Goal: Information Seeking & Learning: Find contact information

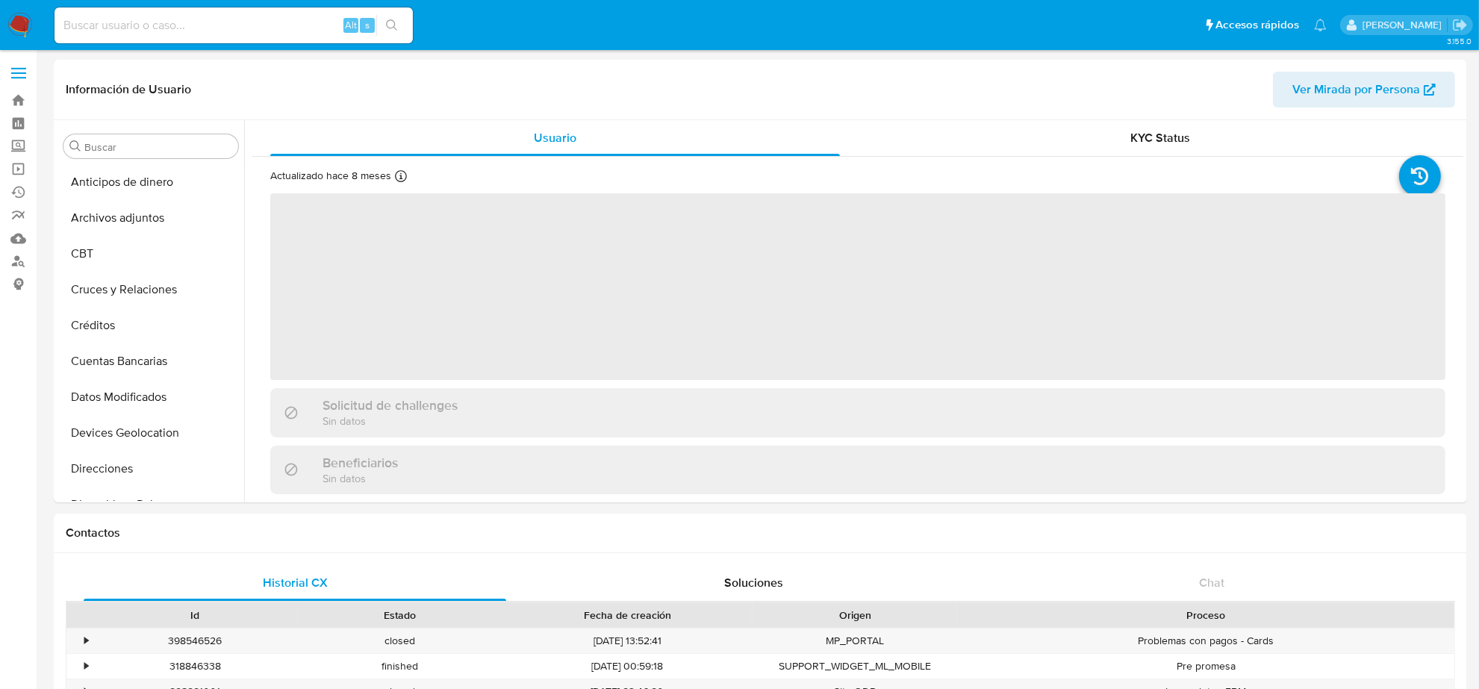
scroll to position [630, 0]
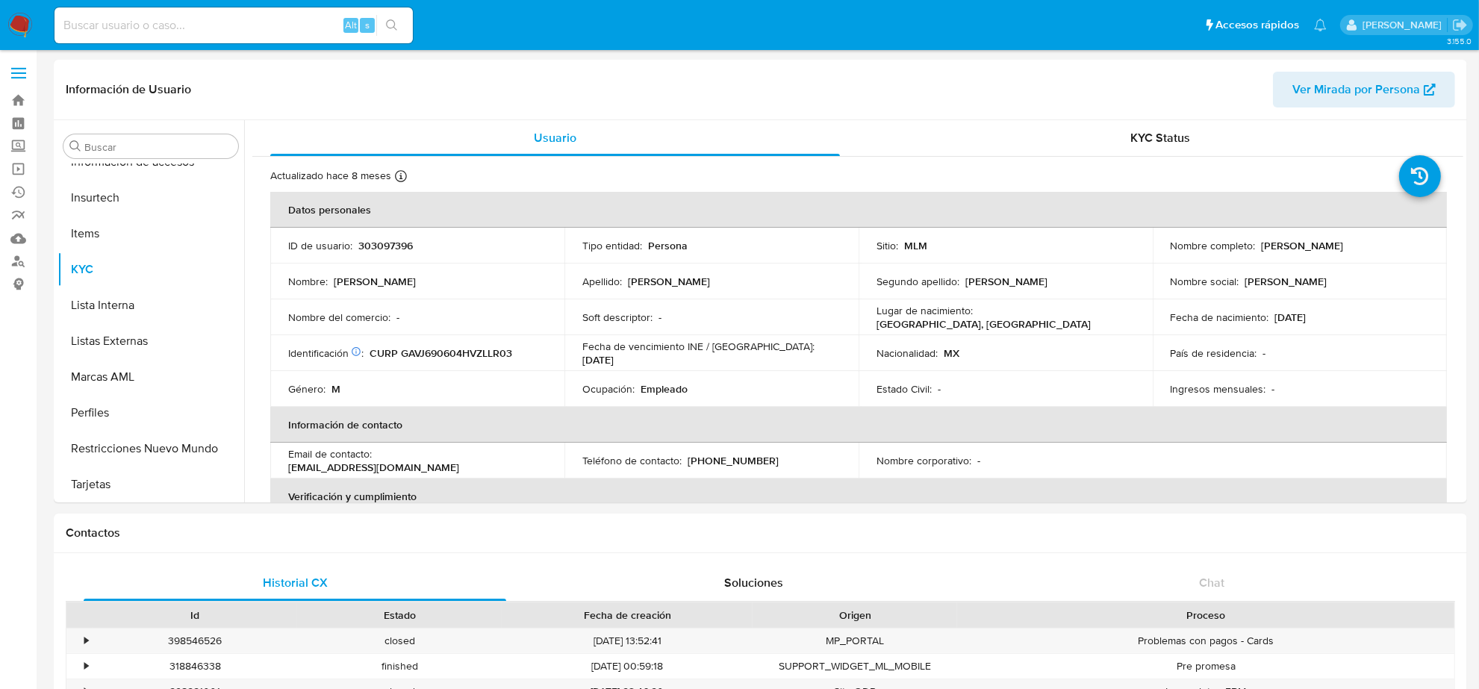
select select "10"
click at [219, 30] on input at bounding box center [234, 25] width 358 height 19
paste input "DENISEILOPEZ@LIVE.COM.MX"
type input "DENISEILOPEZ@LIVE.COM.MX"
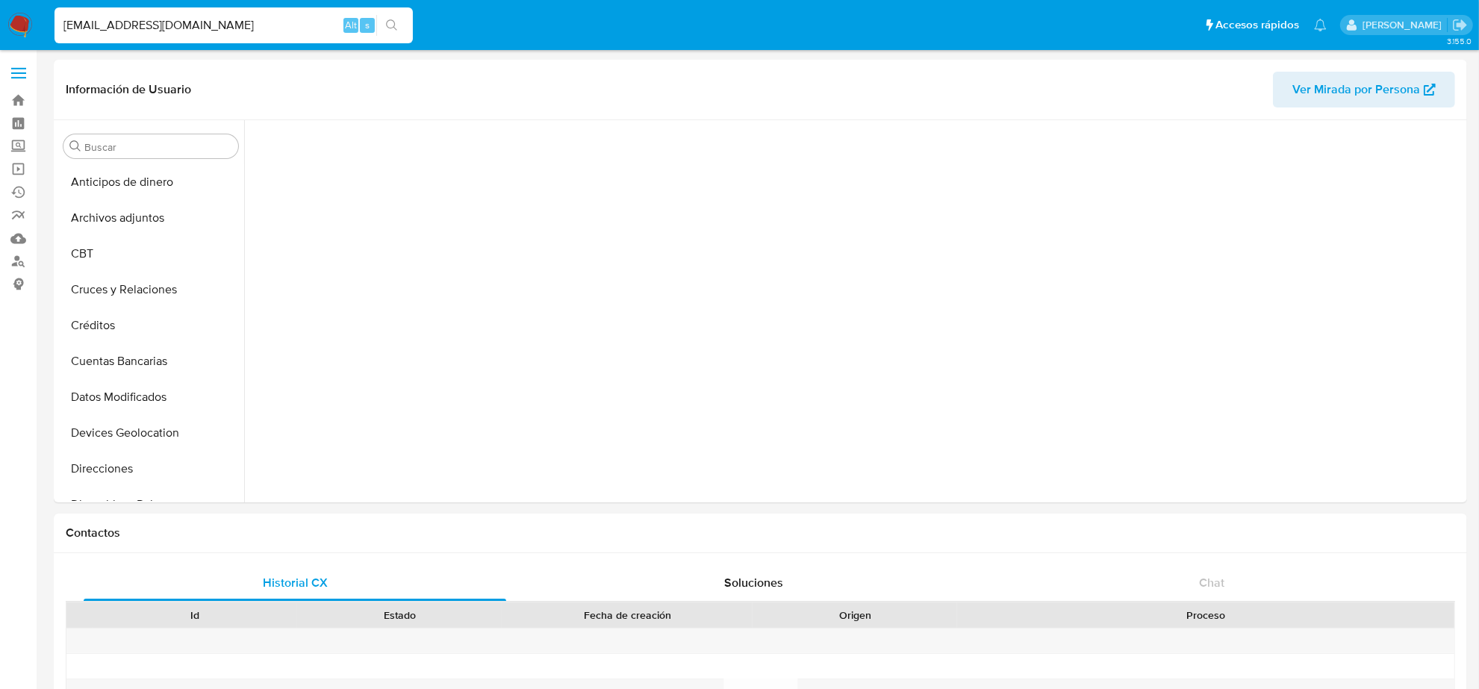
scroll to position [630, 0]
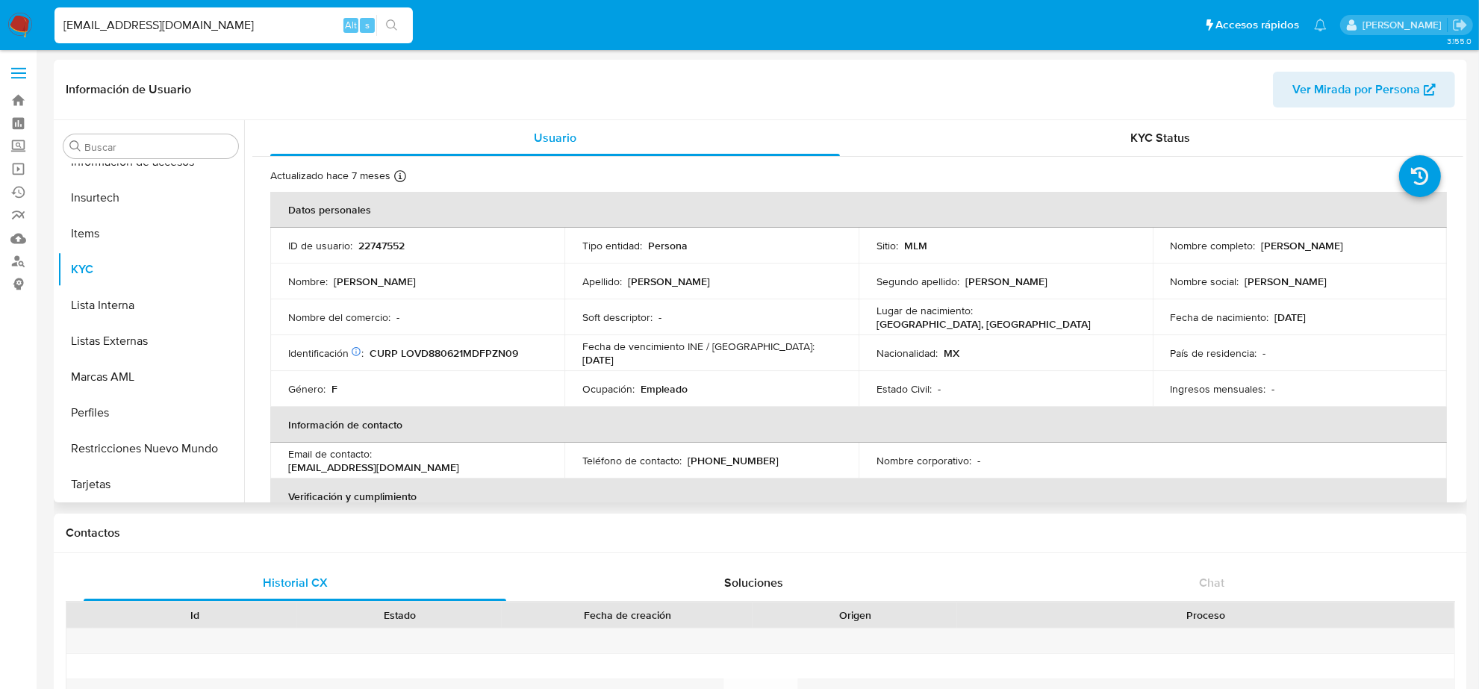
select select "10"
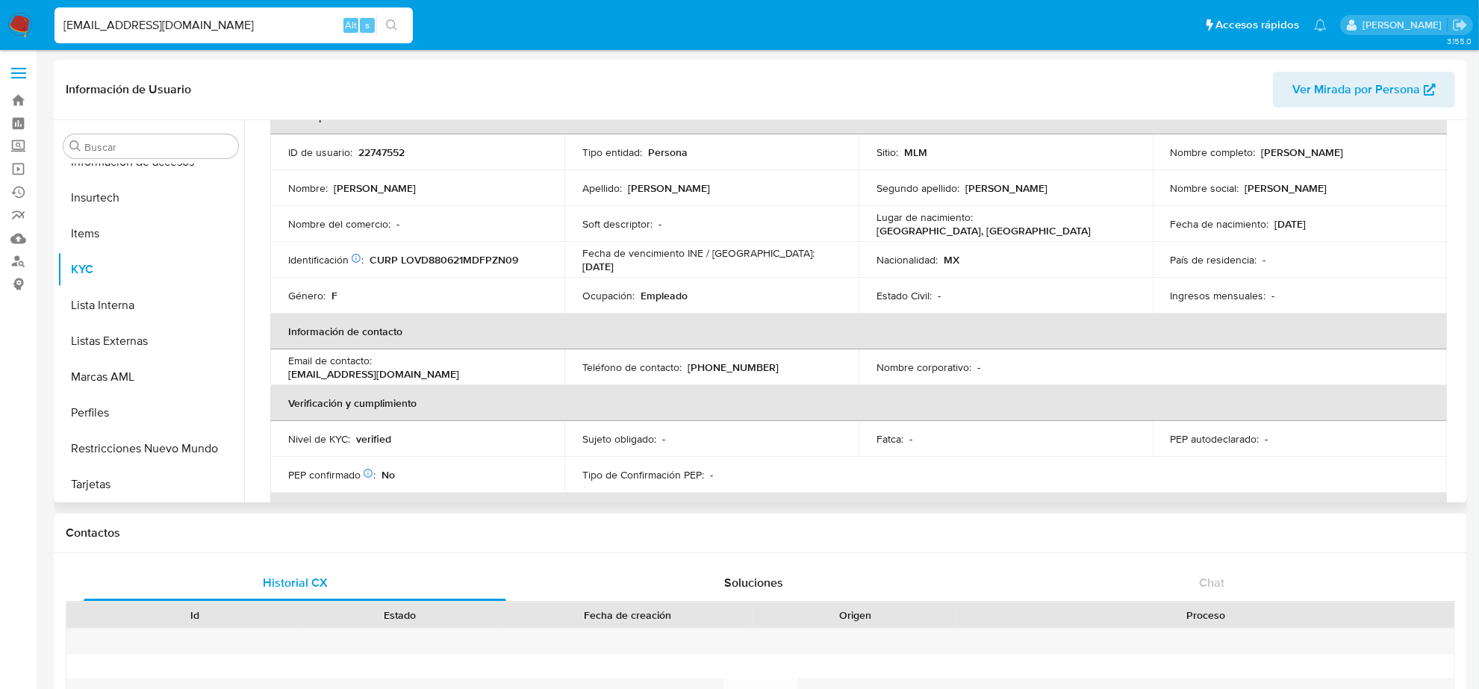
click at [736, 368] on p "(55) 17300516" at bounding box center [733, 367] width 91 height 13
copy p "17300516"
click at [251, 32] on input "DENISEILOPEZ@LIVE.COM.MX" at bounding box center [234, 25] width 358 height 19
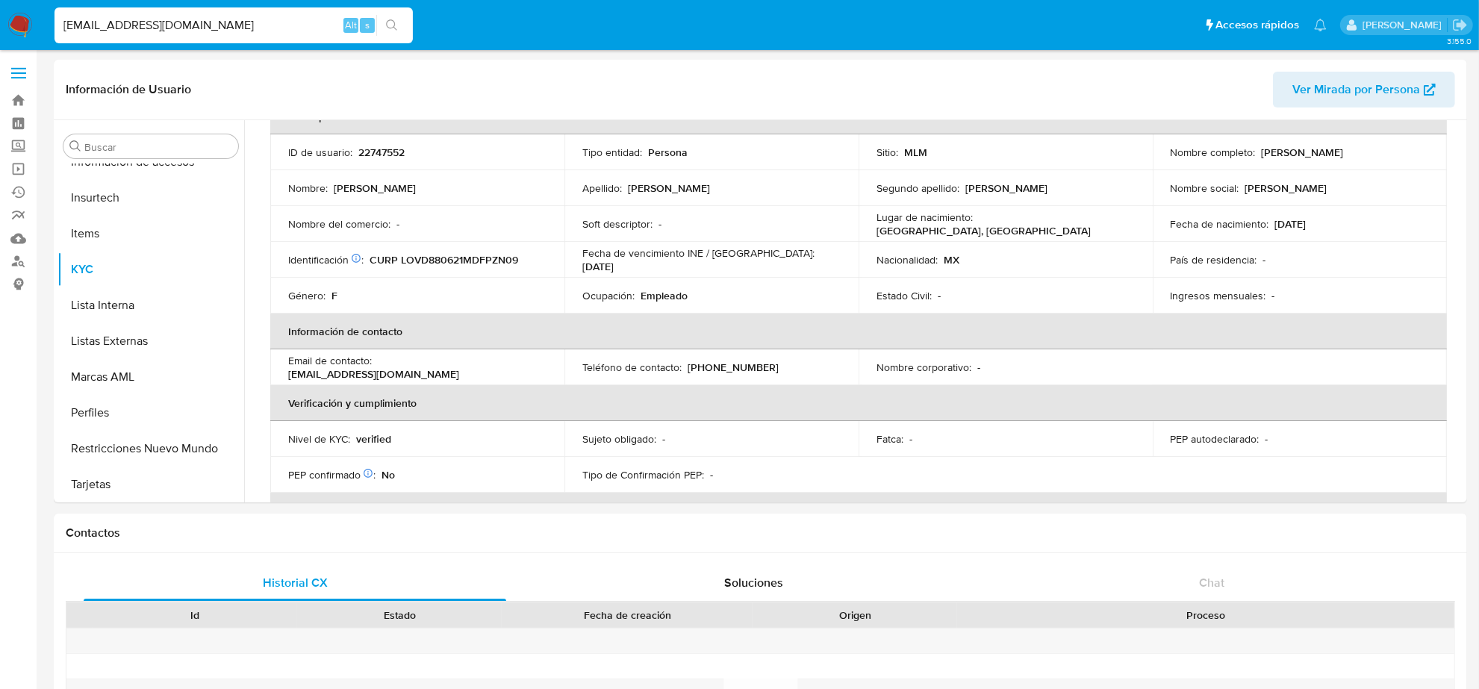
paste input "SERVICELTIJUANA@HOTMAIL.COM"
click at [733, 373] on p "(55) 17300516" at bounding box center [733, 367] width 91 height 13
copy p "17300516"
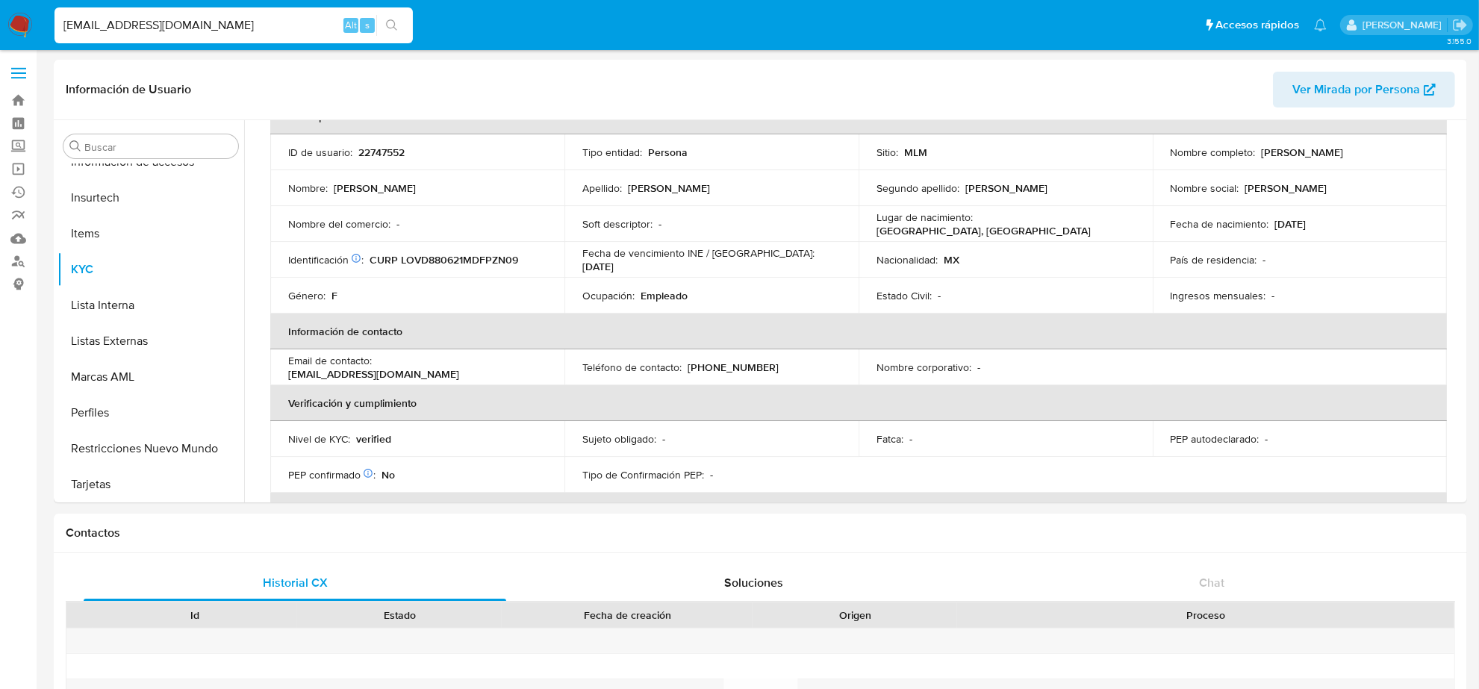
click at [86, 19] on input "SERVICELTIJUANA@HOTMAIL.COM" at bounding box center [234, 25] width 358 height 19
paste input "LOYO258502@ICLOUD"
type input "LOYO258502@ICLOUD.COM"
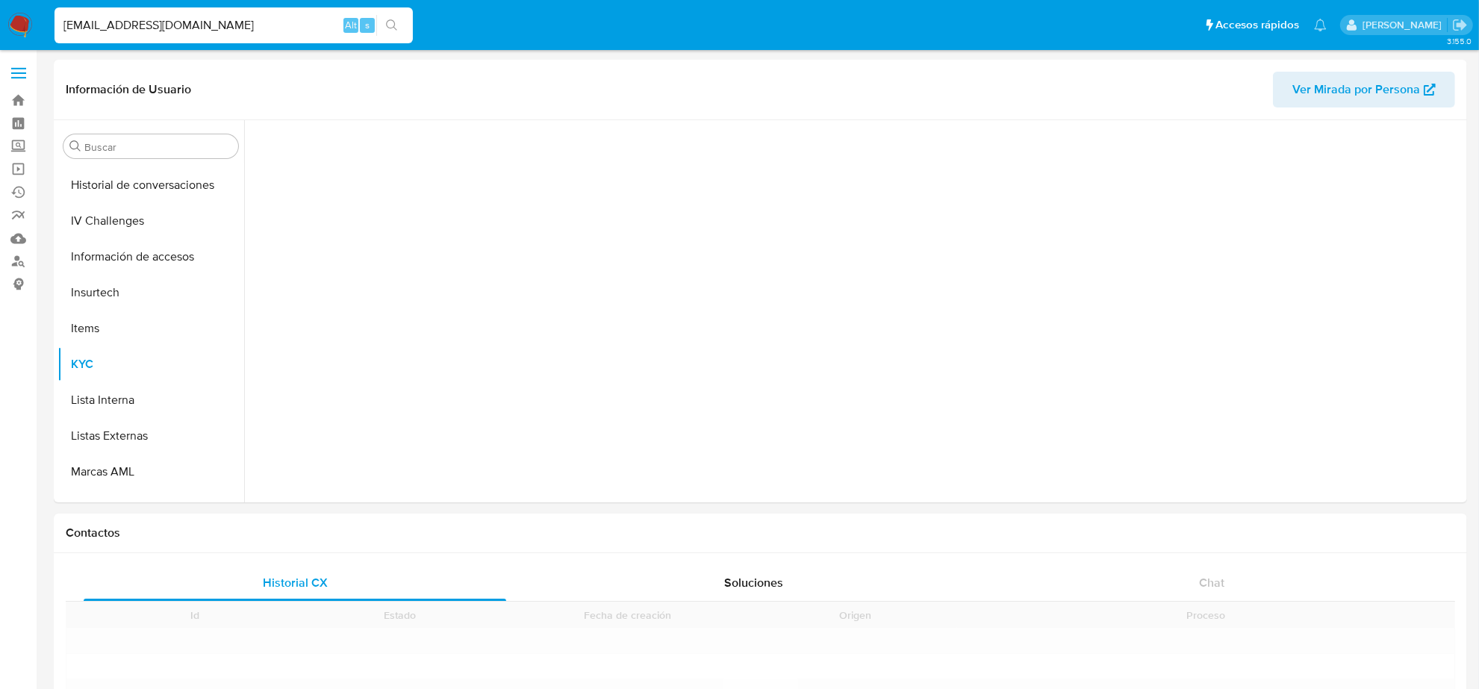
scroll to position [630, 0]
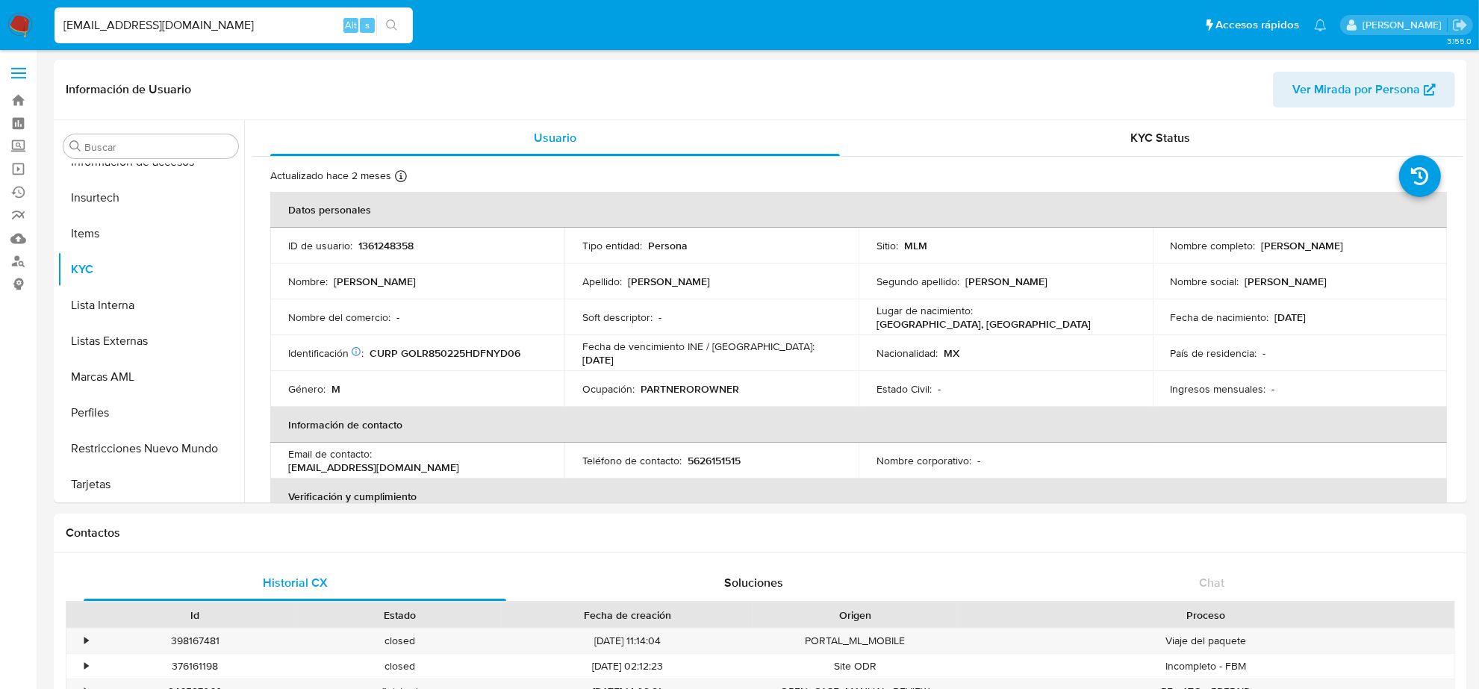
select select "10"
click at [259, 26] on input "LOYO258502@ICLOUD.COM" at bounding box center [234, 25] width 358 height 19
click at [695, 457] on p "5626151515" at bounding box center [714, 460] width 53 height 13
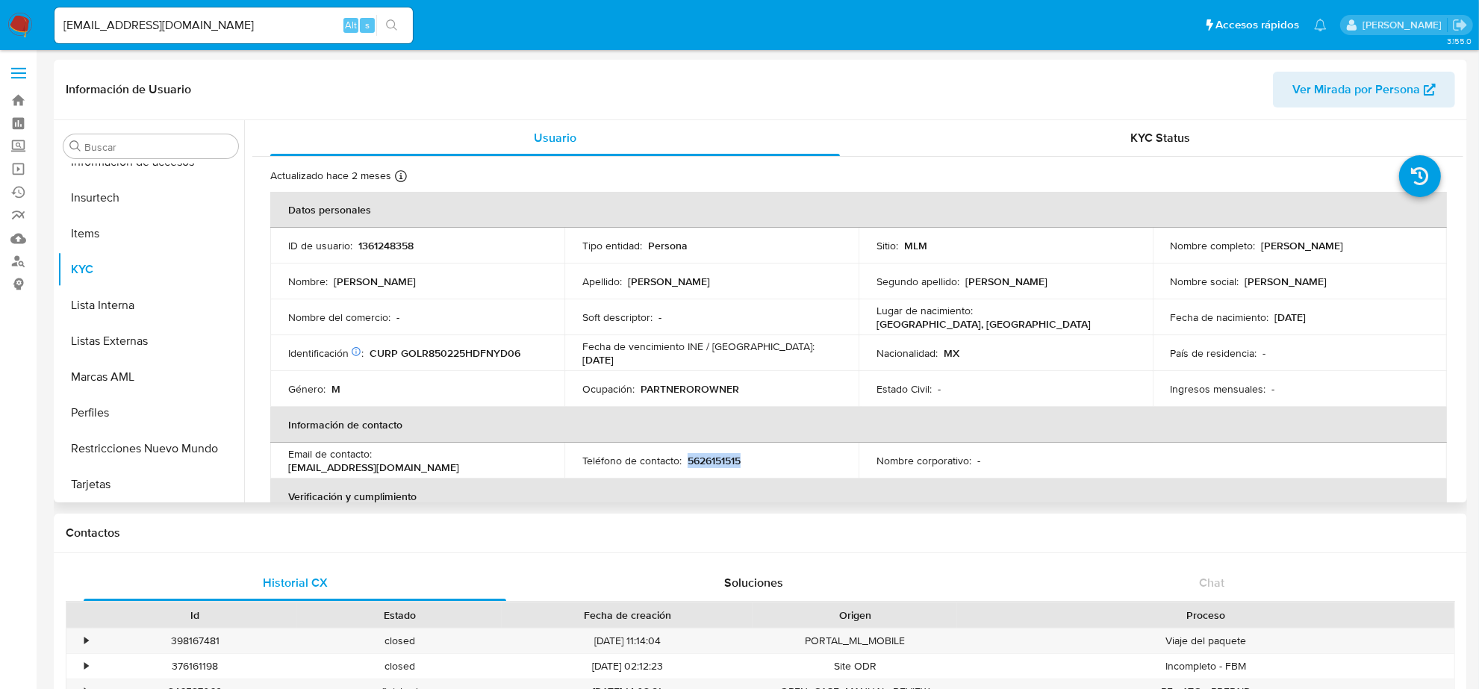
click at [695, 457] on p "5626151515" at bounding box center [714, 460] width 53 height 13
copy p "5626151515"
click at [202, 19] on input "LOYO258502@ICLOUD.COM" at bounding box center [234, 25] width 358 height 19
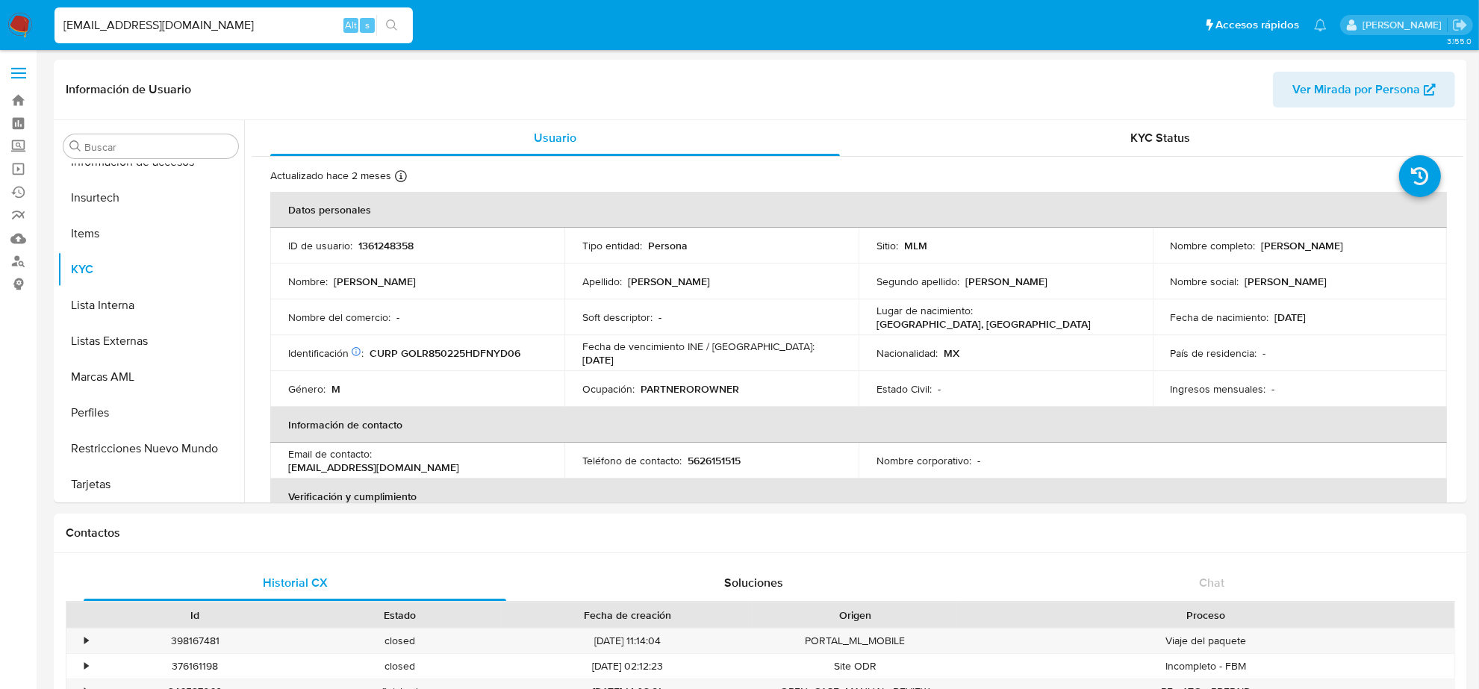
paste input "UISLEONV18@GMAIL"
type input "LUISLEONV18@GMAIL.COM"
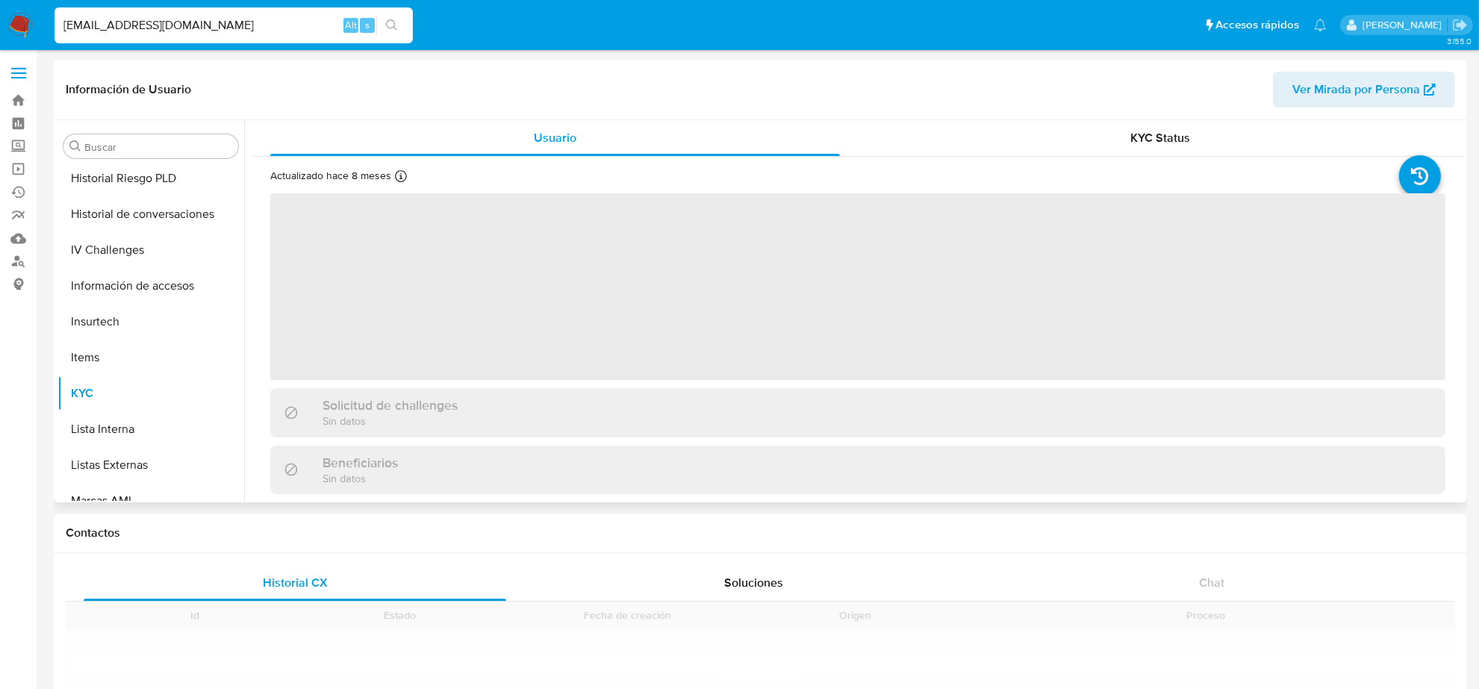
scroll to position [630, 0]
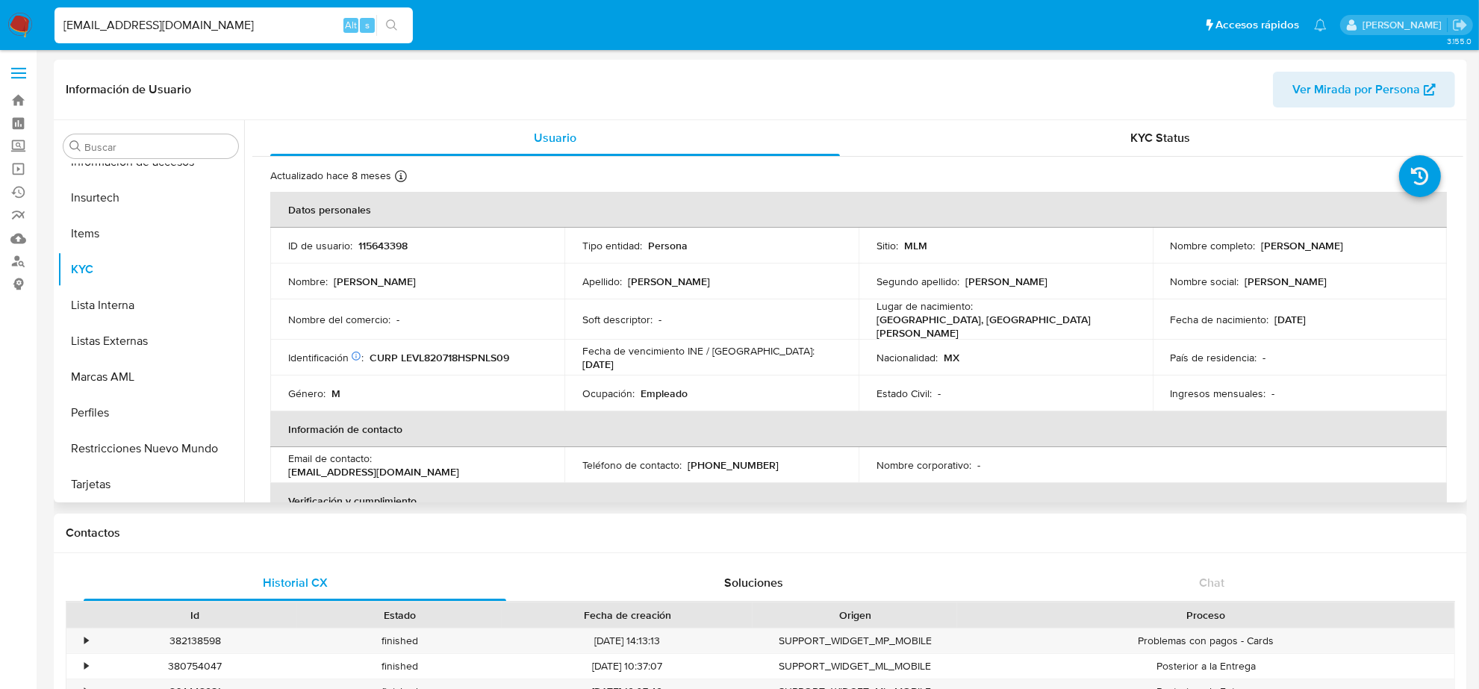
select select "10"
click at [728, 459] on p "(444) 4113138" at bounding box center [733, 465] width 91 height 13
copy p "4113138"
click at [255, 28] on input "LUISLEONV18@GMAIL.COM" at bounding box center [234, 25] width 358 height 19
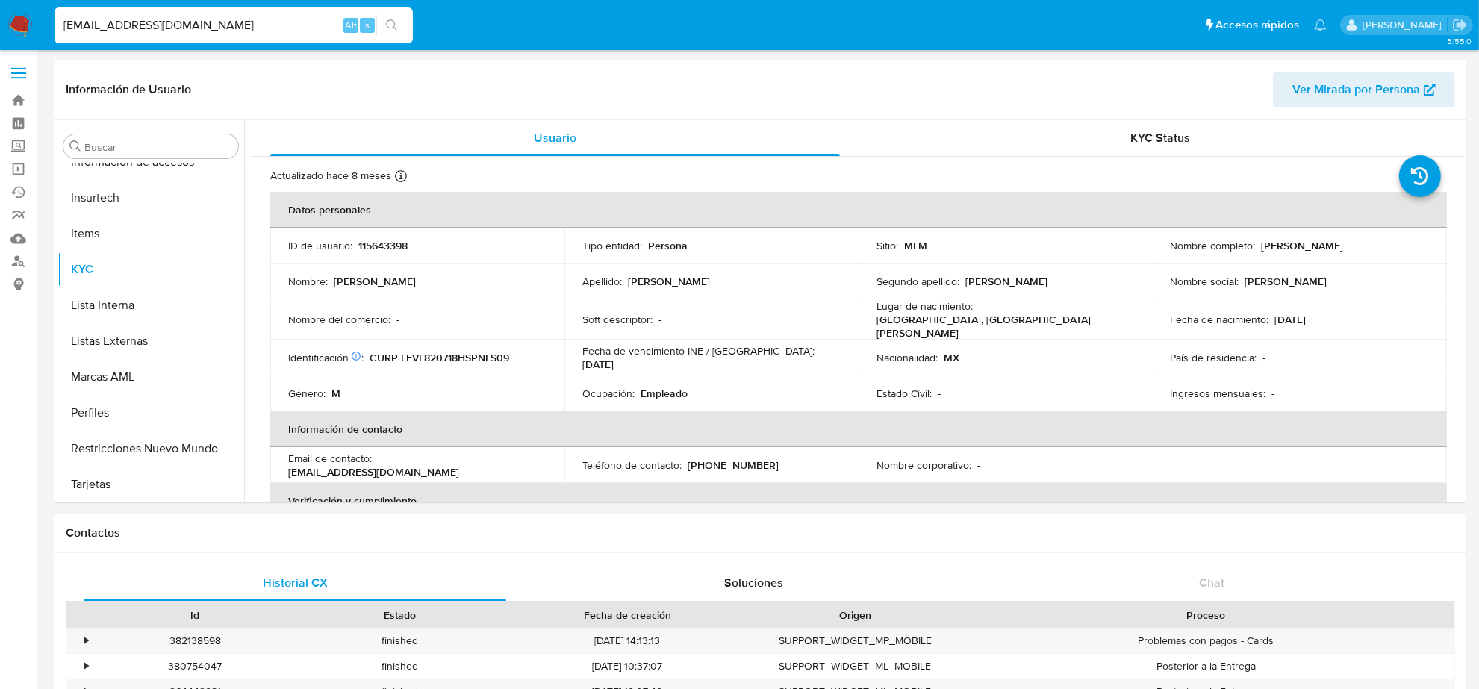
click at [255, 28] on input "LUISLEONV18@GMAIL.COM" at bounding box center [234, 25] width 358 height 19
paste input "VIRIDIANA.RUBIO13@LIVE"
type input "VIRIDIANA.RUBIO13@LIVE.COM"
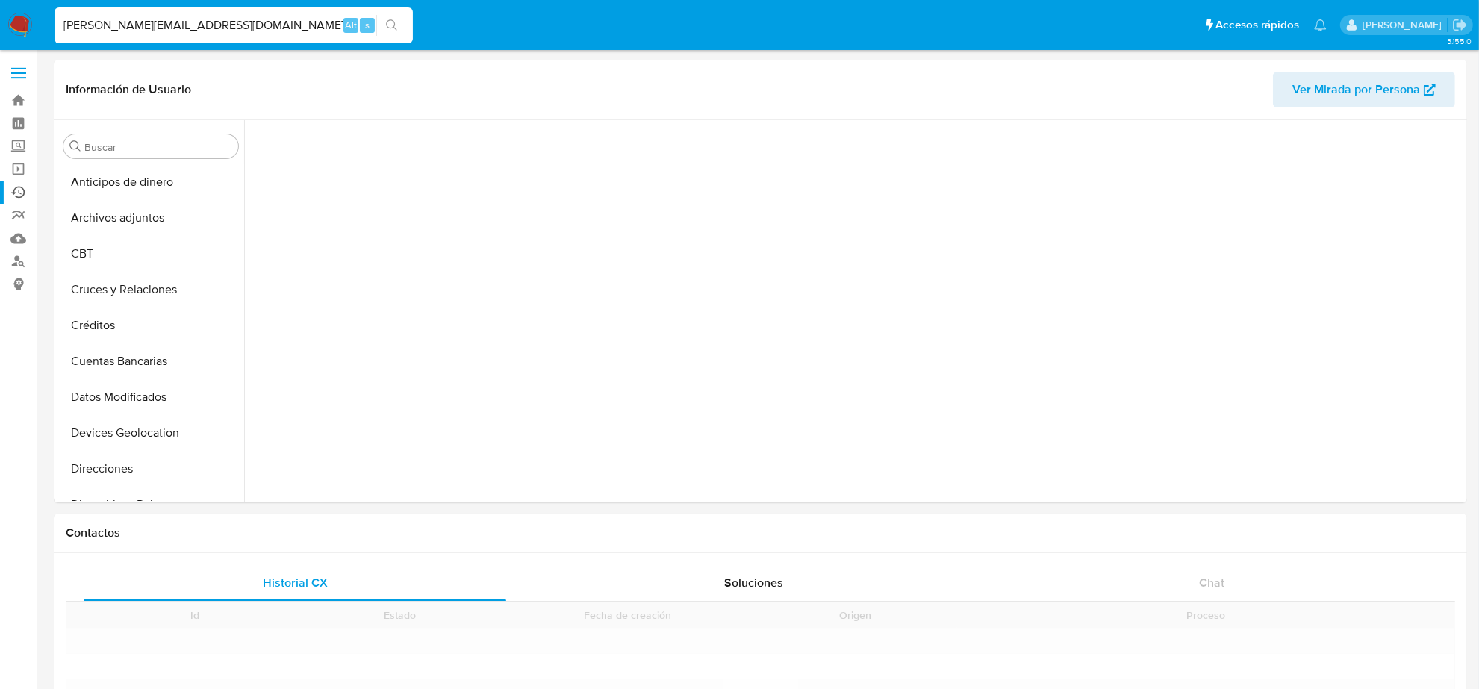
scroll to position [630, 0]
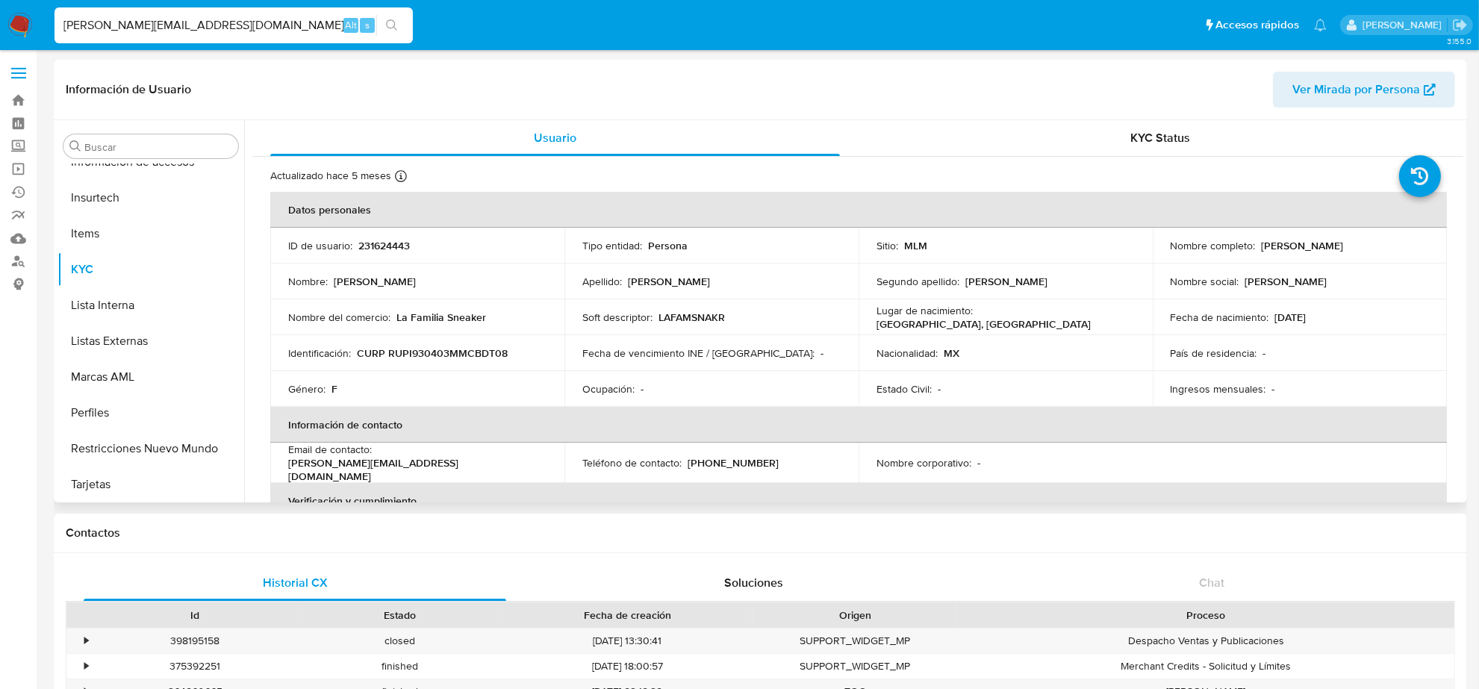
select select "10"
click at [211, 24] on input "VIRIDIANA.RUBIO13@LIVE.COM" at bounding box center [234, 25] width 358 height 19
paste input "SUPER.TACOSPOLOCM@GMAIL"
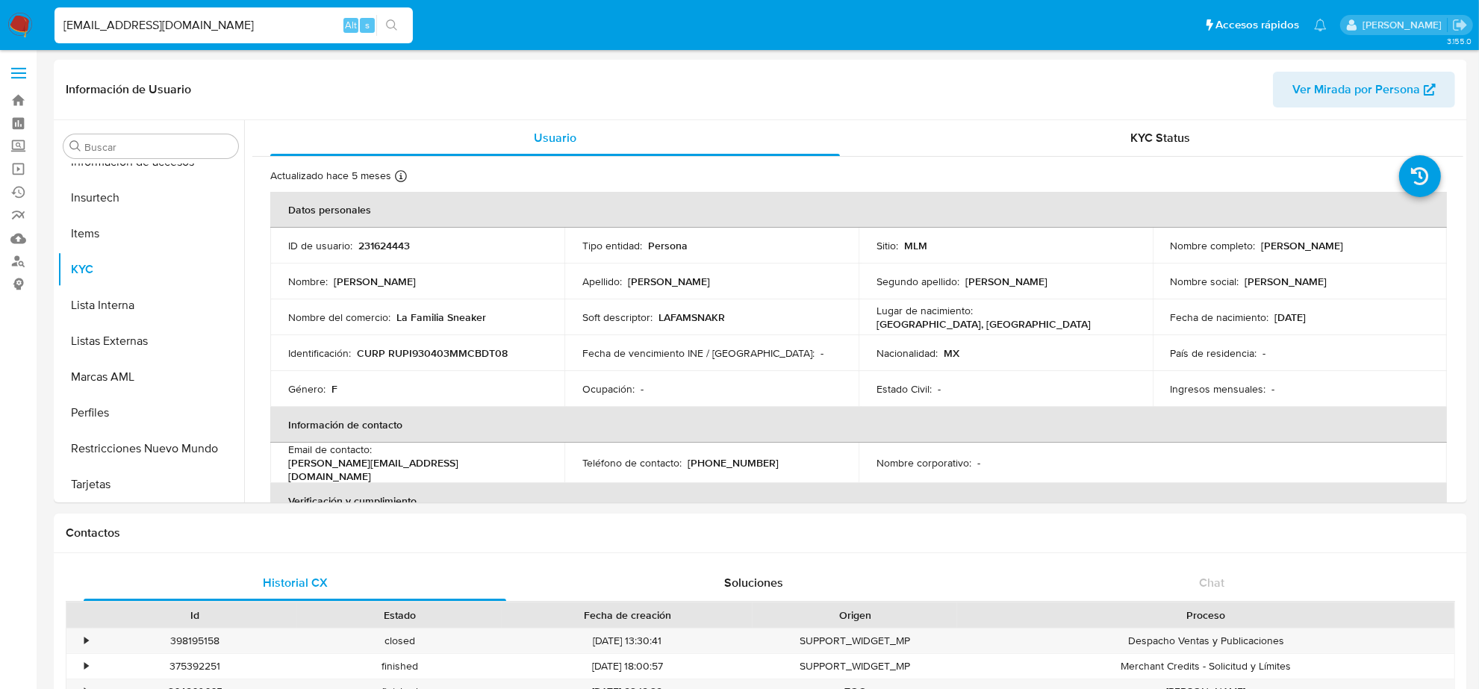
type input "SUPER.TACOSPOLOCM@GMAIL.COM"
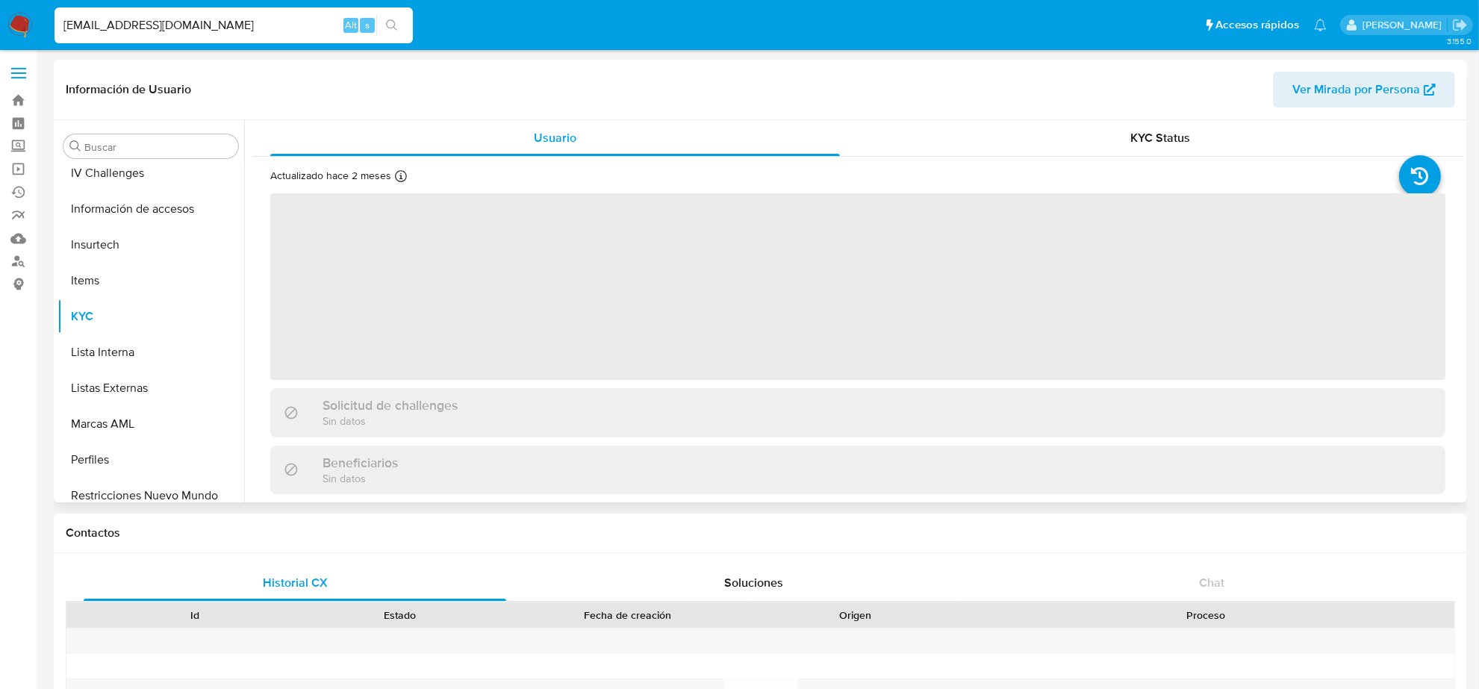
scroll to position [630, 0]
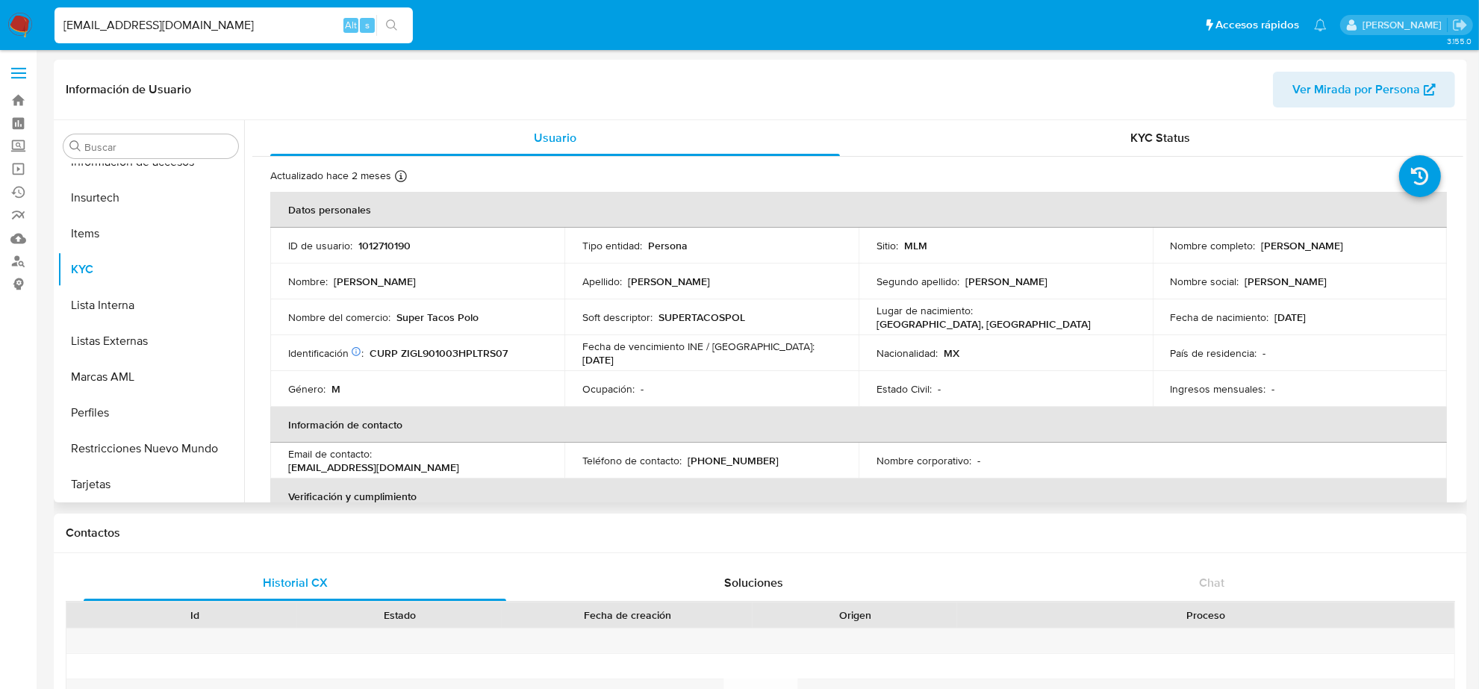
select select "10"
click at [726, 458] on p "(222) 3456119" at bounding box center [733, 460] width 91 height 13
copy p "3456119"
click at [210, 20] on input "SUPER.TACOSPOLOCM@GMAIL.COM" at bounding box center [234, 25] width 358 height 19
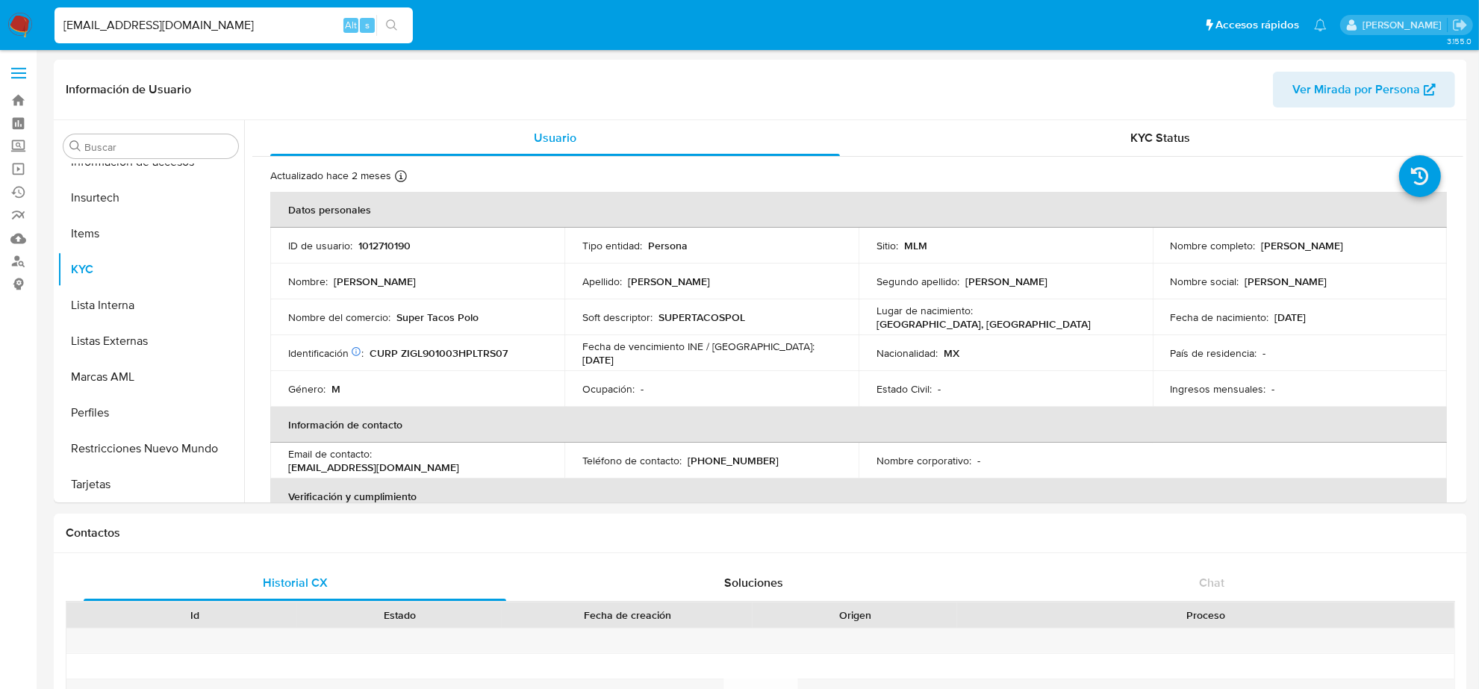
click at [210, 20] on input "SUPER.TACOSPOLOCM@GMAIL.COM" at bounding box center [234, 25] width 358 height 19
paste input "HOSPITALESPEJOS"
type input "HOSPITALESPEJOS@GMAIL.COM"
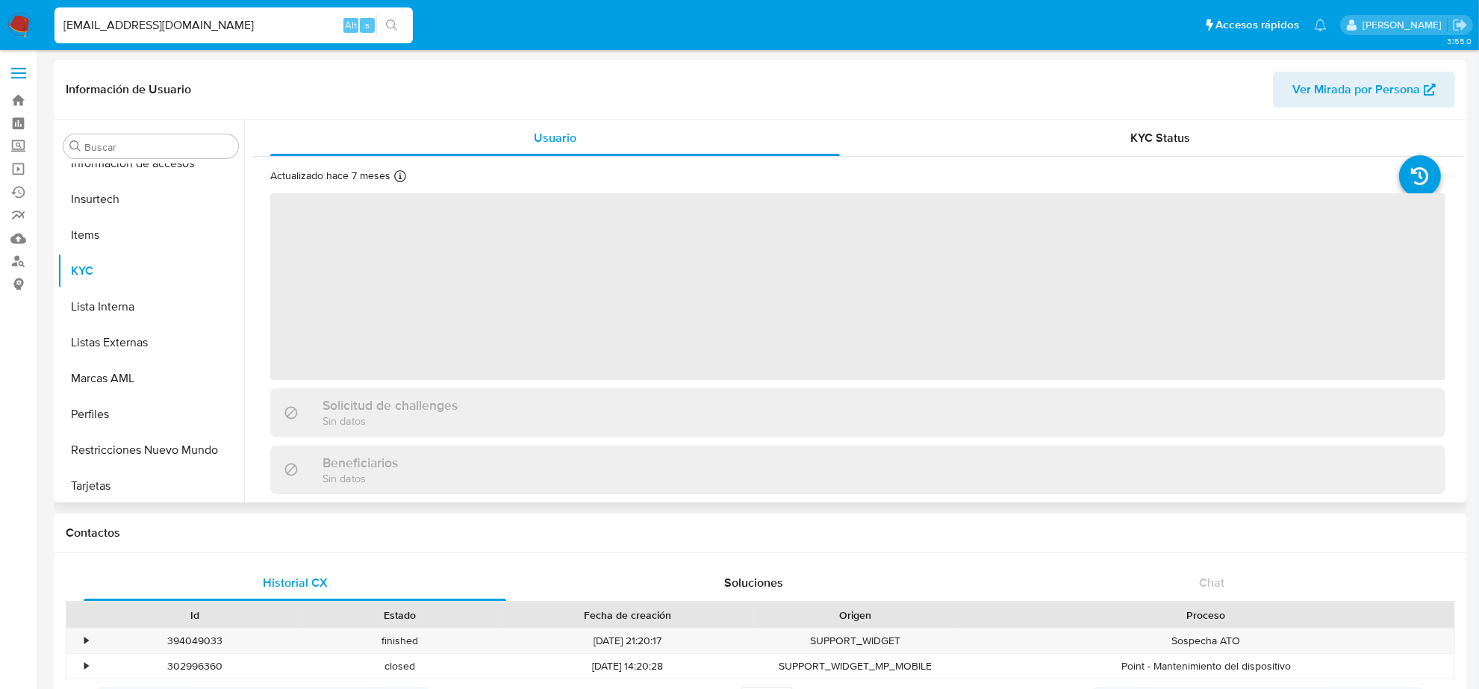
scroll to position [630, 0]
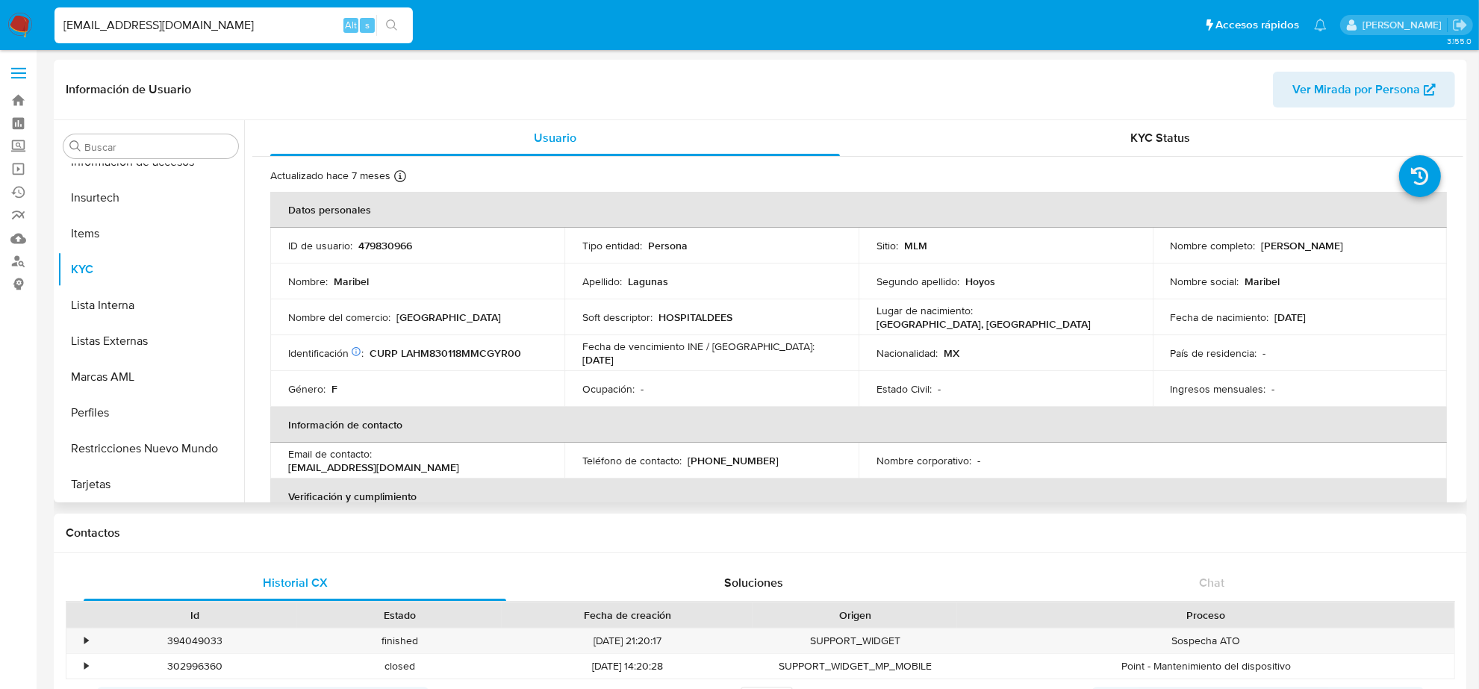
select select "10"
click at [736, 463] on p "(55) 68659127" at bounding box center [733, 460] width 91 height 13
copy p "68659127"
click at [210, 21] on input "HOSPITALESPEJOS@GMAIL.COM" at bounding box center [234, 25] width 358 height 19
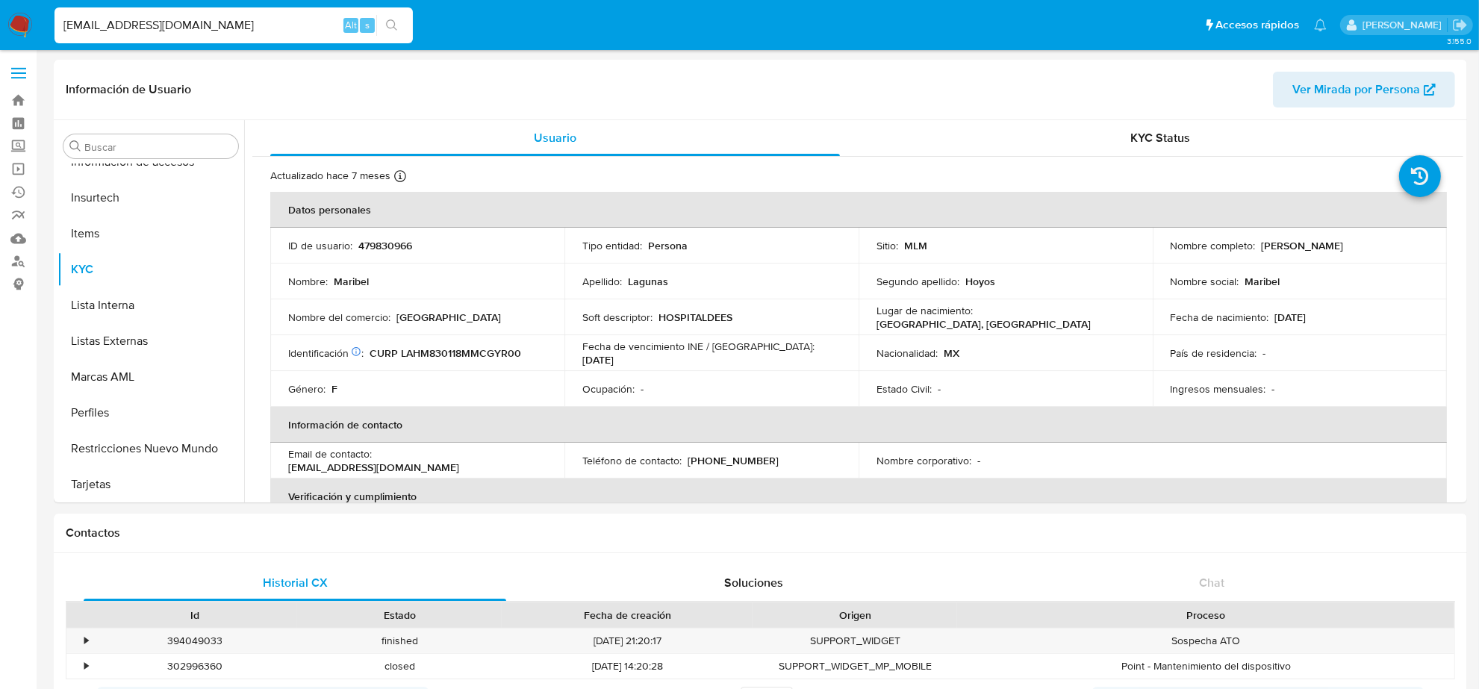
click at [210, 21] on input "HOSPITALESPEJOS@GMAIL.COM" at bounding box center [234, 25] width 358 height 19
paste input "ADRIIFEER29"
type input "ADRIIFEER29@GMAIL.COM"
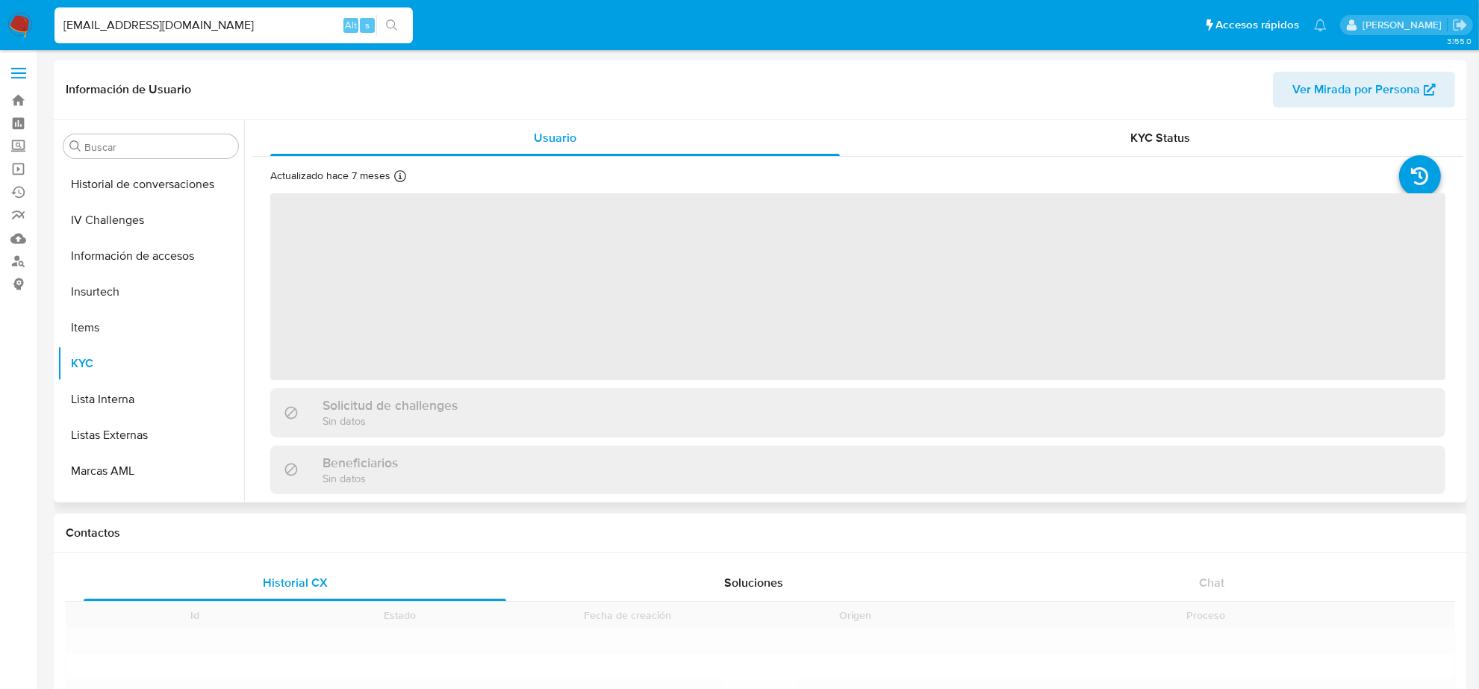
scroll to position [630, 0]
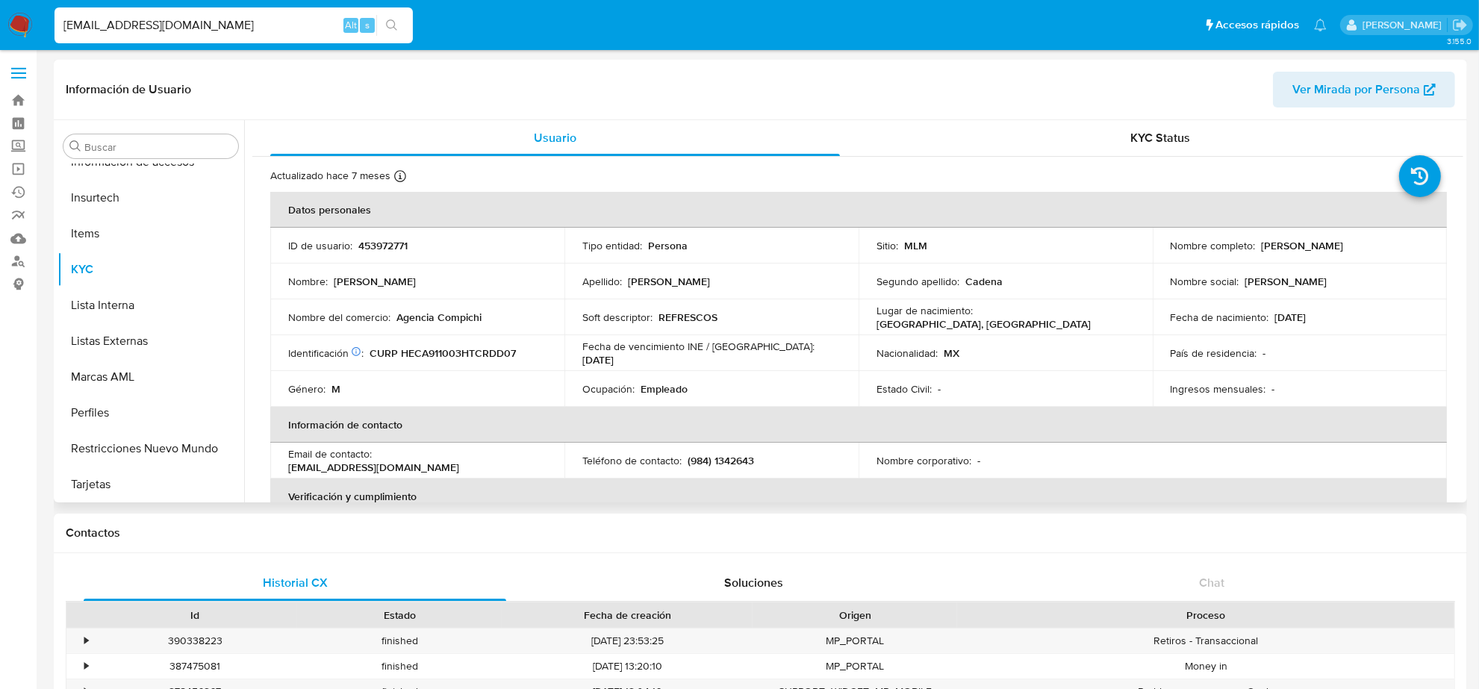
select select "10"
click at [742, 462] on p "(984) 1342643" at bounding box center [721, 460] width 66 height 13
copy p "1342643"
click at [176, 25] on input "ADRIIFEER29@GMAIL.COM" at bounding box center [234, 25] width 358 height 19
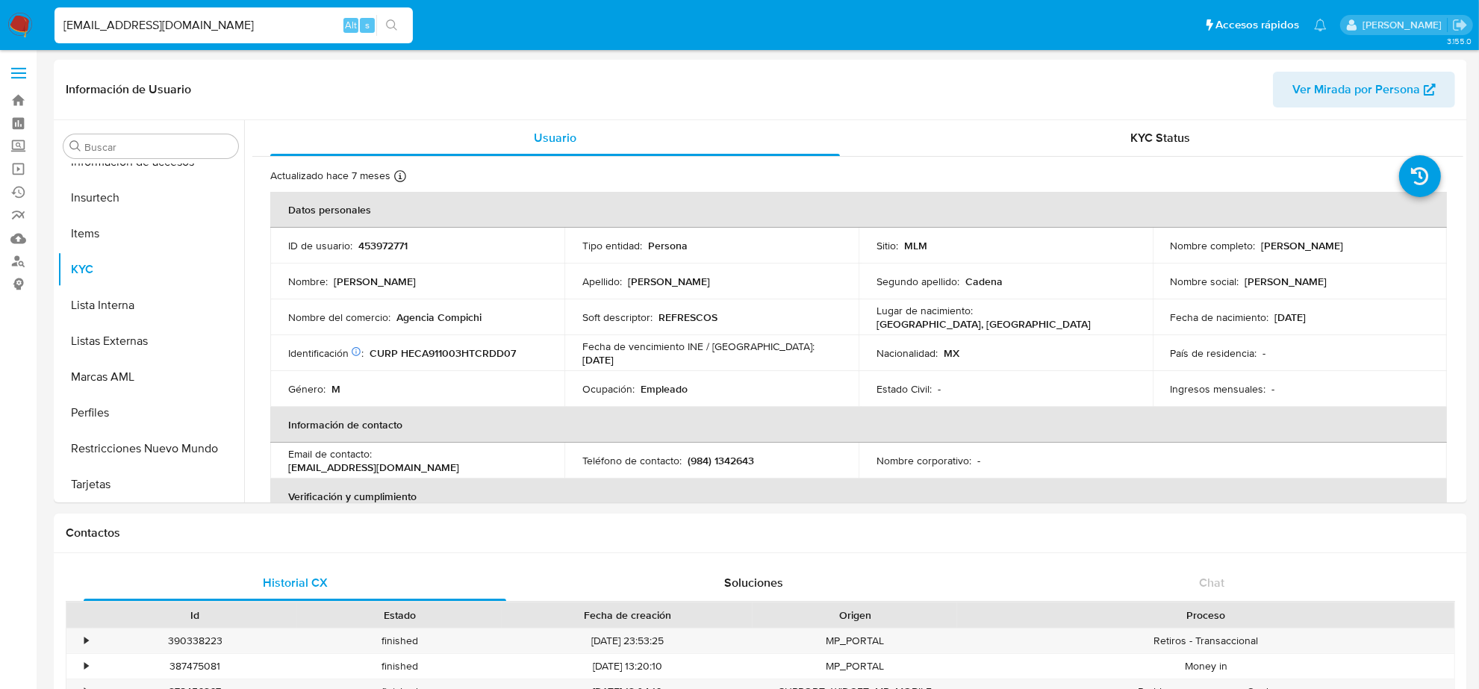
click at [176, 25] on input "ADRIIFEER29@GMAIL.COM" at bounding box center [234, 25] width 358 height 19
paste input "DAVID.ALDRETE"
type input "DAVID.ALDRETE@GMAIL.COM"
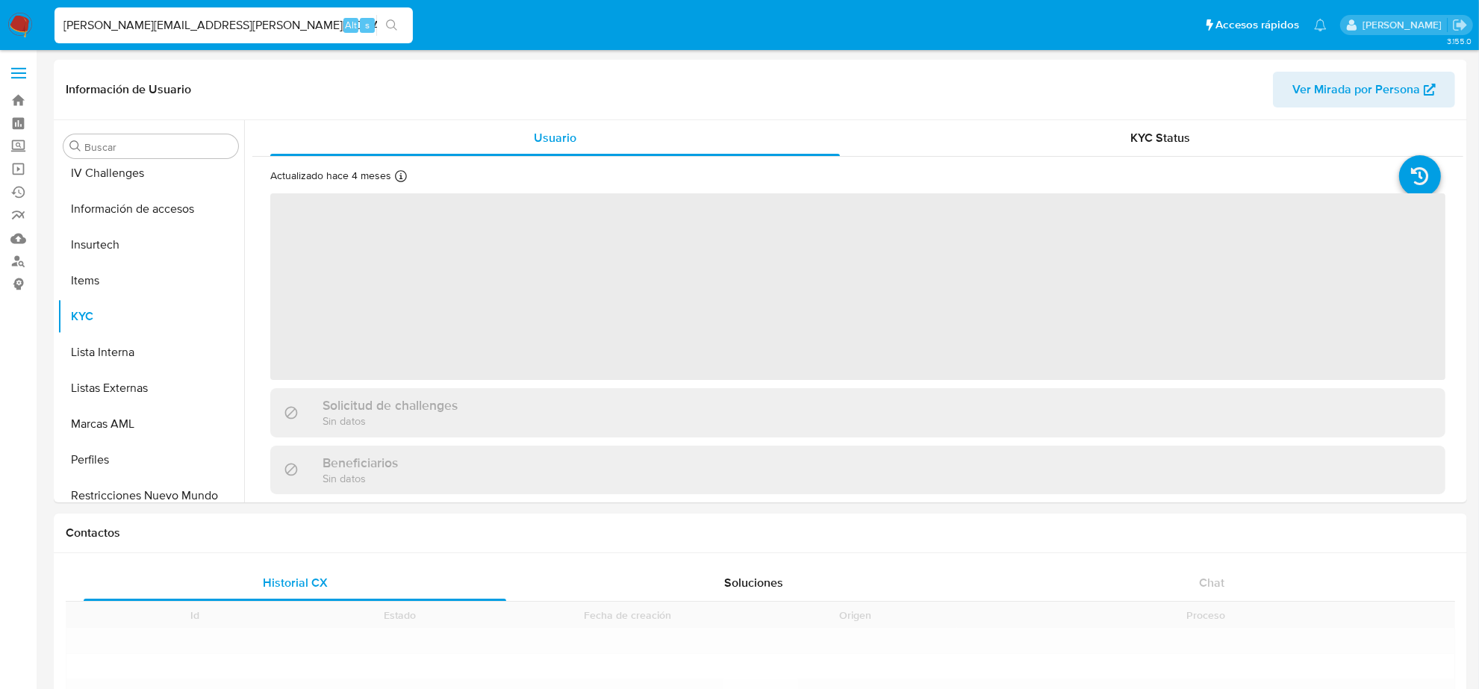
scroll to position [630, 0]
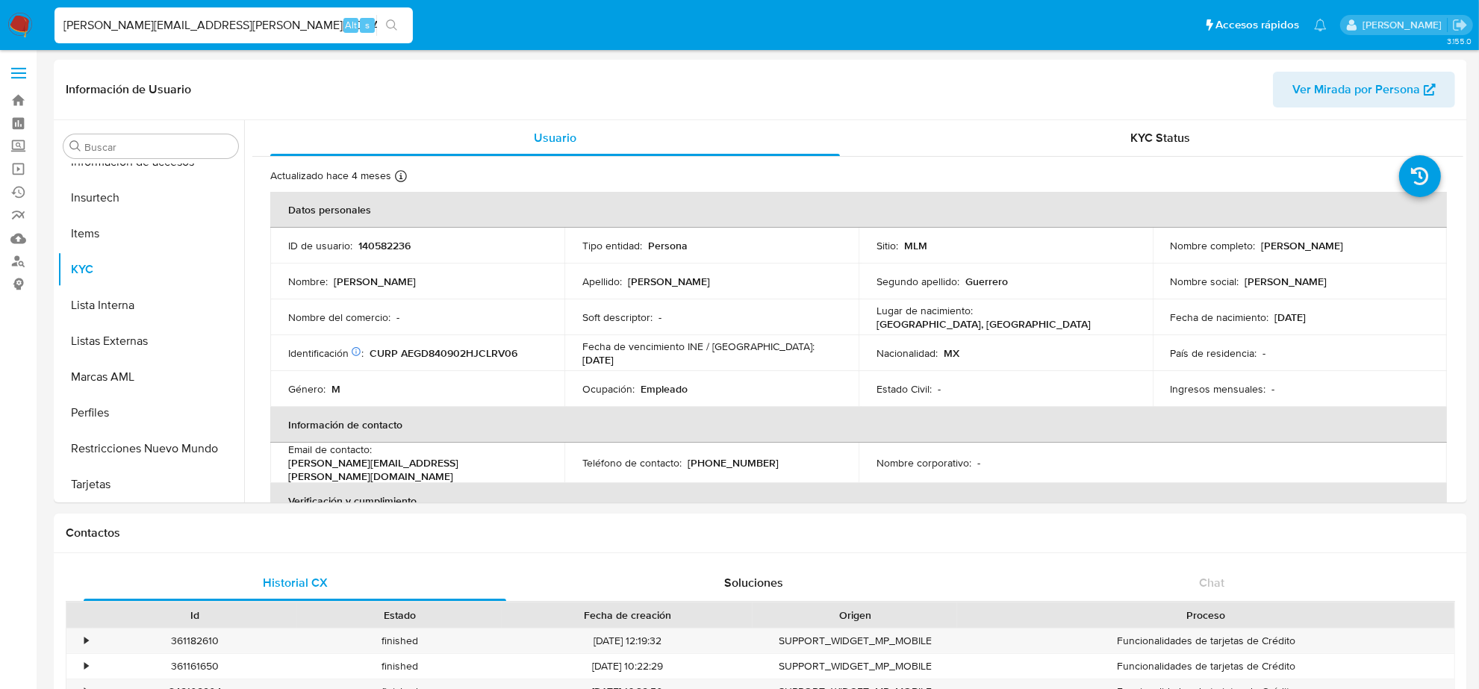
select select "10"
click at [729, 470] on td "Teléfono de contacto : (55) 75200032" at bounding box center [712, 463] width 294 height 40
click at [733, 458] on p "(55) 75200032" at bounding box center [733, 462] width 91 height 13
copy p "75200032"
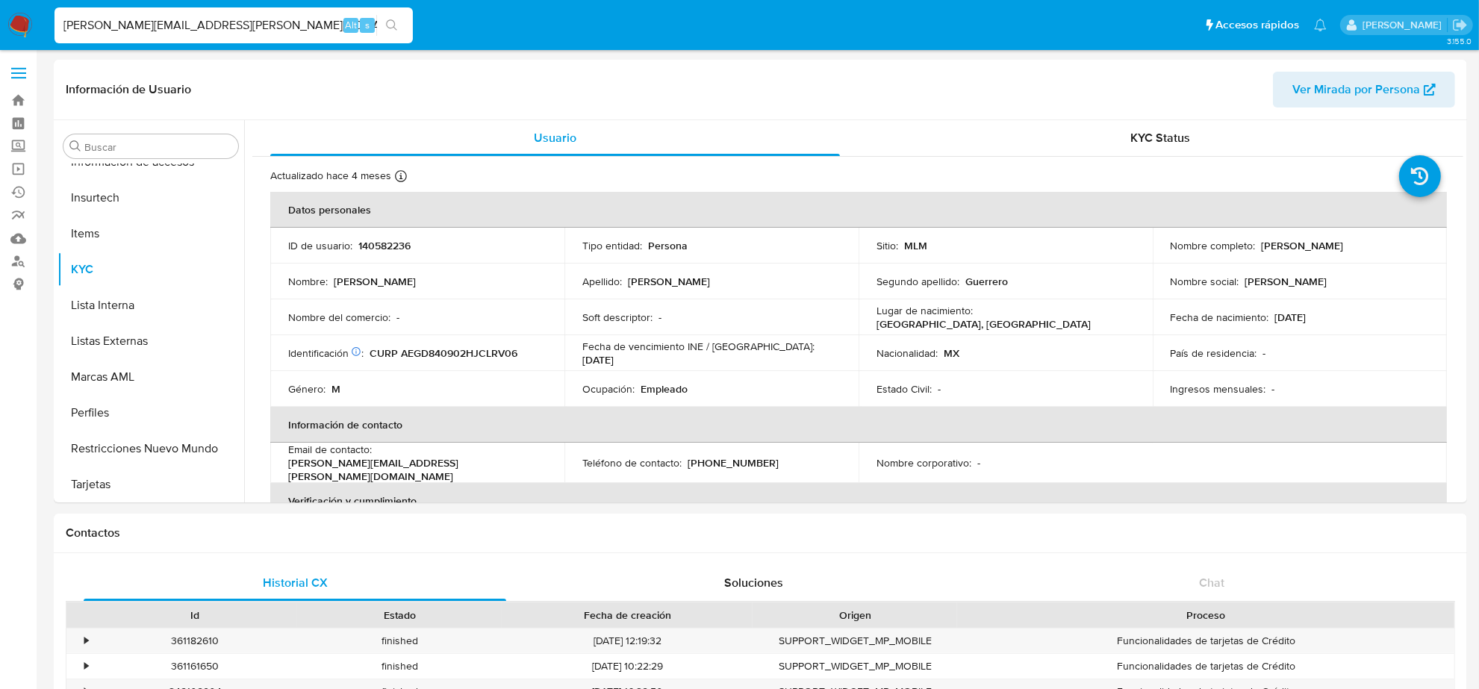
click at [90, 28] on input "DAVID.ALDRETE@GMAIL.COM" at bounding box center [234, 25] width 358 height 19
paste input "ERICKGIOVANNY1992@OUTLOOK"
type input "ERICKGIOVANNY1992@OUTLOOK.COM"
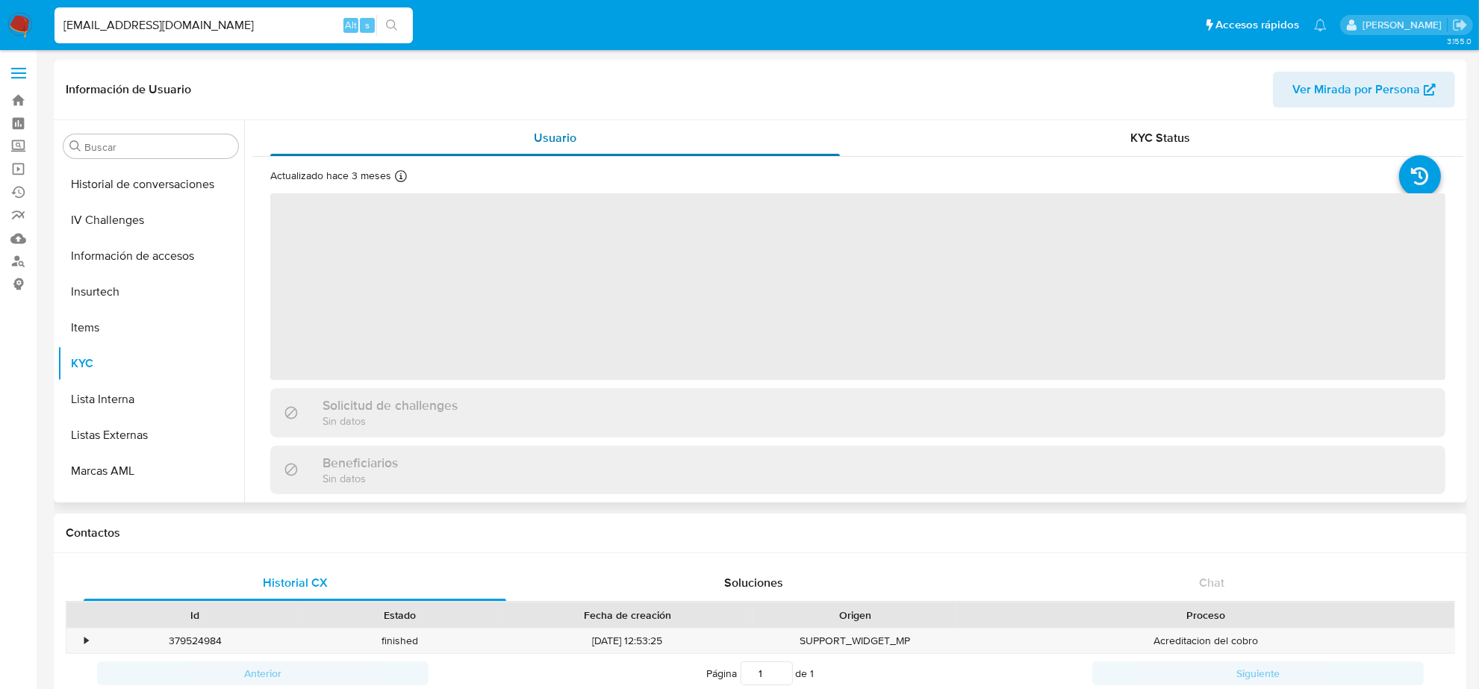
scroll to position [630, 0]
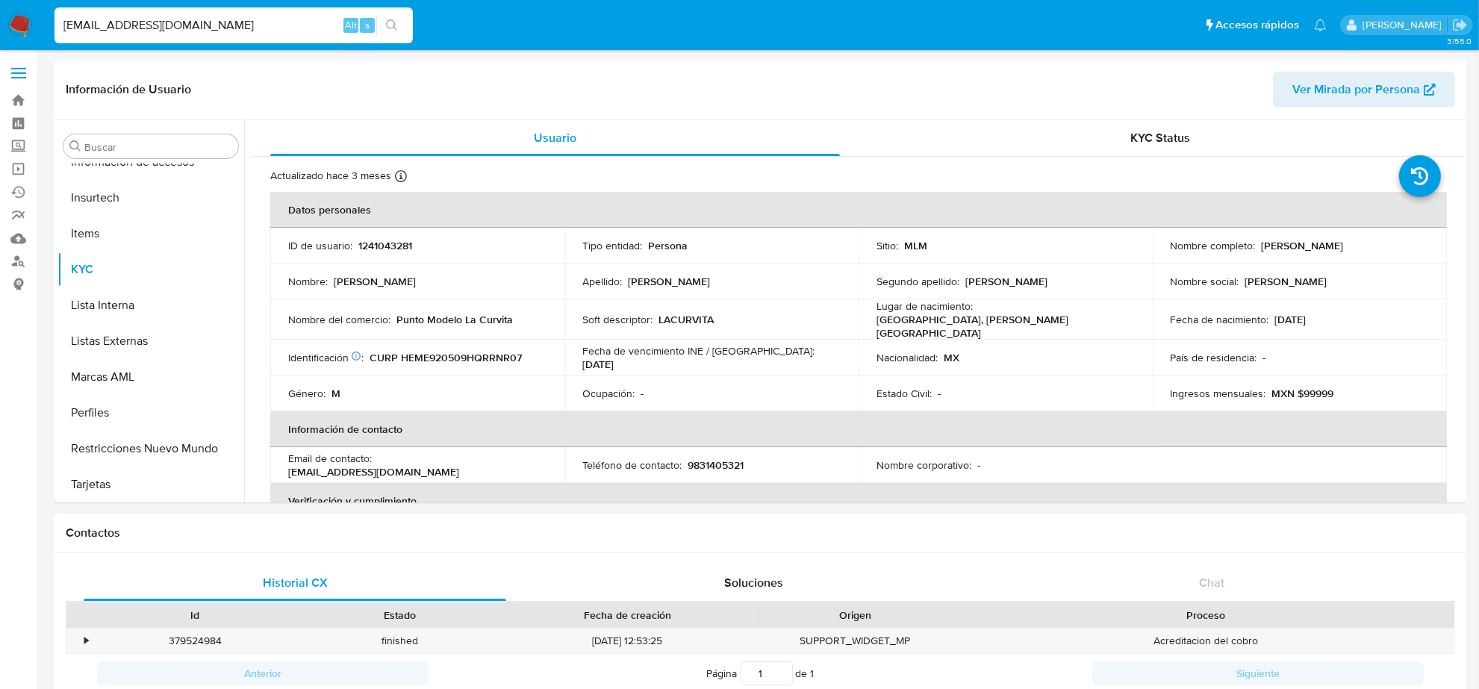
select select "10"
click at [729, 460] on p "9831405321" at bounding box center [716, 465] width 56 height 13
copy p "9831405321"
click at [226, 16] on input "ERICKGIOVANNY1992@OUTLOOK.COM" at bounding box center [234, 25] width 358 height 19
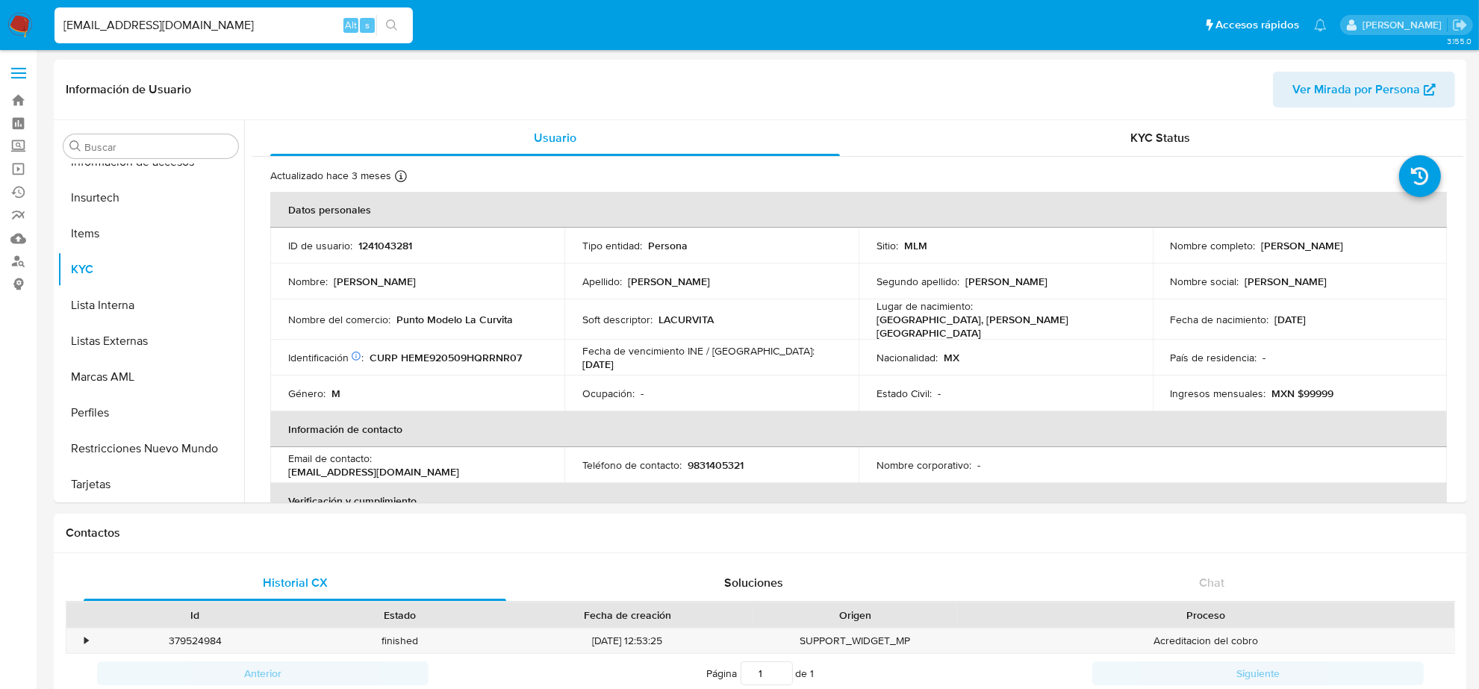
click at [226, 16] on input "ERICKGIOVANNY1992@OUTLOOK.COM" at bounding box center [234, 25] width 358 height 19
paste input "COREVISUALSTUDIO@GMAIL"
type input "COREVISUALSTUDIO@GMAIL.COM"
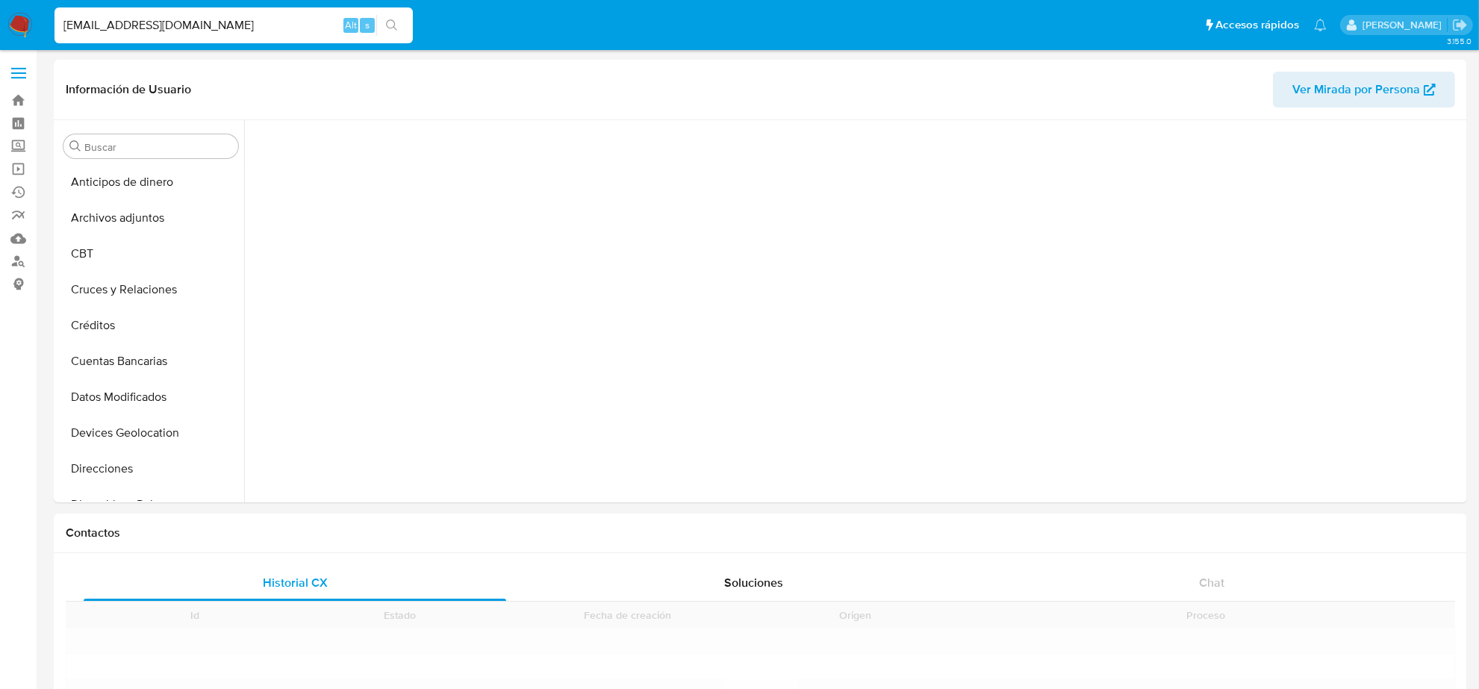
scroll to position [630, 0]
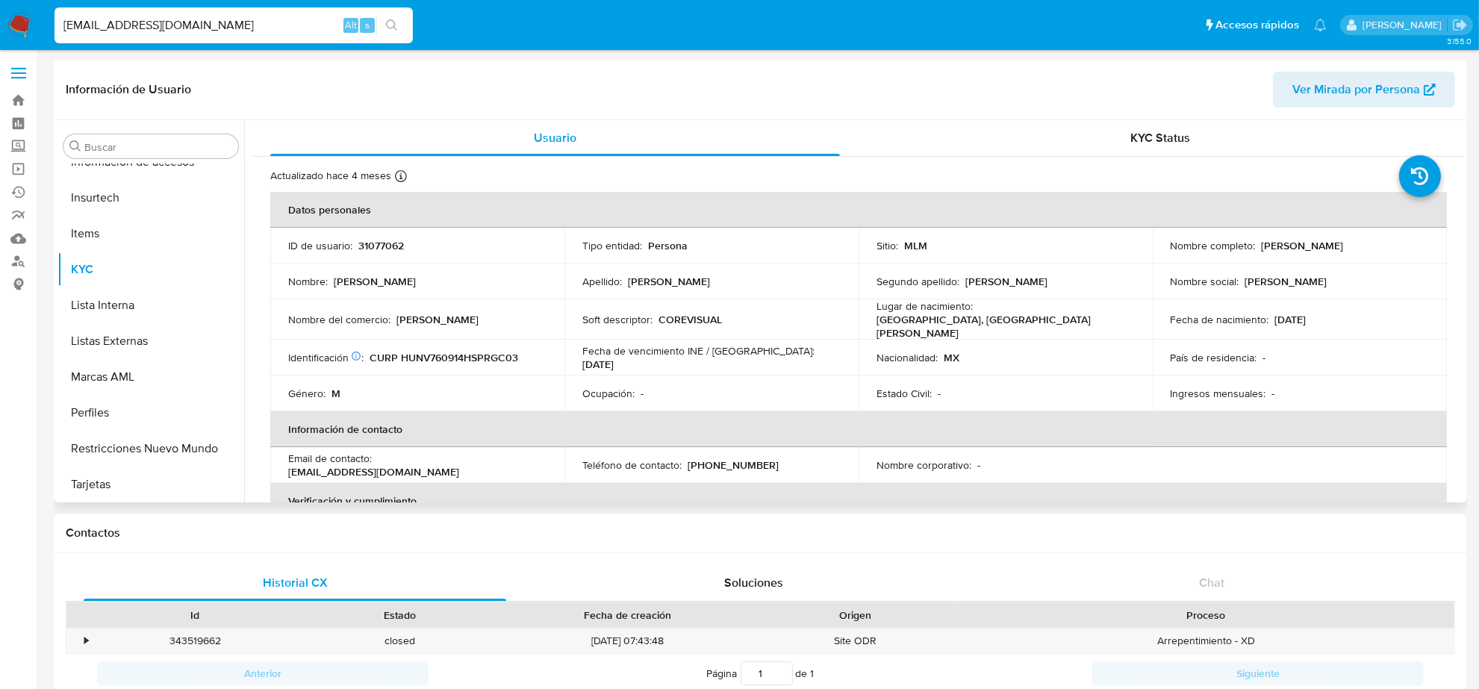
select select "10"
click at [729, 459] on p "(444) 8490703" at bounding box center [733, 465] width 91 height 13
copy p "8490703"
click at [177, 28] on input "COREVISUALSTUDIO@GMAIL.COM" at bounding box center [234, 25] width 358 height 19
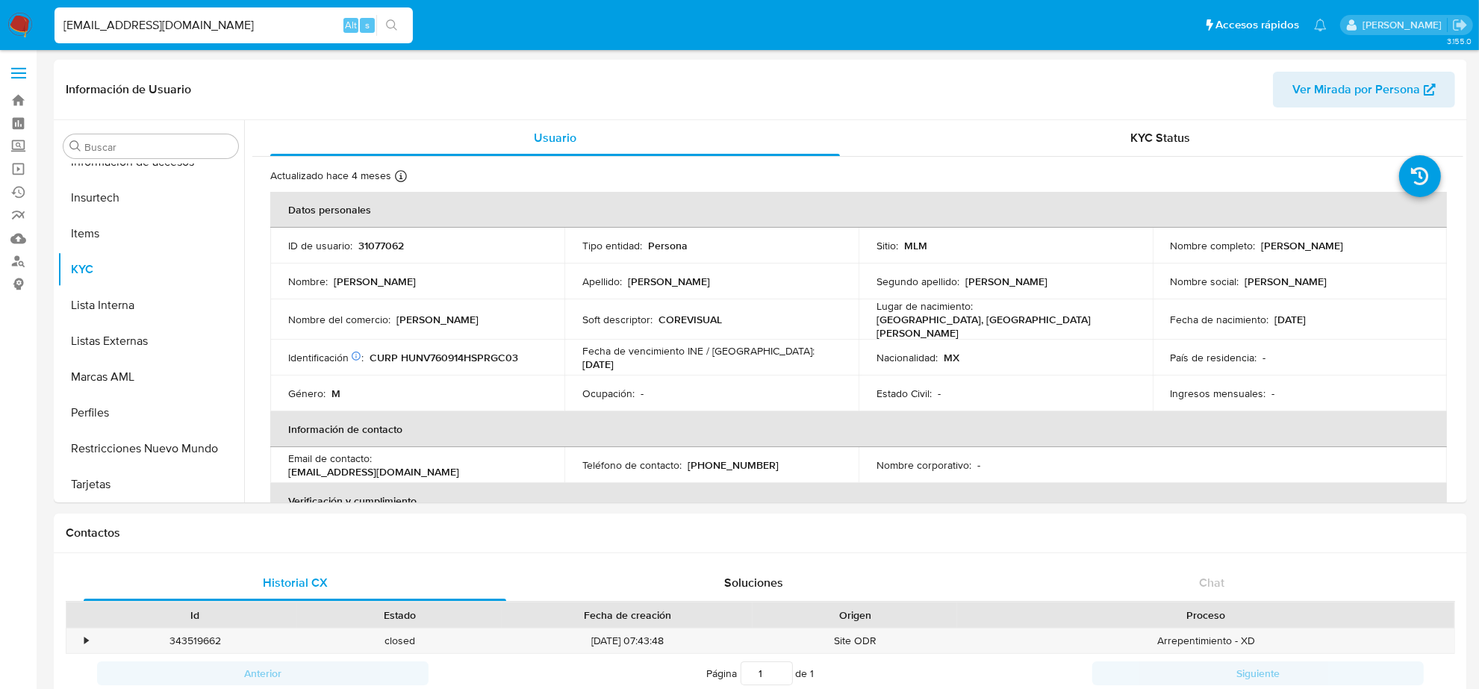
click at [177, 28] on input "COREVISUALSTUDIO@GMAIL.COM" at bounding box center [234, 25] width 358 height 19
paste input "ARGO748@HOT"
type input "ARGO748@HOTMAIL.COM"
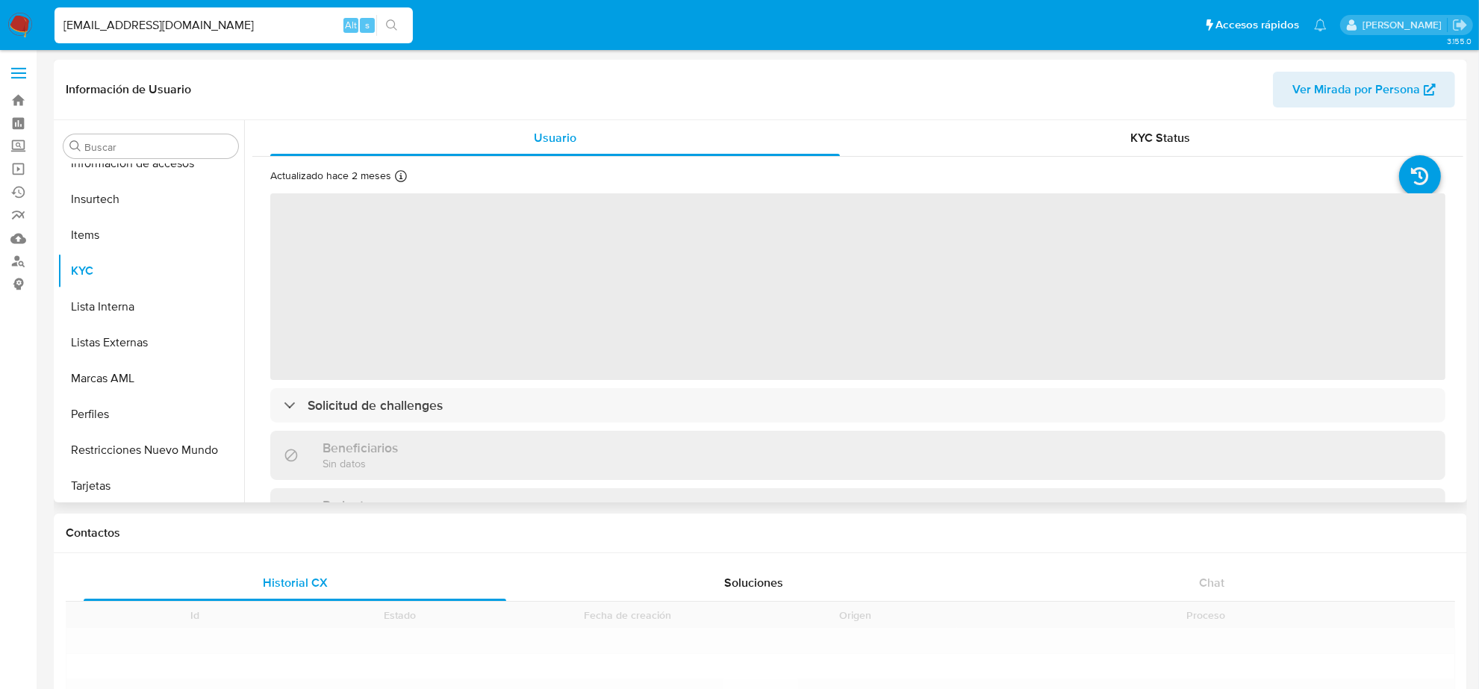
scroll to position [630, 0]
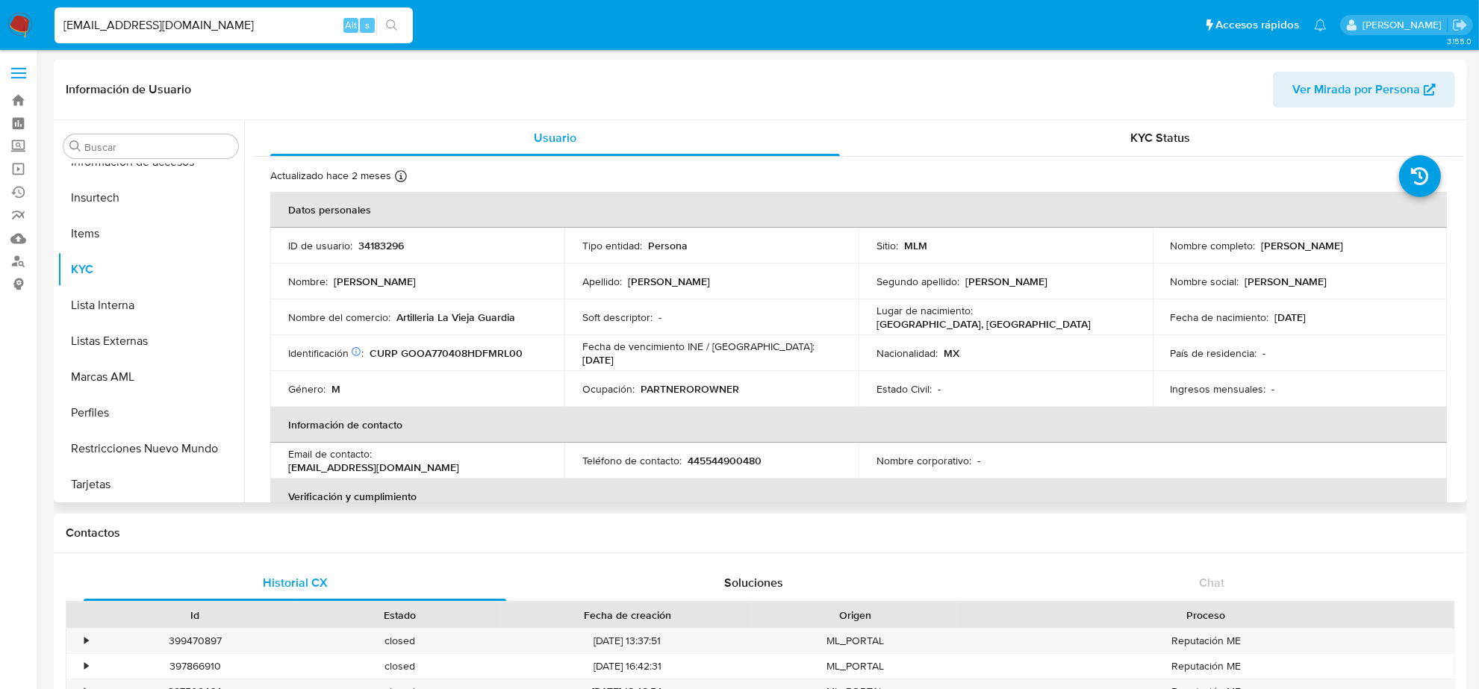
select select "10"
click at [733, 465] on p "445544900480" at bounding box center [725, 460] width 74 height 13
click at [200, 22] on input "ARGO748@HOTMAIL.COM" at bounding box center [234, 25] width 358 height 19
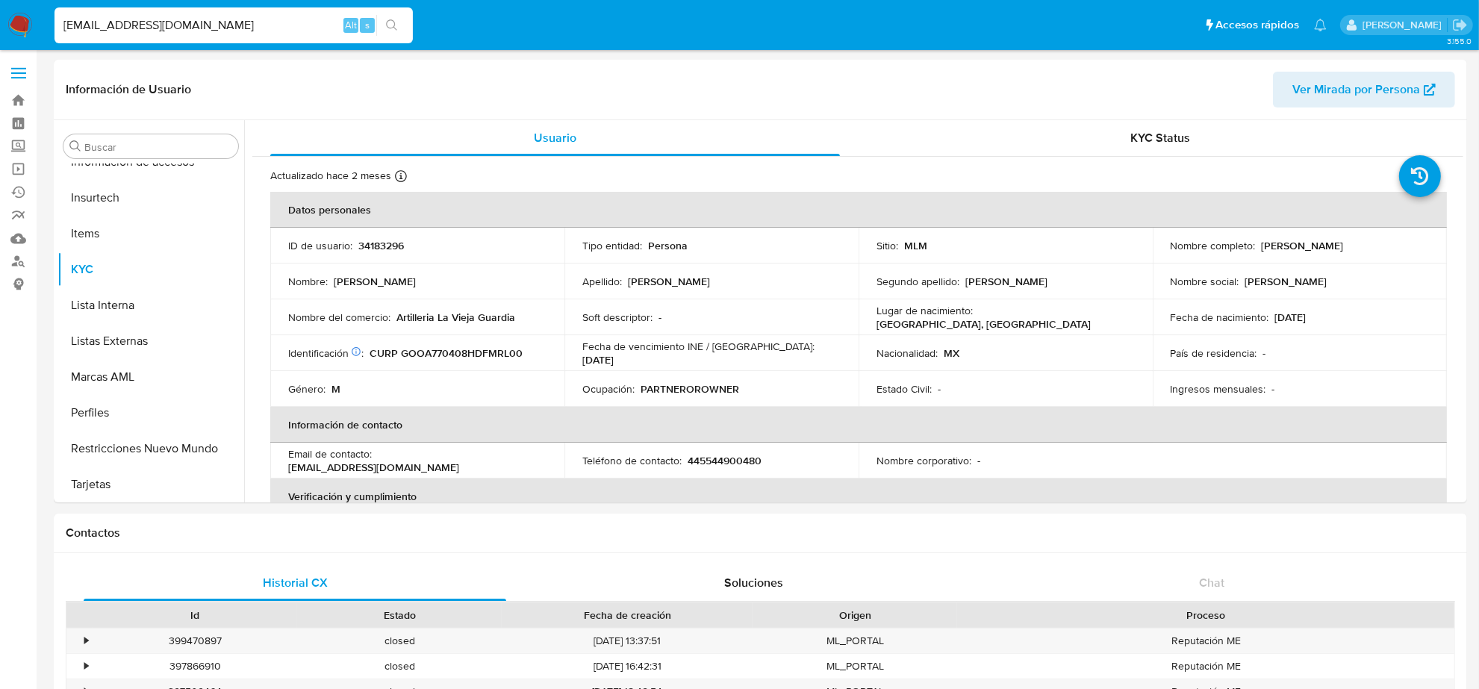
click at [200, 22] on input "ARGO748@HOTMAIL.COM" at bounding box center [234, 25] width 358 height 19
paste input "HUGOPERERA18@G"
type input "HUGOPERERA18@GMAIL.COM"
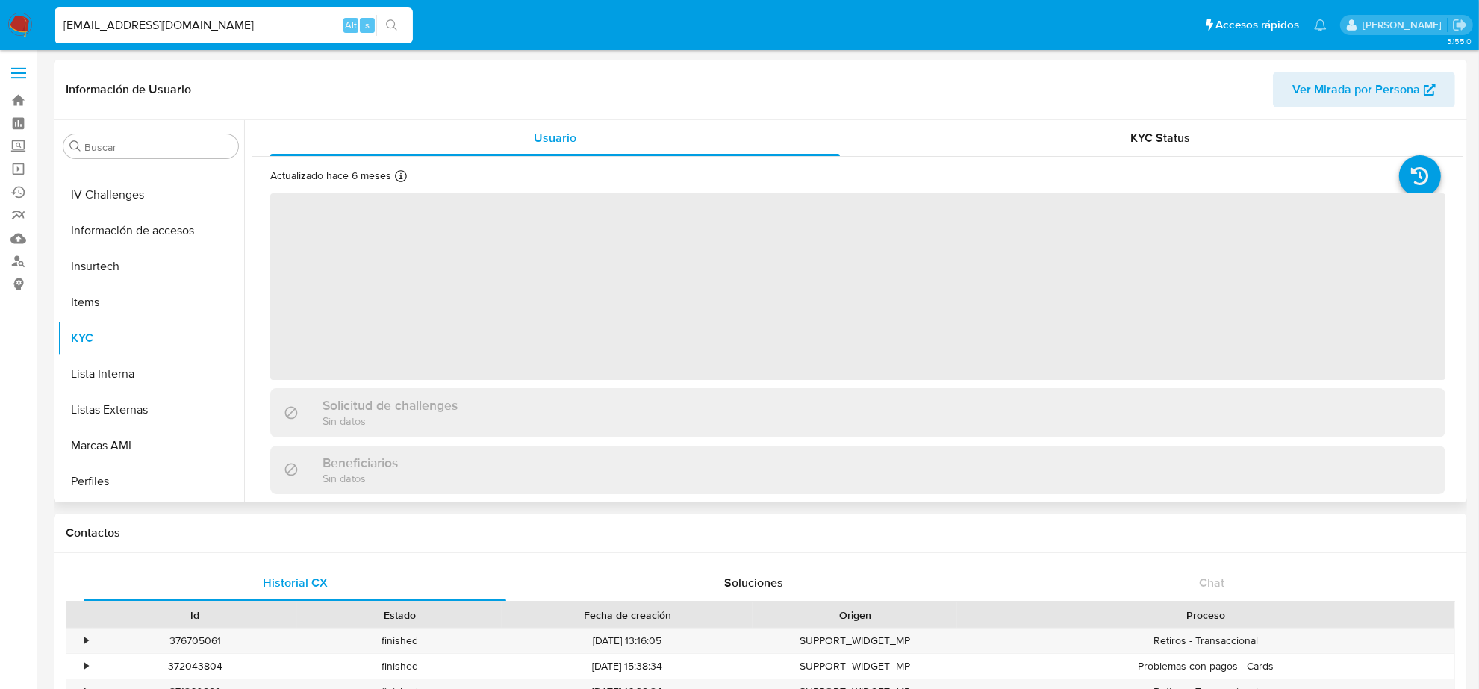
scroll to position [630, 0]
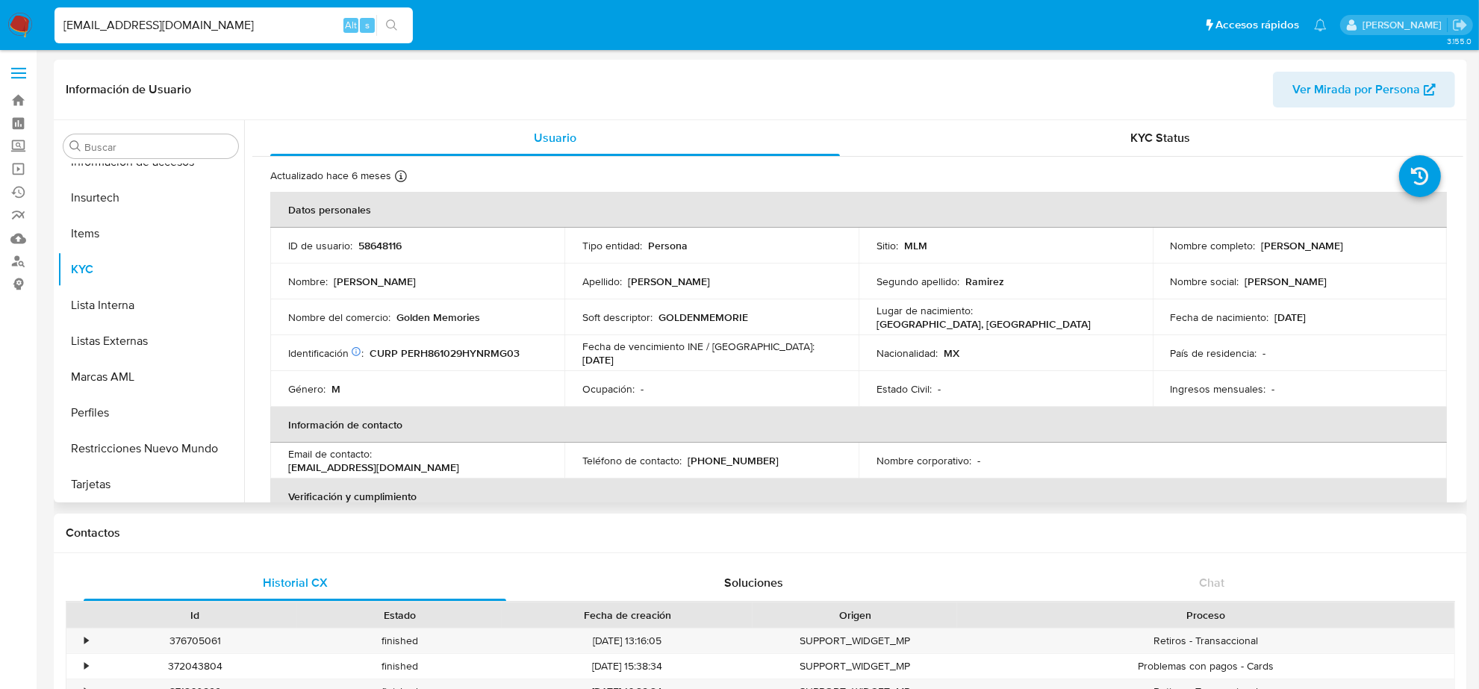
select select "10"
click at [187, 35] on div "HUGOPERERA18@GMAIL.COM Alt s" at bounding box center [234, 25] width 358 height 36
click at [184, 23] on input "HUGOPERERA18@GMAIL.COM" at bounding box center [234, 25] width 358 height 19
click at [184, 22] on input "HUGOPERERA18@GMAIL.COM" at bounding box center [234, 25] width 358 height 19
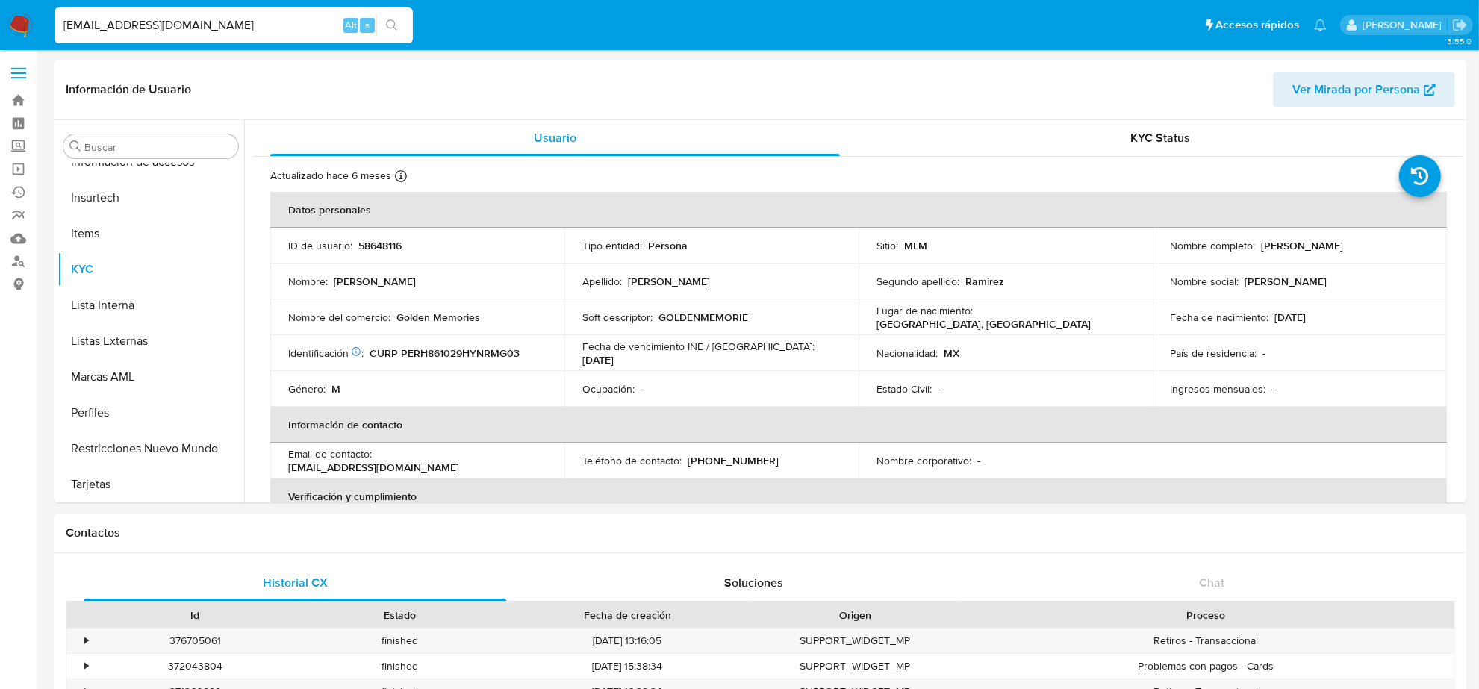
paste input "MAGICPLANETCLUB@ICLOUD"
type input "MAGICPLANETCLUB@ICLOUD.COM"
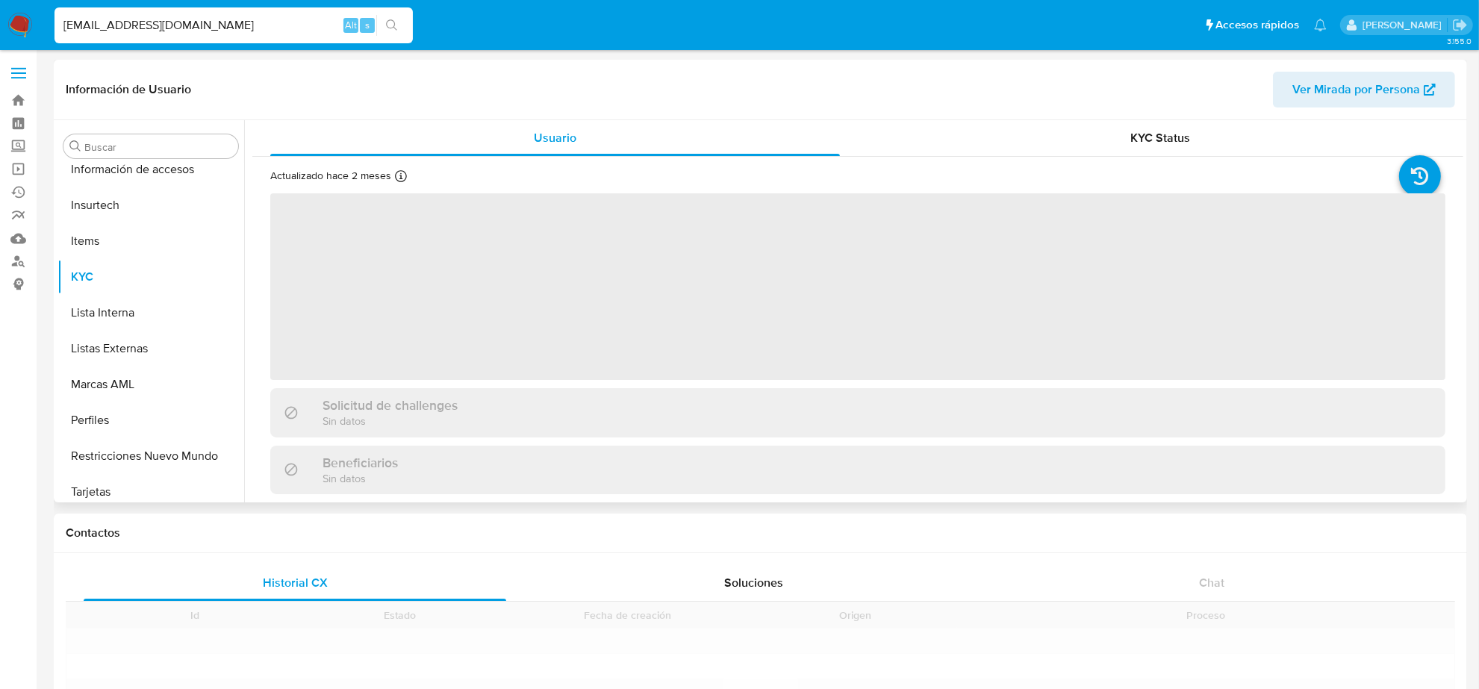
scroll to position [630, 0]
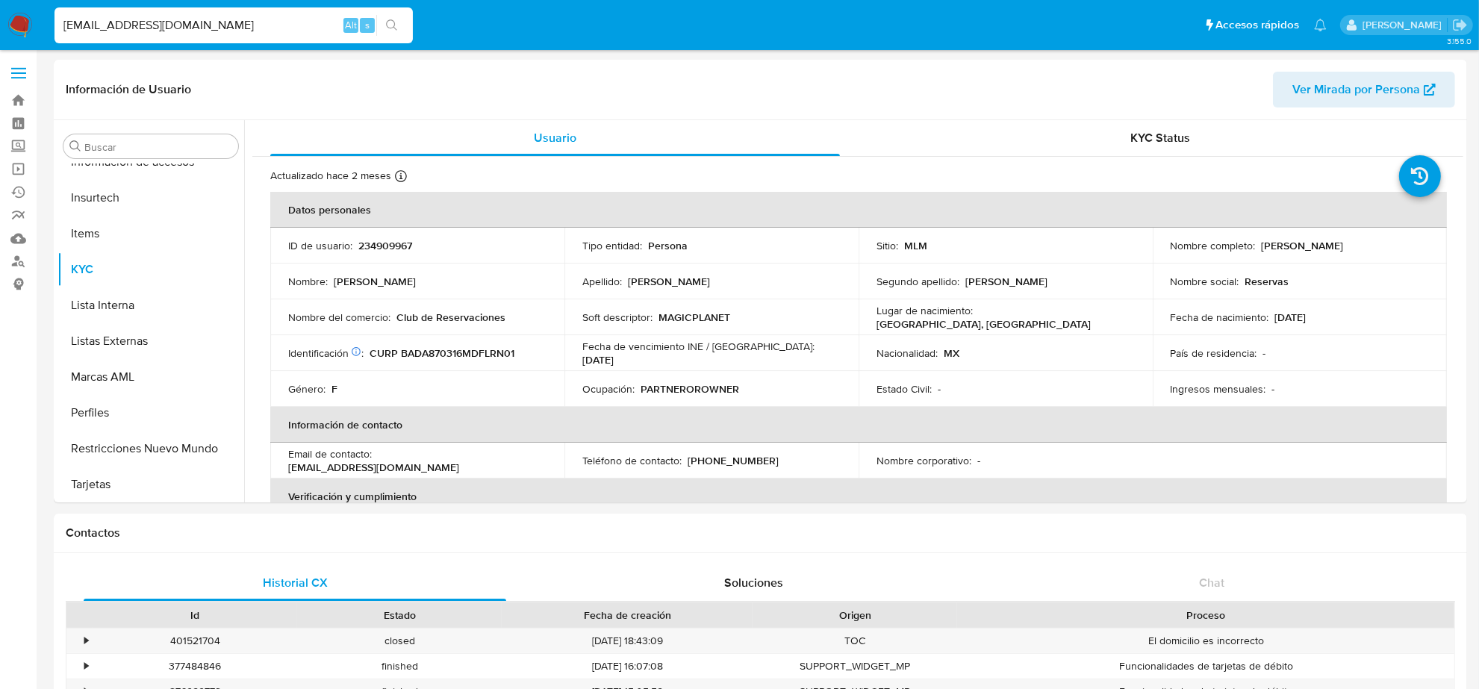
select select "10"
click at [741, 459] on p "(998) 2244283" at bounding box center [733, 460] width 91 height 13
click at [240, 16] on input "MAGICPLANETCLUB@ICLOUD.COM" at bounding box center [234, 25] width 358 height 19
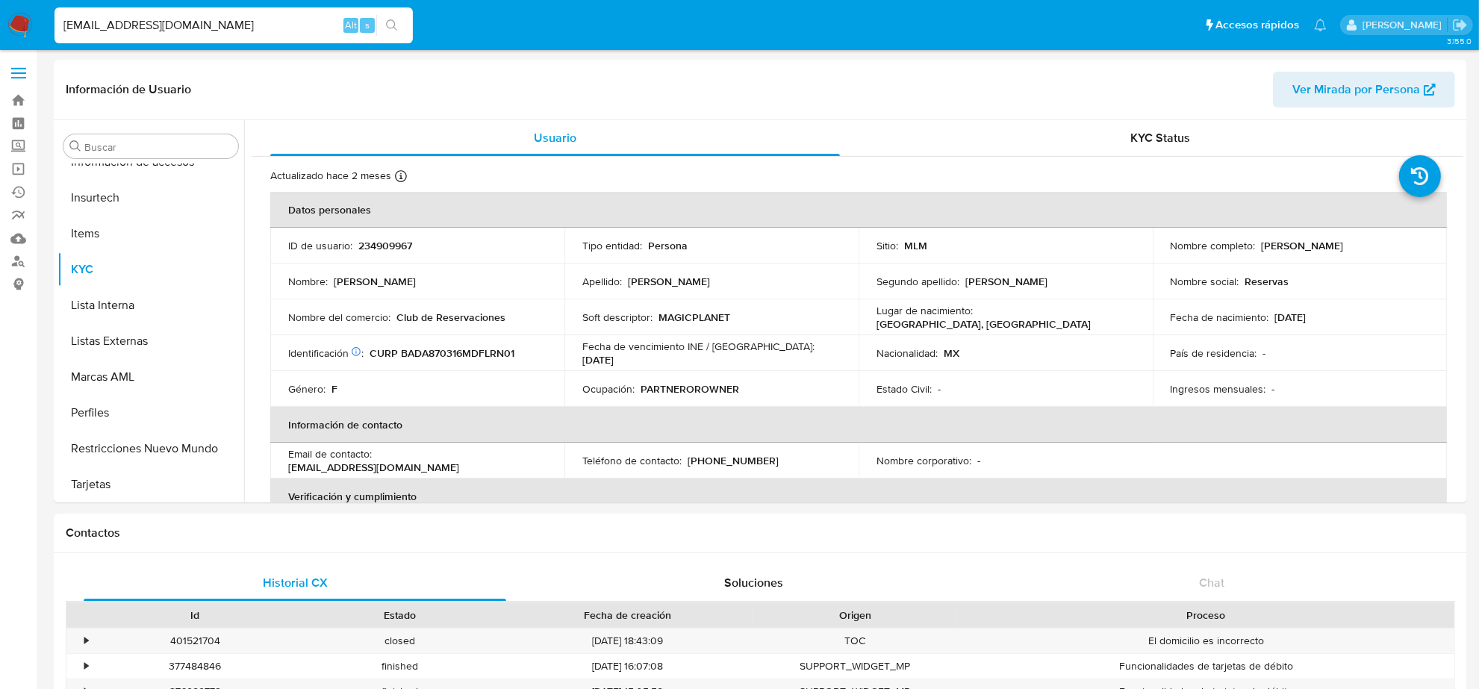
click at [240, 16] on input "MAGICPLANETCLUB@ICLOUD.COM" at bounding box center [234, 25] width 358 height 19
paste input "SSTAR.JACKY@GMAIL"
type input "SSTAR.JACKY@GMAIL.COM"
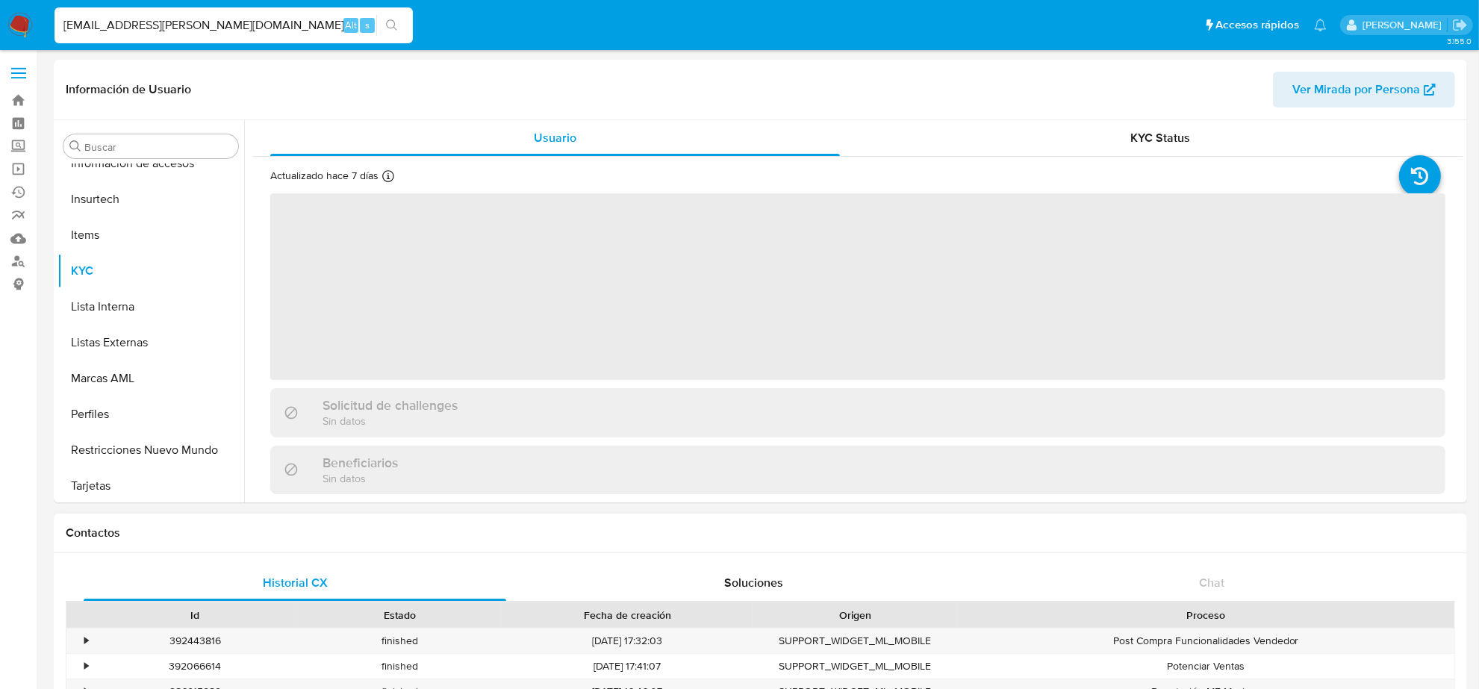
scroll to position [630, 0]
select select "10"
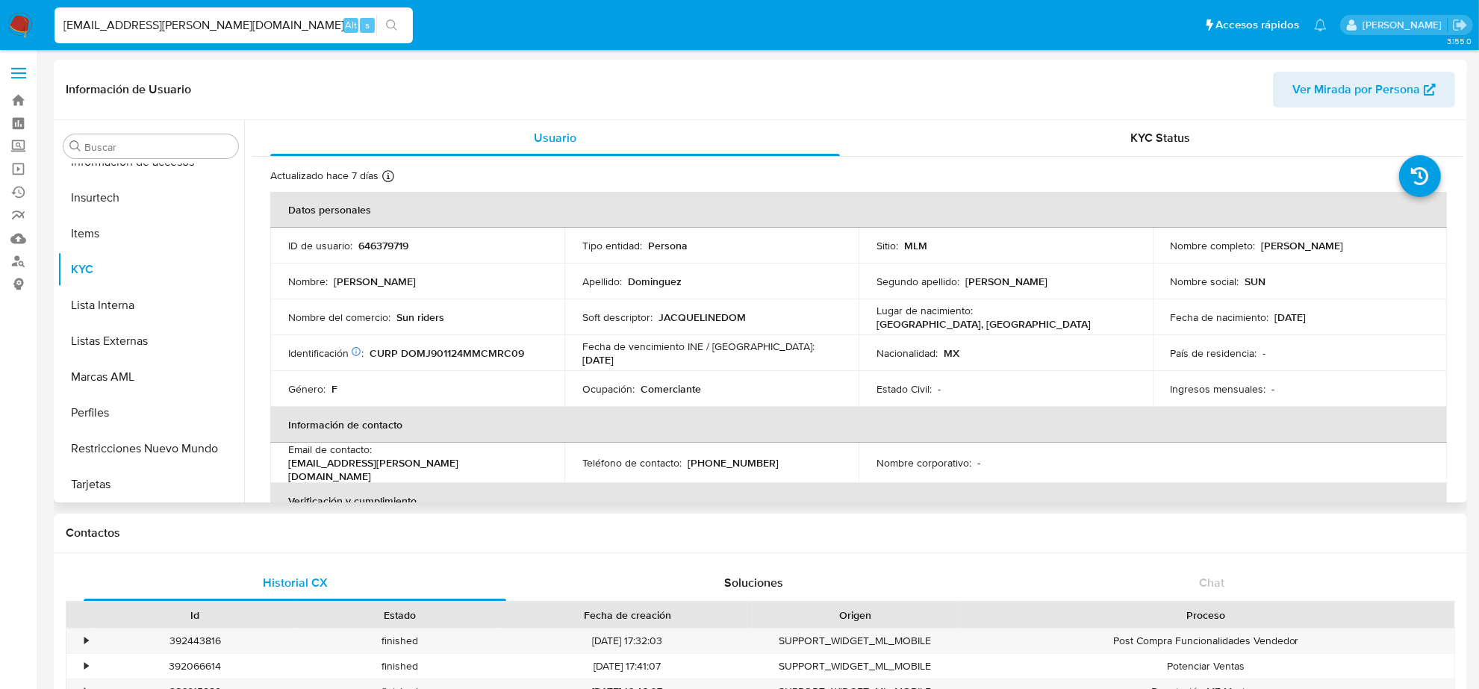
click at [223, 26] on input "SSTAR.JACKY@GMAIL.COM" at bounding box center [234, 25] width 358 height 19
paste input "JORDIFERMAN@HOT"
type input "JORDIFERMAN@HOTMAIL.COM"
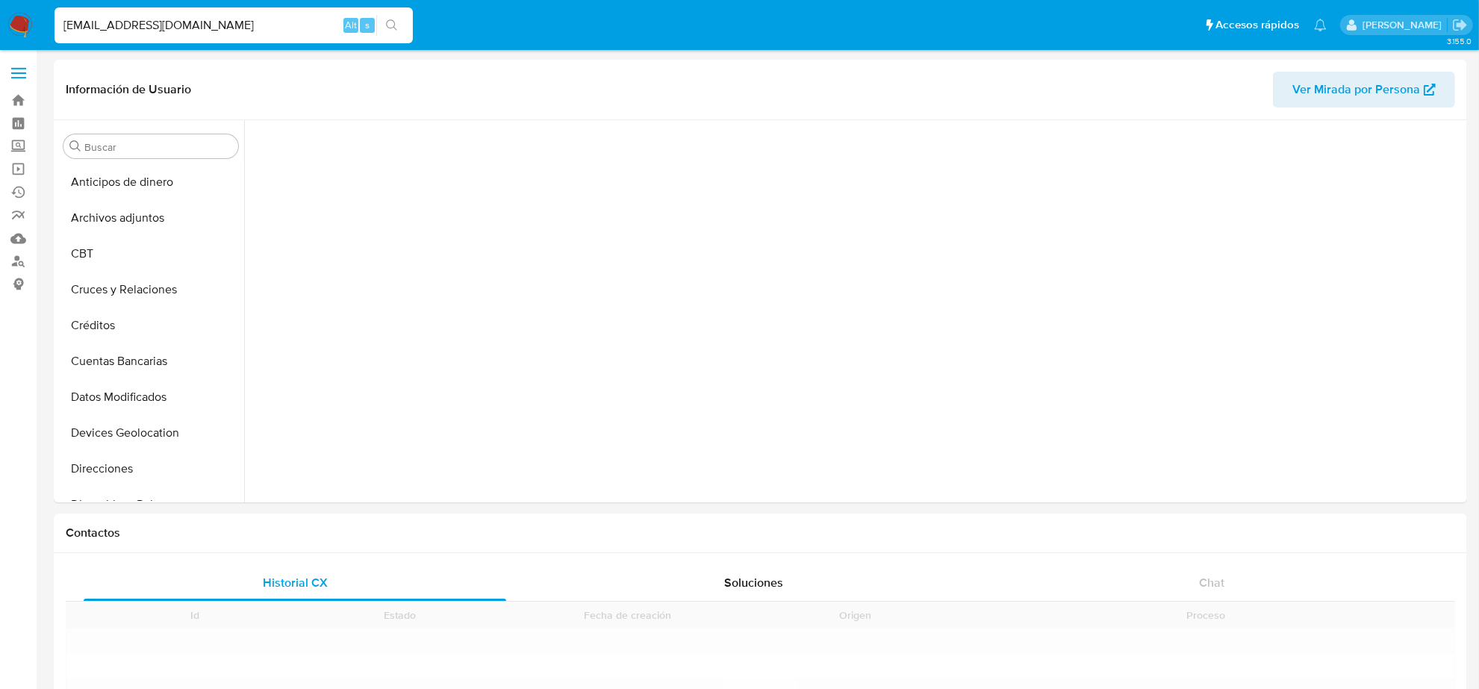
scroll to position [630, 0]
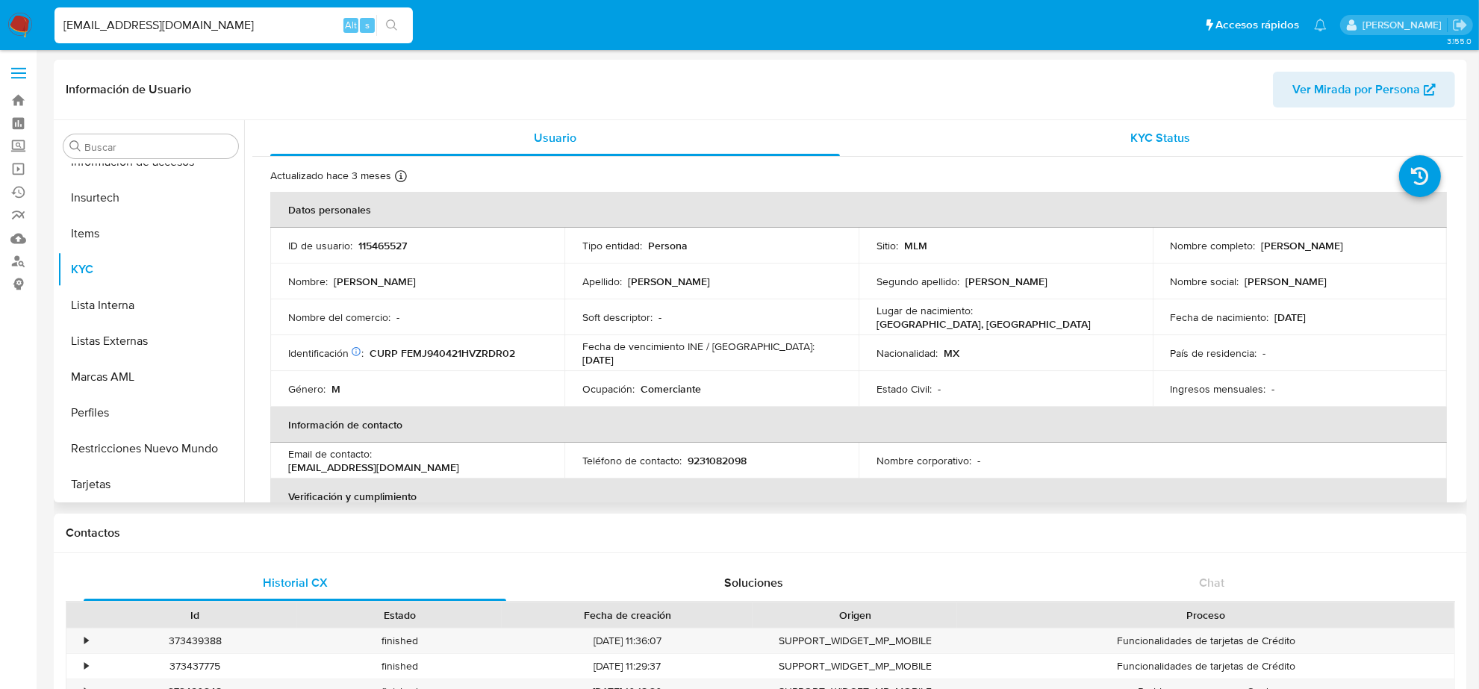
select select "10"
click at [707, 460] on p "9231082098" at bounding box center [717, 460] width 59 height 13
click at [187, 34] on input "JORDIFERMAN@HOTMAIL.COM" at bounding box center [234, 25] width 358 height 19
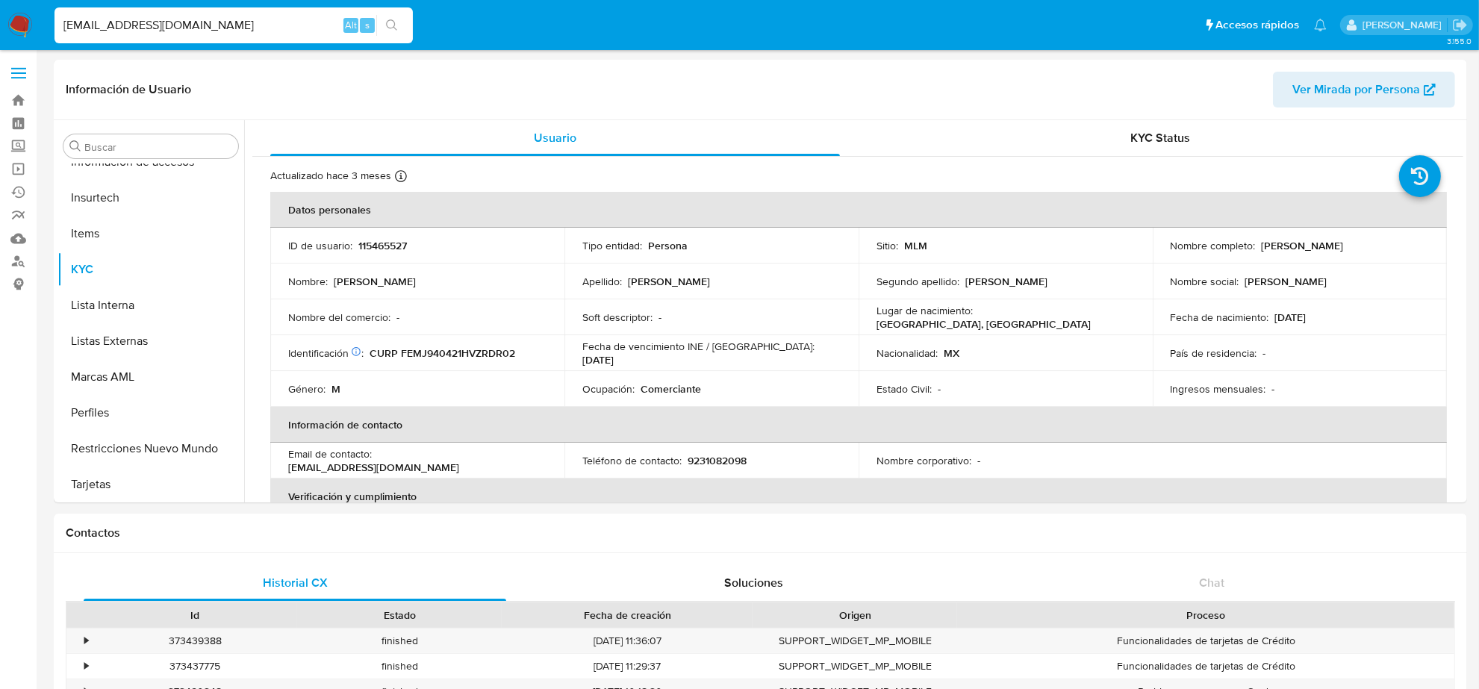
click at [187, 34] on input "JORDIFERMAN@HOTMAIL.COM" at bounding box center [234, 25] width 358 height 19
paste input "LUISCESARDUR"
type input "LUISCESARDURAN@HOTMAIL.COM"
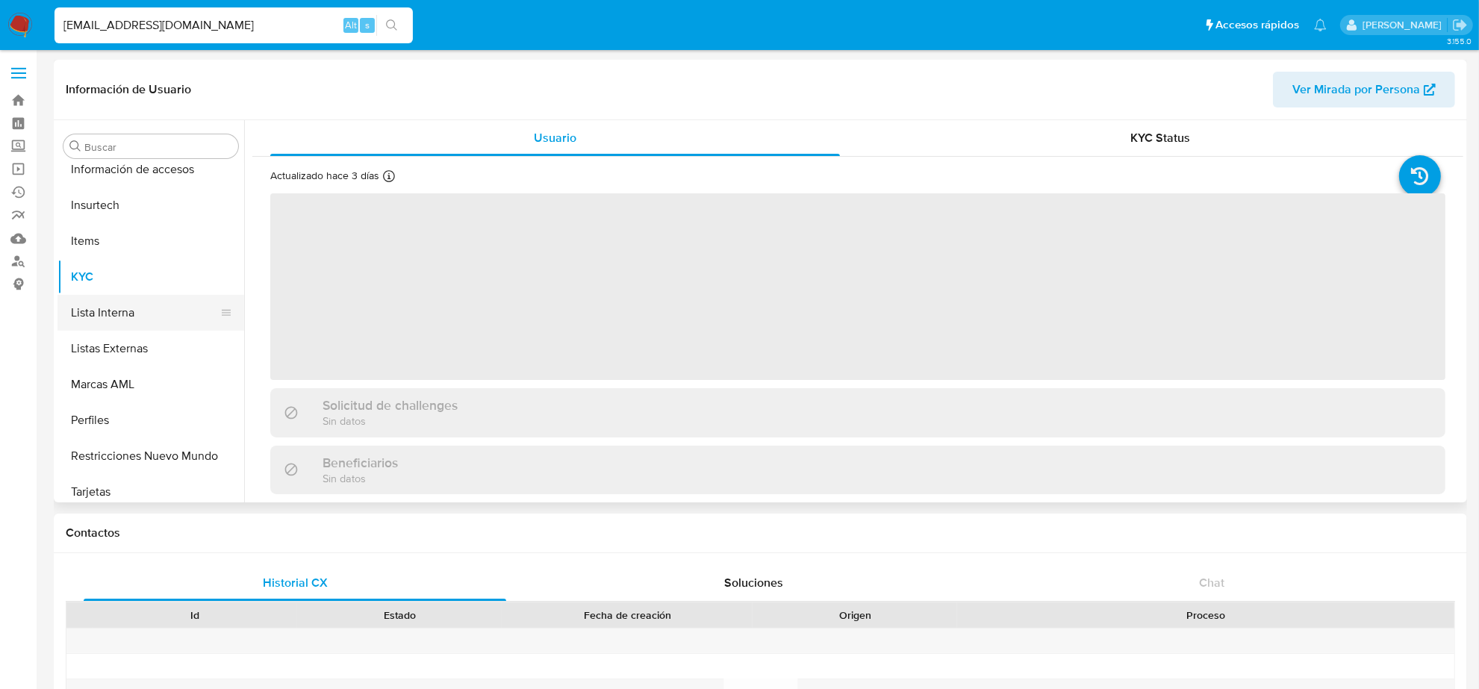
scroll to position [630, 0]
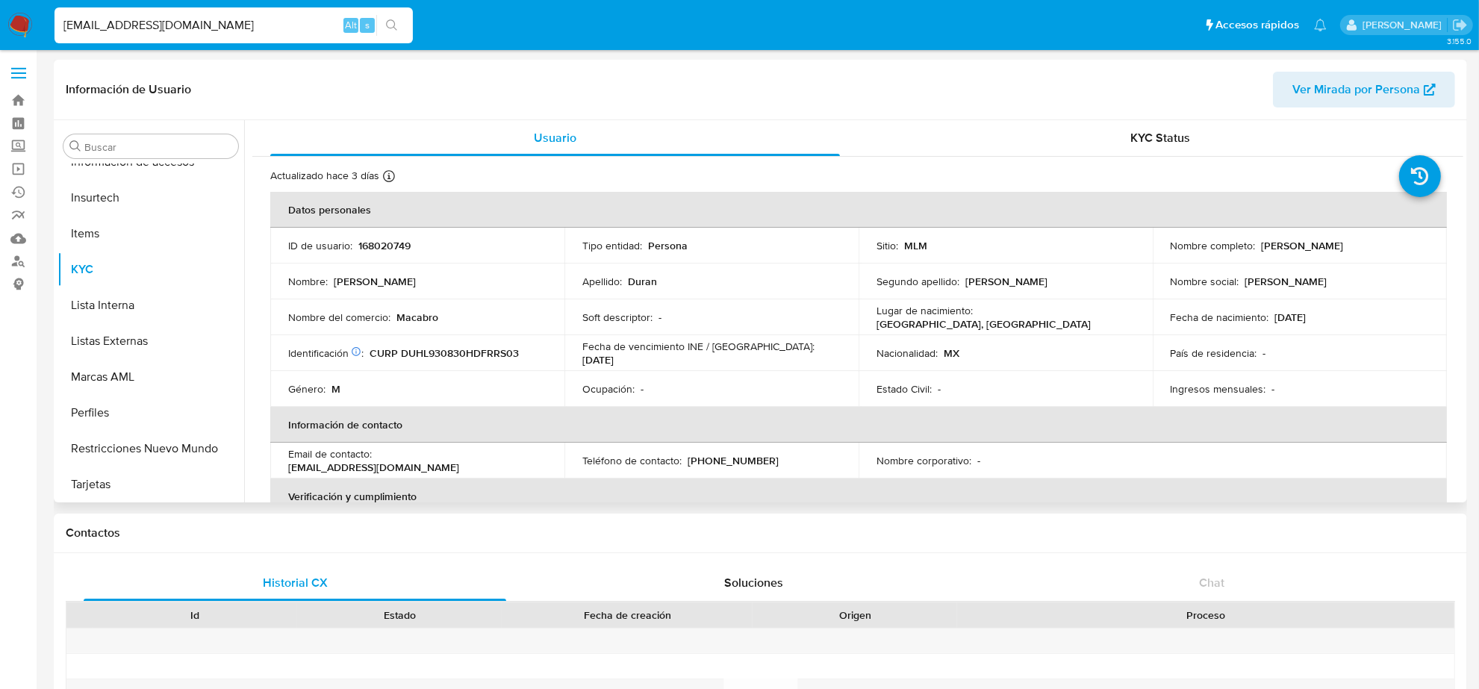
select select "10"
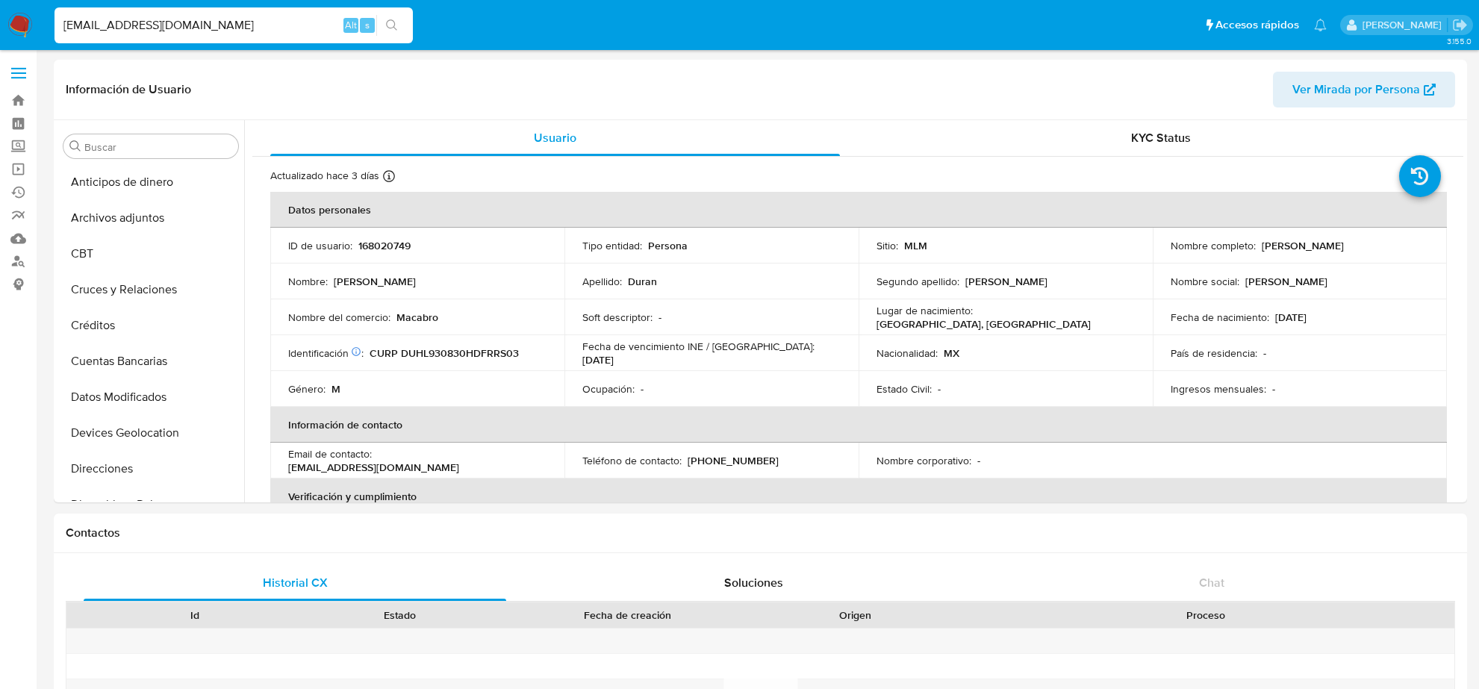
select select "10"
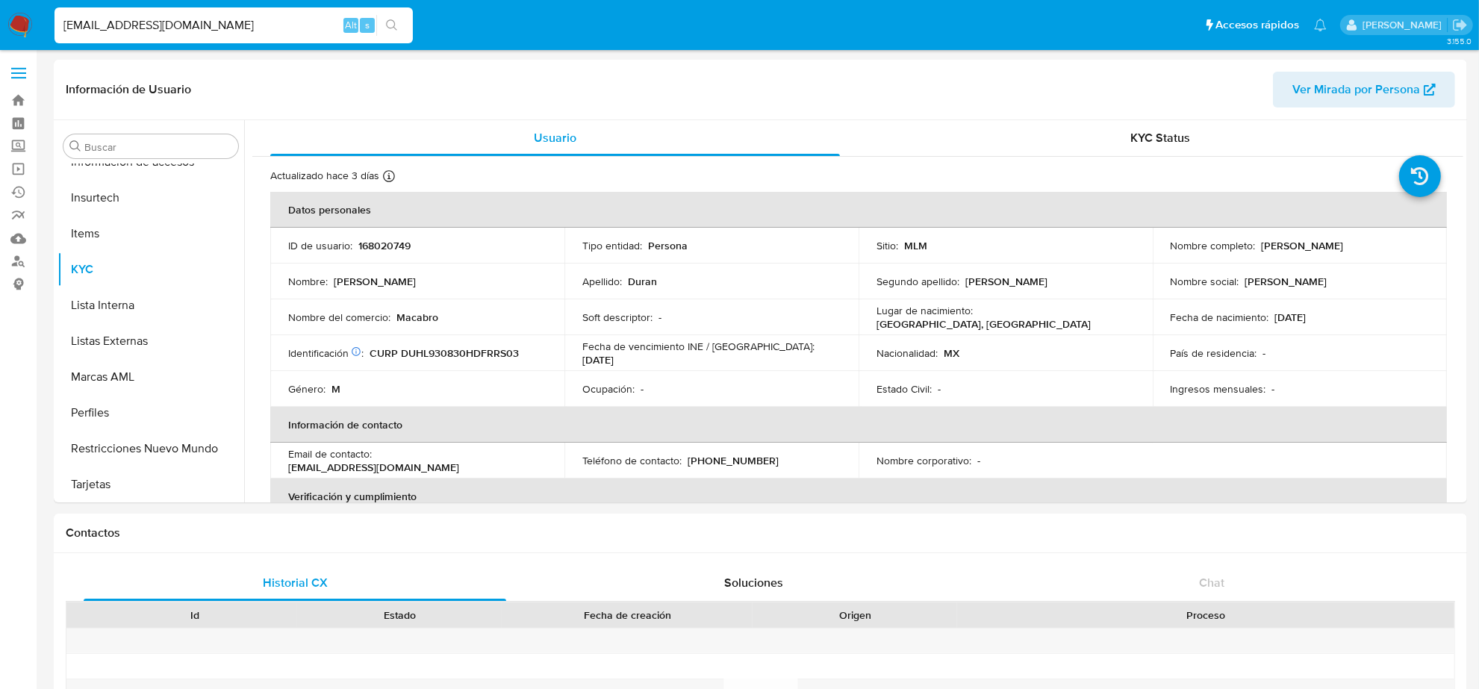
click at [147, 25] on input "[EMAIL_ADDRESS][DOMAIN_NAME]" at bounding box center [234, 25] width 358 height 19
paste input "[DOMAIN_NAME]@G"
type input "[DOMAIN_NAME][EMAIL_ADDRESS][DOMAIN_NAME]"
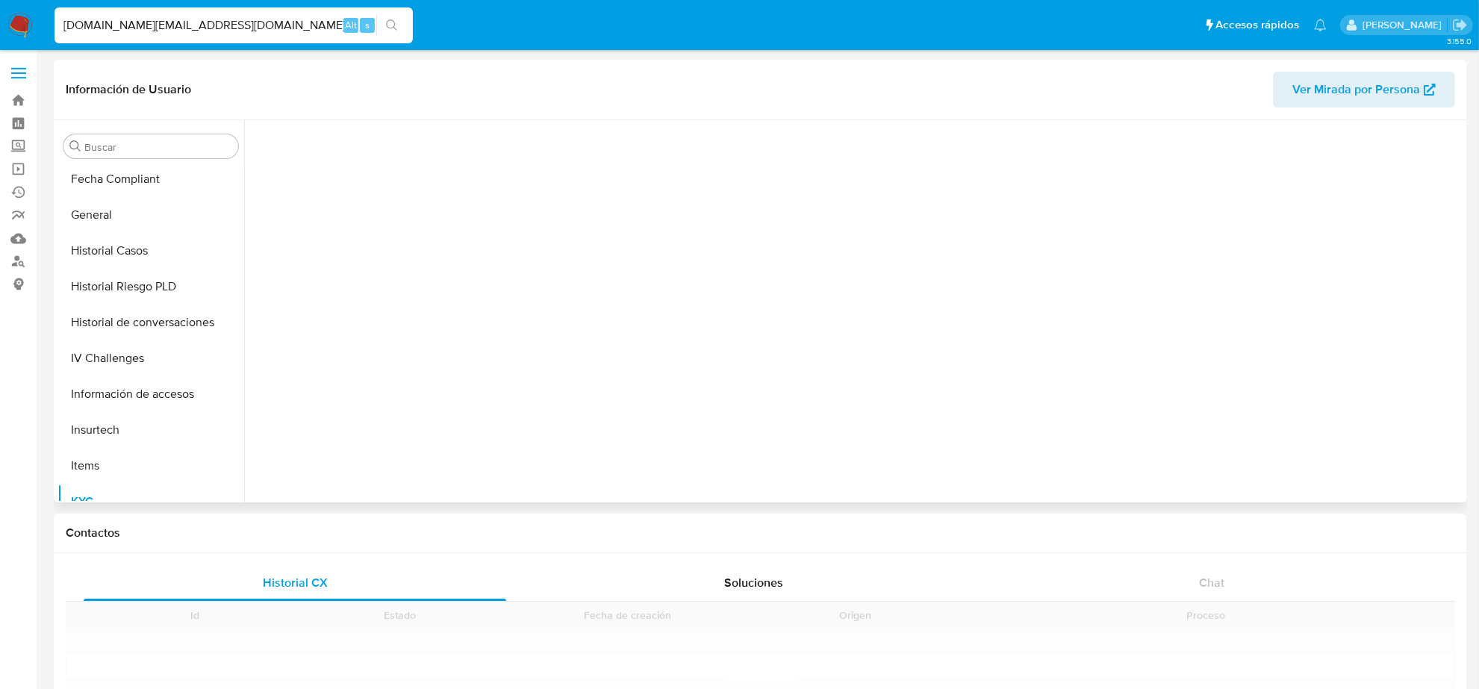
scroll to position [630, 0]
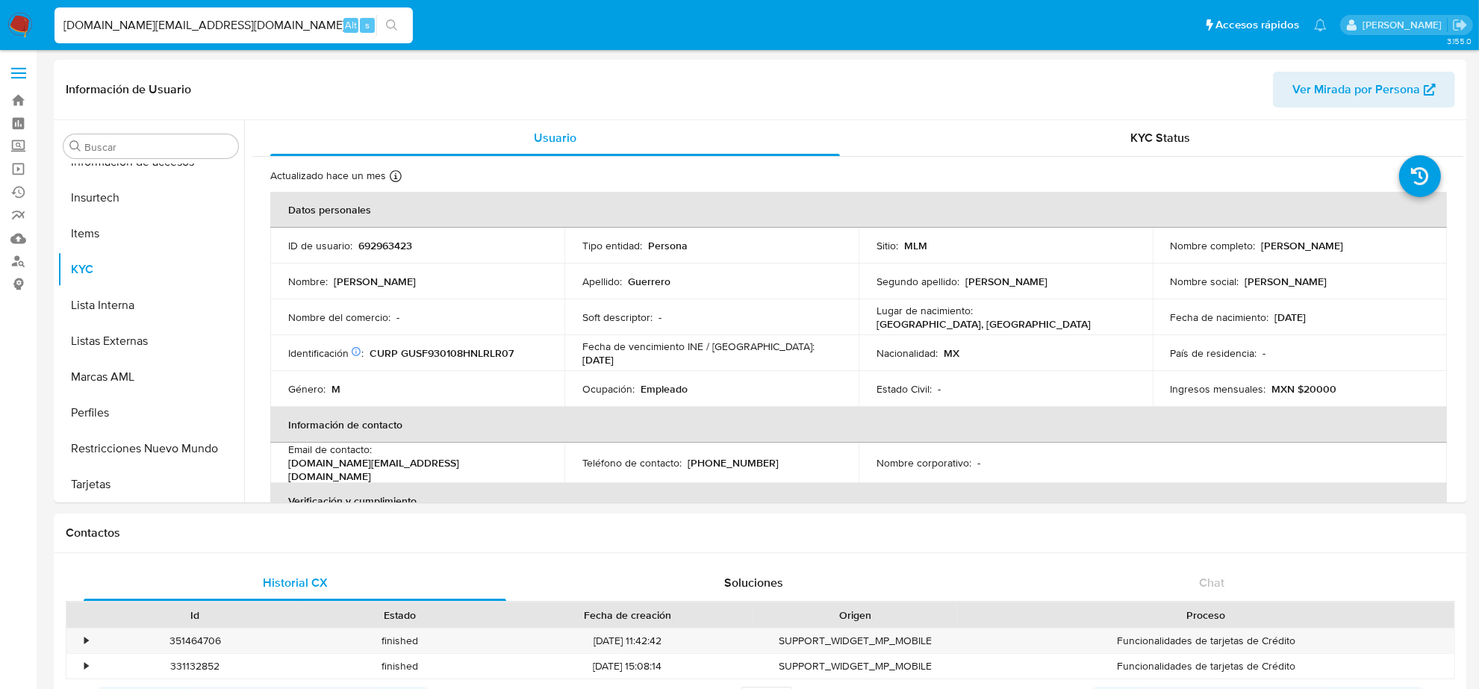
select select "10"
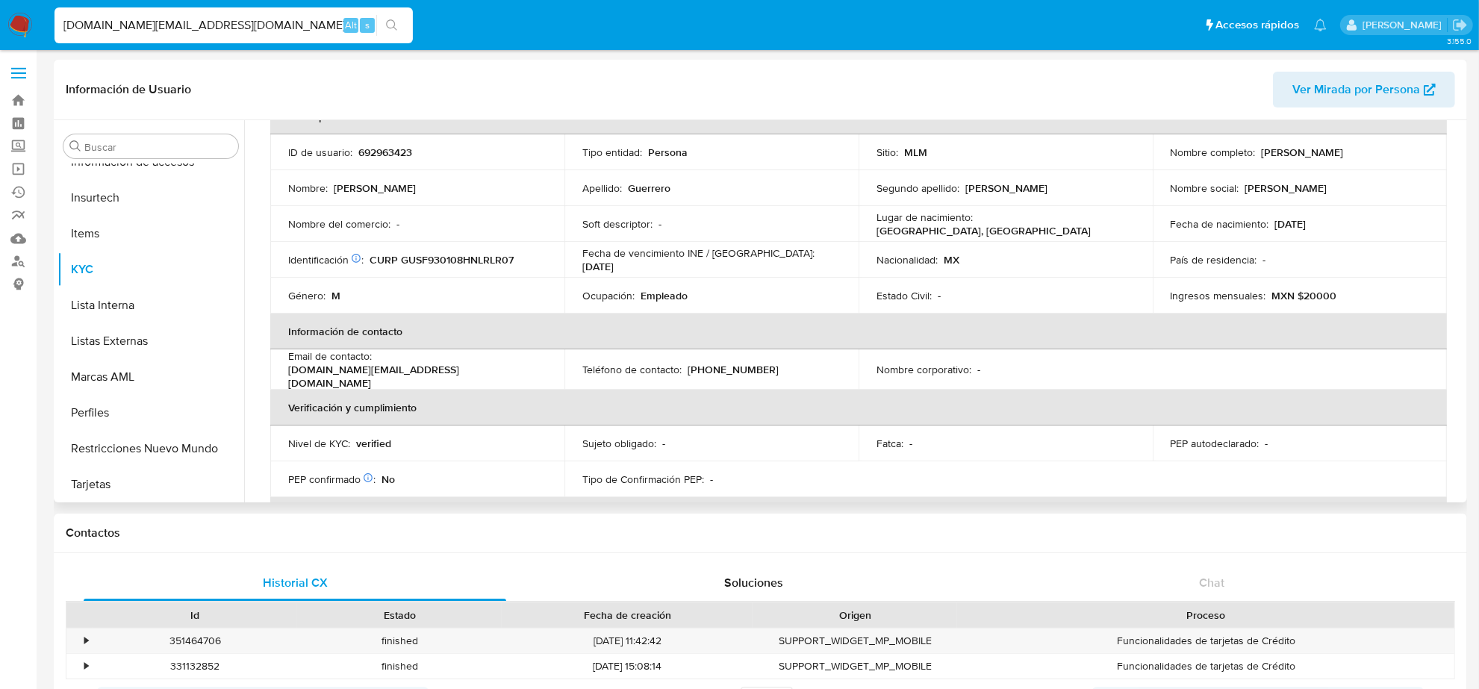
click at [724, 367] on p "[PHONE_NUMBER]" at bounding box center [733, 369] width 91 height 13
copy p "17785440"
click at [139, 17] on input "[DOMAIN_NAME][EMAIL_ADDRESS][DOMAIN_NAME]" at bounding box center [234, 25] width 358 height 19
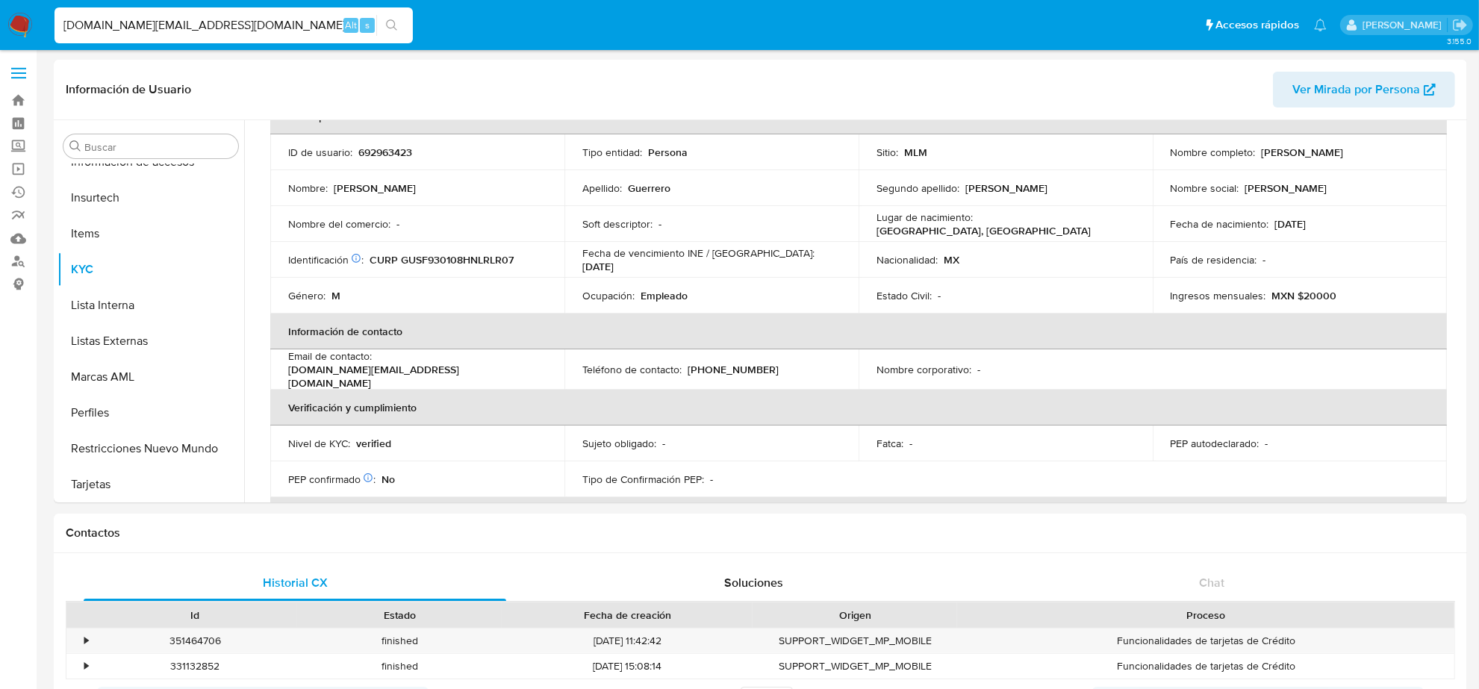
click at [139, 17] on input "[DOMAIN_NAME][EMAIL_ADDRESS][DOMAIN_NAME]" at bounding box center [234, 25] width 358 height 19
paste input "AGC1968@HOT"
type input "[EMAIL_ADDRESS][DOMAIN_NAME]"
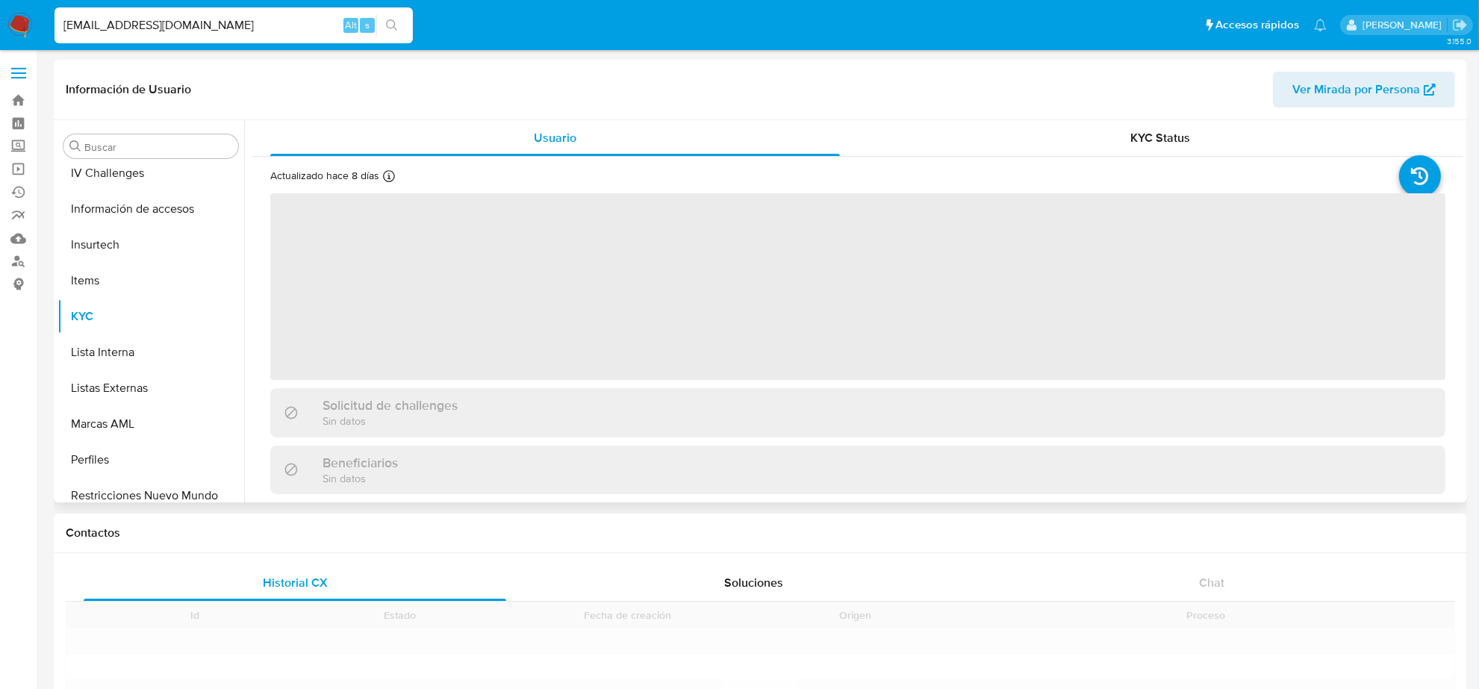
scroll to position [630, 0]
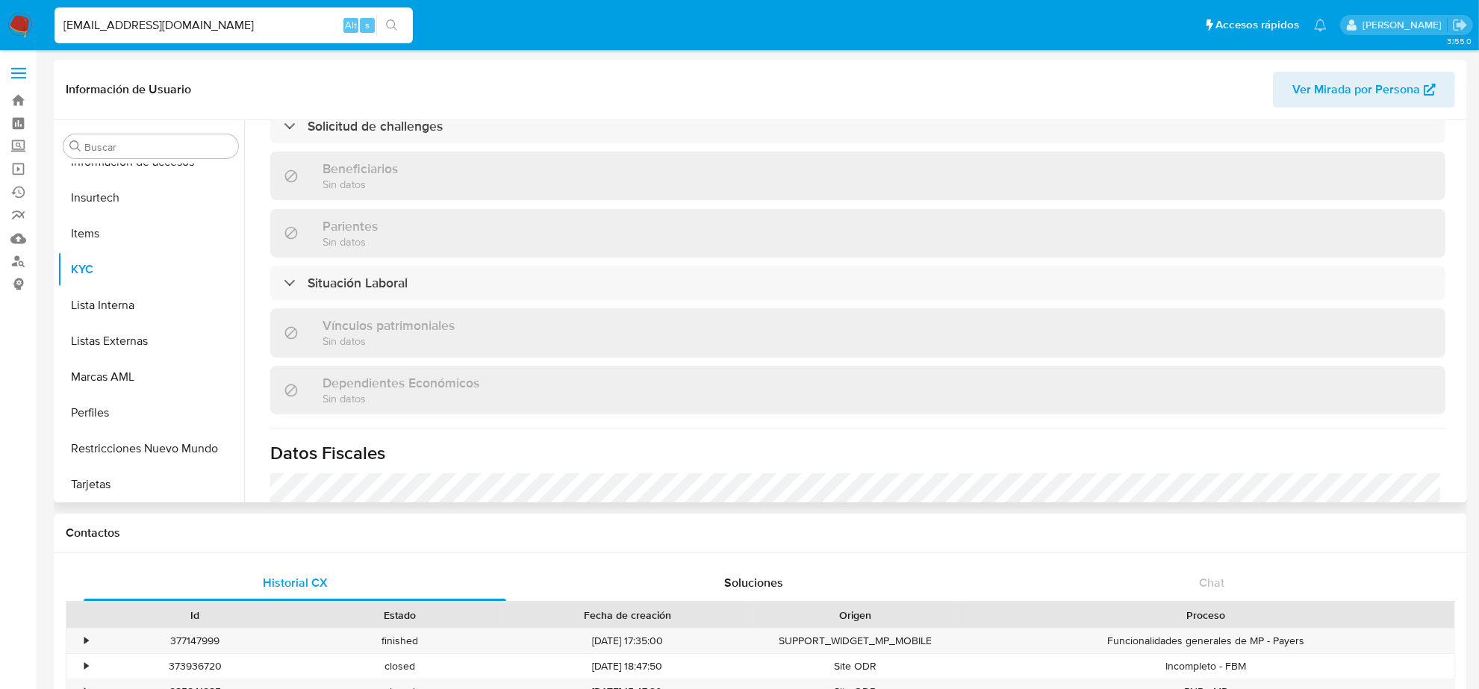
select select "10"
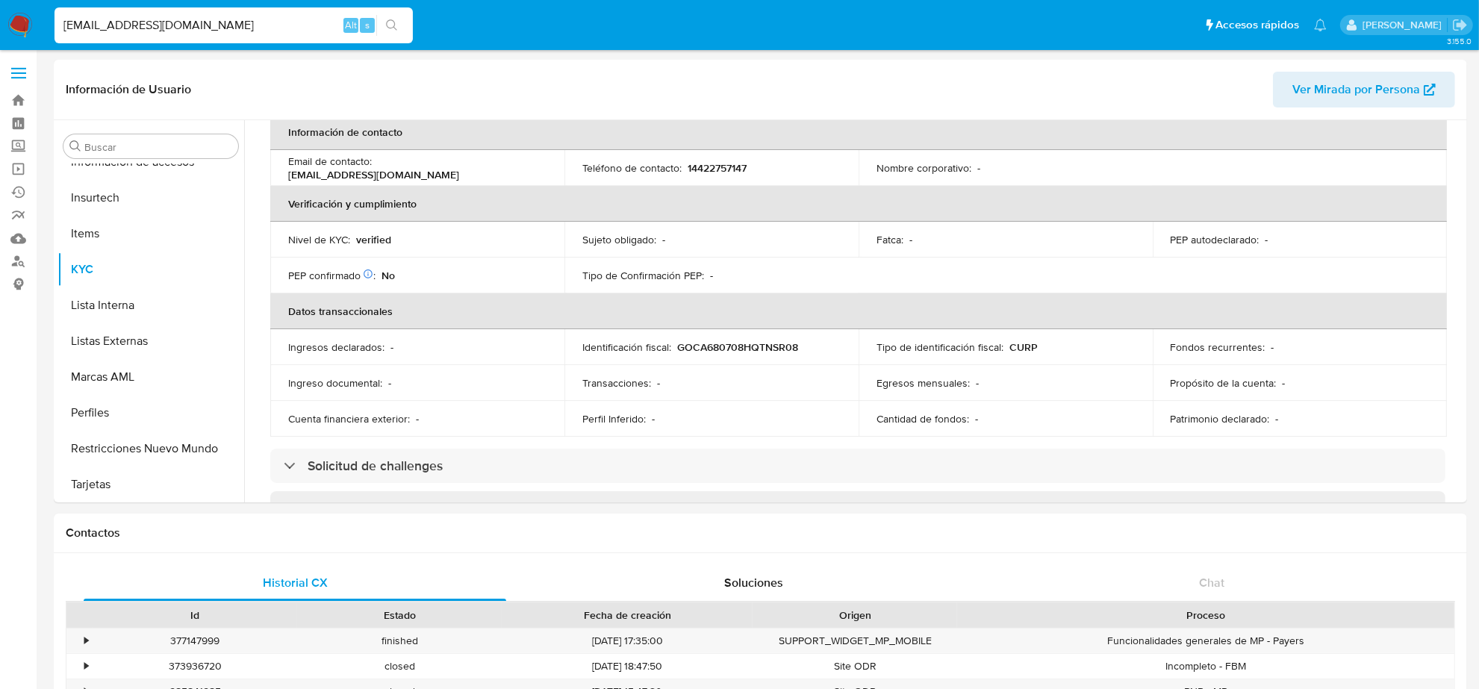
scroll to position [259, 0]
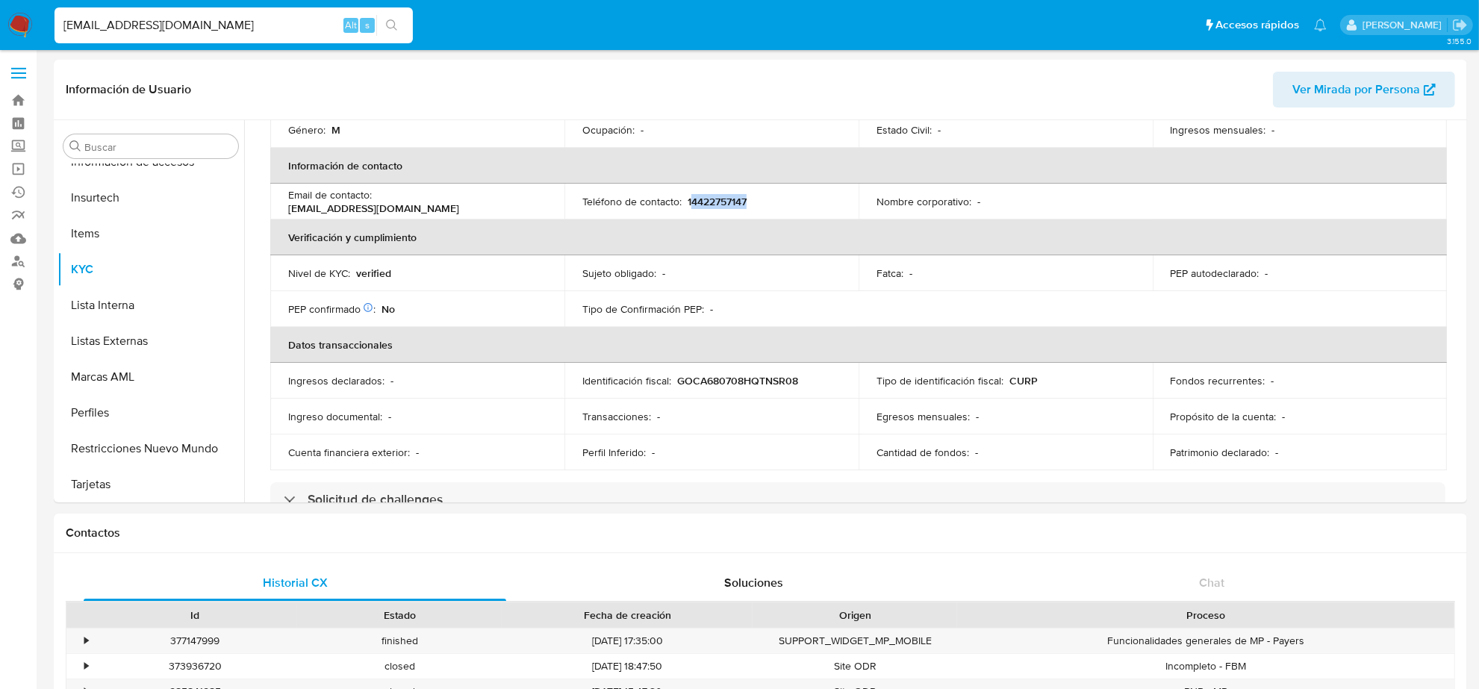
drag, startPoint x: 691, startPoint y: 198, endPoint x: 748, endPoint y: 196, distance: 56.8
click at [748, 196] on div "Teléfono de contacto : [PHONE_NUMBER]" at bounding box center [711, 201] width 258 height 13
copy p "4422757147"
click at [124, 24] on input "[EMAIL_ADDRESS][DOMAIN_NAME]" at bounding box center [234, 25] width 358 height 19
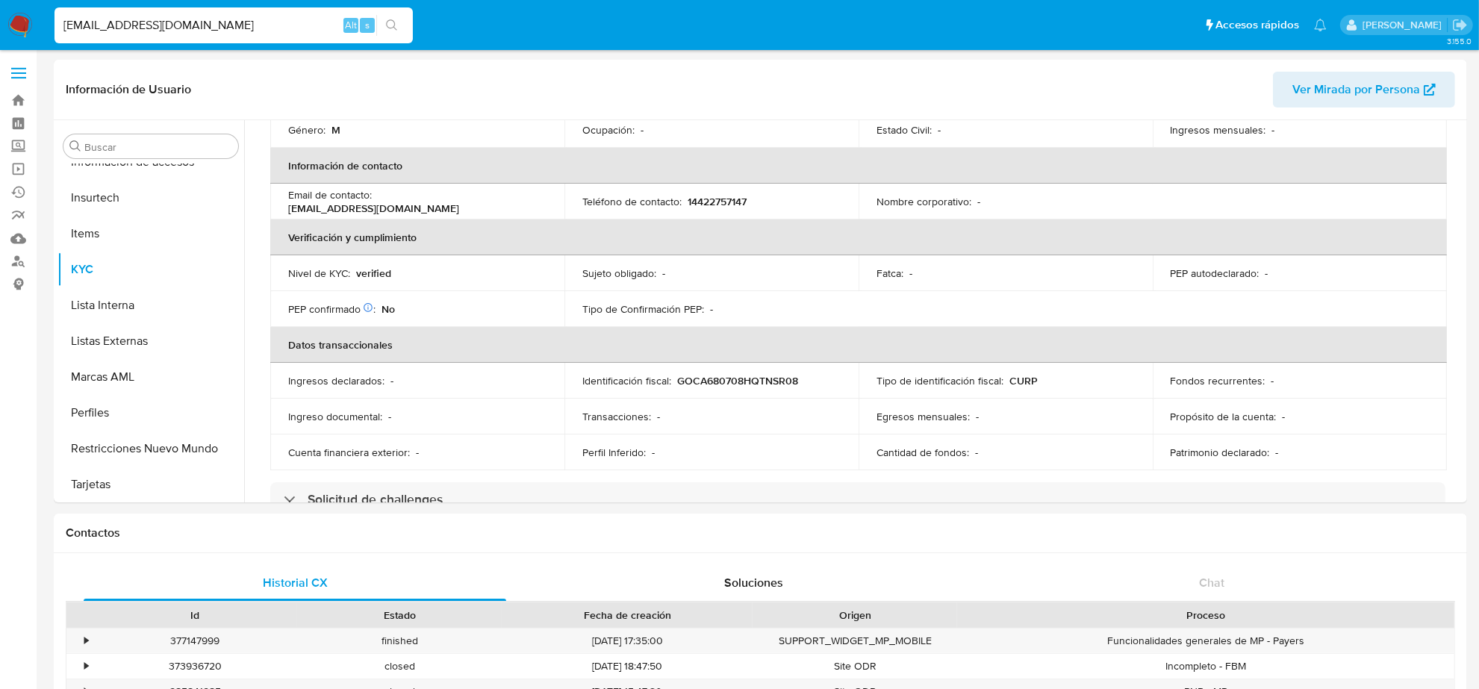
click at [124, 24] on input "[EMAIL_ADDRESS][DOMAIN_NAME]" at bounding box center [234, 25] width 358 height 19
paste input "FERNANDOCA1239@G"
type input "[EMAIL_ADDRESS][DOMAIN_NAME]"
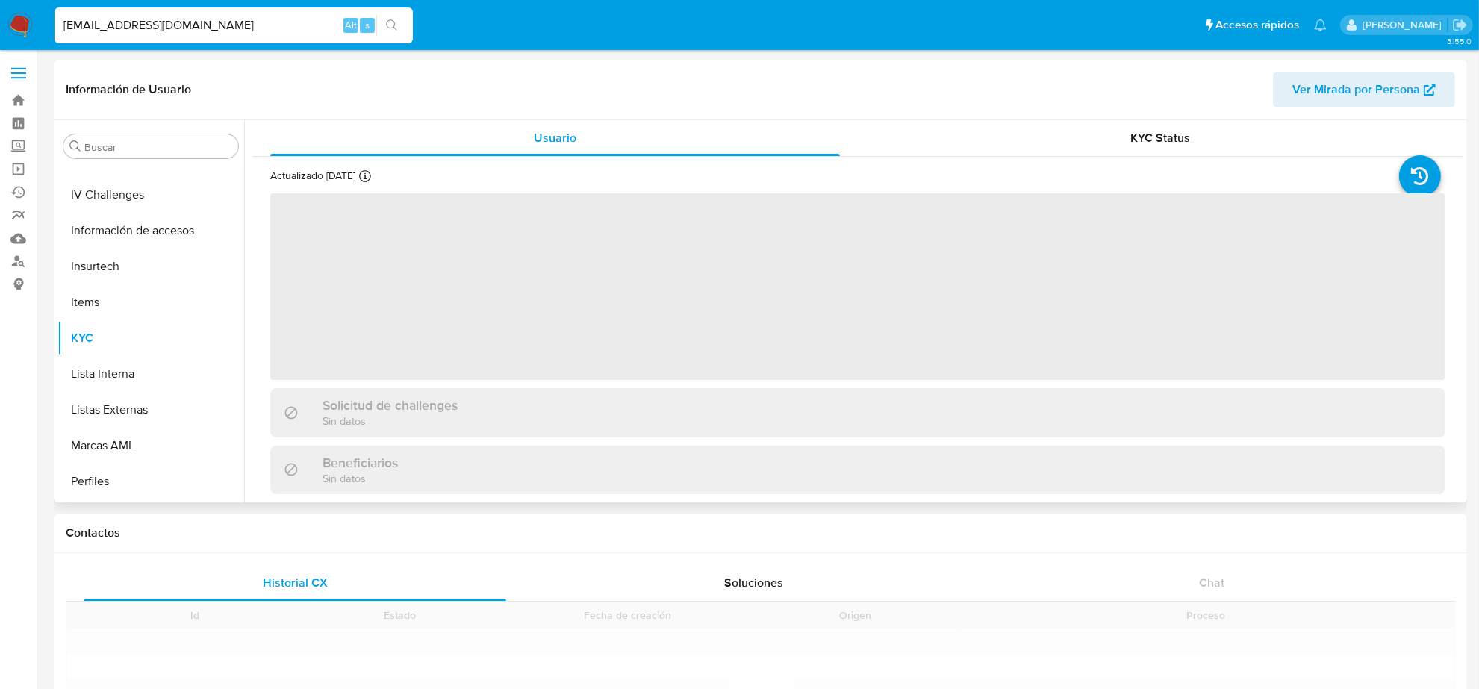
scroll to position [630, 0]
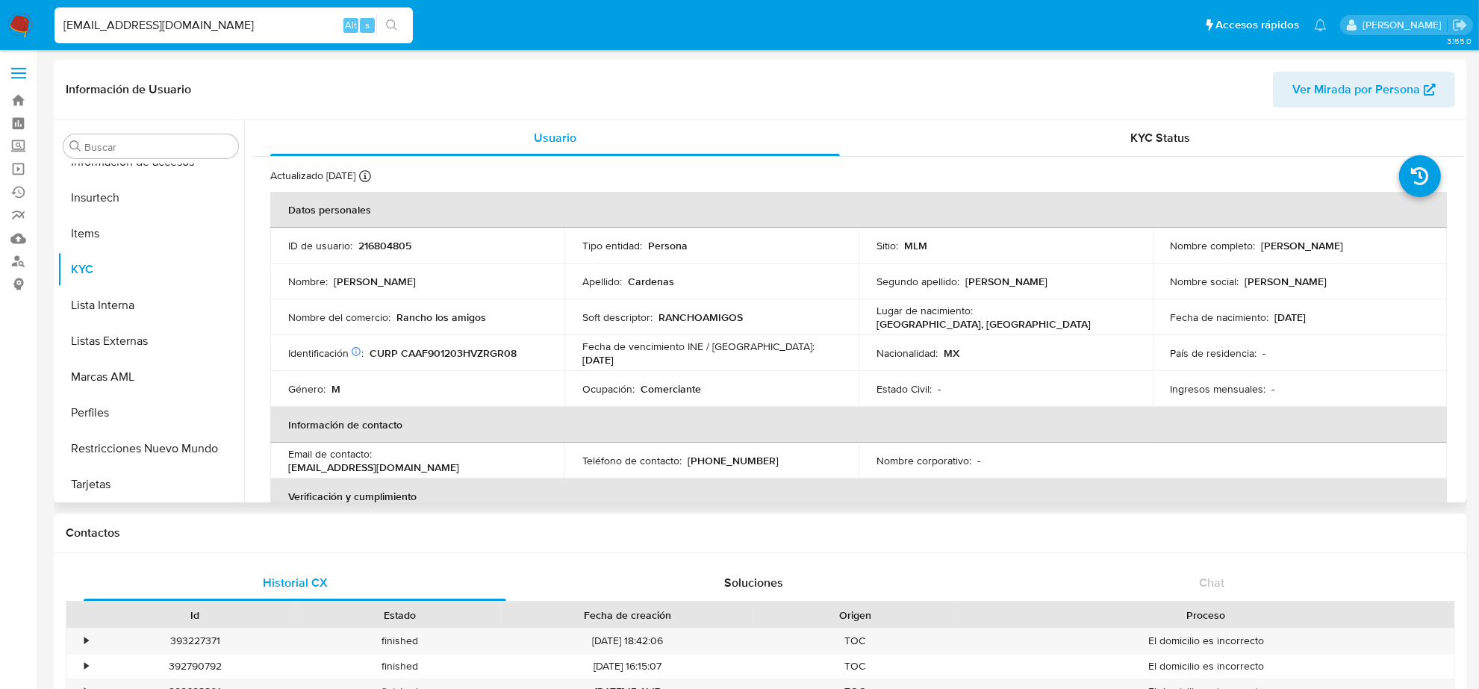
select select "10"
click at [744, 461] on p "[PHONE_NUMBER]" at bounding box center [733, 460] width 91 height 13
copy p "9527874"
click at [200, 27] on input "[EMAIL_ADDRESS][DOMAIN_NAME]" at bounding box center [234, 25] width 358 height 19
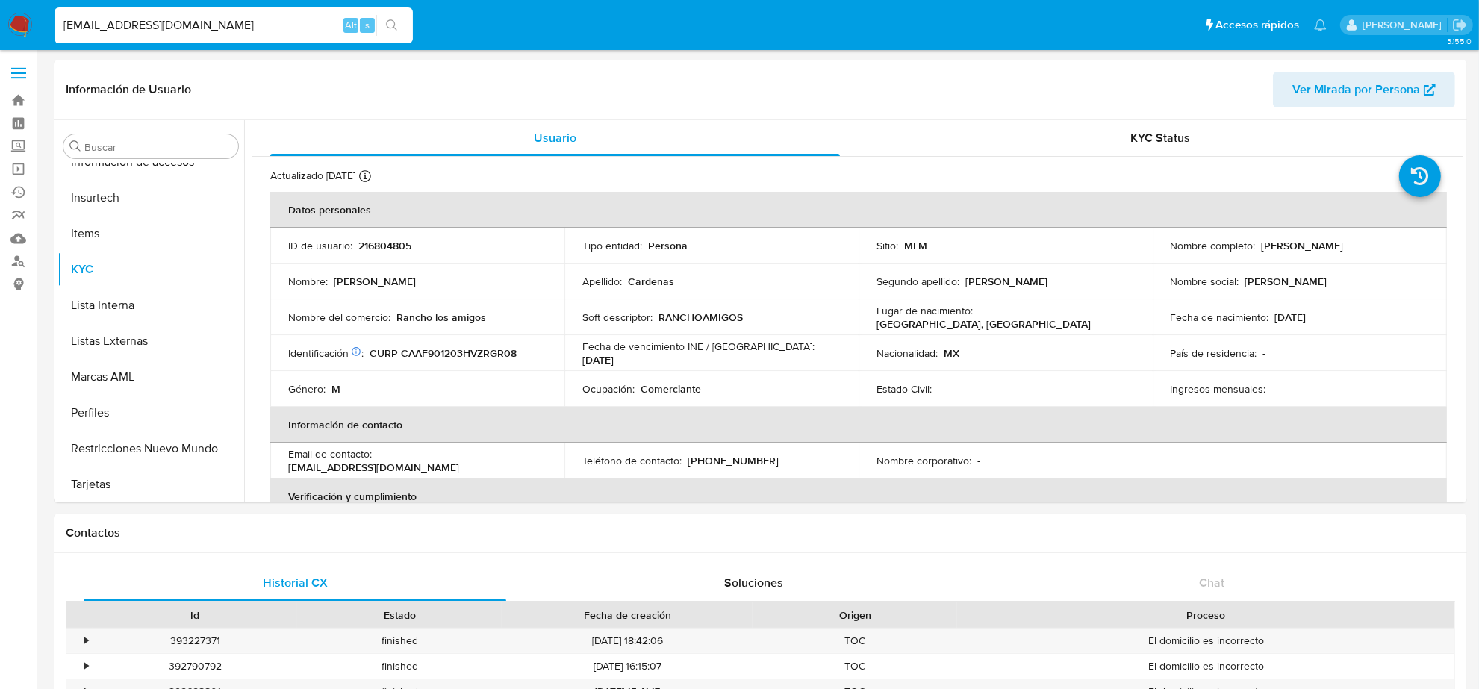
click at [200, 27] on input "[EMAIL_ADDRESS][DOMAIN_NAME]" at bounding box center [234, 25] width 358 height 19
paste input "METALLICA_25@HOT"
type input "[EMAIL_ADDRESS][DOMAIN_NAME]"
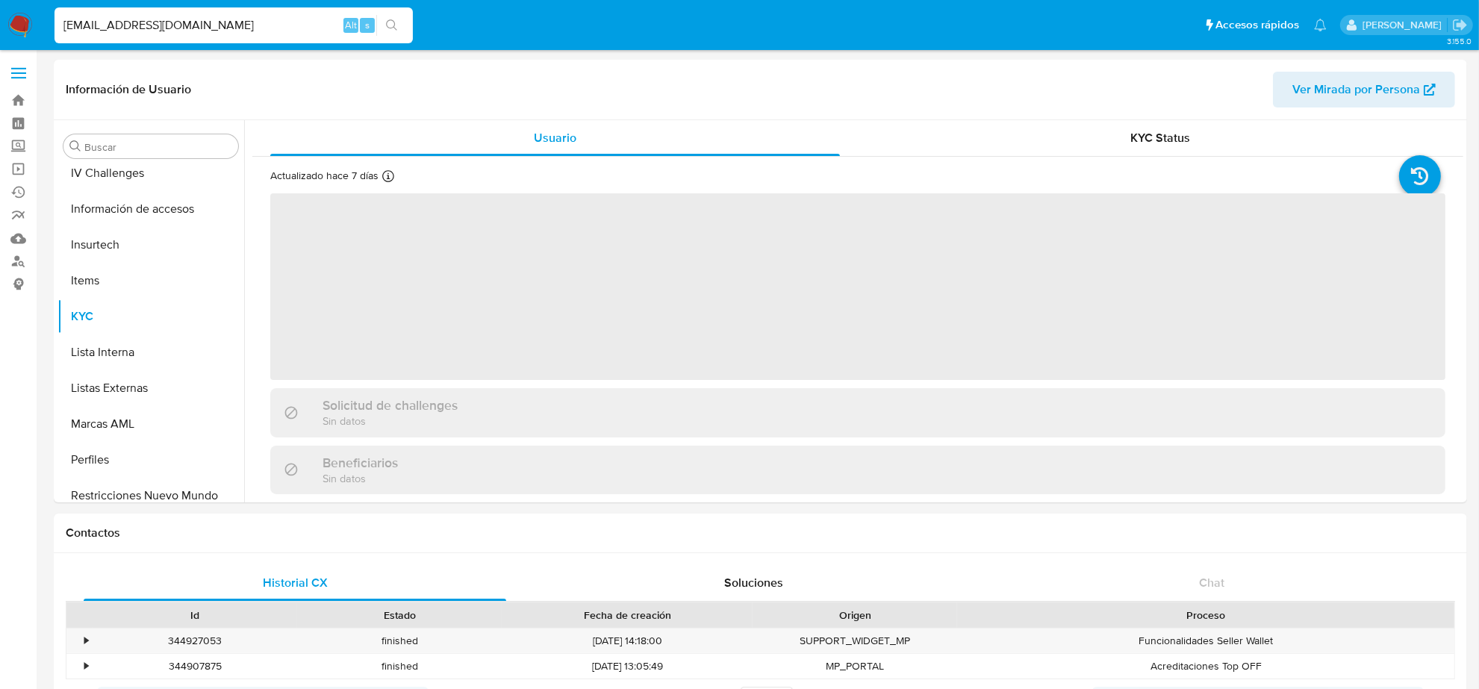
scroll to position [630, 0]
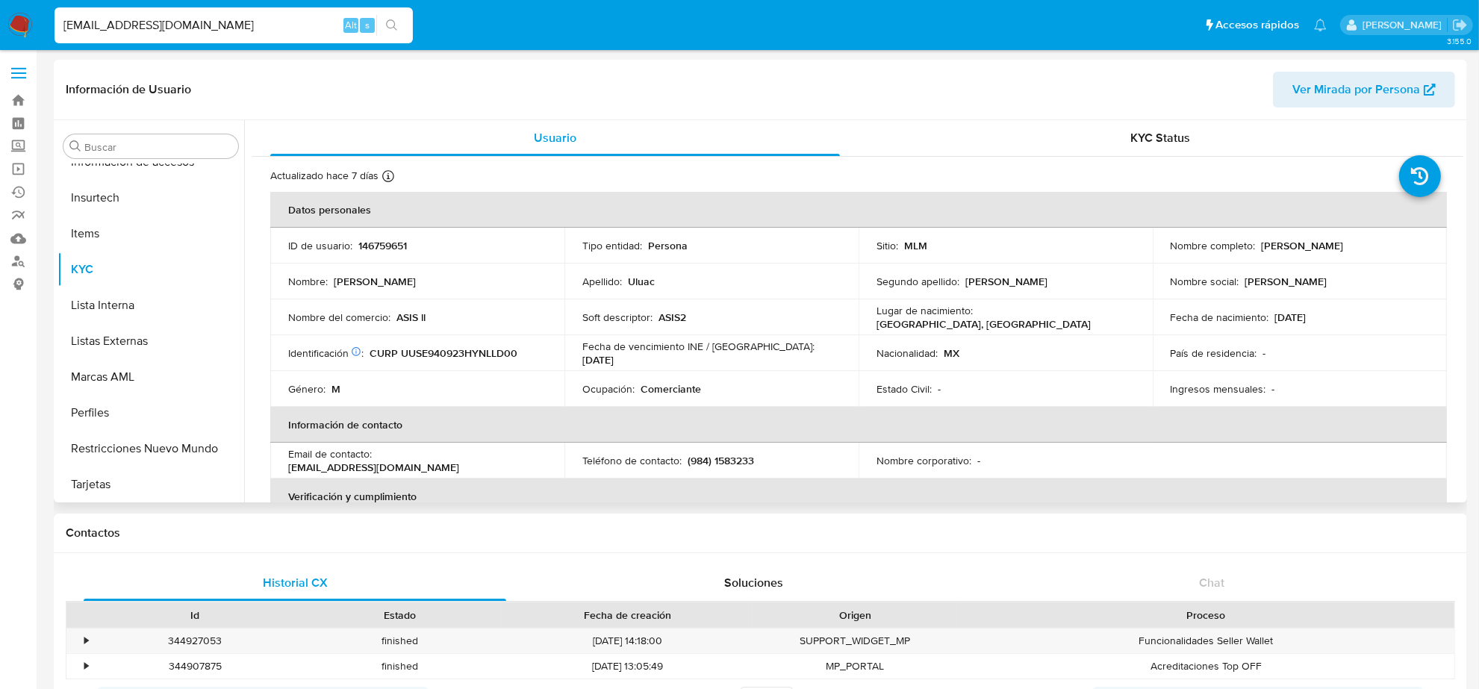
select select "10"
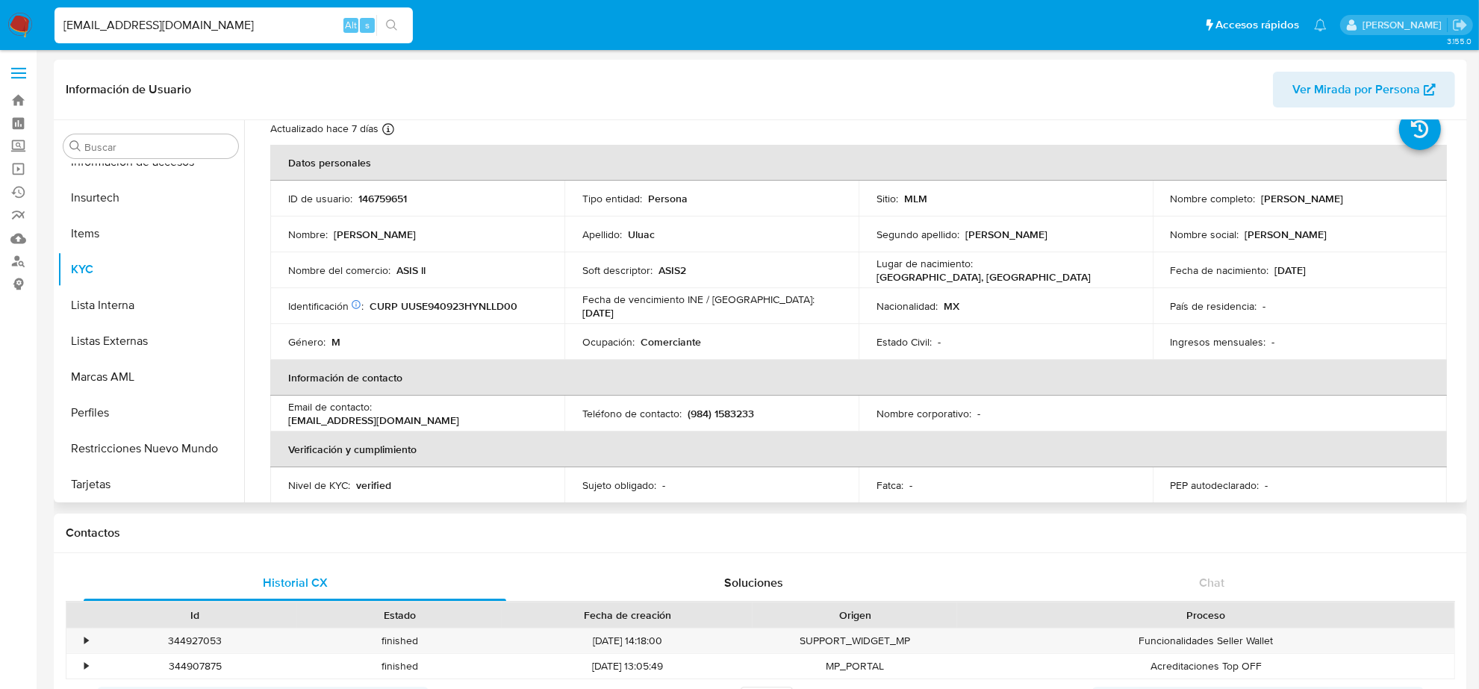
scroll to position [93, 0]
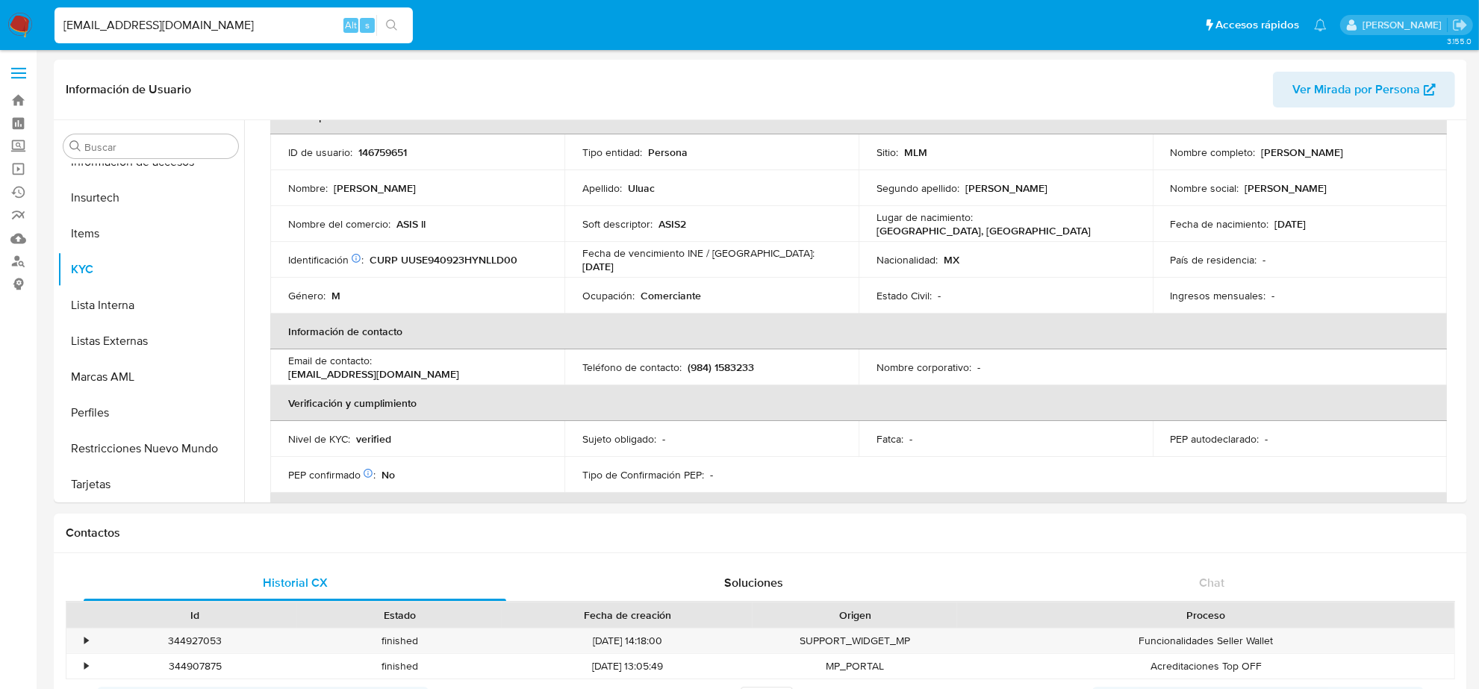
click at [136, 24] on input "[EMAIL_ADDRESS][DOMAIN_NAME]" at bounding box center [234, 25] width 358 height 19
paste input "HIP.HOP.78"
type input "[EMAIL_ADDRESS][DOMAIN_NAME]"
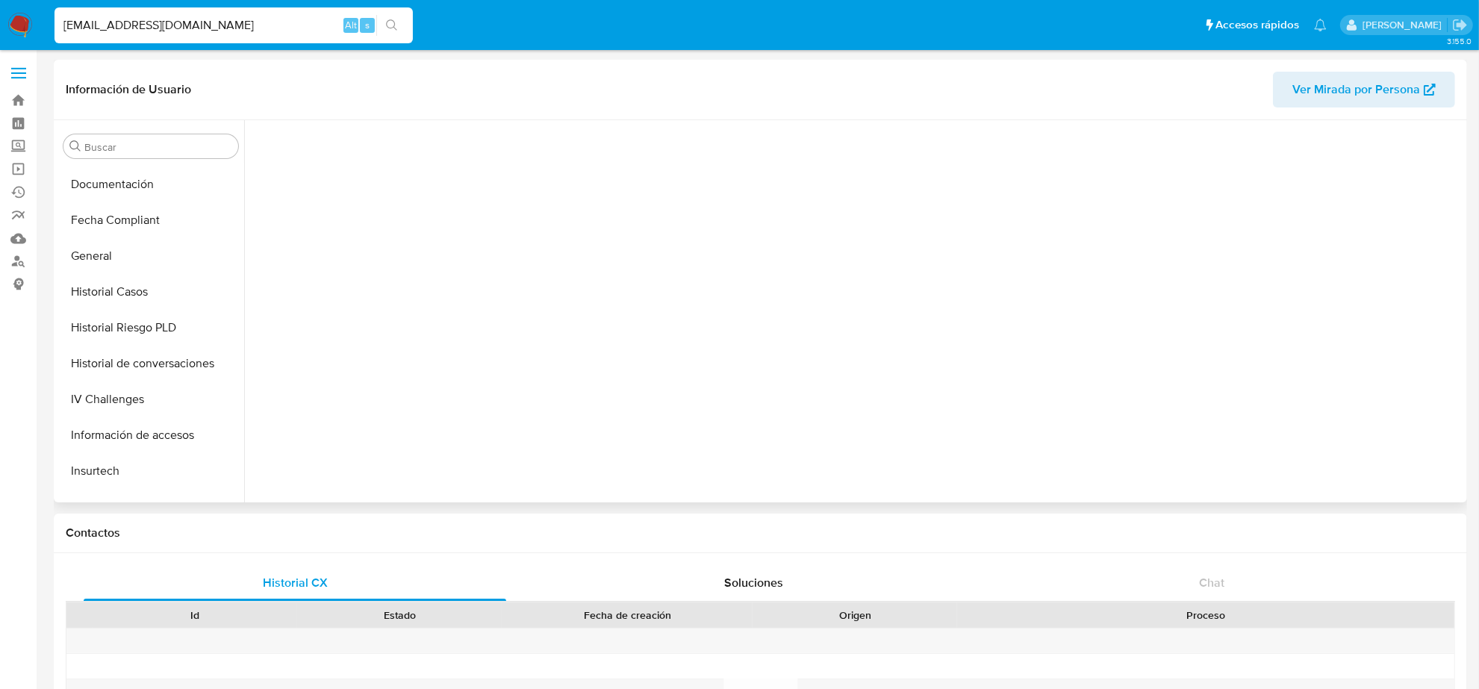
scroll to position [630, 0]
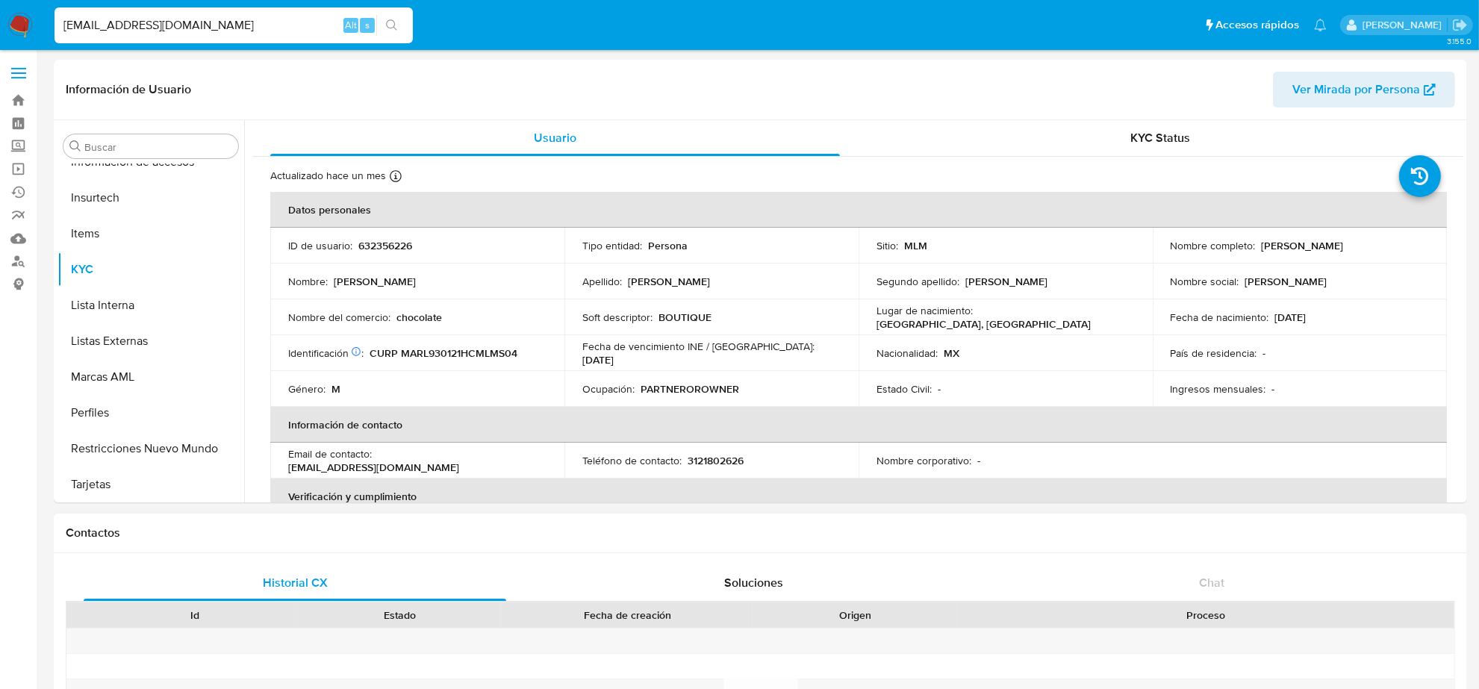
select select "10"
click at [733, 461] on p "3121802626" at bounding box center [716, 460] width 56 height 13
click at [733, 460] on p "3121802626" at bounding box center [716, 460] width 56 height 13
copy p "3121802626"
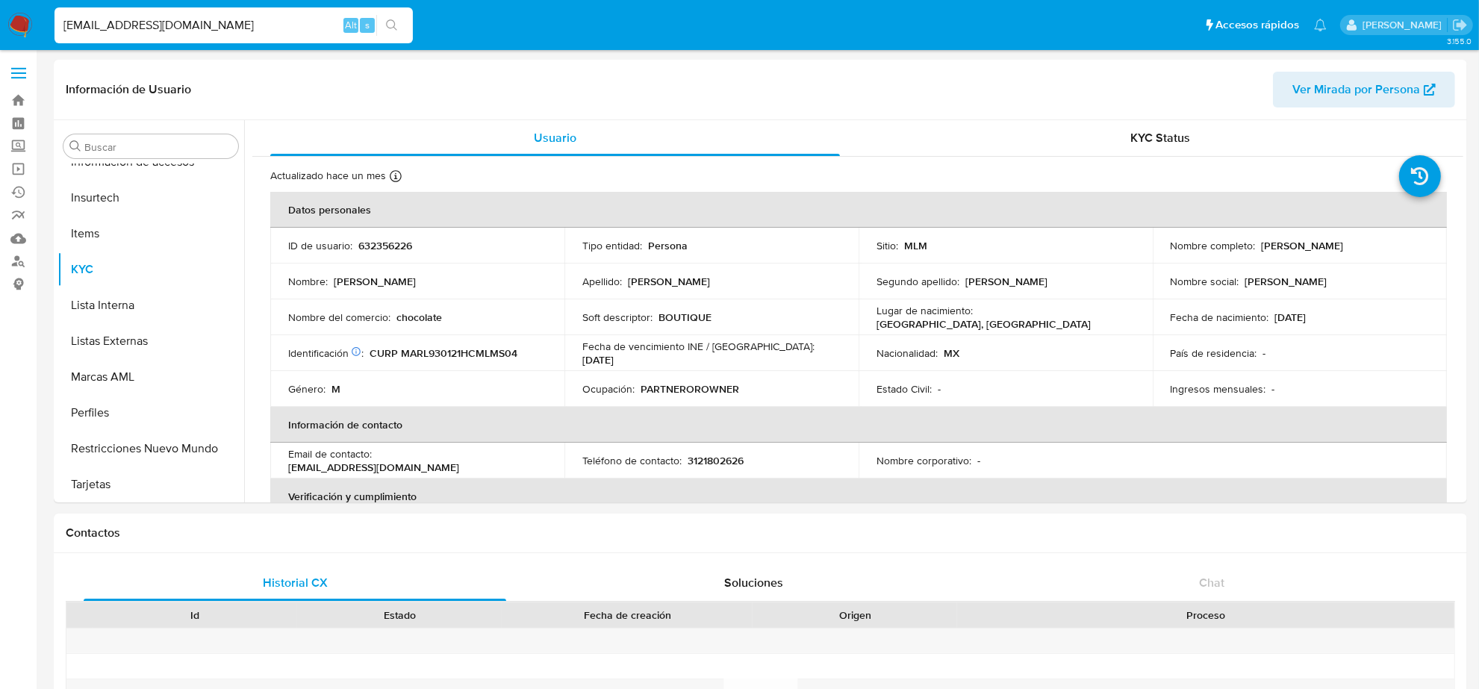
click at [177, 22] on input "[EMAIL_ADDRESS][DOMAIN_NAME]" at bounding box center [234, 25] width 358 height 19
paste input "JUANPA_DESTROYER"
type input "[EMAIL_ADDRESS][DOMAIN_NAME]"
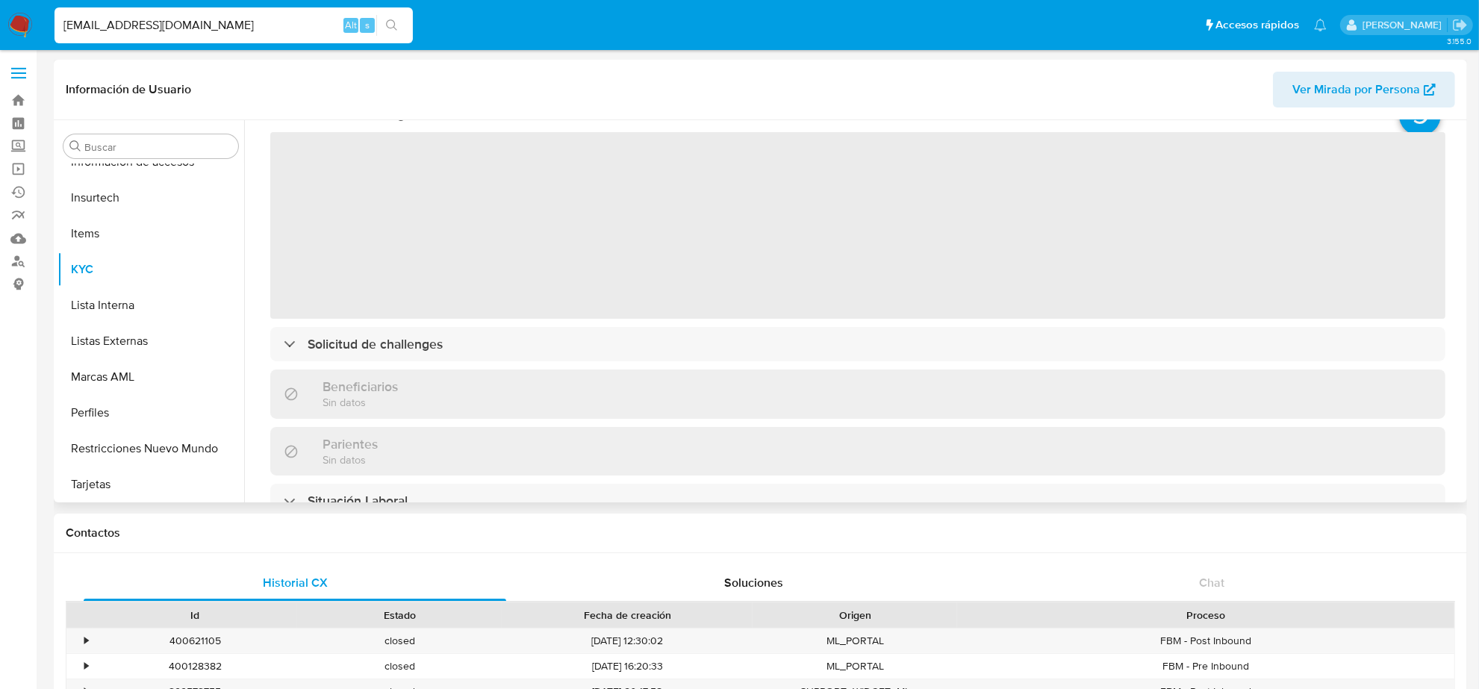
scroll to position [93, 0]
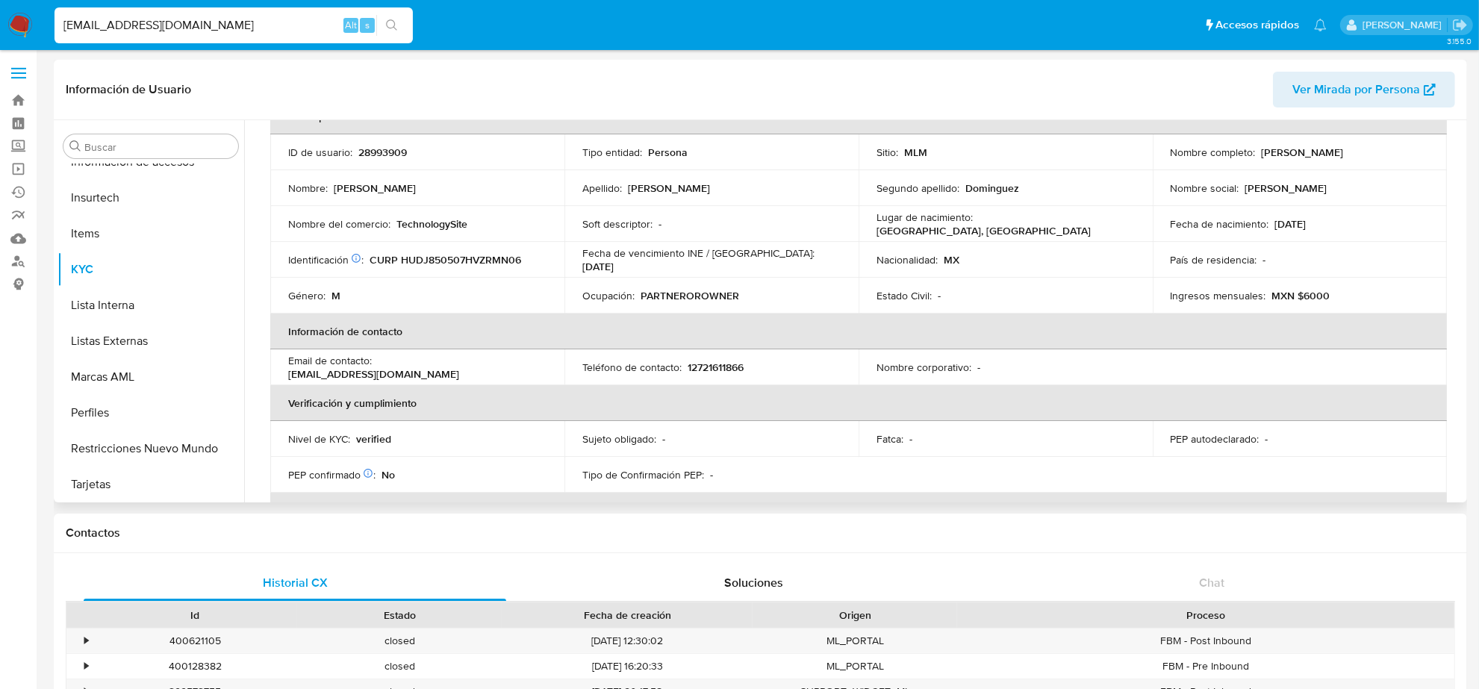
select select "10"
drag, startPoint x: 688, startPoint y: 364, endPoint x: 774, endPoint y: 366, distance: 85.9
click at [774, 366] on div "Teléfono de contacto : [PHONE_NUMBER]" at bounding box center [711, 367] width 258 height 13
copy p "2721611866"
click at [132, 25] on input "[EMAIL_ADDRESS][DOMAIN_NAME]" at bounding box center [234, 25] width 358 height 19
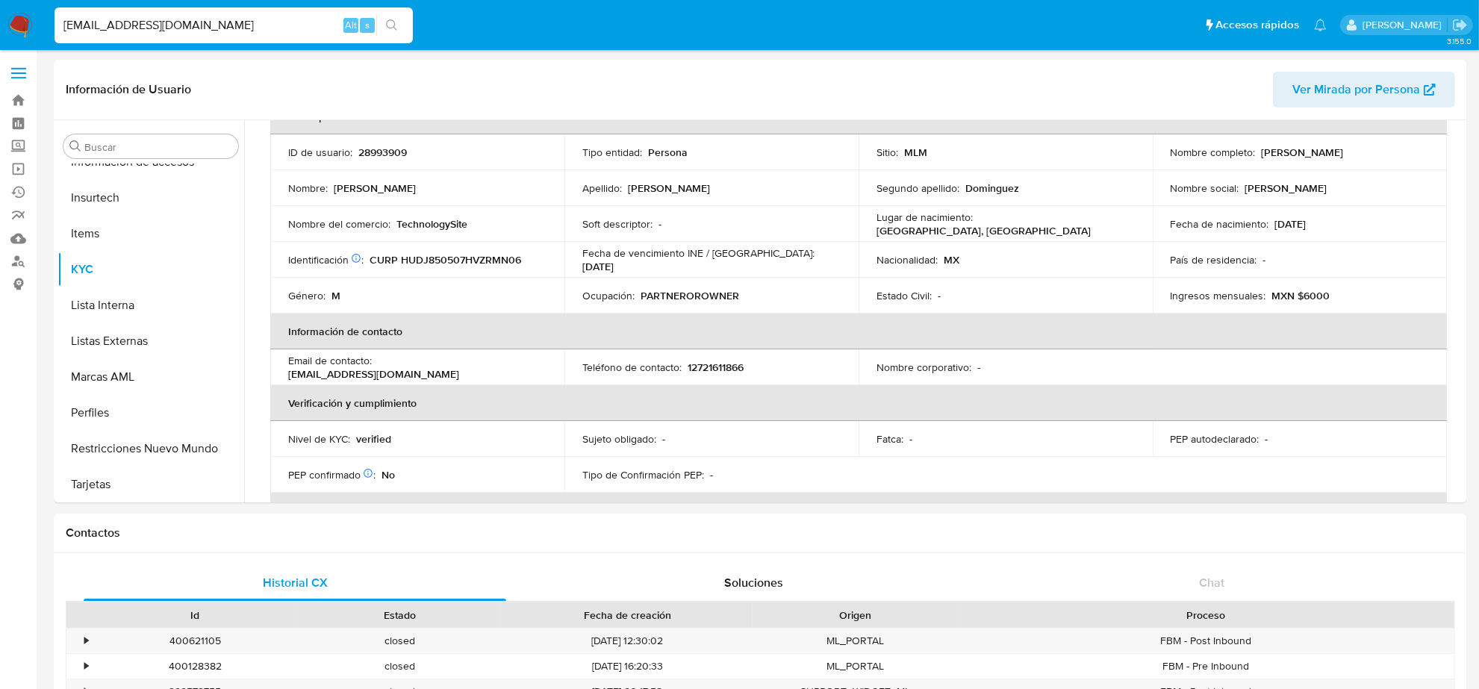
click at [132, 25] on input "[EMAIL_ADDRESS][DOMAIN_NAME]" at bounding box center [234, 25] width 358 height 19
paste input "VENTAS.KBALLO@G"
type input "[EMAIL_ADDRESS][DOMAIN_NAME]"
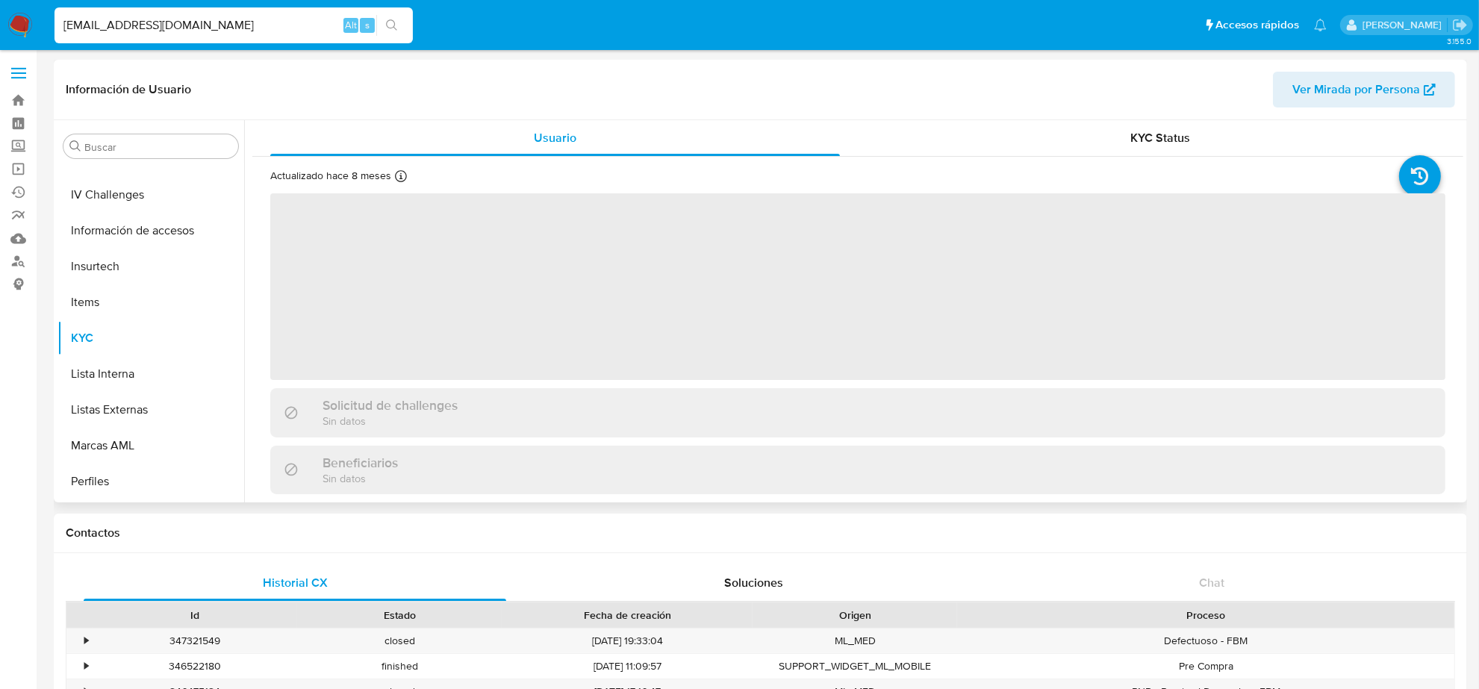
scroll to position [630, 0]
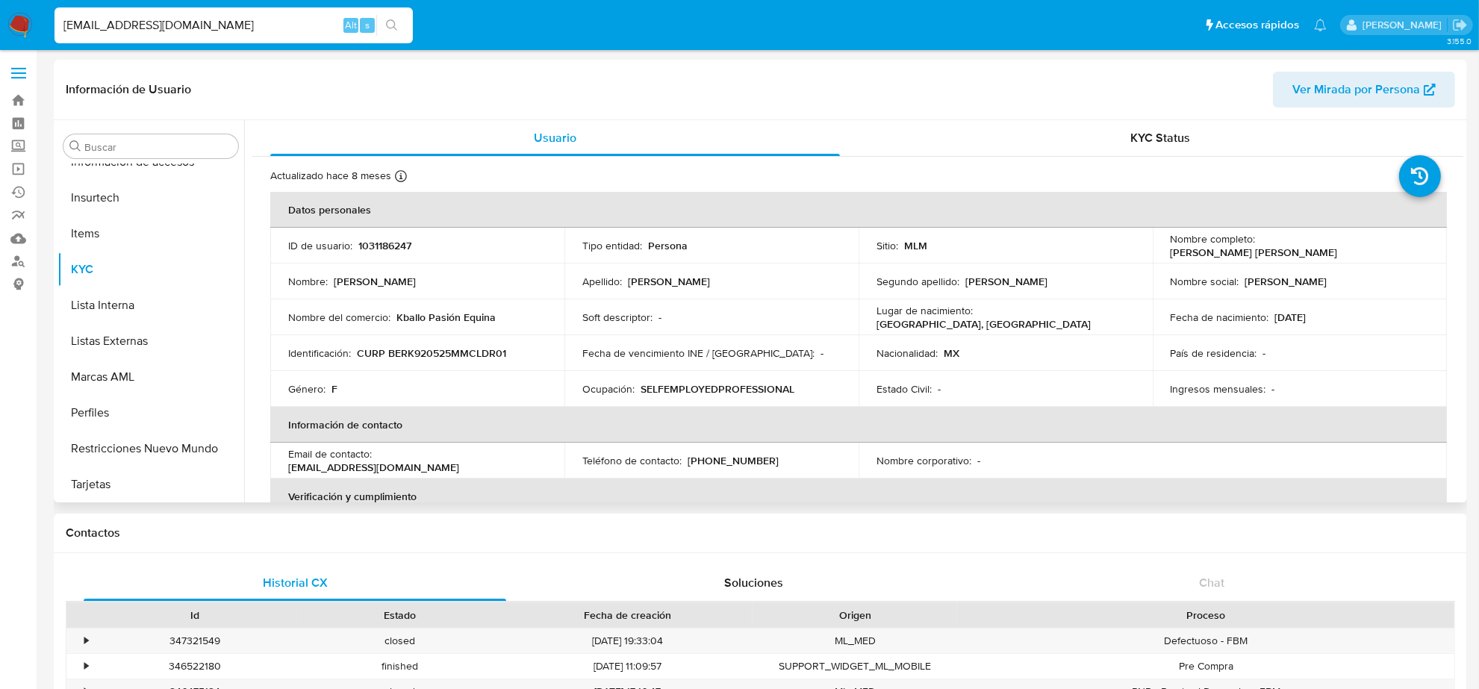
select select "10"
click at [732, 464] on p "[PHONE_NUMBER]" at bounding box center [733, 460] width 91 height 13
copy p "43522075"
click at [163, 28] on input "[EMAIL_ADDRESS][DOMAIN_NAME]" at bounding box center [234, 25] width 358 height 19
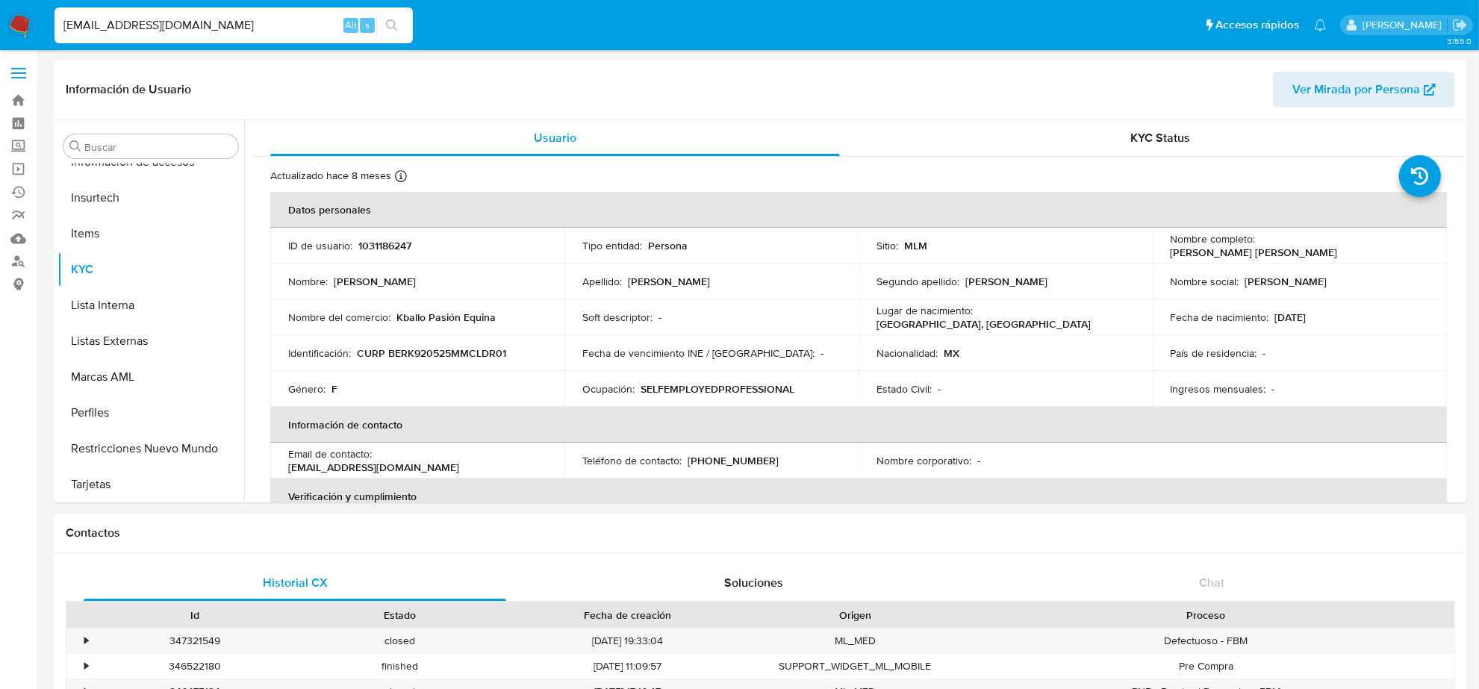
click at [163, 28] on input "[EMAIL_ADDRESS][DOMAIN_NAME]" at bounding box center [234, 25] width 358 height 19
paste input "JAIMESM83"
type input "[EMAIL_ADDRESS][DOMAIN_NAME]"
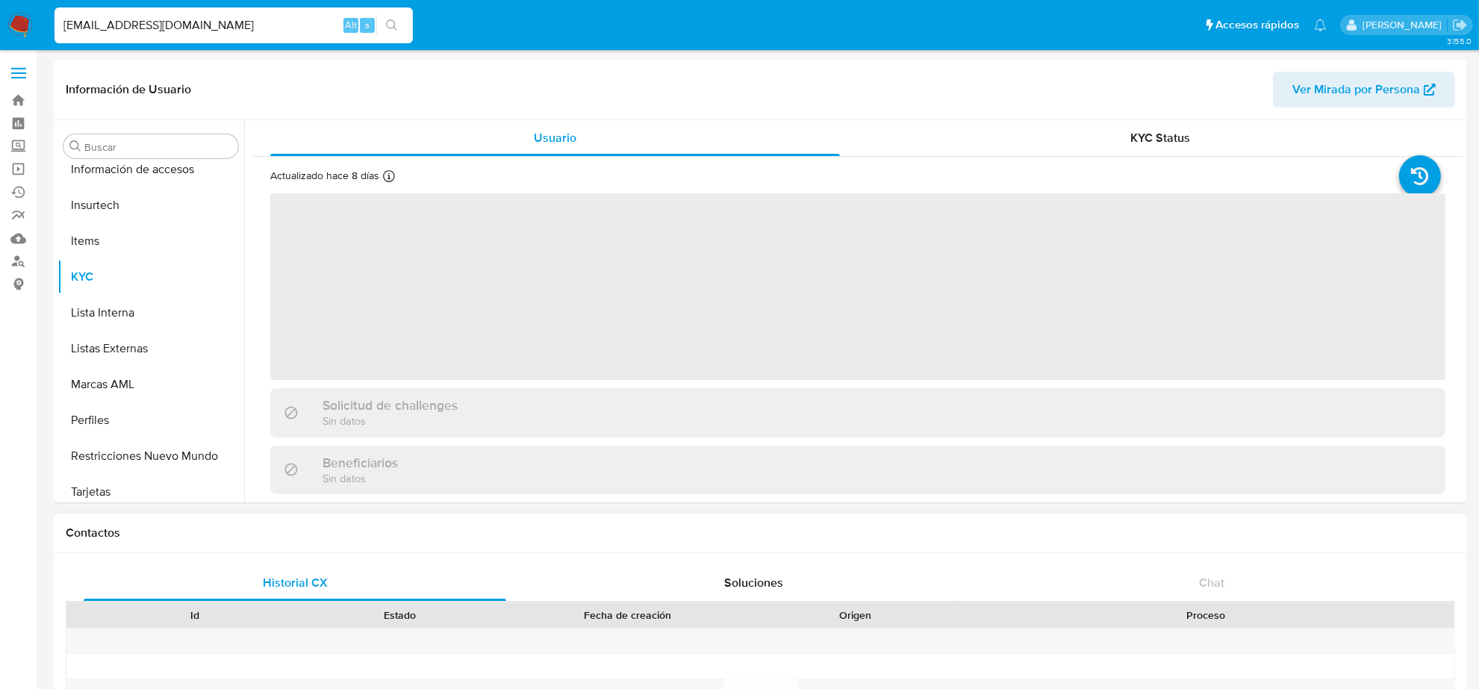
scroll to position [630, 0]
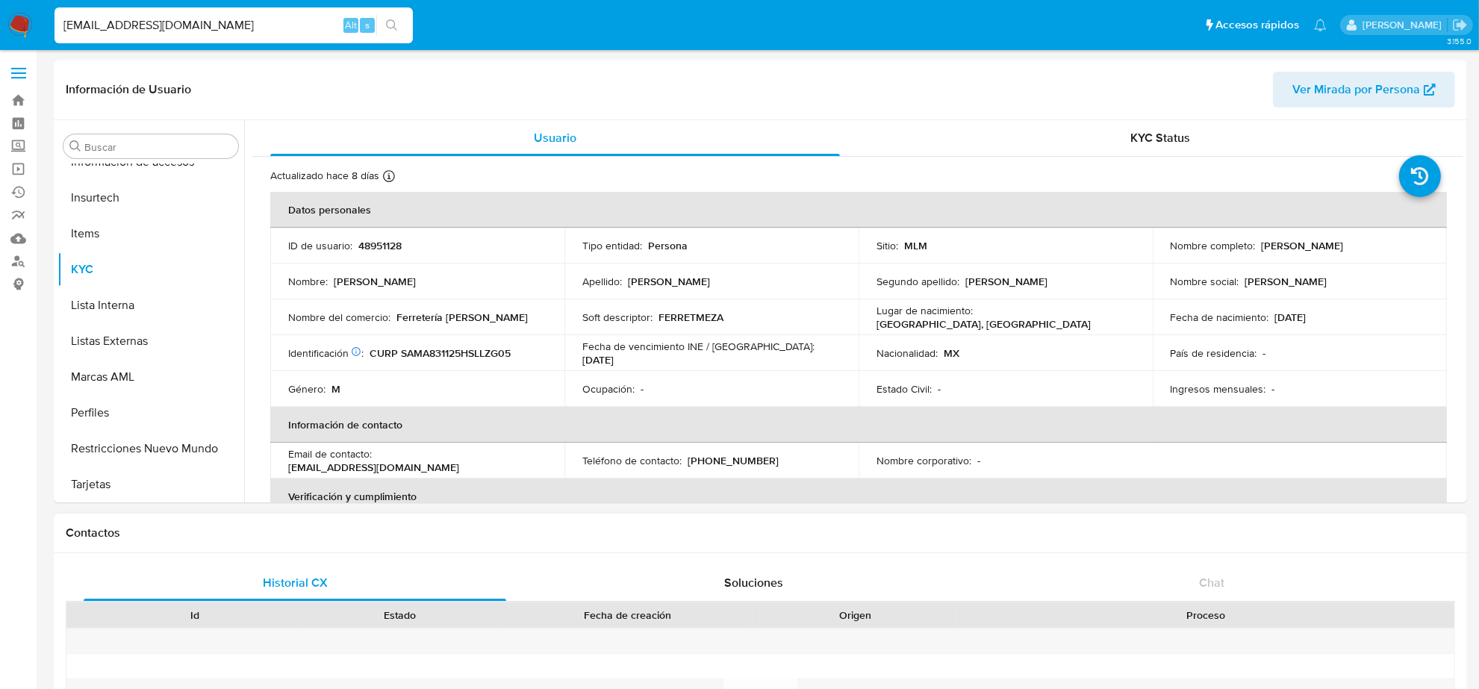
select select "10"
click at [127, 26] on input "[EMAIL_ADDRESS][DOMAIN_NAME]" at bounding box center [234, 25] width 358 height 19
paste input "SEISMIC.APPLIED"
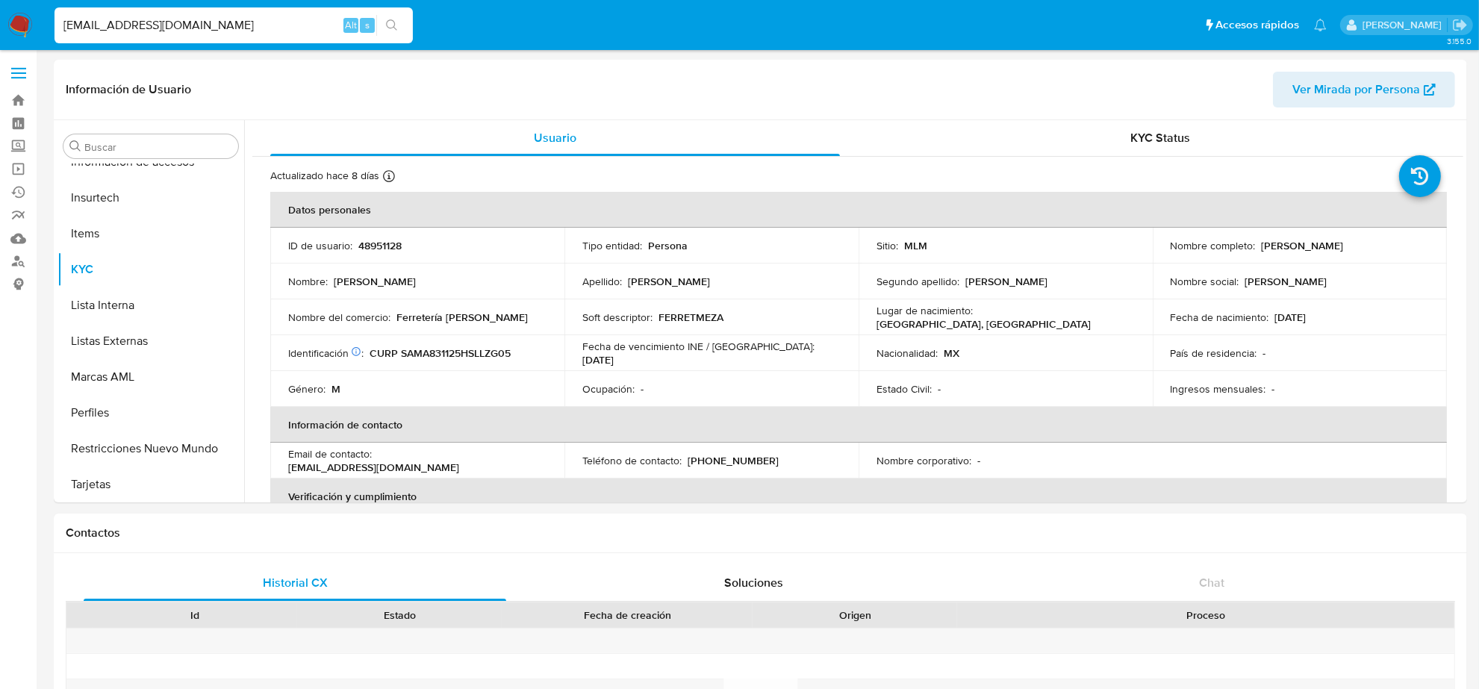
type input "[EMAIL_ADDRESS][DOMAIN_NAME]"
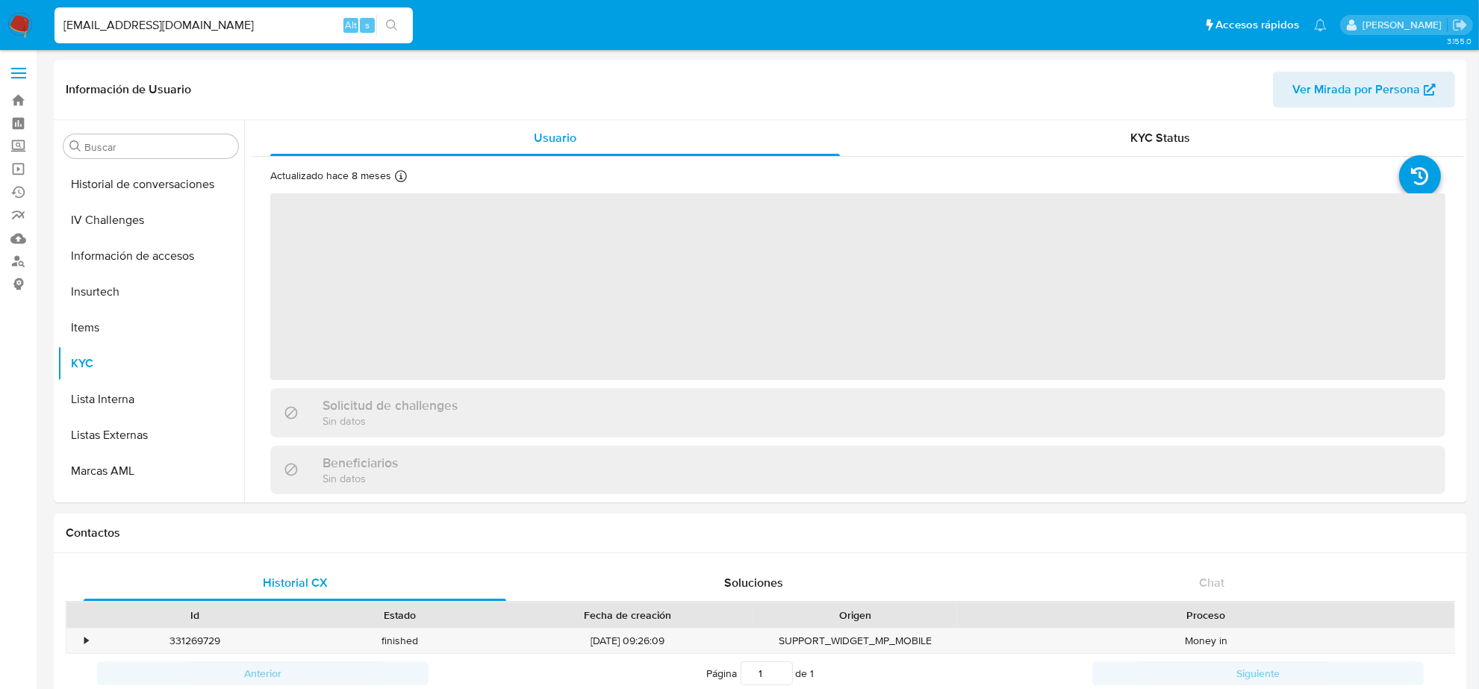
scroll to position [630, 0]
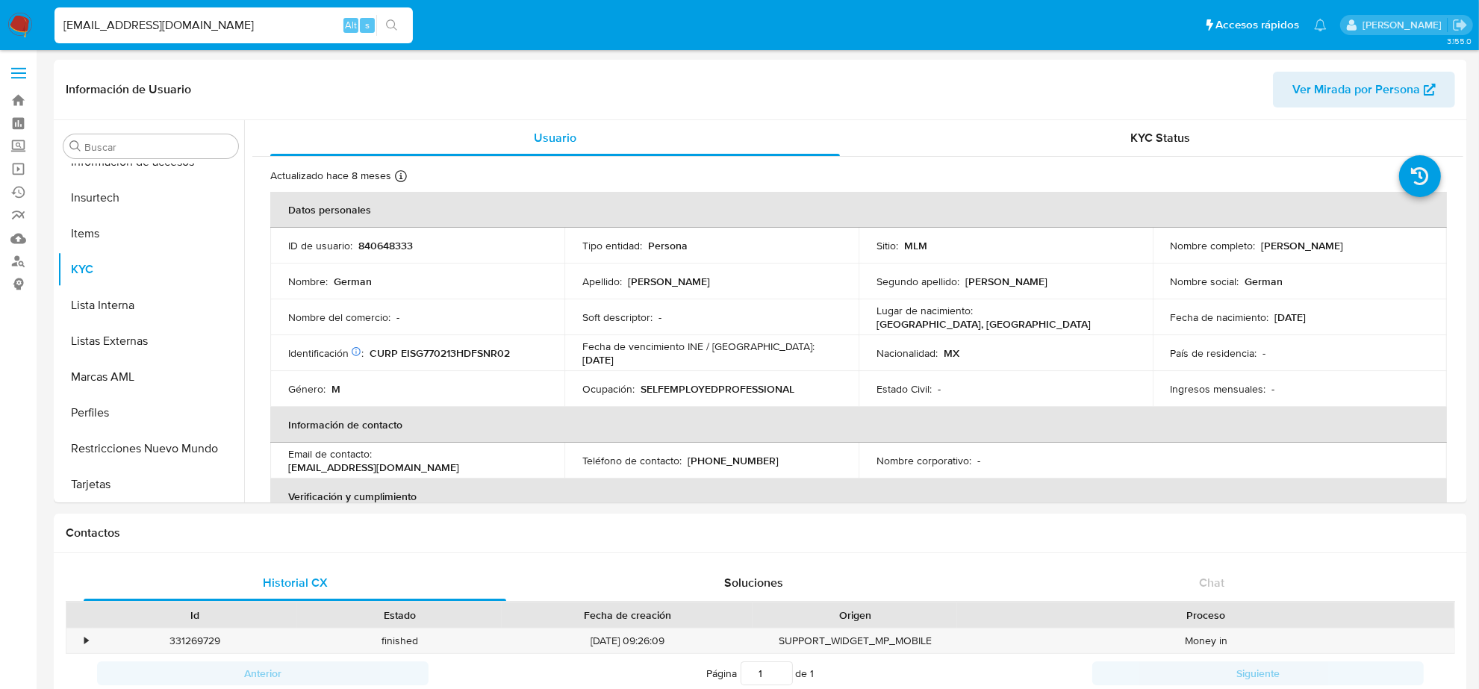
select select "10"
click at [734, 462] on p "[PHONE_NUMBER]" at bounding box center [733, 460] width 91 height 13
click at [734, 463] on p "[PHONE_NUMBER]" at bounding box center [733, 460] width 91 height 13
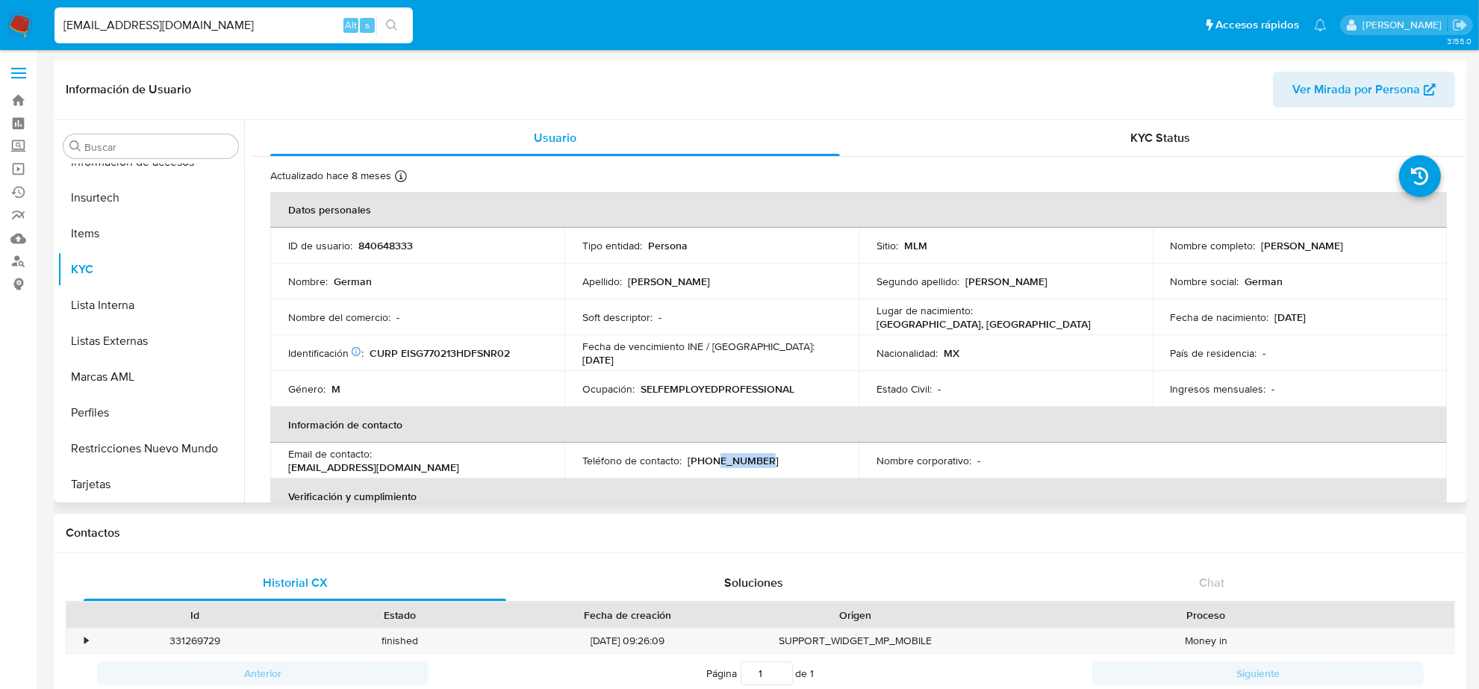
click at [734, 463] on p "[PHONE_NUMBER]" at bounding box center [733, 460] width 91 height 13
click at [81, 21] on input "[EMAIL_ADDRESS][DOMAIN_NAME]" at bounding box center [234, 25] width 358 height 19
paste input "YERKOMX21"
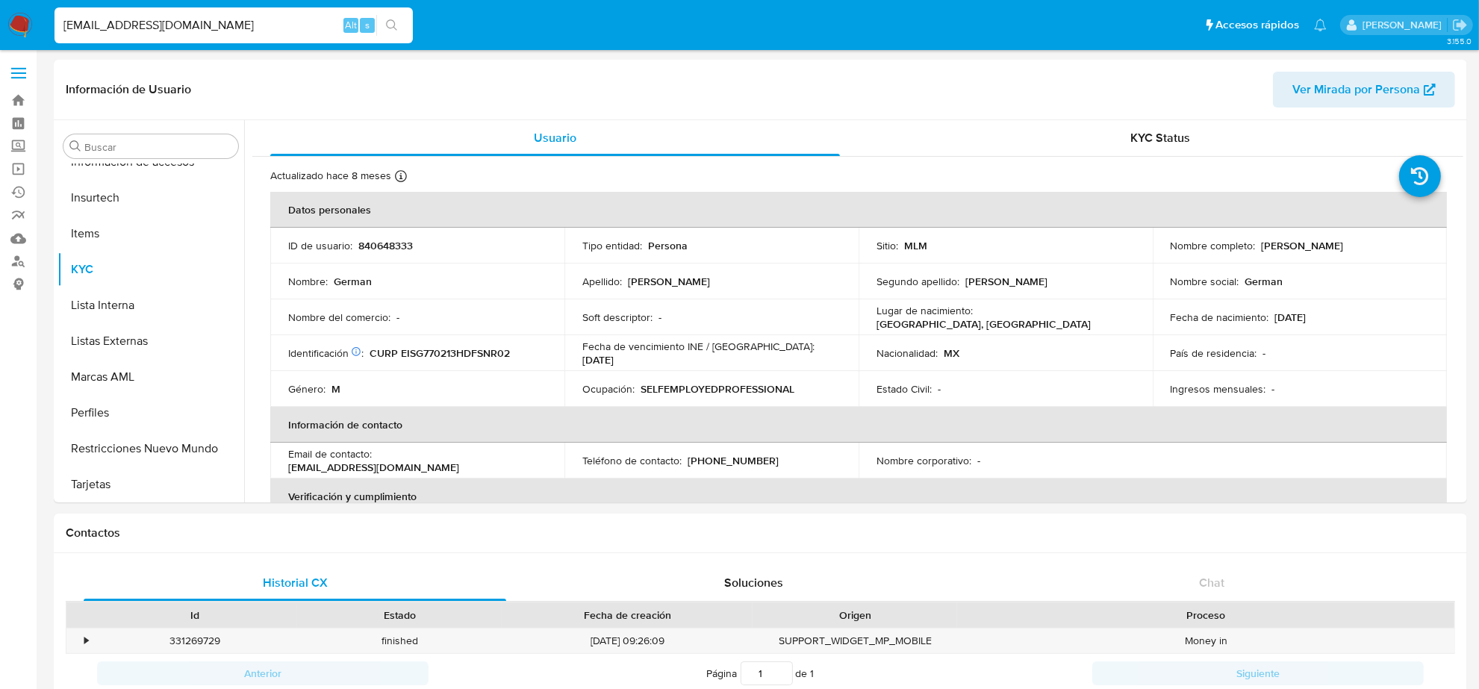
type input "[EMAIL_ADDRESS][DOMAIN_NAME]"
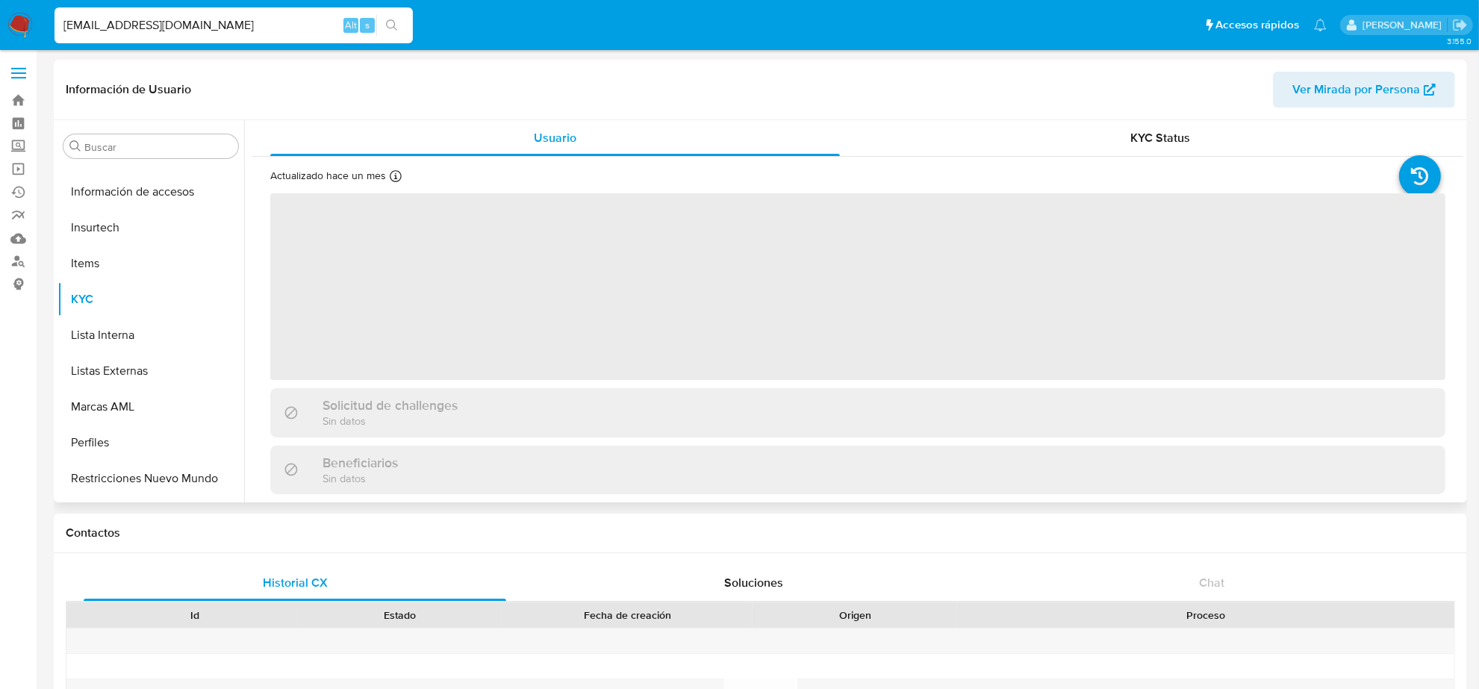
scroll to position [630, 0]
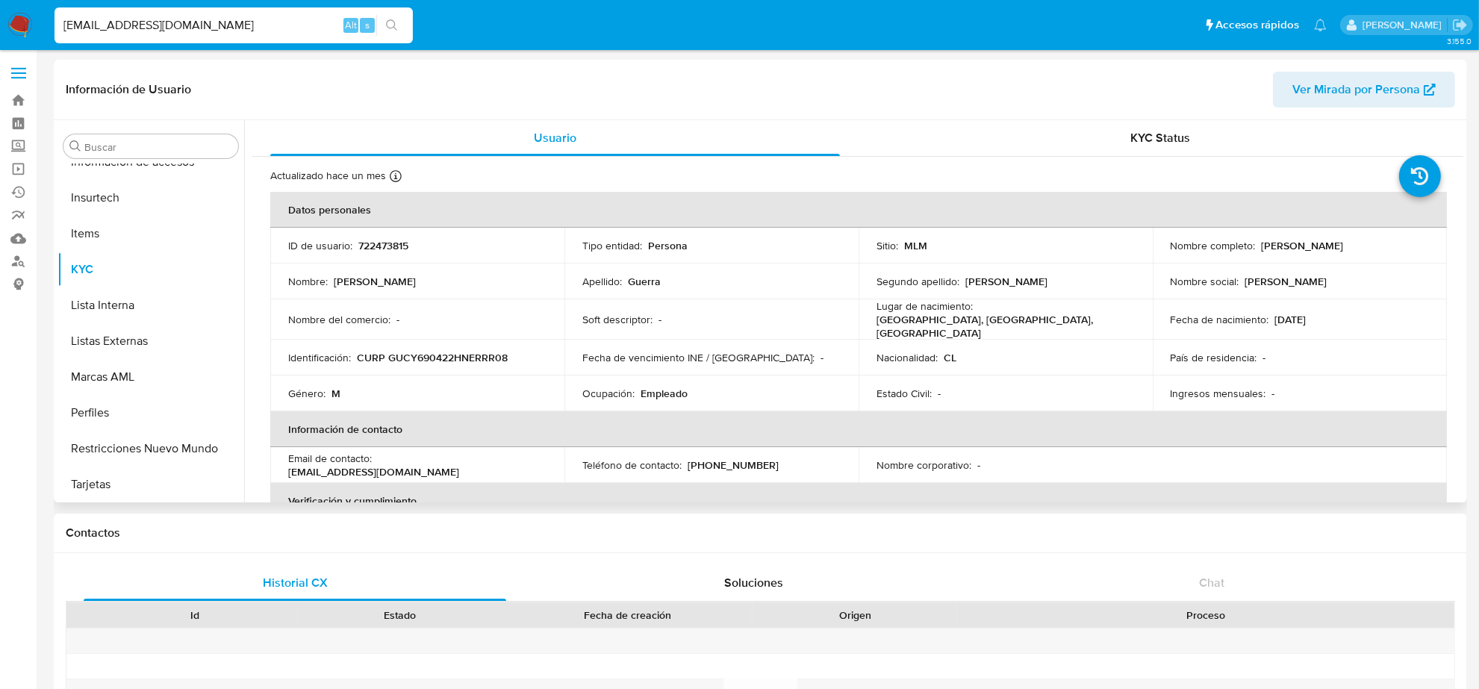
select select "10"
click at [187, 23] on input "[EMAIL_ADDRESS][DOMAIN_NAME]" at bounding box center [234, 25] width 358 height 19
paste input "ISMAELHDL@HOT"
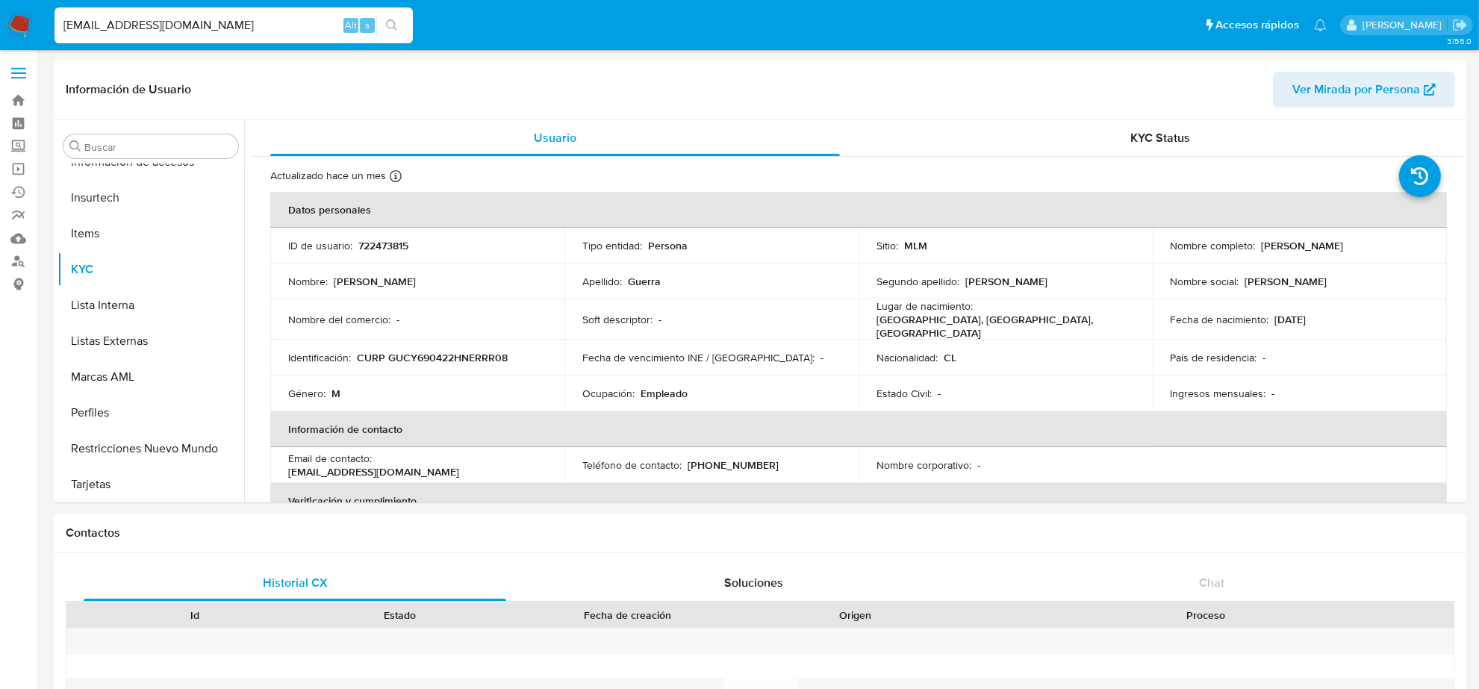
type input "[EMAIL_ADDRESS][DOMAIN_NAME]"
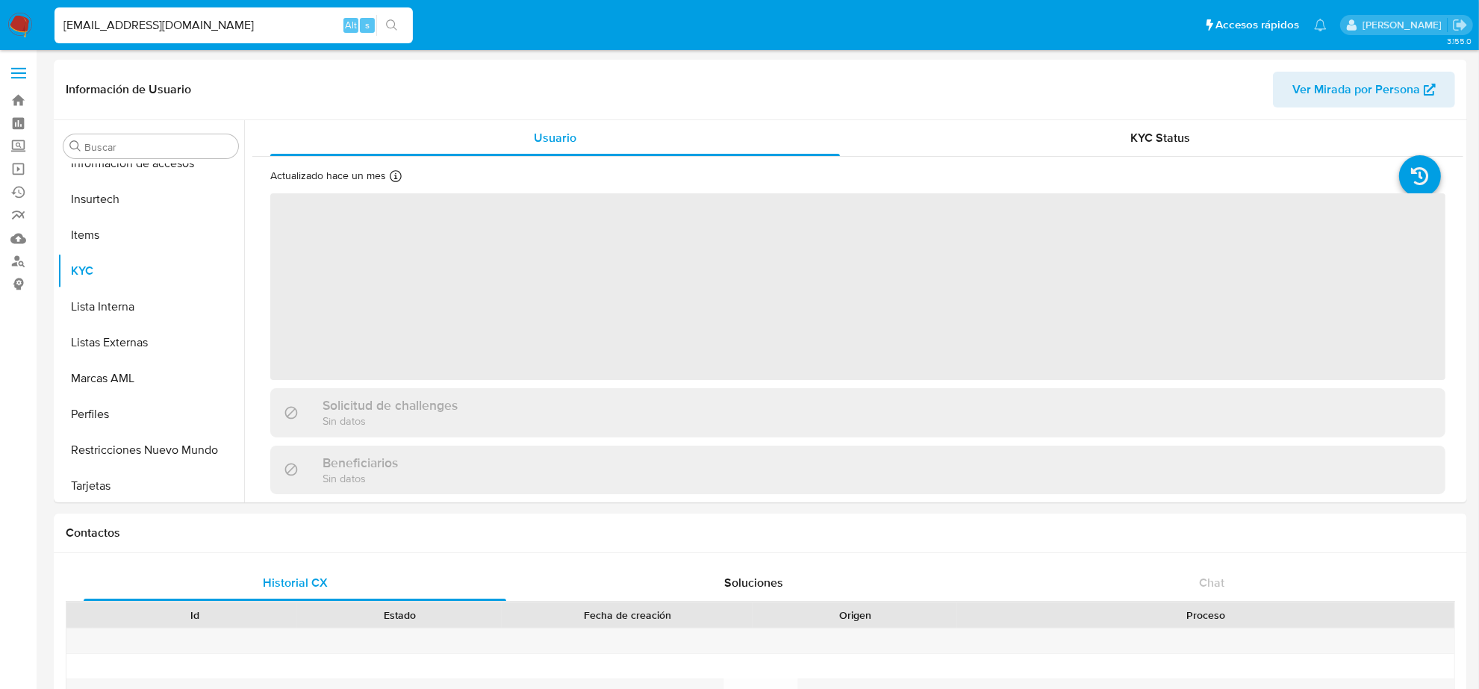
scroll to position [630, 0]
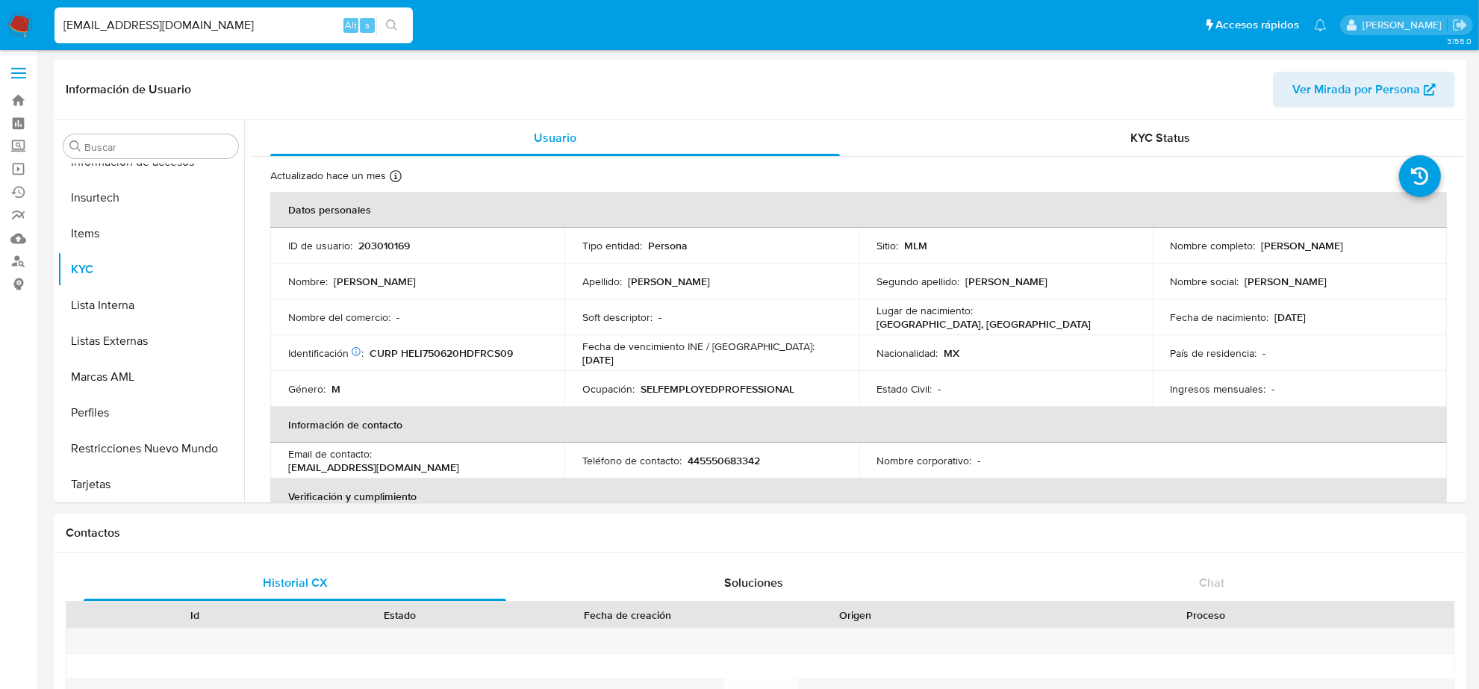
select select "10"
drag, startPoint x: 698, startPoint y: 462, endPoint x: 777, endPoint y: 459, distance: 78.4
click at [777, 459] on div "Teléfono de contacto : [PHONE_NUMBER]" at bounding box center [711, 460] width 258 height 13
copy p "5550683342"
click at [175, 28] on input "ISMAELHDL@HOTMAIL.COM" at bounding box center [234, 25] width 358 height 19
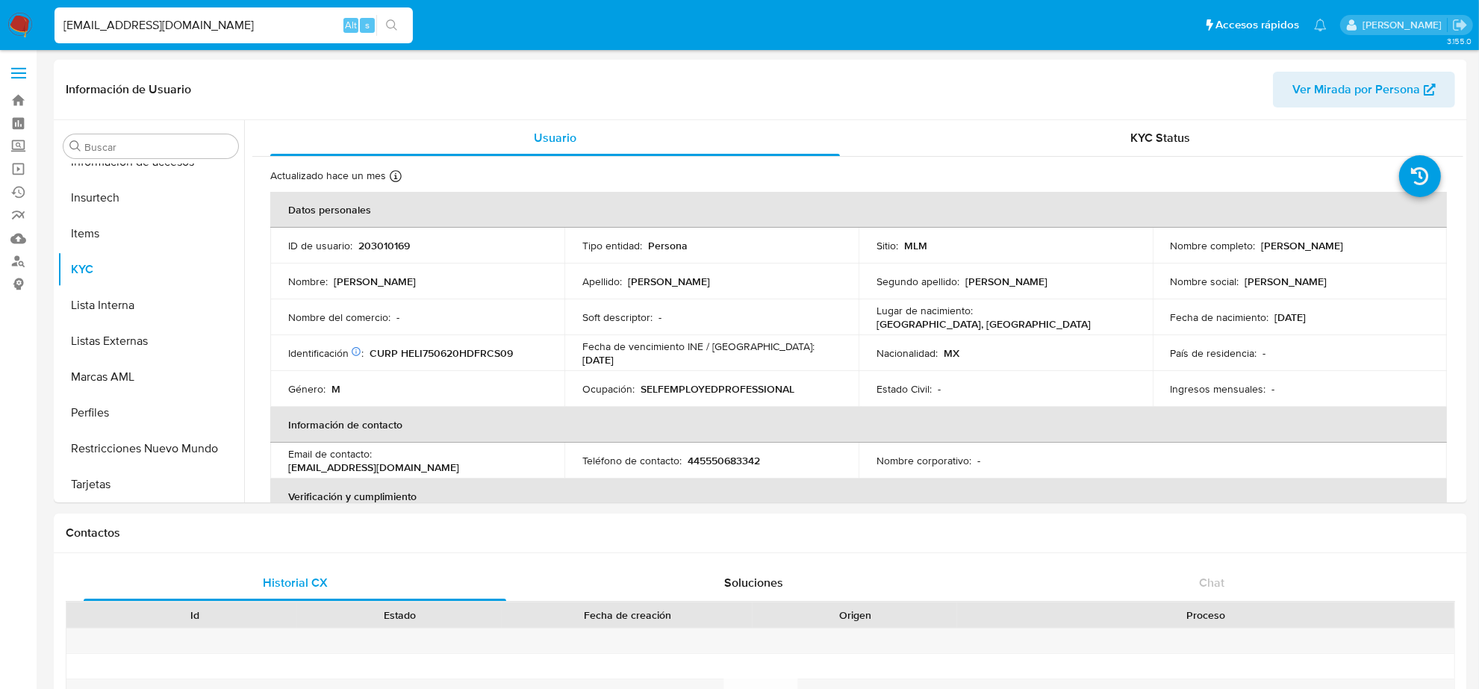
click at [175, 28] on input "ISMAELHDL@HOTMAIL.COM" at bounding box center [234, 25] width 358 height 19
paste input "PATYPATUSH@G"
type input "PATYPATUSH@GMAIL.COM"
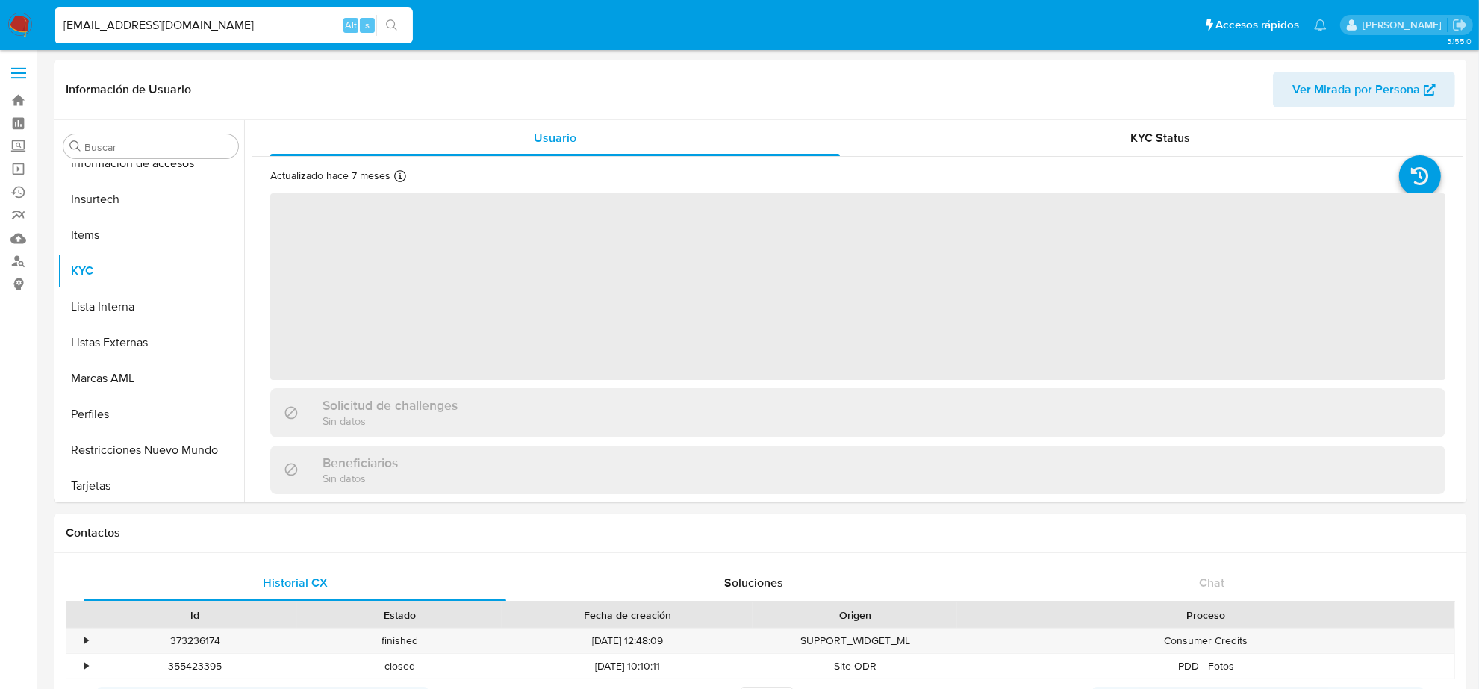
scroll to position [630, 0]
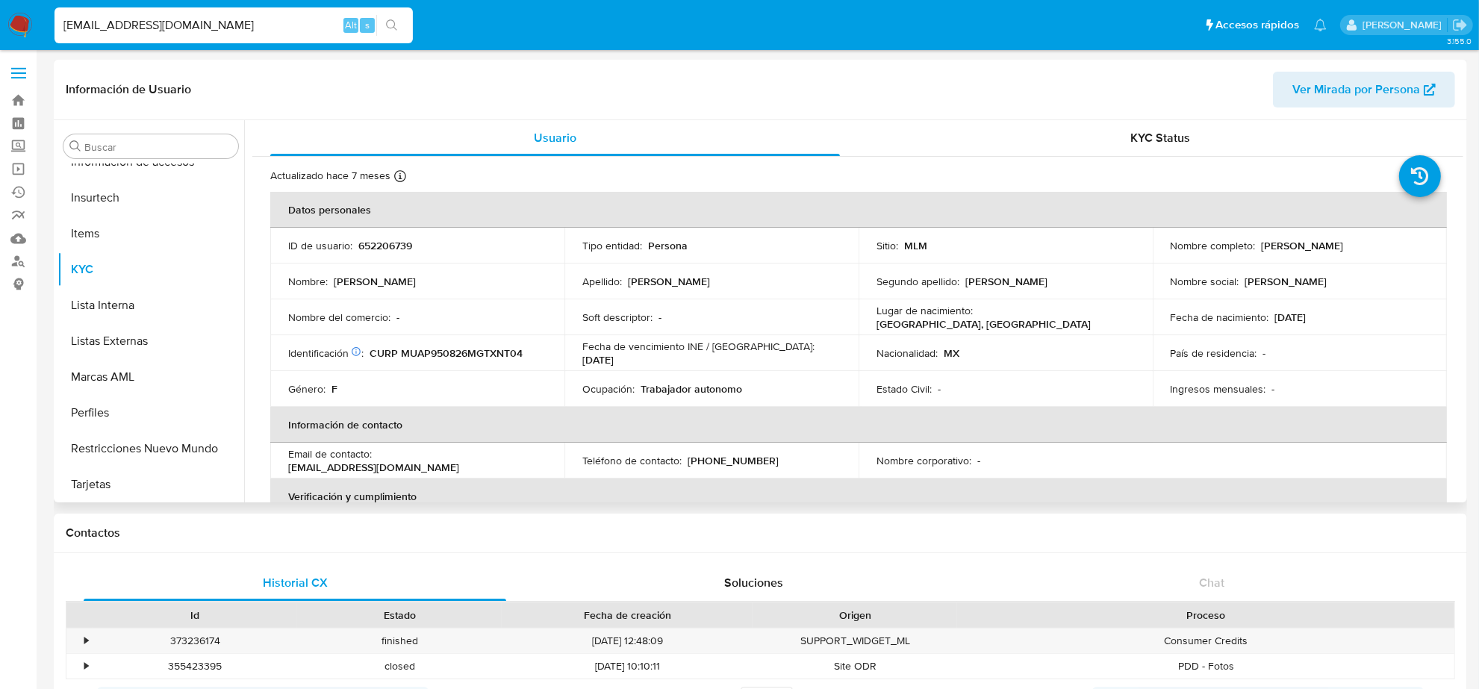
select select "10"
click at [745, 456] on p "(477) 4171559" at bounding box center [733, 460] width 91 height 13
copy p "4171559"
click at [155, 31] on input "PATYPATUSH@GMAIL.COM" at bounding box center [234, 25] width 358 height 19
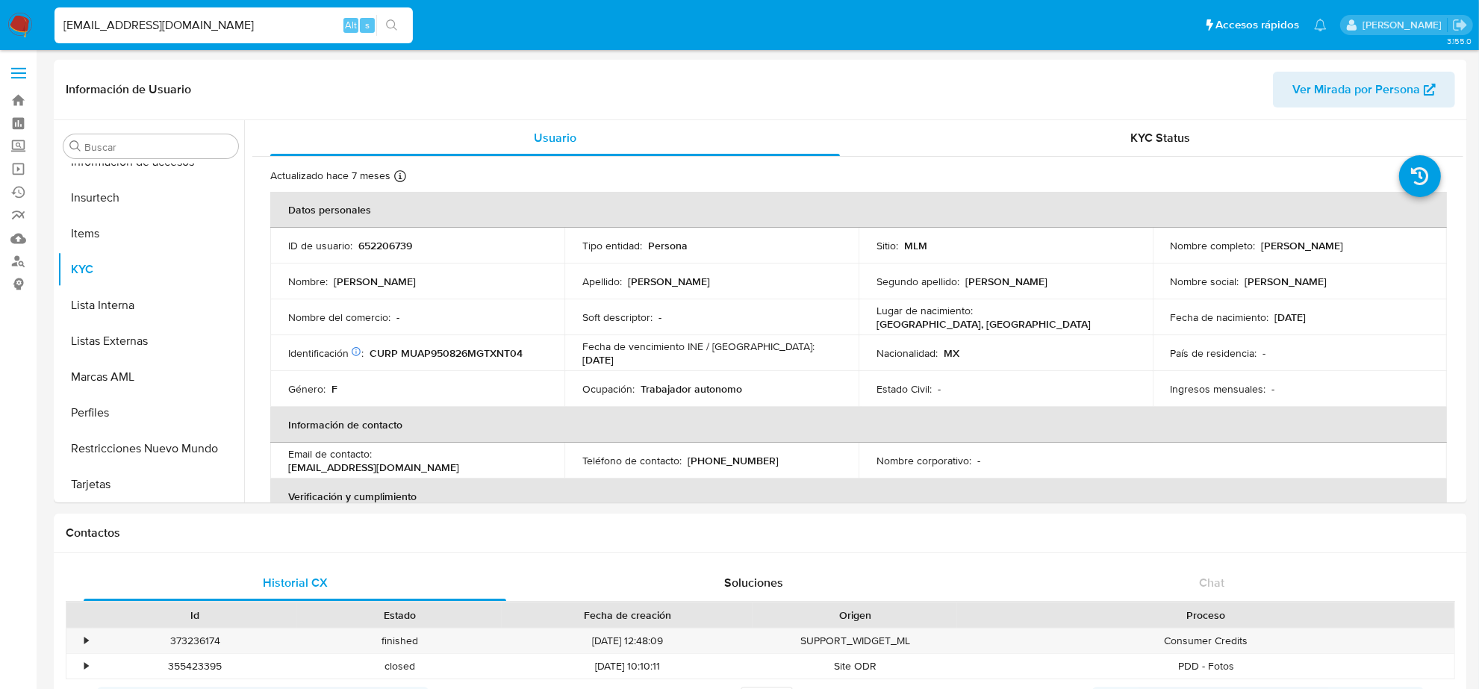
click at [155, 31] on input "PATYPATUSH@GMAIL.COM" at bounding box center [234, 25] width 358 height 19
paste input "CARHC"
type input "CARHCH@GMAIL.COM"
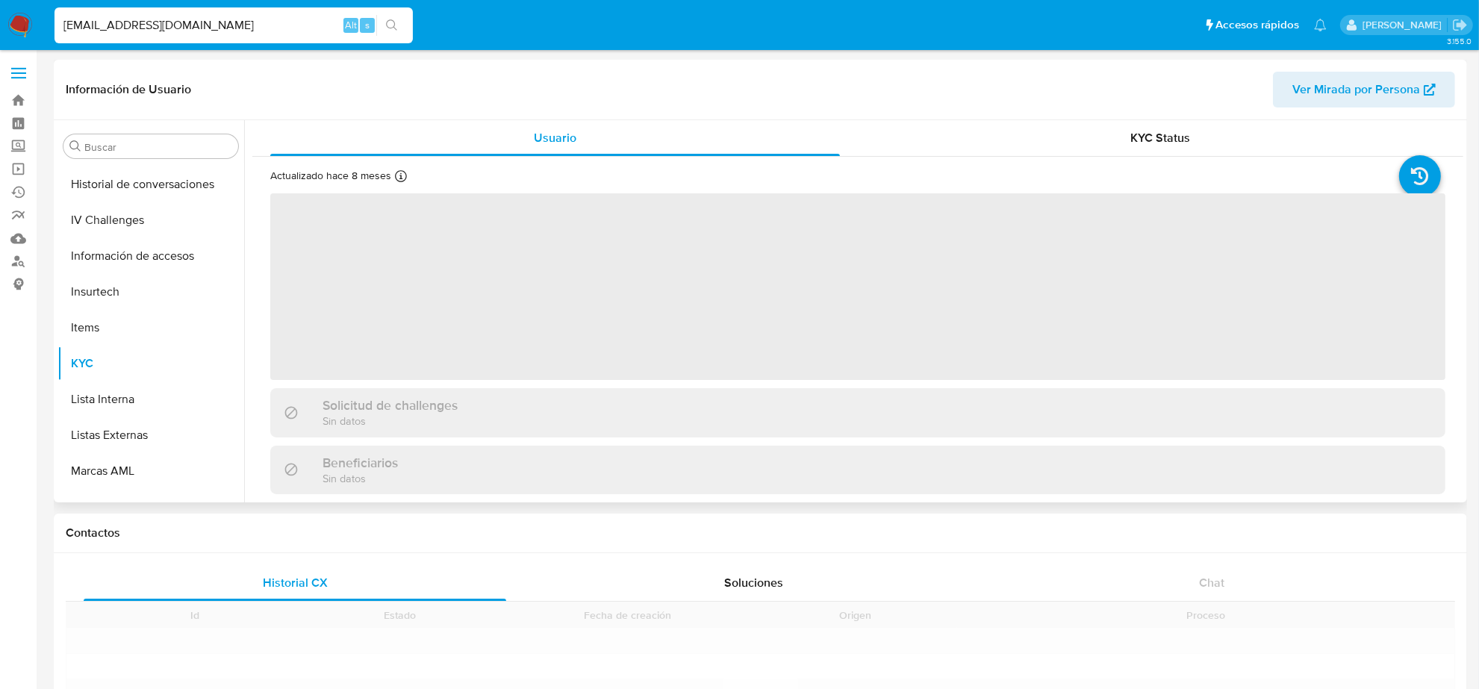
scroll to position [630, 0]
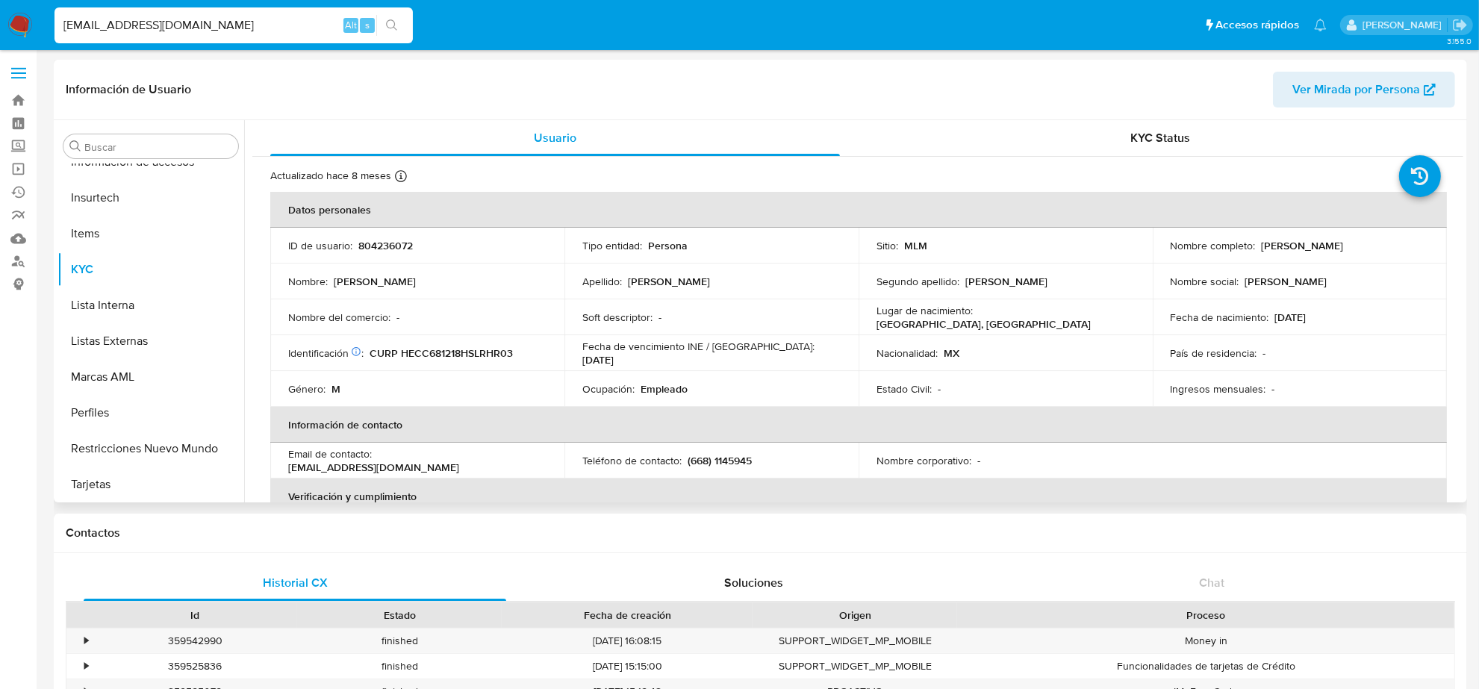
select select "10"
click at [730, 464] on p "(668) 1145945" at bounding box center [720, 460] width 64 height 13
click at [730, 463] on p "(668) 1145945" at bounding box center [720, 460] width 64 height 13
copy p "1145945"
click at [202, 23] on input "CARHCH@GMAIL.COM" at bounding box center [234, 25] width 358 height 19
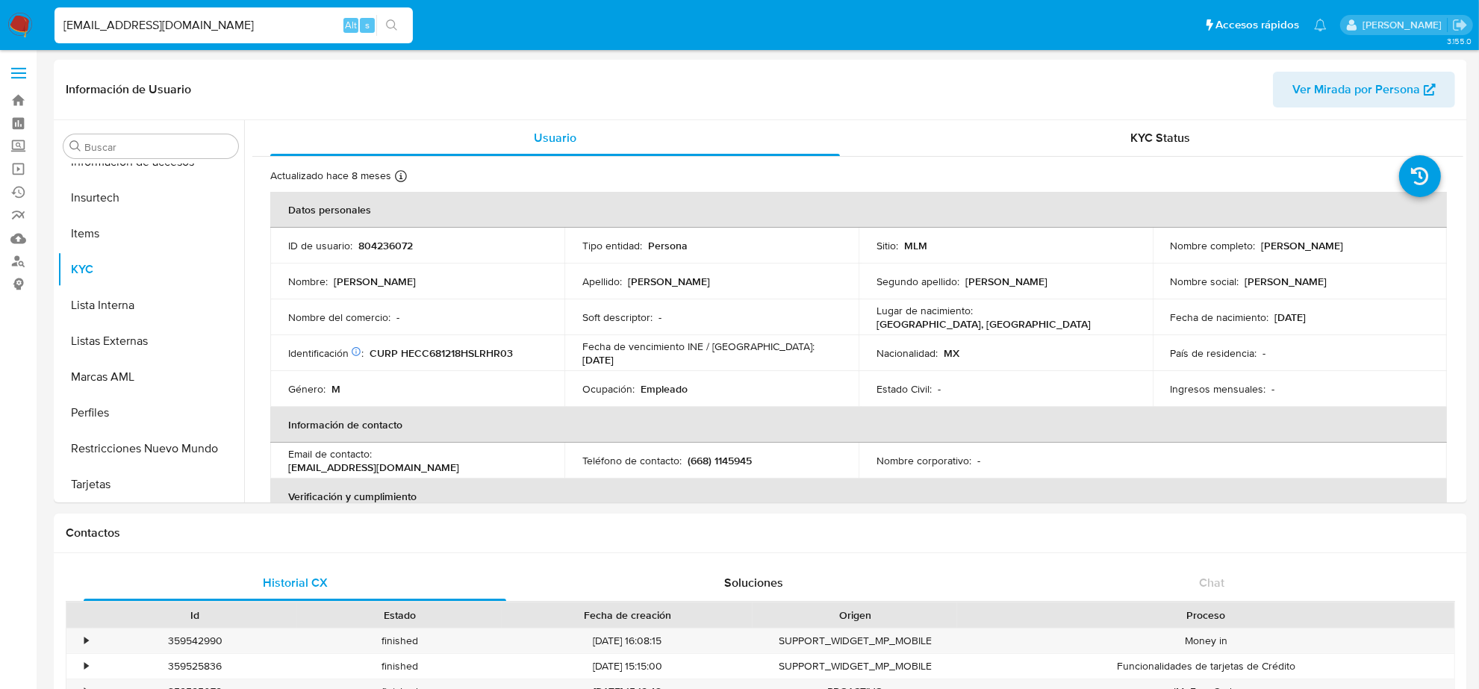
click at [202, 23] on input "CARHCH@GMAIL.COM" at bounding box center [234, 25] width 358 height 19
paste input "JOSECARLOS.TV@HOT"
type input "JOSECARLOS.TV@HOTMAIL.COM"
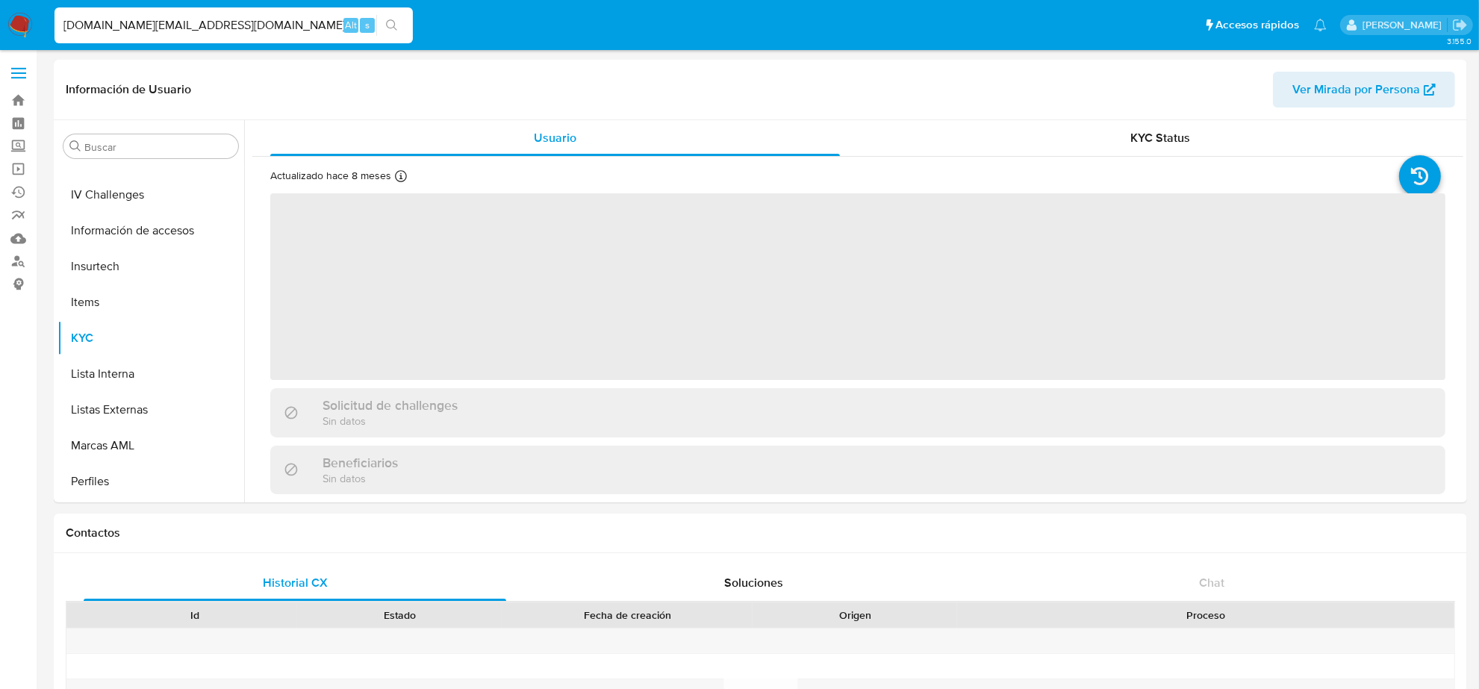
scroll to position [630, 0]
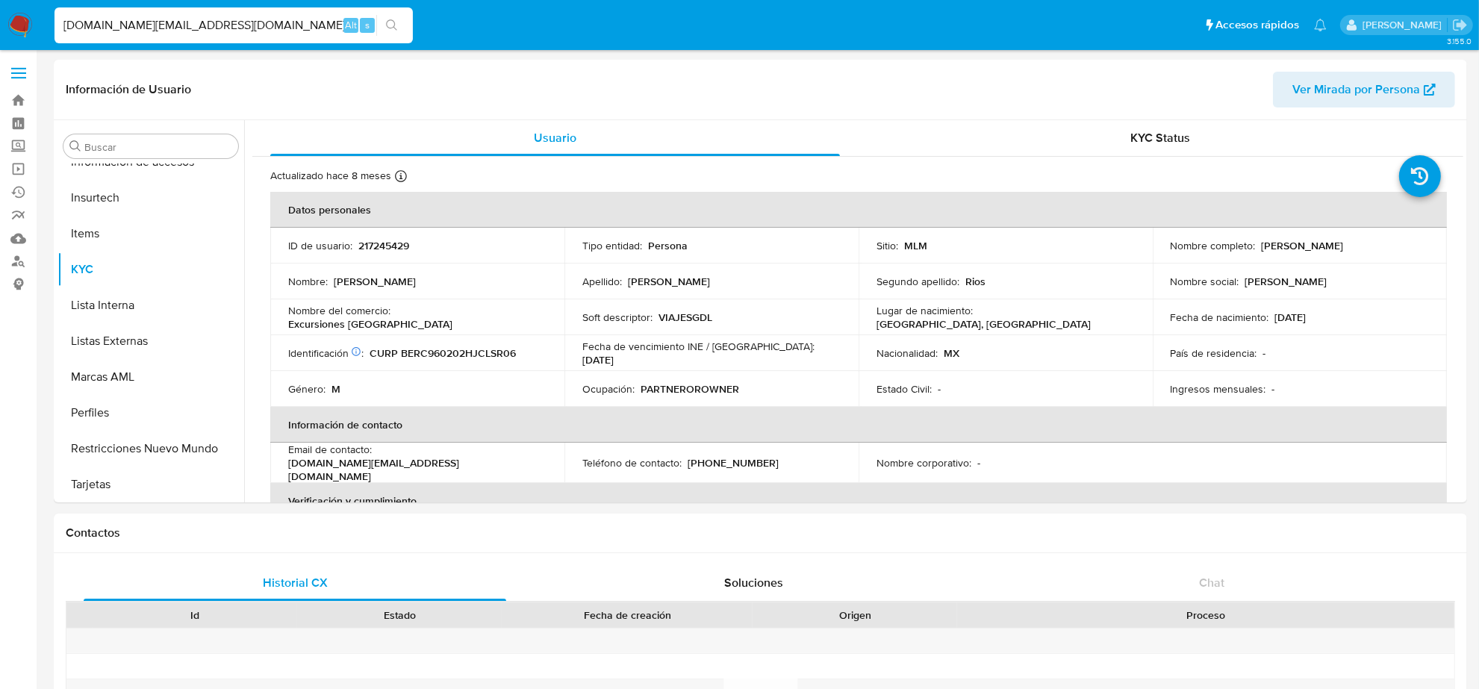
select select "10"
click at [747, 461] on p "(33) 10207450" at bounding box center [733, 462] width 91 height 13
copy p "10207450"
click at [219, 7] on div "JOSECARLOS.TV@HOTMAIL.COM Alt s" at bounding box center [234, 25] width 358 height 36
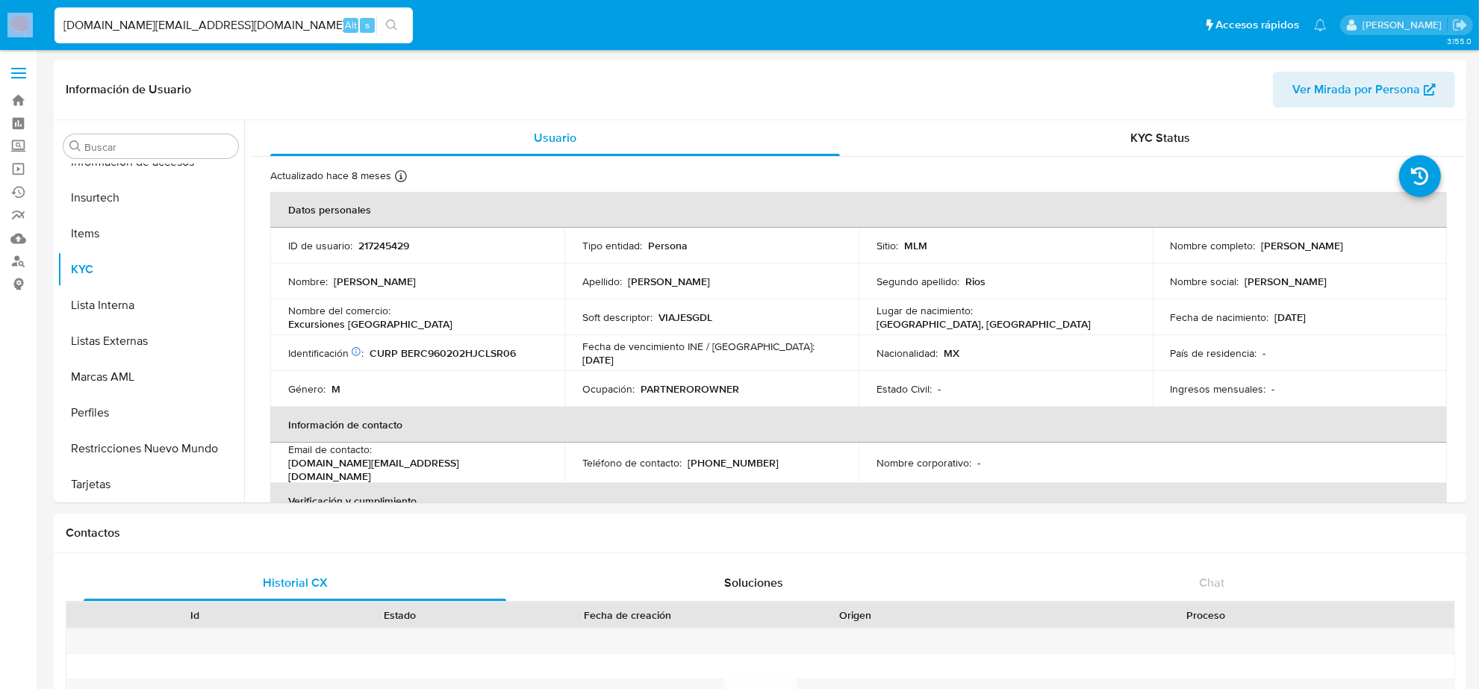
click at [219, 7] on div "JOSECARLOS.TV@HOTMAIL.COM Alt s" at bounding box center [234, 25] width 358 height 36
click at [223, 19] on input "JOSECARLOS.TV@HOTMAIL.COM" at bounding box center [234, 25] width 358 height 19
paste input "OBSTIMAN@YAHOO"
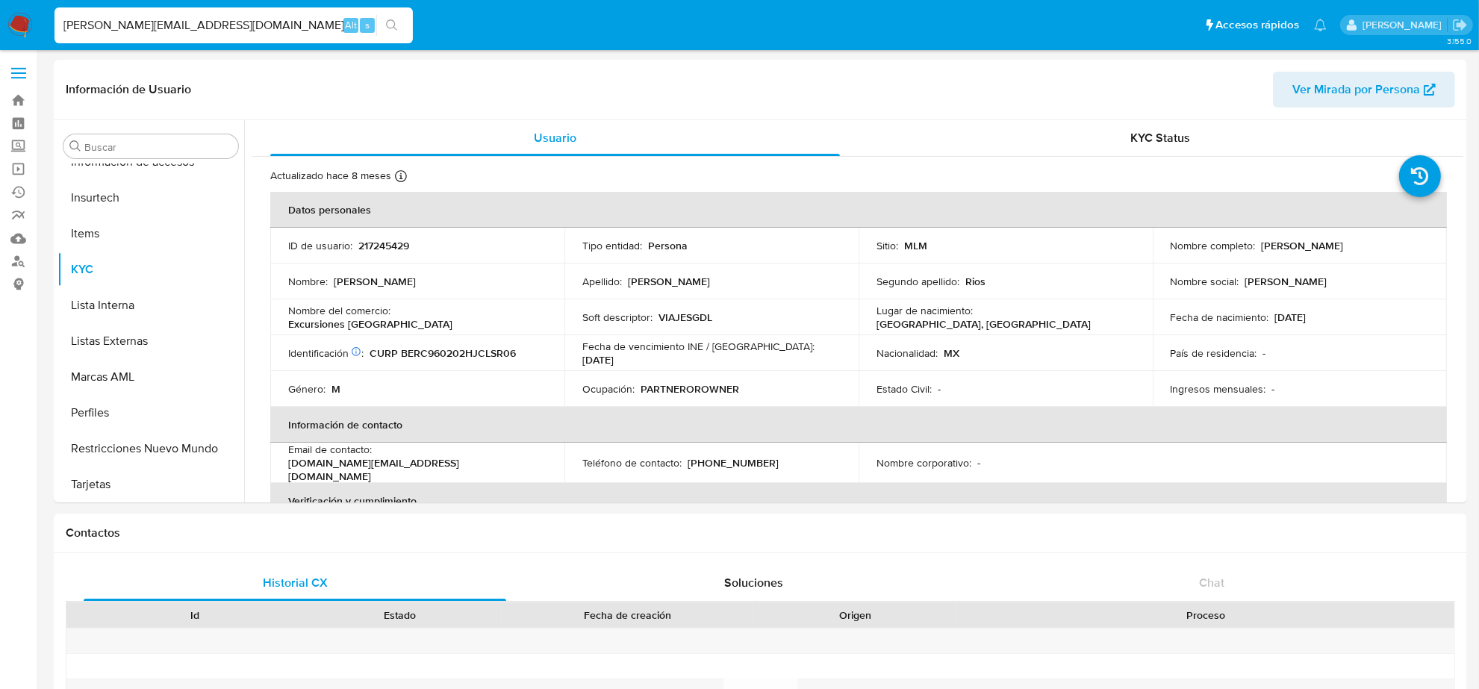
type input "OBSTIMAN@YAHOO.COM"
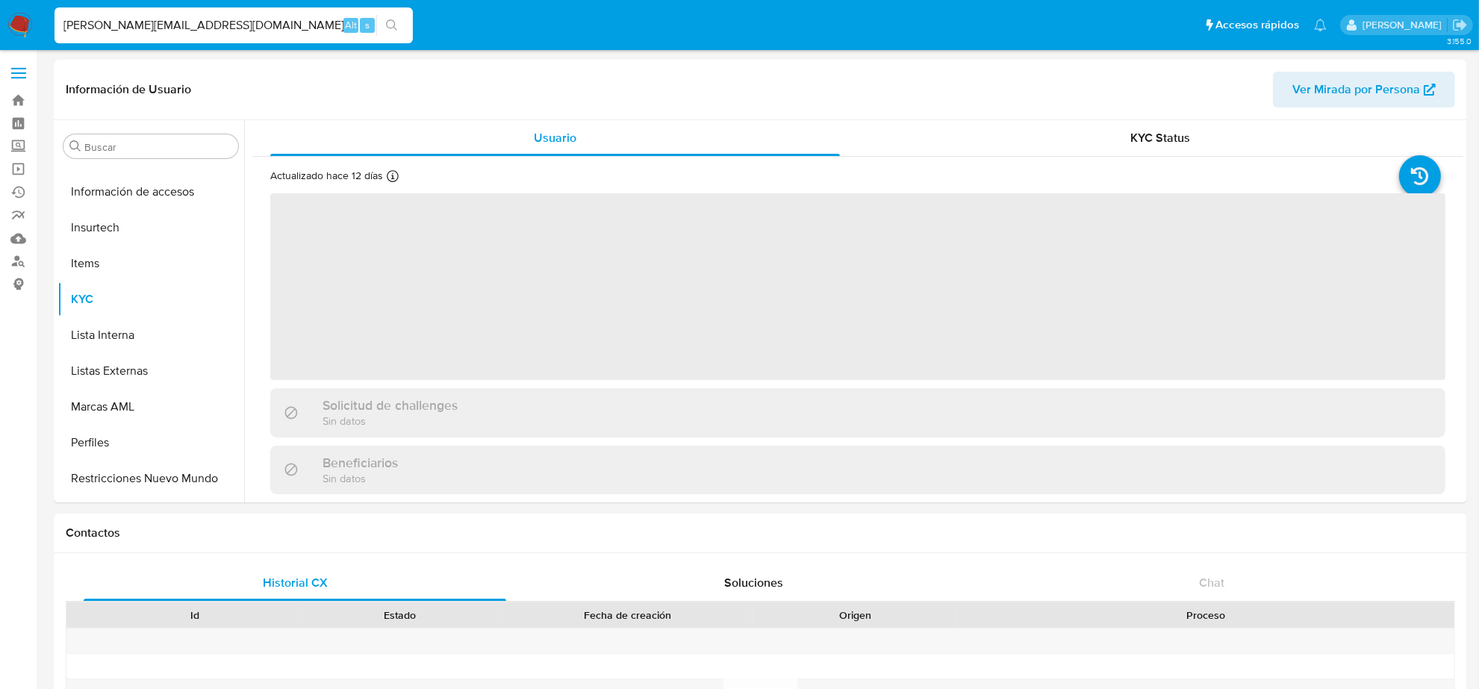
scroll to position [630, 0]
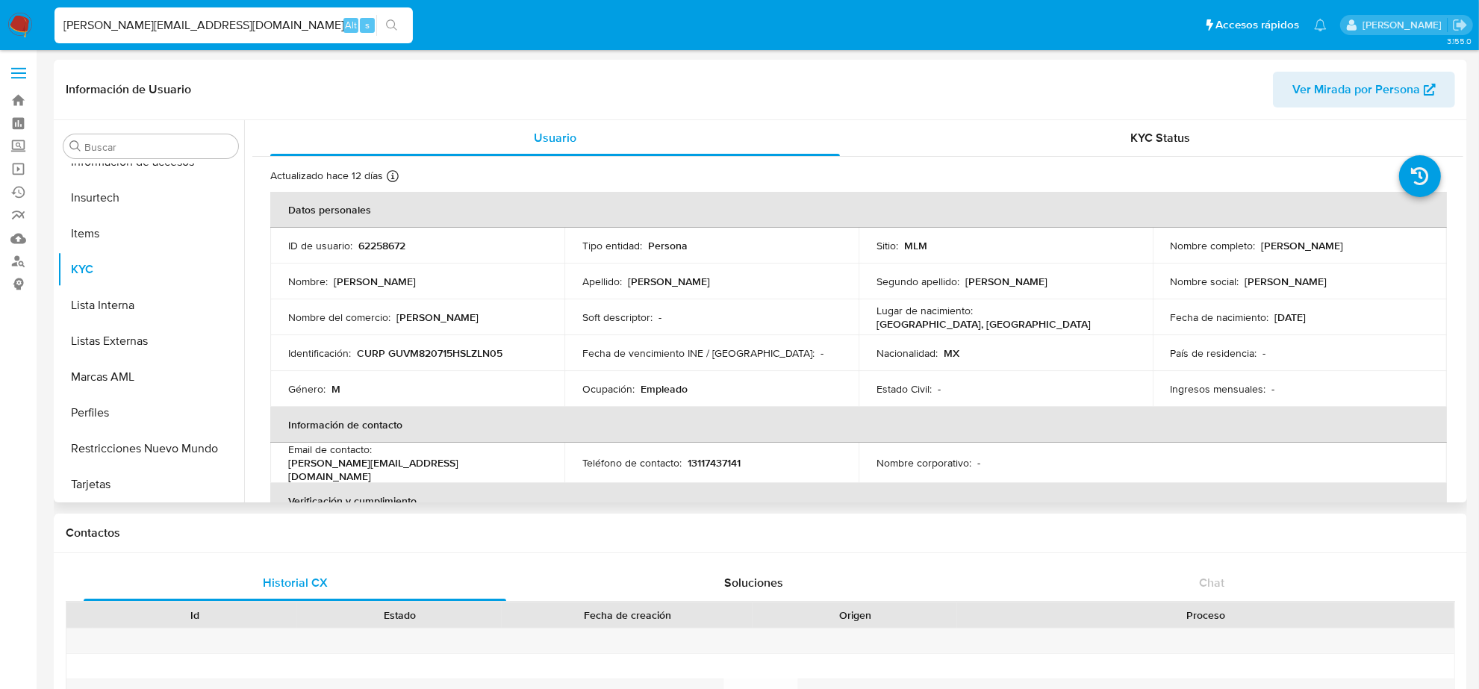
select select "10"
click at [712, 459] on p "13117437141" at bounding box center [714, 462] width 53 height 13
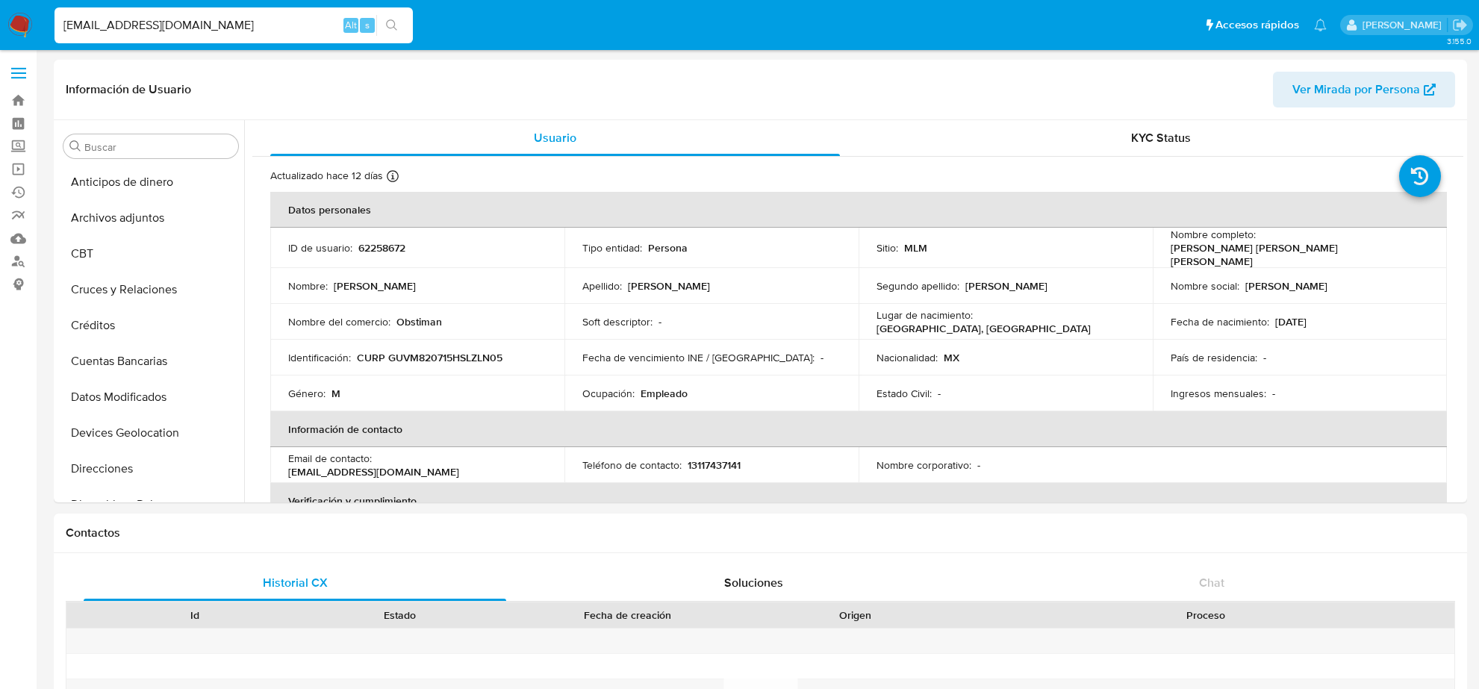
select select "10"
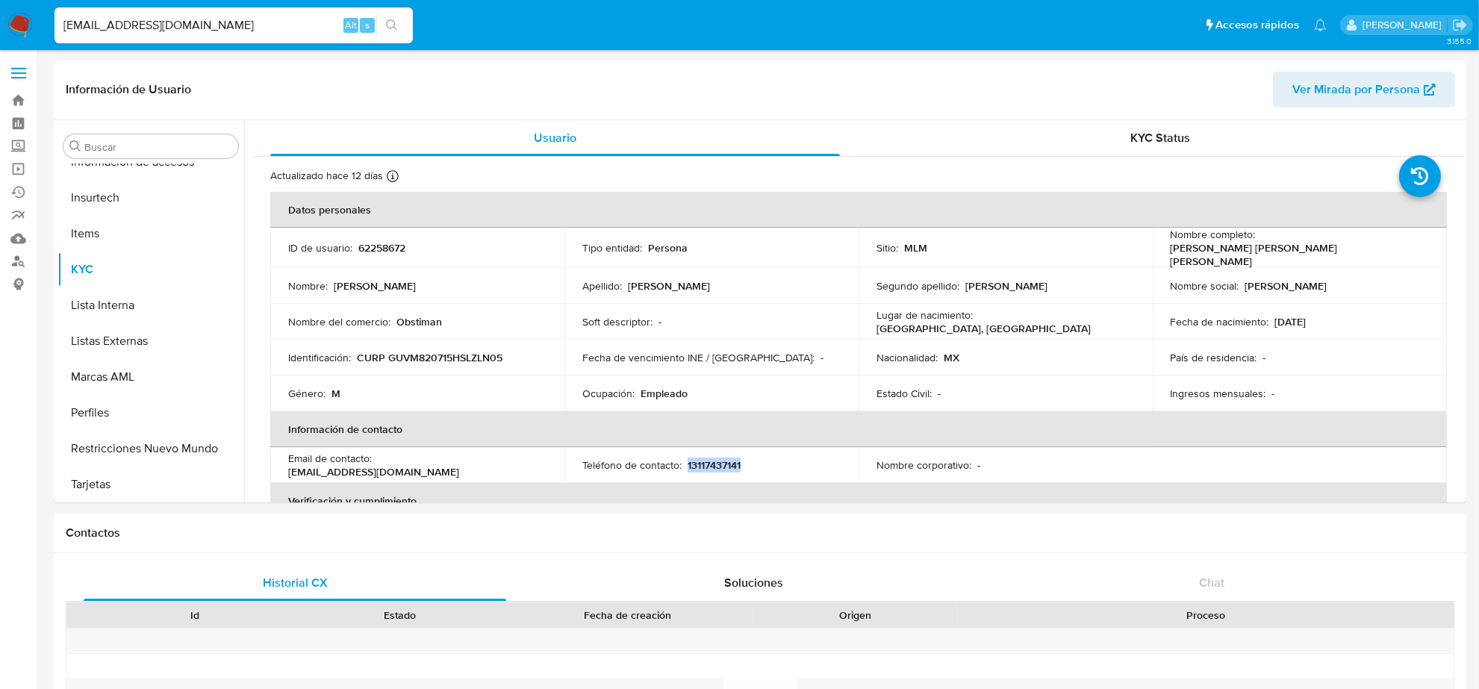
click at [121, 26] on input "[PERSON_NAME][EMAIL_ADDRESS][DOMAIN_NAME]" at bounding box center [234, 25] width 358 height 19
paste input "BLANCAAFLORES@HOTMAIL.ES"
type input "BLANCAAFLORES@HOTMAIL.ES"
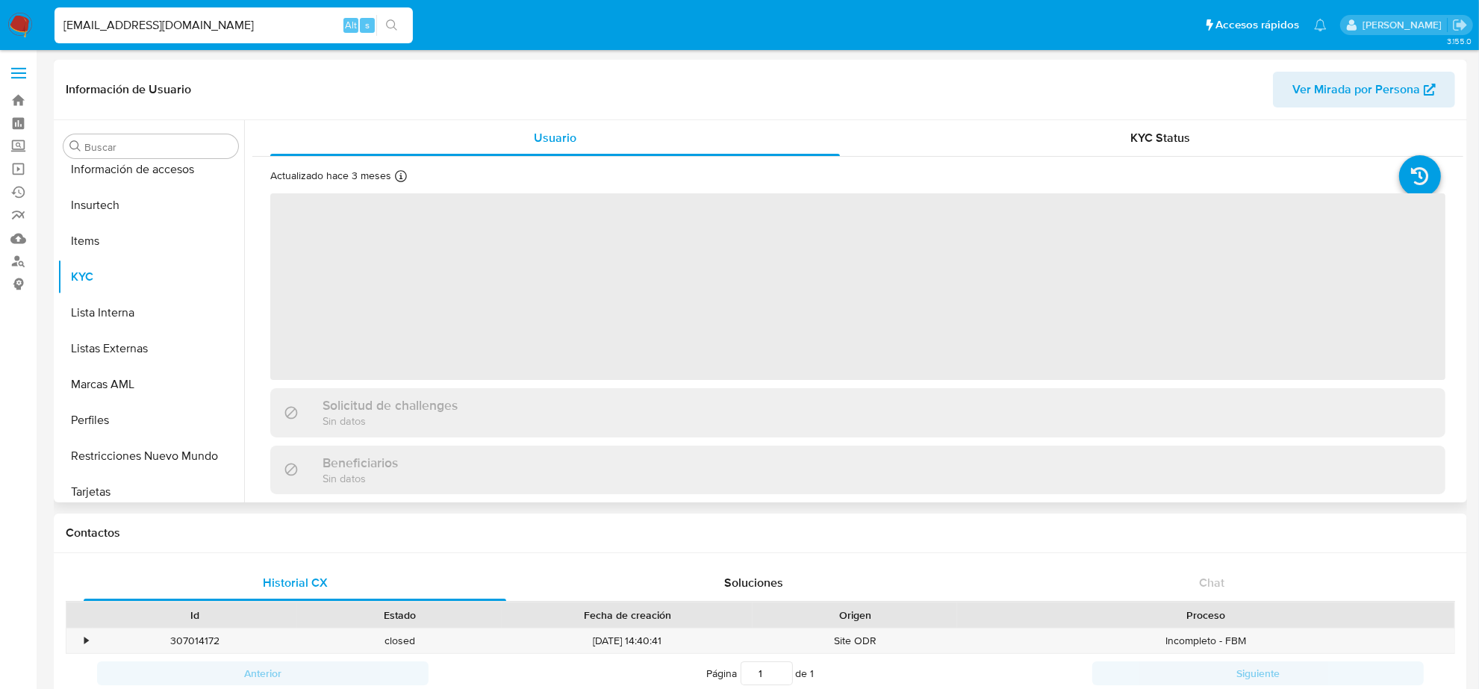
scroll to position [630, 0]
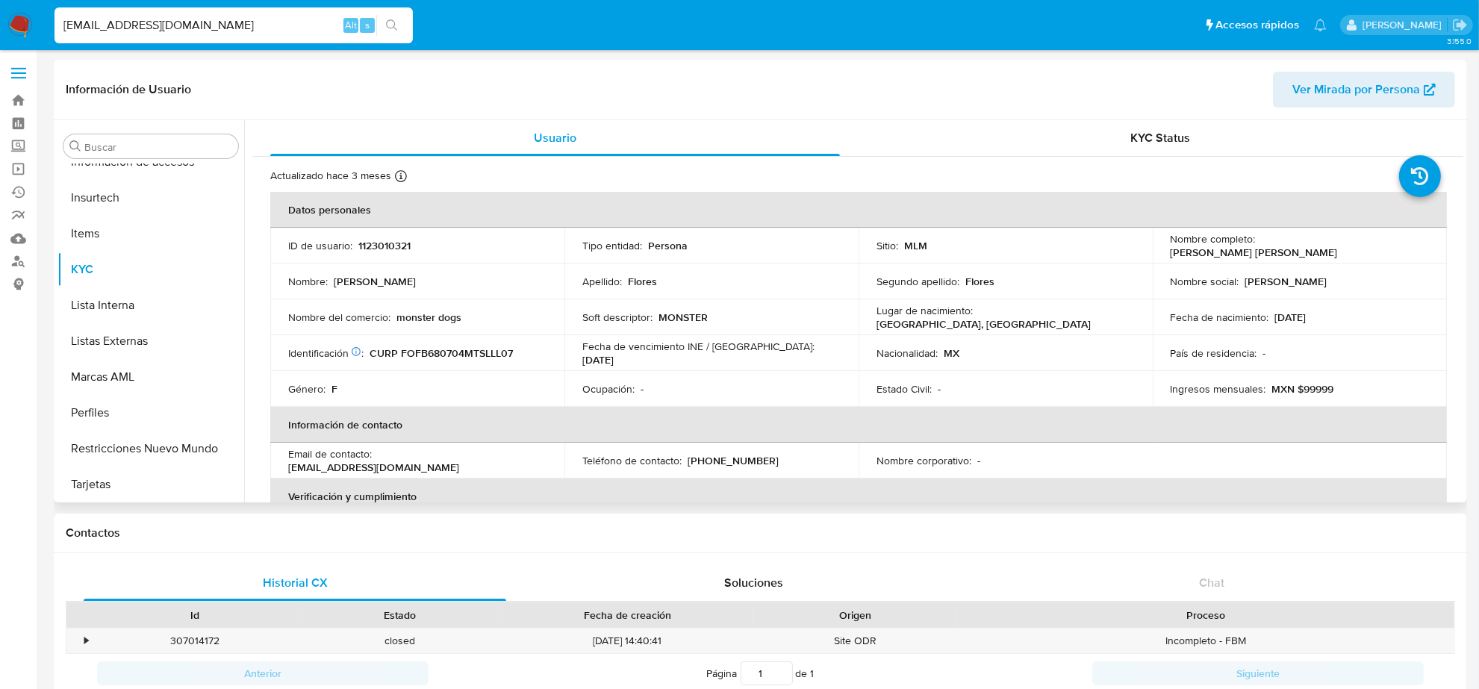
select select "10"
click at [728, 461] on p "(81) 10662855" at bounding box center [733, 460] width 91 height 13
click at [728, 460] on p "(81) 10662855" at bounding box center [733, 460] width 91 height 13
copy p "10662855"
click at [206, 23] on input "BLANCAAFLORES@HOTMAIL.ES" at bounding box center [234, 25] width 358 height 19
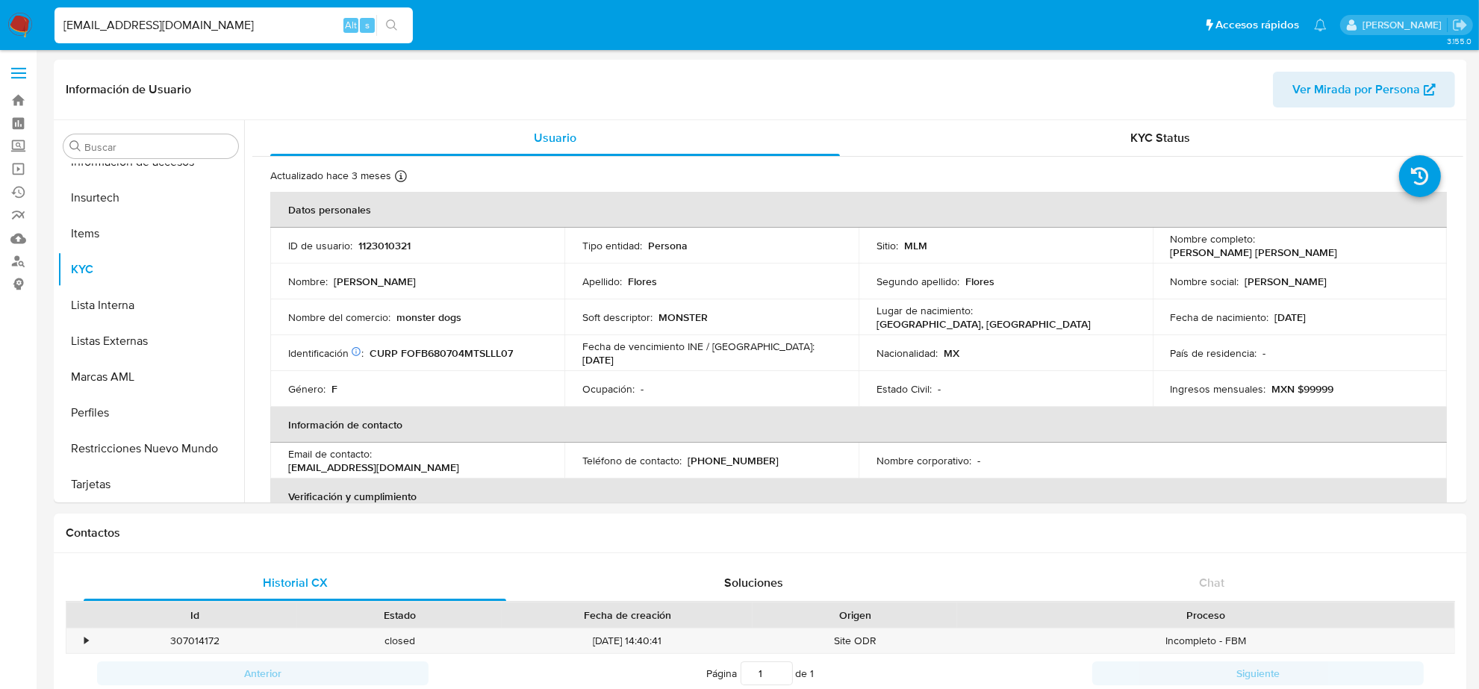
click at [206, 23] on input "BLANCAAFLORES@HOTMAIL.ES" at bounding box center [234, 25] width 358 height 19
paste input "HUMBERTO.QUINTERO11@GMAIL.COM"
type input "HUMBERTO.QUINTERO11@GMAIL.COM"
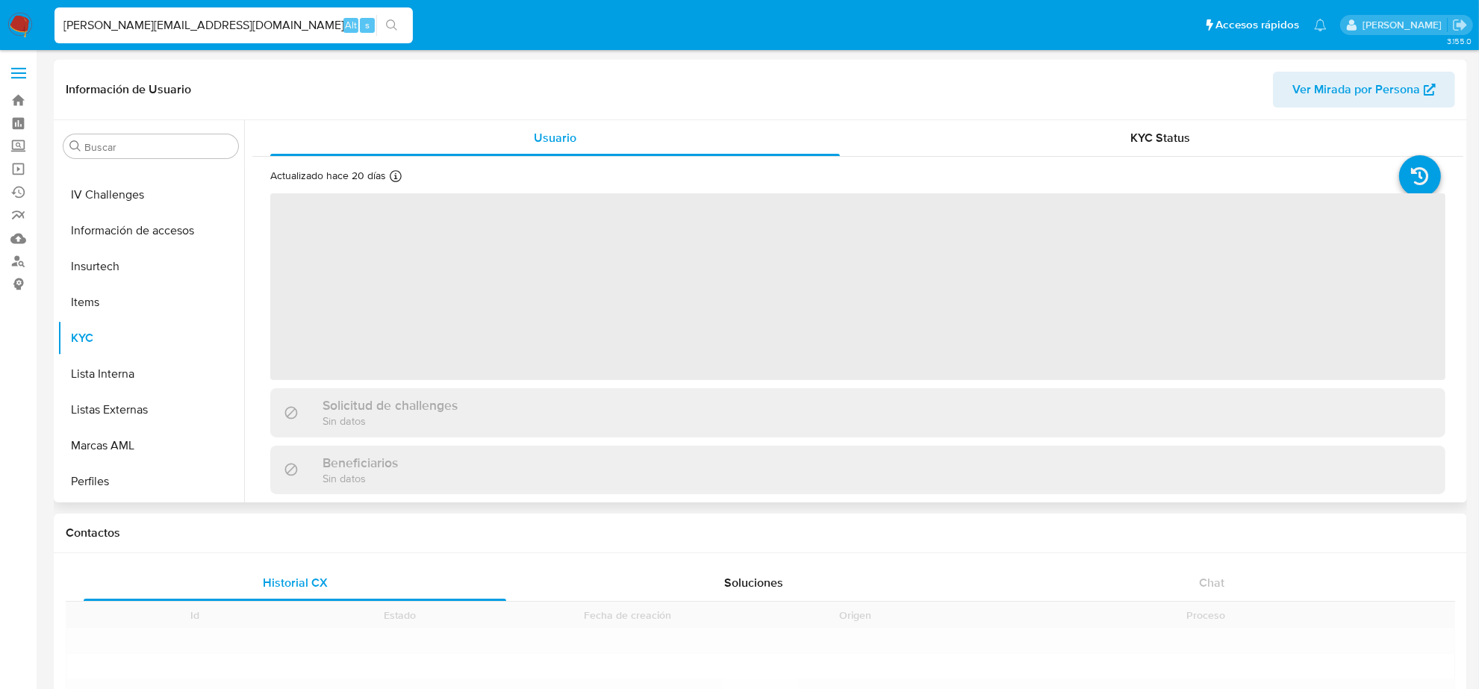
scroll to position [630, 0]
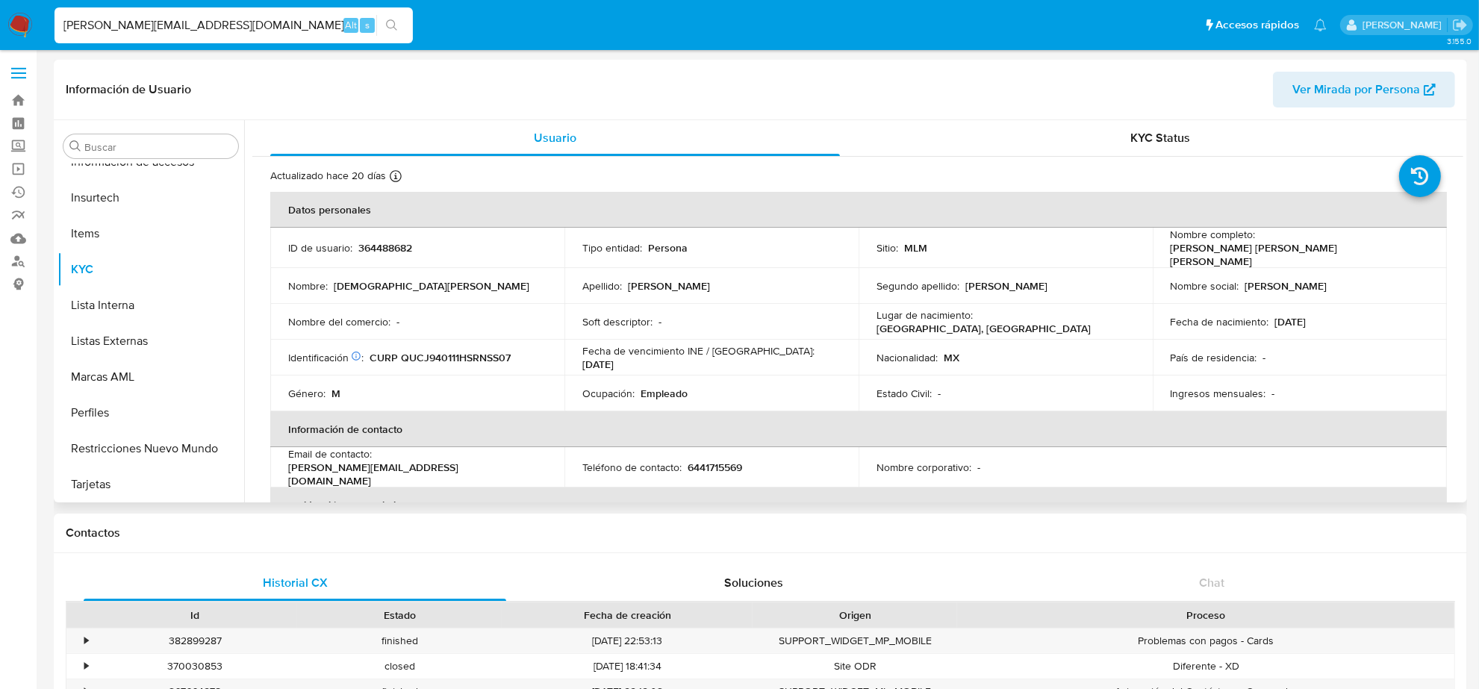
select select "10"
click at [722, 461] on p "6441715569" at bounding box center [715, 467] width 55 height 13
copy p "6441715569"
click at [96, 28] on input "HUMBERTO.QUINTERO11@GMAIL.COM" at bounding box center [234, 25] width 358 height 19
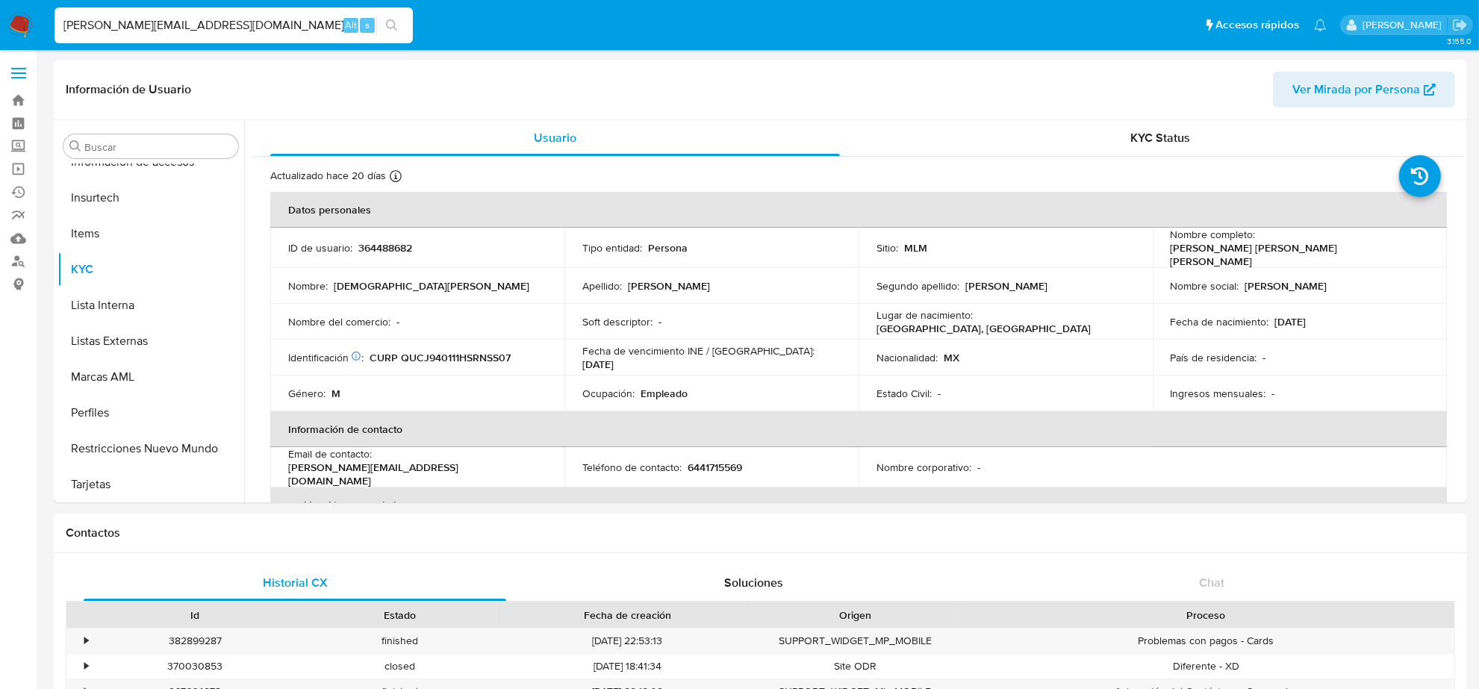
click at [96, 28] on input "HUMBERTO.QUINTERO11@GMAIL.COM" at bounding box center [234, 25] width 358 height 19
paste input "JULIOCARJ7803"
type input "JULIOCARJ7803@GMAIL.COM"
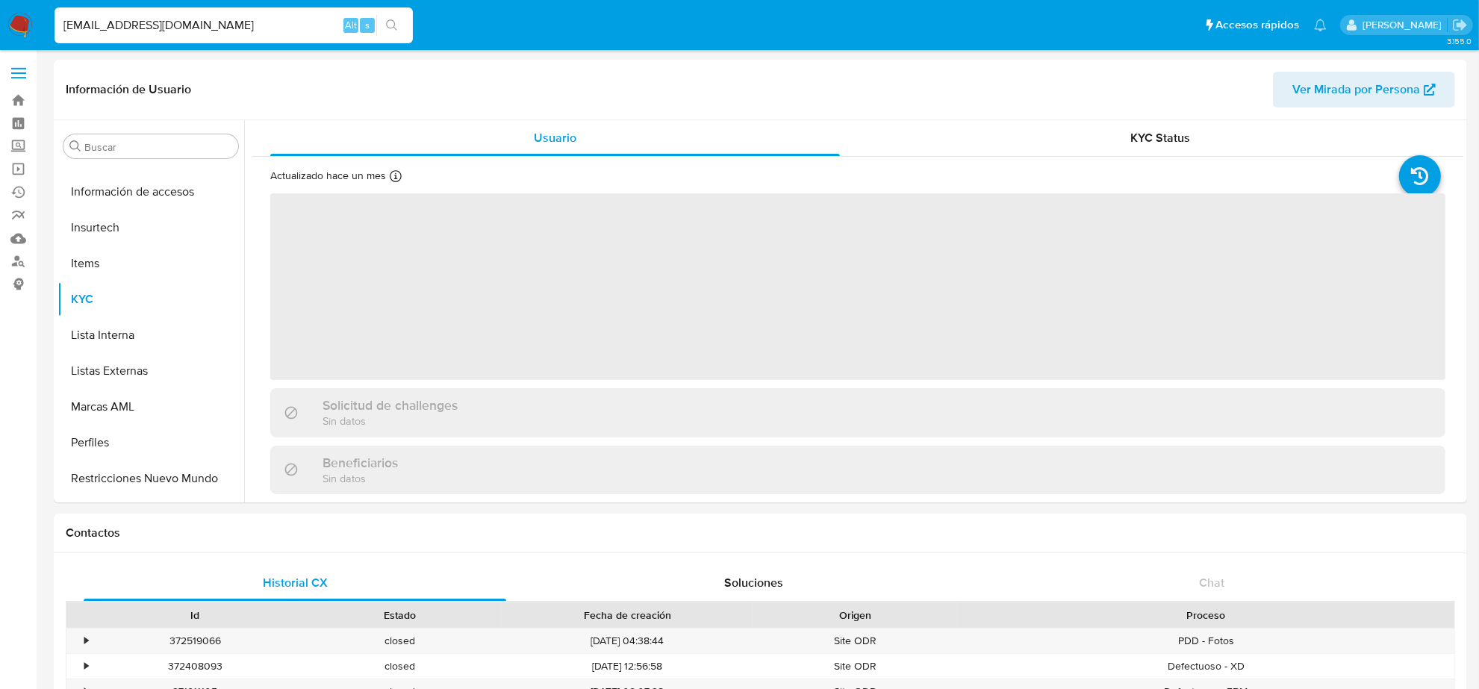
scroll to position [630, 0]
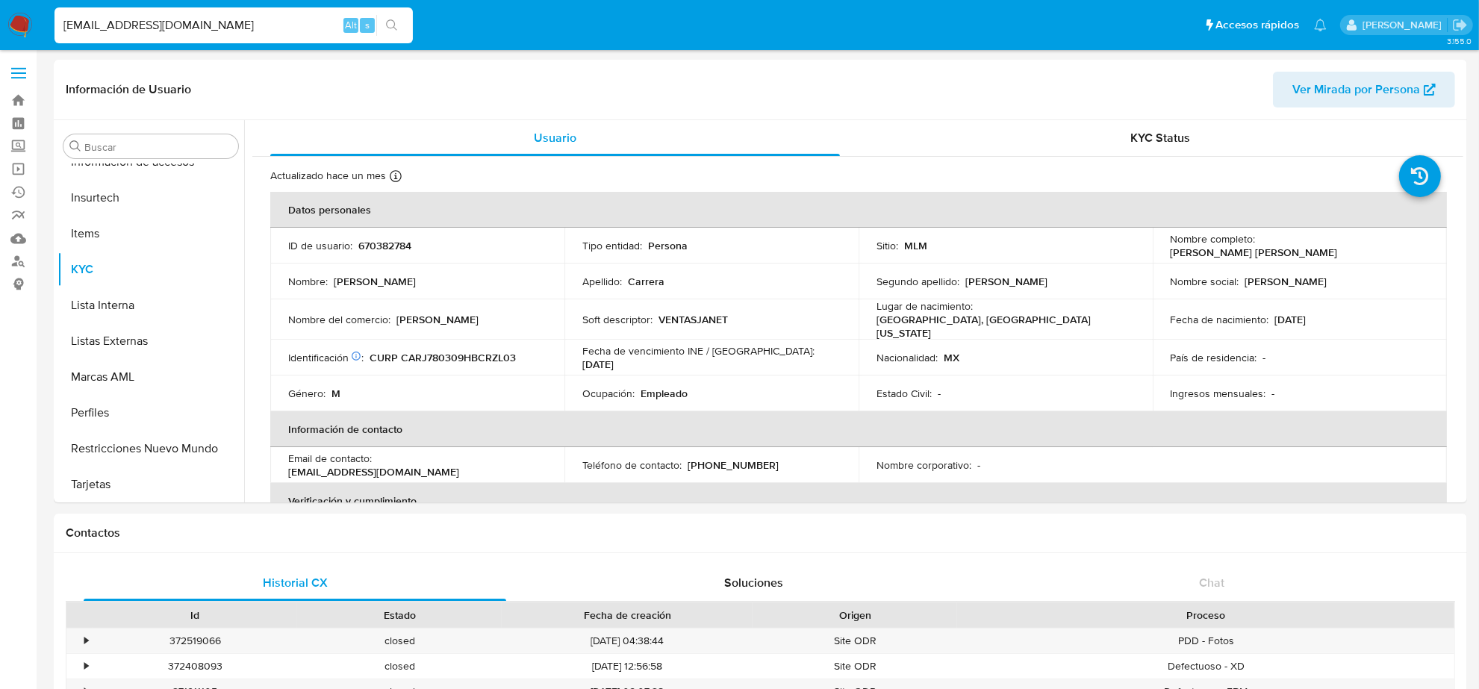
select select "10"
click at [745, 459] on p "(664) 2378201" at bounding box center [733, 465] width 91 height 13
copy p "2378201"
click at [193, 26] on input "JULIOCARJ7803@GMAIL.COM" at bounding box center [234, 25] width 358 height 19
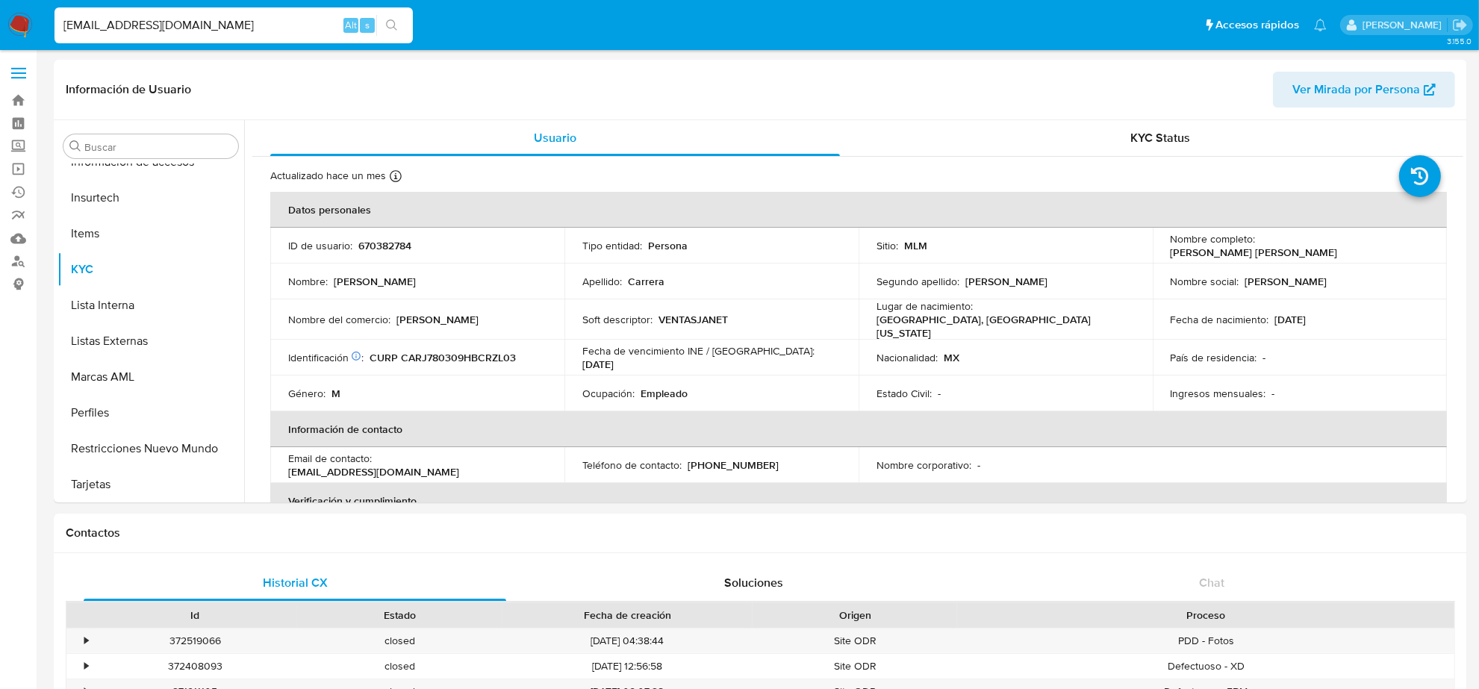
click at [193, 26] on input "JULIOCARJ7803@GMAIL.COM" at bounding box center [234, 25] width 358 height 19
click at [194, 23] on input "JULIOCARJ7803@GMAIL.COM" at bounding box center [234, 25] width 358 height 19
paste input "MCASILLAS5@YAHOO.COM.MX"
type input "MCASILLAS5@YAHOO.COM.MX"
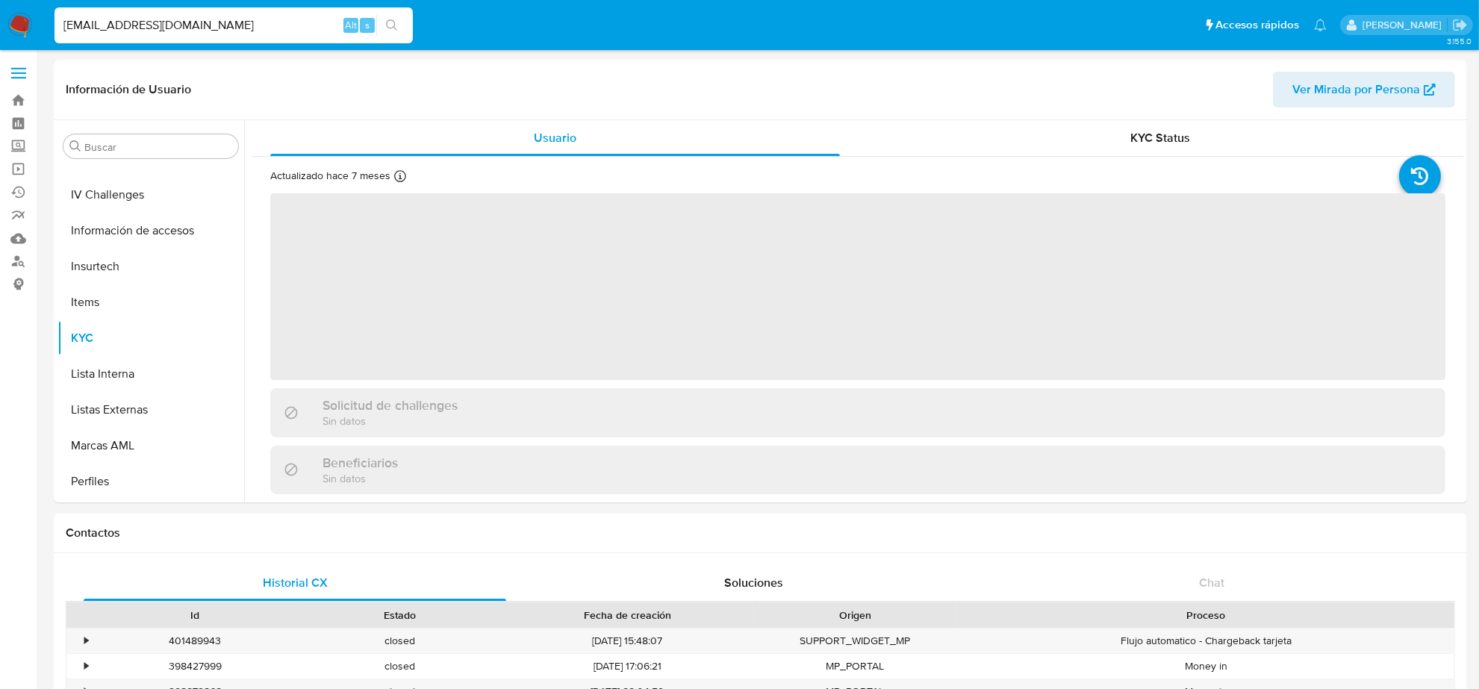
scroll to position [630, 0]
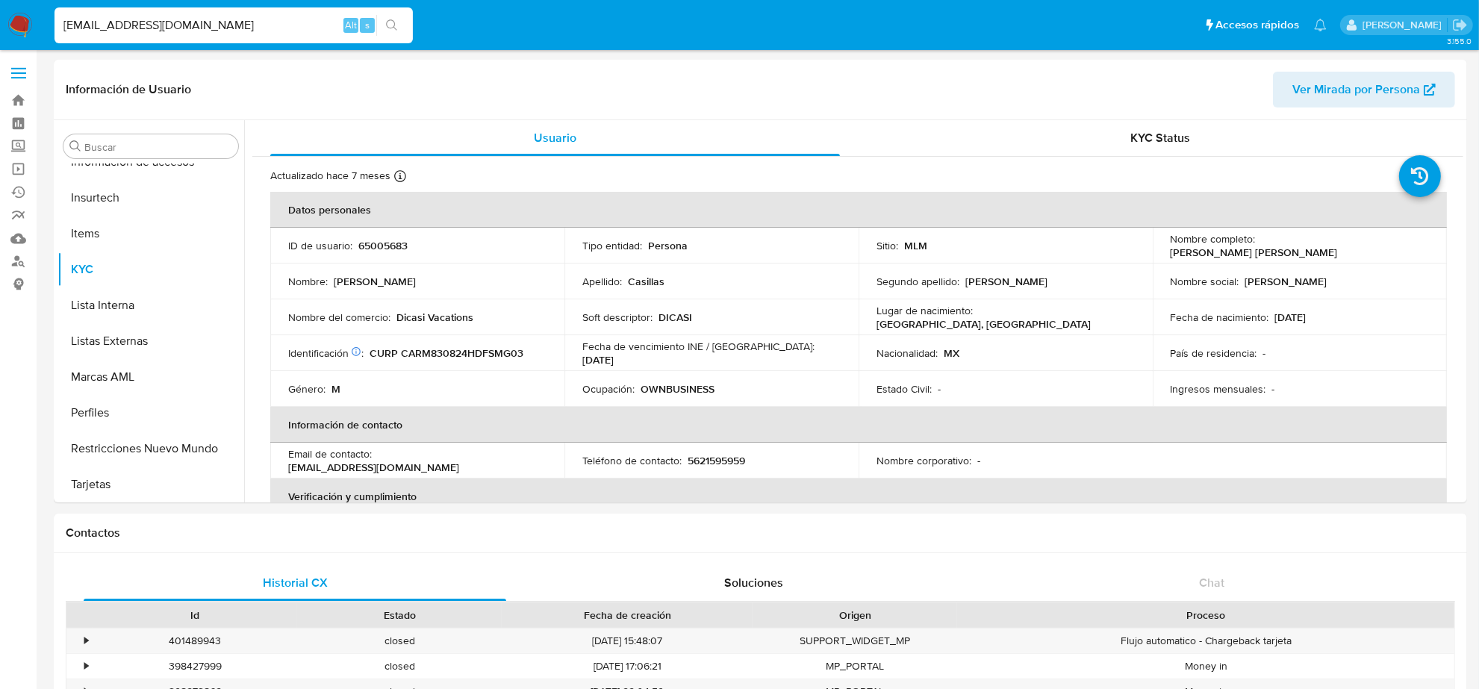
select select "10"
click at [713, 456] on p "5621595959" at bounding box center [717, 460] width 58 height 13
copy p "5621595959"
click at [233, 21] on input "MCASILLAS5@YAHOO.COM.MX" at bounding box center [234, 25] width 358 height 19
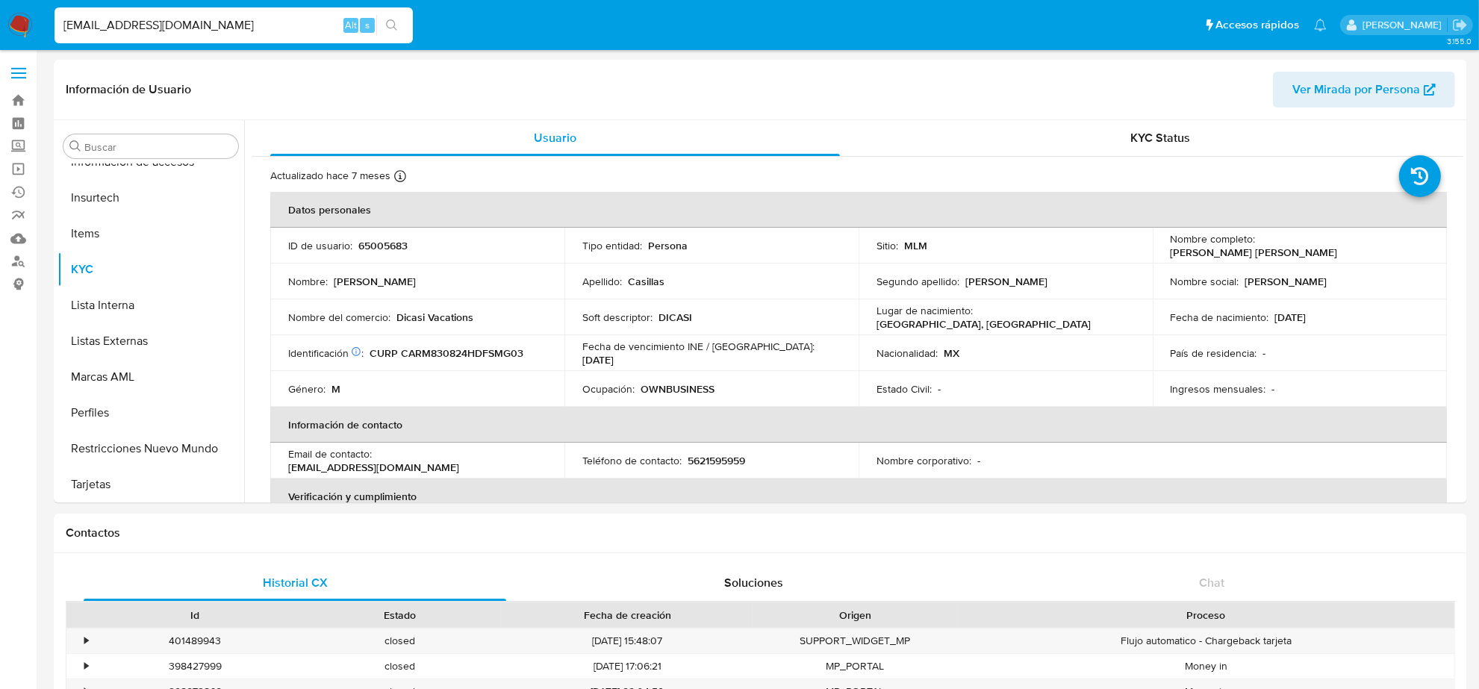
click at [233, 21] on input "MCASILLAS5@YAHOO.COM.MX" at bounding box center [234, 25] width 358 height 19
paste input "XAVIER0215@GMAIL.COM"
type input "XAVIER0215@GMAIL.COM"
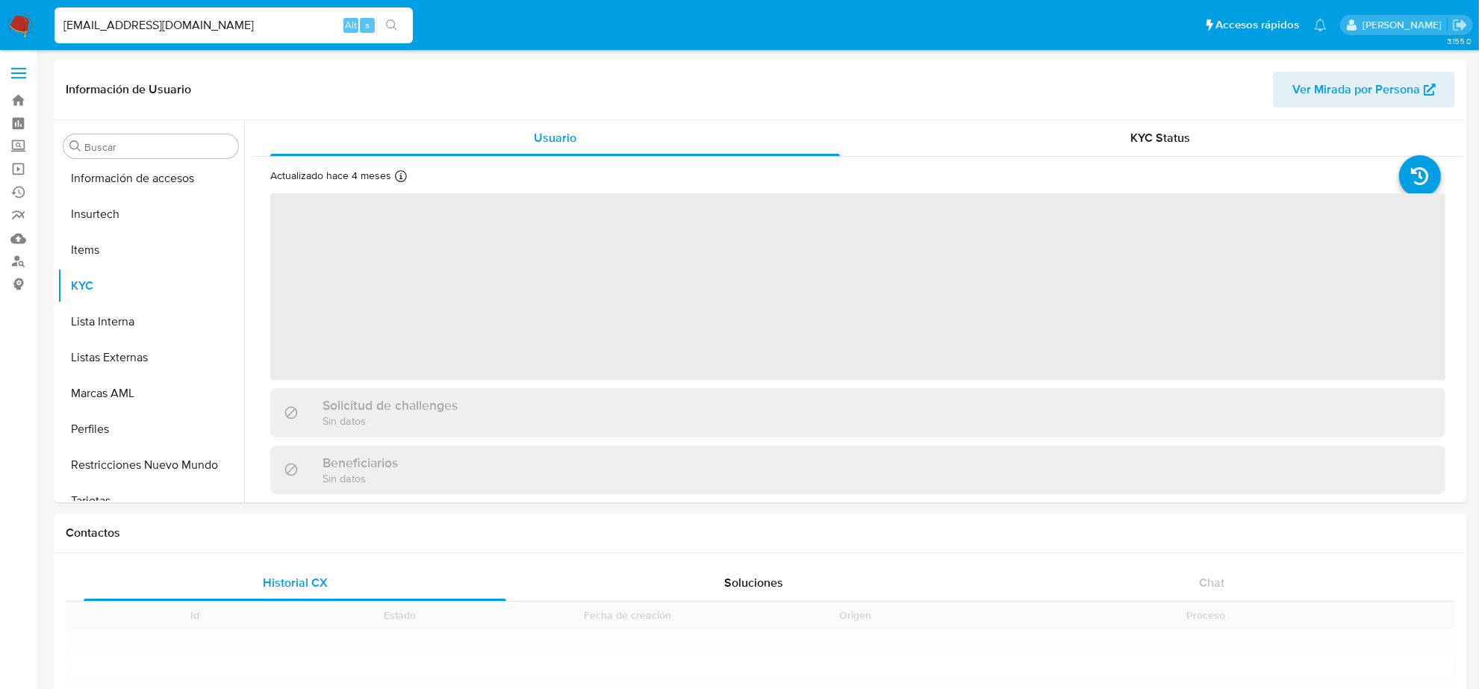
scroll to position [630, 0]
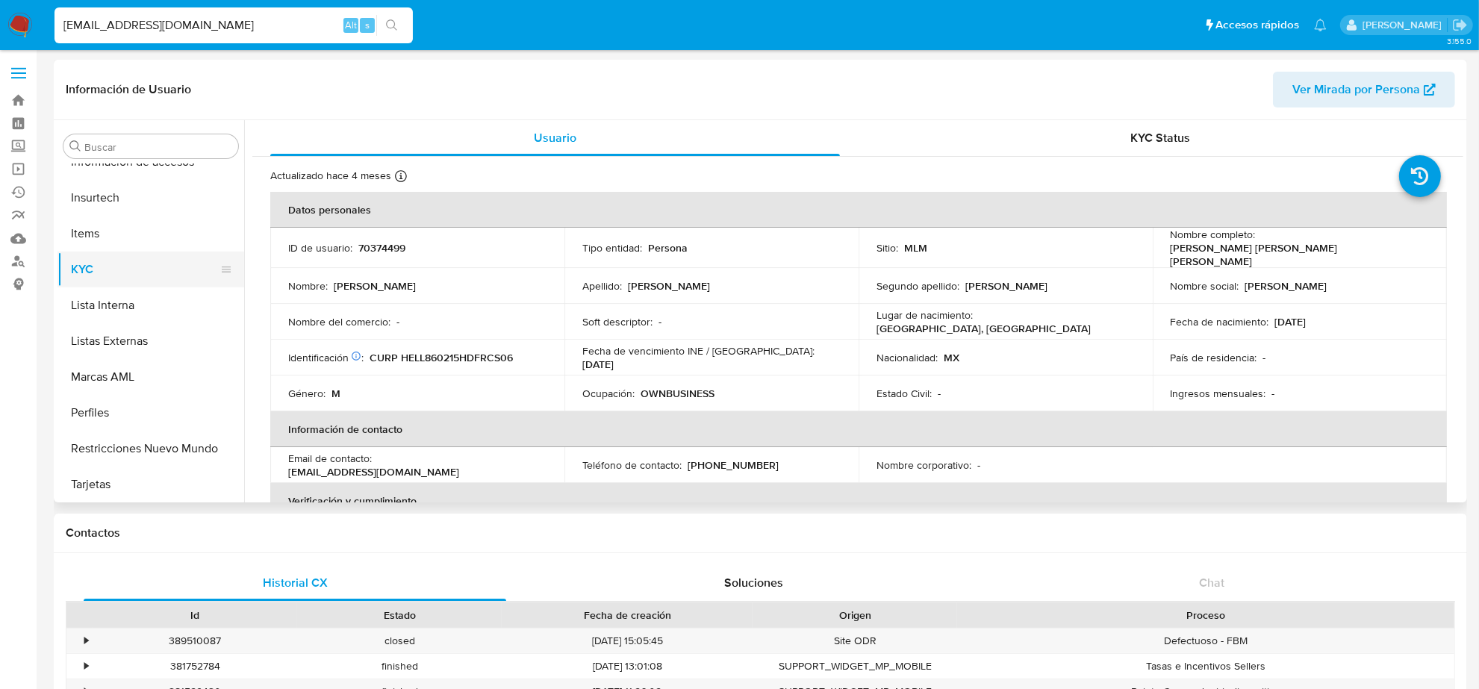
select select "10"
click at [729, 459] on p "(81) 10443332" at bounding box center [733, 465] width 91 height 13
copy p "10443332"
click at [107, 32] on input "XAVIER0215@GMAIL.COM" at bounding box center [234, 25] width 358 height 19
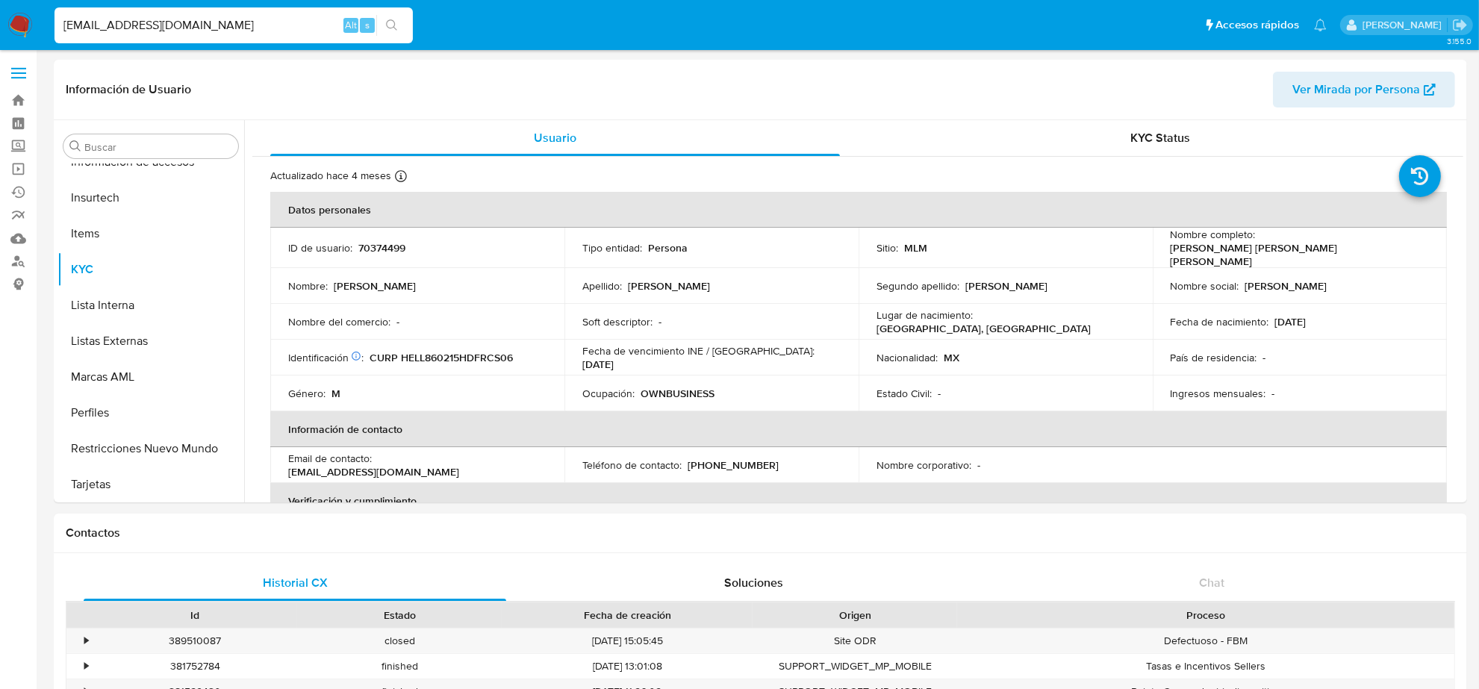
click at [107, 32] on input "XAVIER0215@GMAIL.COM" at bounding box center [234, 25] width 358 height 19
paste input "PASSPUBGUWU"
type input "PASSPUBGUWU@GMAIL.COM"
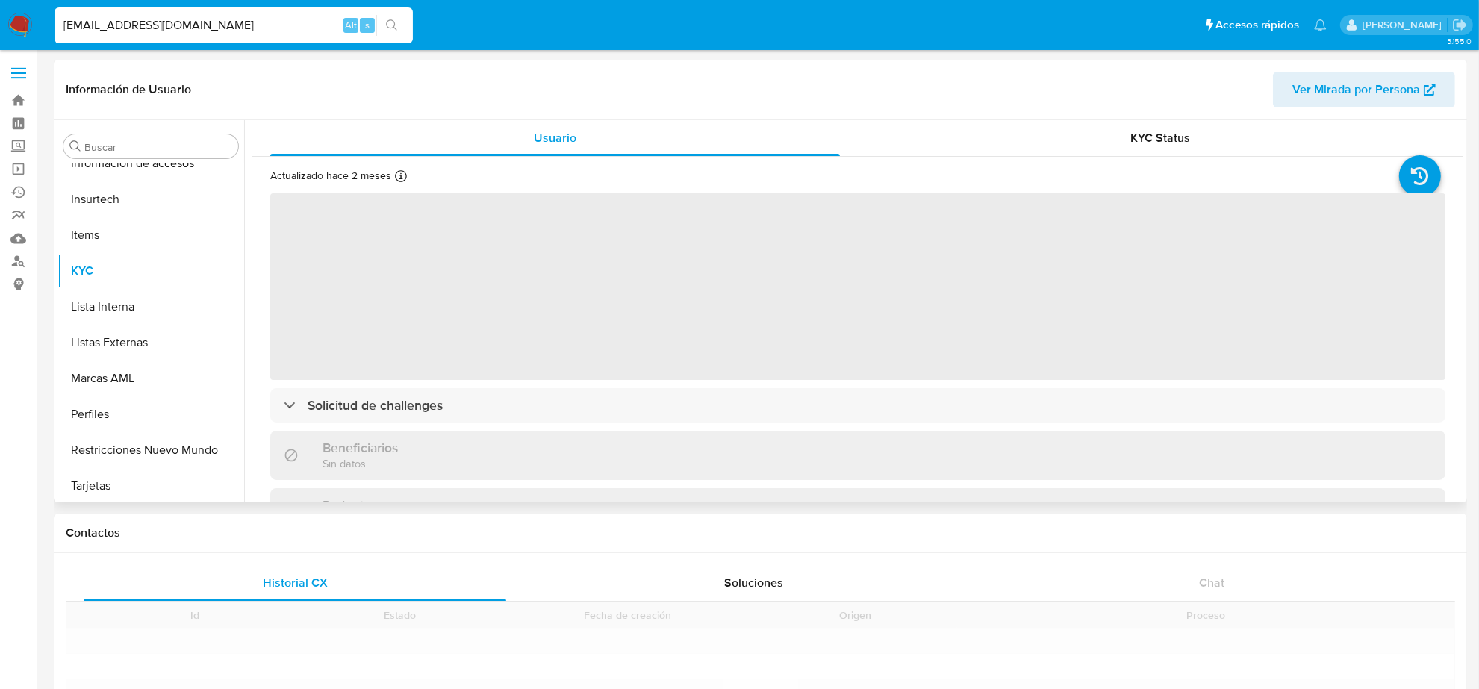
scroll to position [630, 0]
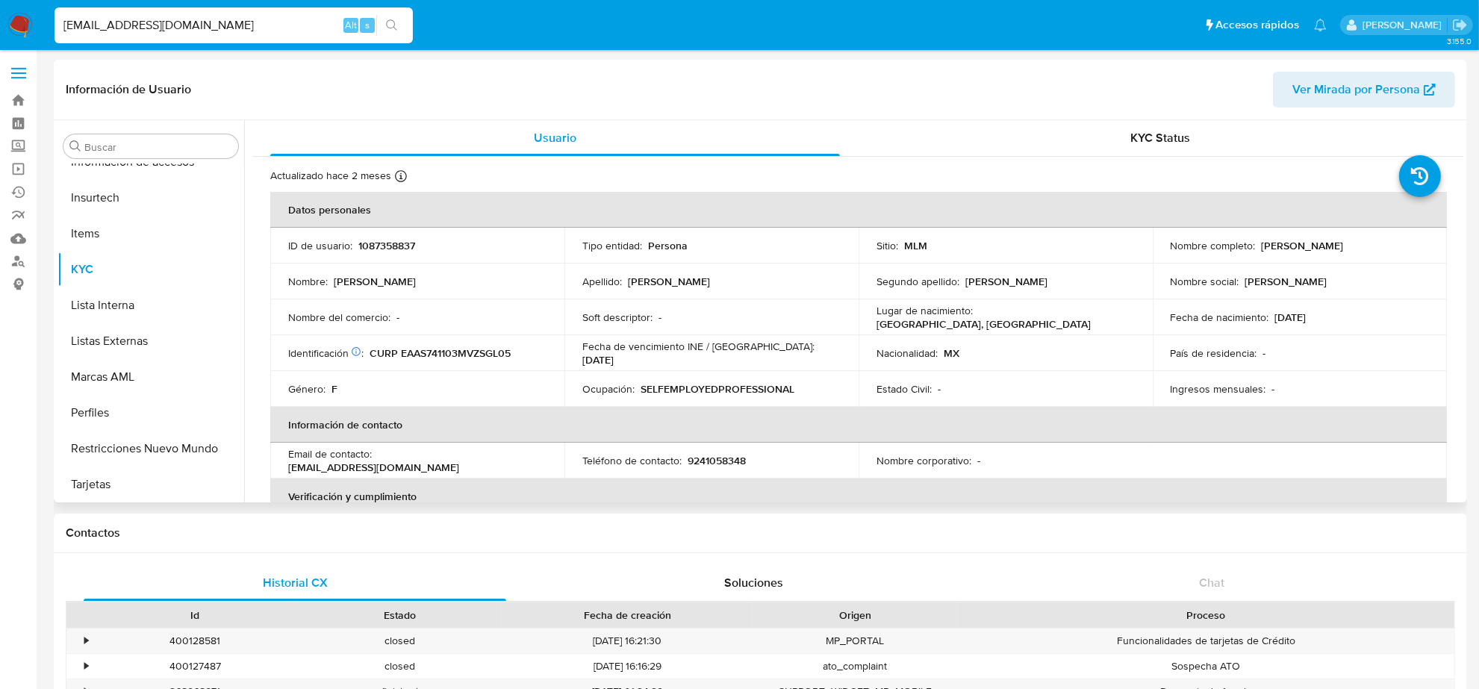
select select "10"
click at [702, 461] on p "9241058348" at bounding box center [717, 460] width 58 height 13
copy p "9241058348"
click at [285, 28] on input "PASSPUBGUWU@GMAIL.COM" at bounding box center [234, 25] width 358 height 19
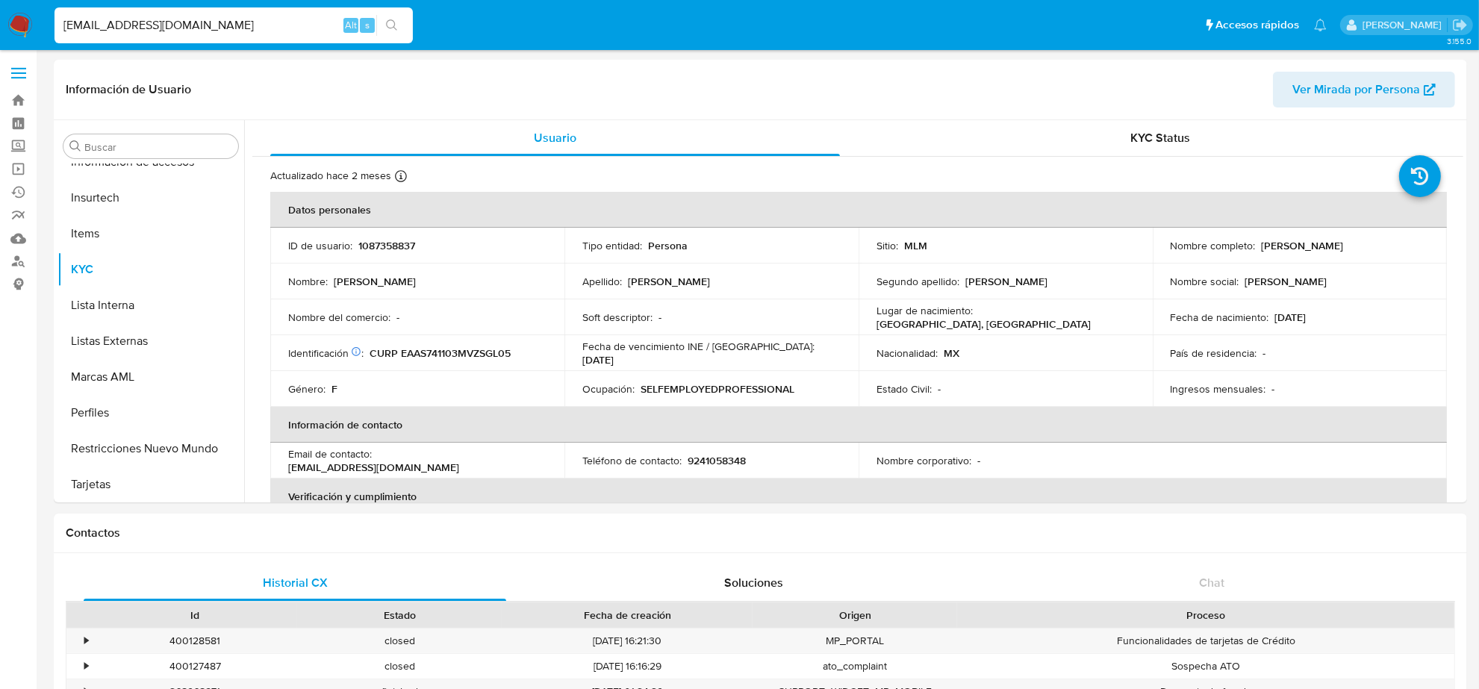
click at [285, 28] on input "PASSPUBGUWU@GMAIL.COM" at bounding box center [234, 25] width 358 height 19
paste input "ERICK.H.MALDONADO@OUTLOOK"
type input "ERICK.H.MALDONADO@OUTLOOK.COM"
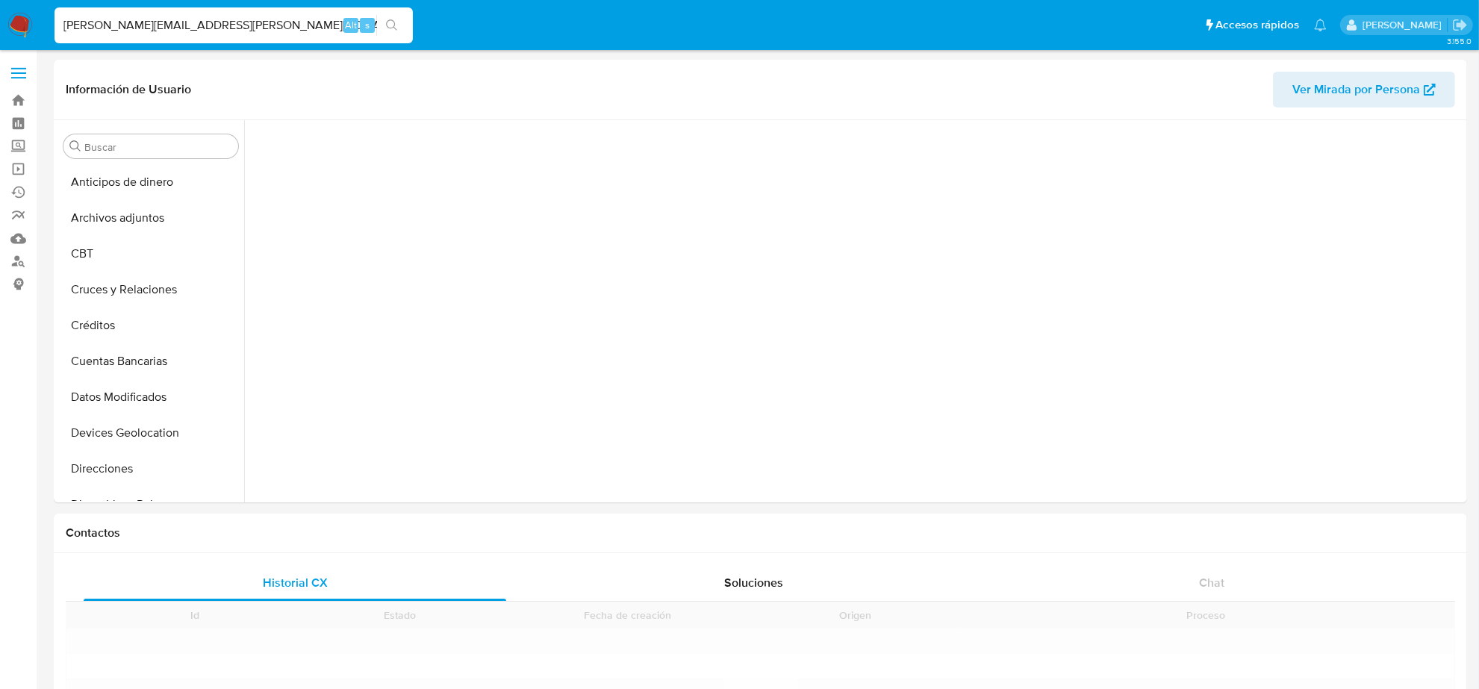
scroll to position [630, 0]
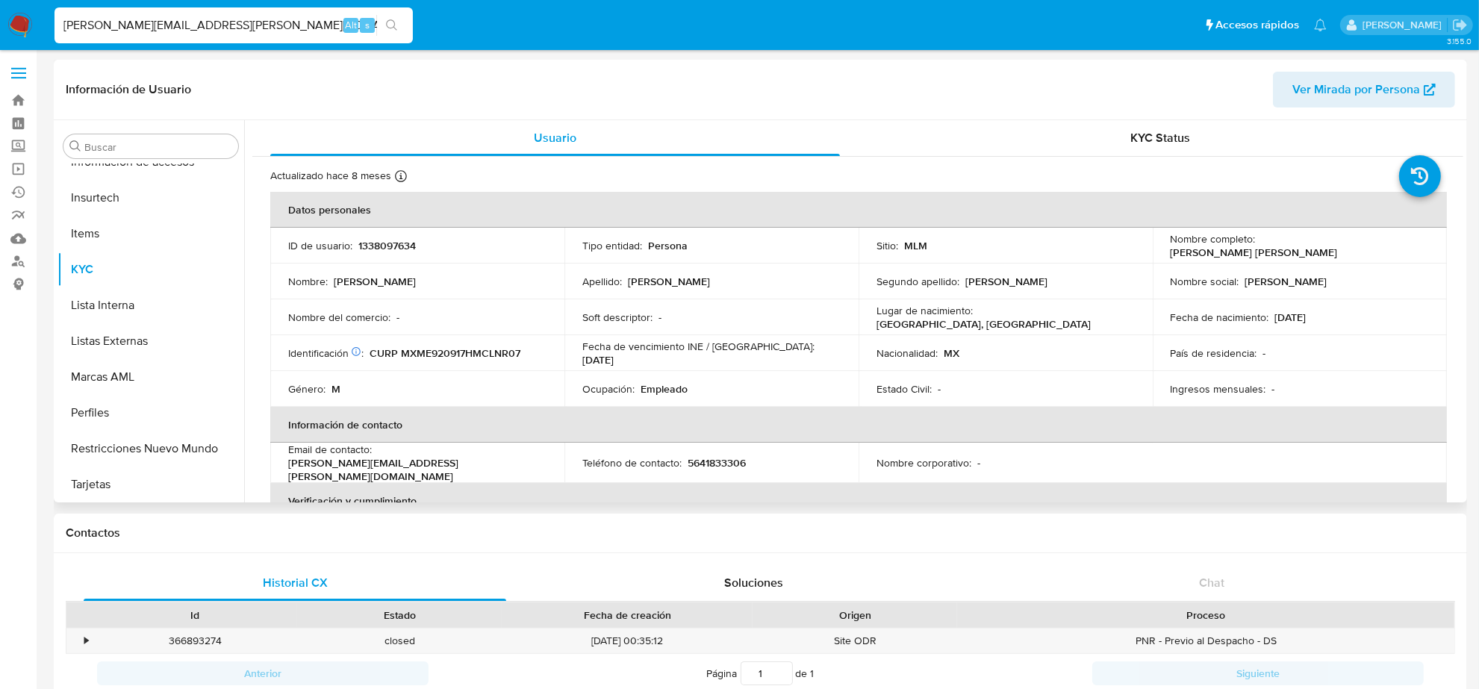
select select "10"
click at [729, 462] on p "5641833306" at bounding box center [717, 462] width 58 height 13
copy p "5641833306"
click at [237, 35] on div "ERICK.H.MALDONADO@OUTLOOK.COM Alt s" at bounding box center [234, 25] width 358 height 36
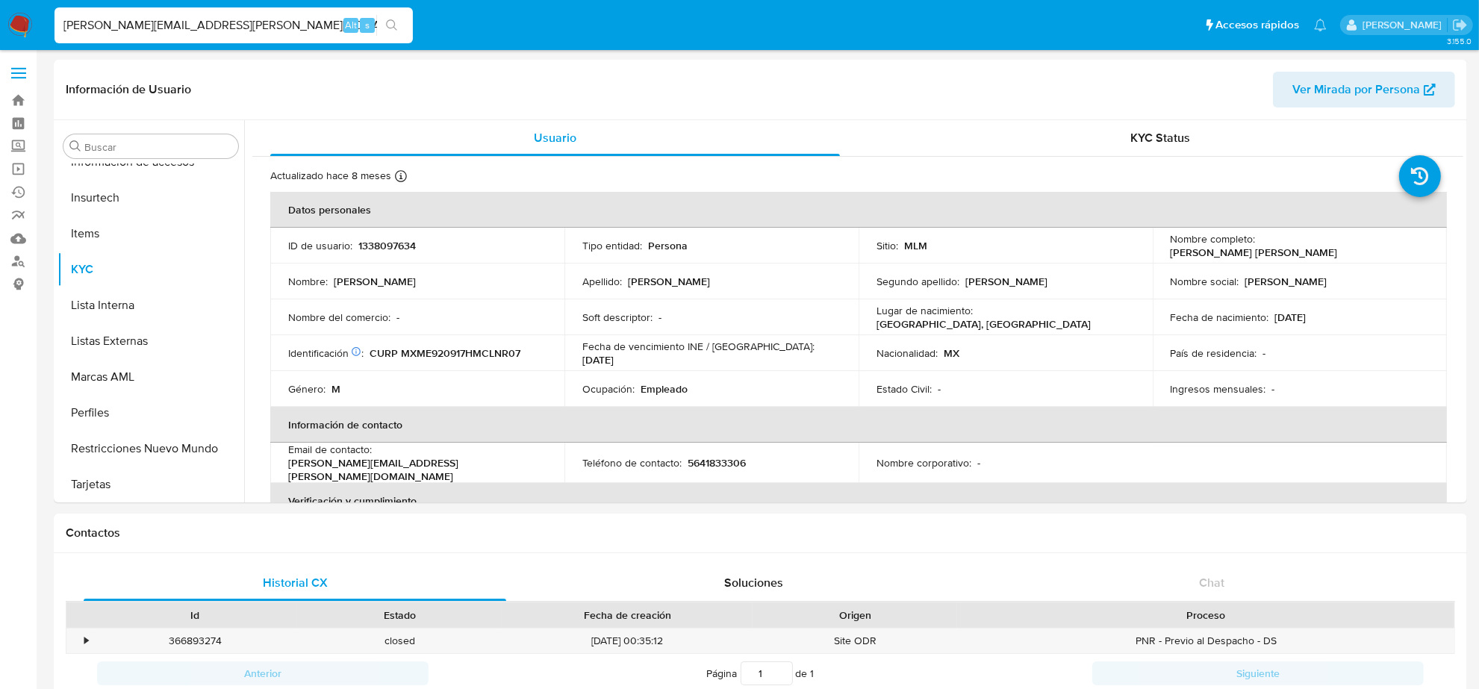
click at [234, 24] on input "ERICK.H.MALDONADO@OUTLOOK.COM" at bounding box center [234, 25] width 358 height 19
paste input "SORCIA_2305@HOTMAIL"
type input "SORCIA_2305@HOTMAIL.COM"
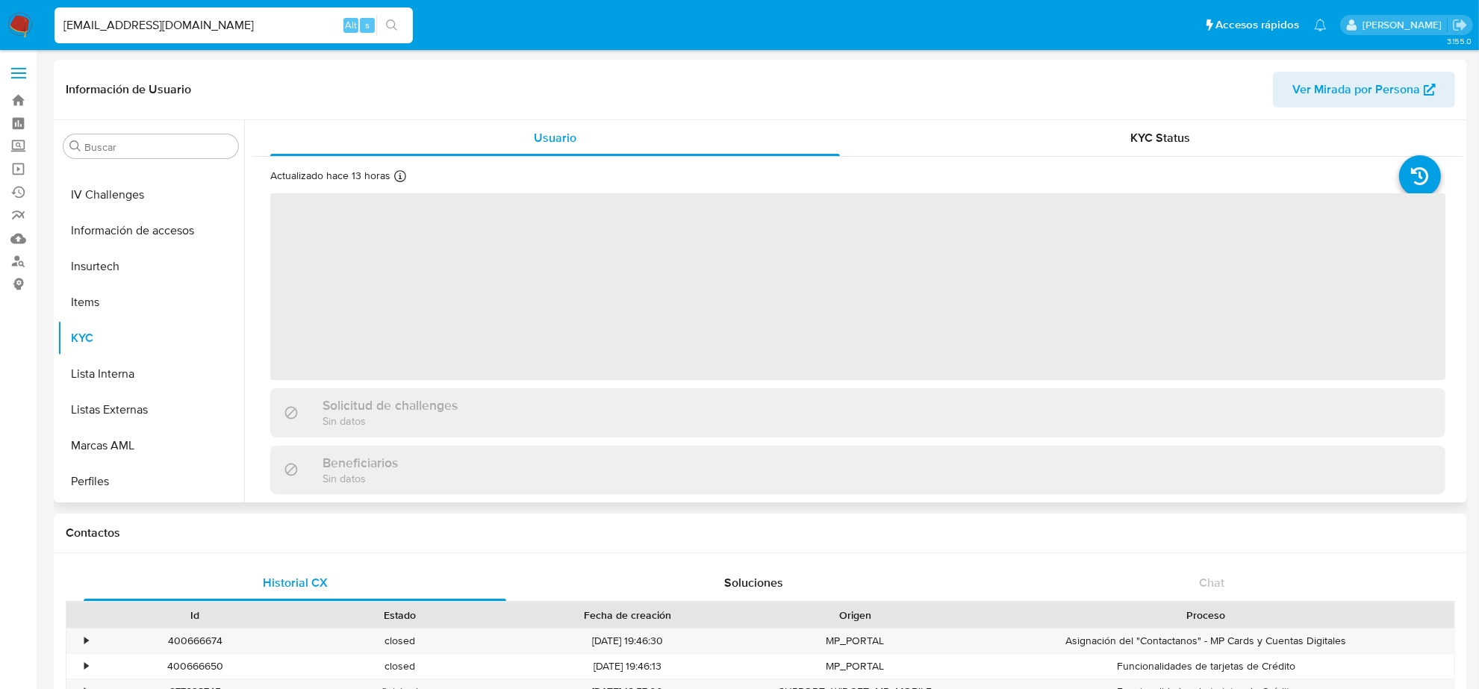
scroll to position [630, 0]
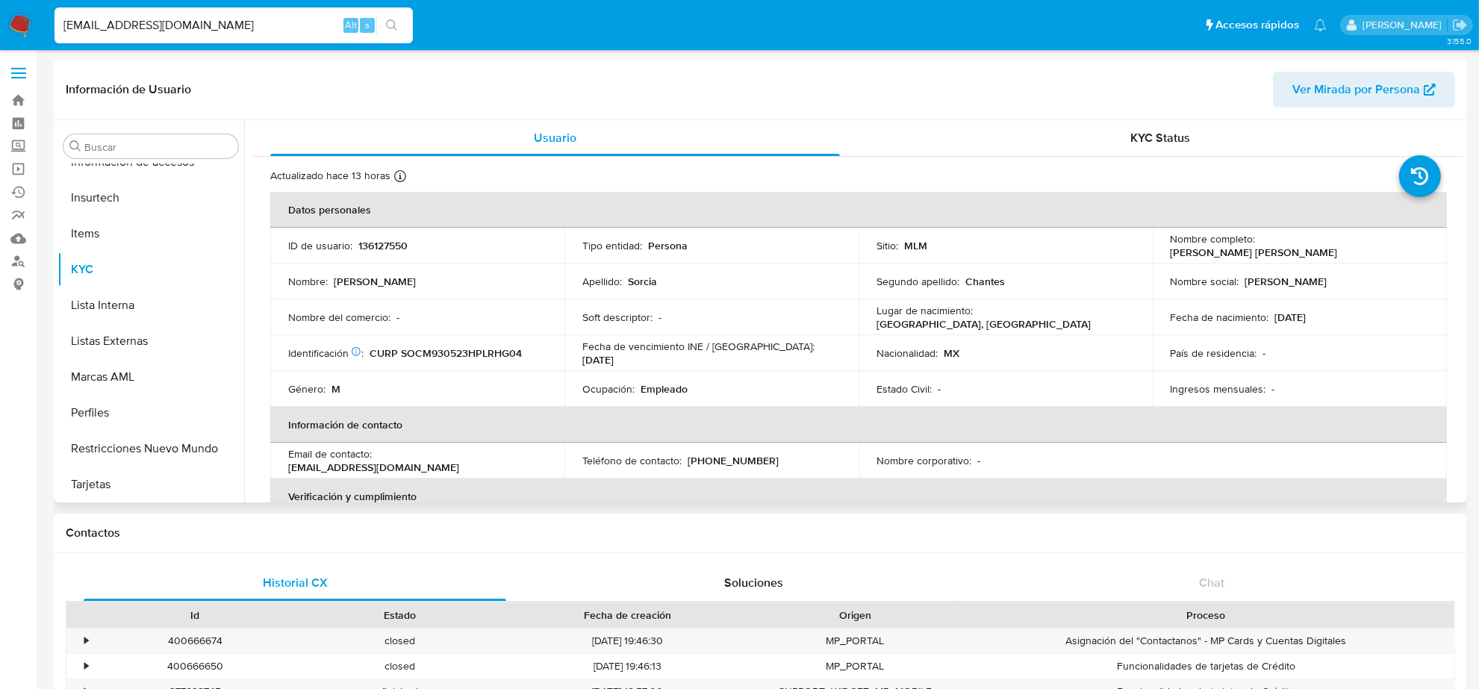
select select "10"
click at [68, 30] on input "SORCIA_2305@HOTMAIL.COM" at bounding box center [234, 25] width 358 height 19
paste input "THALIA3@LIVE.COM.MX"
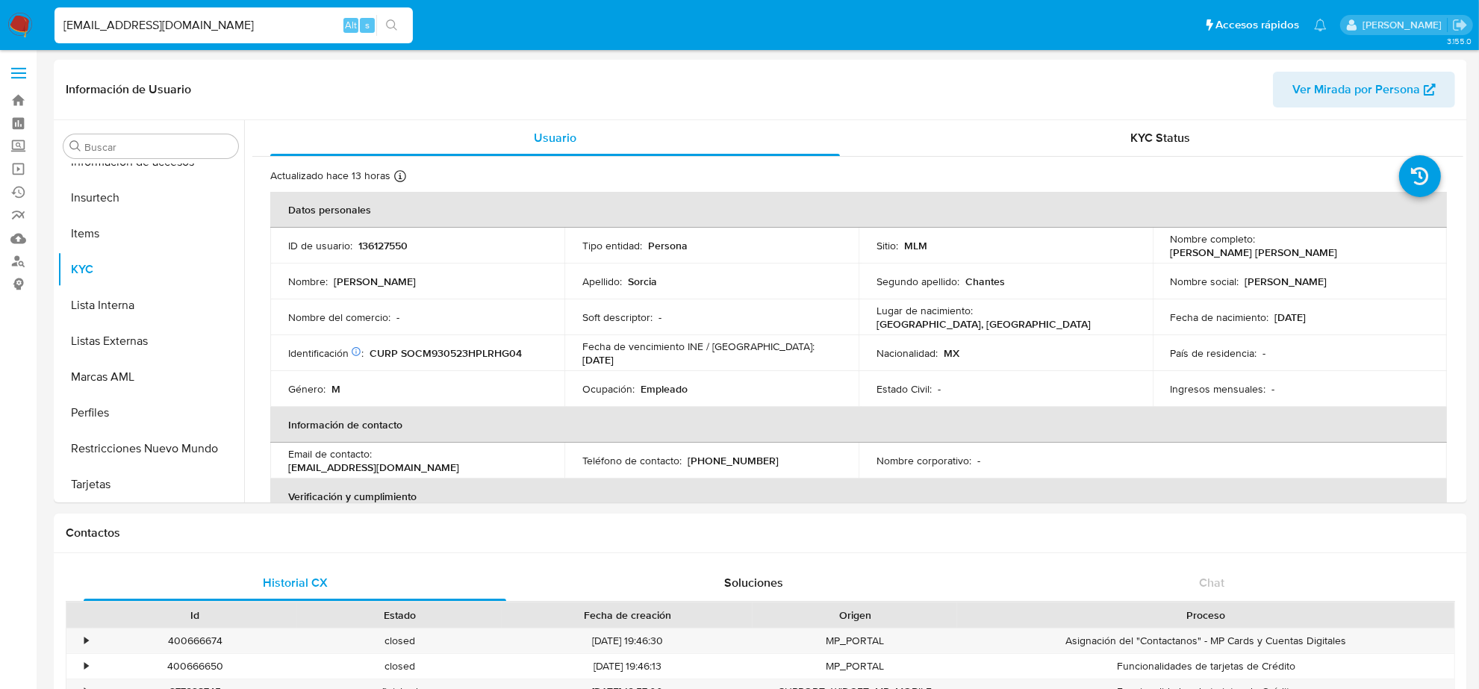
type input "THALIA3@LIVE.COM.MX"
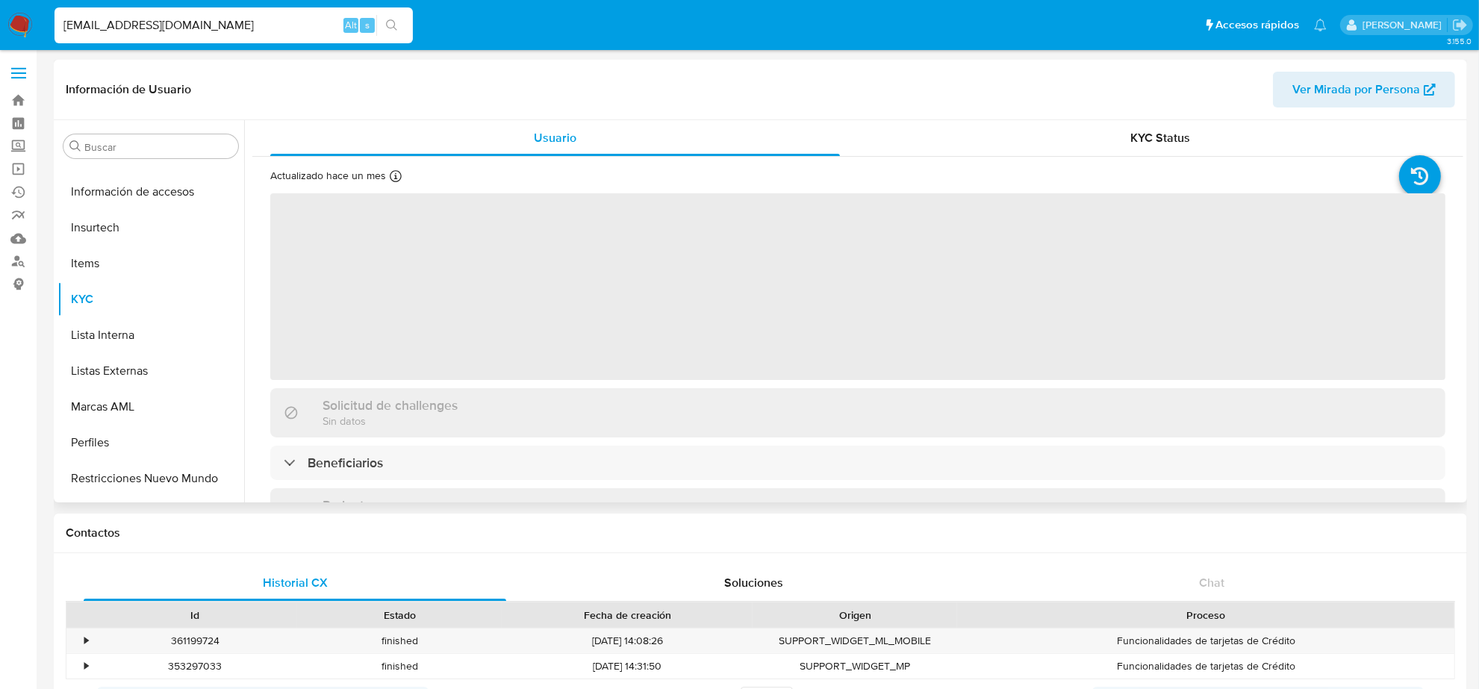
scroll to position [630, 0]
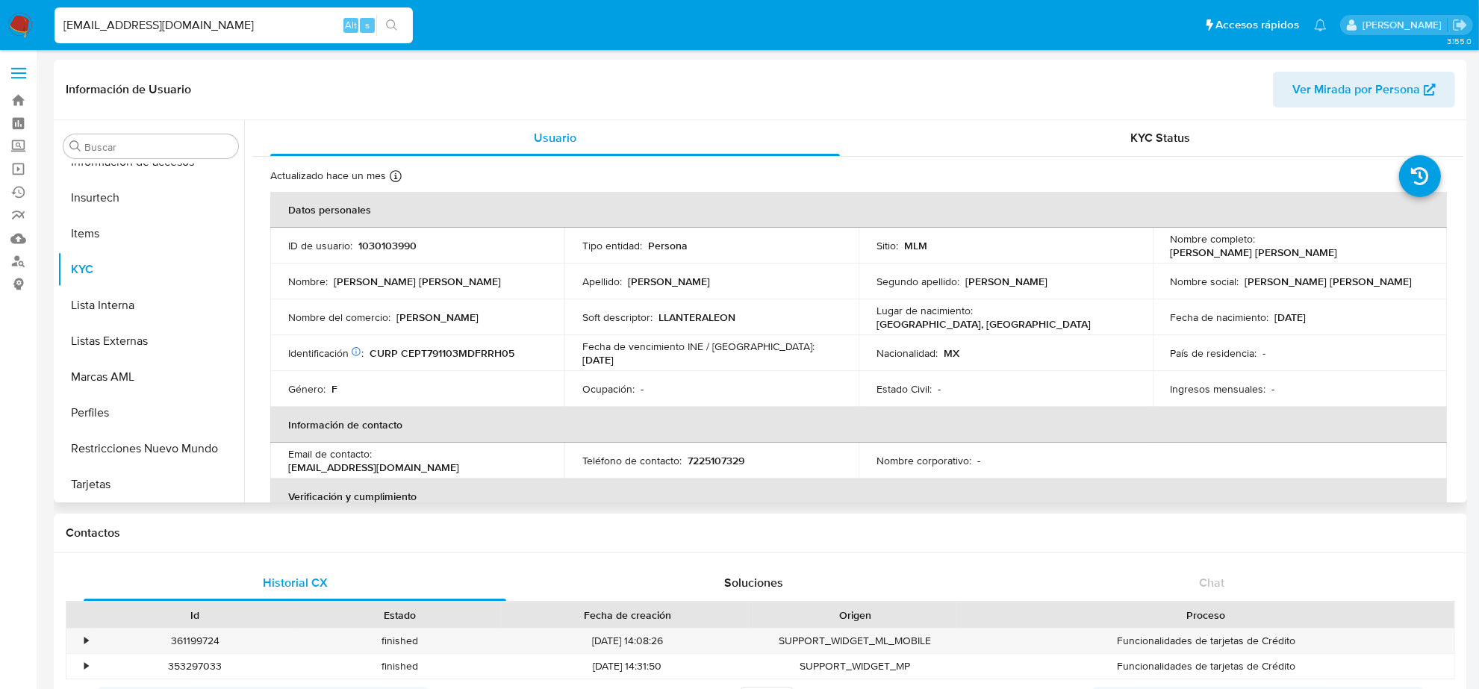
select select "10"
click at [708, 461] on p "7225107329" at bounding box center [716, 460] width 57 height 13
copy p "7225107329"
click at [103, 13] on div "THALIA3@LIVE.COM.MX Alt s" at bounding box center [234, 25] width 358 height 36
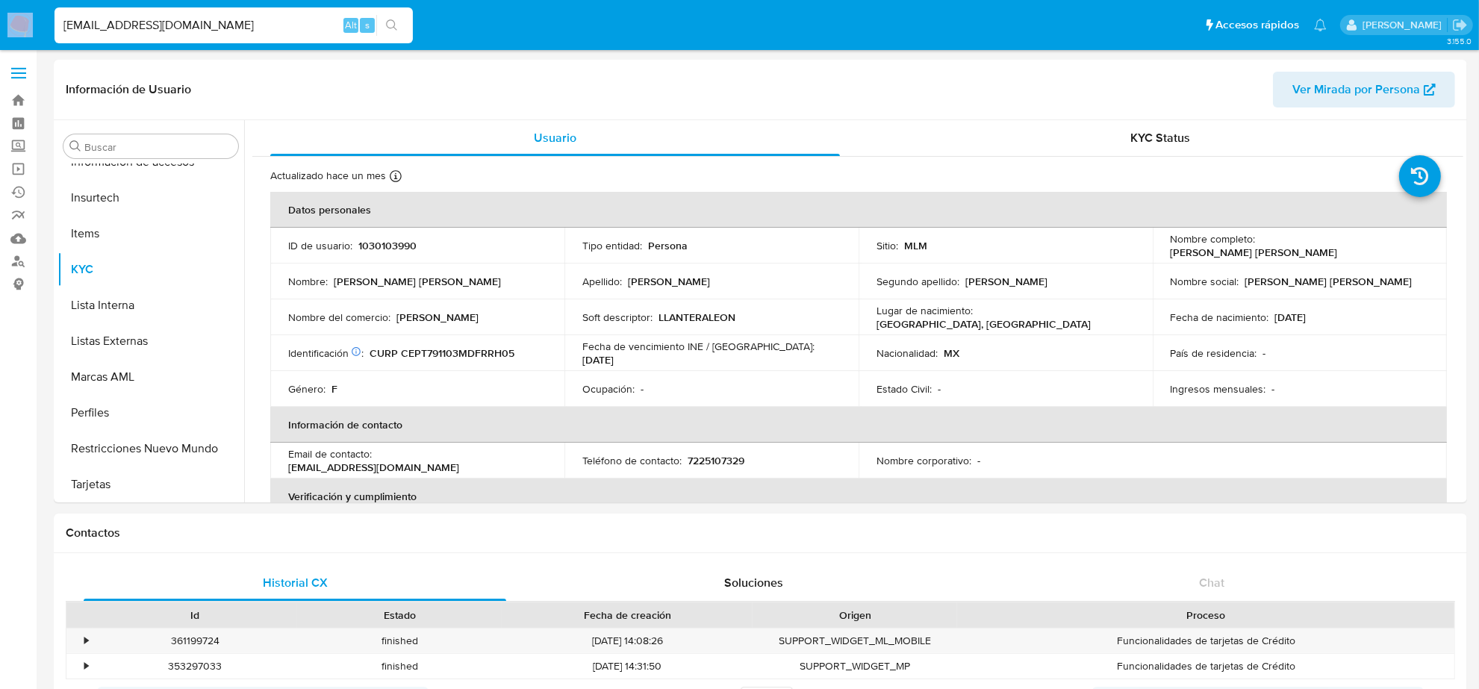
click at [103, 13] on div "THALIA3@LIVE.COM.MX Alt s" at bounding box center [234, 25] width 358 height 36
click at [103, 16] on input "THALIA3@LIVE.COM.MX" at bounding box center [234, 25] width 358 height 19
paste input "FERUAP@GMAIL.COM"
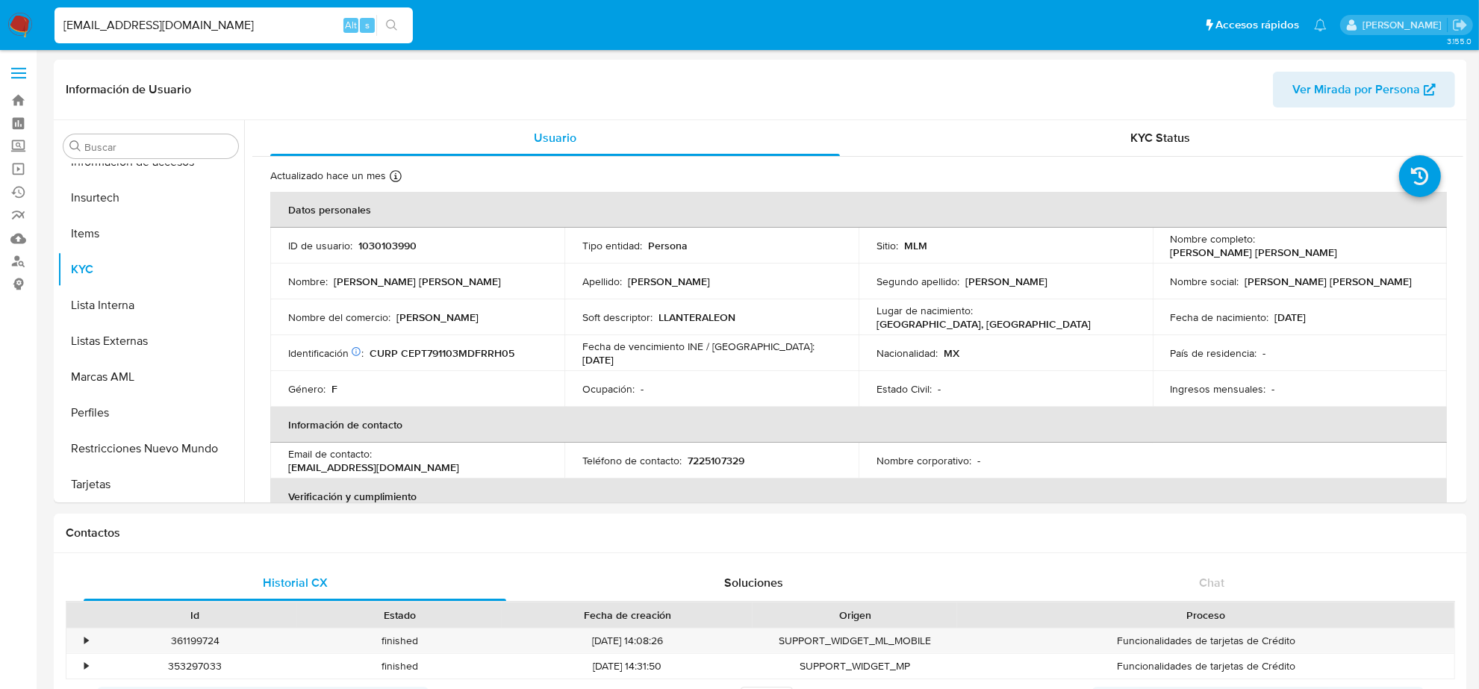
type input "FERUAP@GMAIL.COM"
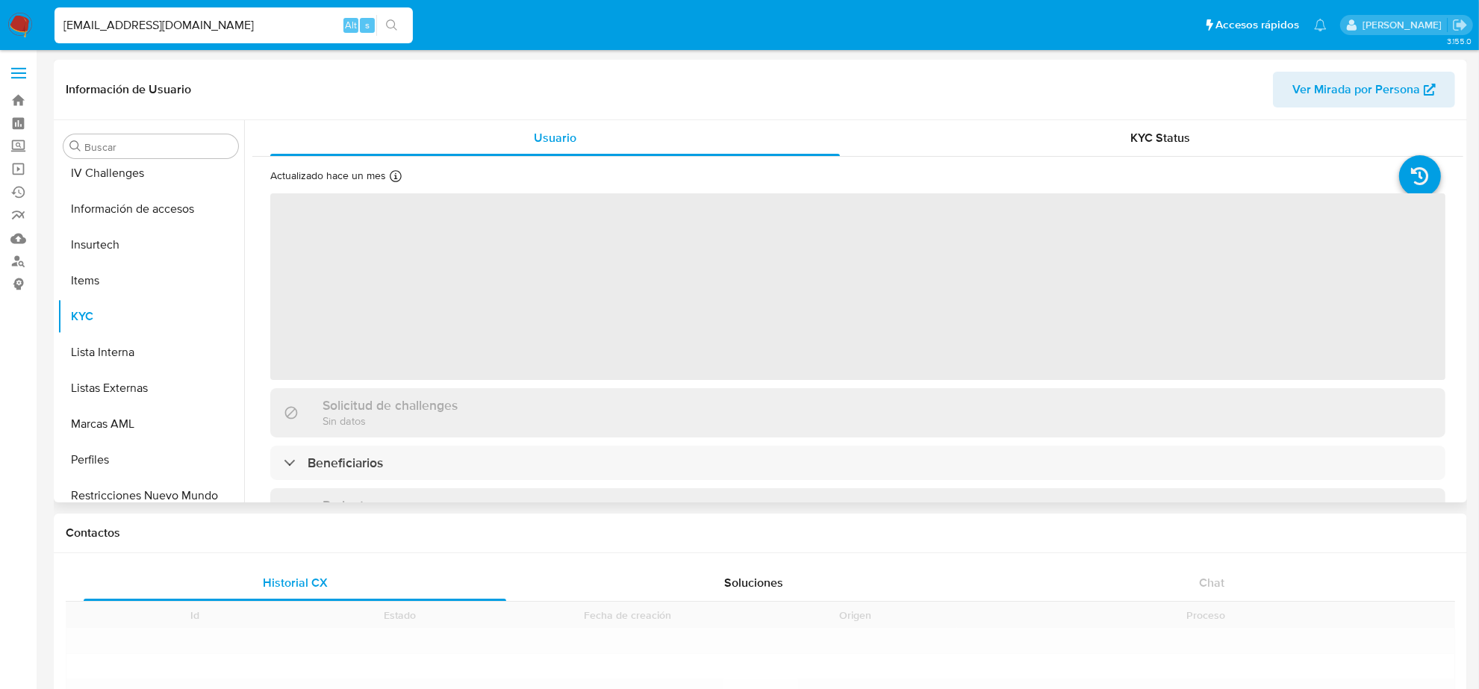
scroll to position [630, 0]
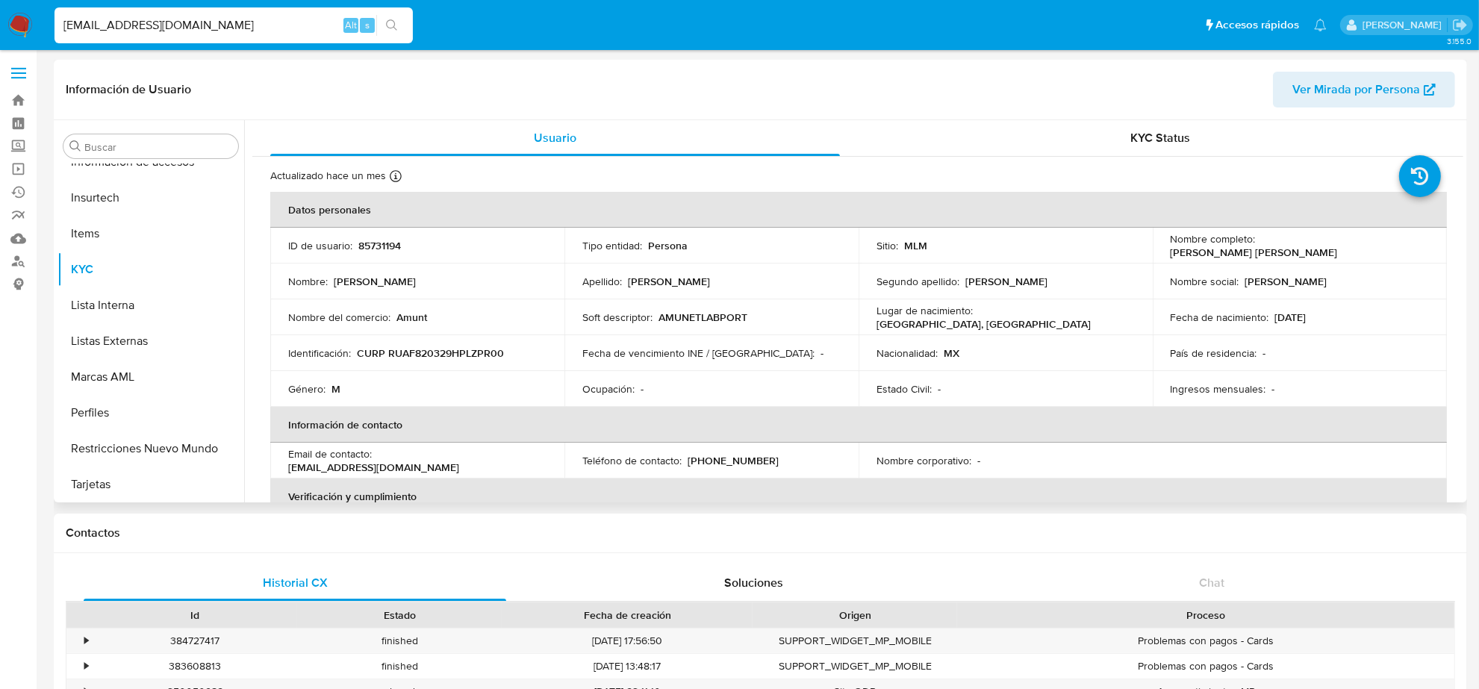
select select "10"
click at [161, 28] on input "FERUAP@GMAIL.COM" at bounding box center [234, 25] width 358 height 19
paste input "AEROPARTS92"
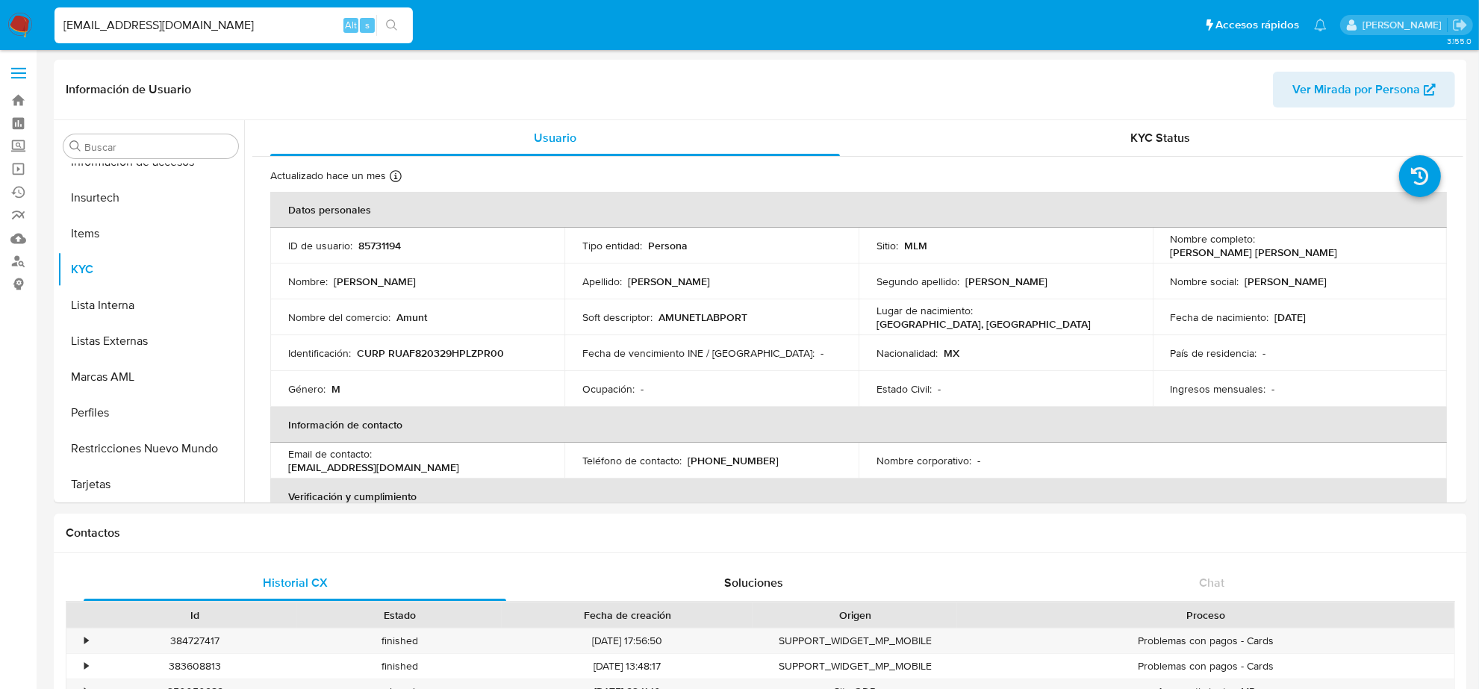
type input "AEROPARTS92@GMAIL.COM"
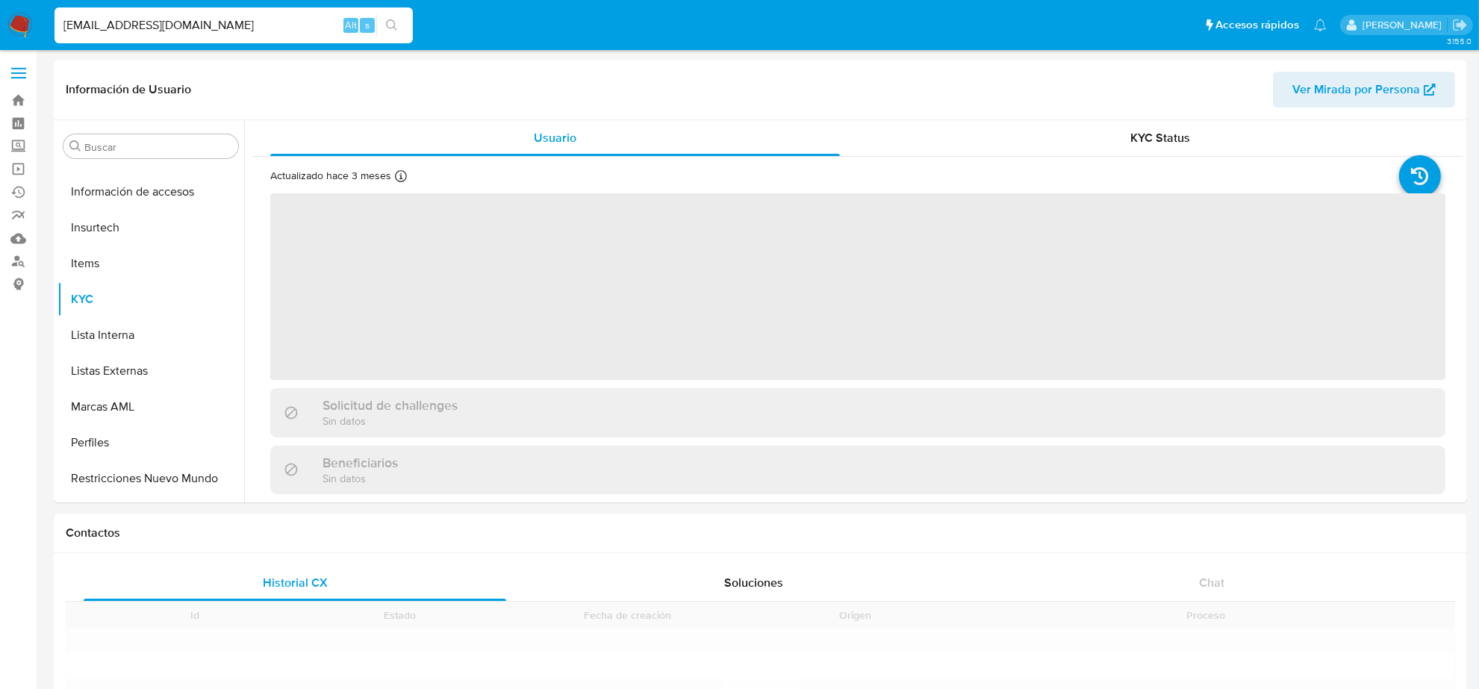
scroll to position [630, 0]
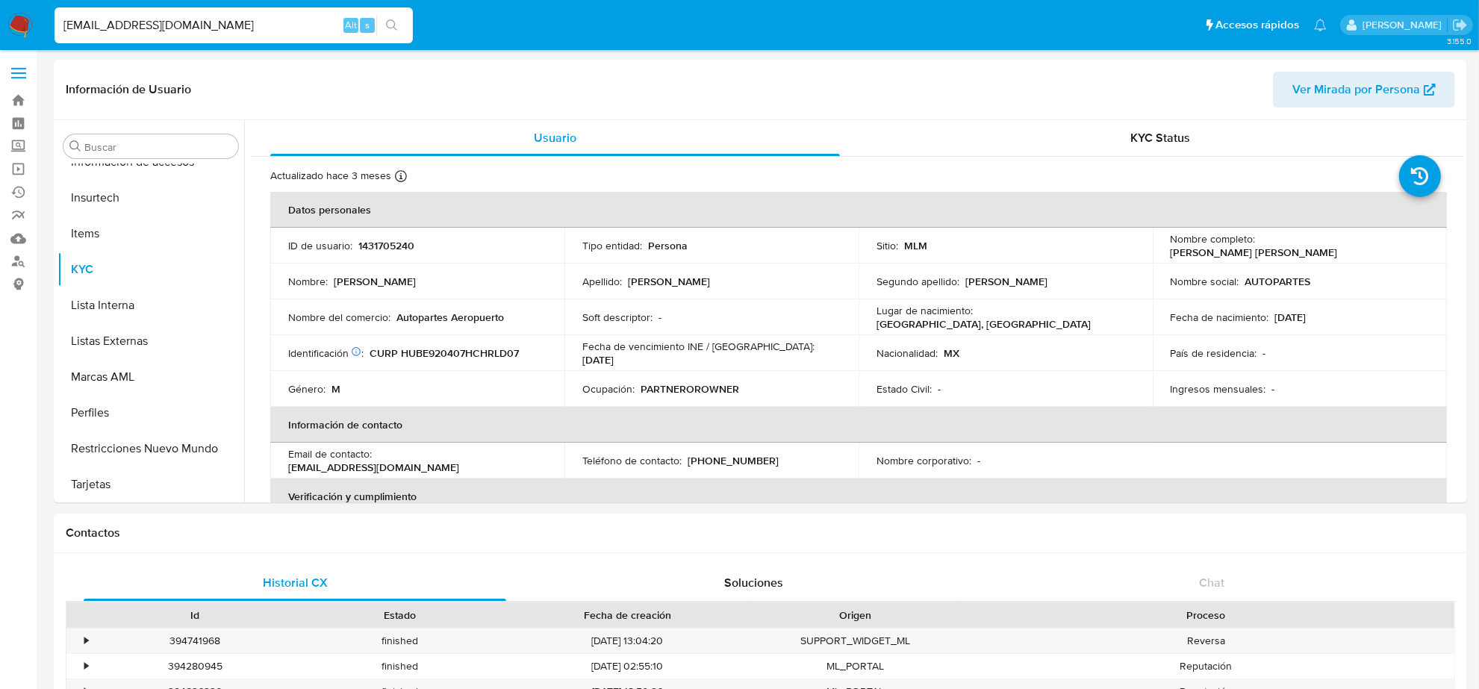
select select "10"
click at [744, 463] on p "(656) 4373376" at bounding box center [733, 460] width 91 height 13
copy p "4373376"
click at [170, 21] on input "AEROPARTS92@GMAIL.COM" at bounding box center [234, 25] width 358 height 19
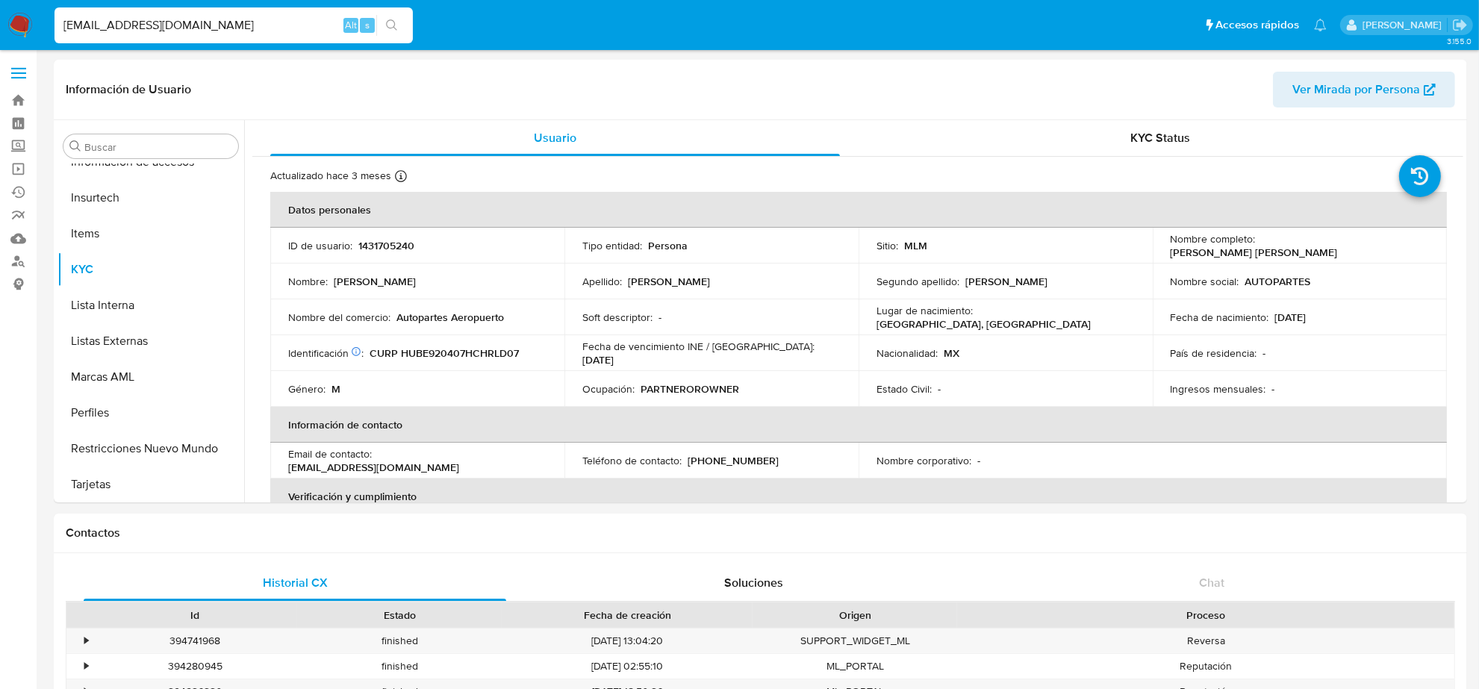
click at [170, 21] on input "AEROPARTS92@GMAIL.COM" at bounding box center [234, 25] width 358 height 19
paste input "KNY8385@HOT"
type input "KNY8385@HOTMAIL.COM"
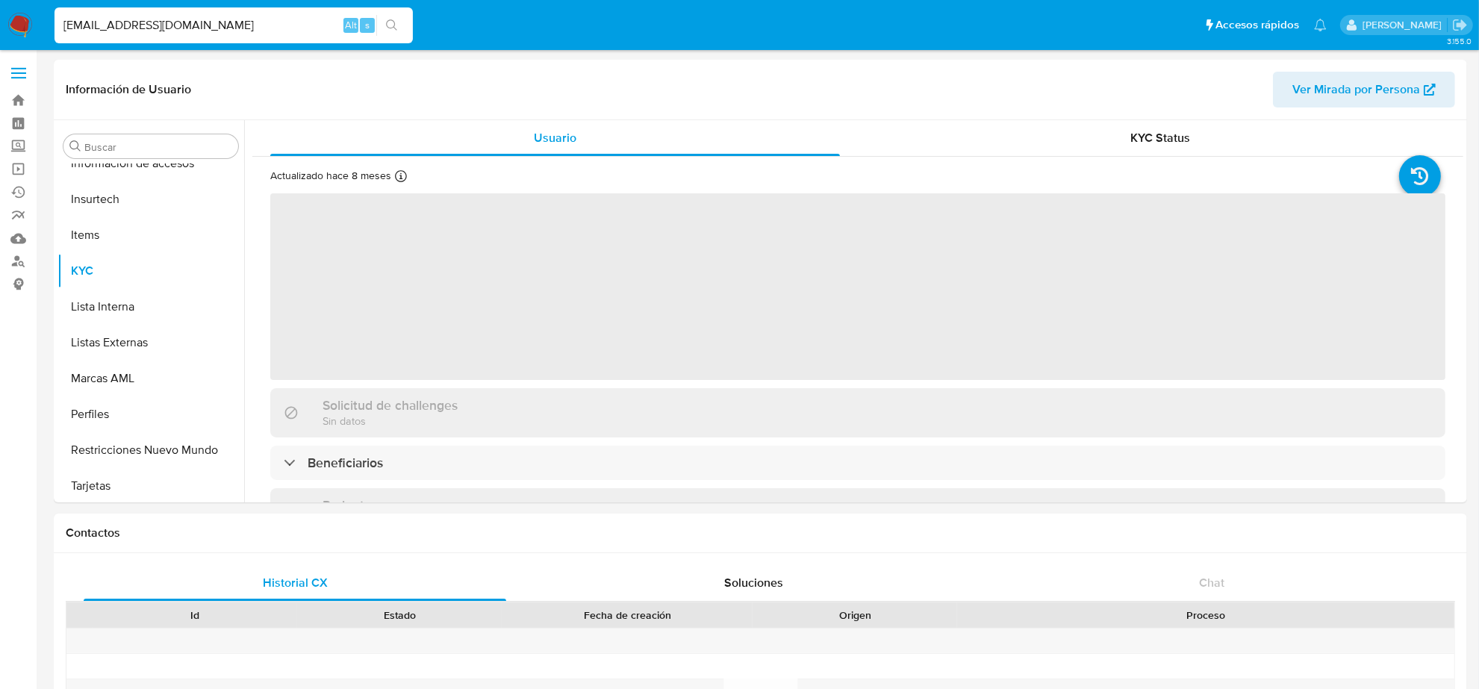
scroll to position [630, 0]
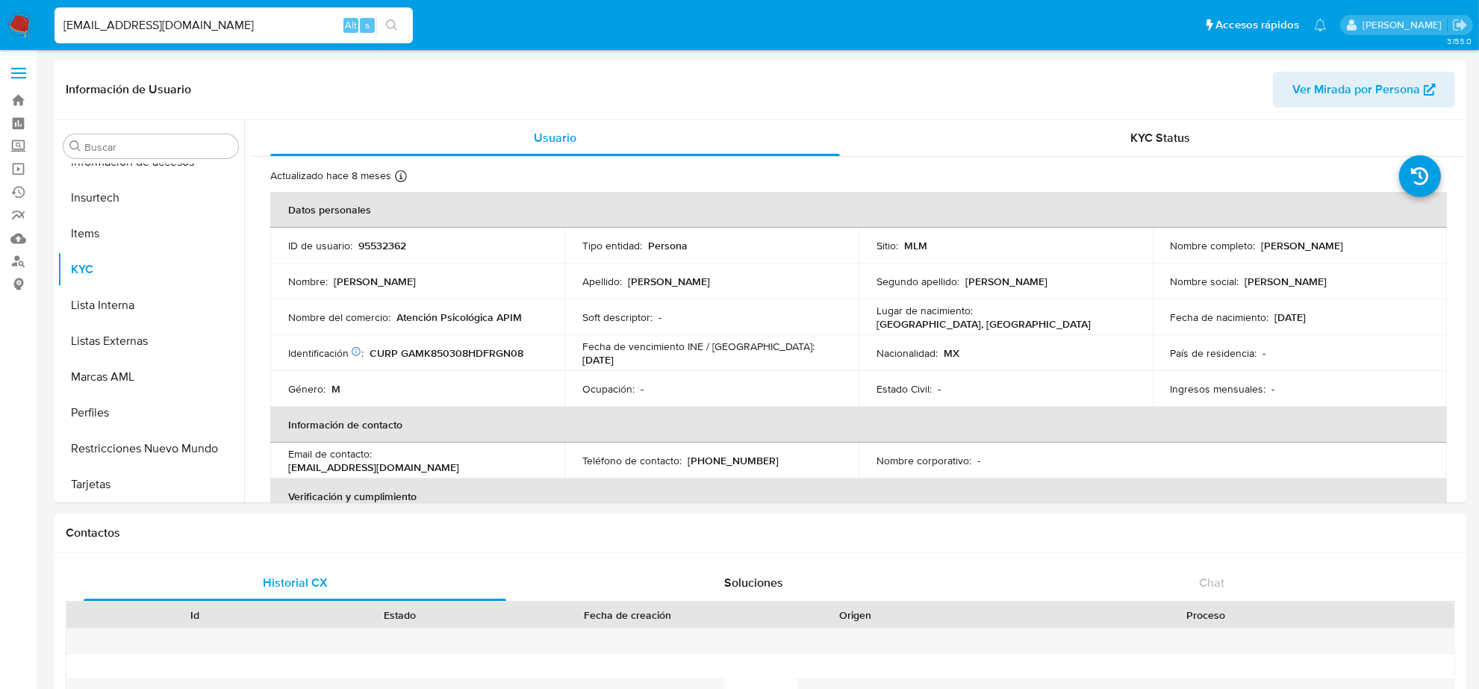
select select "10"
click at [748, 458] on p "(55) 55098558" at bounding box center [733, 460] width 91 height 13
click at [184, 27] on input "KNY8385@HOTMAIL.COM" at bounding box center [234, 25] width 358 height 19
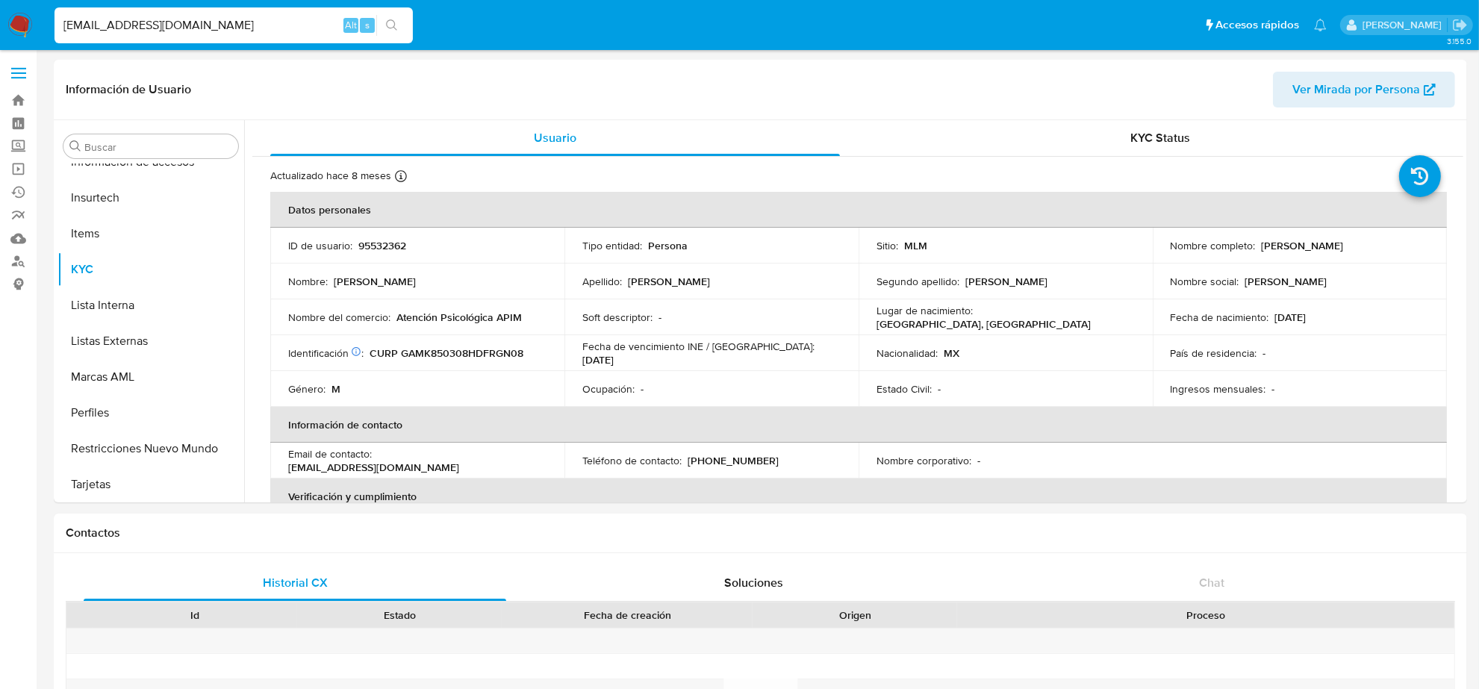
click at [184, 27] on input "KNY8385@HOTMAIL.COM" at bounding box center [234, 25] width 358 height 19
paste input "ERNESTVEL"
type input "ERNESTVEL@HOTMAIL.COM"
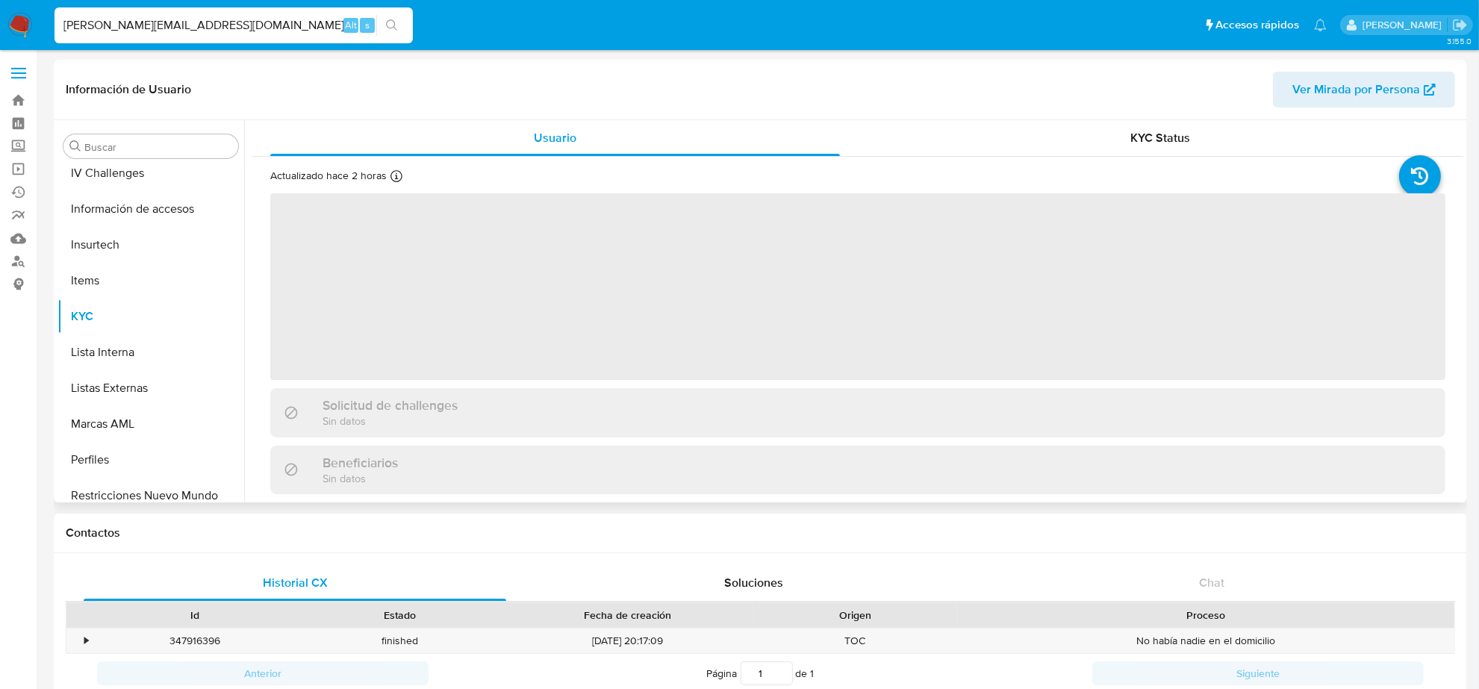
scroll to position [630, 0]
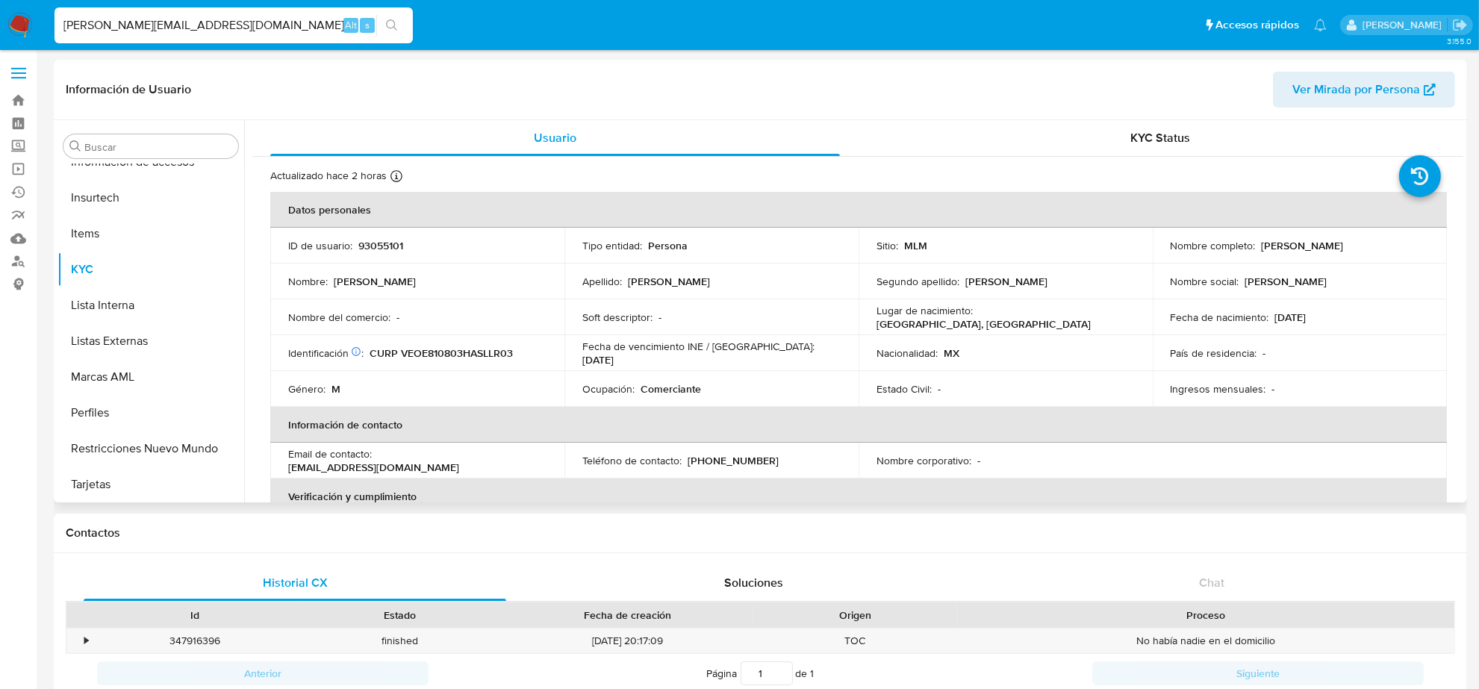
select select "10"
click at [188, 19] on input "ERNESTVEL@HOTMAIL.COM" at bounding box center [234, 25] width 358 height 19
paste input "EADYEREADYTIK@G"
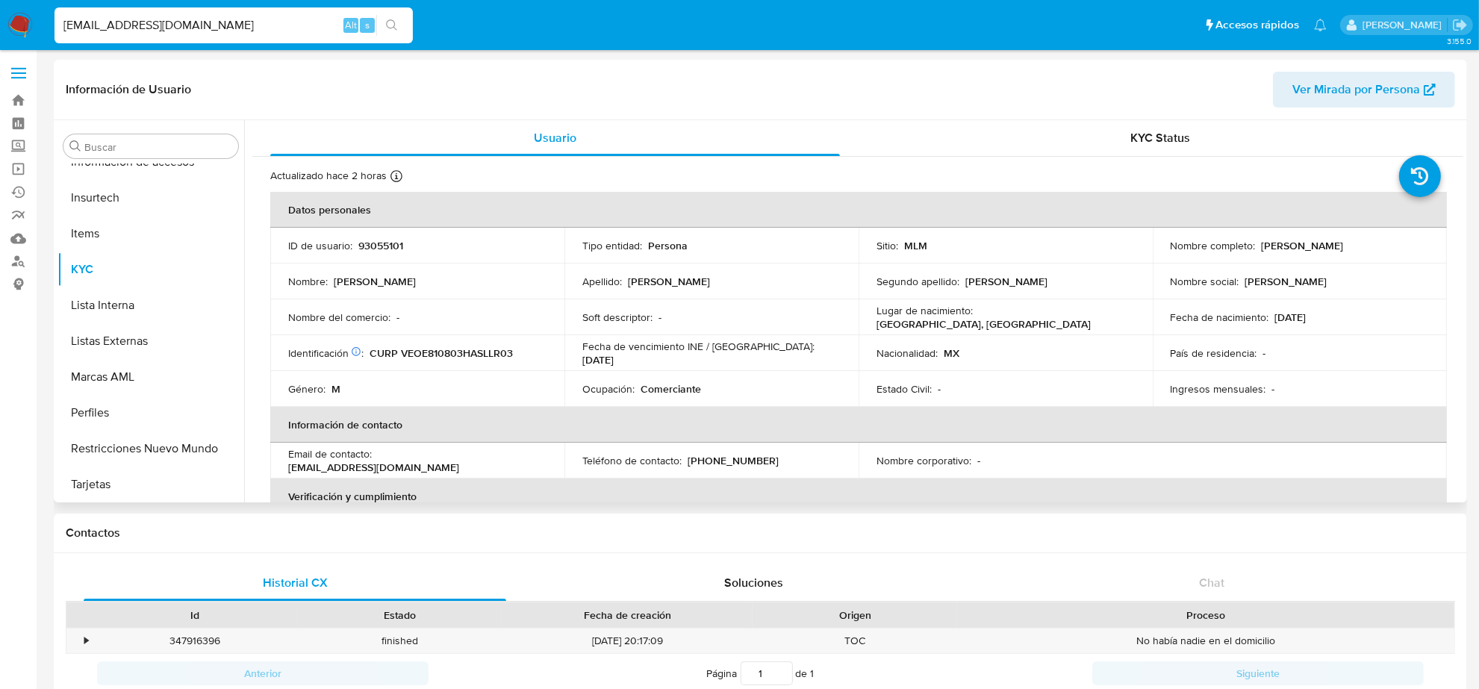
type input "EREADYEREADYTIK@GMAIL.COM"
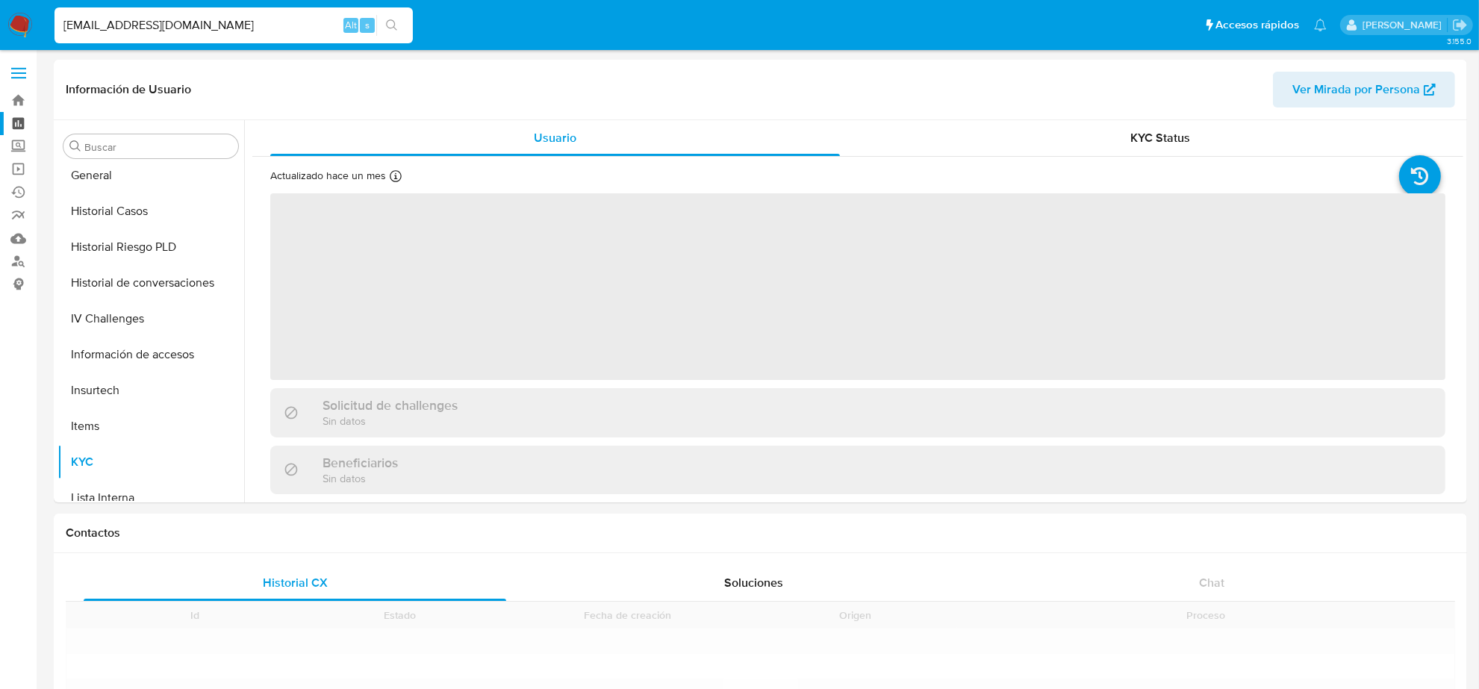
scroll to position [630, 0]
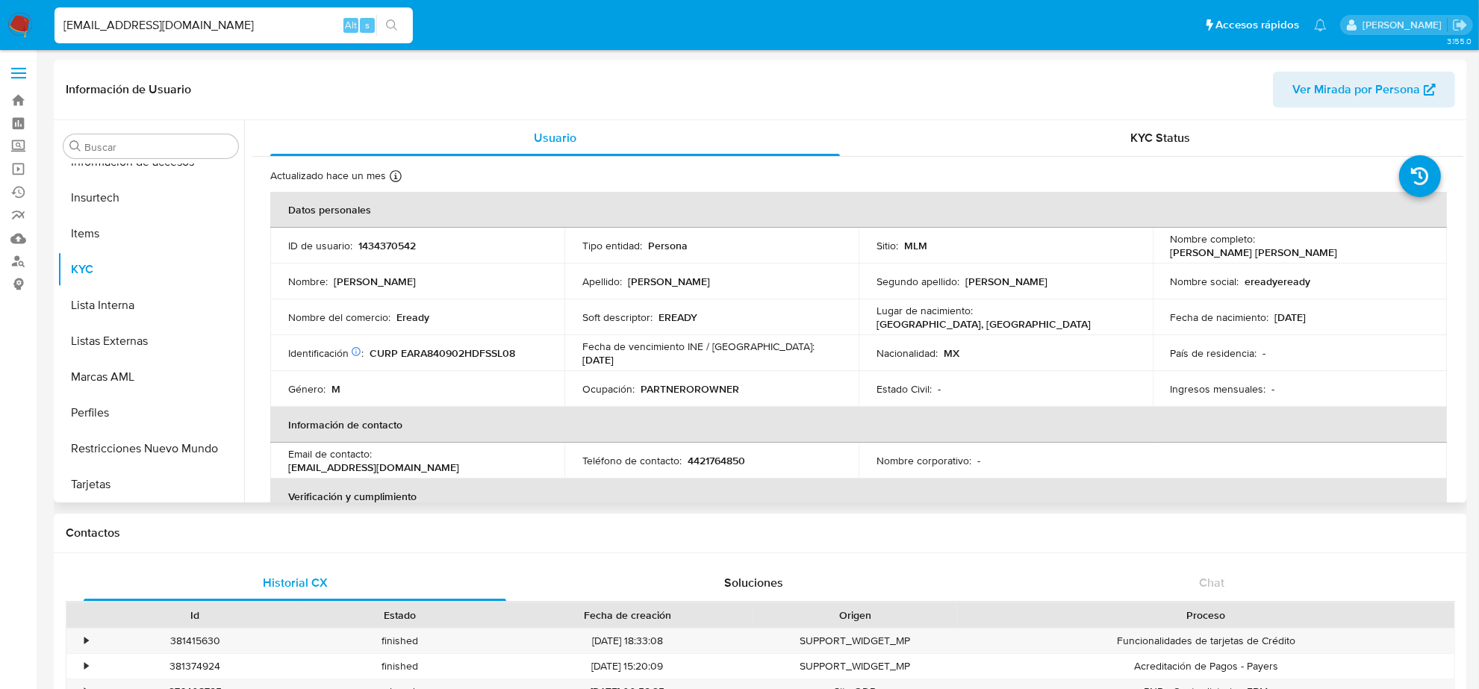
select select "10"
click at [736, 461] on p "4421764850" at bounding box center [717, 460] width 58 height 13
copy p "4421764850"
click at [137, 26] on input "EREADYEREADYTIK@GMAIL.COM" at bounding box center [234, 25] width 358 height 19
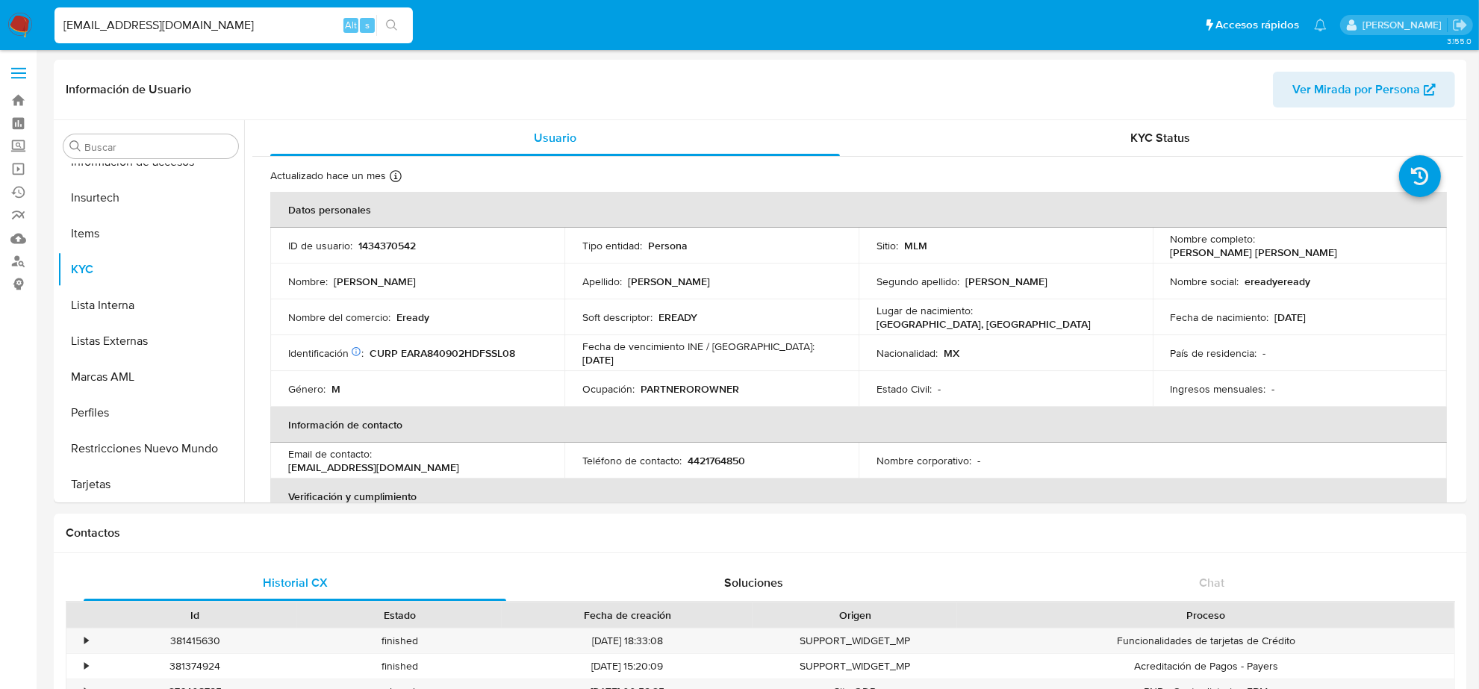
click at [137, 26] on input "EREADYEREADYTIK@GMAIL.COM" at bounding box center [234, 25] width 358 height 19
paste input "ADRIANGARCIANZ"
type input "ADRIANGARCIANZ@GMAIL.COM"
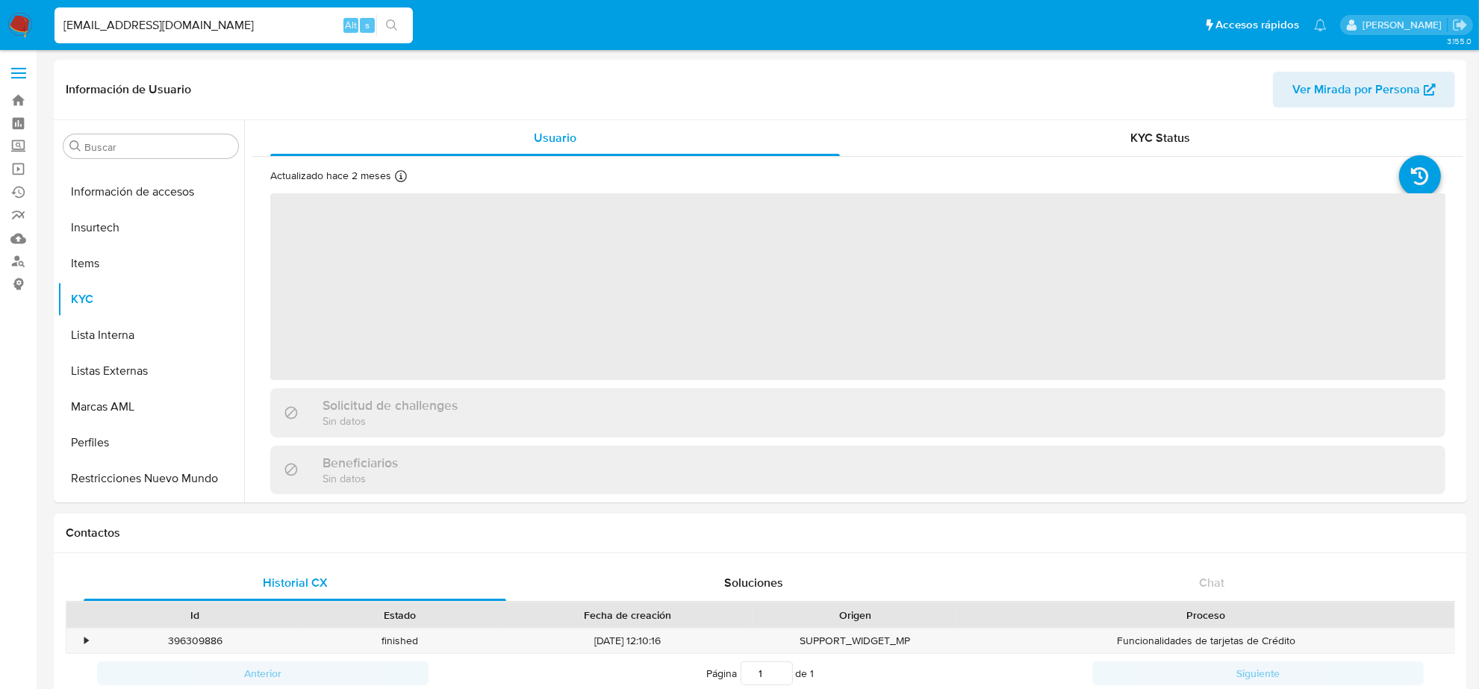
scroll to position [630, 0]
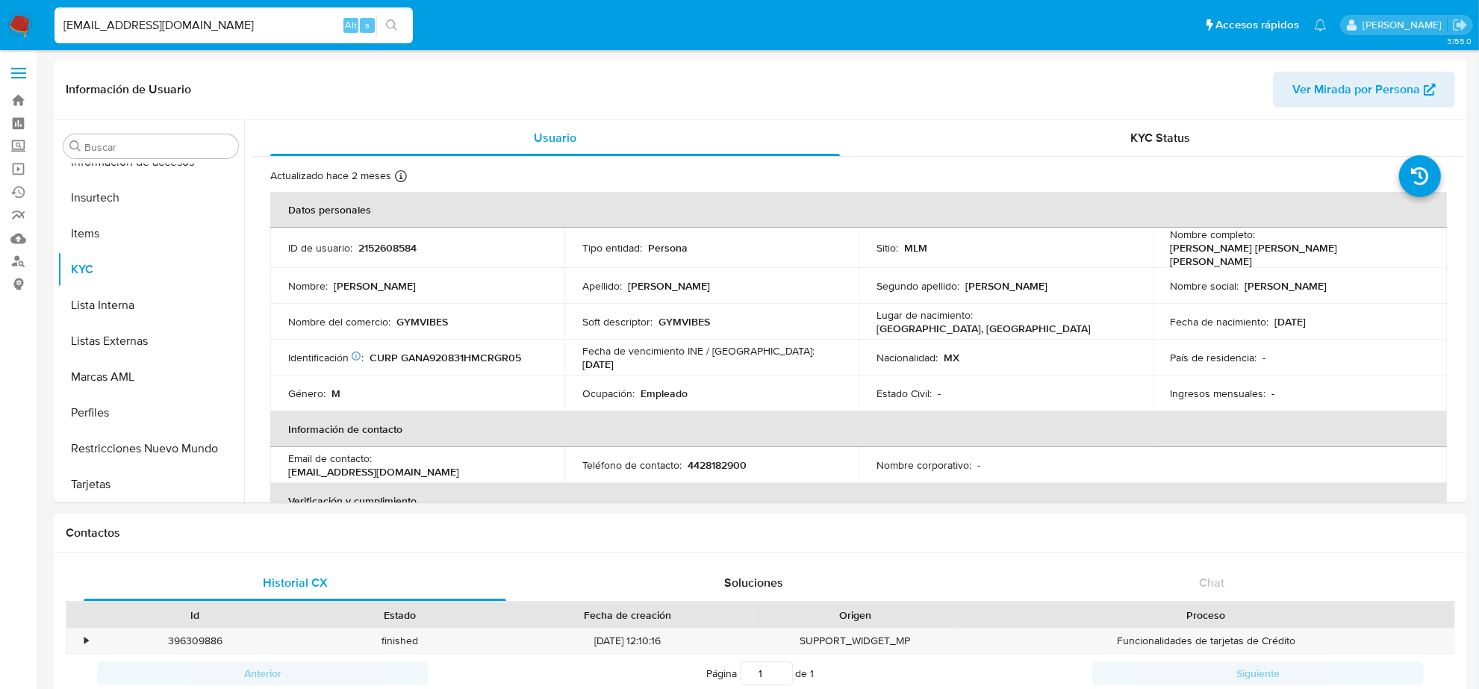
select select "10"
click at [721, 452] on td "Teléfono de contacto : 4428182900" at bounding box center [712, 465] width 294 height 36
click at [724, 459] on p "4428182900" at bounding box center [717, 465] width 59 height 13
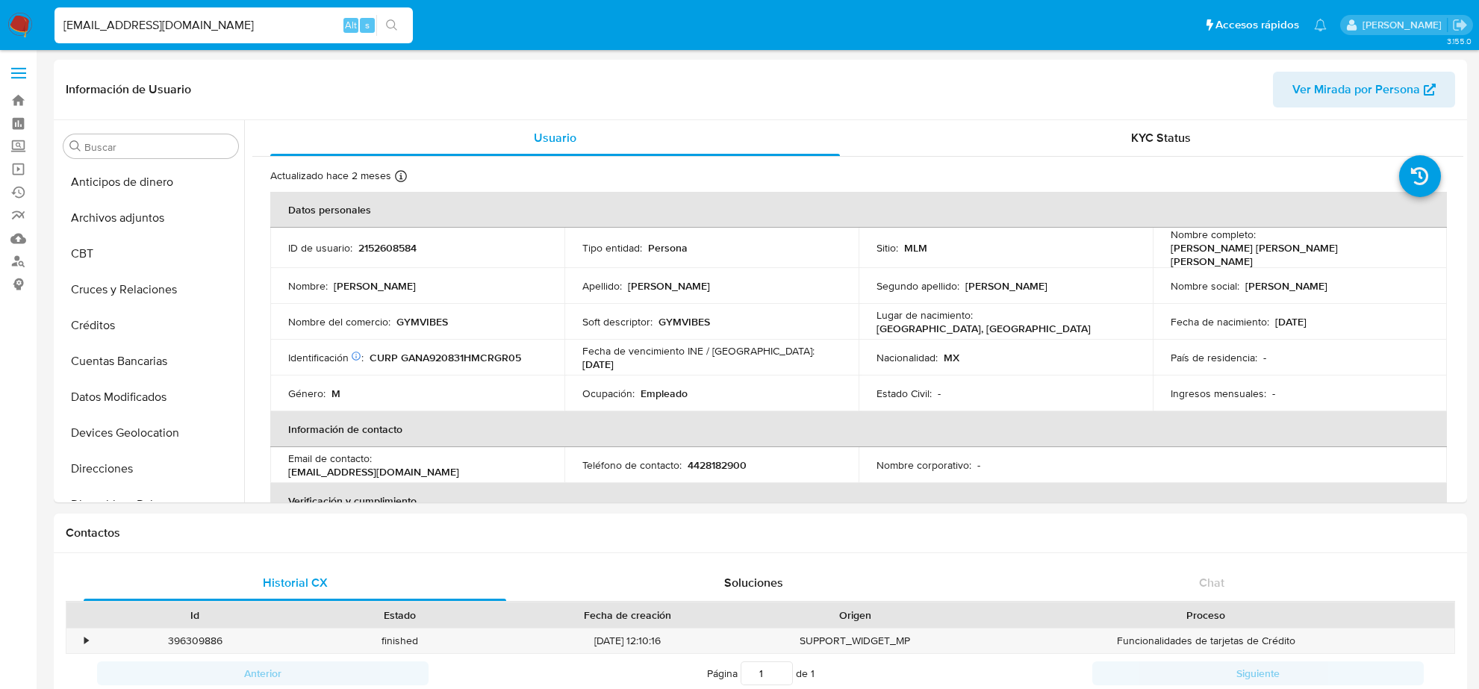
select select "10"
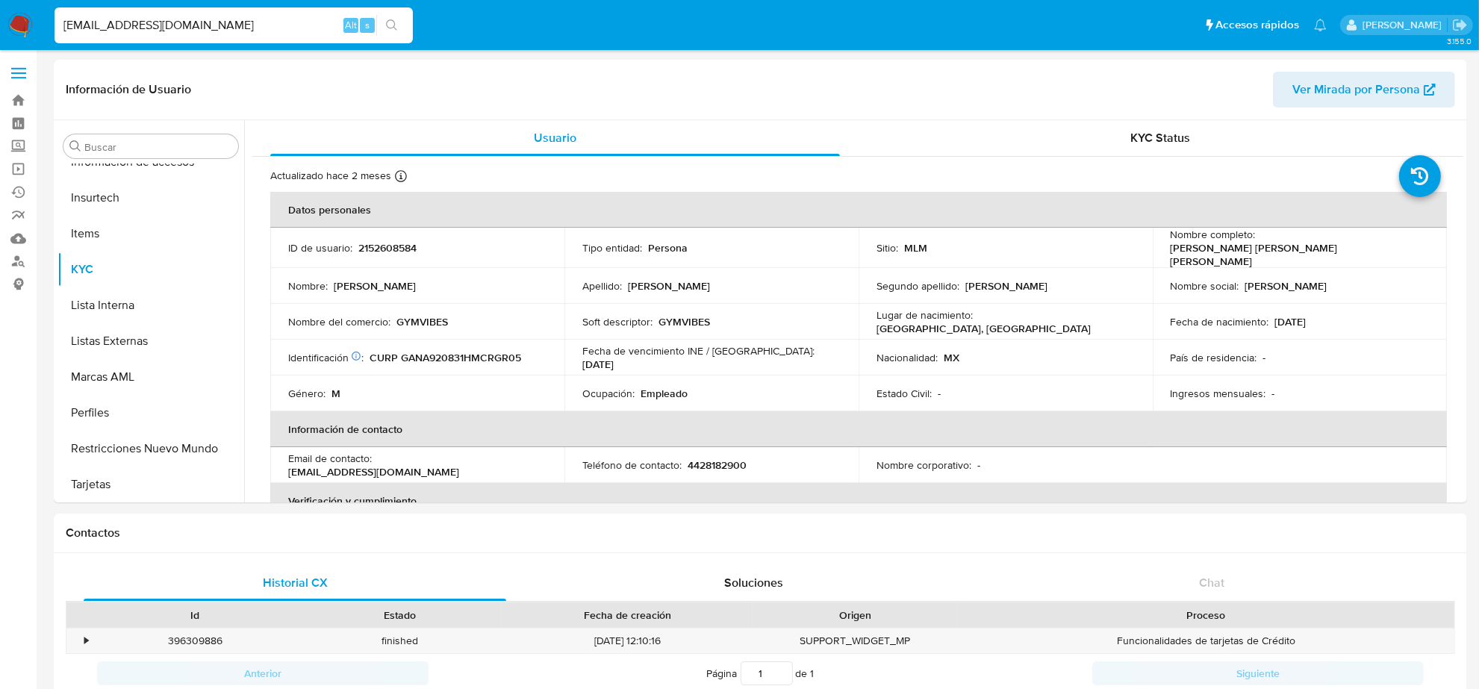
click at [240, 16] on input "ADRIANGARCIANZ@GMAIL.COM" at bounding box center [234, 25] width 358 height 19
paste input "YOVANCKO"
type input "YOVANCKO@GMAIL.COM"
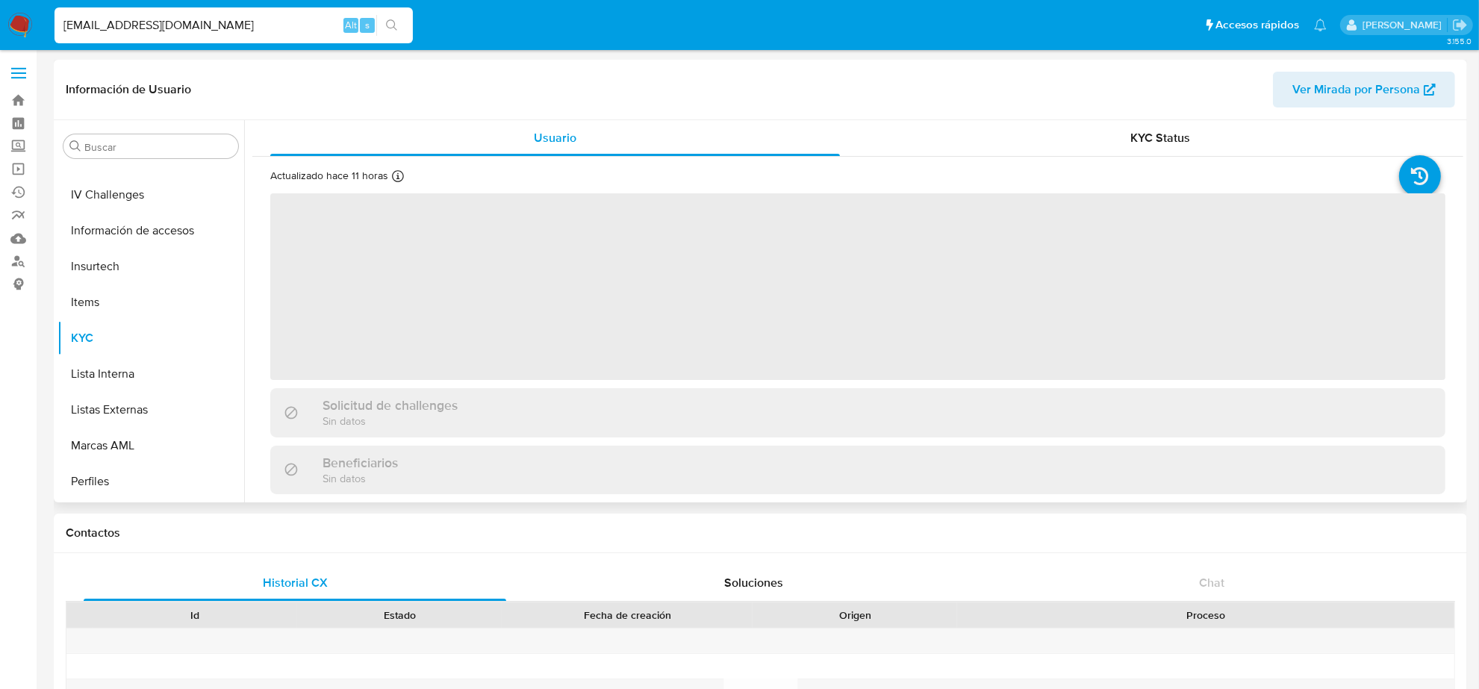
scroll to position [630, 0]
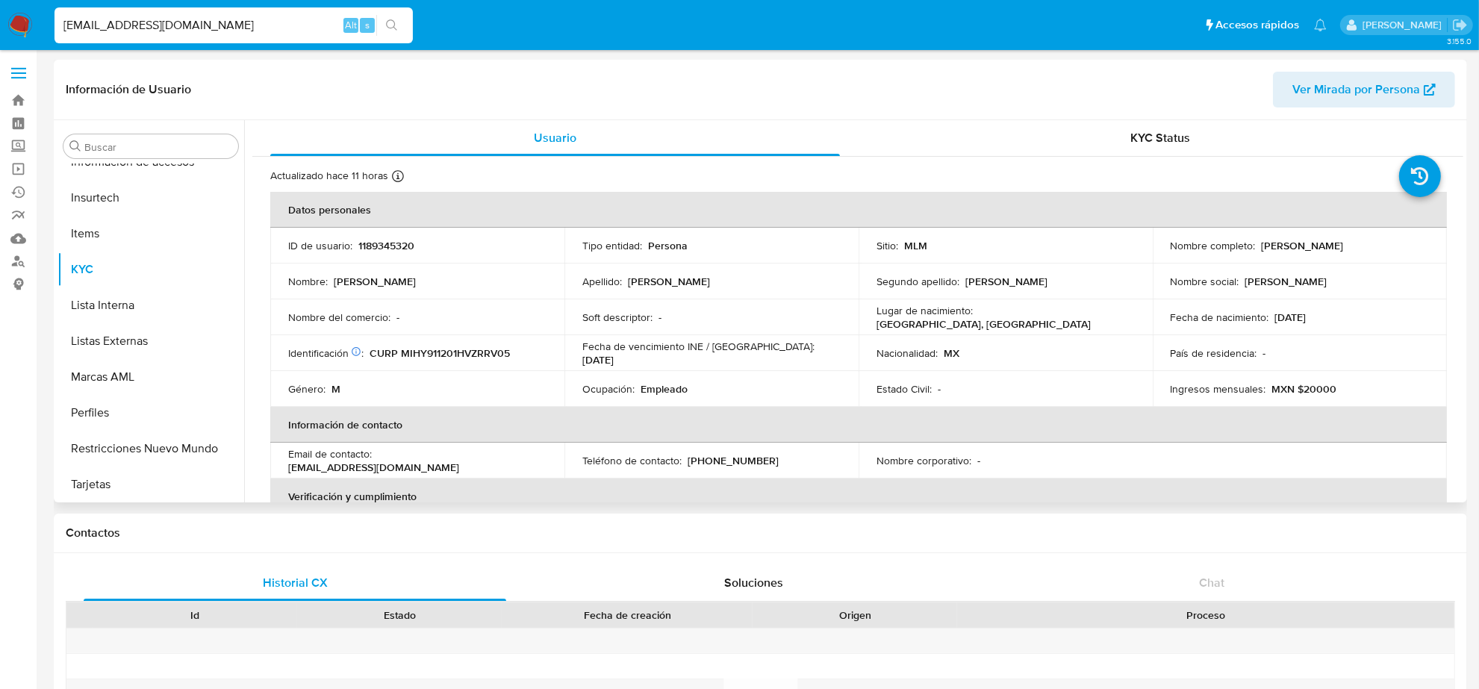
select select "10"
click at [733, 454] on p "(55) 36555180" at bounding box center [733, 460] width 91 height 13
copy p "36555180"
drag, startPoint x: 151, startPoint y: 4, endPoint x: 148, endPoint y: 15, distance: 10.9
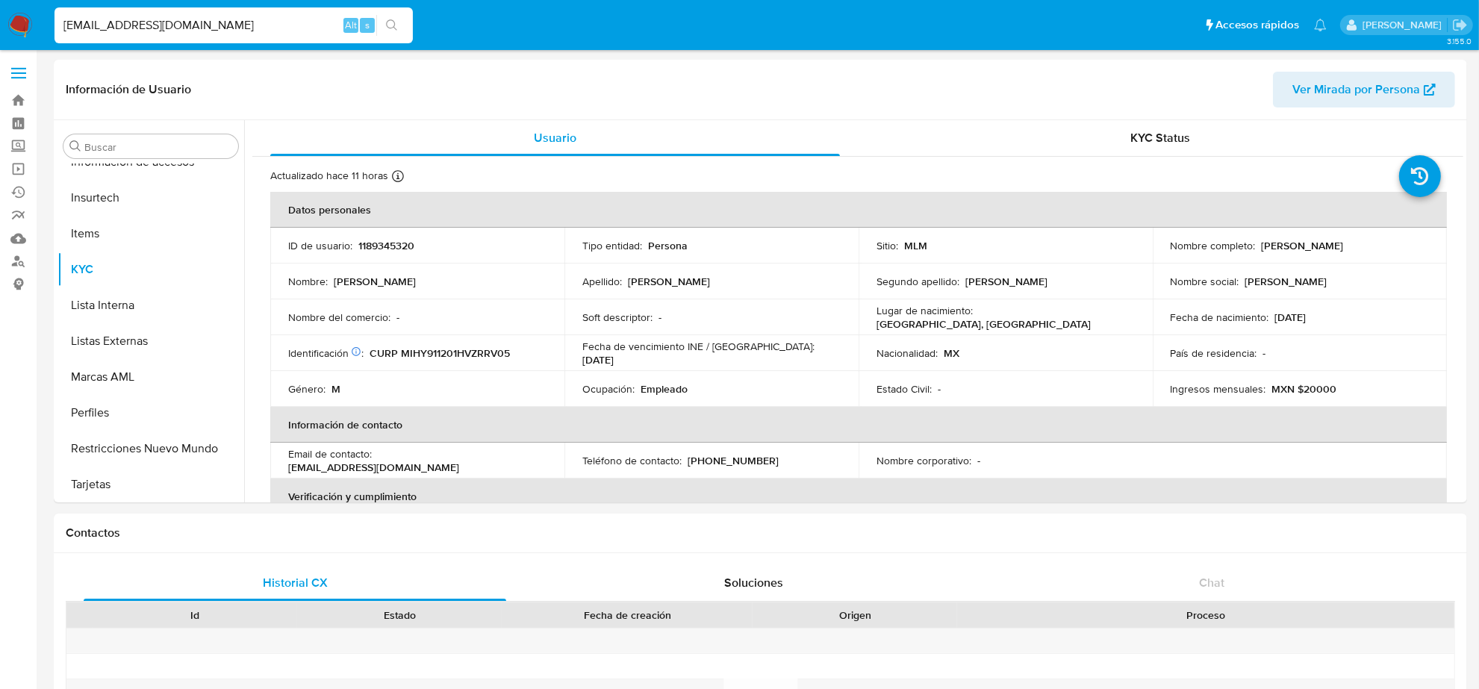
click at [150, 6] on div "YOVANCKO@GMAIL.COM Alt s" at bounding box center [234, 25] width 358 height 42
click at [148, 23] on input "YOVANCKO@GMAIL.COM" at bounding box center [234, 25] width 358 height 19
paste input "JSANC373@ICLOUD"
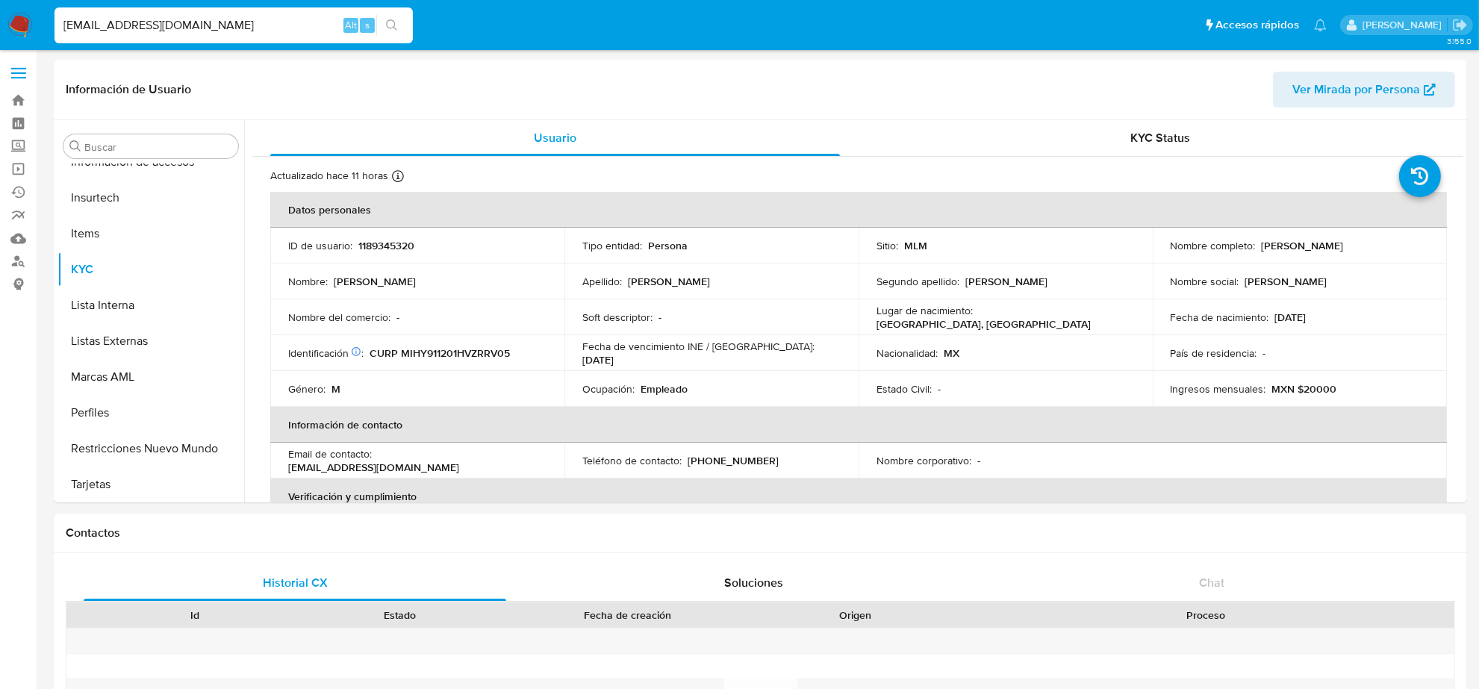
type input "JSANC373@ICLOUD.COM"
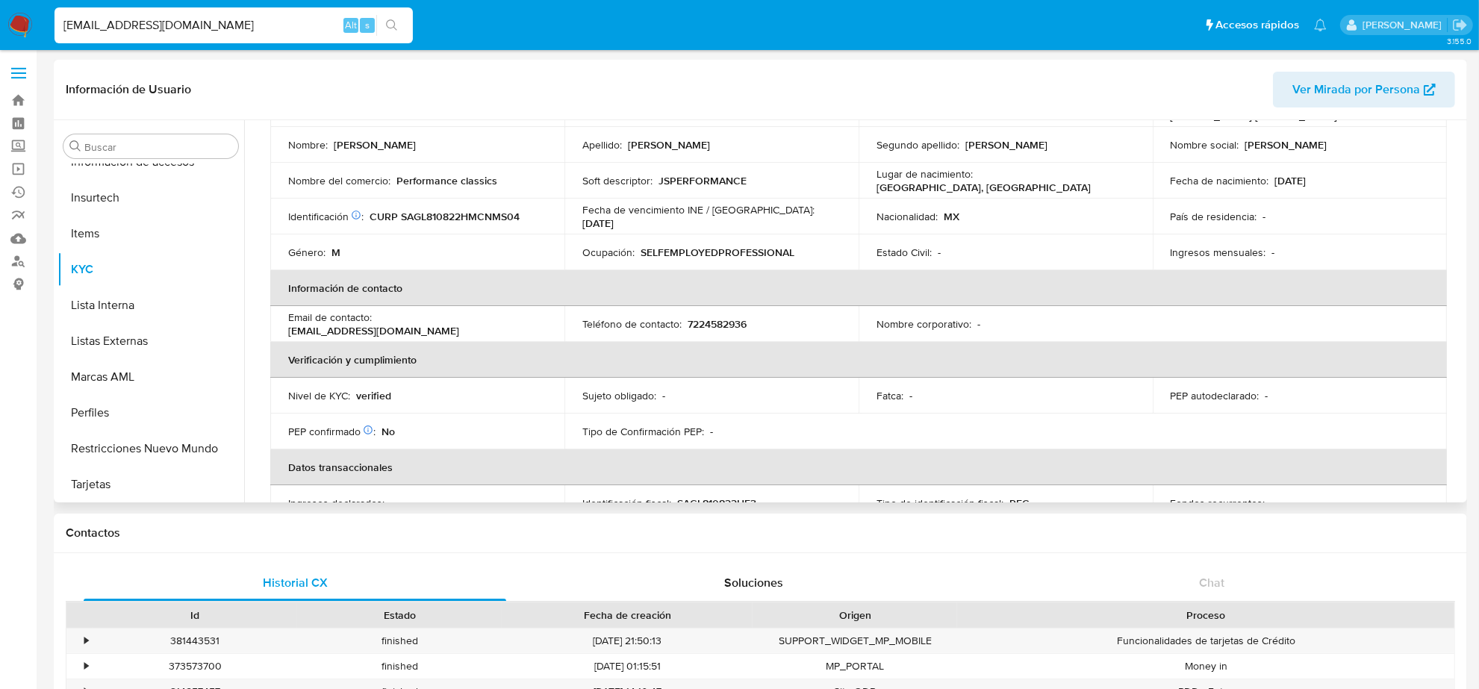
scroll to position [187, 0]
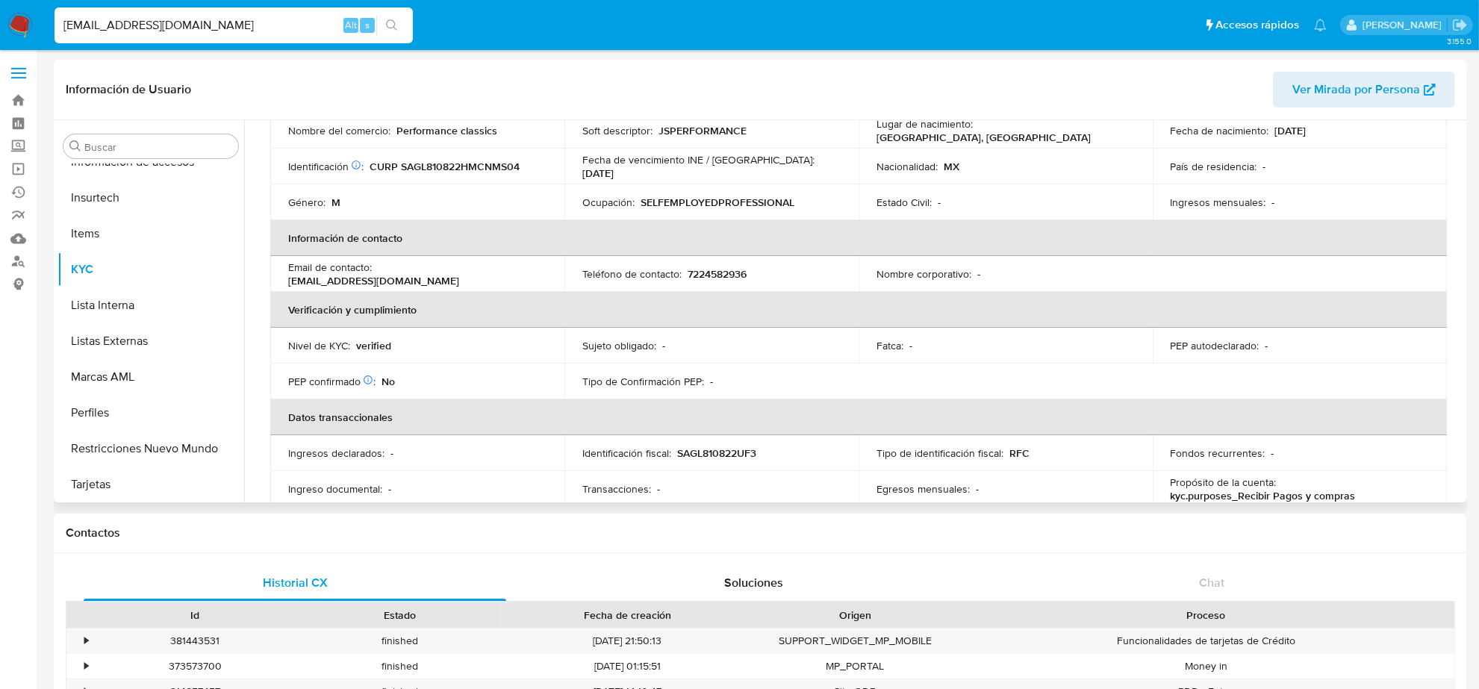
select select "10"
click at [743, 267] on p "7224582936" at bounding box center [717, 273] width 59 height 13
copy p "7224582936"
click at [148, 39] on div "JSANC373@ICLOUD.COM Alt s" at bounding box center [234, 25] width 358 height 36
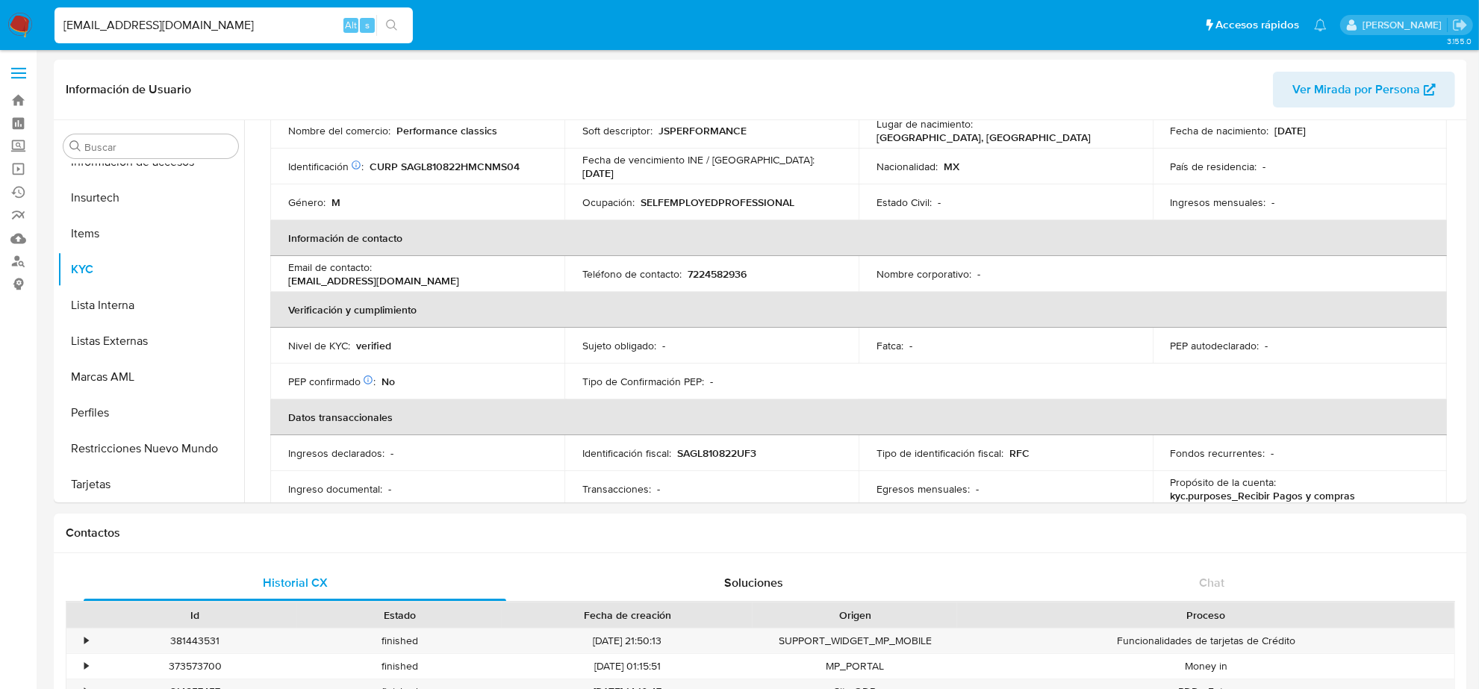
click at [148, 31] on input "JSANC373@ICLOUD.COM" at bounding box center [234, 25] width 358 height 19
paste input "CAMPOSMARTINEZNEYELIU@GMAIL"
type input "CAMPOSMARTINEZNEYELIU@GMAIL.COM"
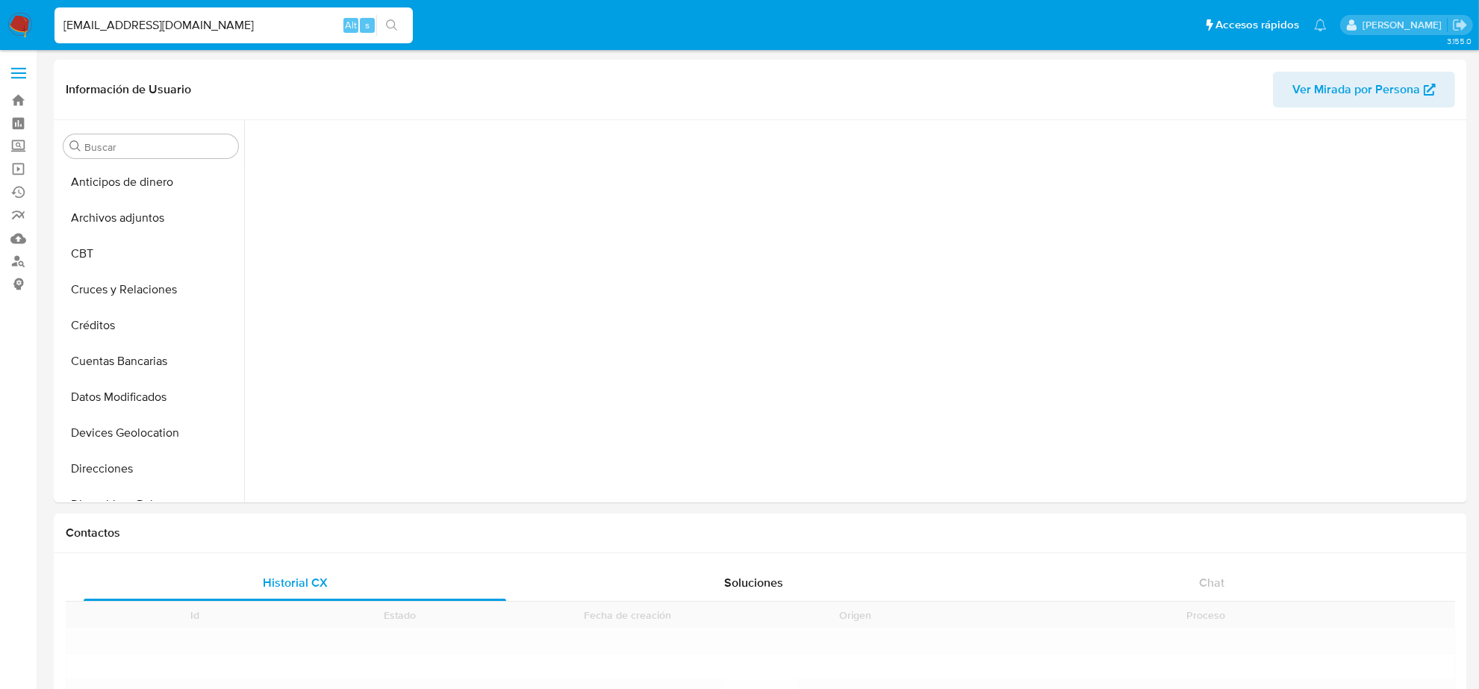
scroll to position [630, 0]
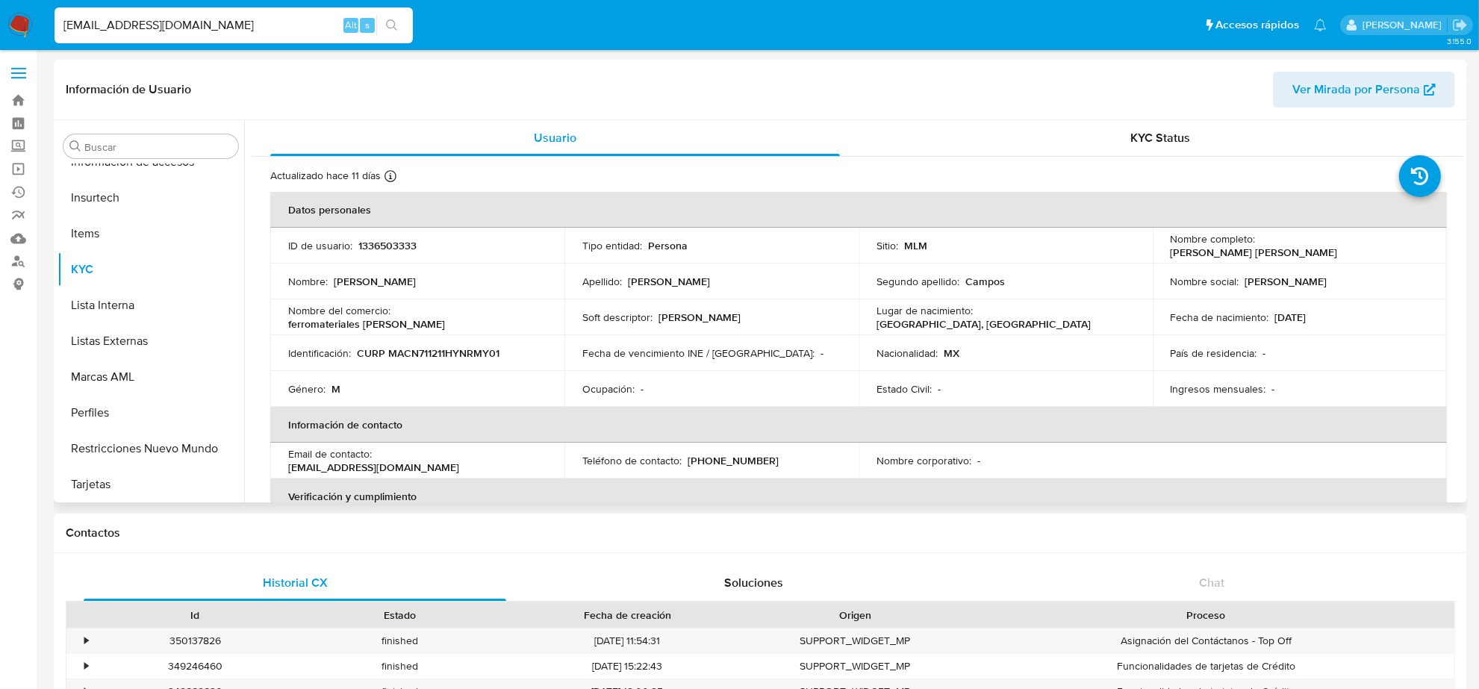
select select "10"
click at [751, 457] on p "(999) 2205505" at bounding box center [733, 460] width 91 height 13
click at [748, 462] on p "(999) 2205505" at bounding box center [733, 460] width 91 height 13
click at [748, 463] on p "(999) 2205505" at bounding box center [733, 460] width 91 height 13
copy p "2205505"
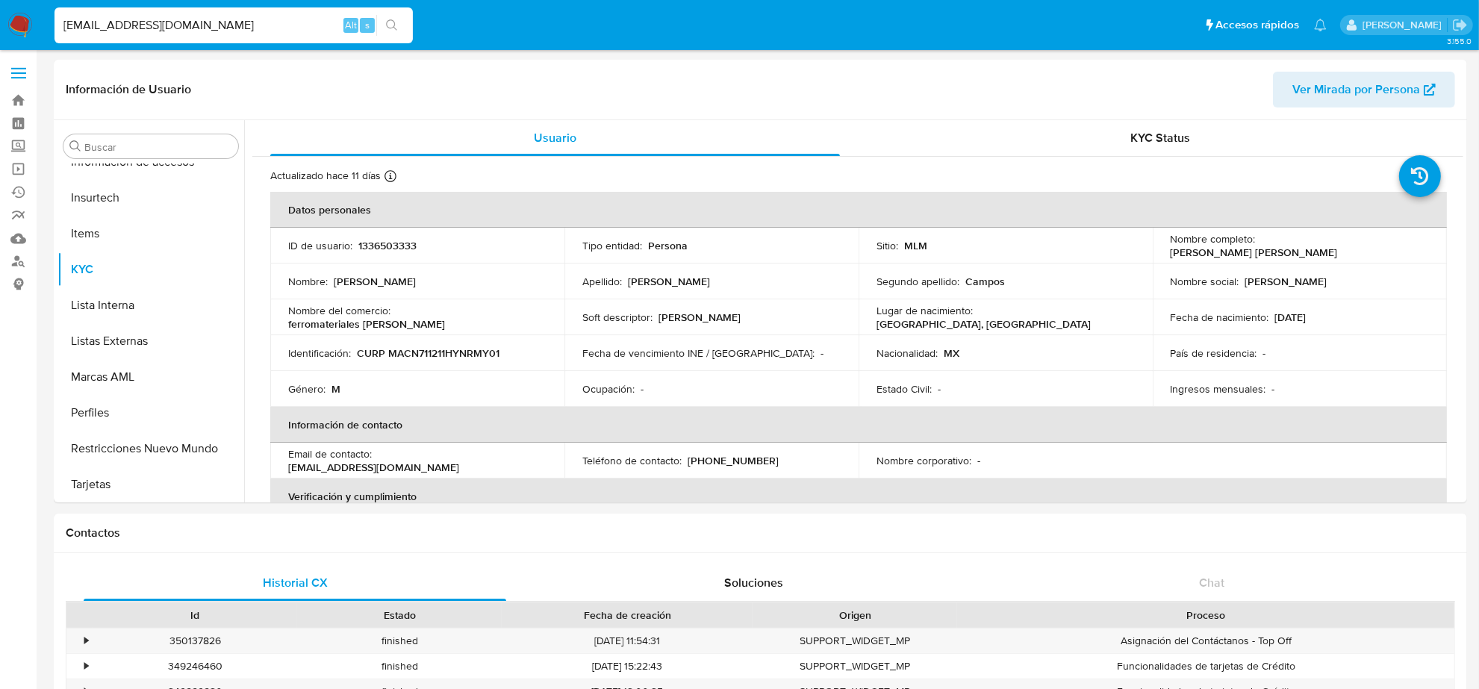
click at [258, 25] on input "CAMPOSMARTINEZNEYELIU@GMAIL.COM" at bounding box center [234, 25] width 358 height 19
paste input "JEAK_RM@HOTMAIL.CO.UK"
type input "JEAK_RM@HOTMAIL.CO.UK"
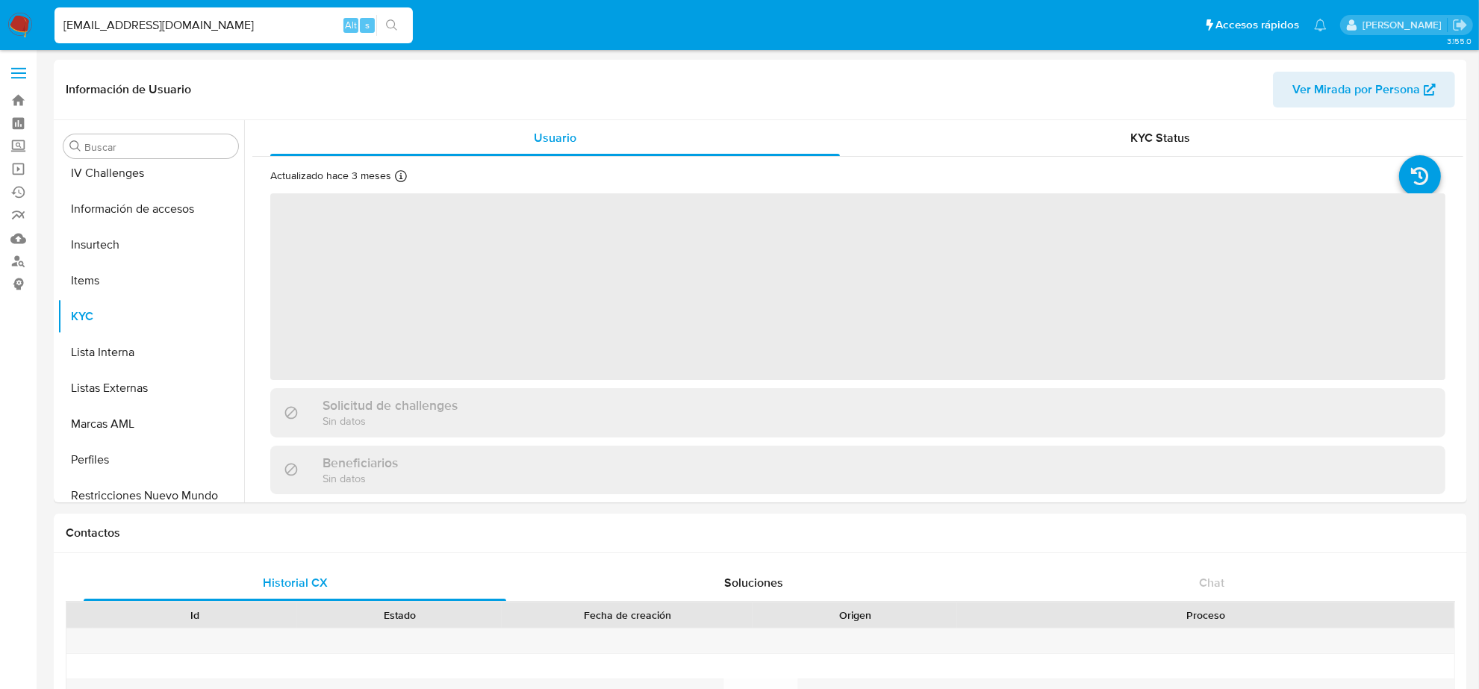
scroll to position [630, 0]
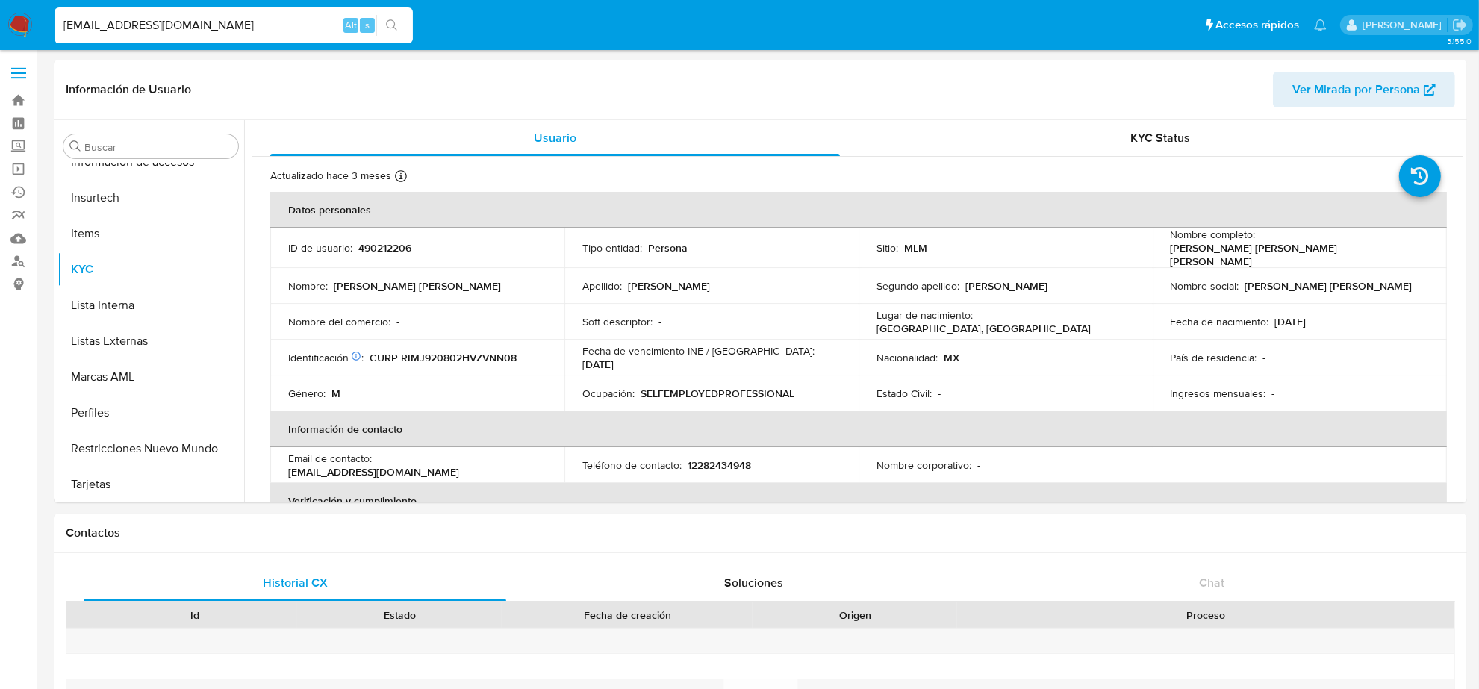
select select "10"
drag, startPoint x: 689, startPoint y: 456, endPoint x: 770, endPoint y: 458, distance: 80.7
click at [770, 459] on div "Teléfono de contacto : 12282434948" at bounding box center [711, 465] width 258 height 13
copy p "2282434948"
click at [229, 23] on input "JEAK_RM@HOTMAIL.CO.UK" at bounding box center [234, 25] width 358 height 19
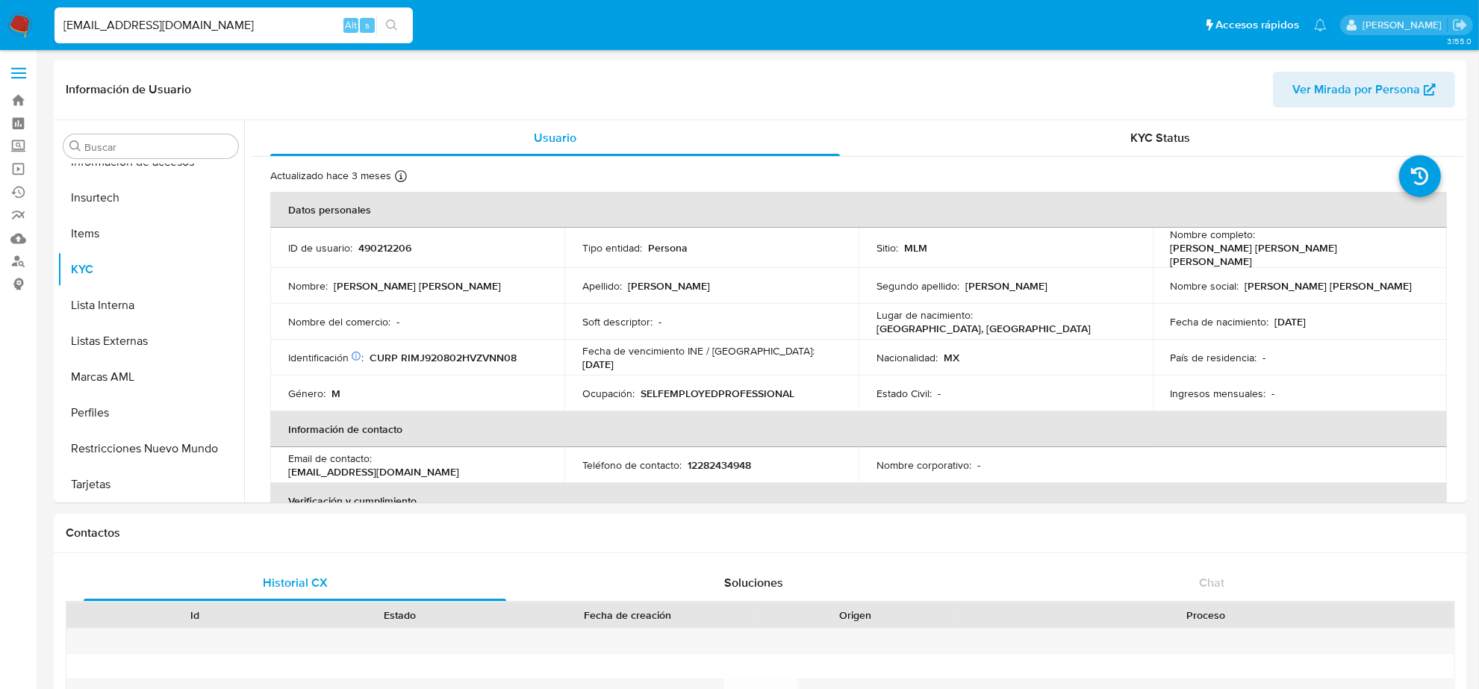
click at [229, 23] on input "JEAK_RM@HOTMAIL.CO.UK" at bounding box center [234, 25] width 358 height 19
paste input "SGUERRERO@GCESPOTY.COM"
type input "SGUERRERO@GCESPOTY.COM"
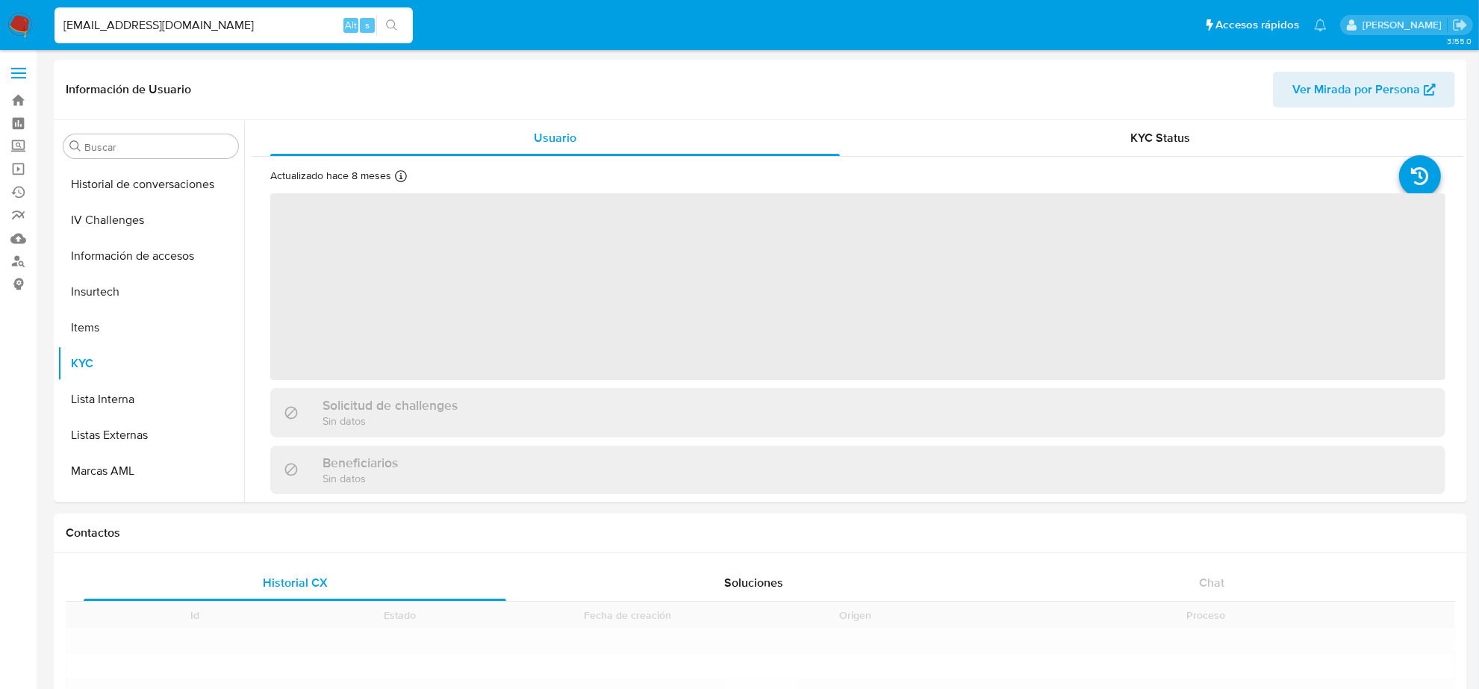
scroll to position [630, 0]
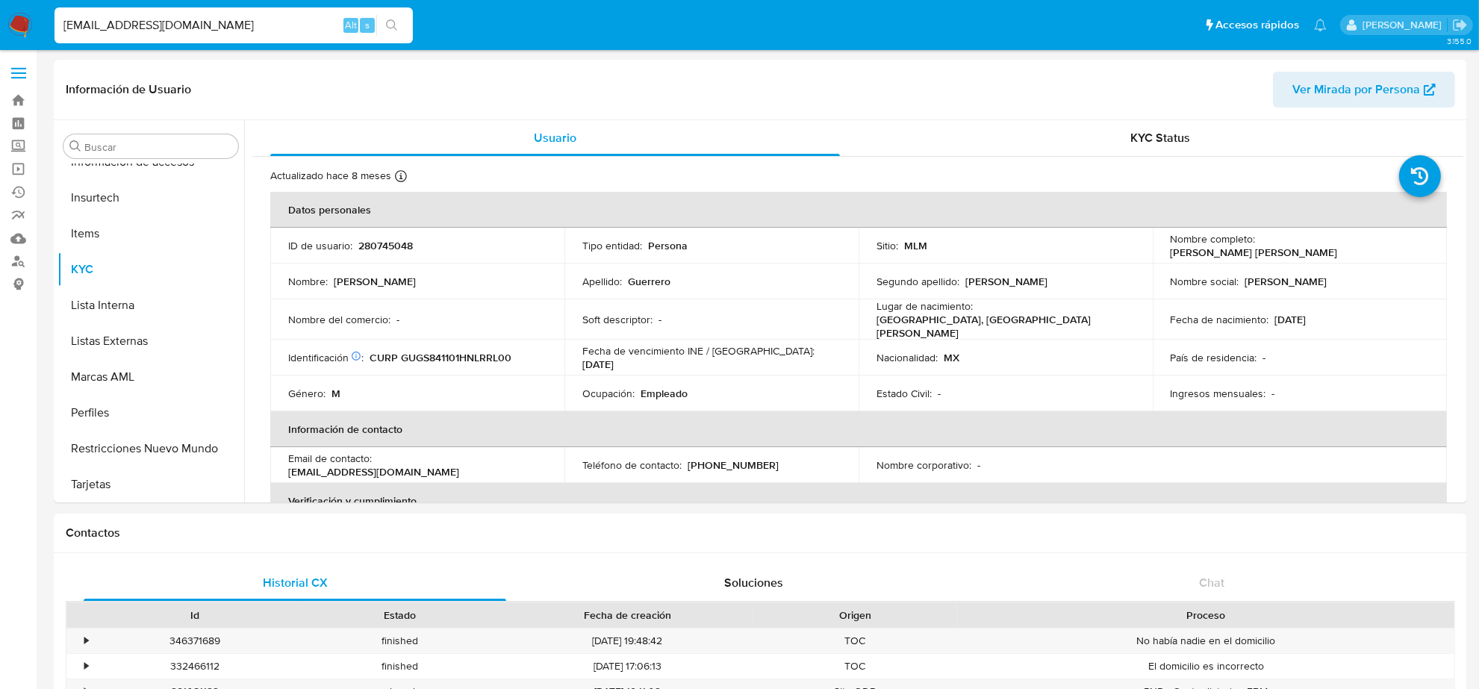
select select "10"
click at [743, 460] on p "(81) 21099956" at bounding box center [733, 465] width 91 height 13
copy p "21099956"
click at [199, 30] on input "SGUERRERO@GCESPOTY.COM" at bounding box center [234, 25] width 358 height 19
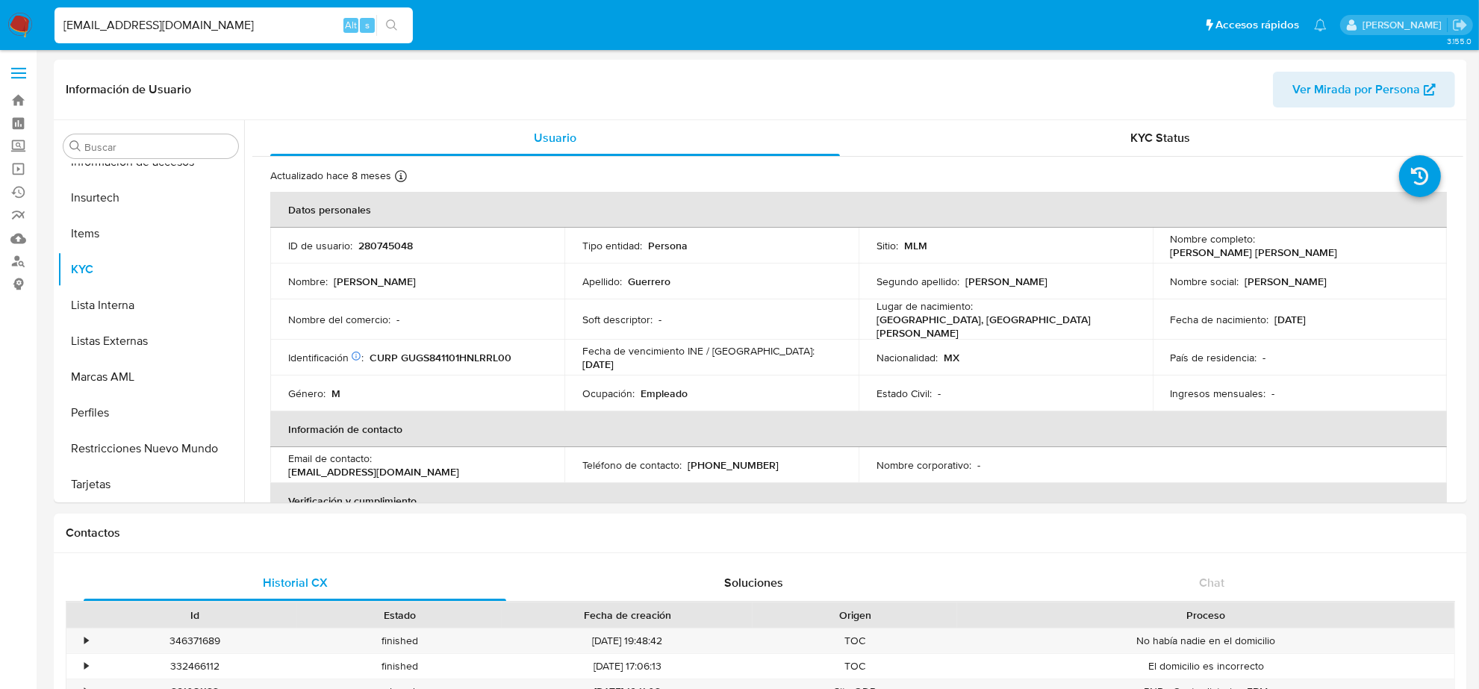
click at [199, 30] on input "SGUERRERO@GCESPOTY.COM" at bounding box center [234, 25] width 358 height 19
paste input "CHAA_1971@HOTMAIL"
type input "CHAA_1971@HOTMAIL.COM"
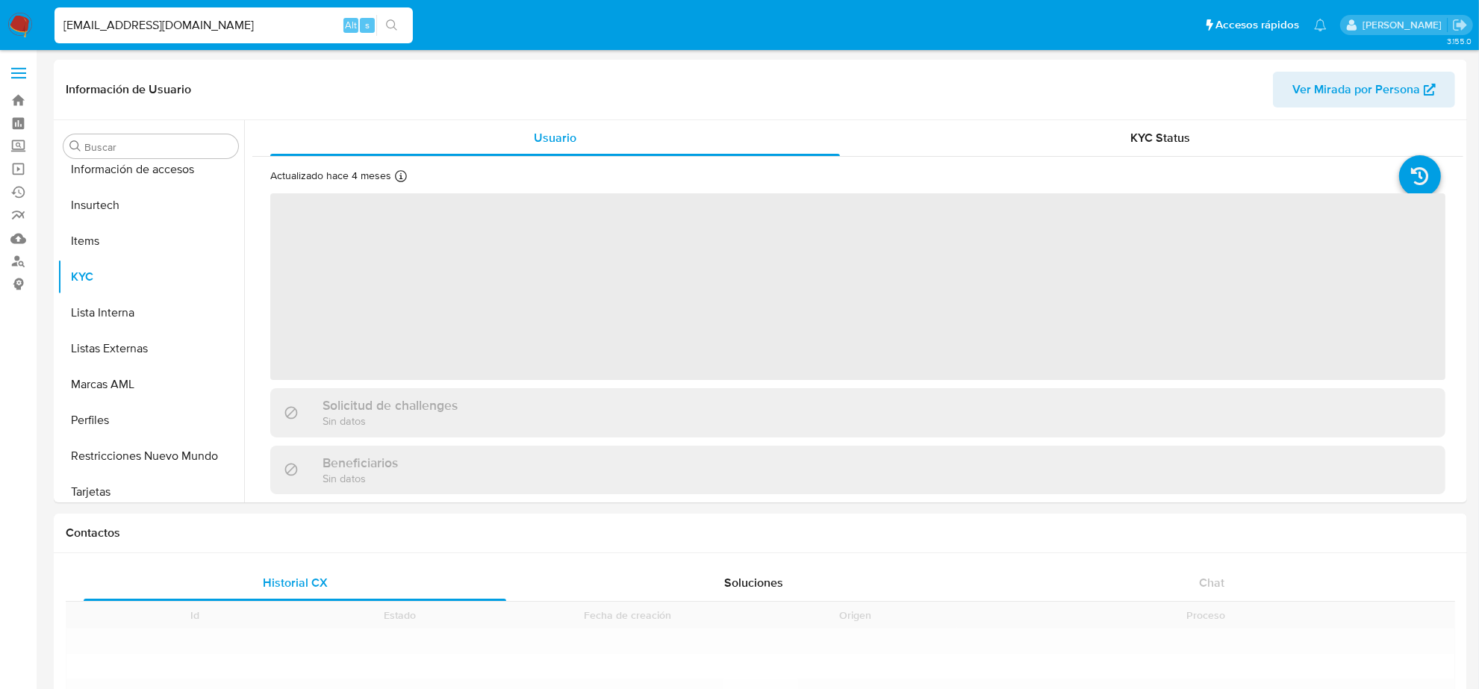
scroll to position [630, 0]
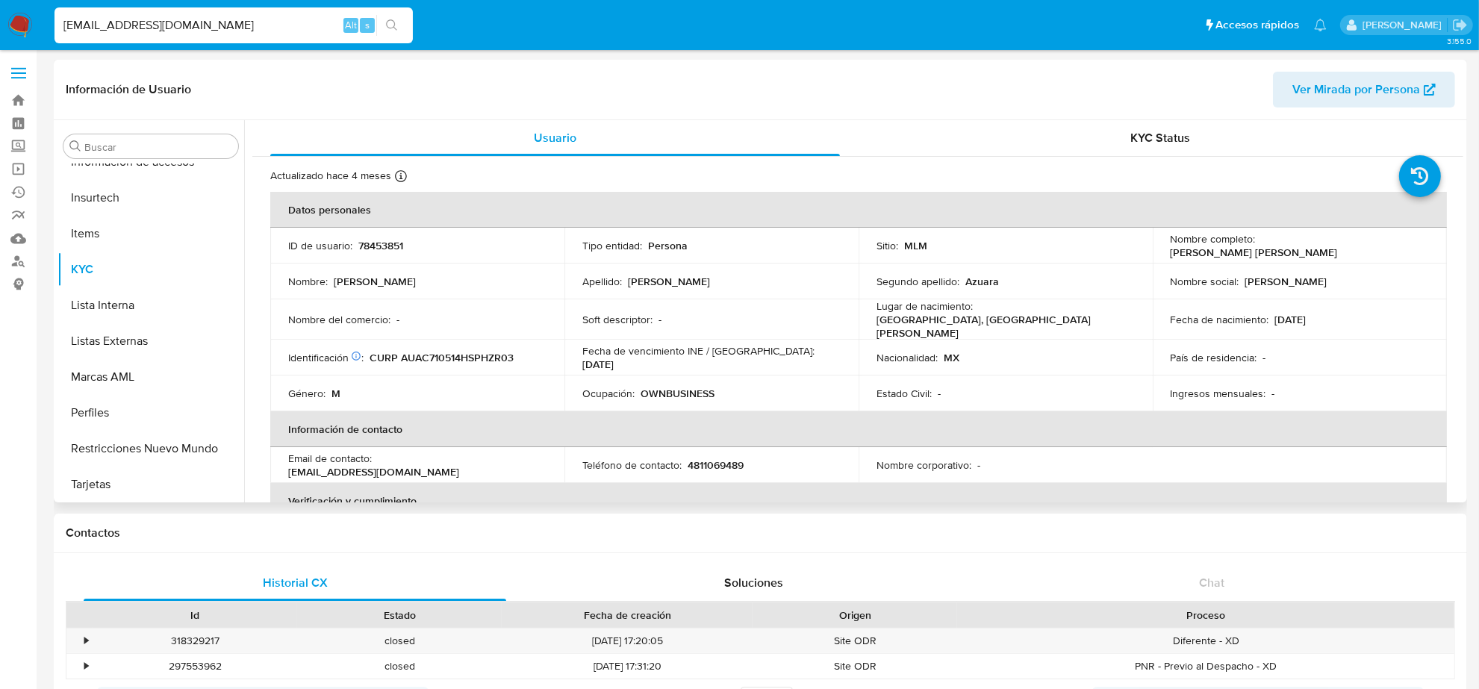
select select "10"
click at [715, 459] on p "4811069489" at bounding box center [716, 465] width 56 height 13
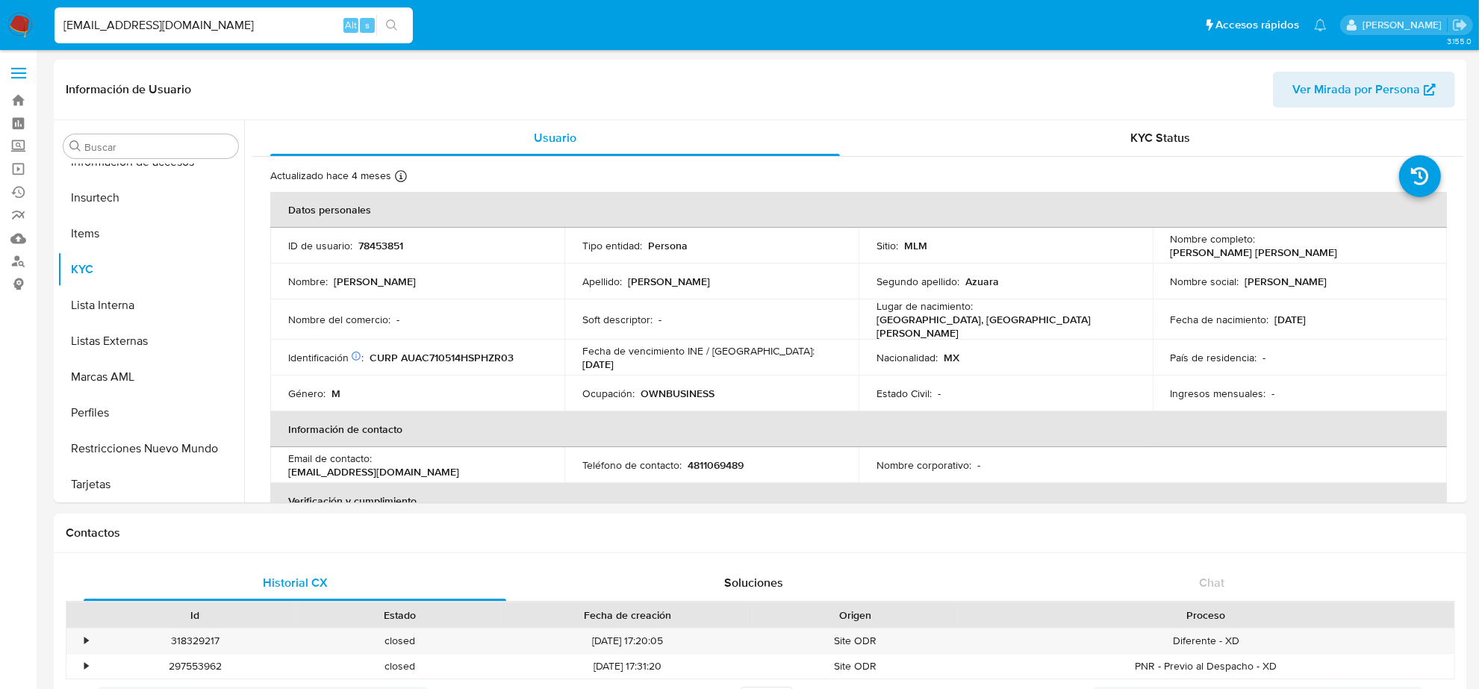
click at [170, 22] on input "CHAA_1971@HOTMAIL.COM" at bounding box center [234, 25] width 358 height 19
paste input "PONTIACG595@G"
type input "PONTIACG595@GMAIL.COM"
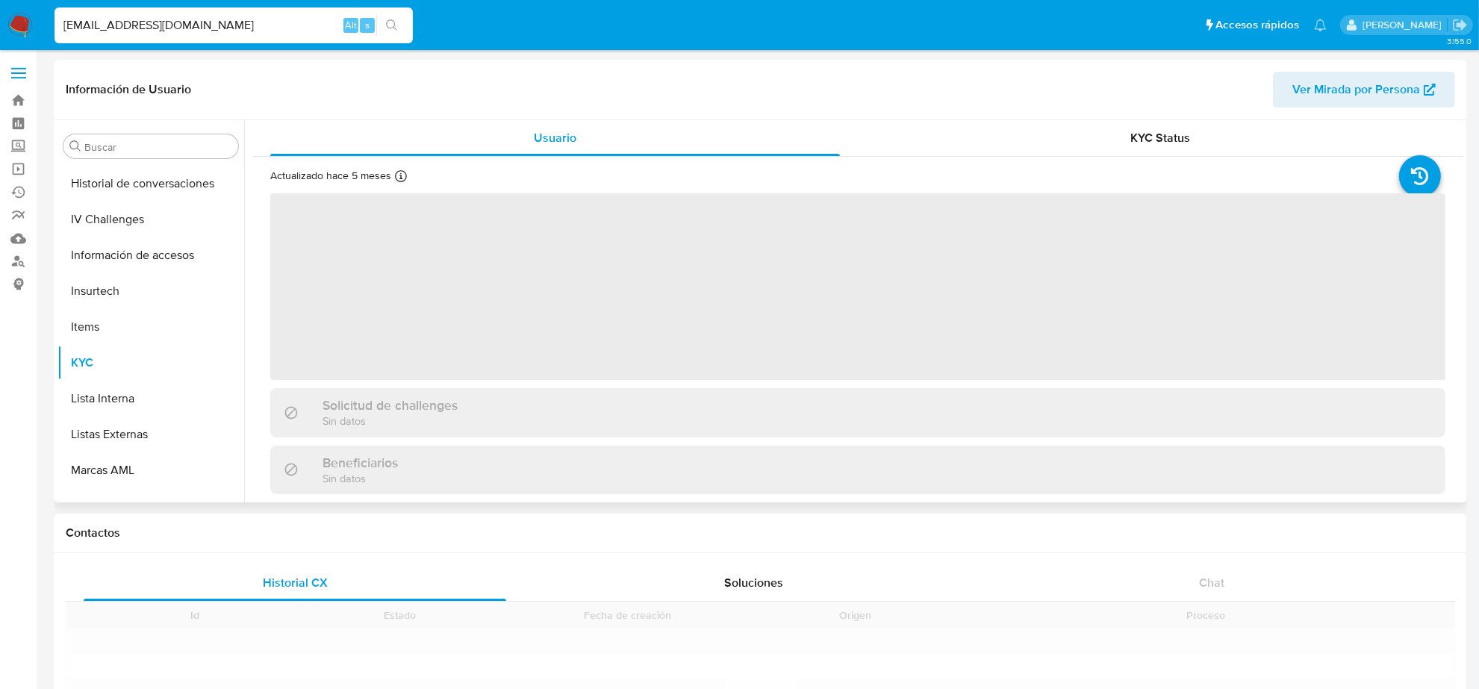
scroll to position [630, 0]
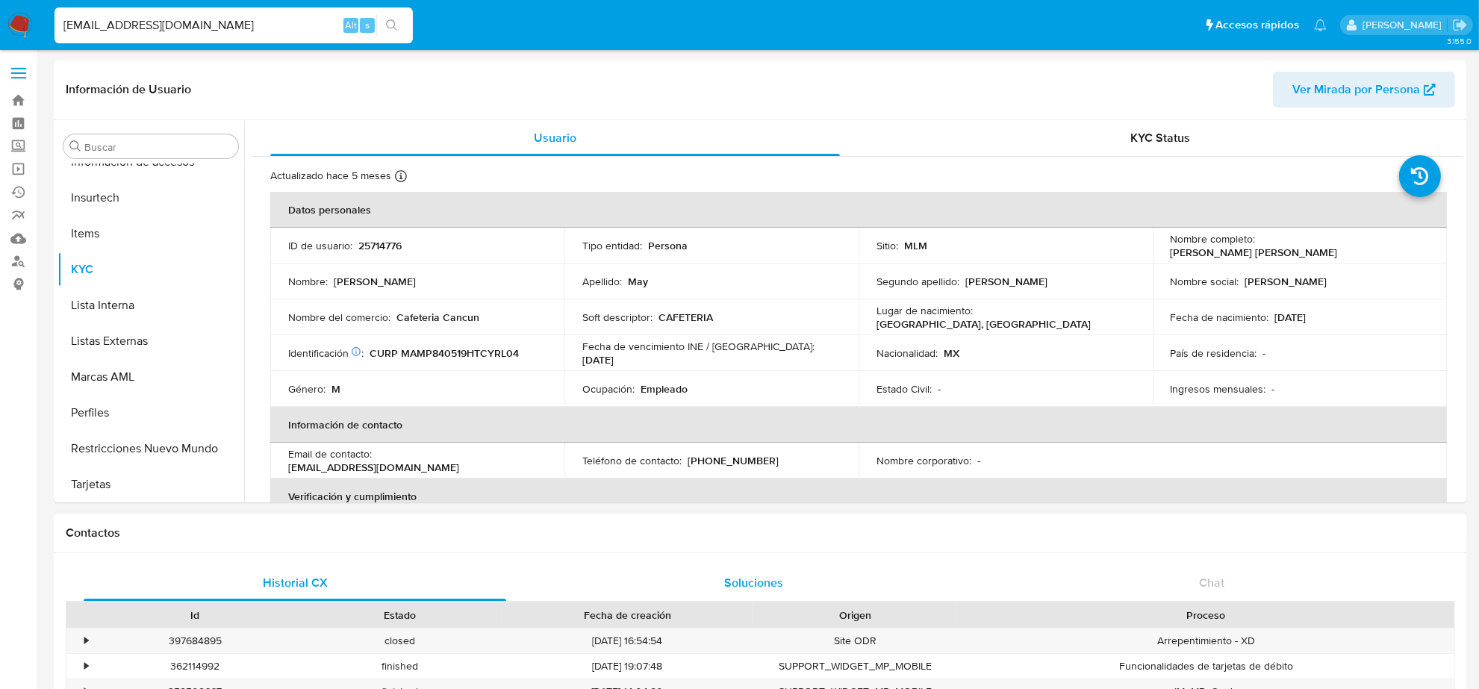
select select "10"
click at [251, 35] on div "PONTIACG595@GMAIL.COM Alt s" at bounding box center [234, 25] width 358 height 36
click at [246, 19] on input "PONTIACG595@GMAIL.COM" at bounding box center [234, 25] width 358 height 19
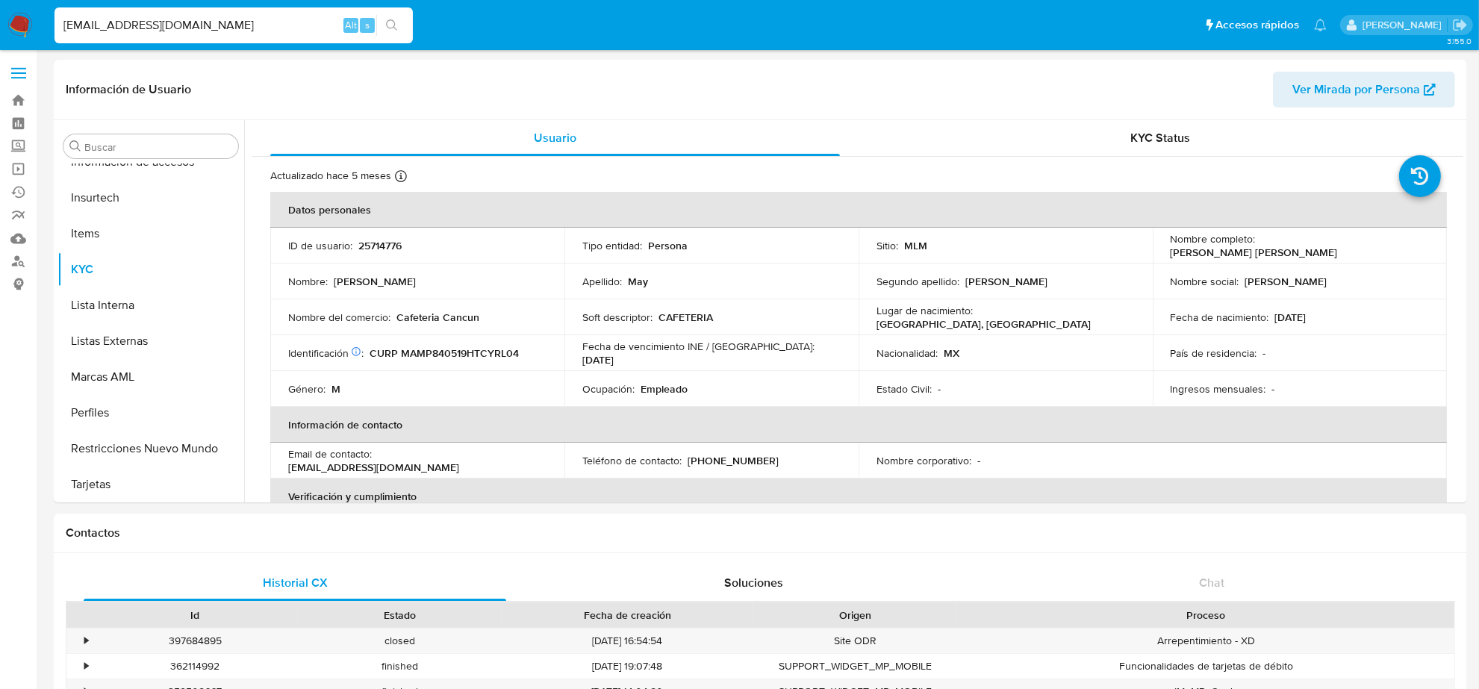
paste input "LOTTERS.DTG"
type input "PLOTTERS.DTG@GMAIL.COM"
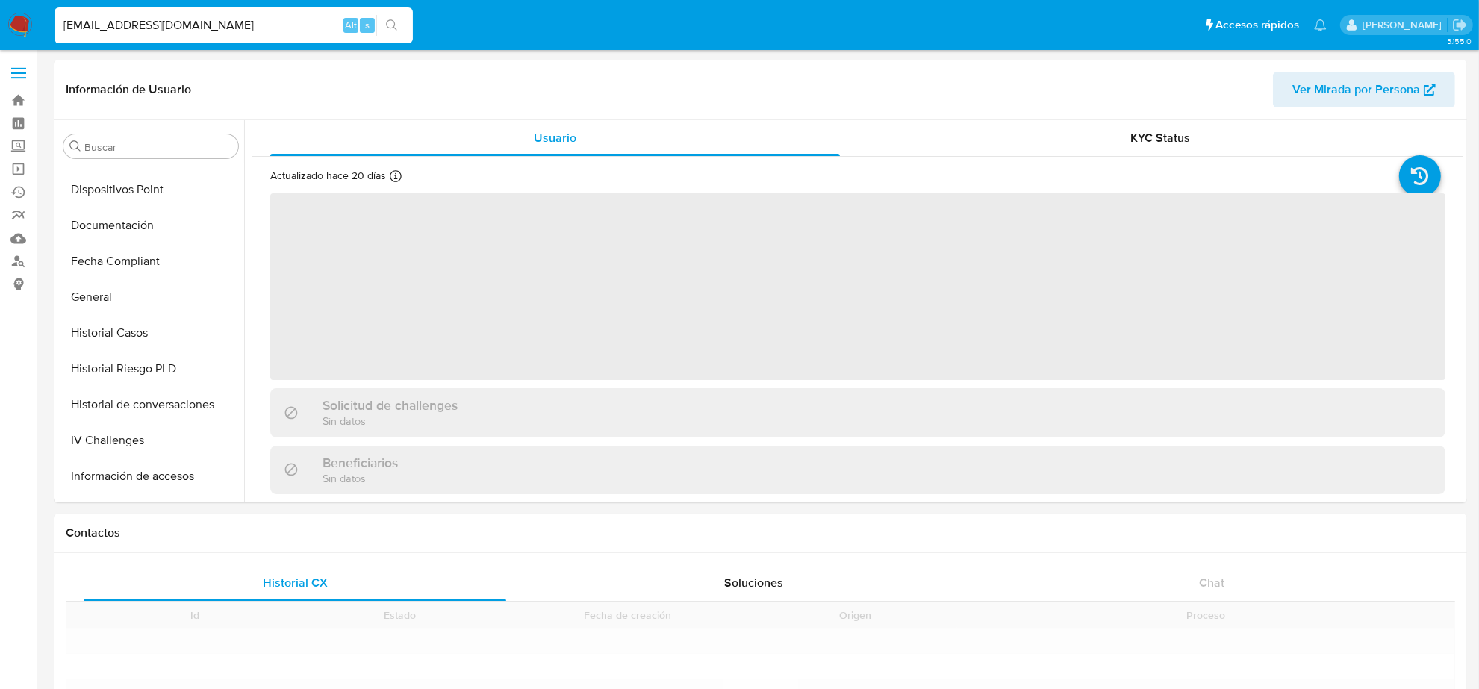
scroll to position [630, 0]
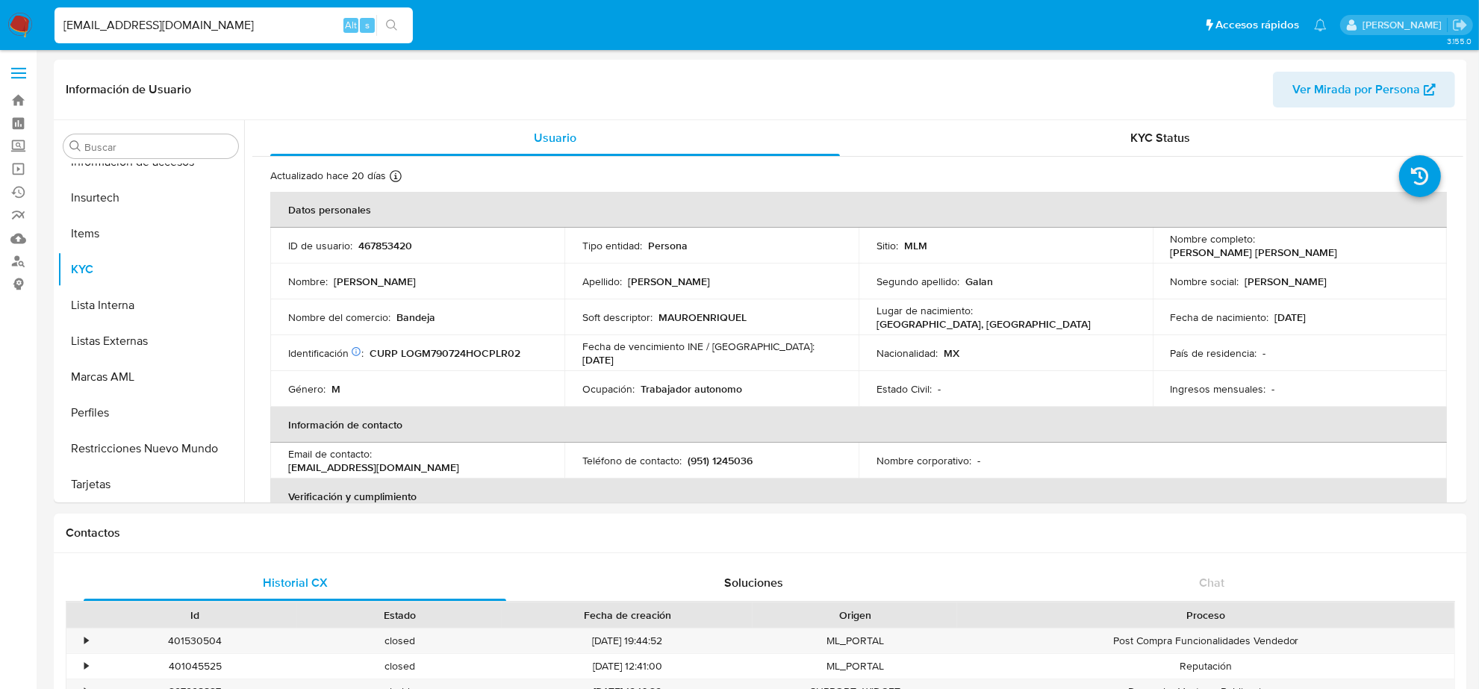
select select "10"
click at [208, 20] on input "PLOTTERS.DTG@GMAIL.COM" at bounding box center [234, 25] width 358 height 19
paste input "DANIELAAMARILYN"
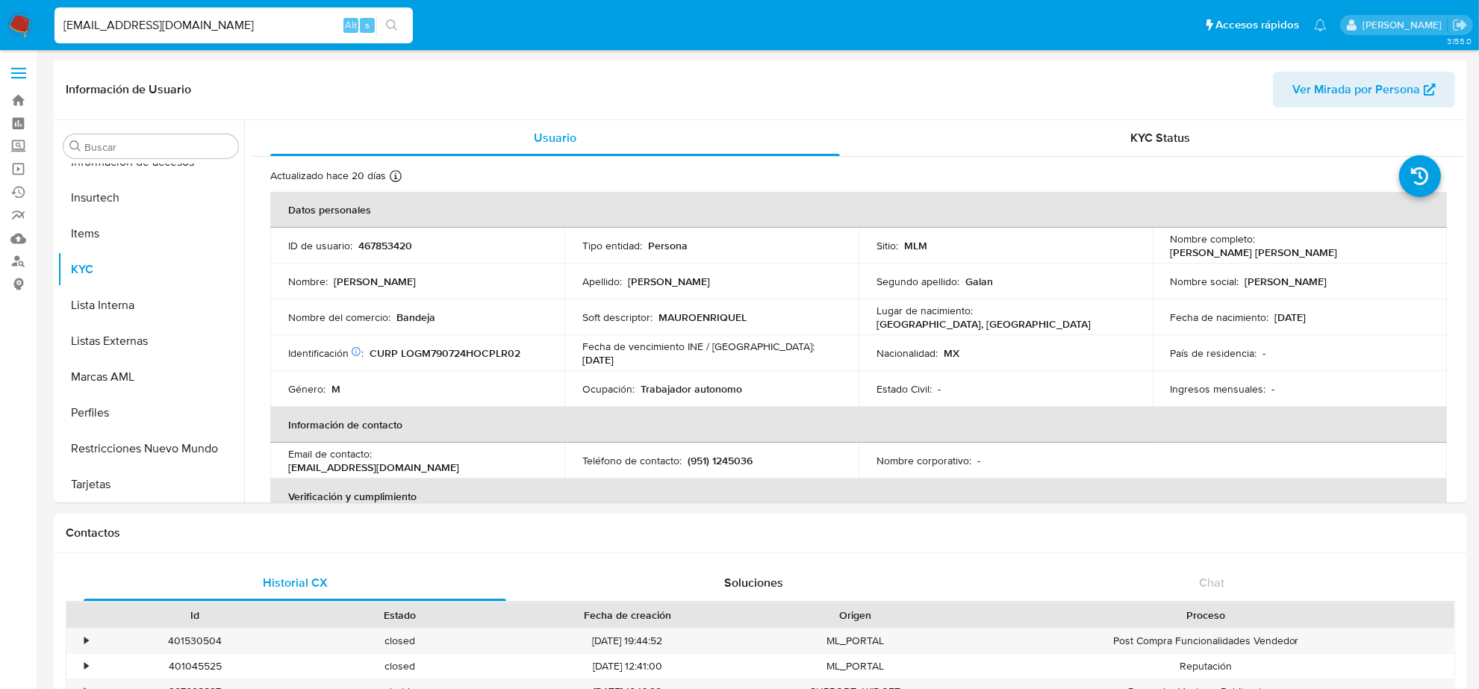
type input "DANIELAAMARILYN@GMAIL.COM"
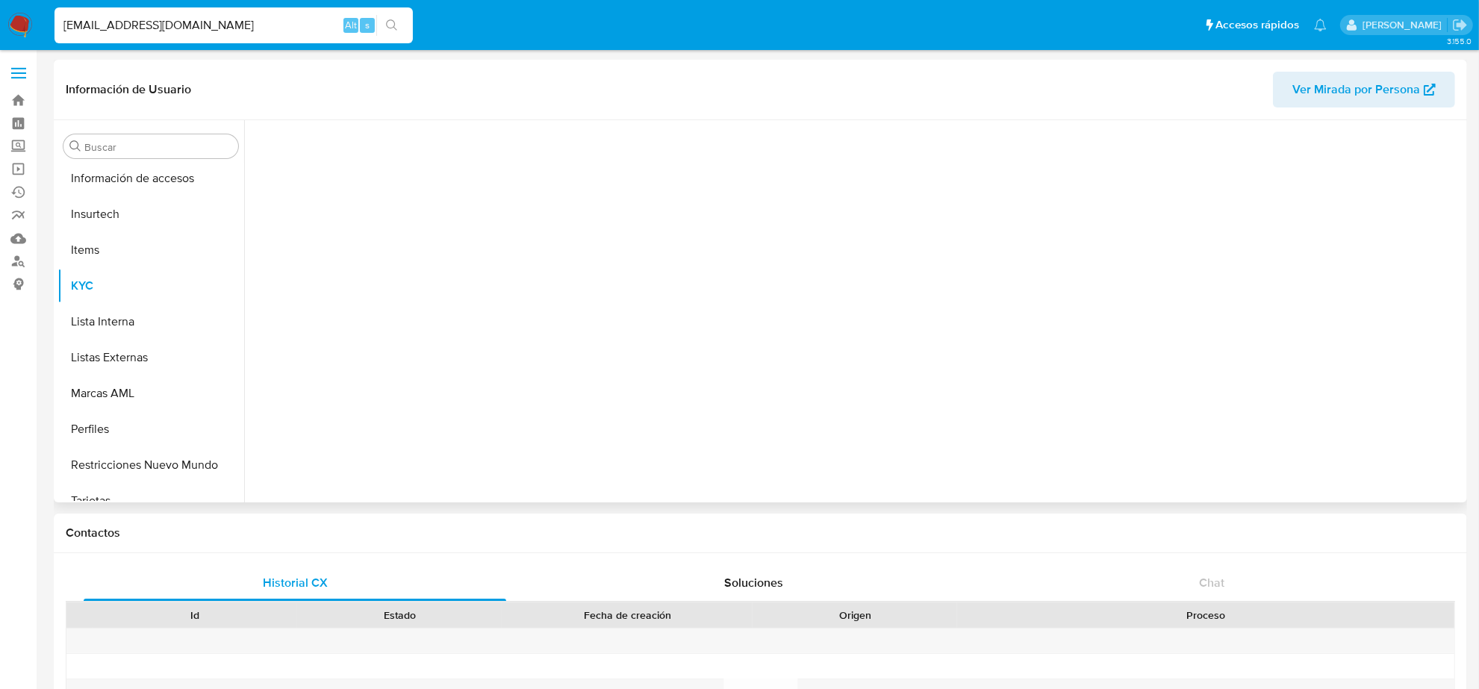
scroll to position [630, 0]
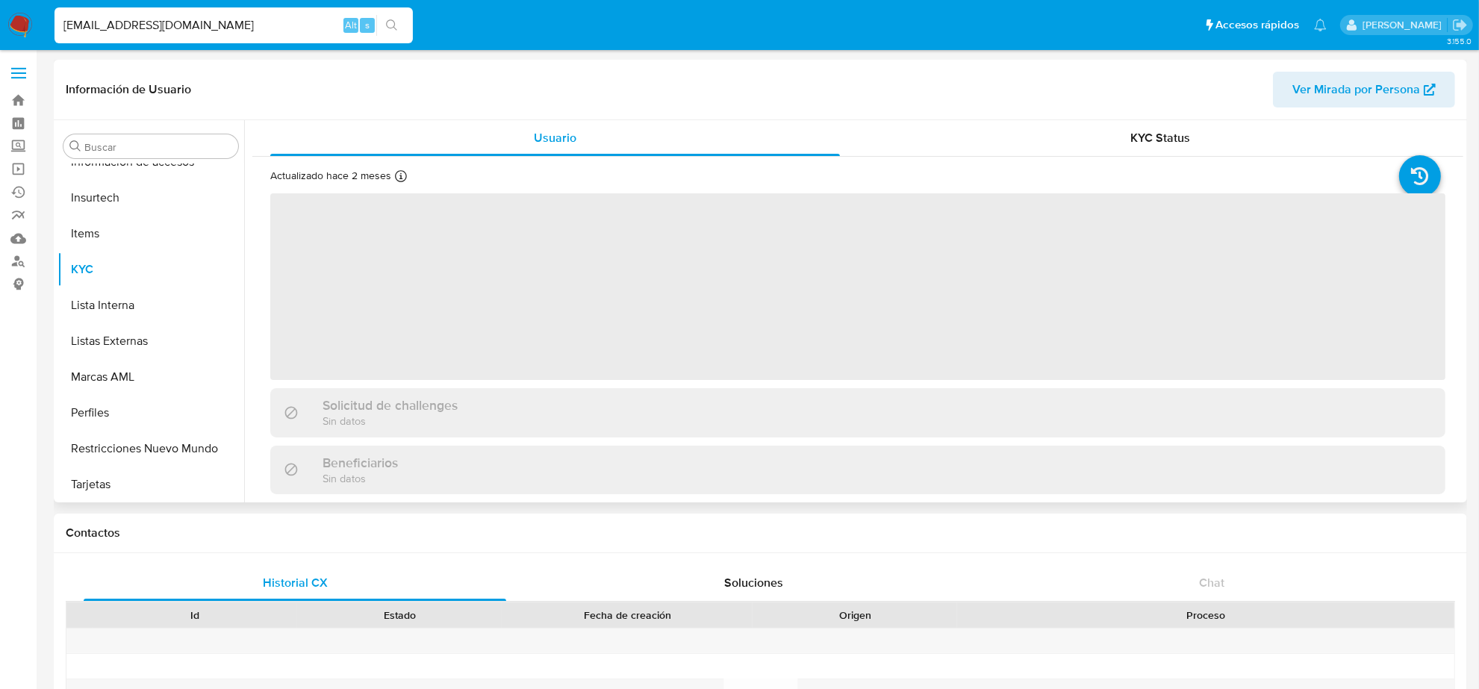
select select "10"
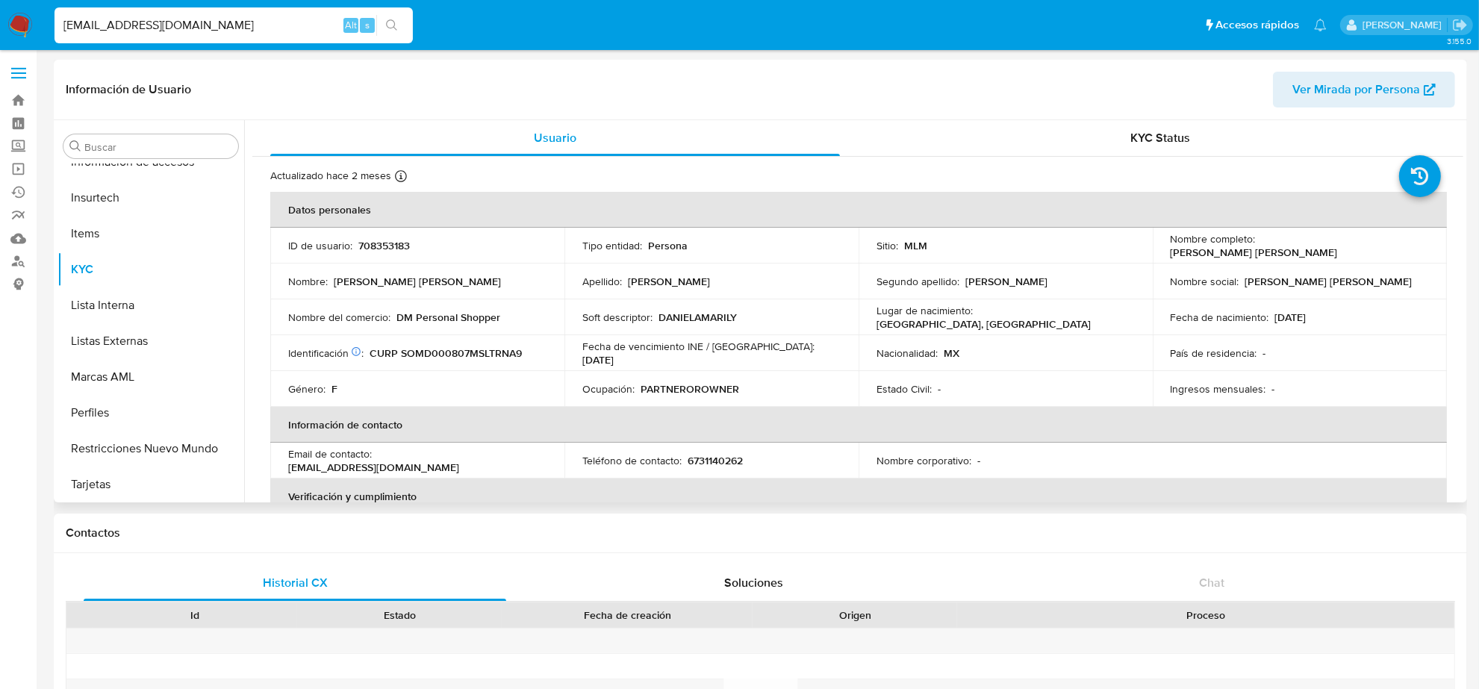
click at [707, 456] on p "6731140262" at bounding box center [715, 460] width 55 height 13
copy p "6731140262"
click at [129, 26] on input "DANIELAAMARILYN@GMAIL.COM" at bounding box center [234, 25] width 358 height 19
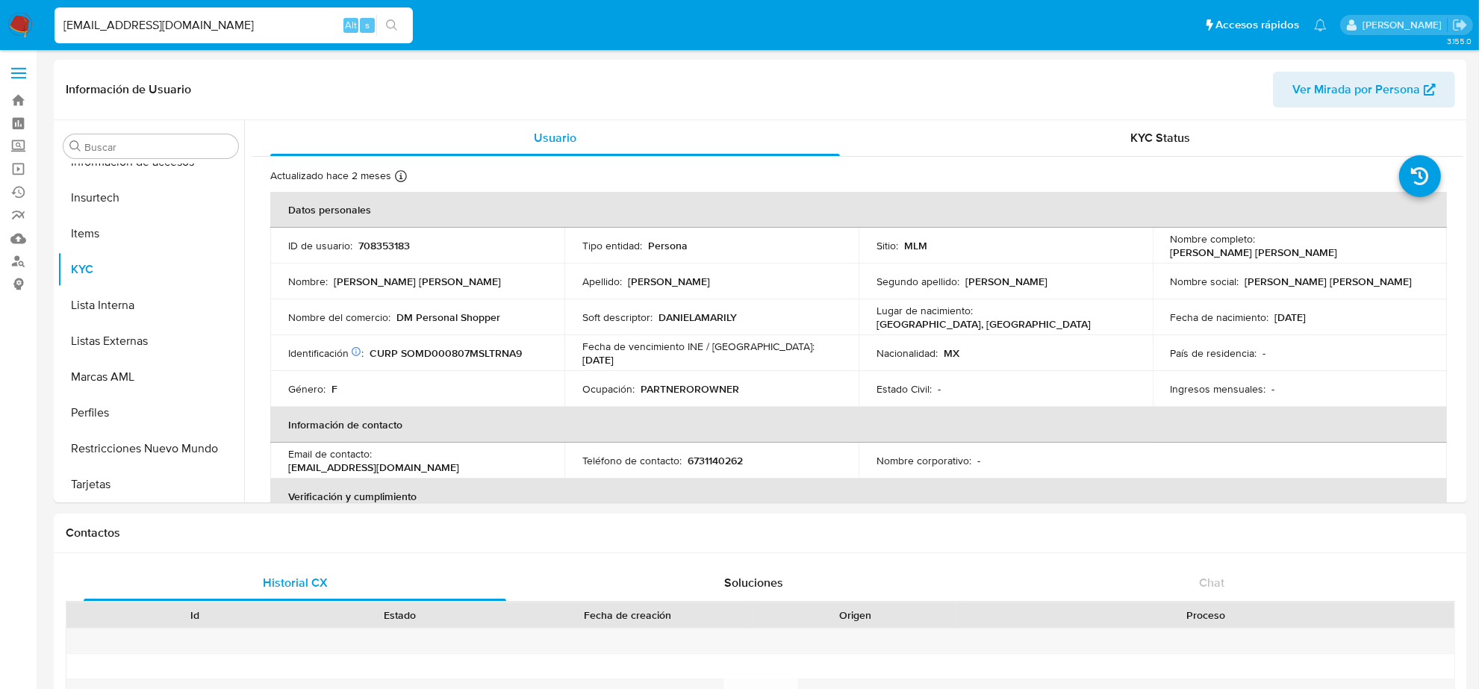
click at [129, 26] on input "DANIELAAMARILYN@GMAIL.COM" at bounding box center [234, 25] width 358 height 19
paste input "RIVASGR16@HOT"
type input "RIVASGR16@HOTMAIL.COM"
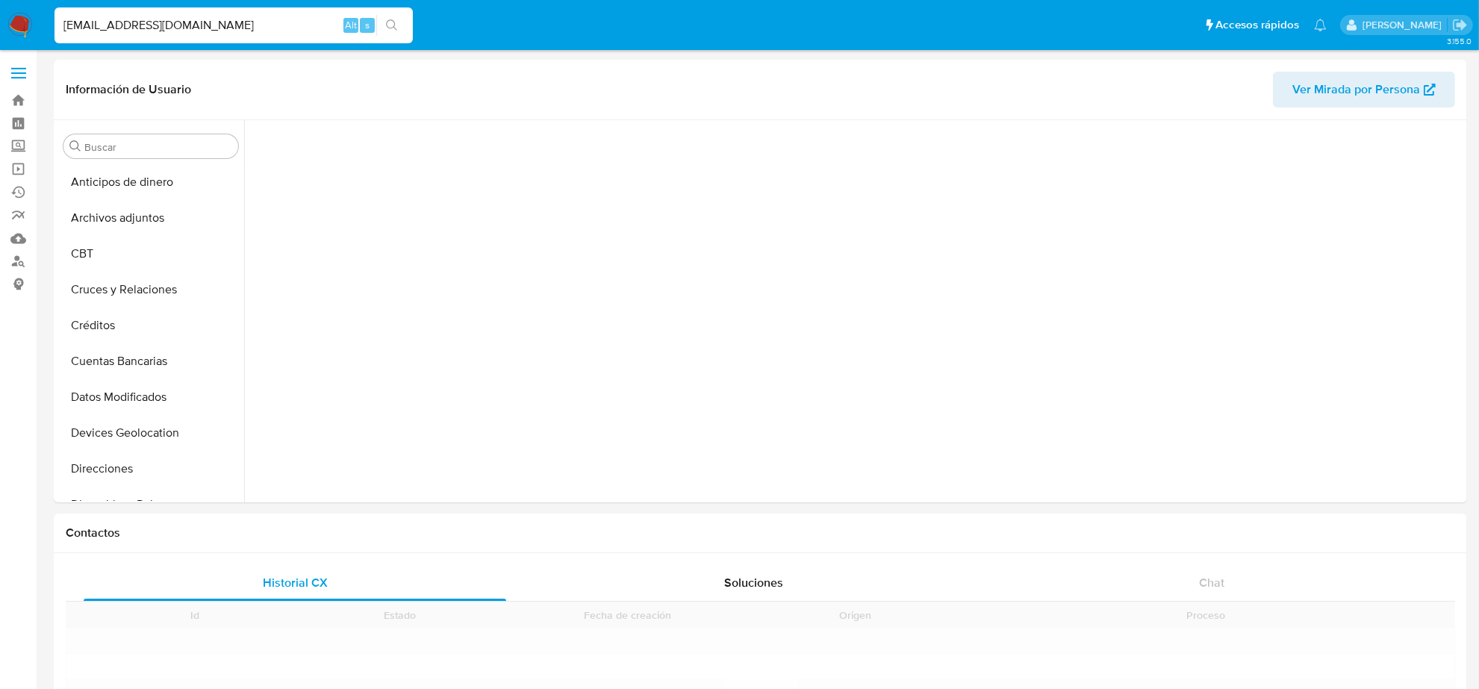
scroll to position [630, 0]
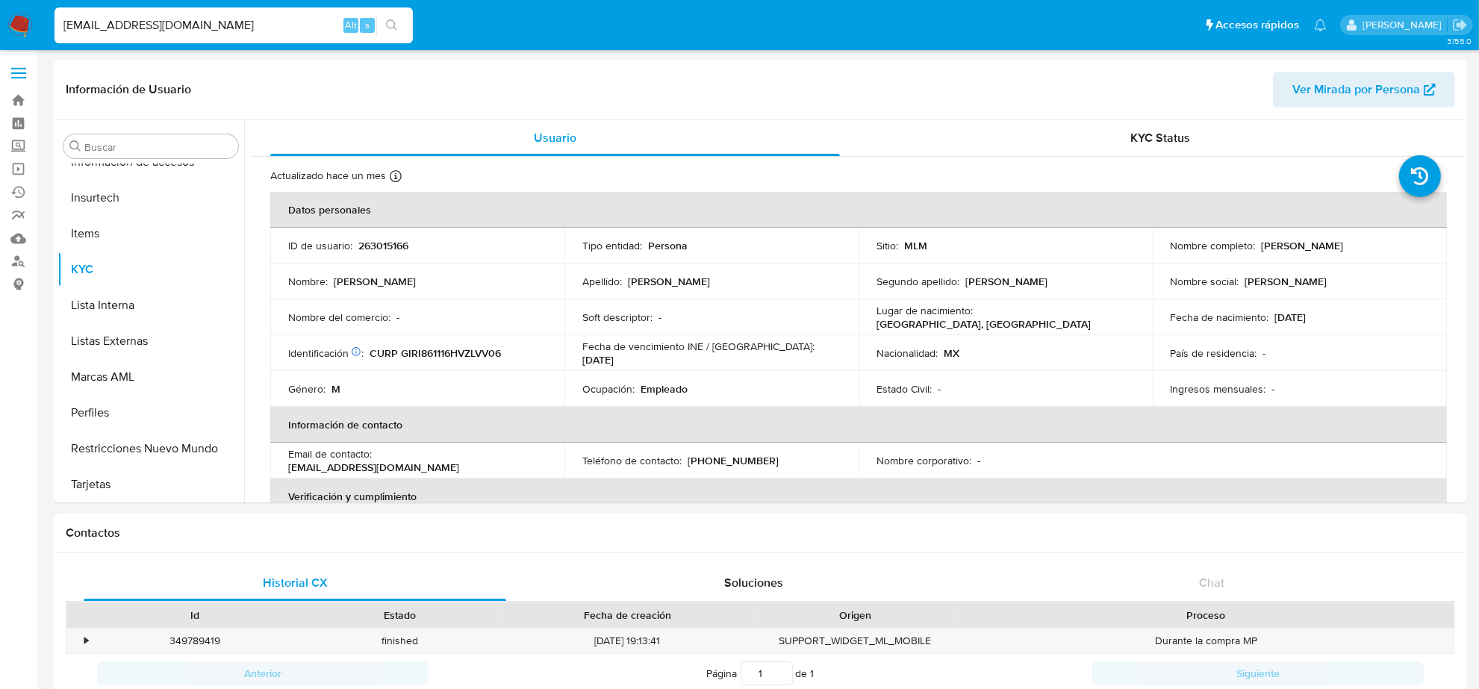
select select "10"
click at [733, 465] on p "(55) 33610421" at bounding box center [733, 460] width 91 height 13
copy p "33610421"
click at [165, 25] on input "RIVASGR16@HOTMAIL.COM" at bounding box center [234, 25] width 358 height 19
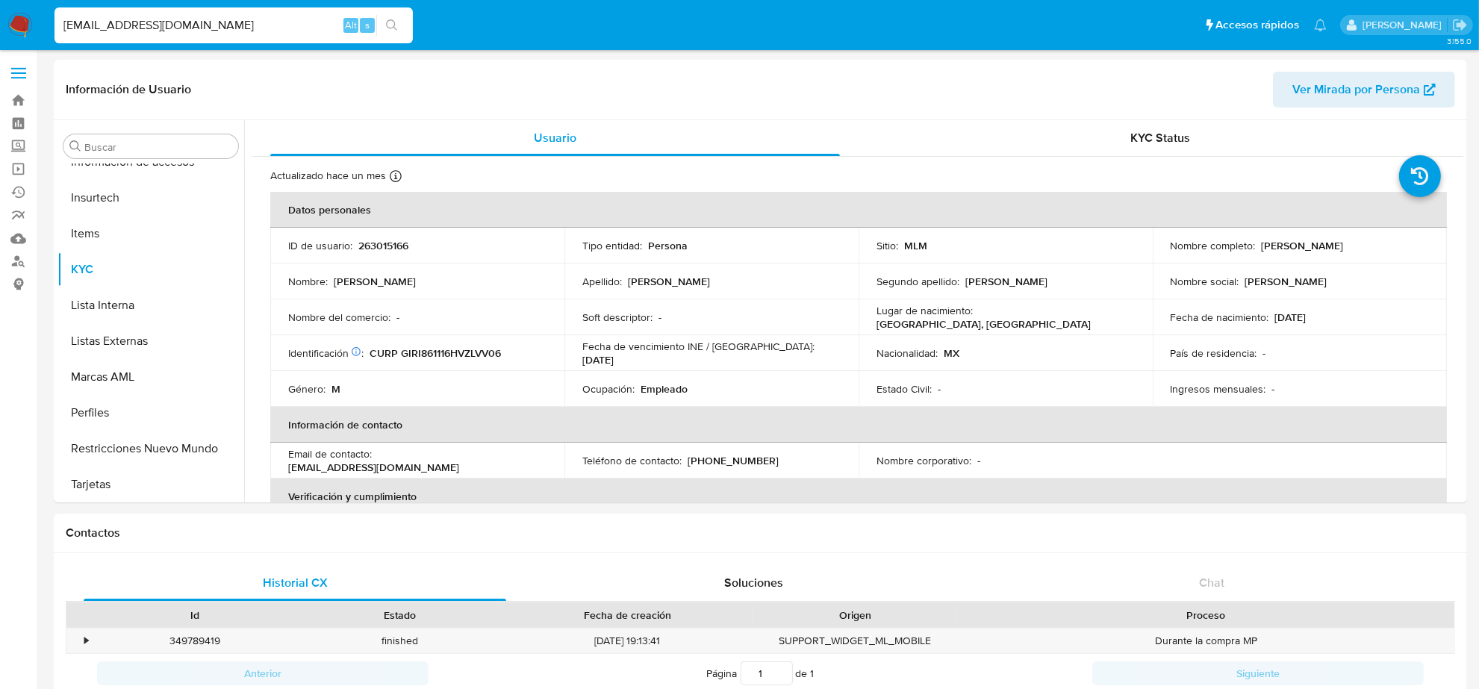
click at [165, 25] on input "RIVASGR16@HOTMAIL.COM" at bounding box center [234, 25] width 358 height 19
paste input "J.ROJASG73@G"
type input "J.ROJASG73@GMAIL.COM"
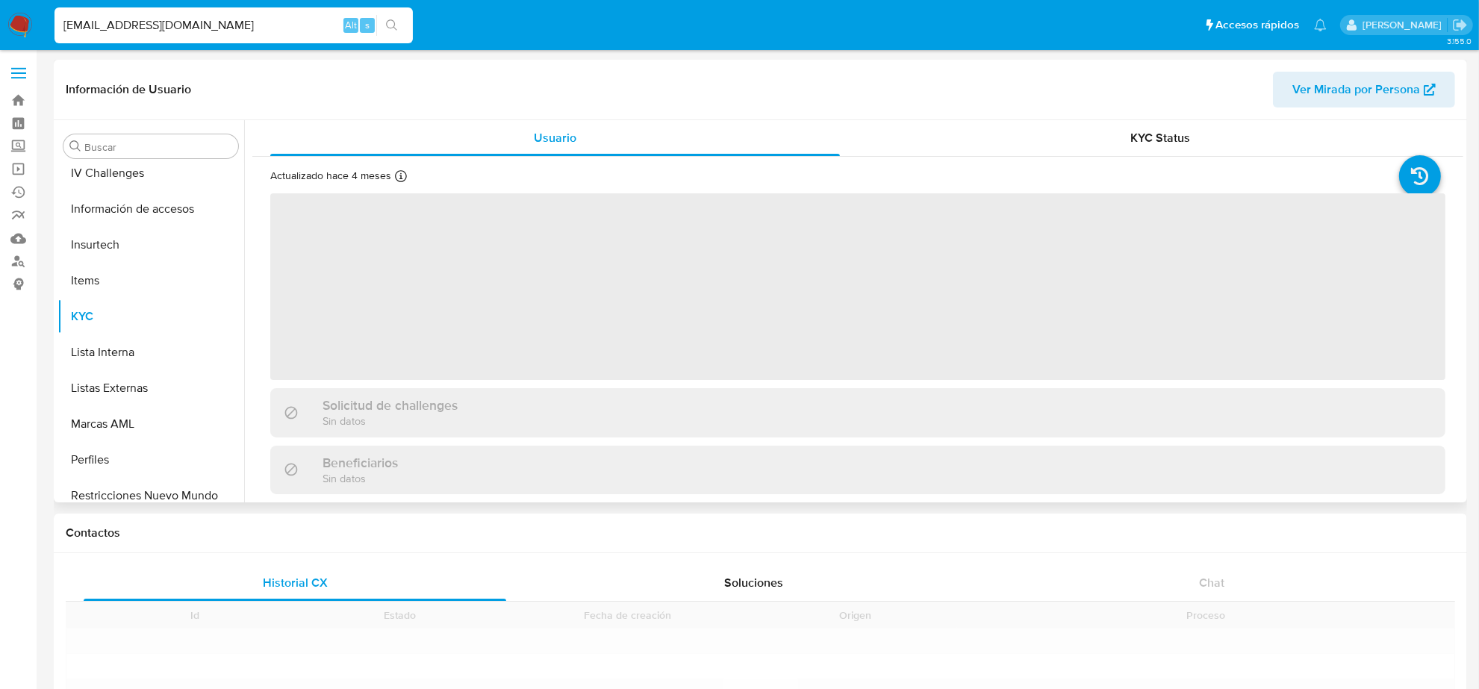
scroll to position [630, 0]
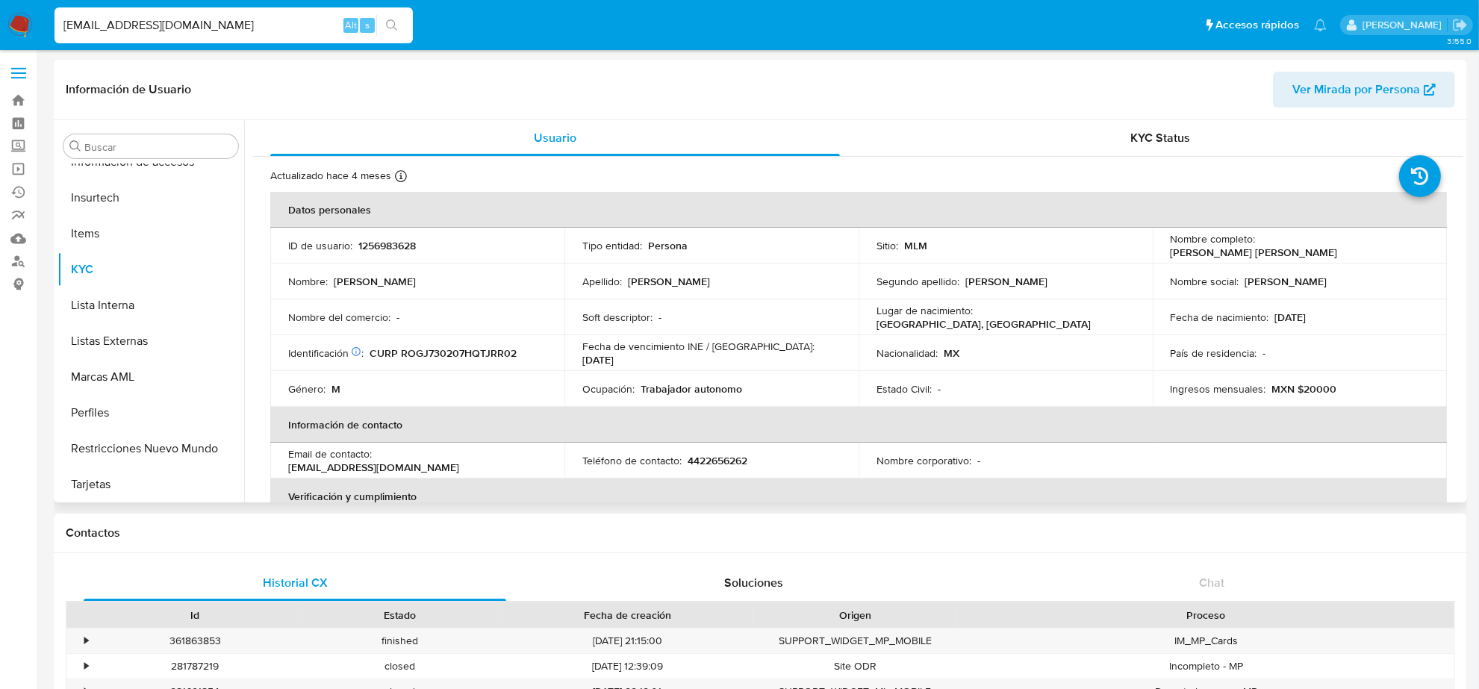
select select "10"
click at [729, 463] on p "4422656262" at bounding box center [718, 460] width 60 height 13
copy p "4422656262"
click at [223, 20] on input "J.ROJASG73@GMAIL.COM" at bounding box center [234, 25] width 358 height 19
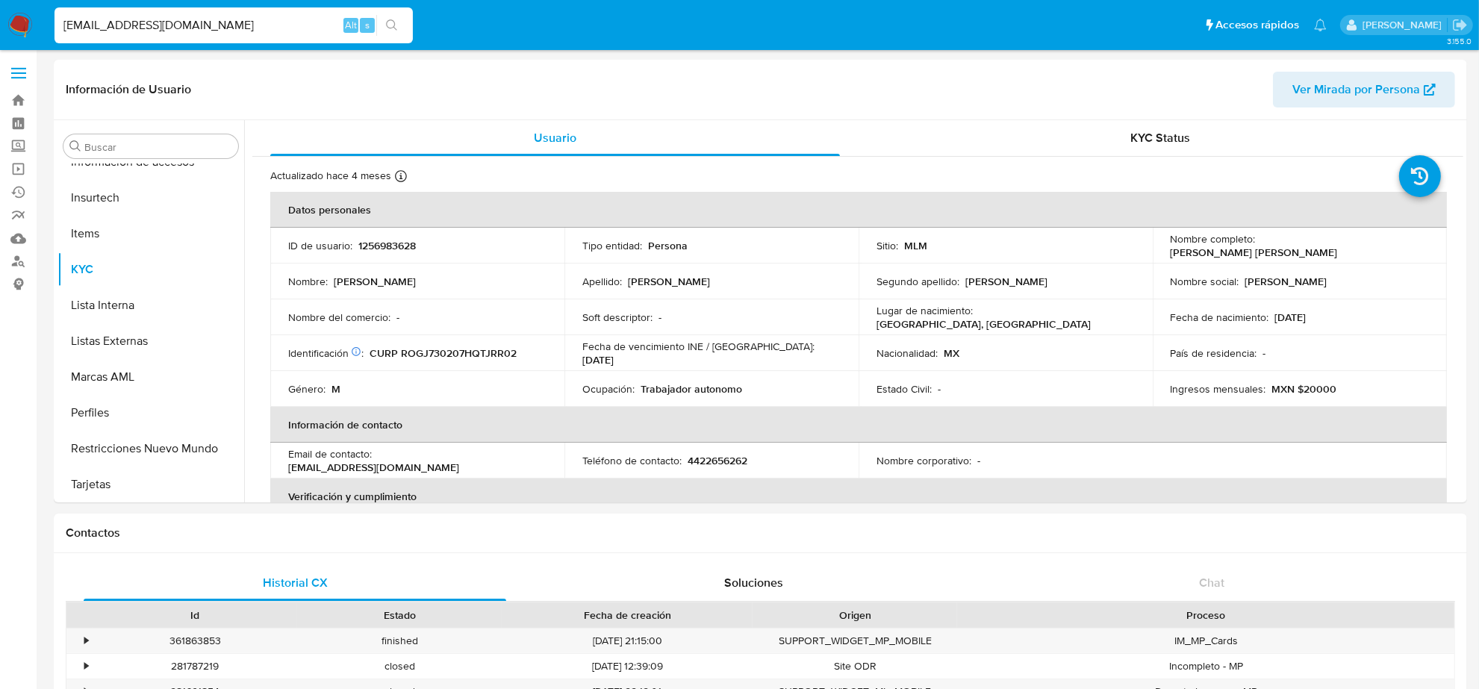
click at [223, 20] on input "J.ROJASG73@GMAIL.COM" at bounding box center [234, 25] width 358 height 19
paste input "LAUROMANA@HOT"
type input "LAUROMANA@HOTMAIL.COM"
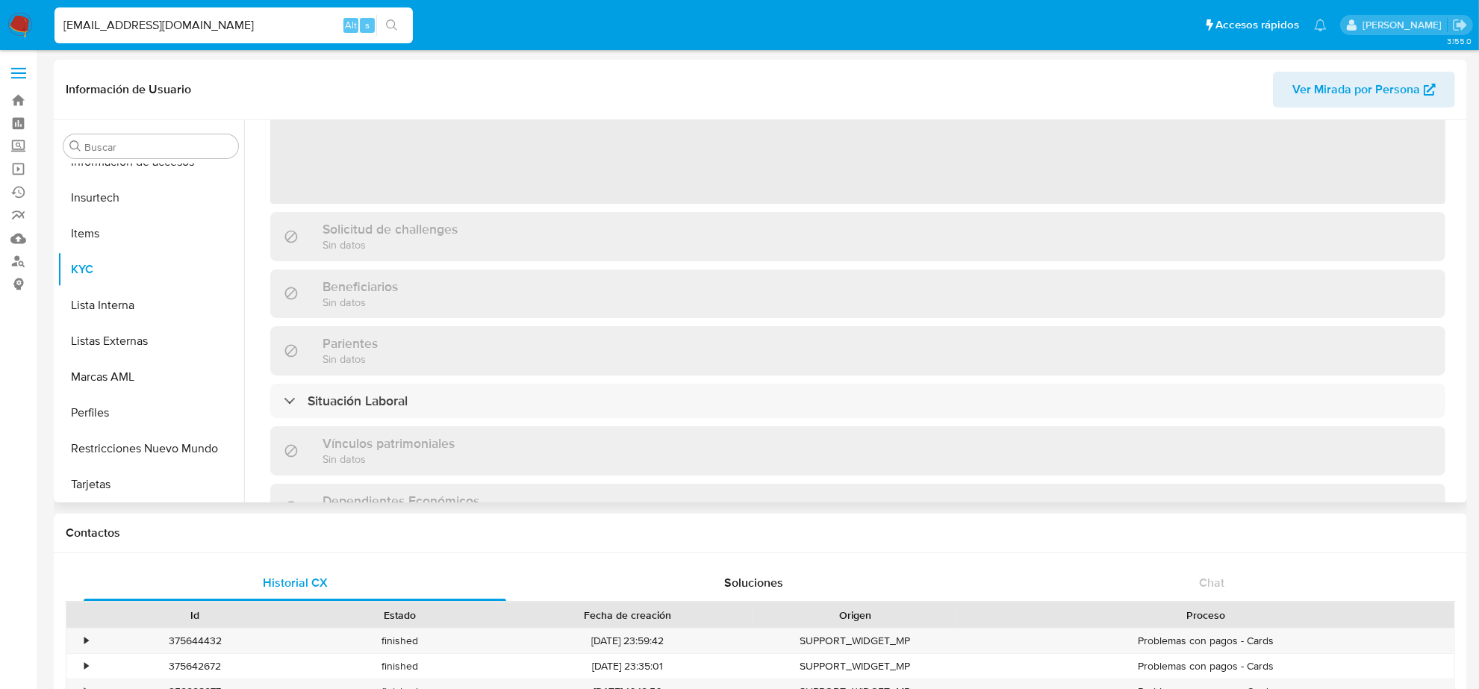
scroll to position [187, 0]
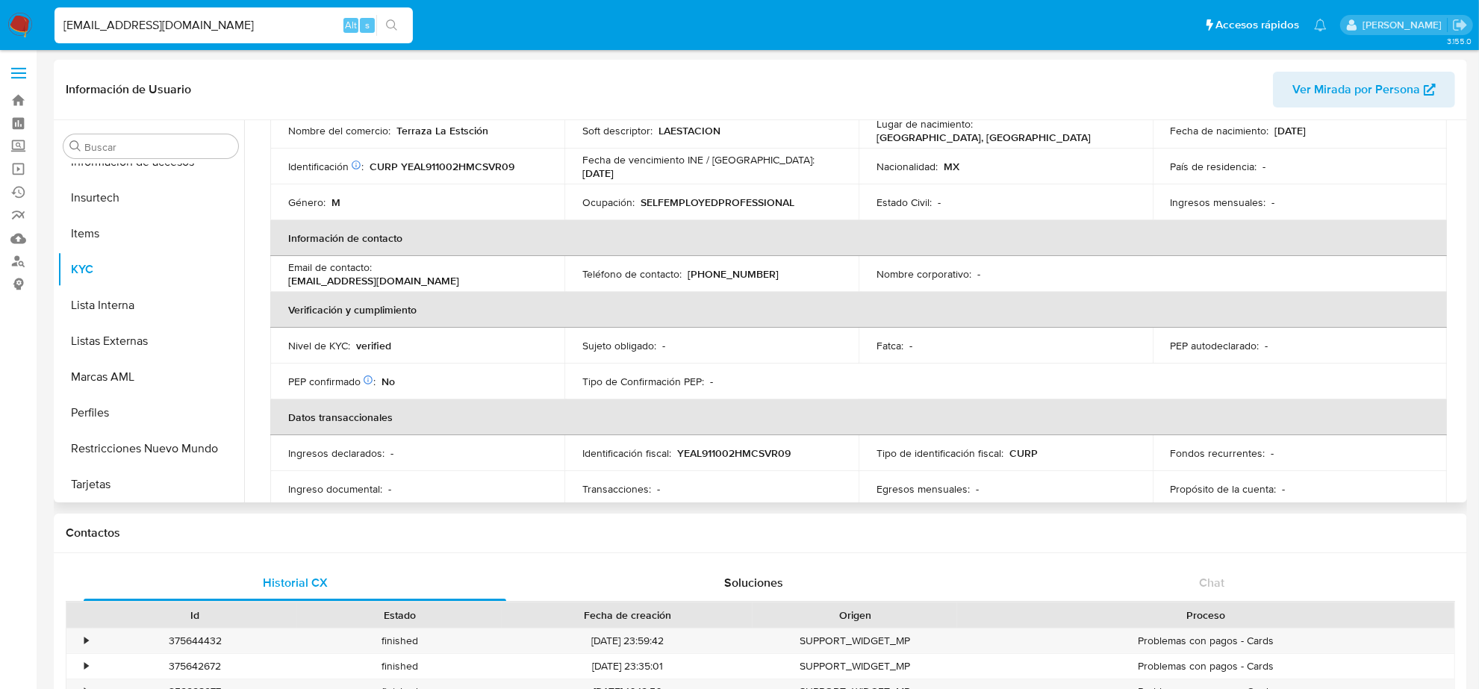
select select "10"
click at [732, 281] on td "Teléfono de contacto : (55) 33328657" at bounding box center [712, 274] width 294 height 36
click at [733, 278] on p "(55) 33328657" at bounding box center [733, 273] width 91 height 13
copy p "33328657"
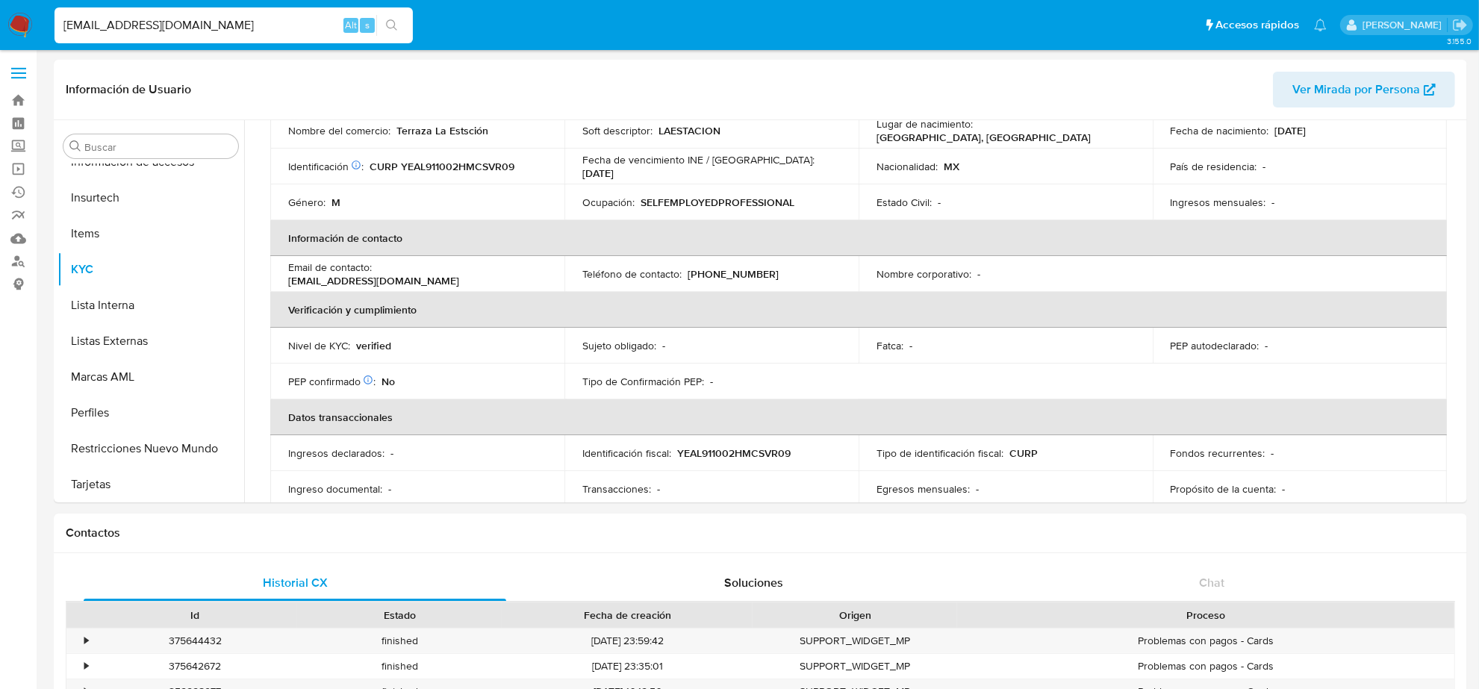
click at [206, 20] on input "LAUROMANA@HOTMAIL.COM" at bounding box center [234, 25] width 358 height 19
paste input "GABYY_GONZALEZ17"
type input "GABYY_GONZALEZ17@HOTMAIL.COM"
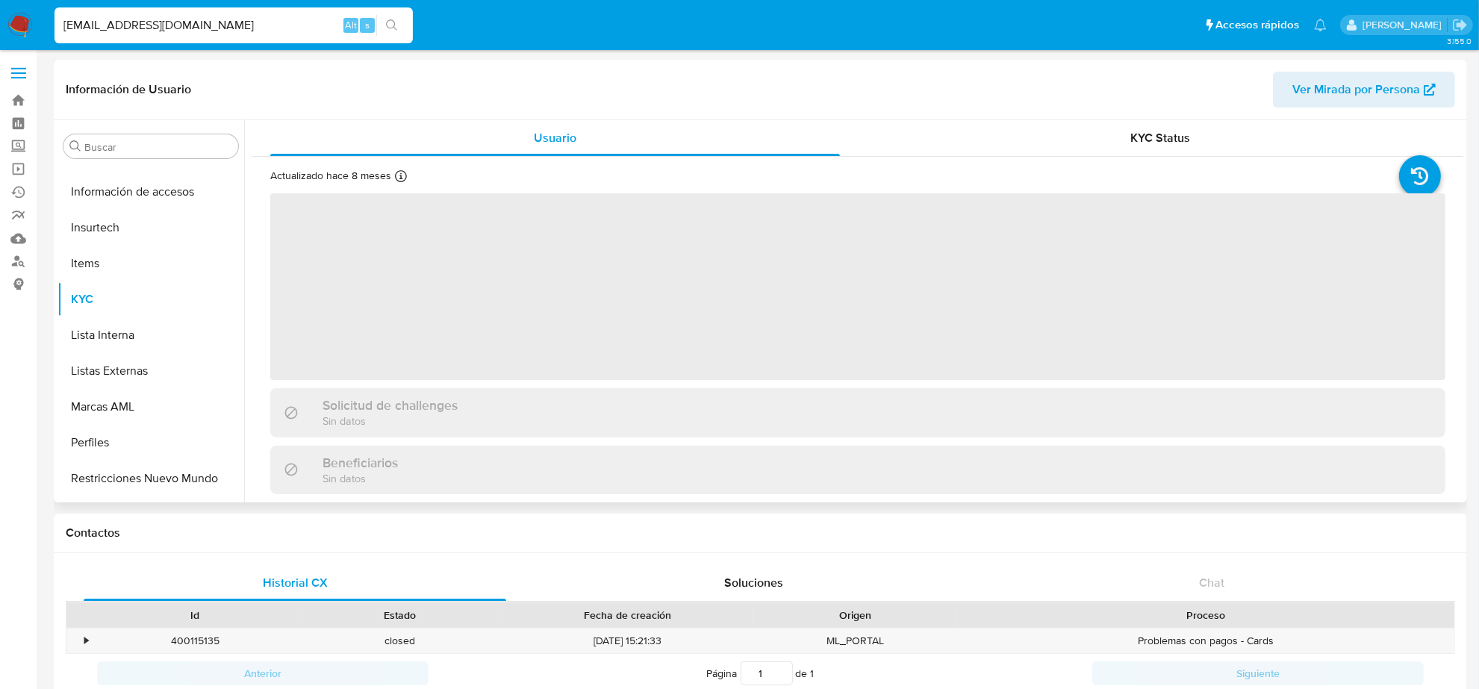
scroll to position [630, 0]
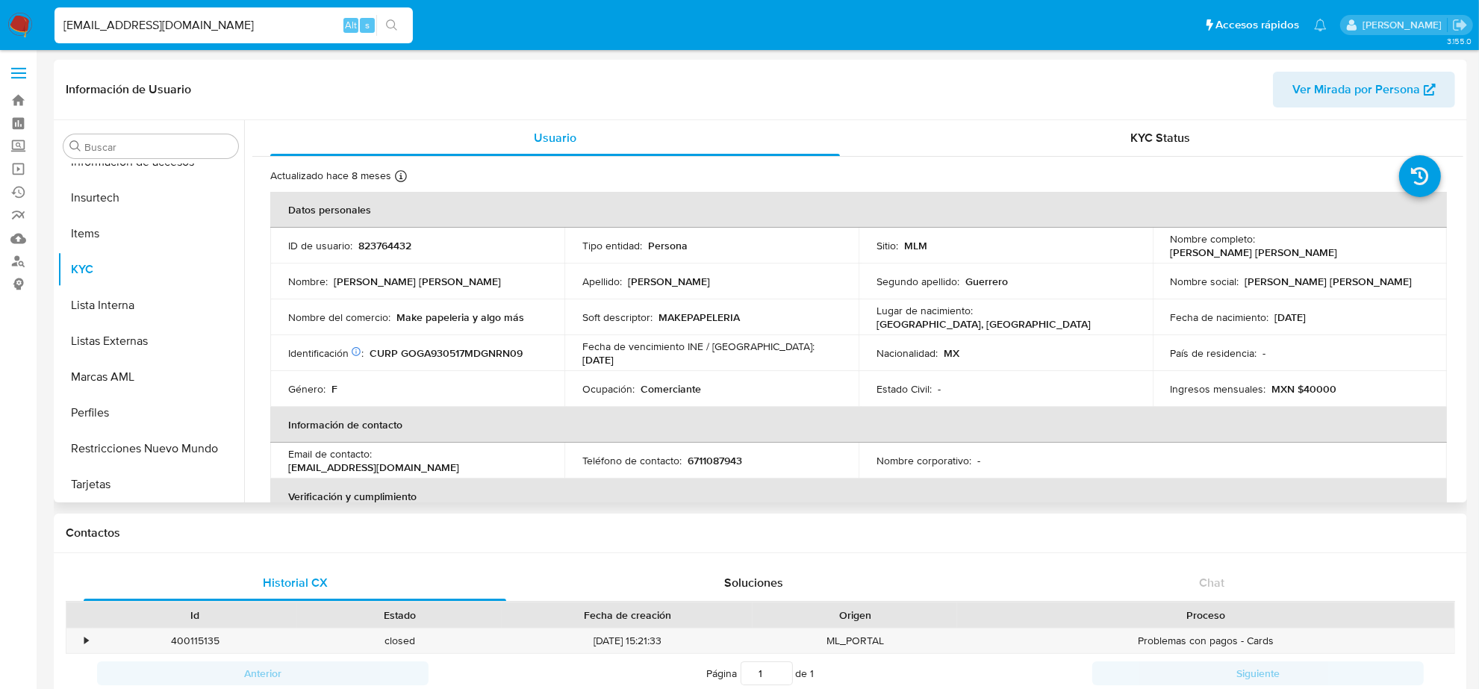
select select "10"
click at [714, 462] on p "6711087943" at bounding box center [715, 460] width 55 height 13
copy p "6711087943"
click at [236, 24] on input "GABYY_GONZALEZ17@HOTMAIL.COM" at bounding box center [234, 25] width 358 height 19
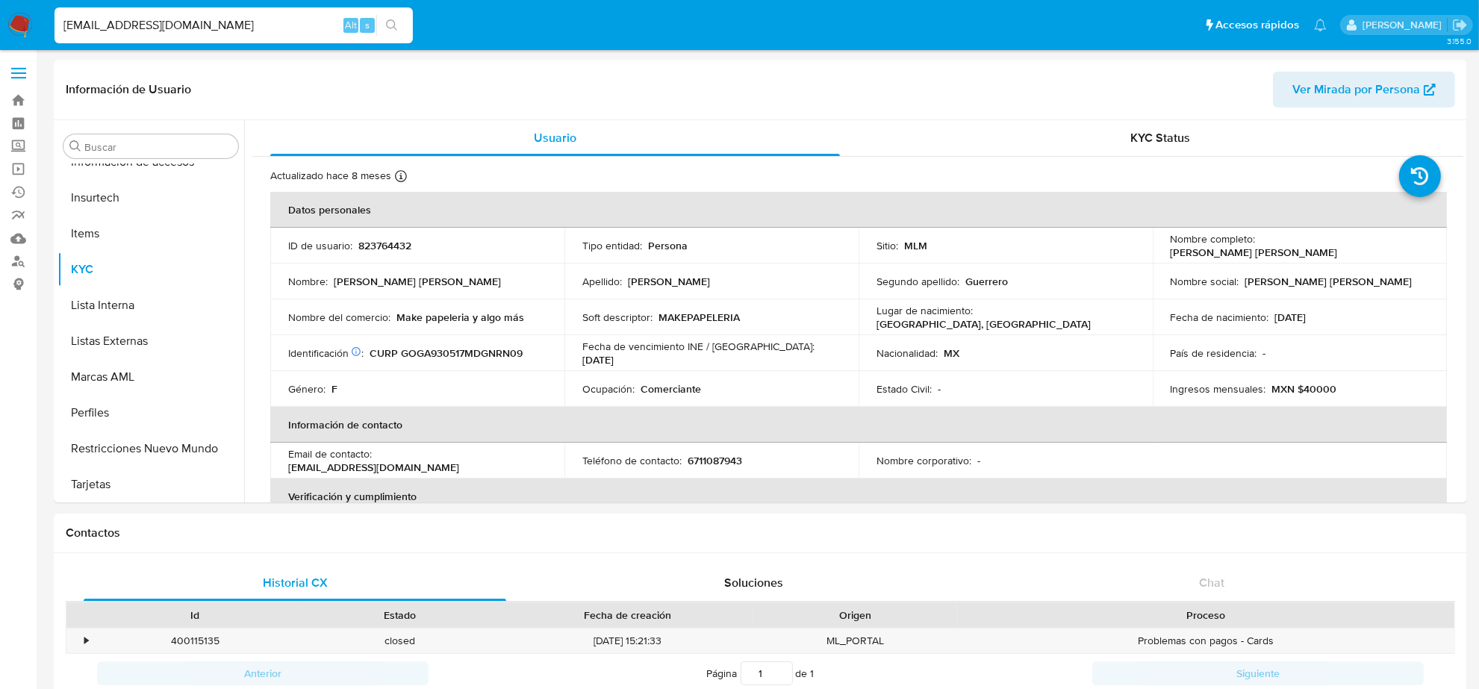
click at [236, 24] on input "GABYY_GONZALEZ17@HOTMAIL.COM" at bounding box center [234, 25] width 358 height 19
paste input "JUANITO24"
click at [240, 24] on input "JUANITO24@HOTMAIL.COM" at bounding box center [234, 25] width 358 height 19
click at [181, 20] on input "JUANITO24@HOTMAIL.COM" at bounding box center [234, 25] width 358 height 19
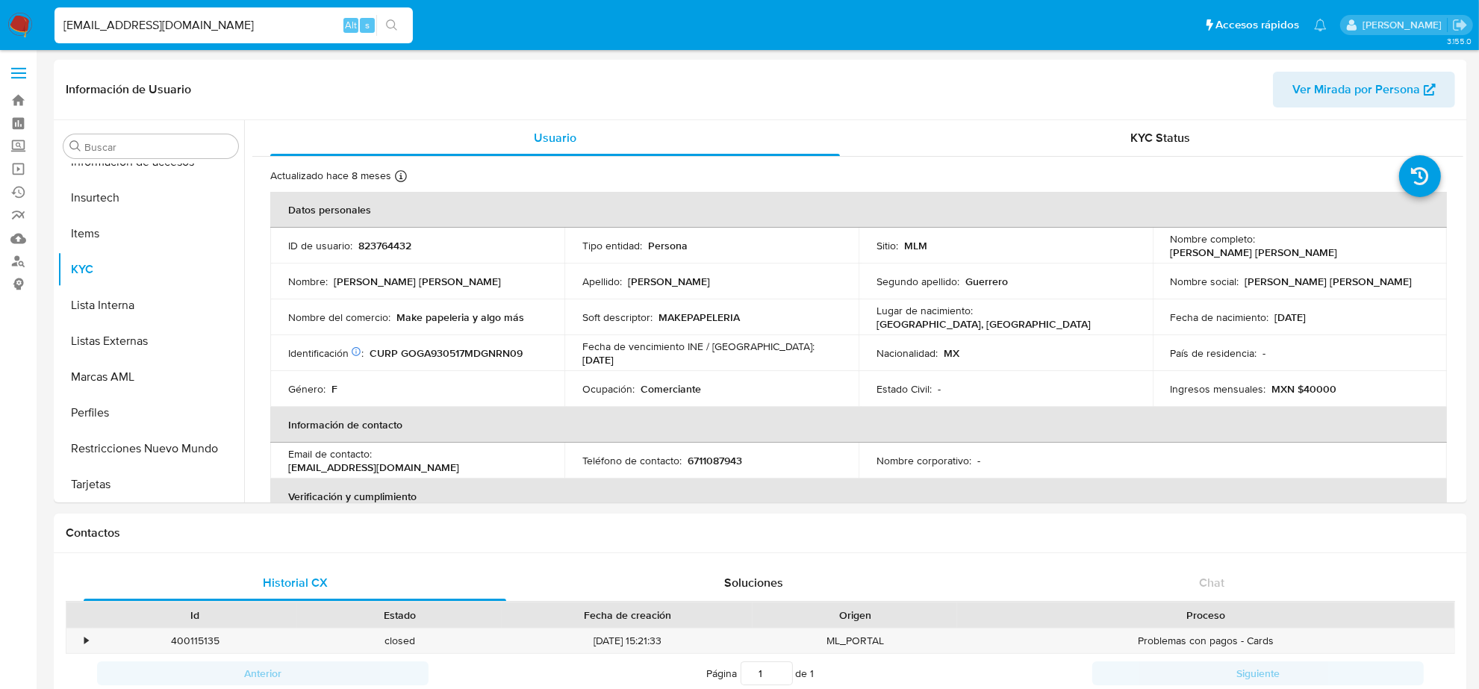
click at [181, 20] on input "JUANITO24@HOTMAIL.COM" at bounding box center [234, 25] width 358 height 19
paste input "PICHIPALLARES@G"
type input "PICHIPALLARES@GMAIL.COM"
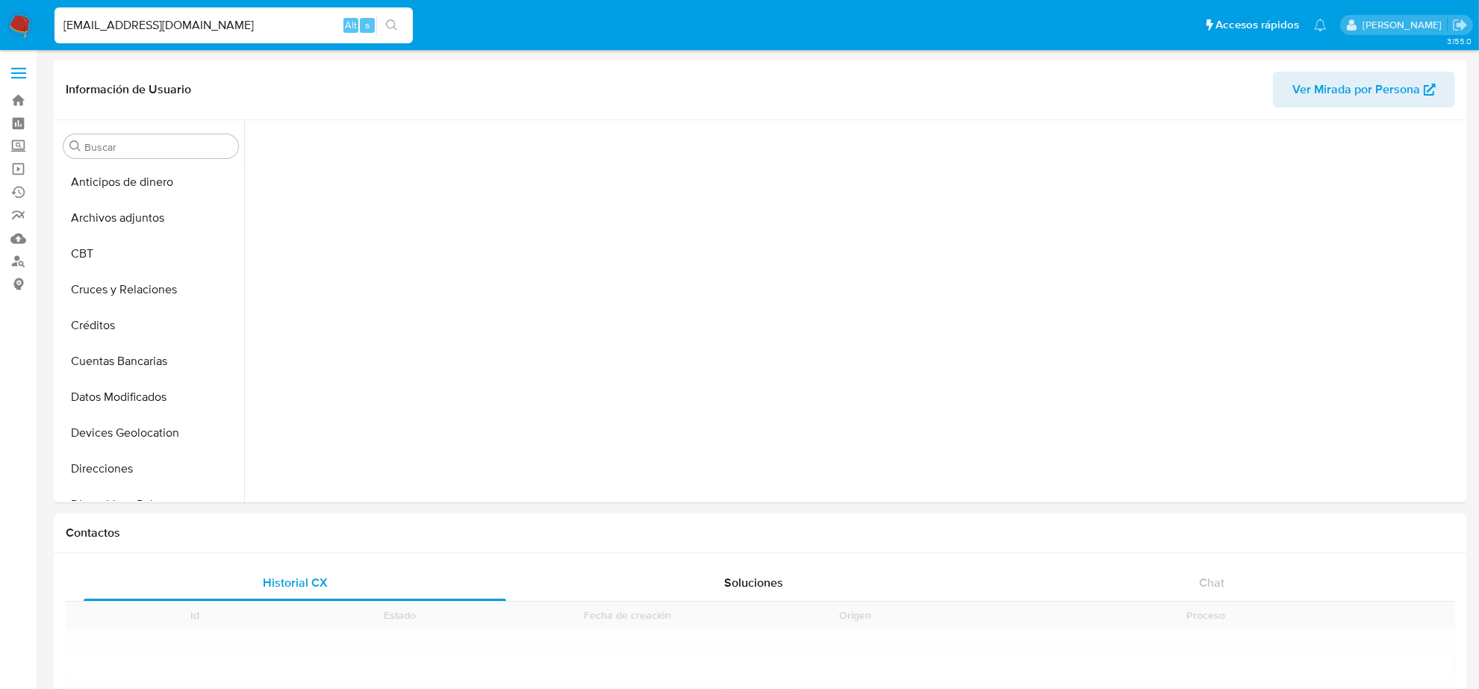
scroll to position [630, 0]
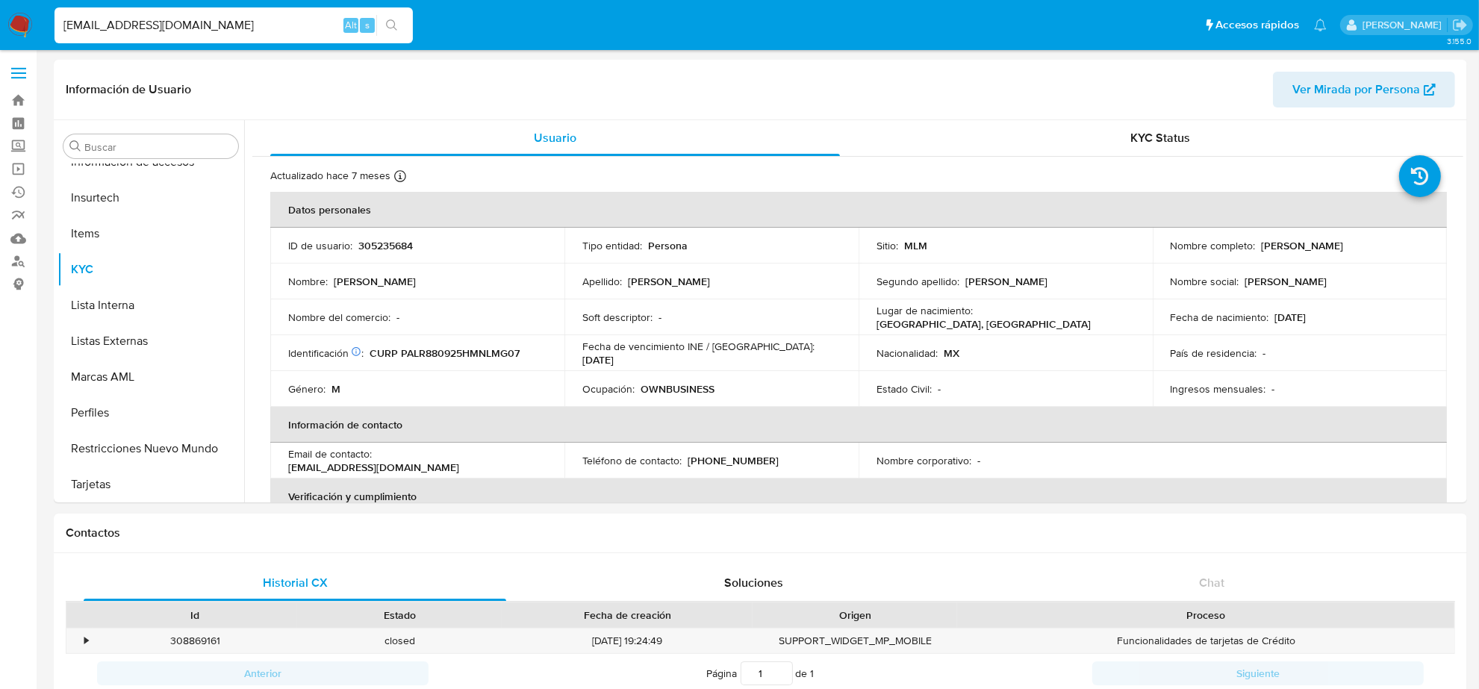
select select "10"
click at [747, 461] on p "(443) 2384189" at bounding box center [733, 460] width 91 height 13
click at [244, 19] on input "PICHIPALLARES@GMAIL.COM" at bounding box center [234, 25] width 358 height 19
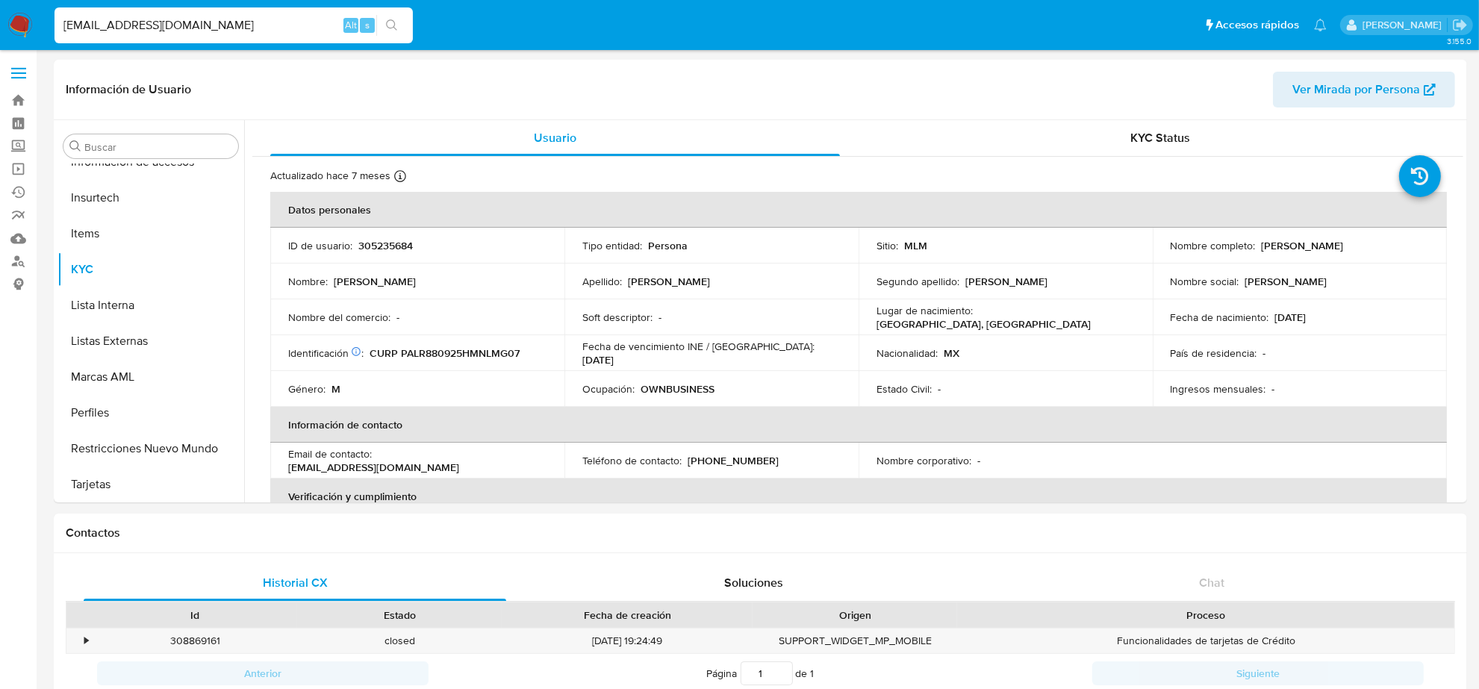
click at [244, 19] on input "PICHIPALLARES@GMAIL.COM" at bounding box center [234, 25] width 358 height 19
paste input "TALLER.PATRIA@OUTLOOK"
type input "TALLER.PATRIA@OUTLOOK.COM"
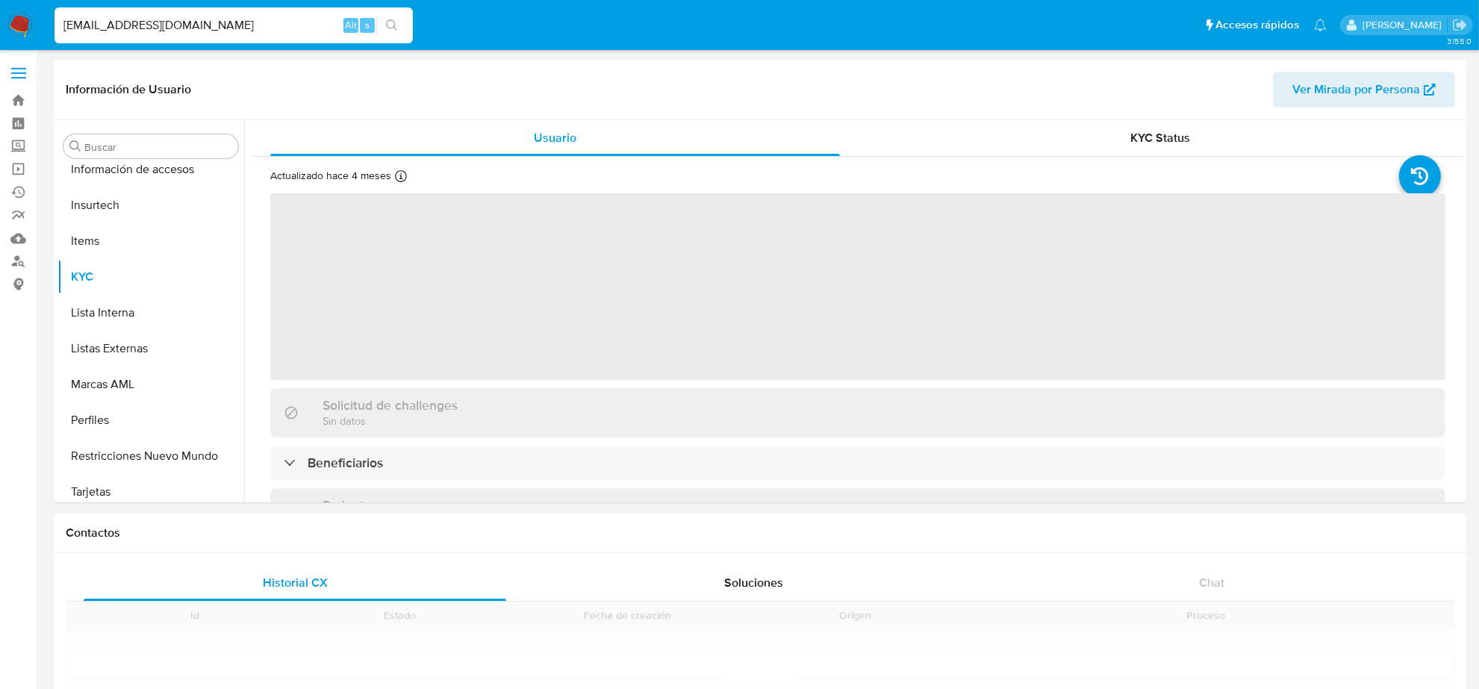
scroll to position [630, 0]
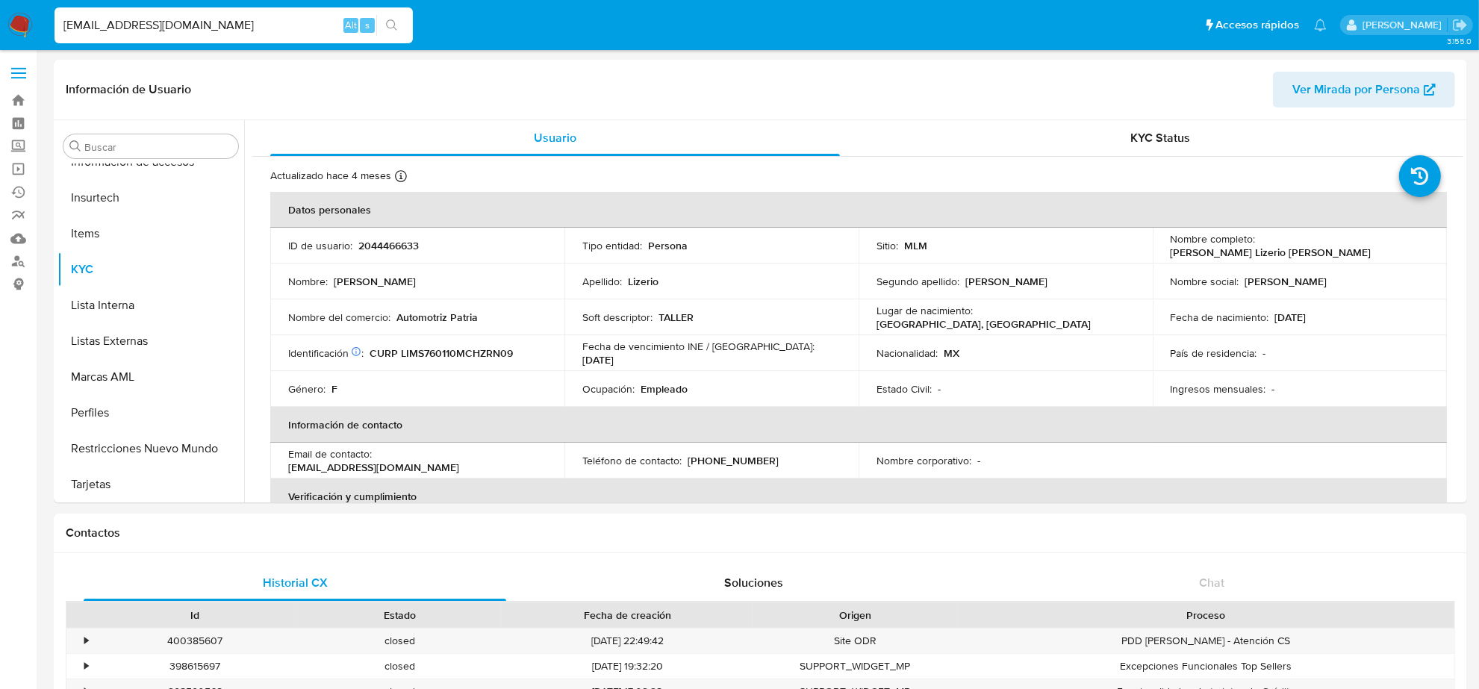
select select "10"
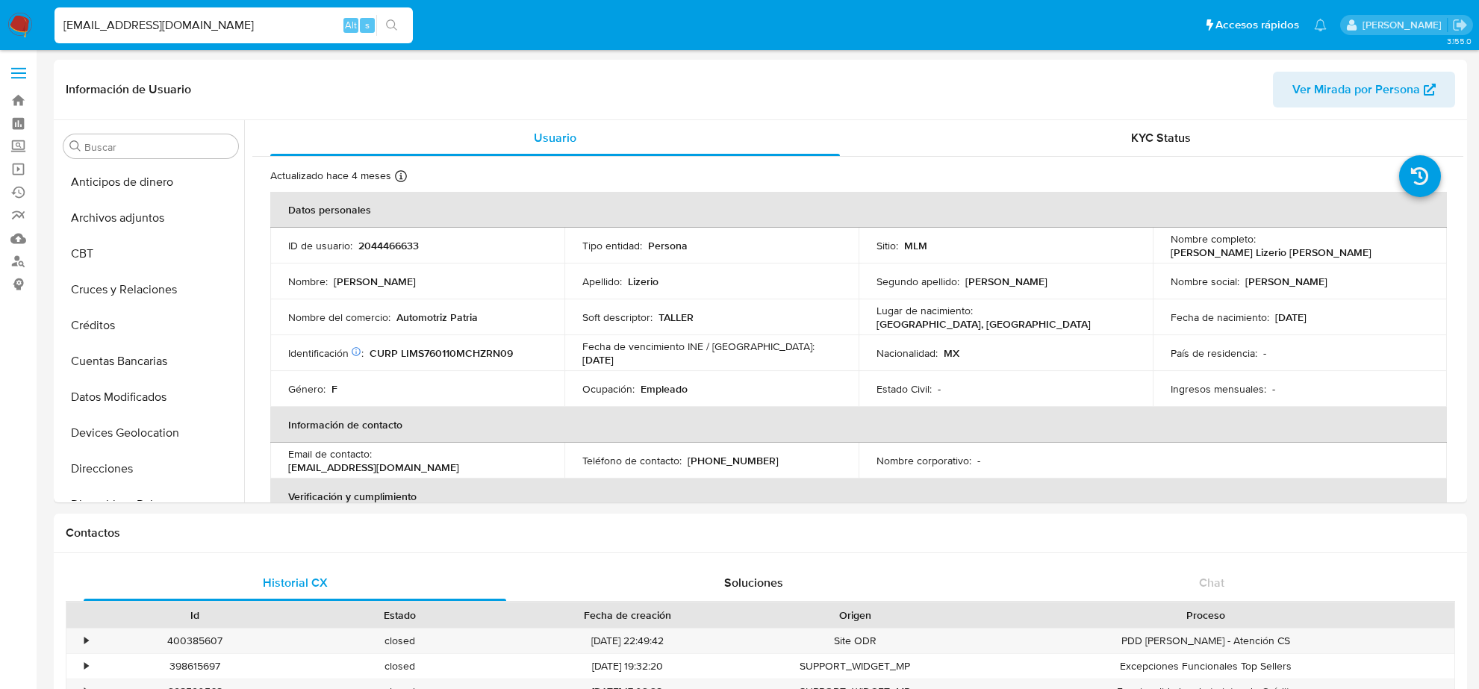
select select "10"
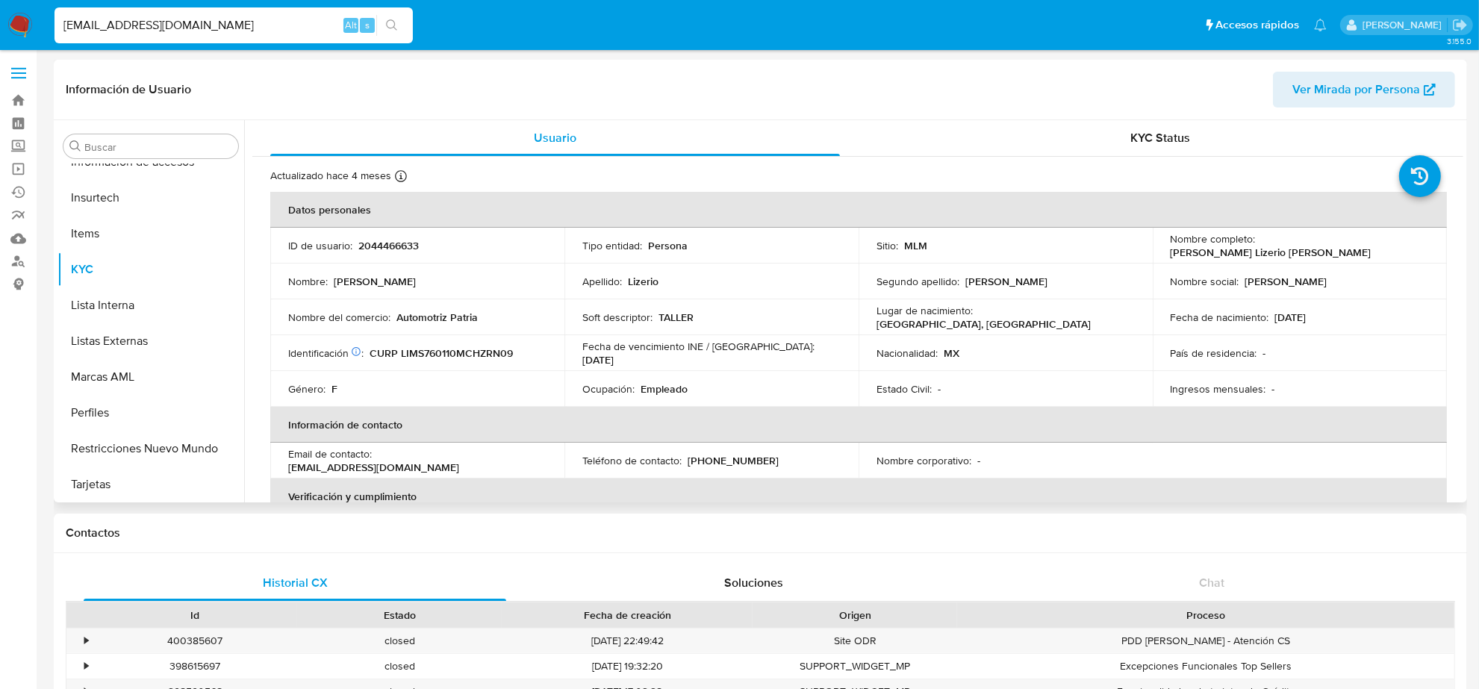
click at [715, 463] on p "[PHONE_NUMBER]" at bounding box center [733, 460] width 91 height 13
copy p "32457092"
click at [205, 16] on input "[EMAIL_ADDRESS][DOMAIN_NAME]" at bounding box center [234, 25] width 358 height 19
click at [204, 19] on input "[EMAIL_ADDRESS][DOMAIN_NAME]" at bounding box center [234, 25] width 358 height 19
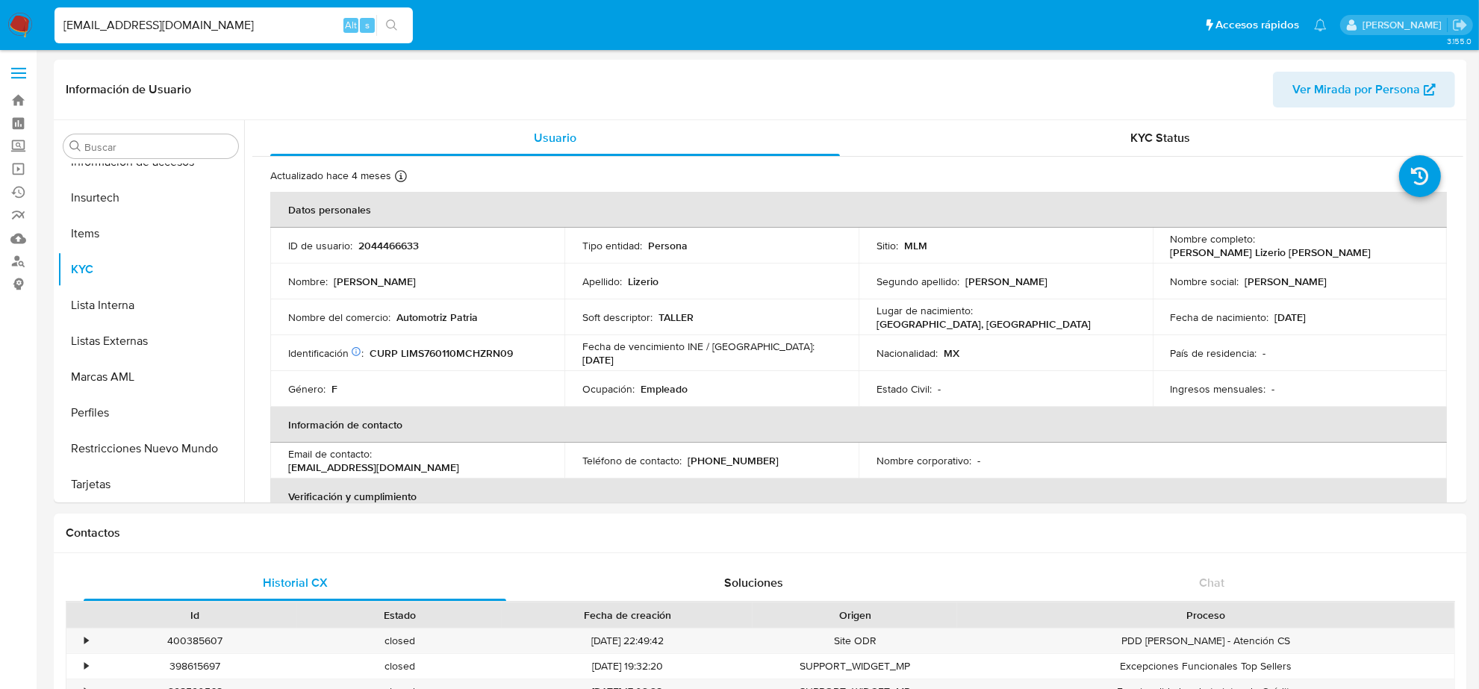
click at [204, 19] on input "[EMAIL_ADDRESS][DOMAIN_NAME]" at bounding box center [234, 25] width 358 height 19
paste input "[EMAIL_ADDRESS]"
type input "[EMAIL_ADDRESS][DOMAIN_NAME]"
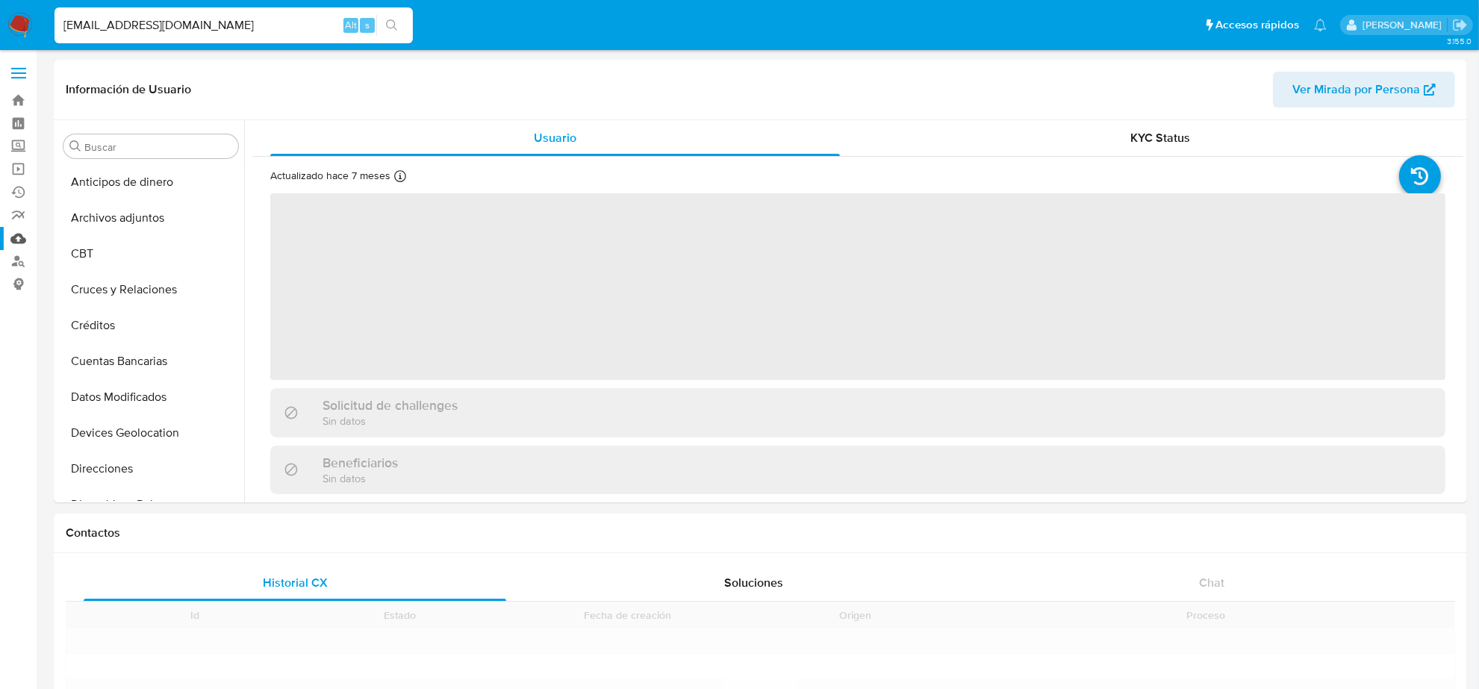
scroll to position [630, 0]
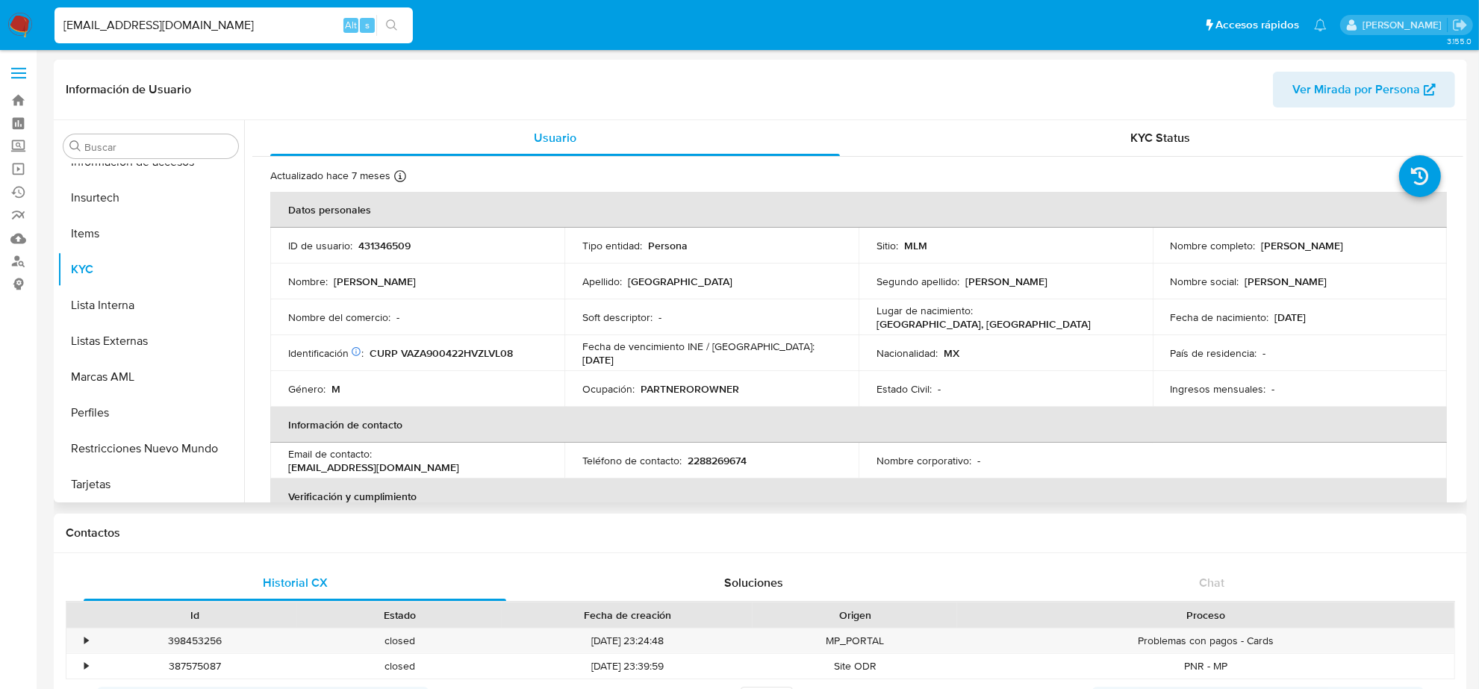
select select "10"
click at [742, 458] on p "2288269674" at bounding box center [717, 460] width 59 height 13
copy p "2288269674"
click at [183, 31] on input "VALENCIALFREDO90@GMAIL.COM" at bounding box center [234, 25] width 358 height 19
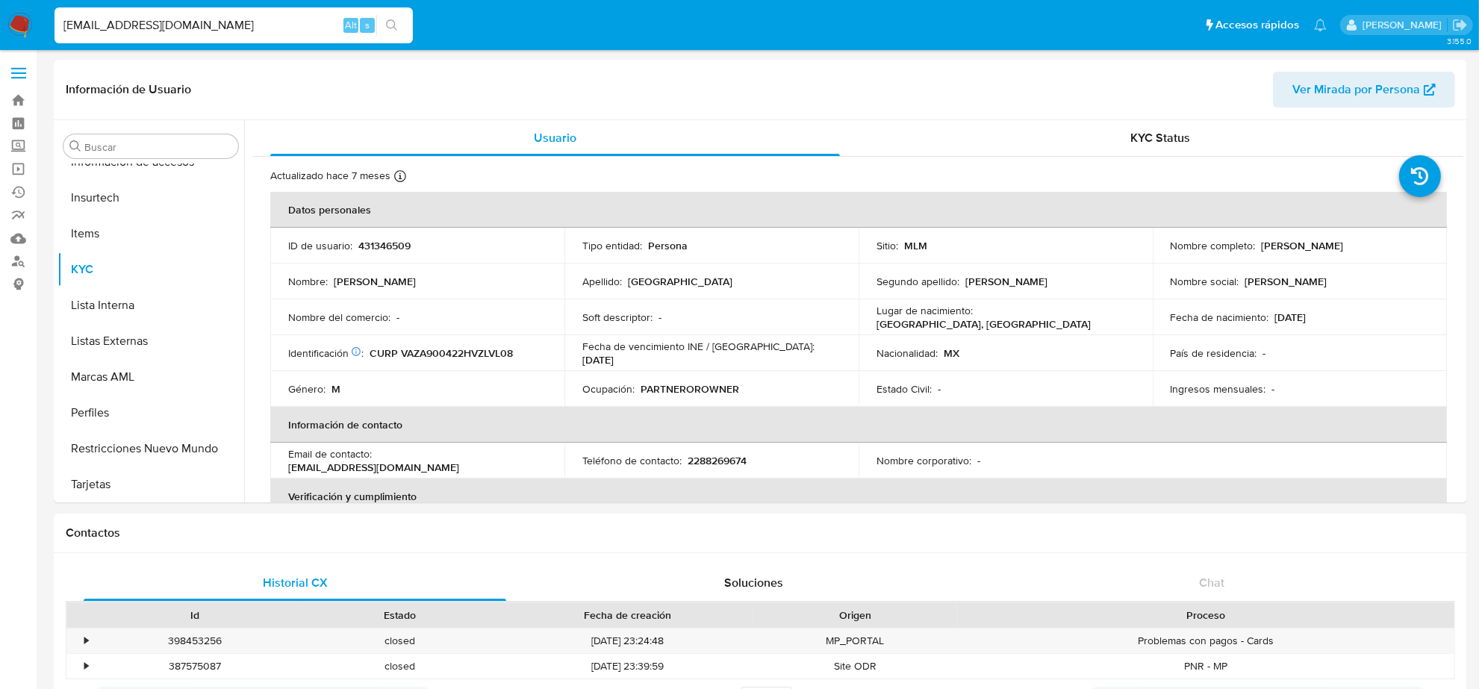
click at [183, 31] on input "VALENCIALFREDO90@GMAIL.COM" at bounding box center [234, 25] width 358 height 19
paste input "CONSOLTEKK"
type input "CONSOLTEKK@GMAIL.COM"
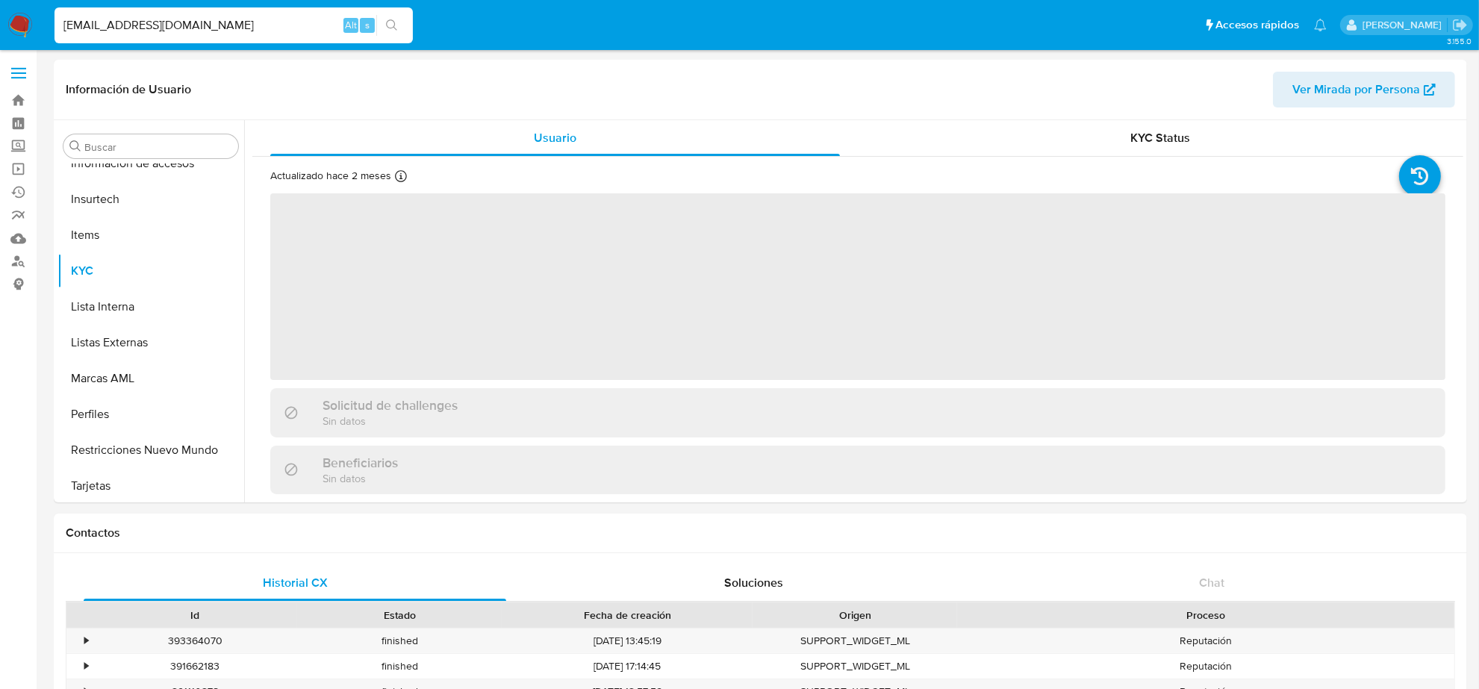
scroll to position [630, 0]
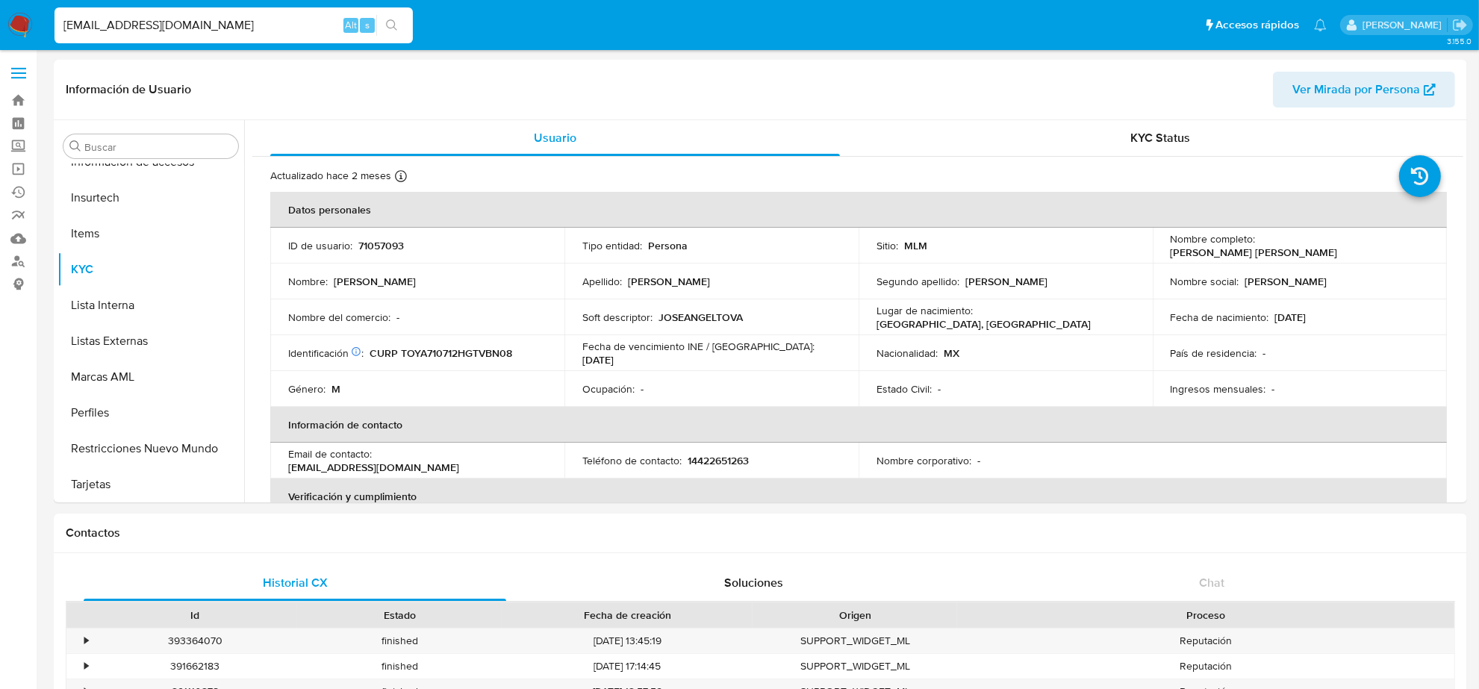
select select "10"
drag, startPoint x: 689, startPoint y: 459, endPoint x: 756, endPoint y: 458, distance: 68.0
click at [756, 458] on div "Teléfono de contacto : 14422651263" at bounding box center [711, 460] width 258 height 13
copy p "4422651263"
click at [136, 28] on input "CONSOLTEKK@GMAIL.COM" at bounding box center [234, 25] width 358 height 19
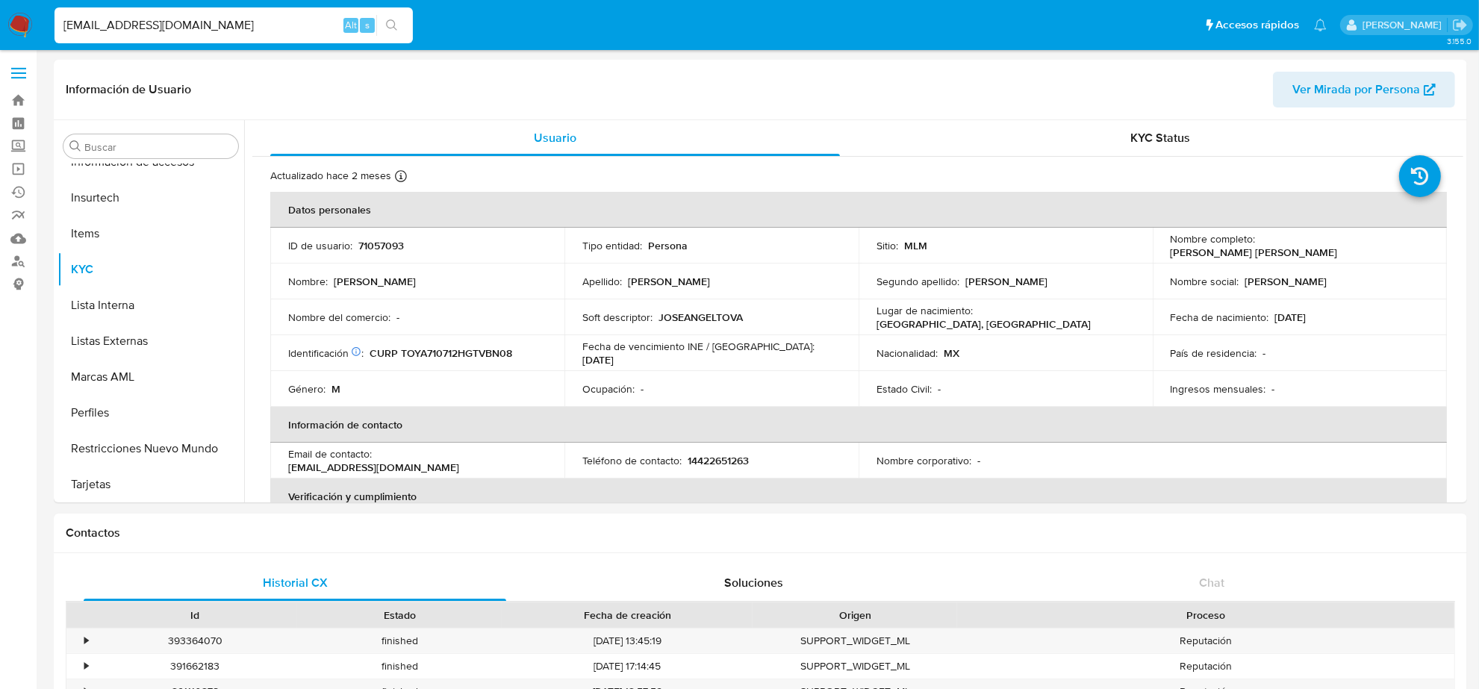
click at [136, 28] on input "CONSOLTEKK@GMAIL.COM" at bounding box center [234, 25] width 358 height 19
paste input "ZORRILLAPEDRO@HOT"
type input "ZORRILLAPEDRO@HOTMAIL.COM"
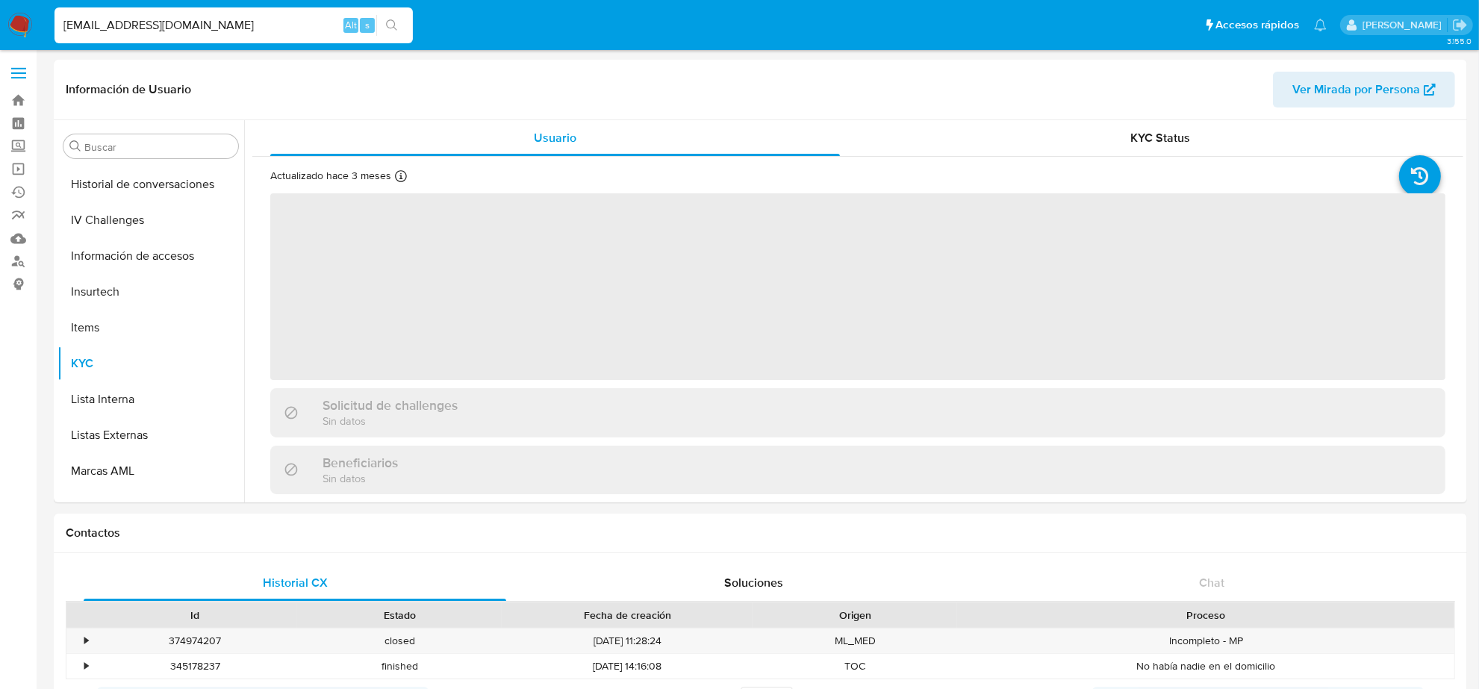
scroll to position [630, 0]
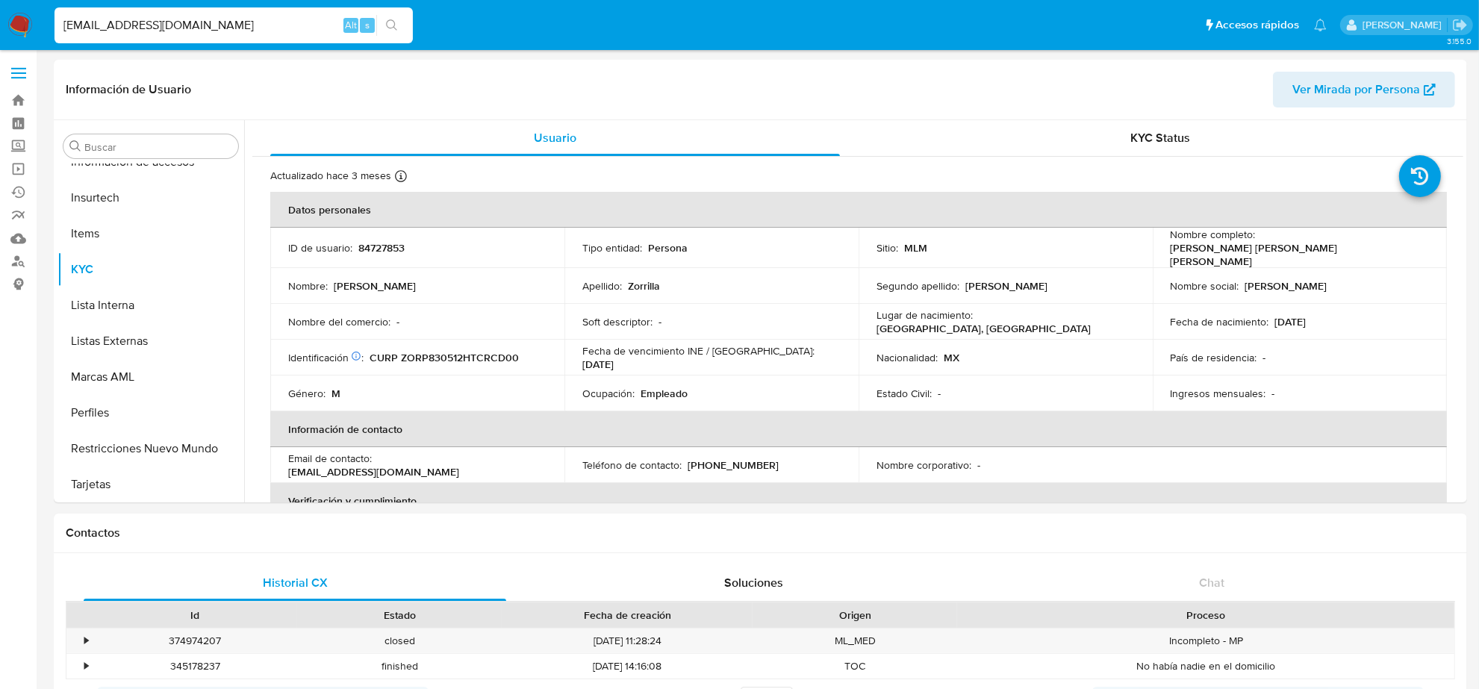
select select "10"
click at [258, 21] on input "ZORRILLAPEDRO@HOTMAIL.COM" at bounding box center [234, 25] width 358 height 19
paste input "MARTINFLORES@LIVE.COM.MX"
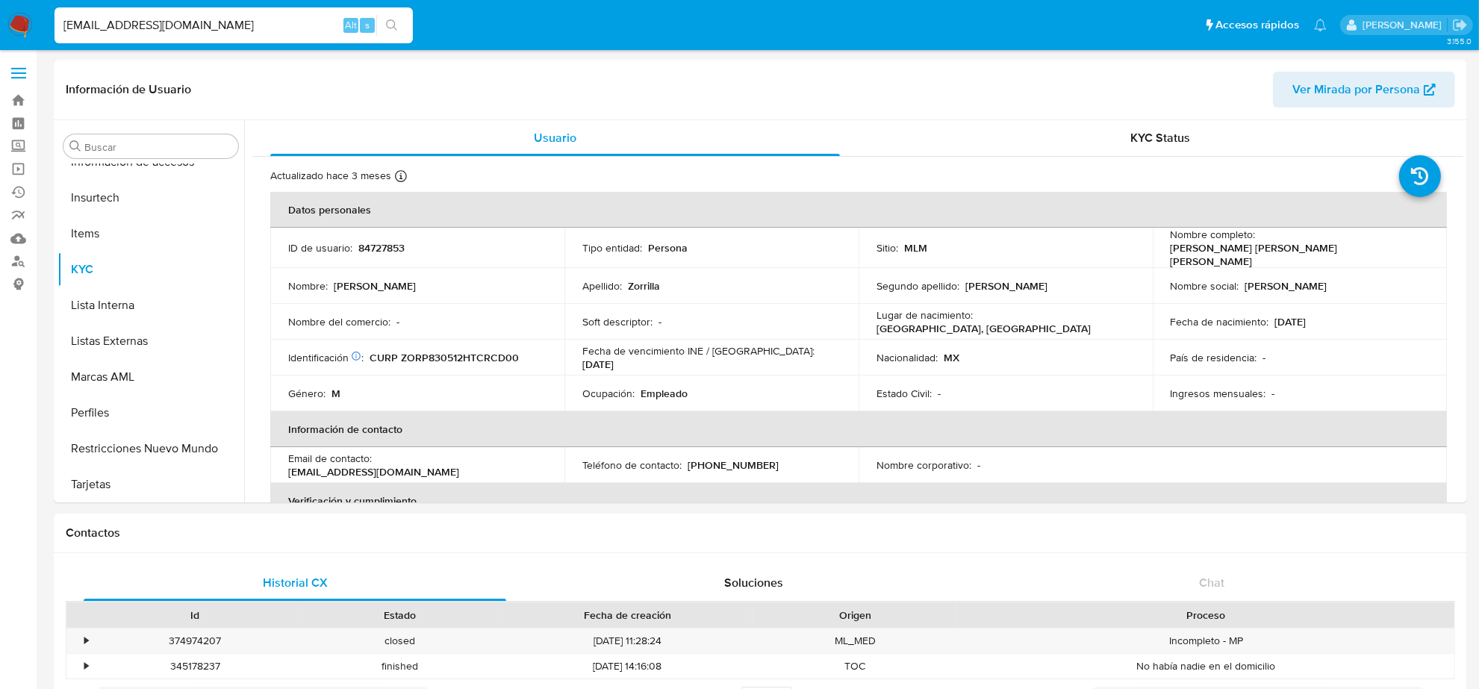
type input "MARTINFLORES@LIVE.COM.MX"
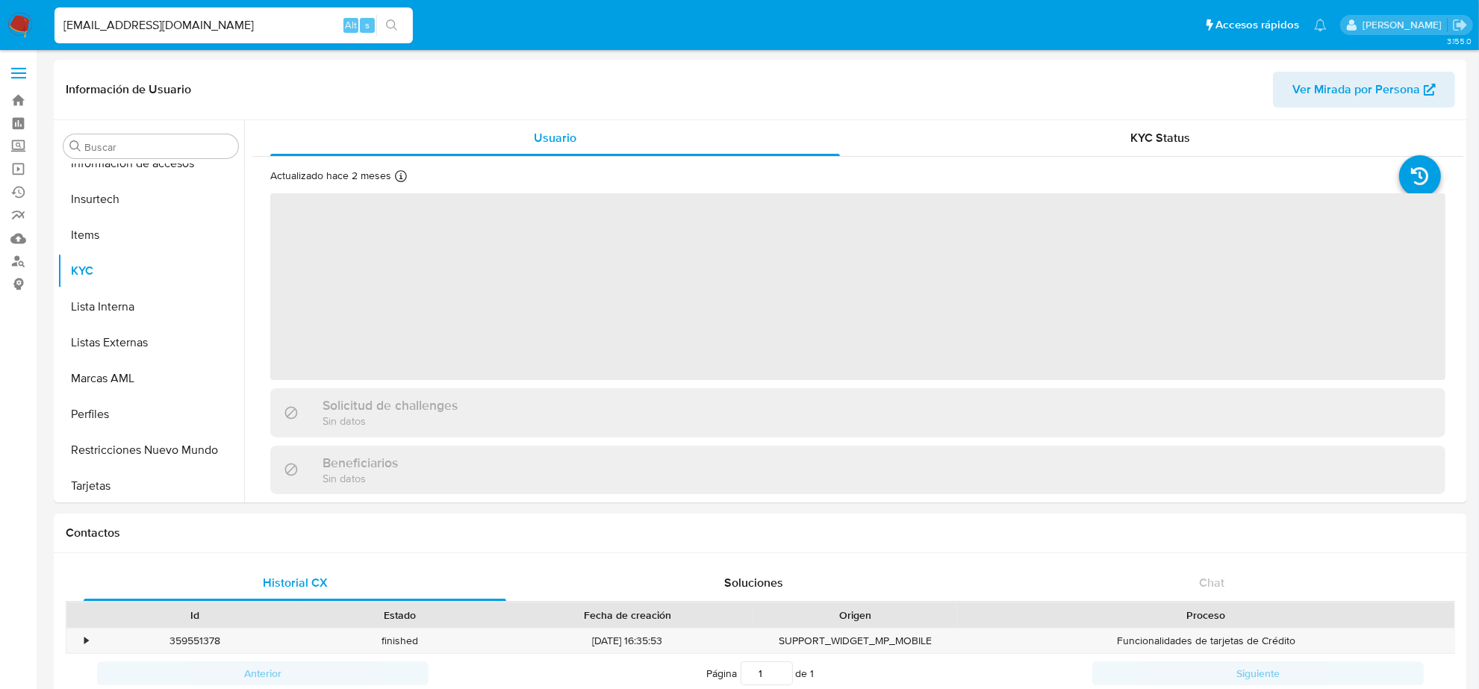
scroll to position [630, 0]
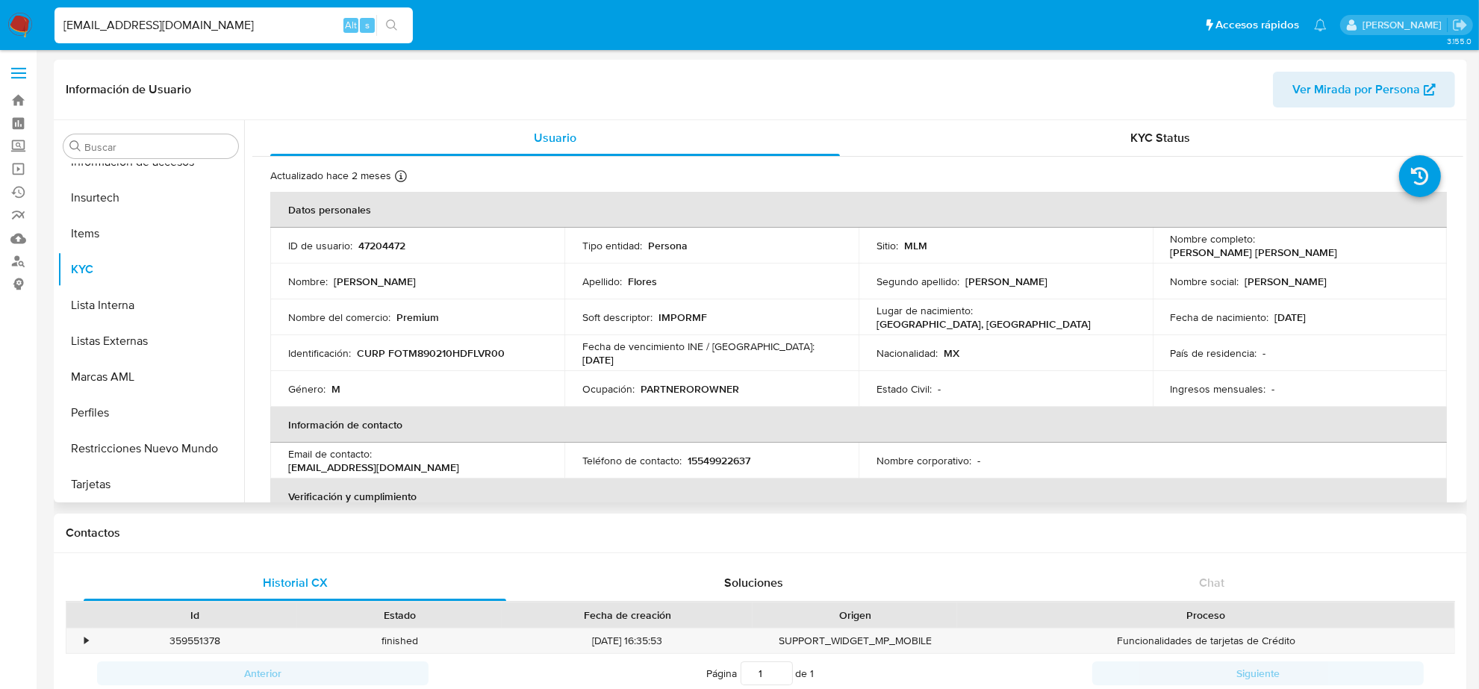
select select "10"
drag, startPoint x: 691, startPoint y: 456, endPoint x: 763, endPoint y: 452, distance: 72.5
click at [763, 452] on td "Teléfono de contacto : 15549922637" at bounding box center [712, 461] width 294 height 36
copy p "5549922637"
click at [199, 23] on input "MARTINFLORES@LIVE.COM.MX" at bounding box center [234, 25] width 358 height 19
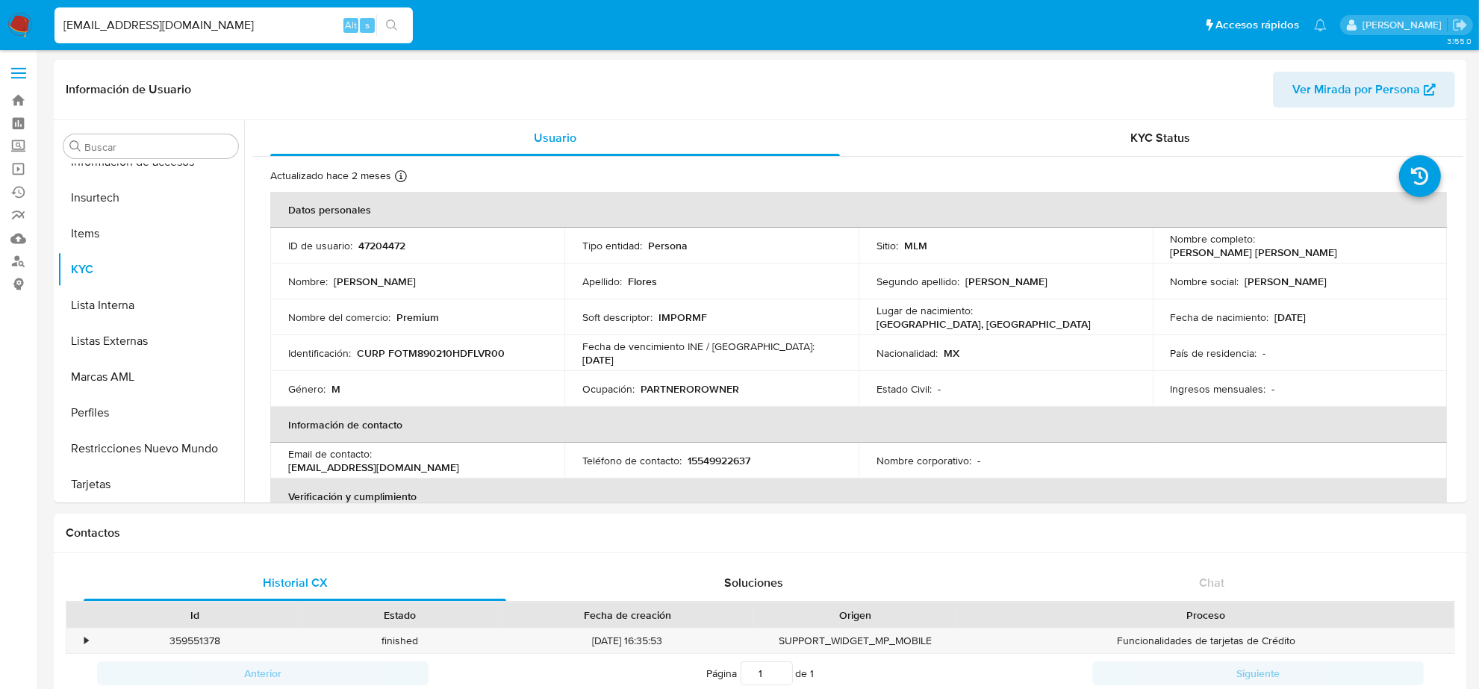
click at [199, 23] on input "MARTINFLORES@LIVE.COM.MX" at bounding box center [234, 25] width 358 height 19
paste input "LEDP1978@HOTMAIL.COM"
type input "LEDP1978@HOTMAIL.COM"
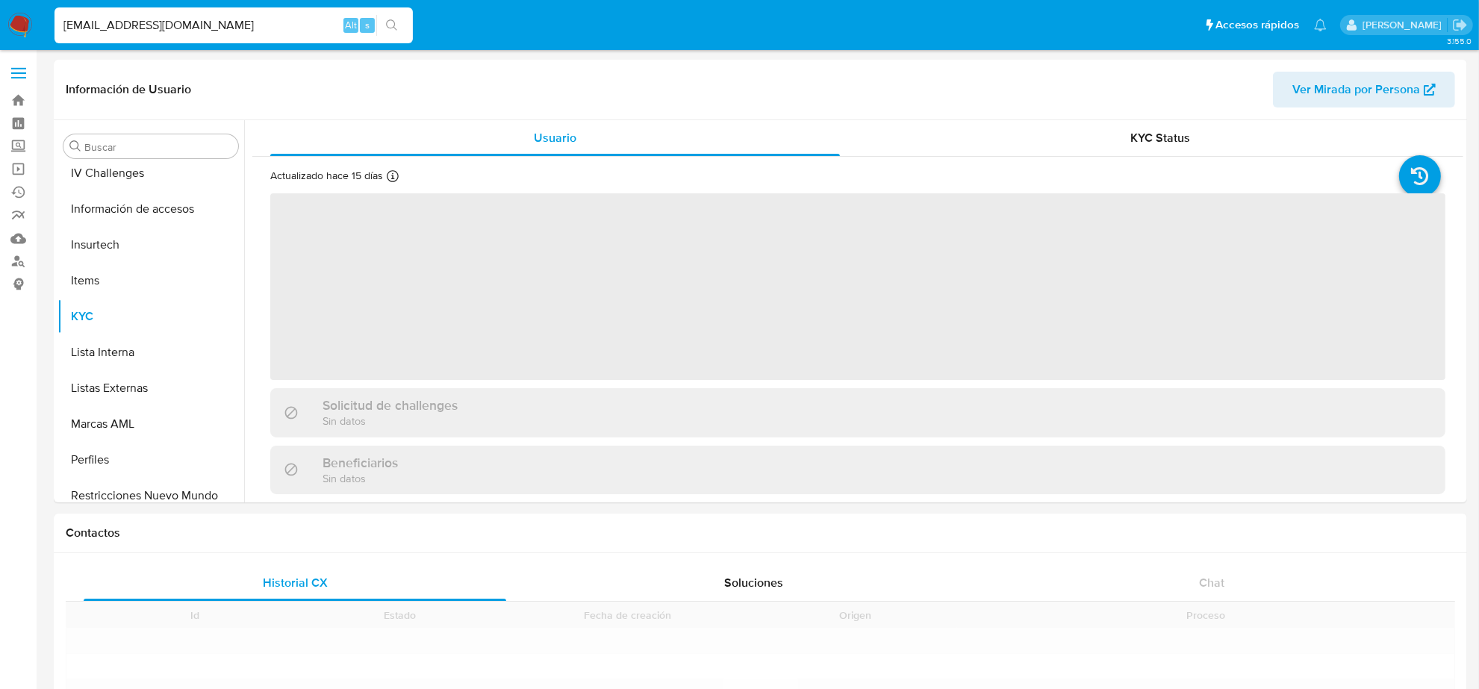
scroll to position [630, 0]
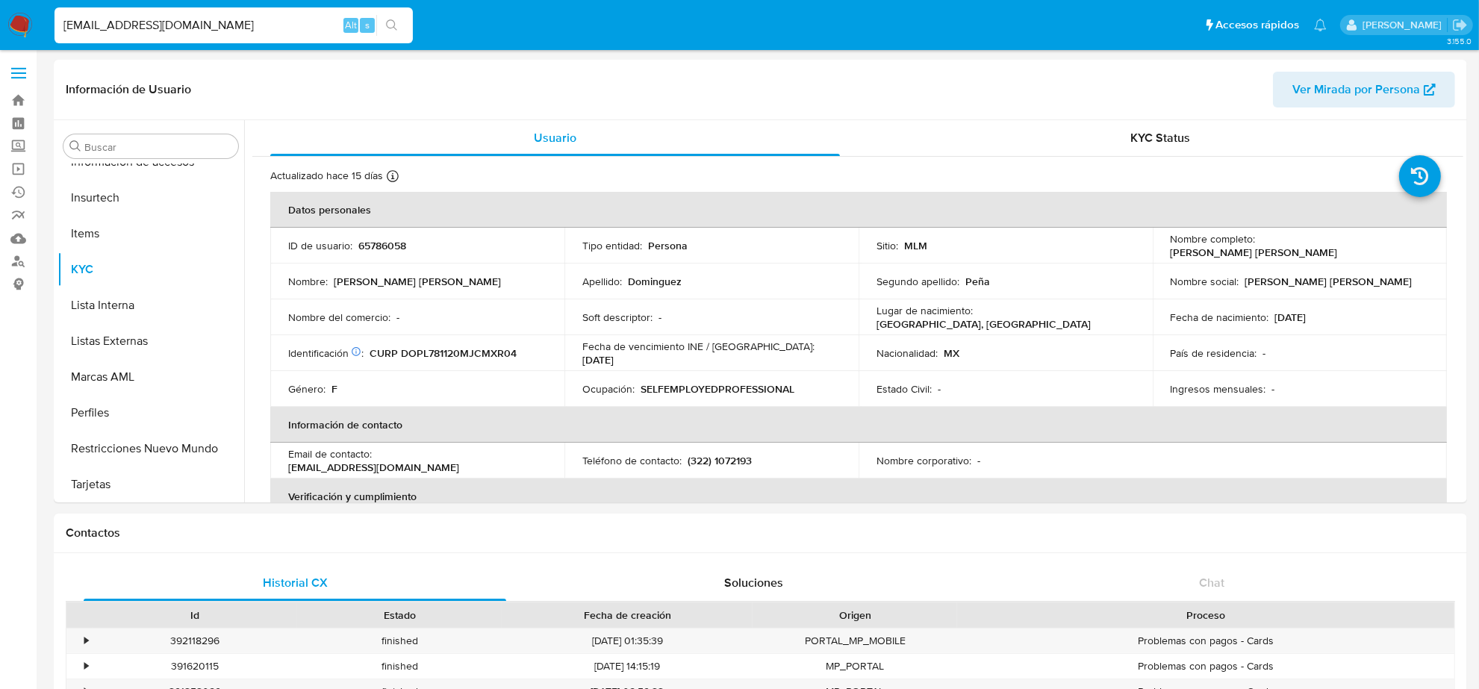
select select "10"
click at [152, 27] on input "LEDP1978@HOTMAIL.COM" at bounding box center [234, 25] width 358 height 19
paste input "KANDY_TRADES"
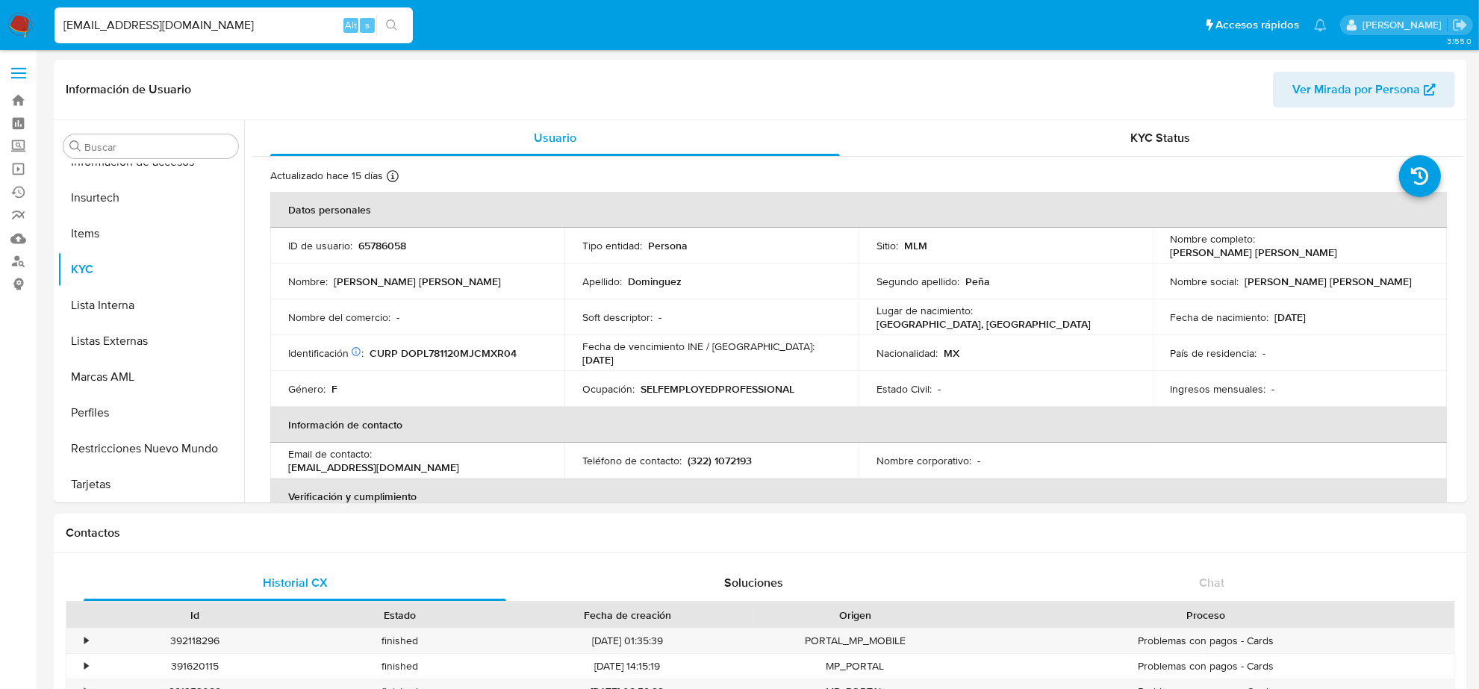
type input "KANDY_TRADES@HOTMAIL.COM"
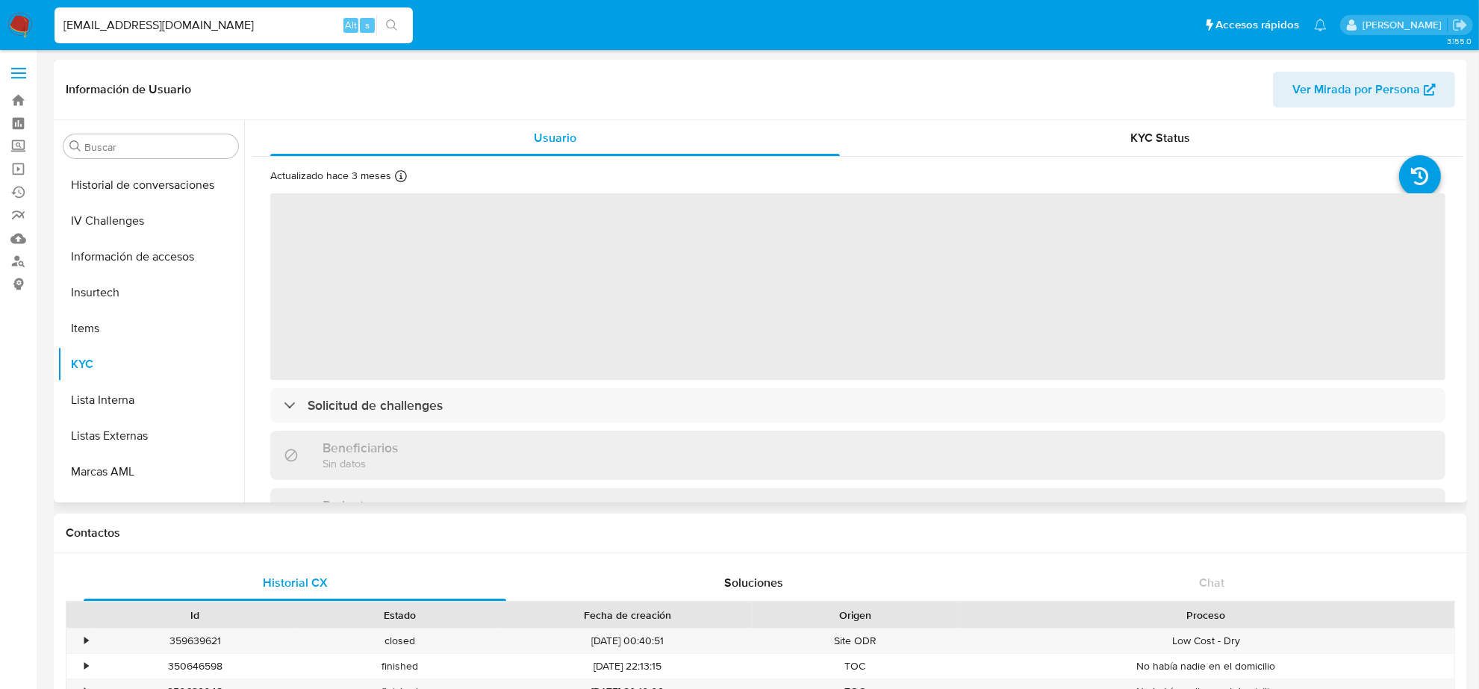
scroll to position [630, 0]
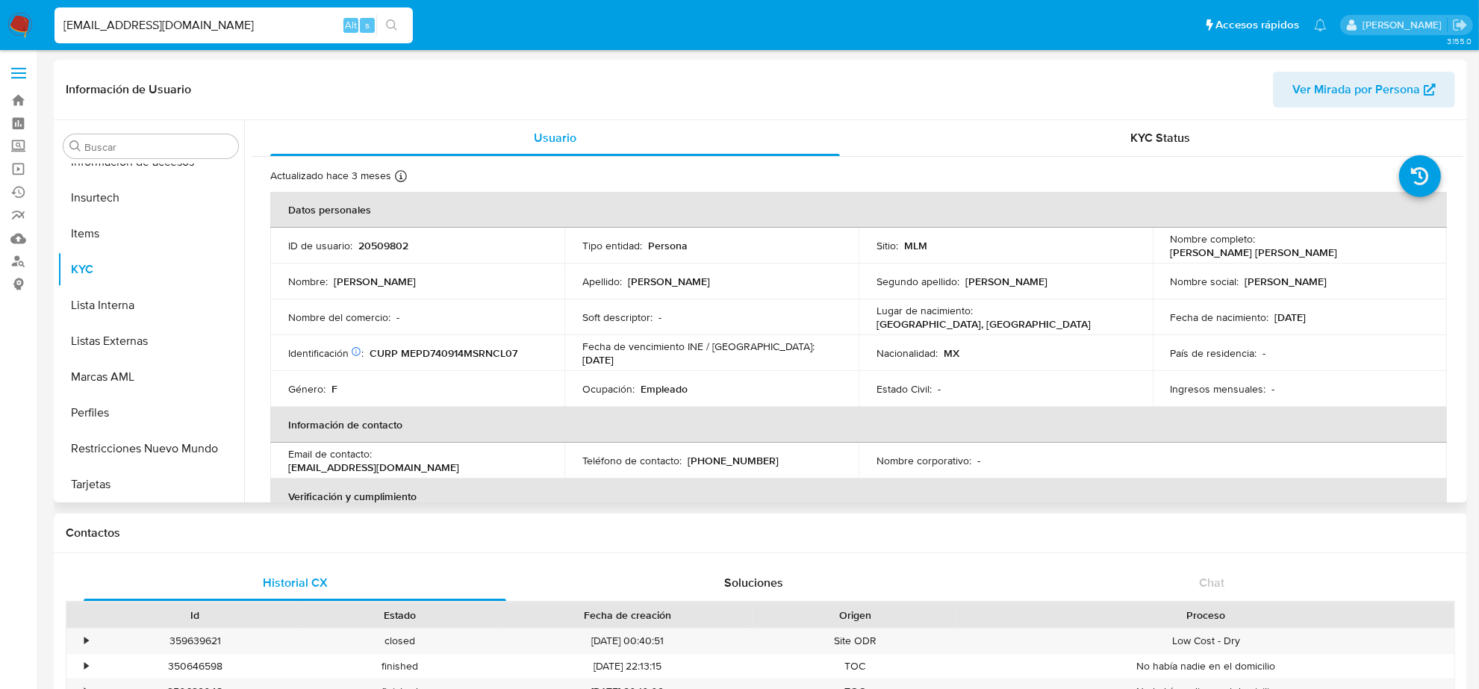
select select "10"
click at [202, 28] on input "KANDY_TRADES@HOTMAIL.COM" at bounding box center [234, 25] width 358 height 19
paste input "ESPEEGANAMEXICO@G"
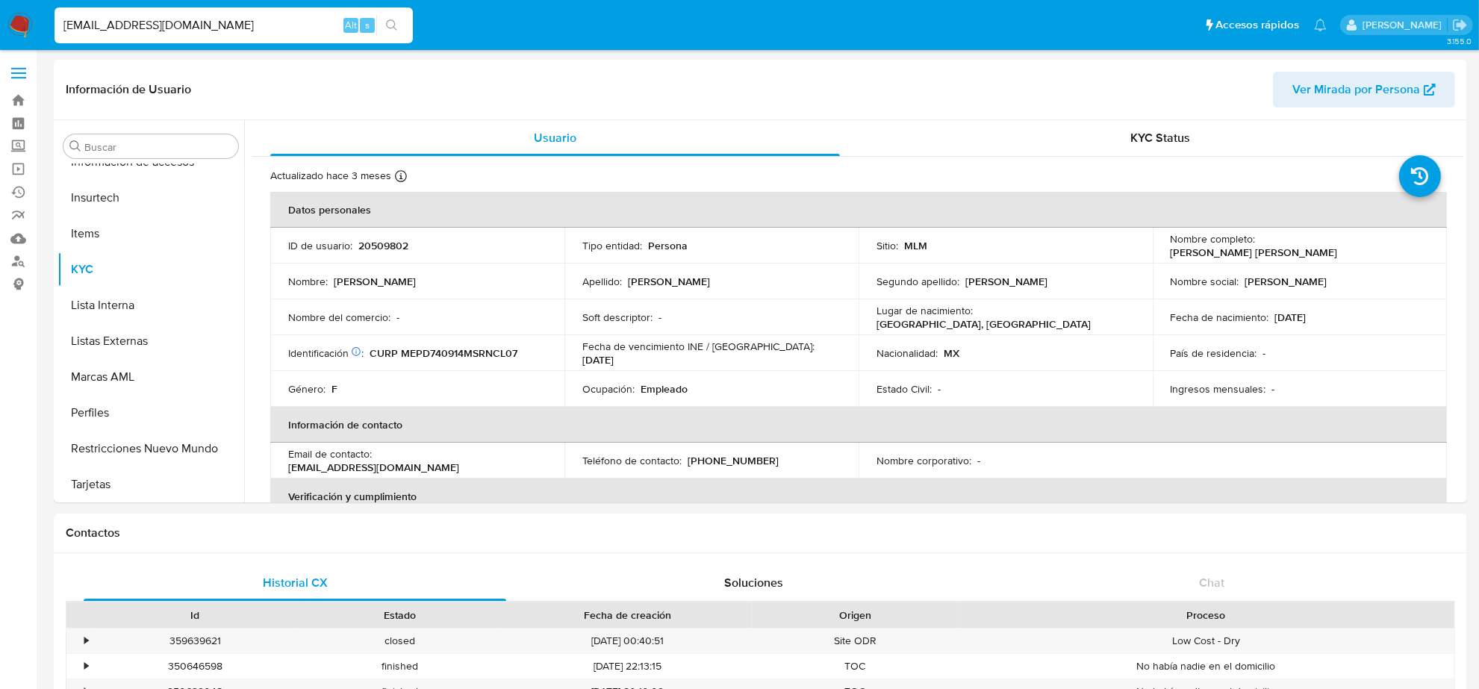
type input "ESPEEGANAMEXICO@GMAIL.COM"
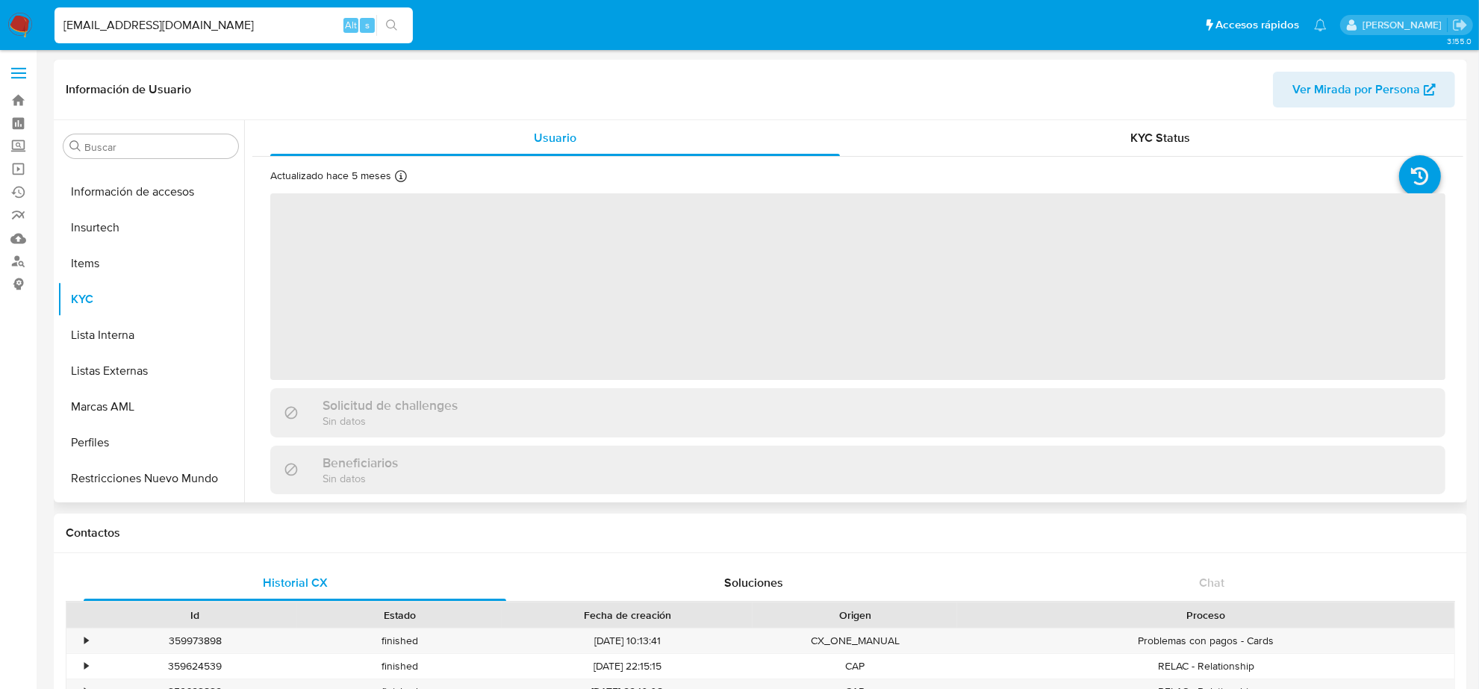
scroll to position [630, 0]
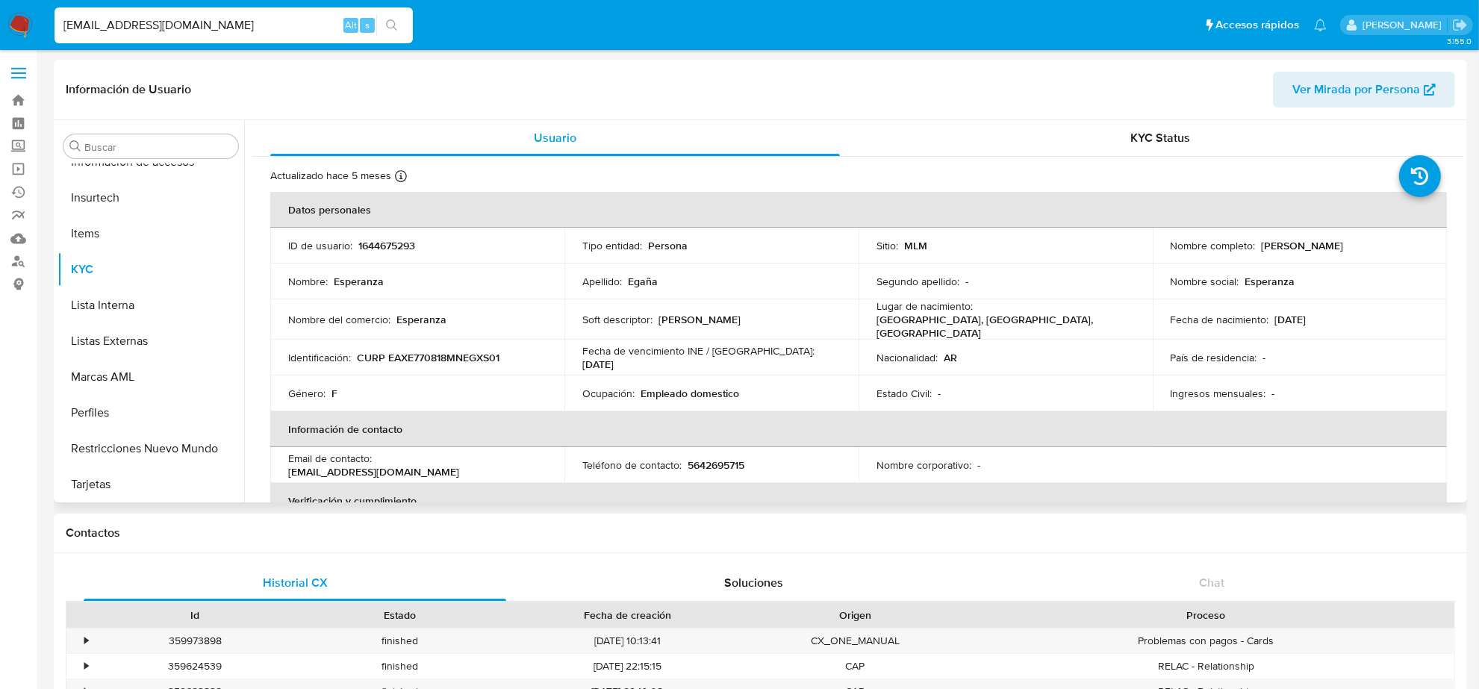
select select "10"
click at [730, 459] on p "5642695715" at bounding box center [716, 465] width 57 height 13
copy p "5642695715"
click at [193, 31] on input "ESPEEGANAMEXICO@GMAIL.COM" at bounding box center [234, 25] width 358 height 19
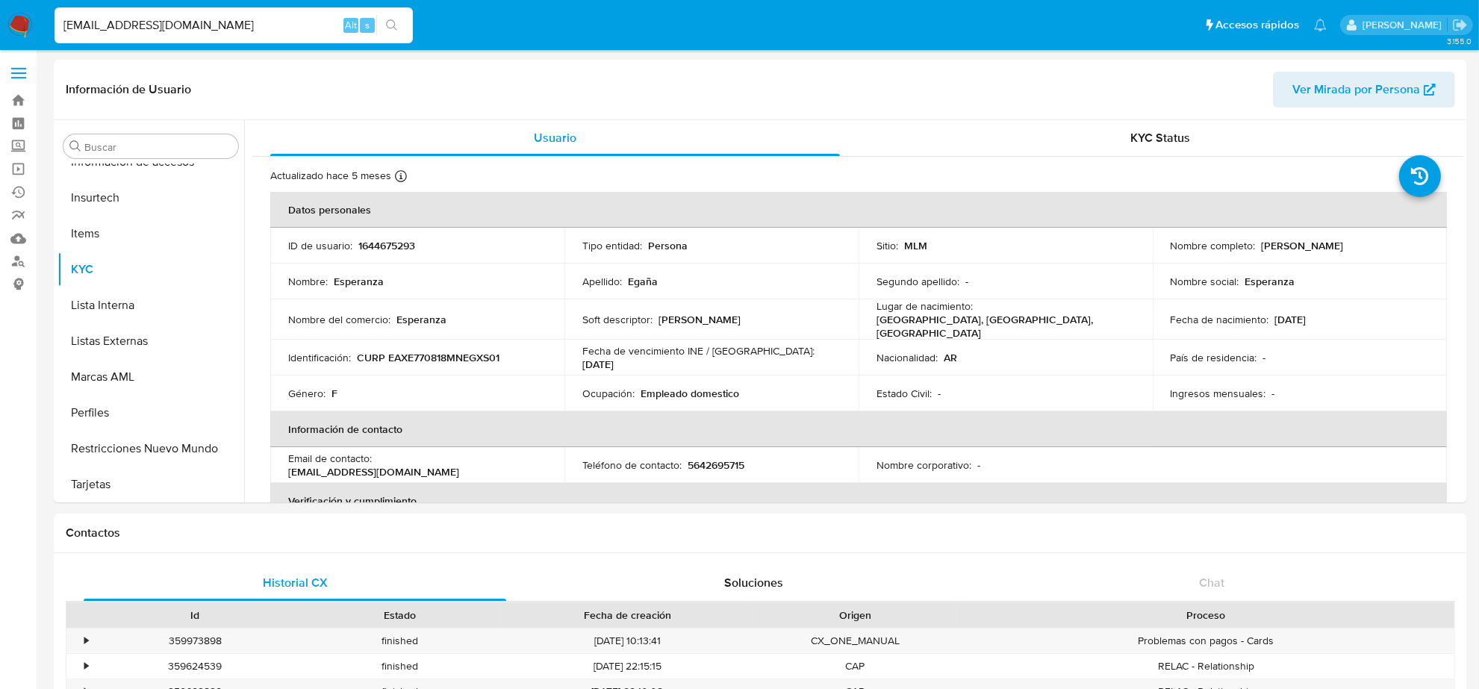
click at [193, 31] on input "ESPEEGANAMEXICO@GMAIL.COM" at bounding box center [234, 25] width 358 height 19
paste input "ZAID.LARA@HOT"
type input "ZAID.LARA@HOTMAIL.COM"
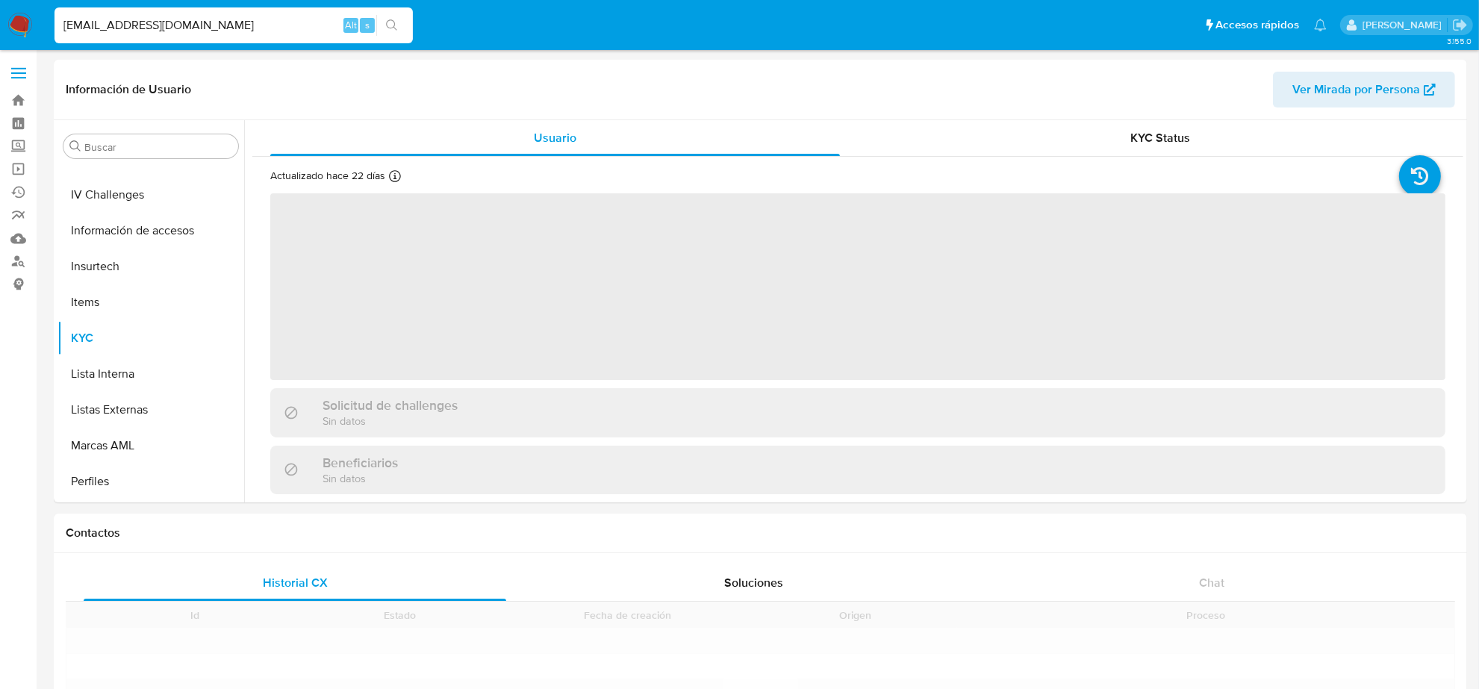
scroll to position [630, 0]
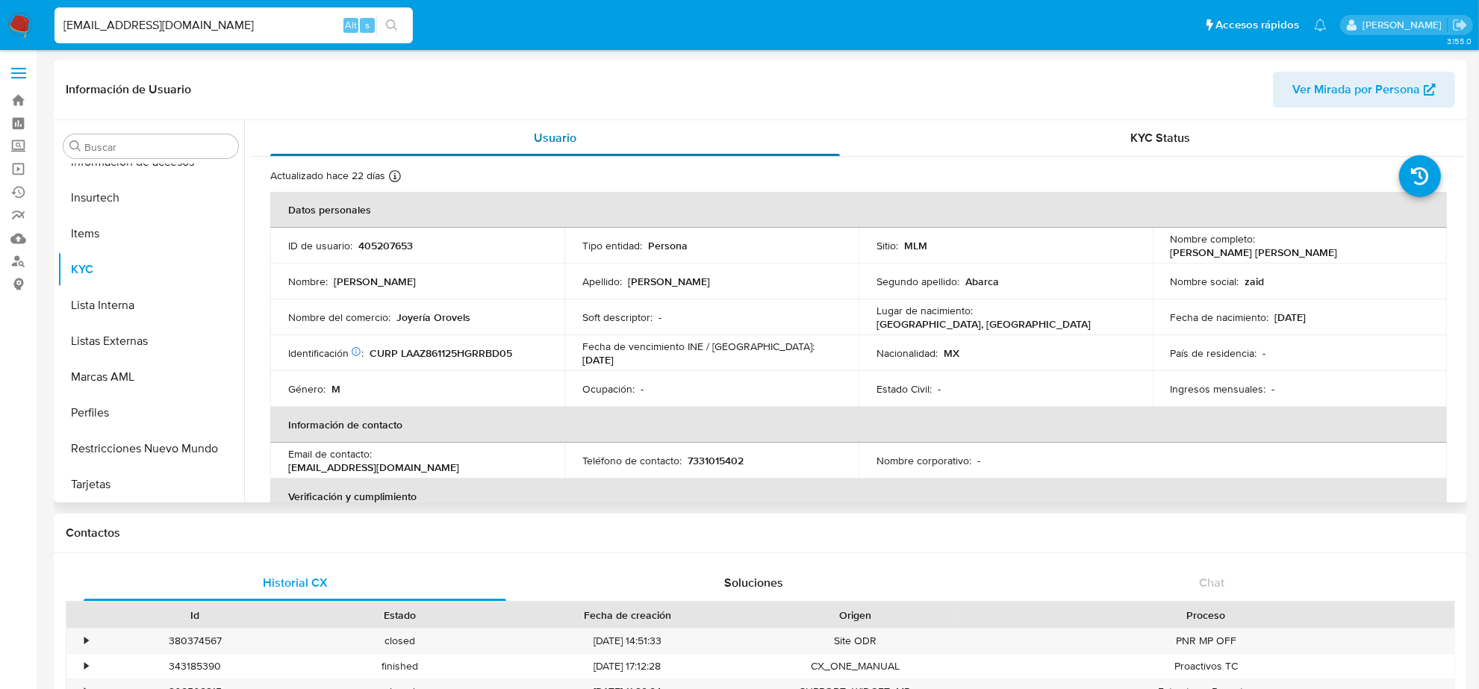
select select "10"
click at [722, 460] on p "7331015402" at bounding box center [716, 460] width 56 height 13
copy p "7331015402"
click at [163, 13] on div "ZAID.LARA@HOTMAIL.COM Alt s" at bounding box center [234, 25] width 358 height 36
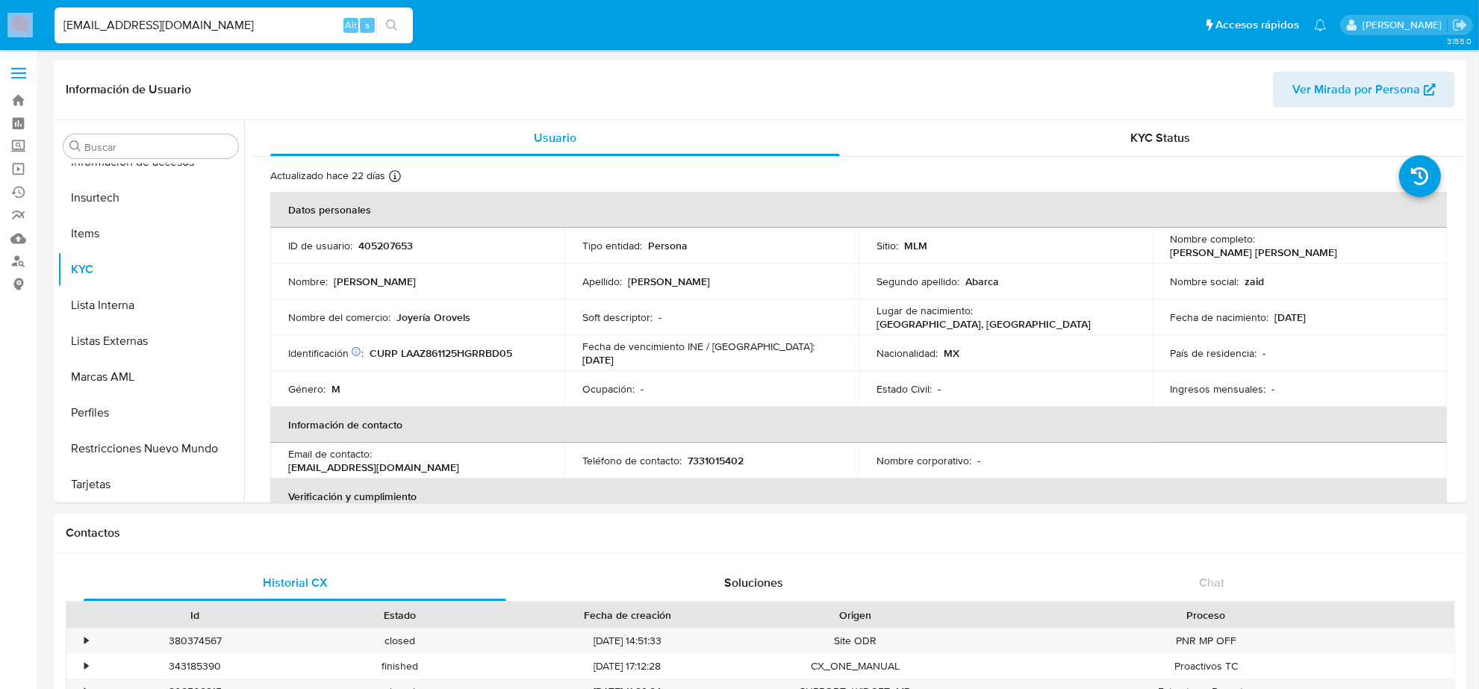
click at [163, 13] on div "ZAID.LARA@HOTMAIL.COM Alt s" at bounding box center [234, 25] width 358 height 36
click at [164, 19] on input "ZAID.LARA@HOTMAIL.COM" at bounding box center [234, 25] width 358 height 19
click at [161, 21] on input "ZAID.LARA@HOTMAIL.COM" at bounding box center [234, 25] width 358 height 19
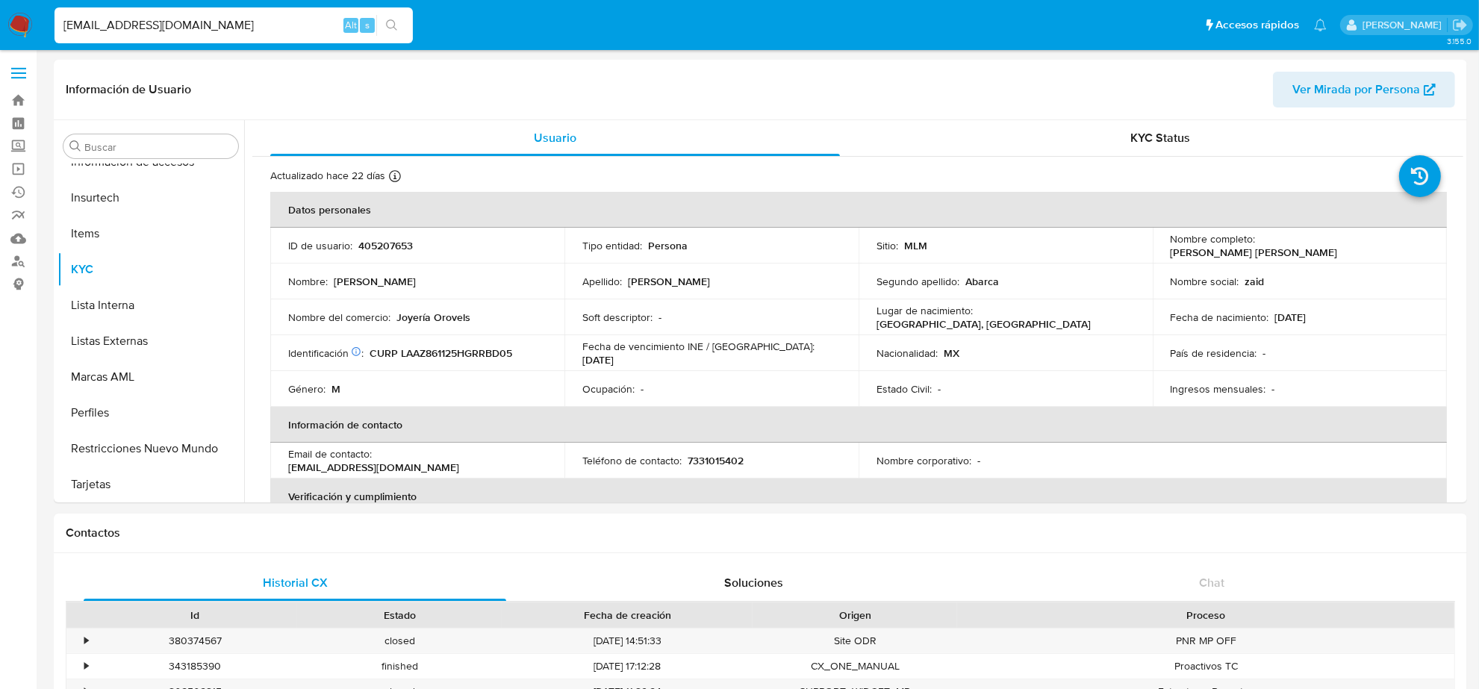
click at [161, 21] on input "ZAID.LARA@HOTMAIL.COM" at bounding box center [234, 25] width 358 height 19
paste input "MAROJASGARCI"
type input "MAROJASGARCIA@HOTMAIL.COM"
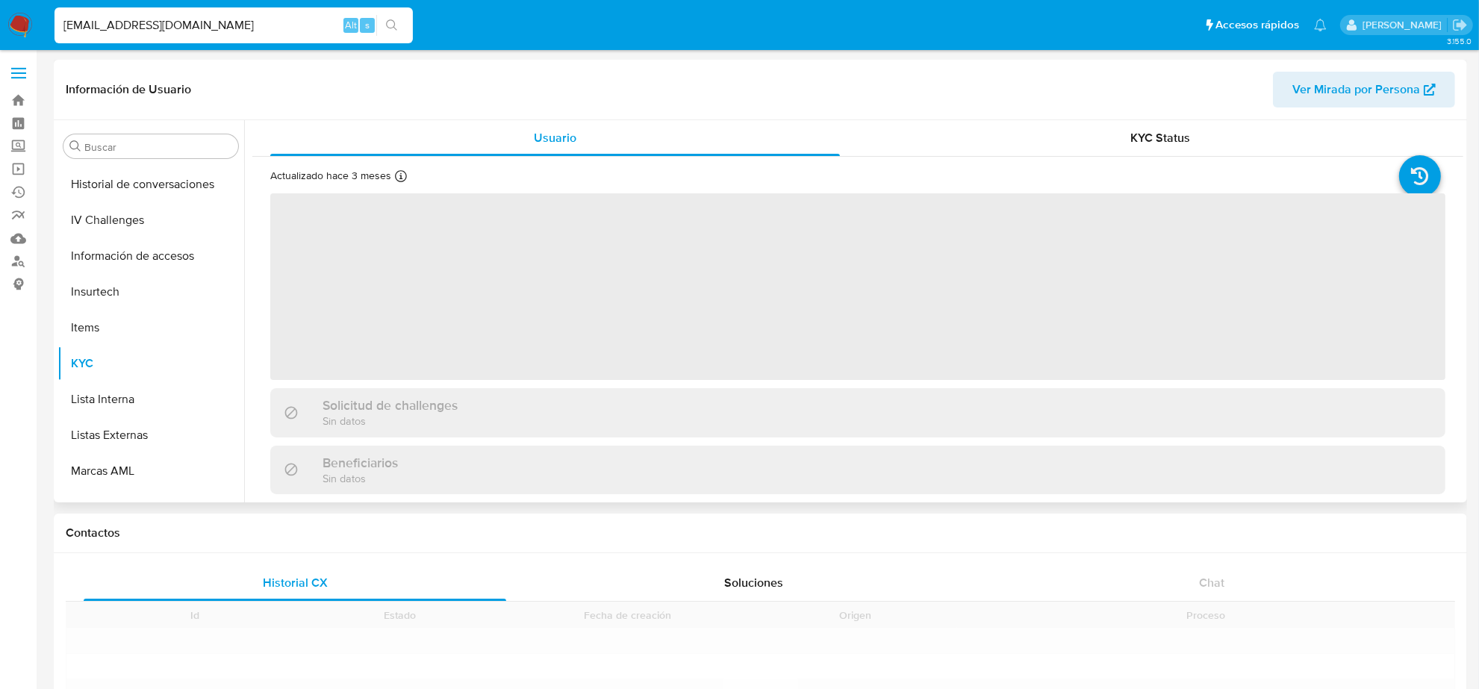
scroll to position [630, 0]
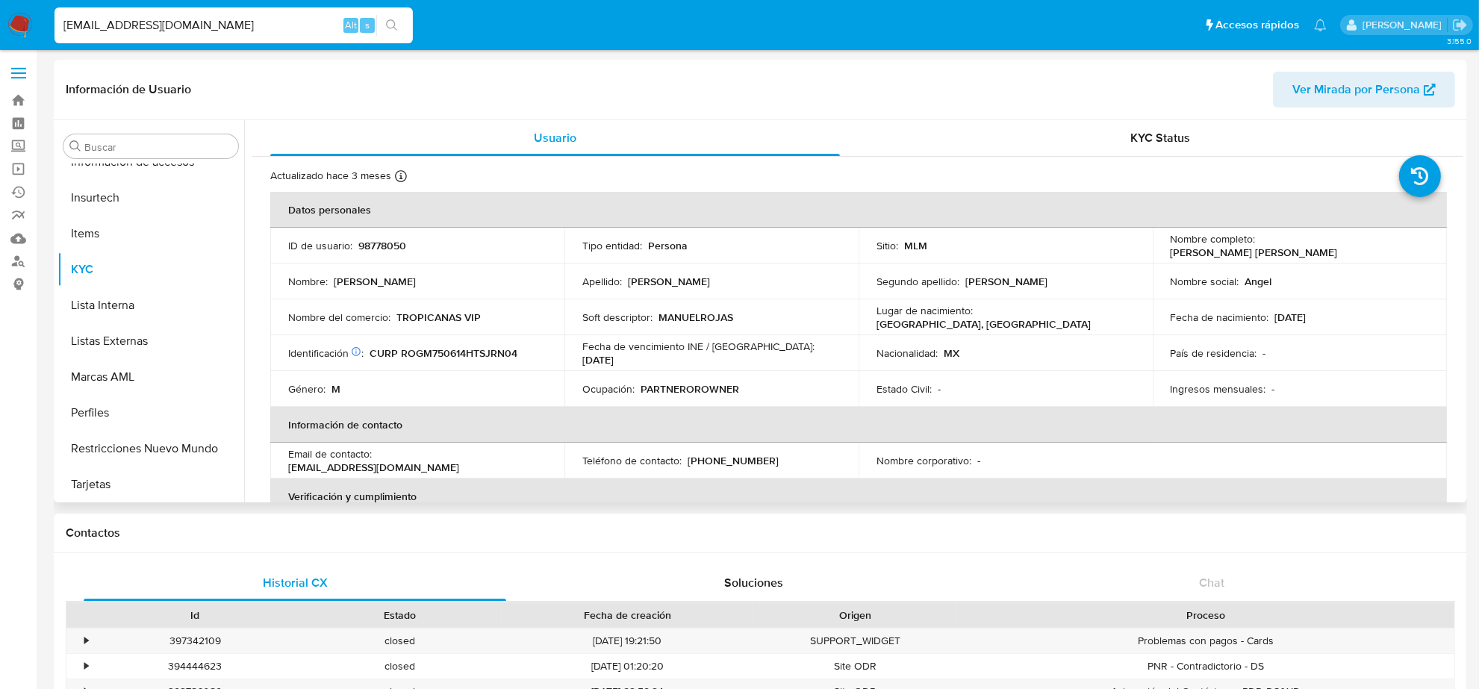
select select "10"
click at [214, 22] on input "MAROJASGARCIA@HOTMAIL.COM" at bounding box center [234, 25] width 358 height 19
click at [215, 22] on input "MAROJASGARCIA@HOTMAIL.COM" at bounding box center [234, 25] width 358 height 19
paste input "INFO@MEGAMARKET.STORE"
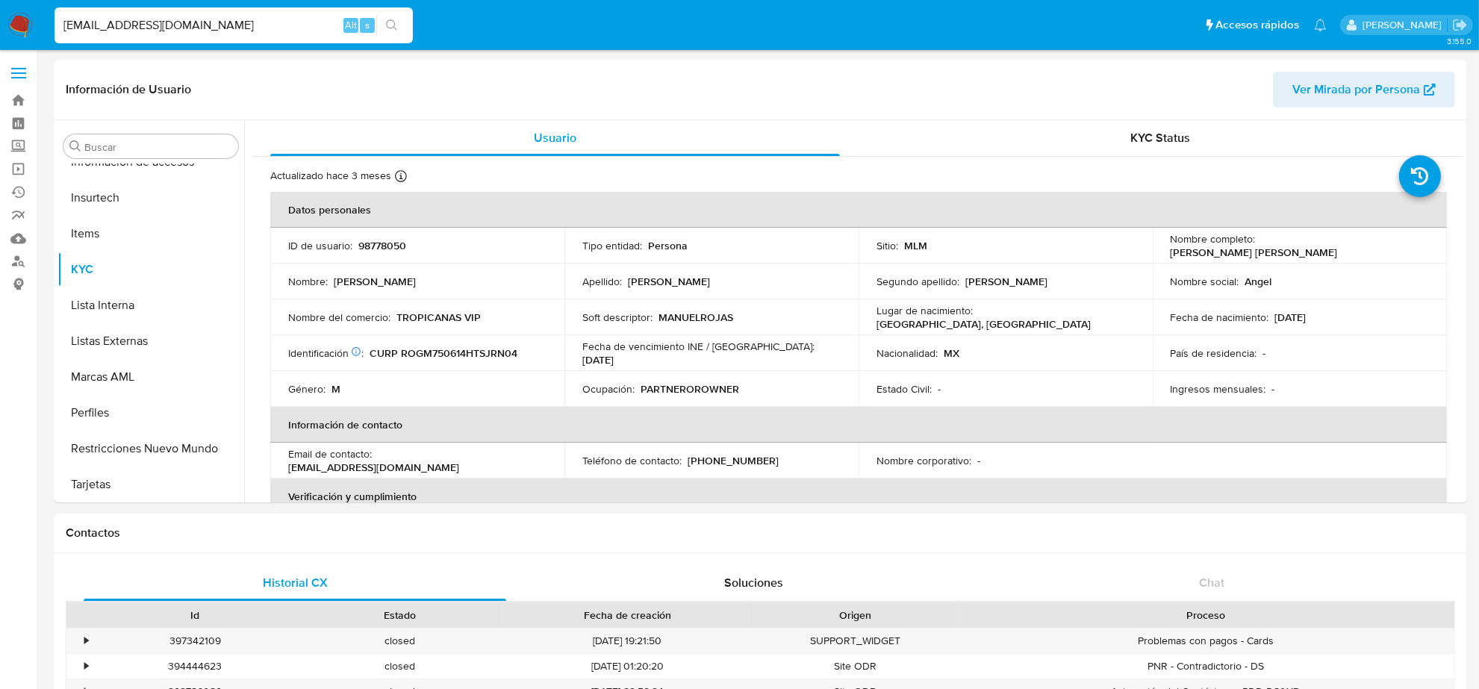
type input "INFO@MEGAMARKET.STORE"
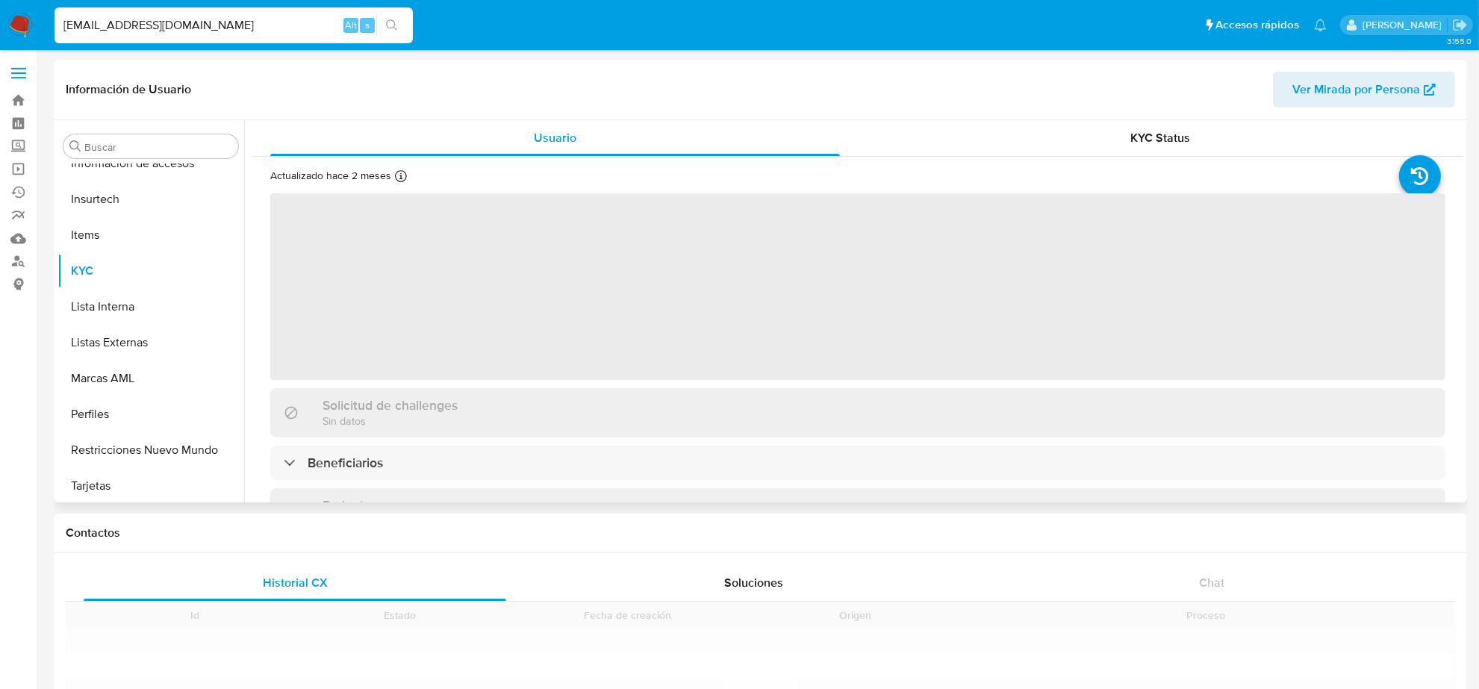
scroll to position [630, 0]
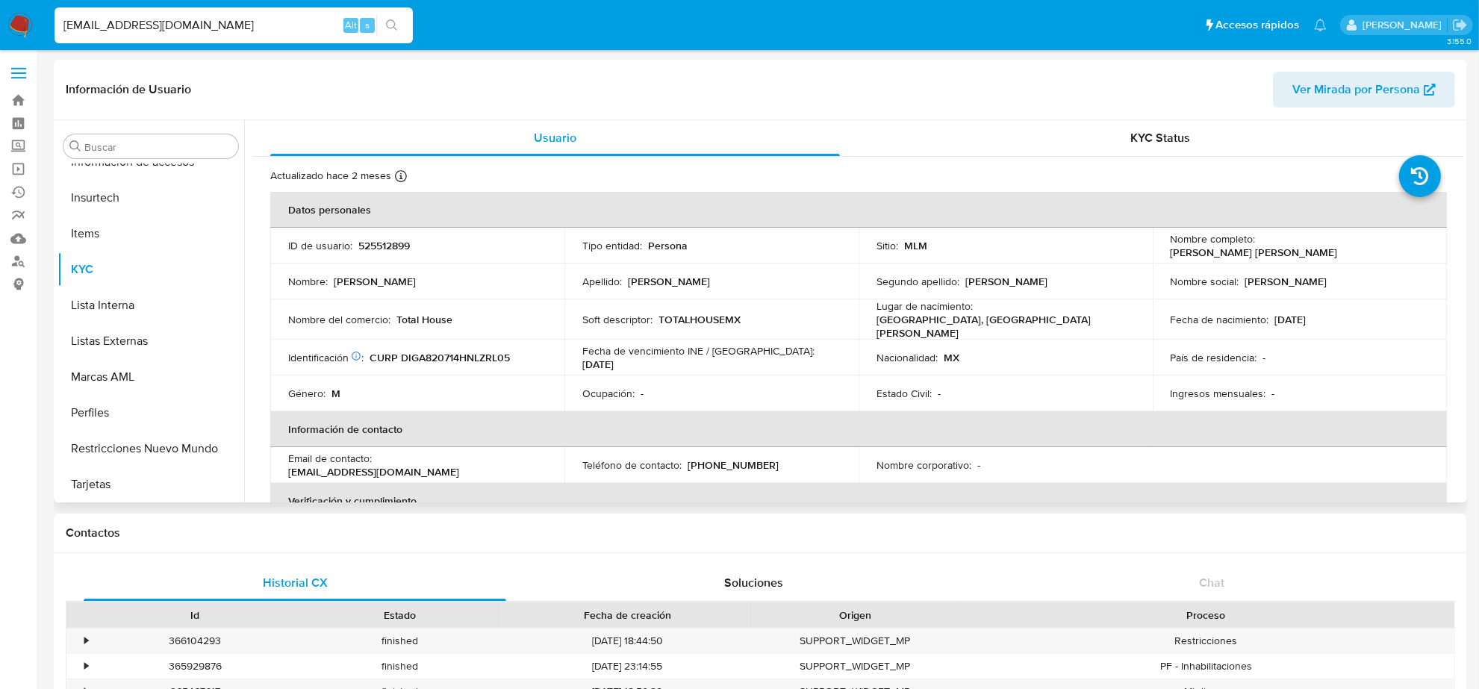
select select "10"
click at [228, 26] on input "INFO@MEGAMARKET.STORE" at bounding box center [234, 25] width 358 height 19
paste input "GBNERD2013@GMAIL.COM20250806213819"
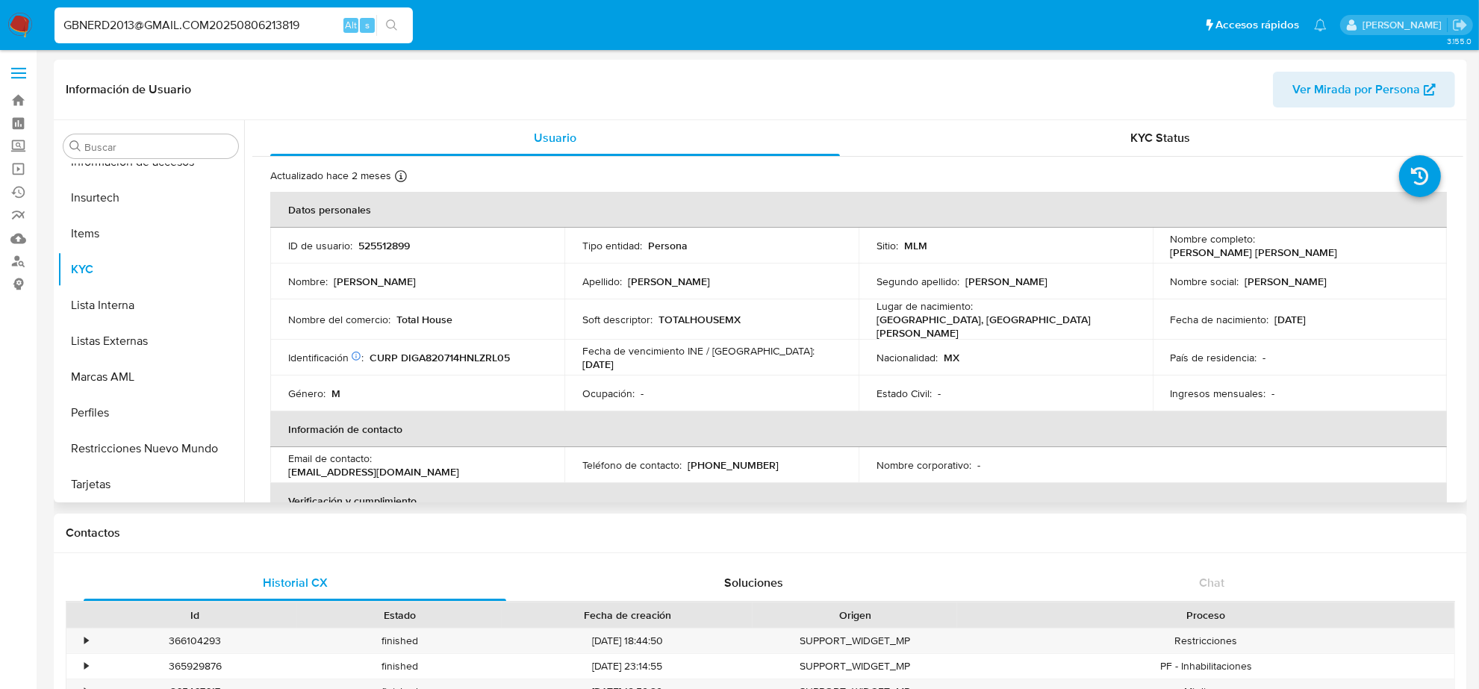
click at [727, 462] on p "(81) 23194921" at bounding box center [733, 465] width 91 height 13
copy p "23194921"
click at [103, 19] on input "GBNERD2013@GMAIL.COM20250806213819" at bounding box center [234, 25] width 358 height 19
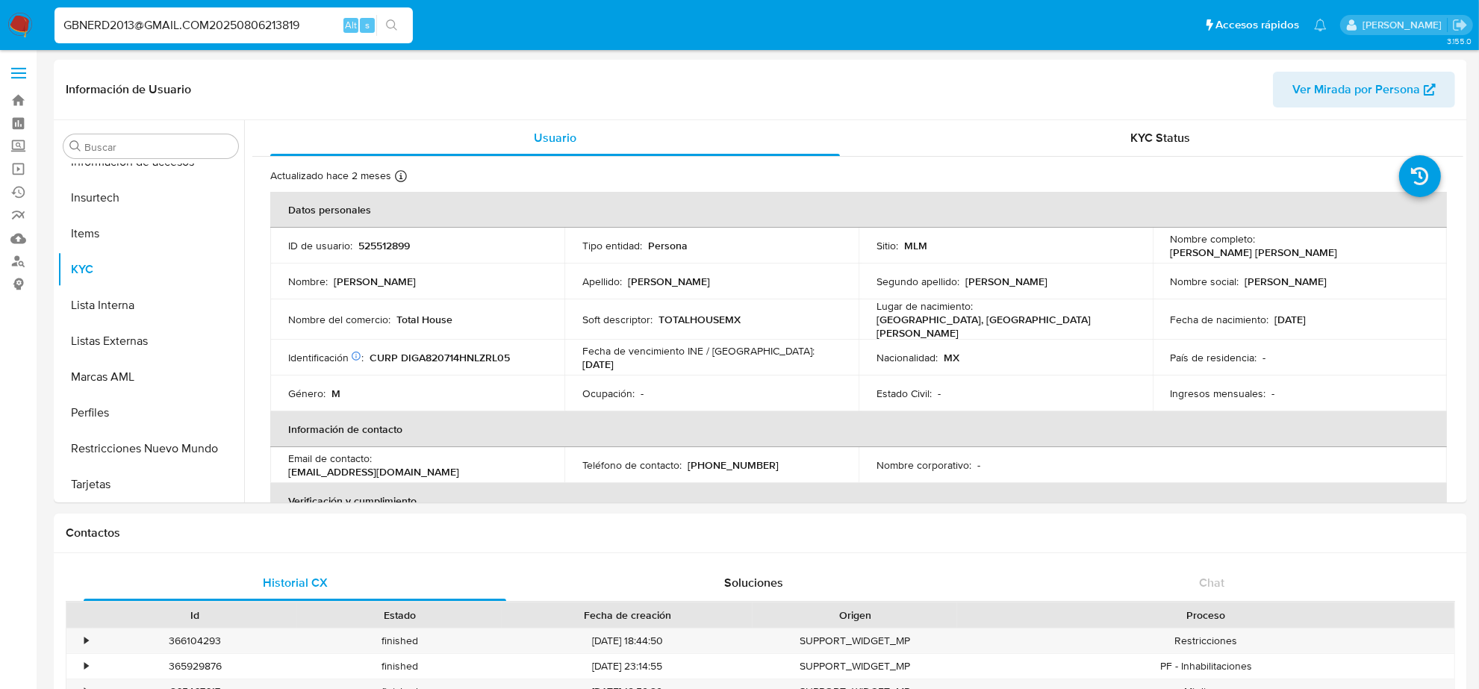
click at [103, 19] on input "GBNERD2013@GMAIL.COM20250806213819" at bounding box center [234, 25] width 358 height 19
paste input "HUGOLUISLEON@GMAIL.COM"
type input "HUGOLUISLEON@GMAIL.COM"
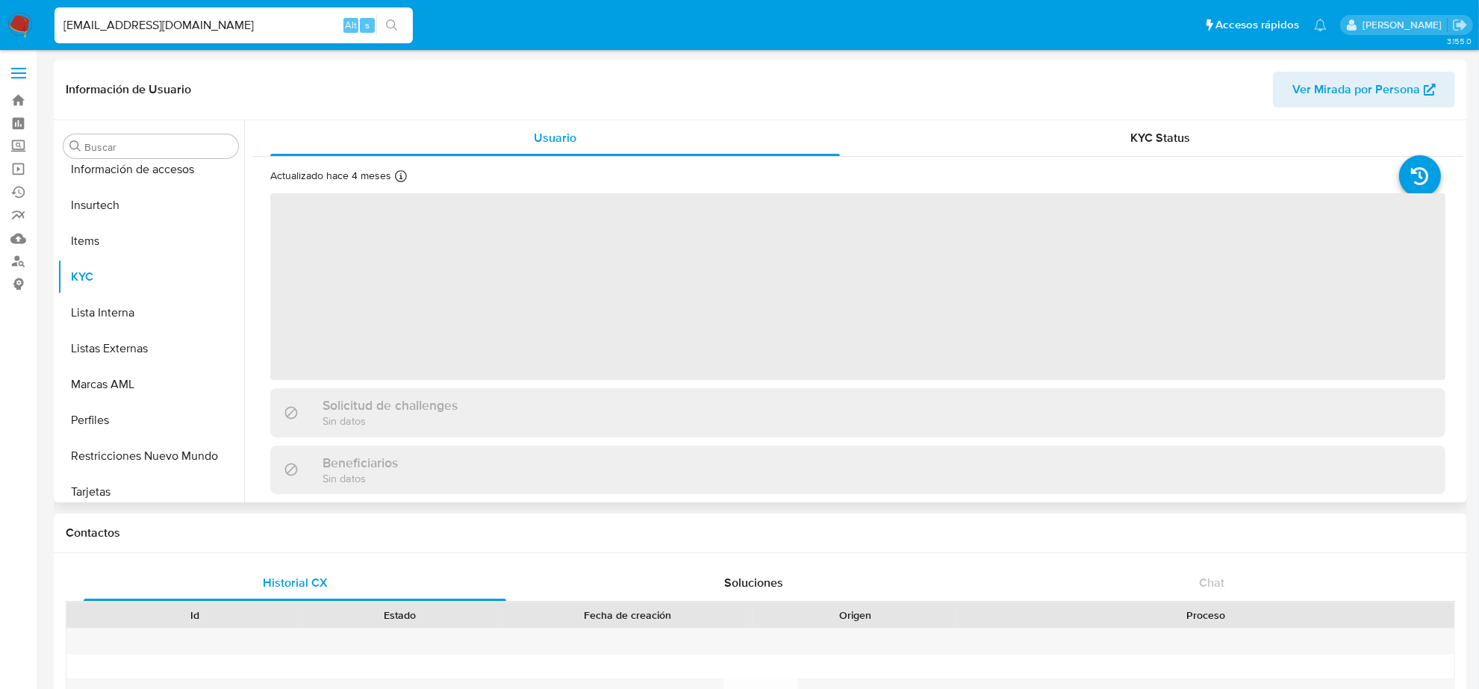
scroll to position [630, 0]
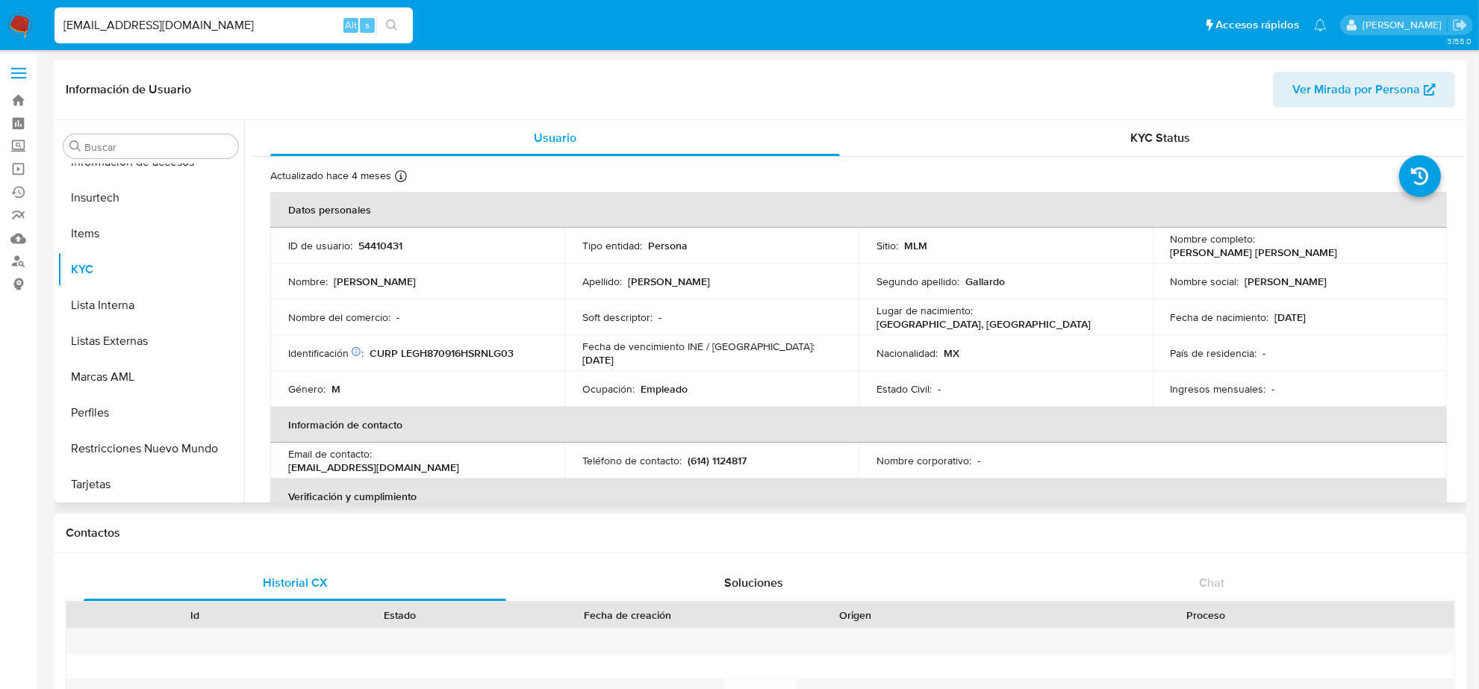
select select "10"
click at [241, 17] on input "HUGOLUISLEON@GMAIL.COM" at bounding box center [234, 25] width 358 height 19
click at [240, 19] on input "HUGOLUISLEON@GMAIL.COM" at bounding box center [234, 25] width 358 height 19
paste input "SANDRA.J.SANTOS.93"
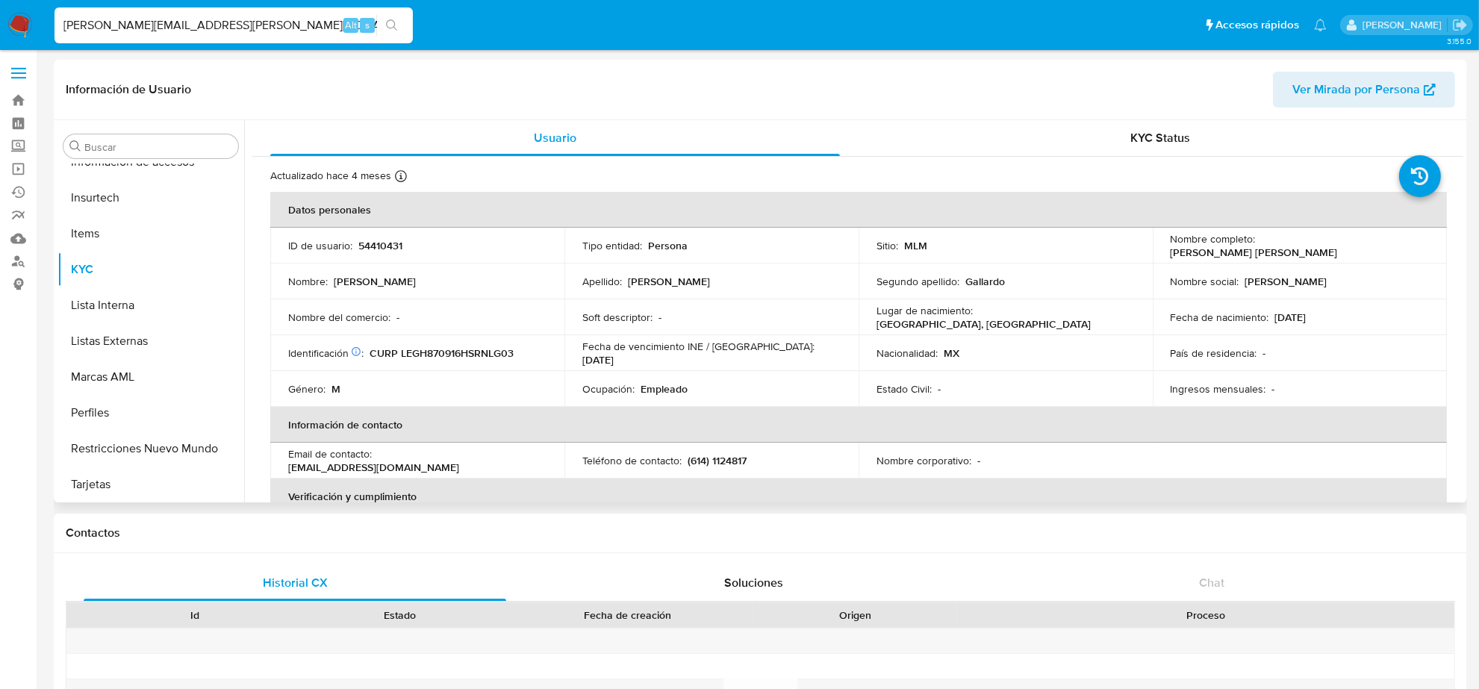
type input "SANDRA.J.SANTOS.93@GMAIL.COM"
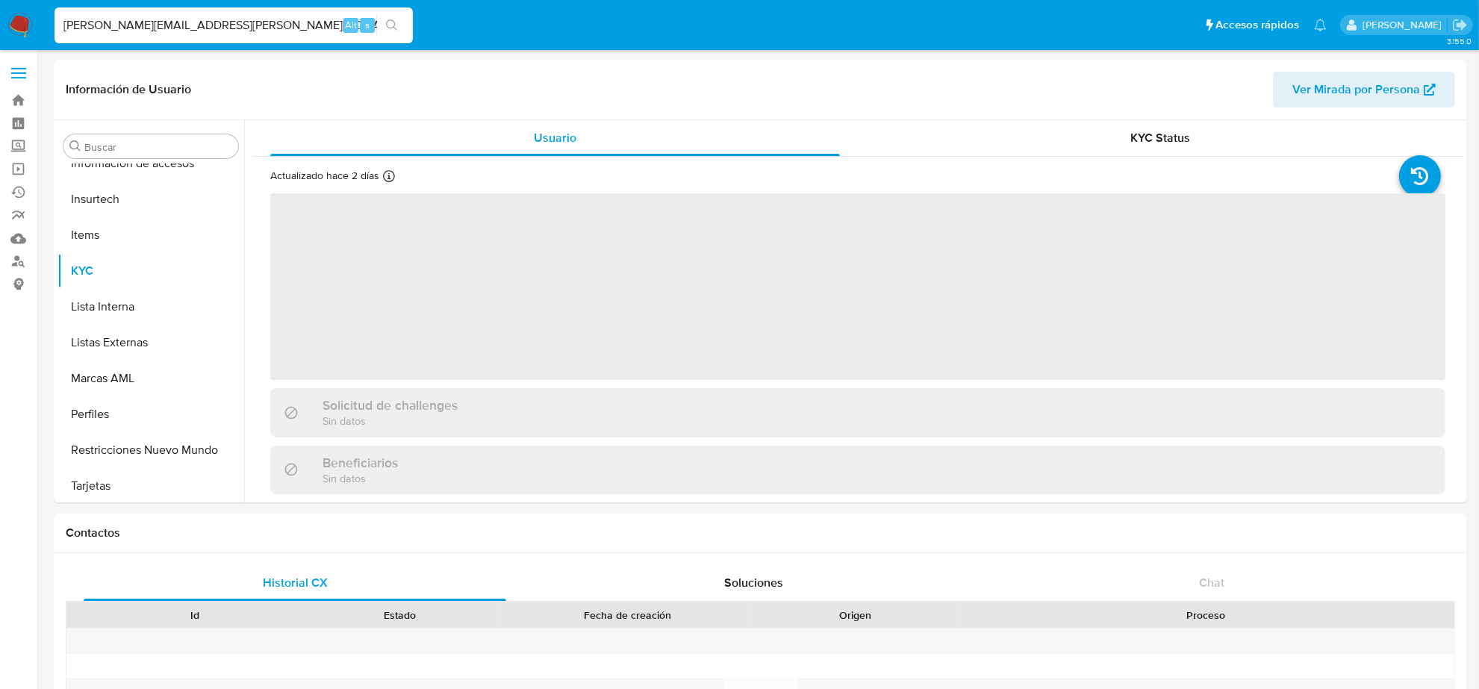
scroll to position [630, 0]
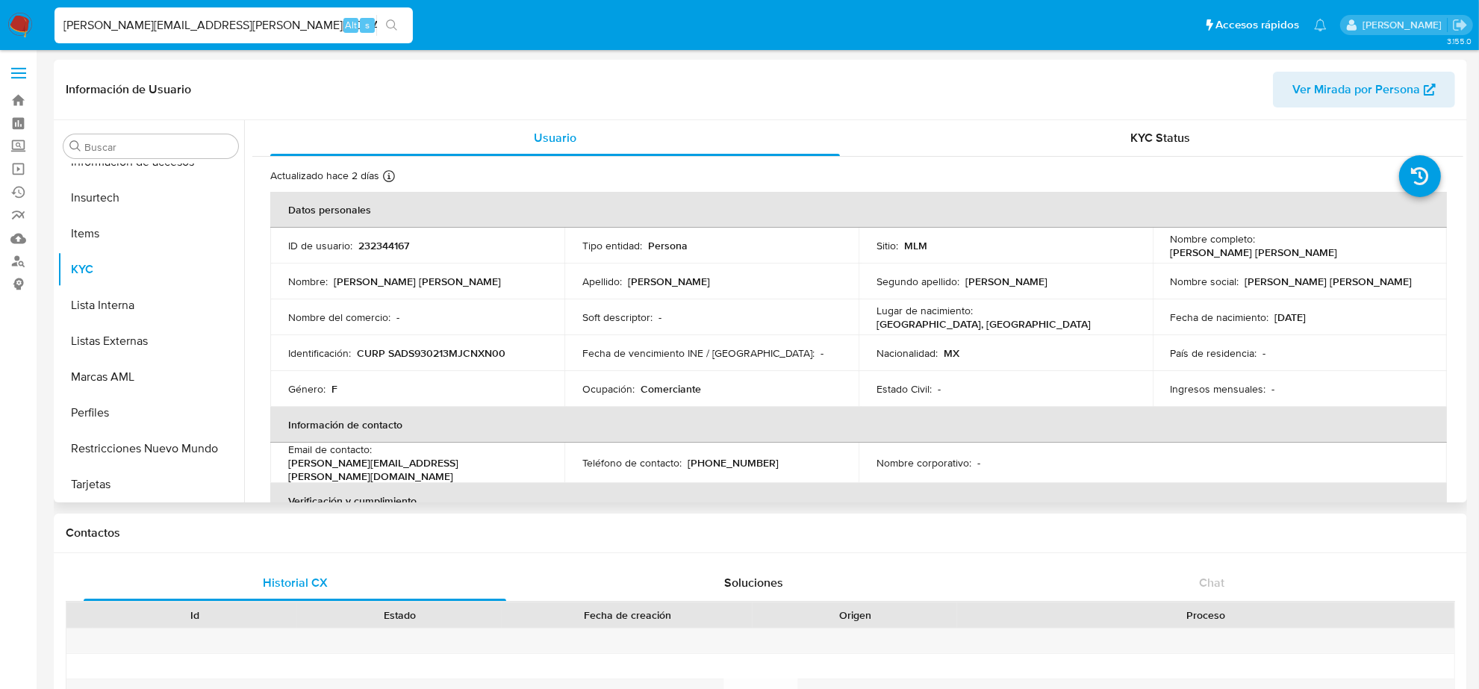
select select "10"
click at [729, 458] on p "(33) 31989400" at bounding box center [733, 462] width 91 height 13
copy p "31989400"
click at [165, 25] on input "SANDRA.J.SANTOS.93@GMAIL.COM" at bounding box center [234, 25] width 358 height 19
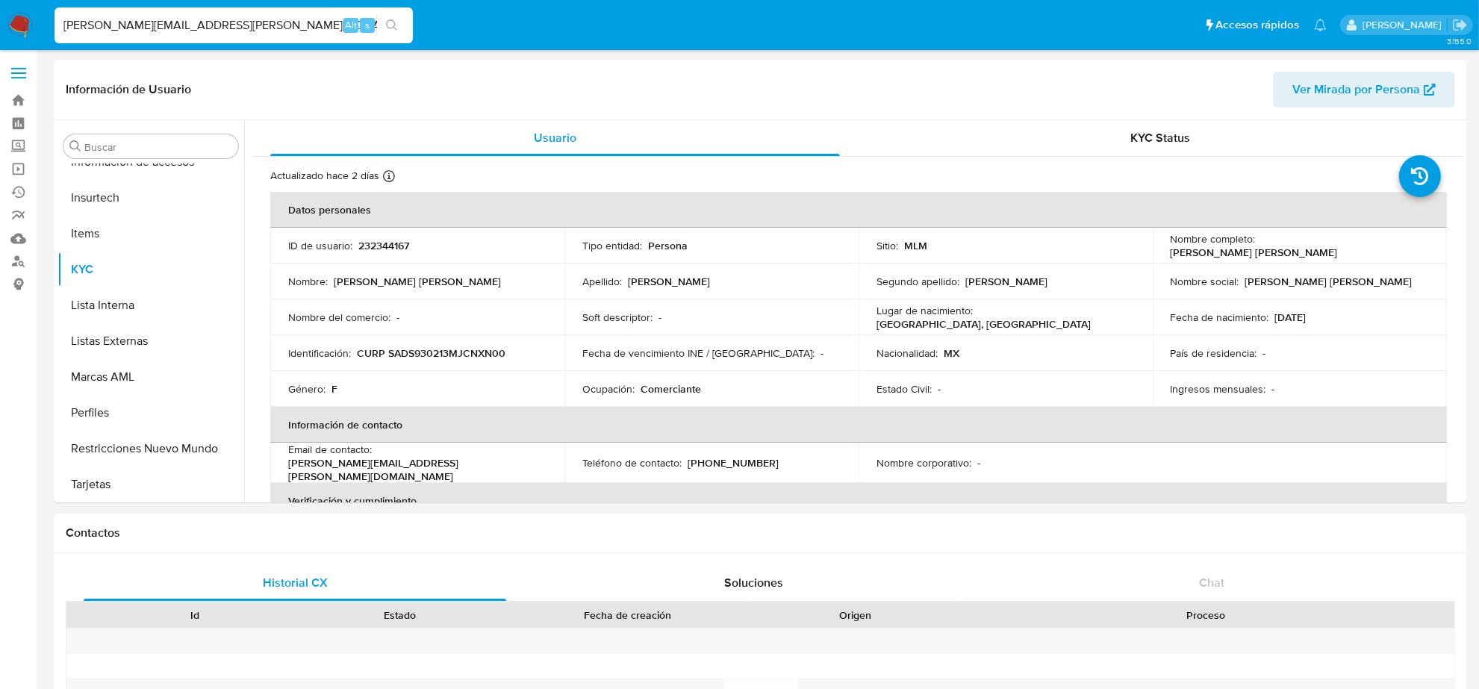
click at [165, 25] on input "SANDRA.J.SANTOS.93@GMAIL.COM" at bounding box center [234, 25] width 358 height 19
paste input "JERSEYSBARTOLO"
type input "JERSEYSBARTOLO@GMAIL.COM"
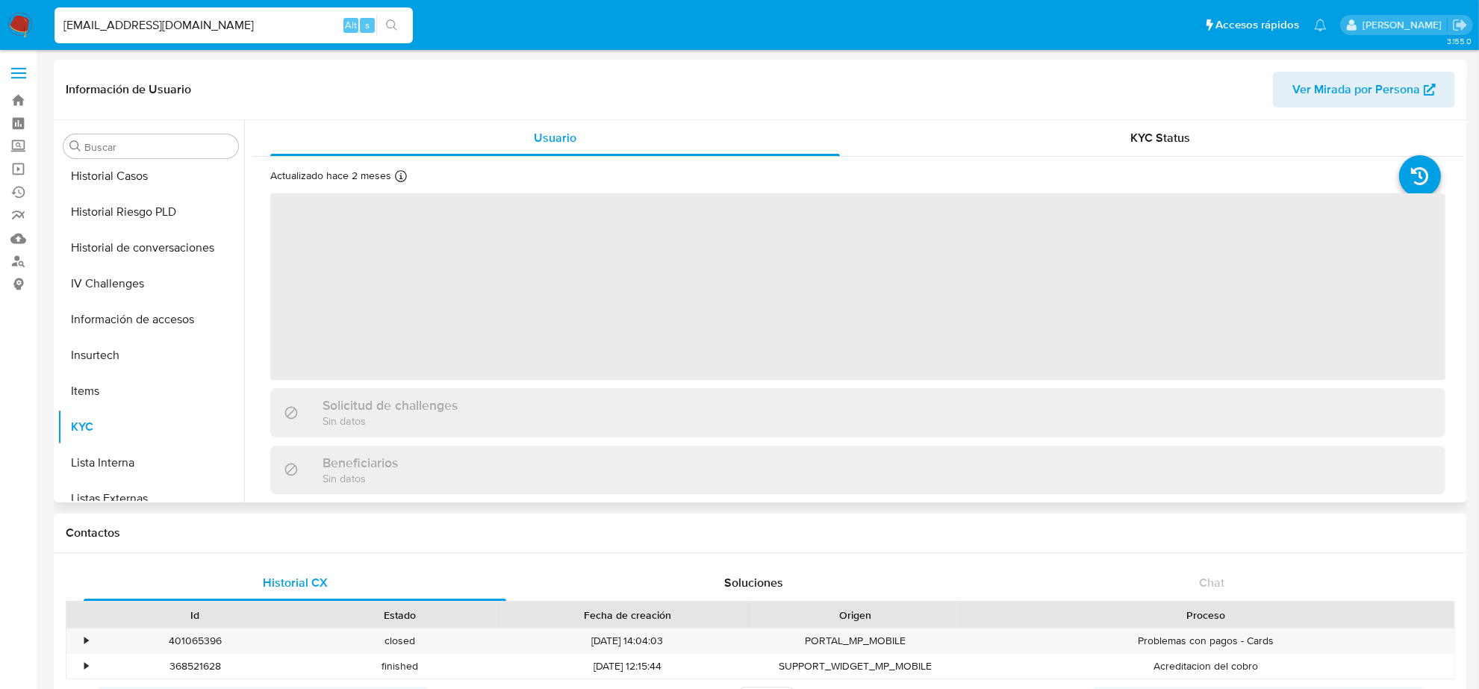
scroll to position [630, 0]
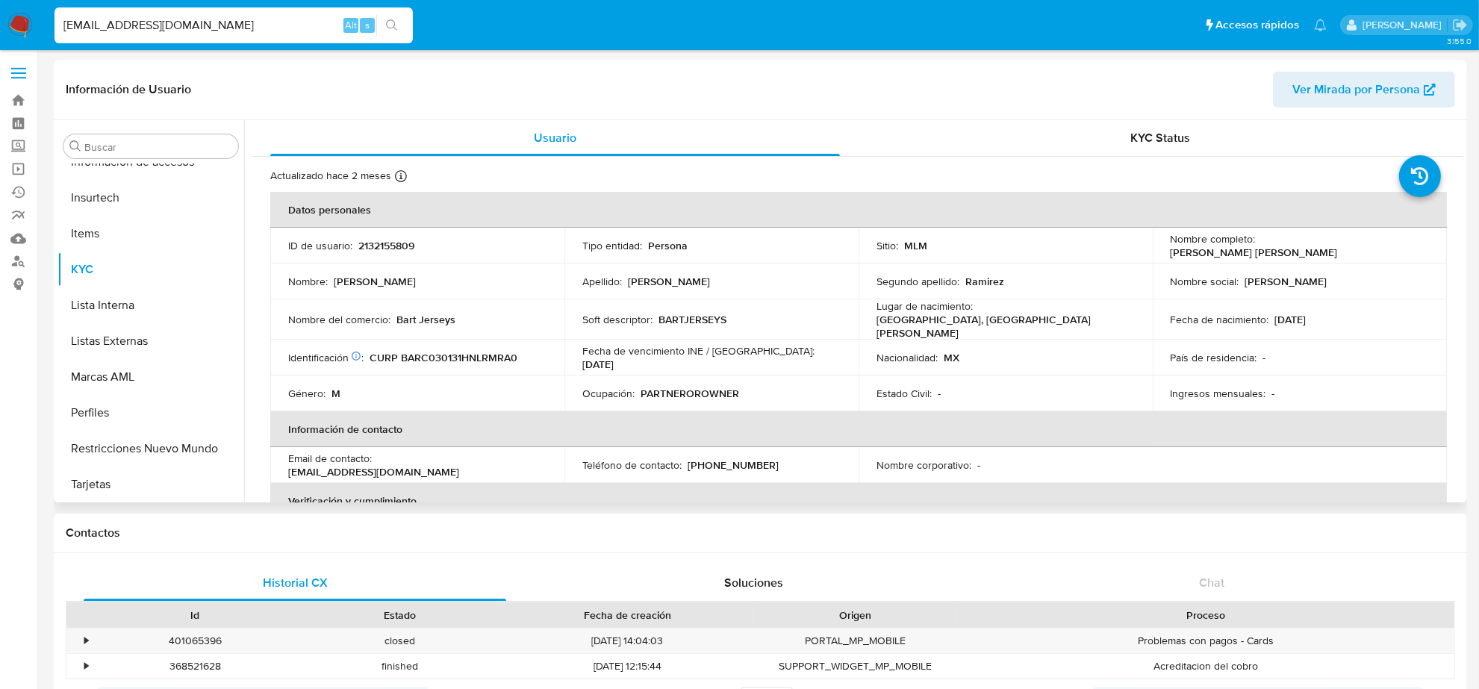
select select "10"
click at [728, 463] on p "(81) 35607326" at bounding box center [733, 465] width 91 height 13
copy p "35607326"
click at [217, 20] on input "JERSEYSBARTOLO@GMAIL.COM" at bounding box center [234, 25] width 358 height 19
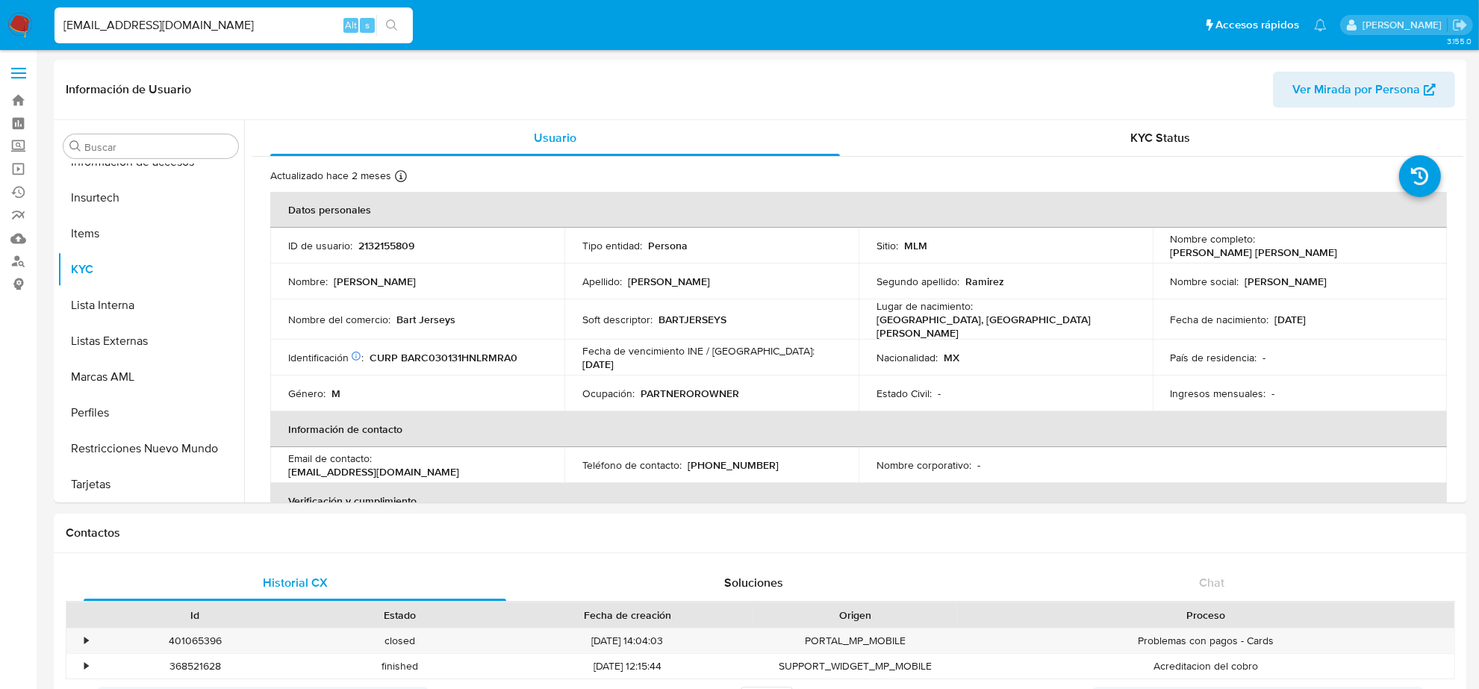
click at [217, 20] on input "JERSEYSBARTOLO@GMAIL.COM" at bounding box center [234, 25] width 358 height 19
paste input "CARFER1504@HOT"
type input "CARFER1504@HOTMAIL.COM"
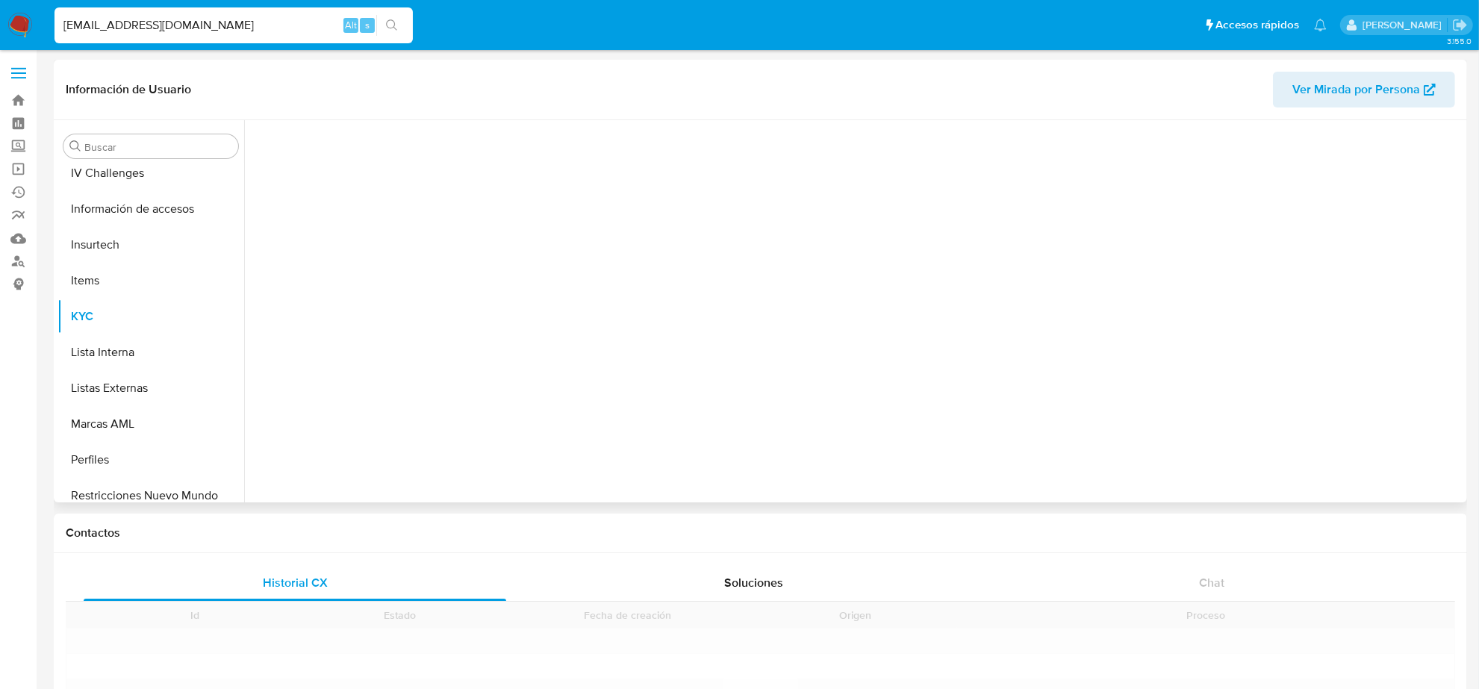
scroll to position [630, 0]
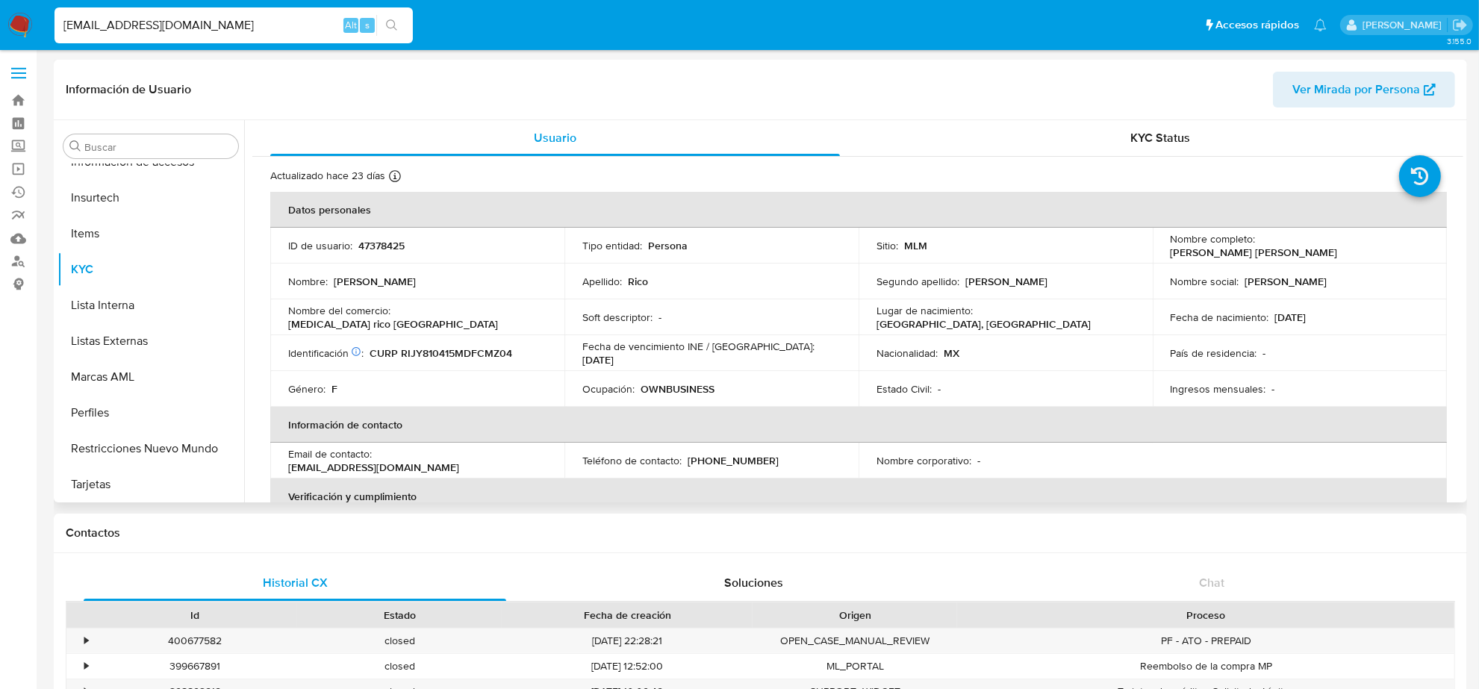
select select "10"
click at [739, 464] on p "(55) 12121681" at bounding box center [733, 460] width 91 height 13
copy p "12121681"
click at [192, 31] on input "CARFER1504@HOTMAIL.COM" at bounding box center [234, 25] width 358 height 19
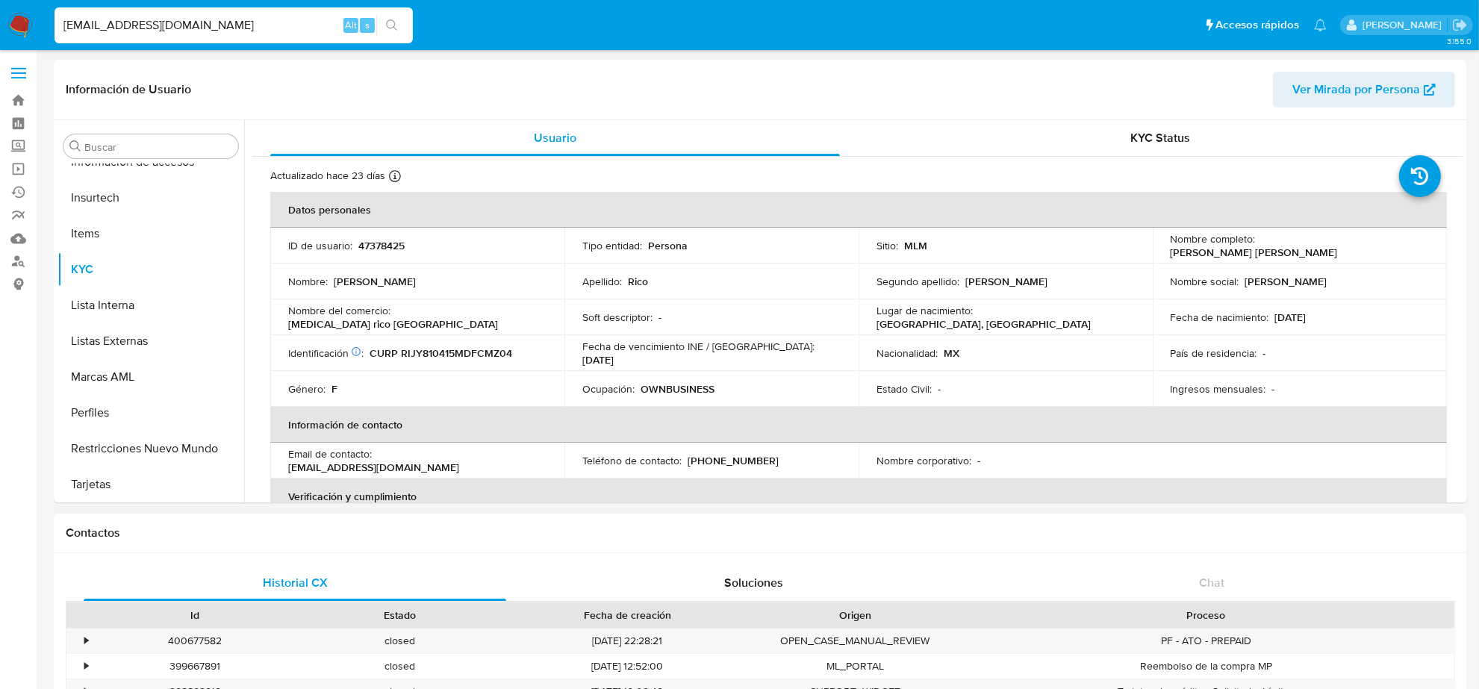
click at [192, 31] on input "CARFER1504@HOTMAIL.COM" at bounding box center [234, 25] width 358 height 19
paste input "ESAR.GORGORITA@G"
type input "[EMAIL_ADDRESS][DOMAIN_NAME]"
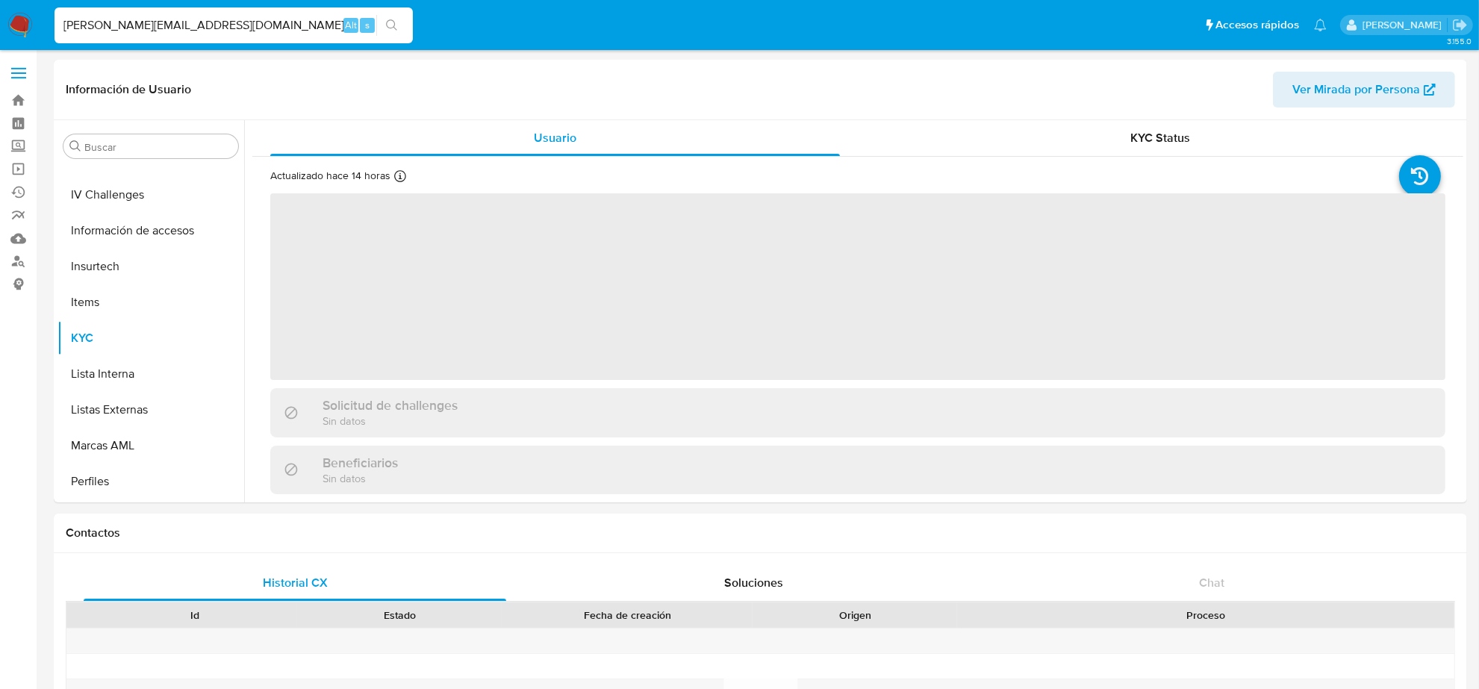
scroll to position [630, 0]
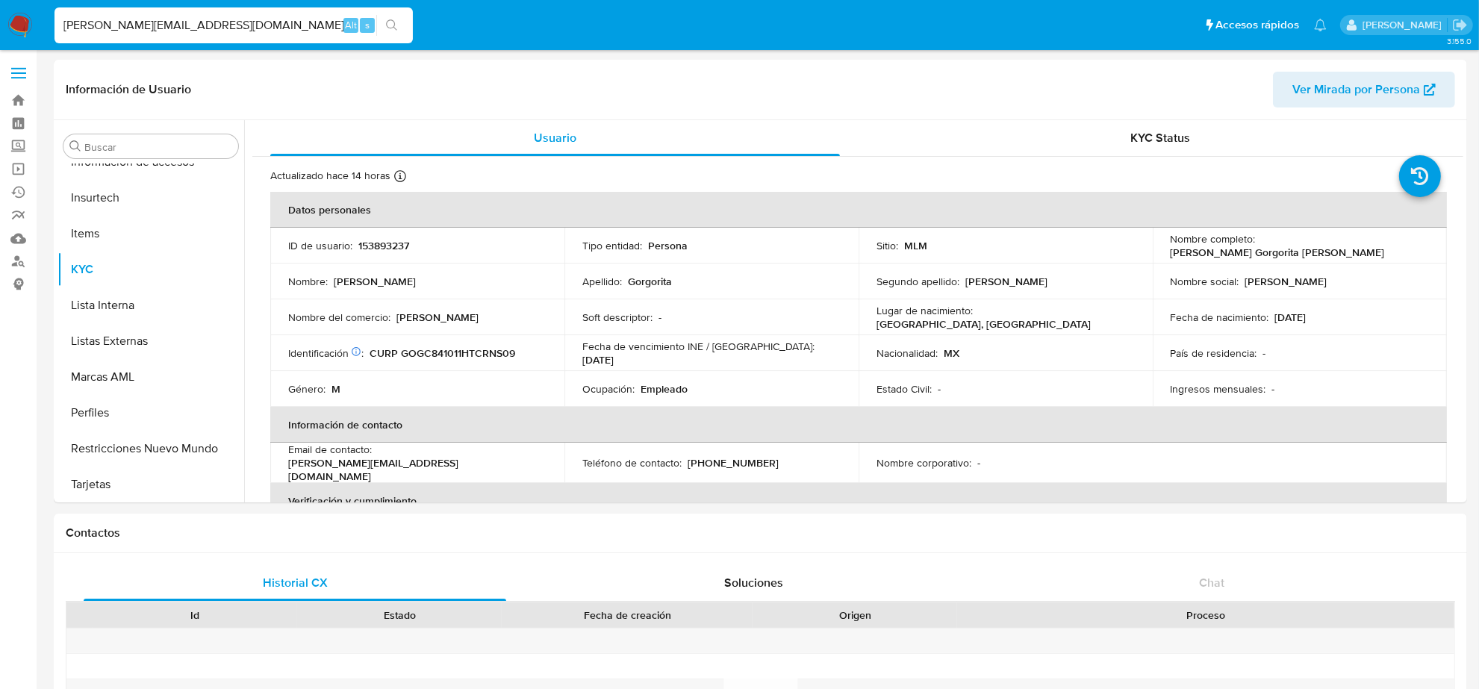
select select "10"
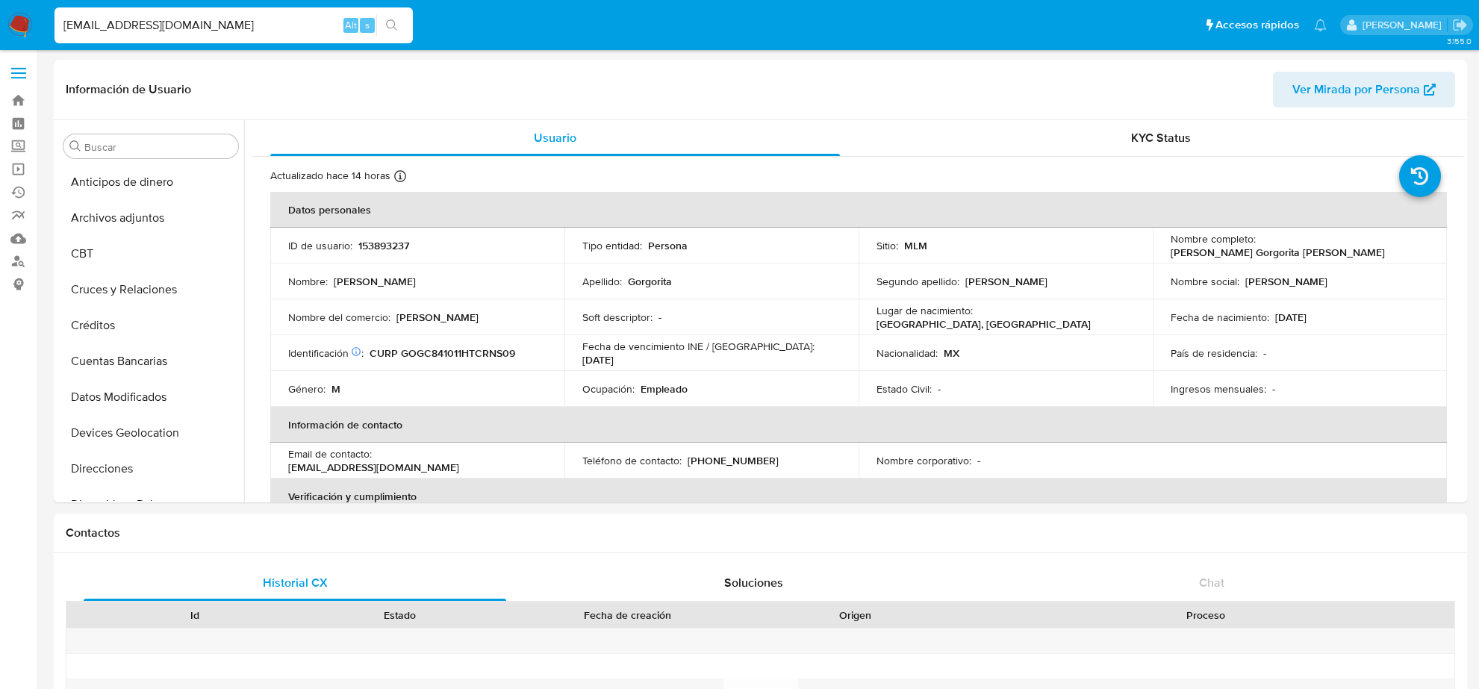
select select "10"
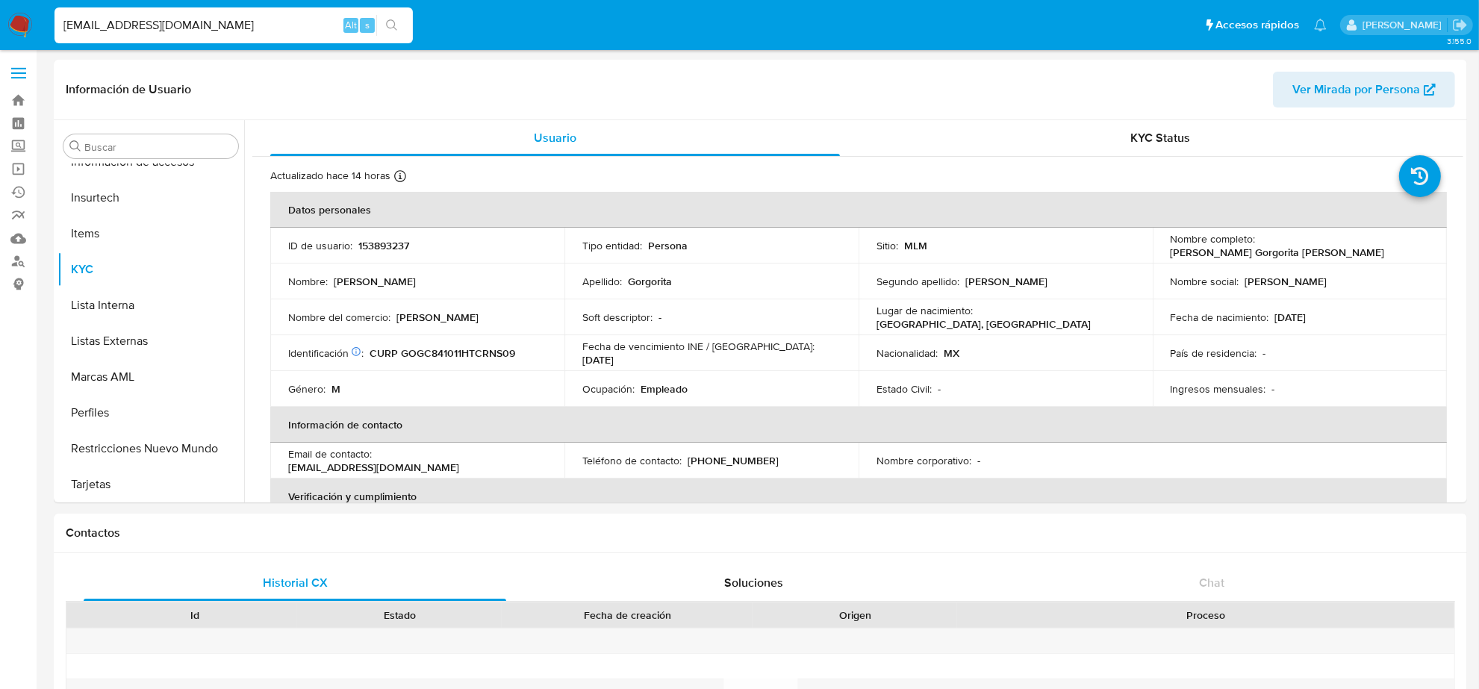
click at [263, 25] on input "[EMAIL_ADDRESS][DOMAIN_NAME]" at bounding box center [234, 25] width 358 height 19
paste input "LEOALVAREZC08"
type input "[EMAIL_ADDRESS][DOMAIN_NAME]"
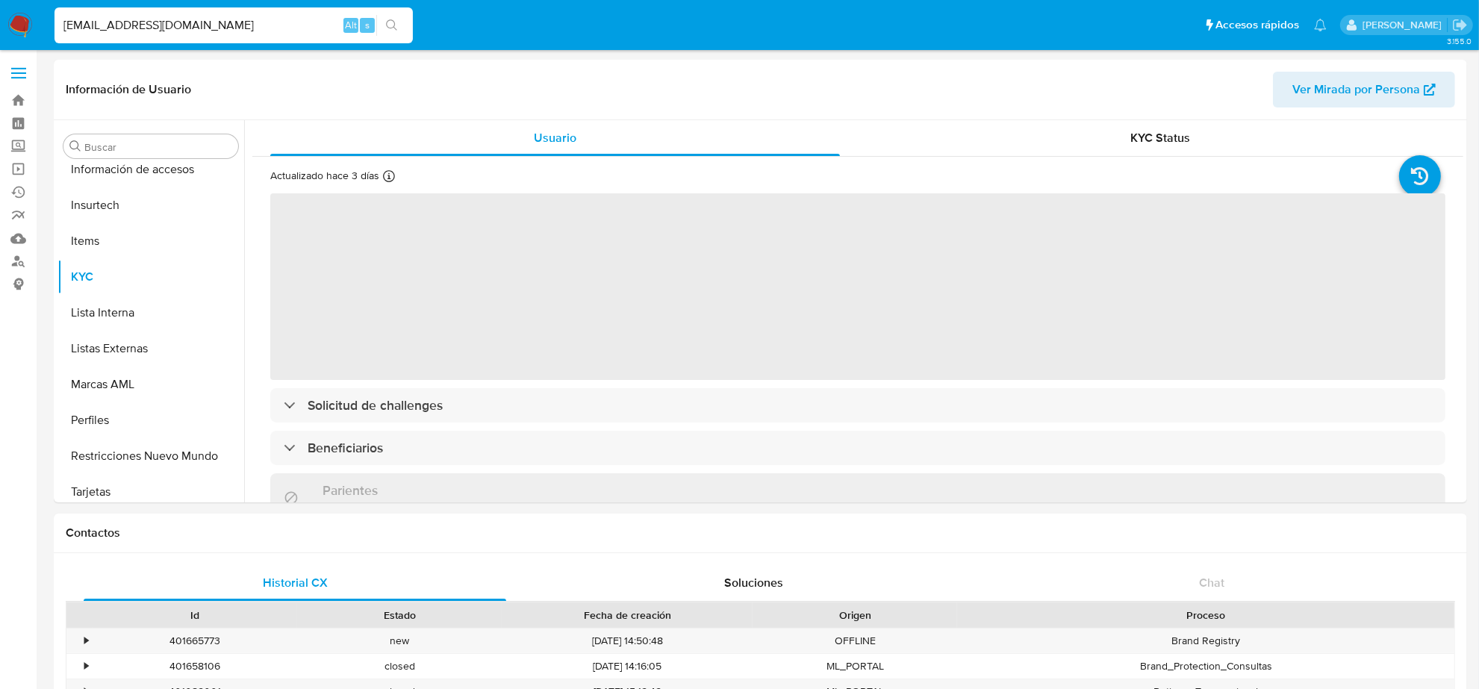
scroll to position [630, 0]
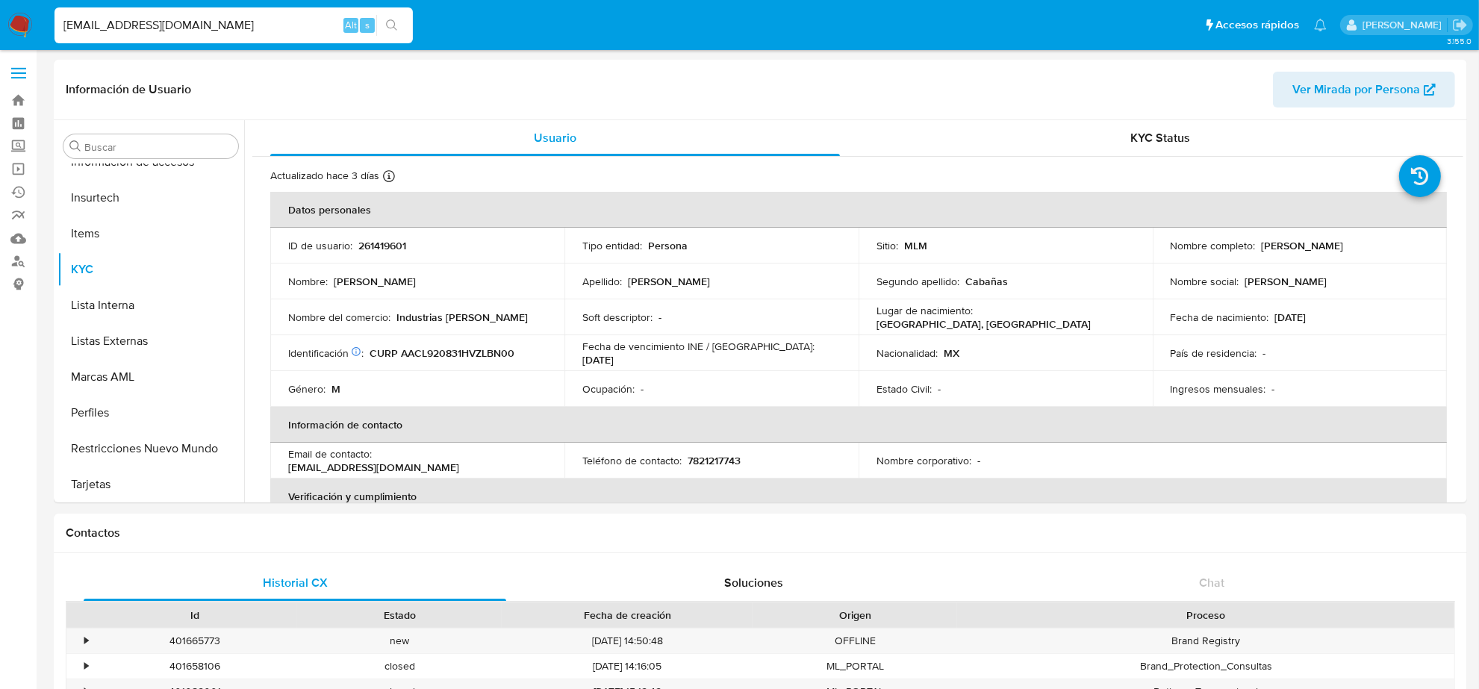
select select "10"
click at [718, 460] on p "7821217743" at bounding box center [714, 460] width 53 height 13
copy p "7821217743"
click at [119, 19] on input "[EMAIL_ADDRESS][DOMAIN_NAME]" at bounding box center [234, 25] width 358 height 19
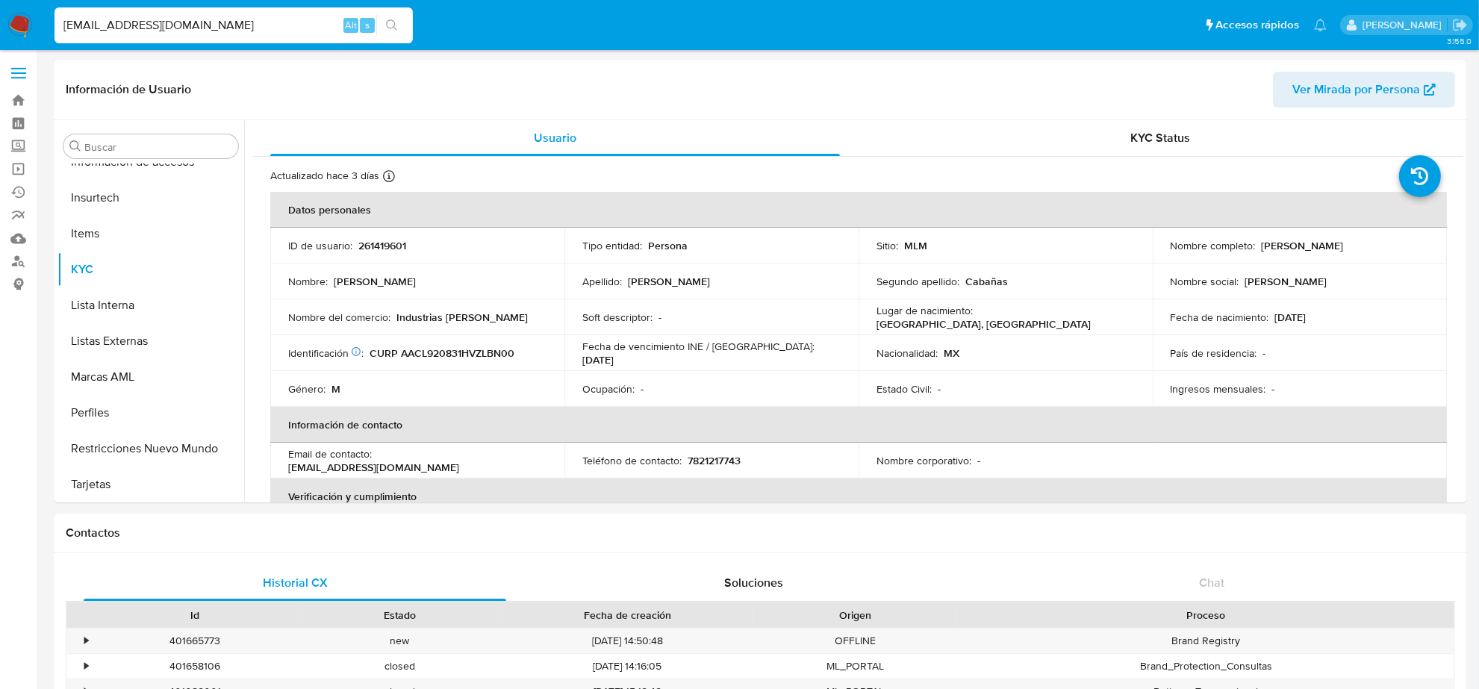
click at [119, 19] on input "[EMAIL_ADDRESS][DOMAIN_NAME]" at bounding box center [234, 25] width 358 height 19
paste input "LUVIA_P85@HOT"
type input "[EMAIL_ADDRESS][DOMAIN_NAME]"
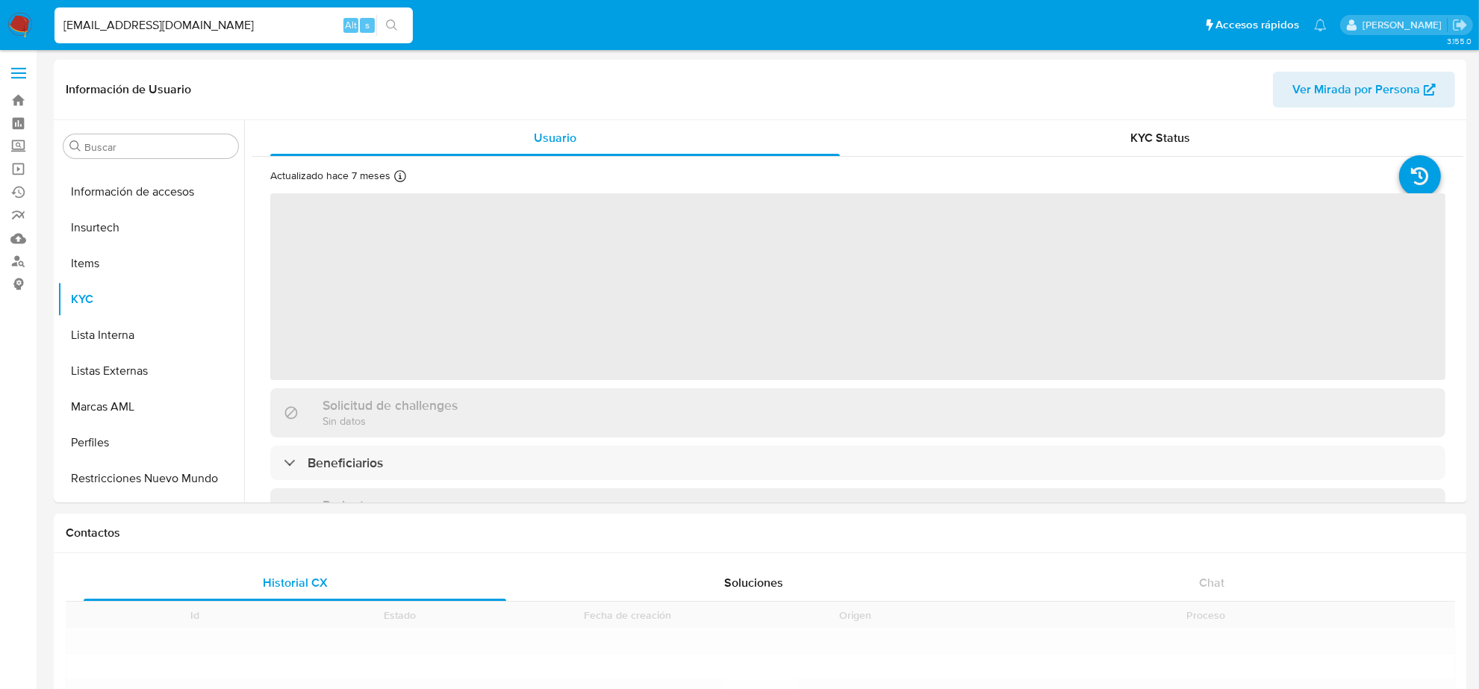
scroll to position [630, 0]
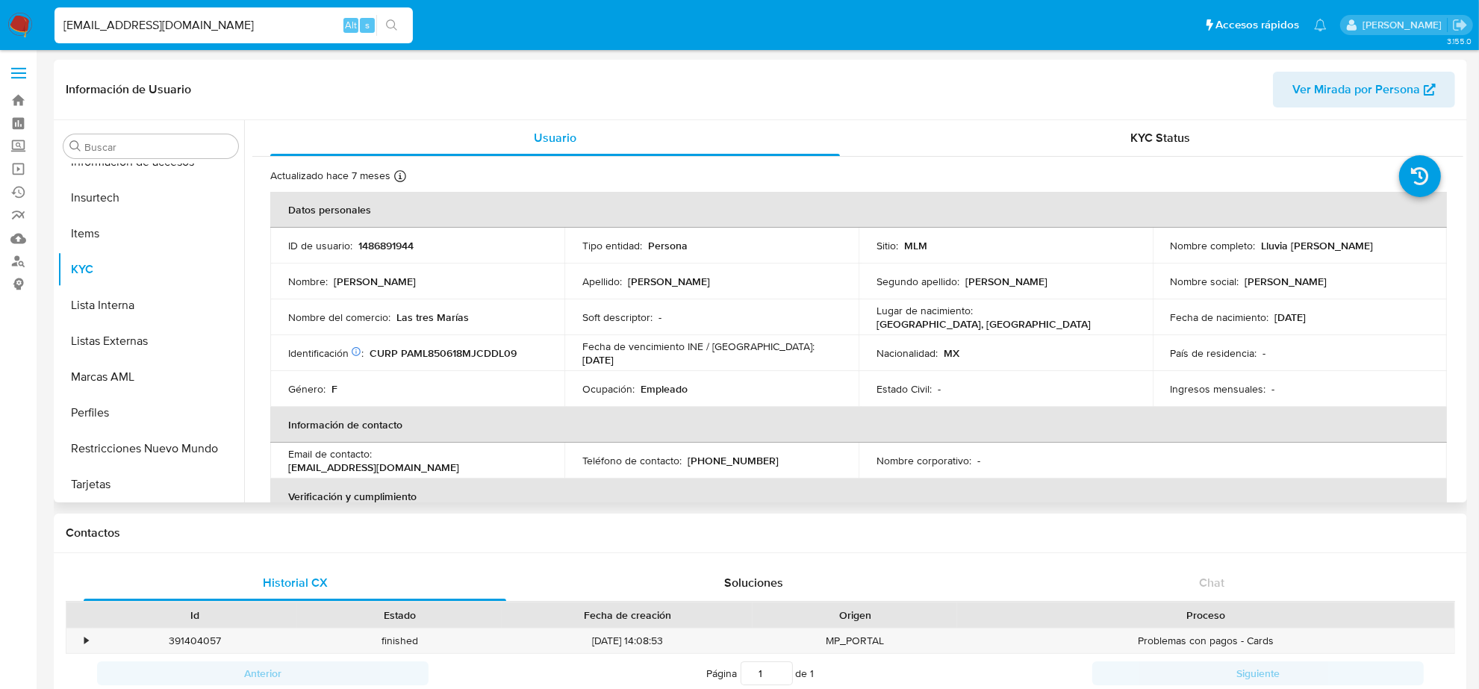
select select "10"
click at [730, 462] on p "[PHONE_NUMBER]" at bounding box center [733, 460] width 91 height 13
copy p "11449219"
click at [258, 22] on input "[EMAIL_ADDRESS][DOMAIN_NAME]" at bounding box center [234, 25] width 358 height 19
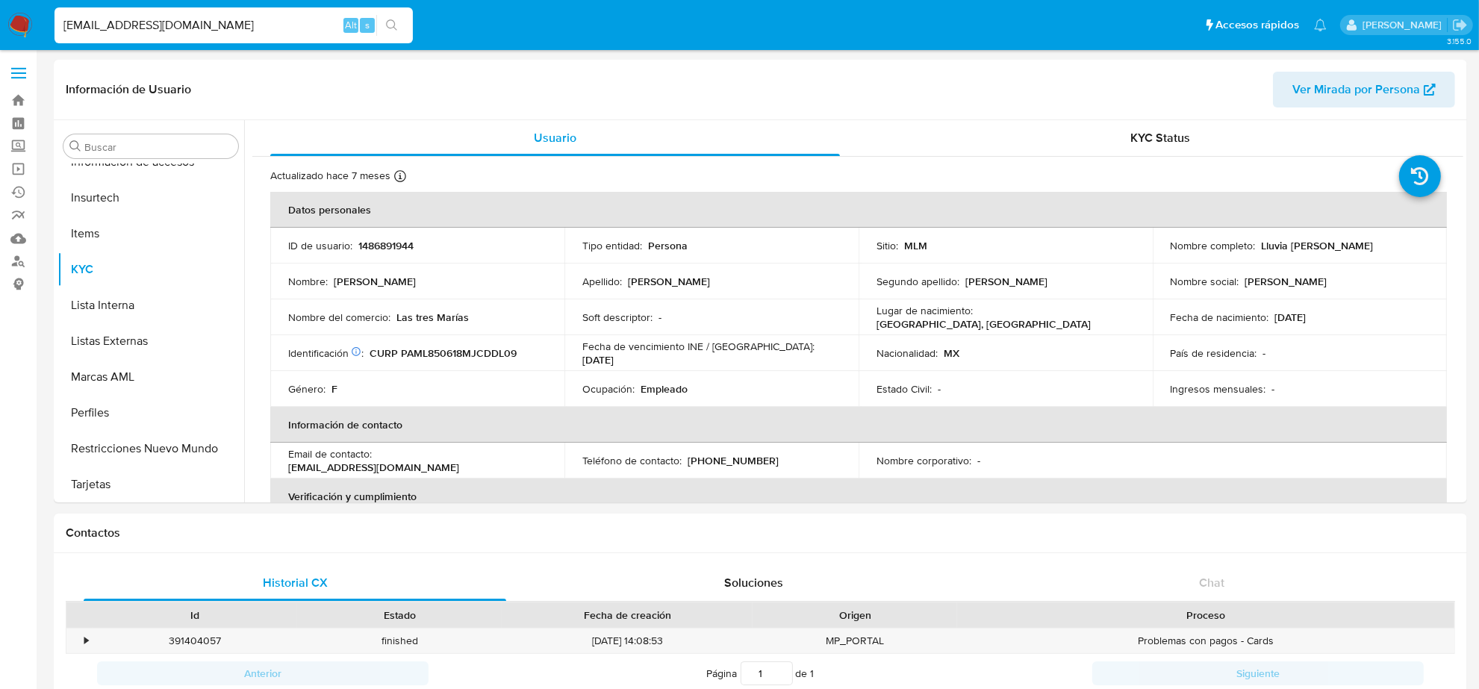
click at [258, 22] on input "[EMAIL_ADDRESS][DOMAIN_NAME]" at bounding box center [234, 25] width 358 height 19
paste input "[PERSON_NAME].[PERSON_NAME].[PERSON_NAME]@G"
type input "[PERSON_NAME][EMAIL_ADDRESS][PERSON_NAME][PERSON_NAME][DOMAIN_NAME]"
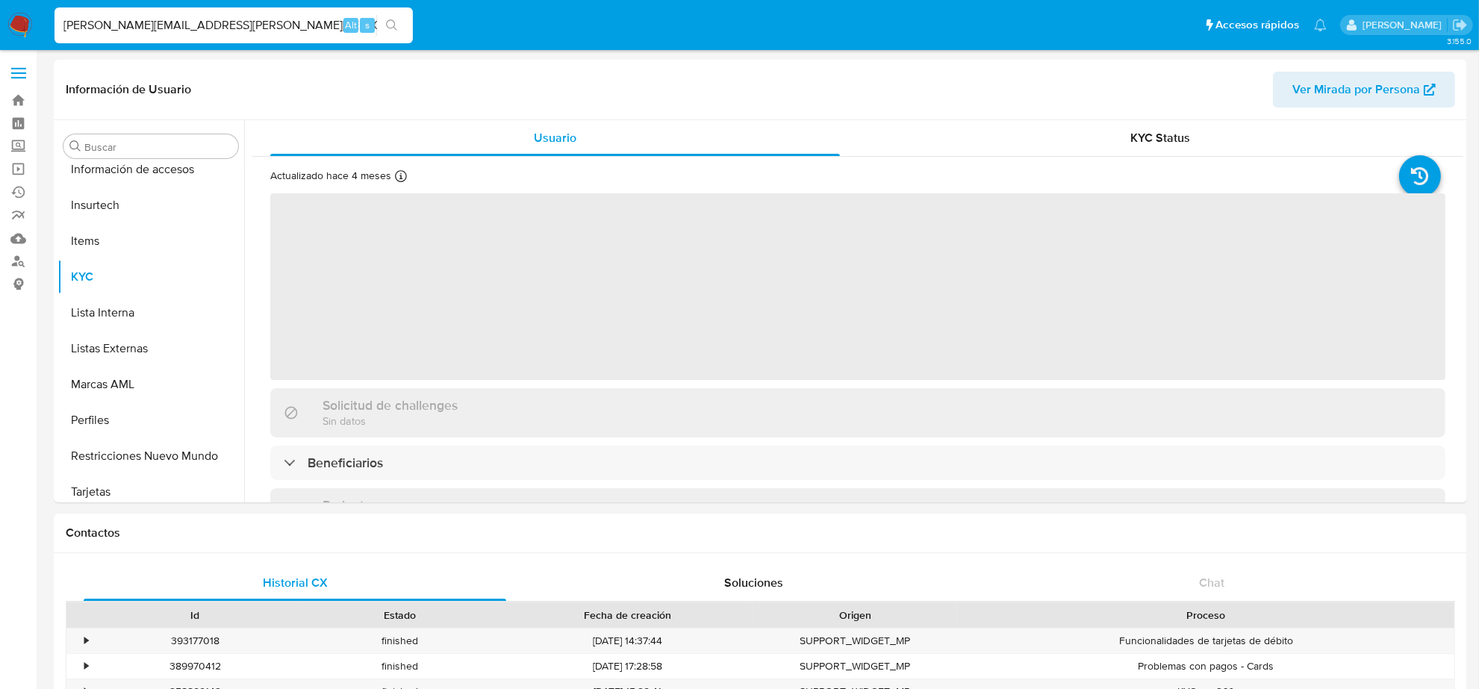
scroll to position [630, 0]
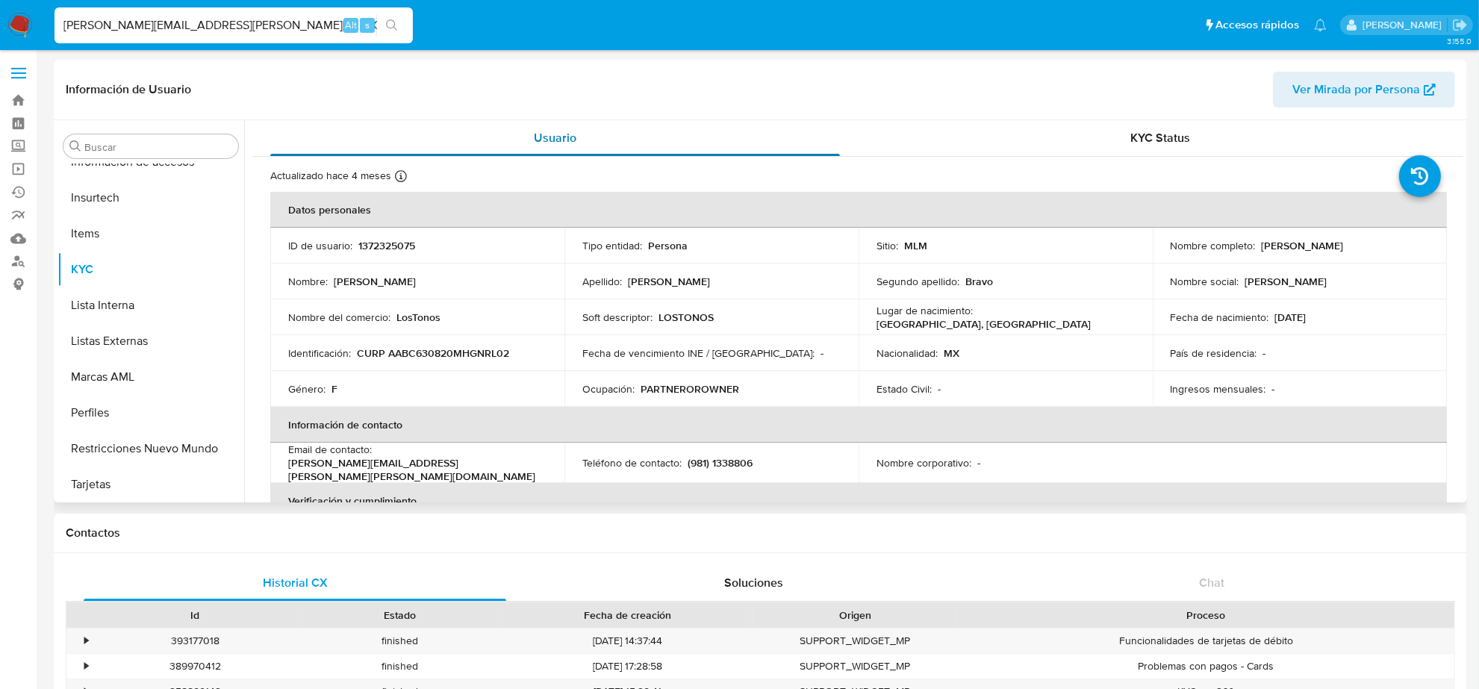
select select "10"
click at [743, 459] on p "(981) 1338806" at bounding box center [720, 462] width 65 height 13
copy p "1338806"
click at [170, 25] on input "[PERSON_NAME][EMAIL_ADDRESS][PERSON_NAME][PERSON_NAME][DOMAIN_NAME]" at bounding box center [234, 25] width 358 height 19
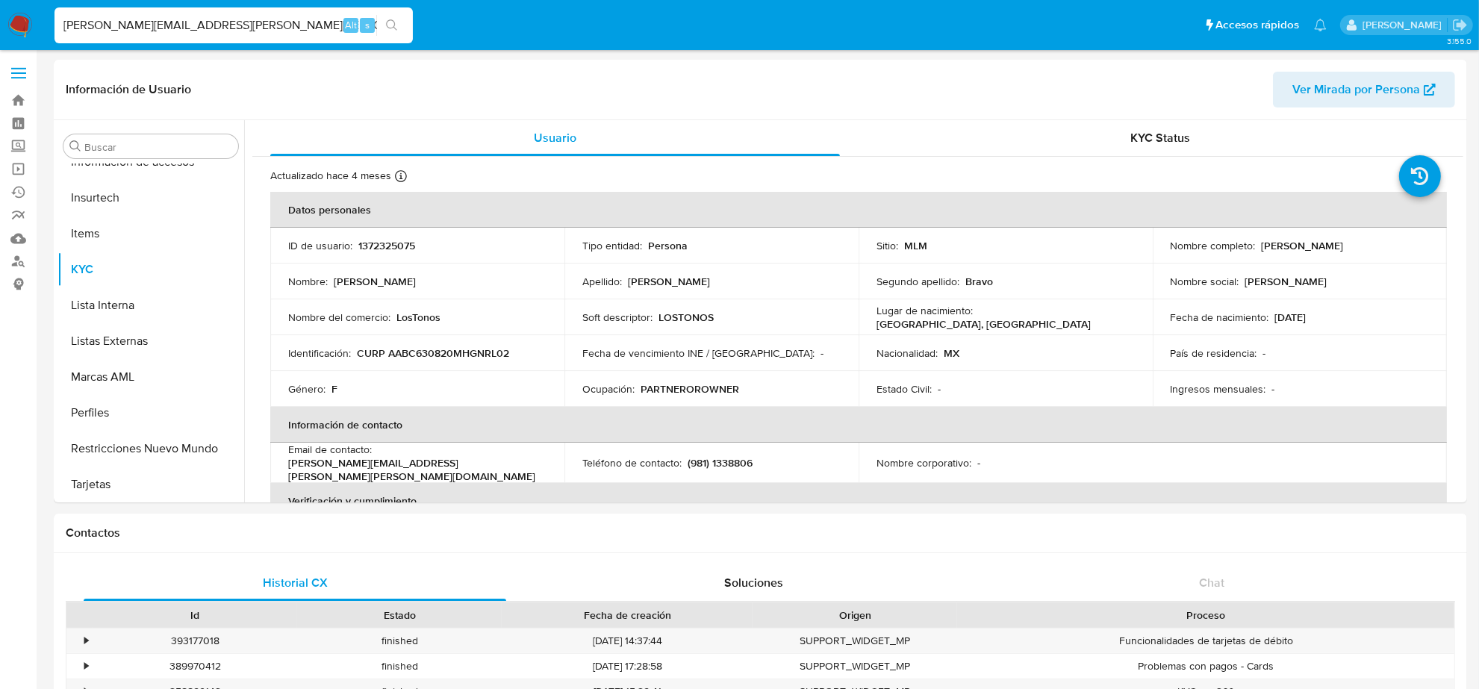
click at [170, 25] on input "[PERSON_NAME][EMAIL_ADDRESS][PERSON_NAME][PERSON_NAME][DOMAIN_NAME]" at bounding box center [234, 25] width 358 height 19
paste input "DANYFRIENDLY91"
type input "[EMAIL_ADDRESS][DOMAIN_NAME]"
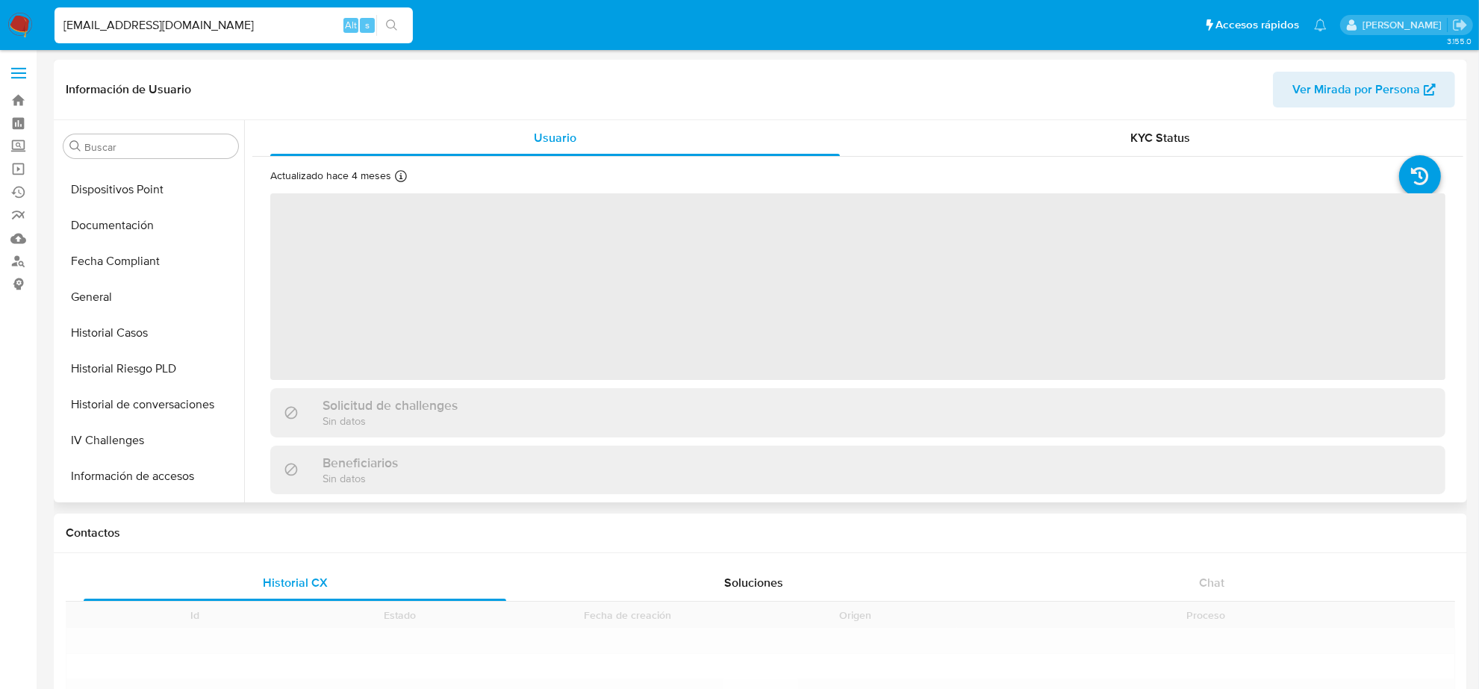
scroll to position [630, 0]
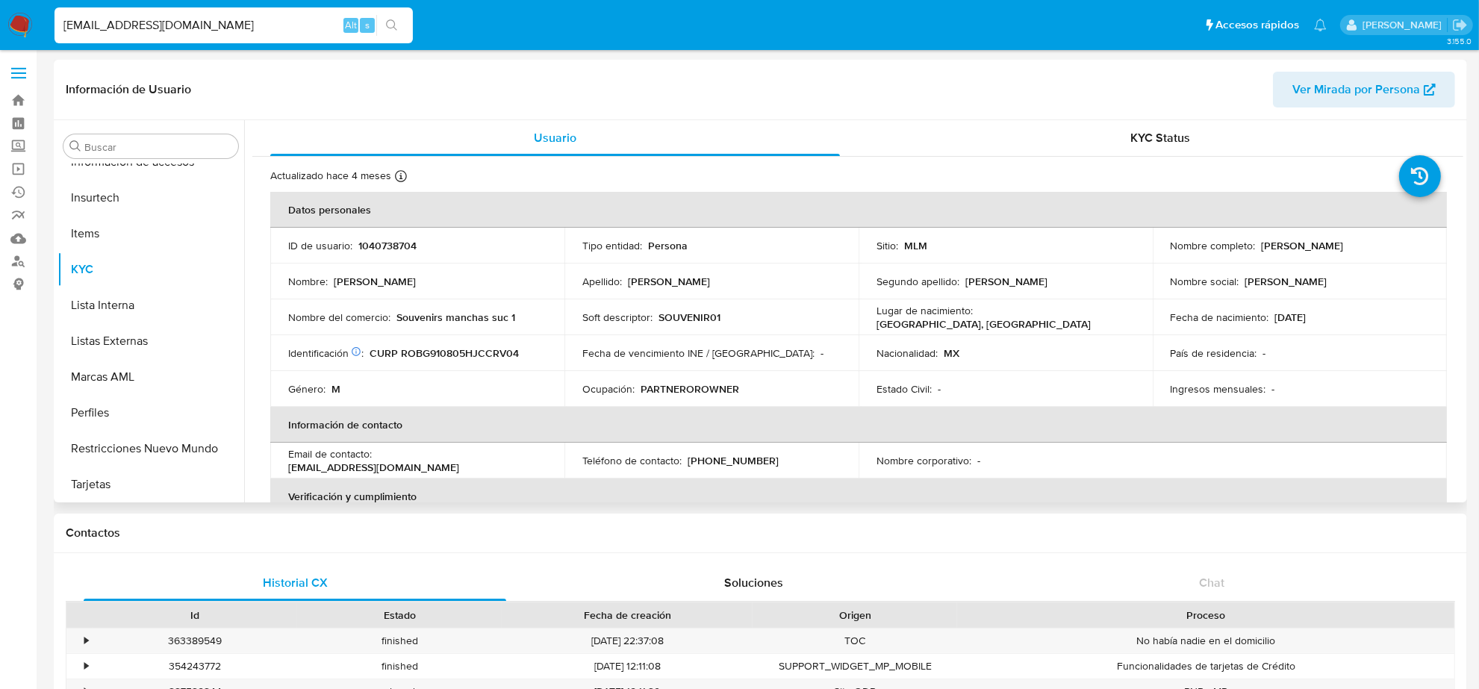
select select "10"
click at [736, 460] on p "[PHONE_NUMBER]" at bounding box center [733, 460] width 91 height 13
copy p "3183431"
click at [122, 25] on input "[EMAIL_ADDRESS][DOMAIN_NAME]" at bounding box center [234, 25] width 358 height 19
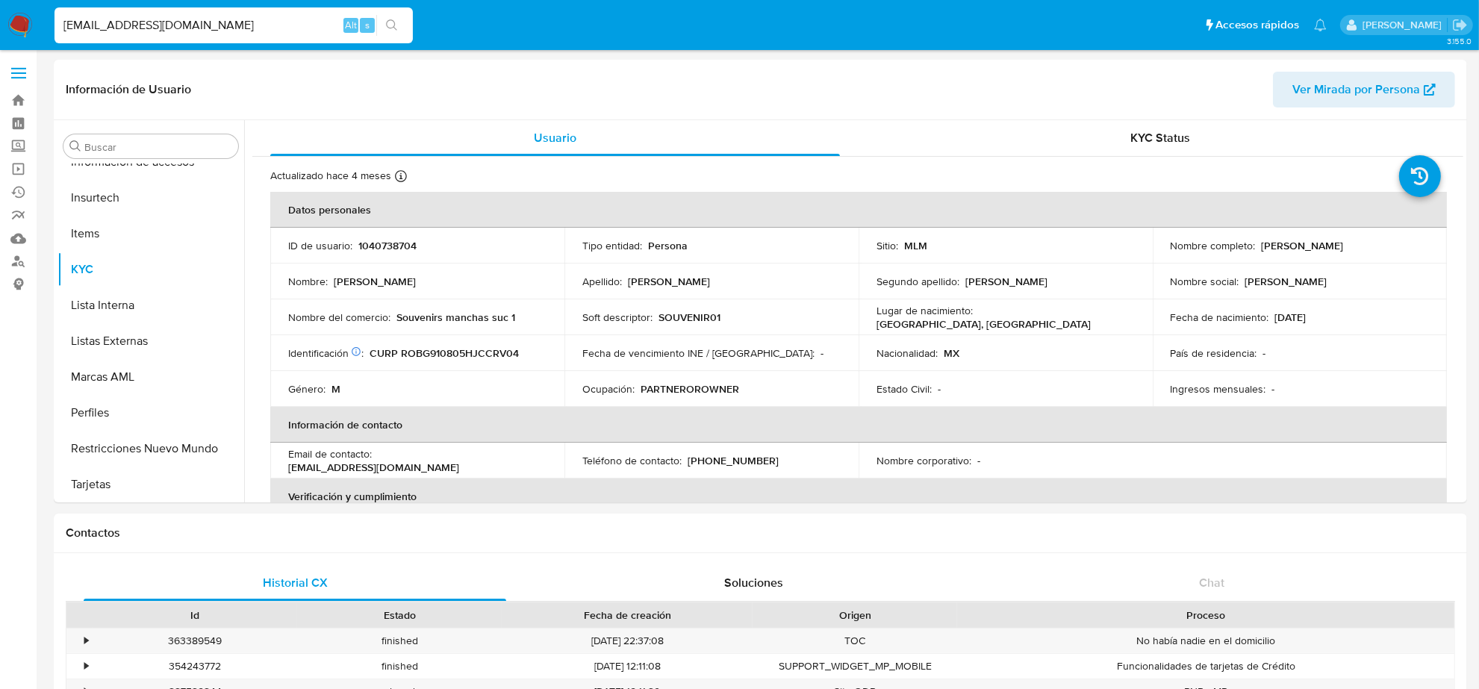
click at [122, 25] on input "[EMAIL_ADDRESS][DOMAIN_NAME]" at bounding box center [234, 25] width 358 height 19
paste input "[PERSON_NAME].[PERSON_NAME].[PERSON_NAME]@HOT"
type input "[PERSON_NAME][EMAIL_ADDRESS][PERSON_NAME][PERSON_NAME][DOMAIN_NAME]"
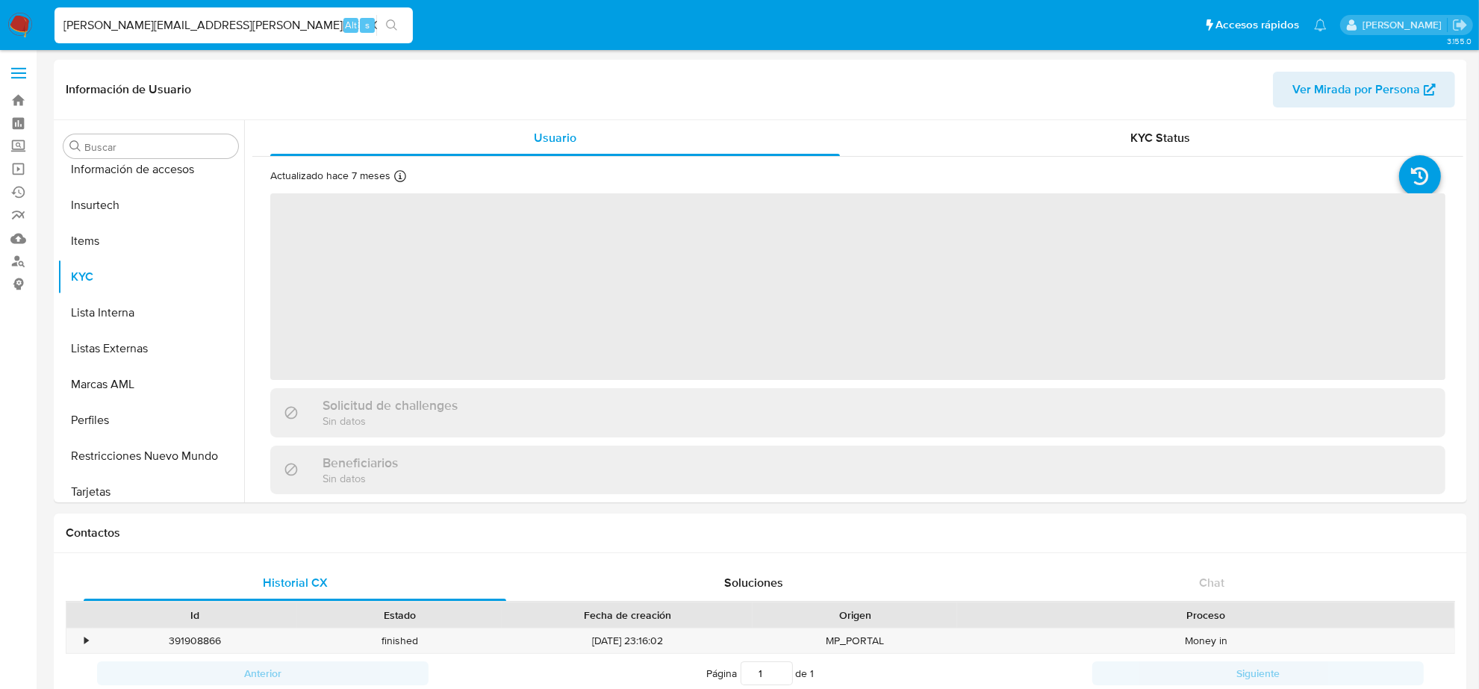
scroll to position [630, 0]
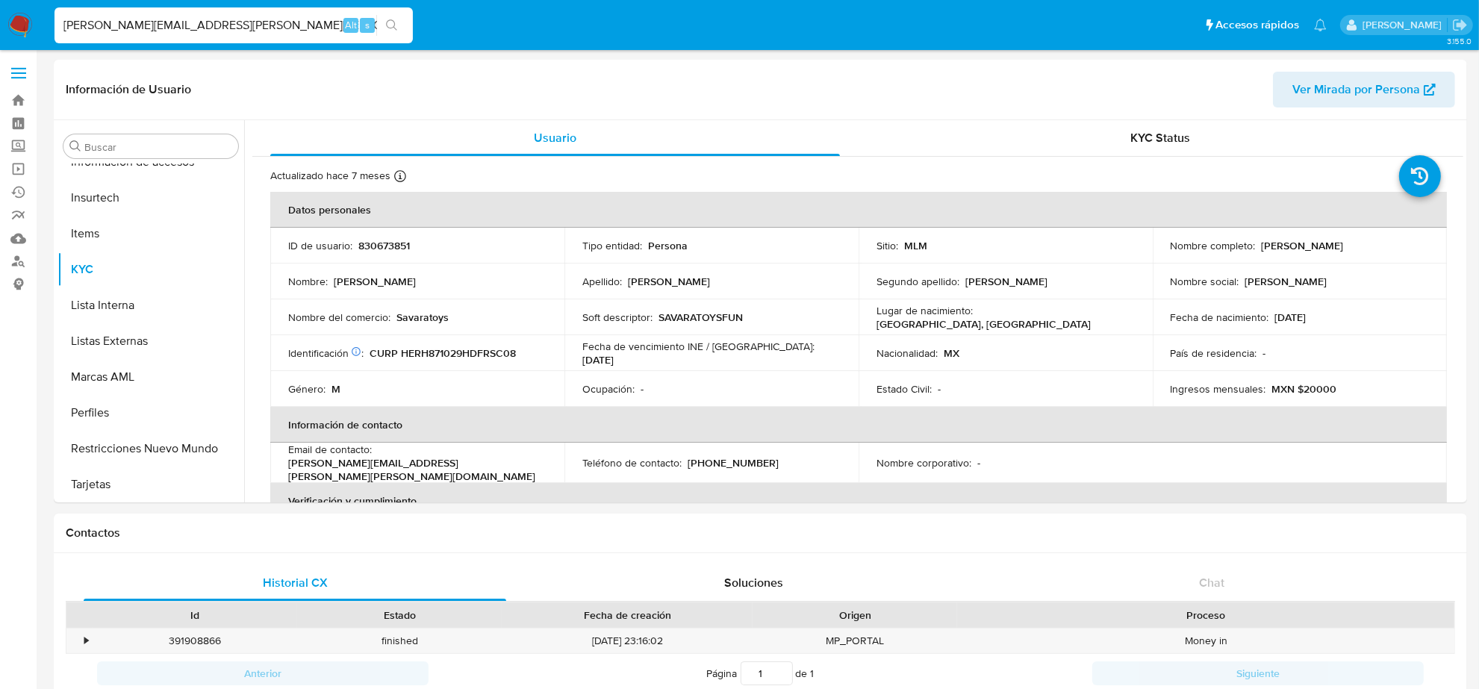
select select "10"
click at [741, 460] on p "[PHONE_NUMBER]" at bounding box center [733, 462] width 91 height 13
copy p "12474566"
click at [221, 20] on input "[PERSON_NAME][EMAIL_ADDRESS][PERSON_NAME][PERSON_NAME][DOMAIN_NAME]" at bounding box center [234, 25] width 358 height 19
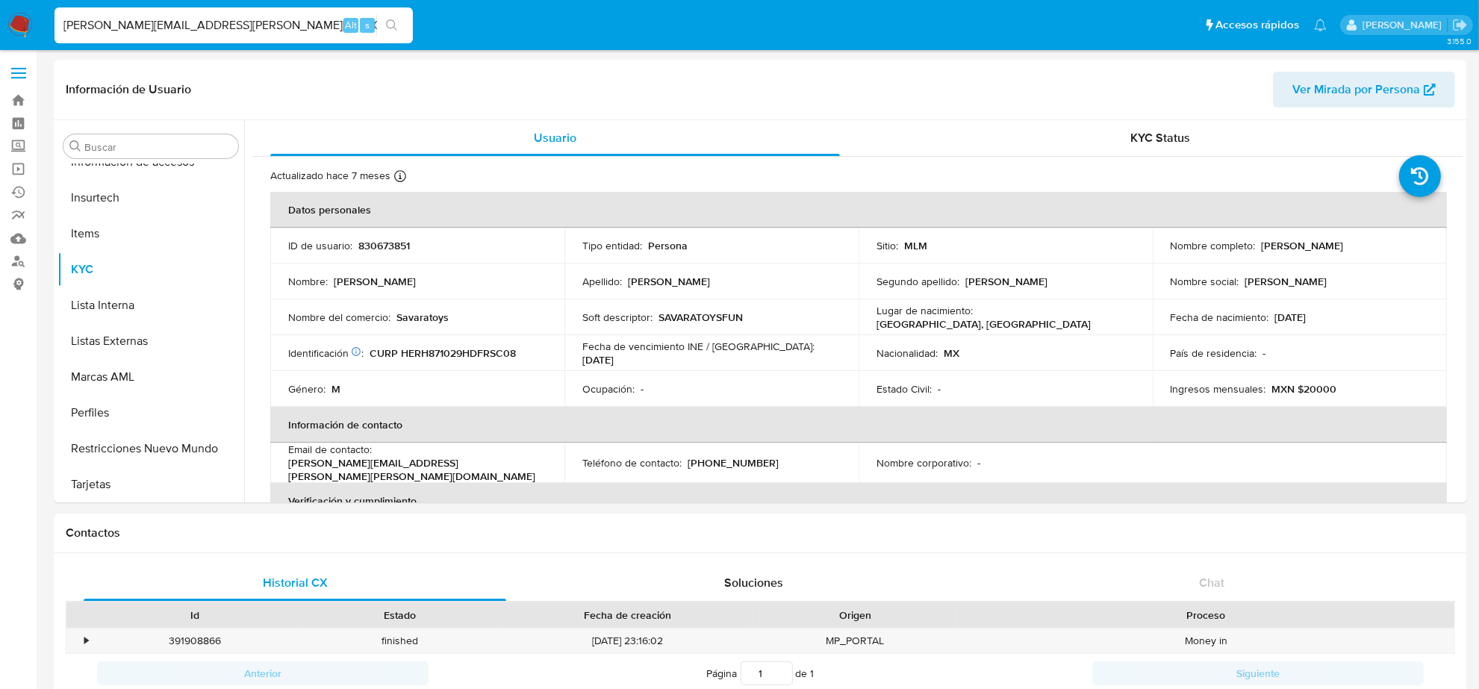
click at [221, 20] on input "[PERSON_NAME][EMAIL_ADDRESS][PERSON_NAME][PERSON_NAME][DOMAIN_NAME]" at bounding box center [234, 25] width 358 height 19
paste input "[EMAIL_ADDRESS][DOMAIN_NAME]"
type input "[EMAIL_ADDRESS][DOMAIN_NAME]"
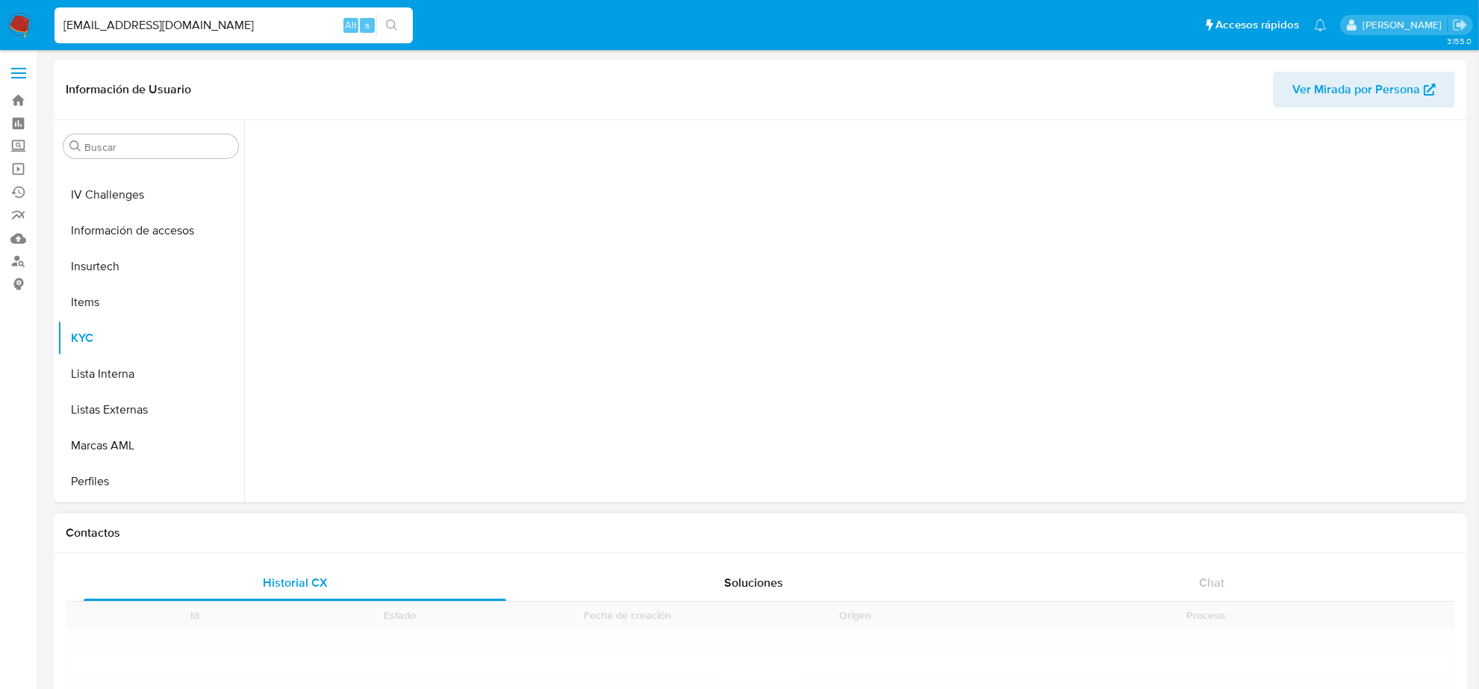
scroll to position [630, 0]
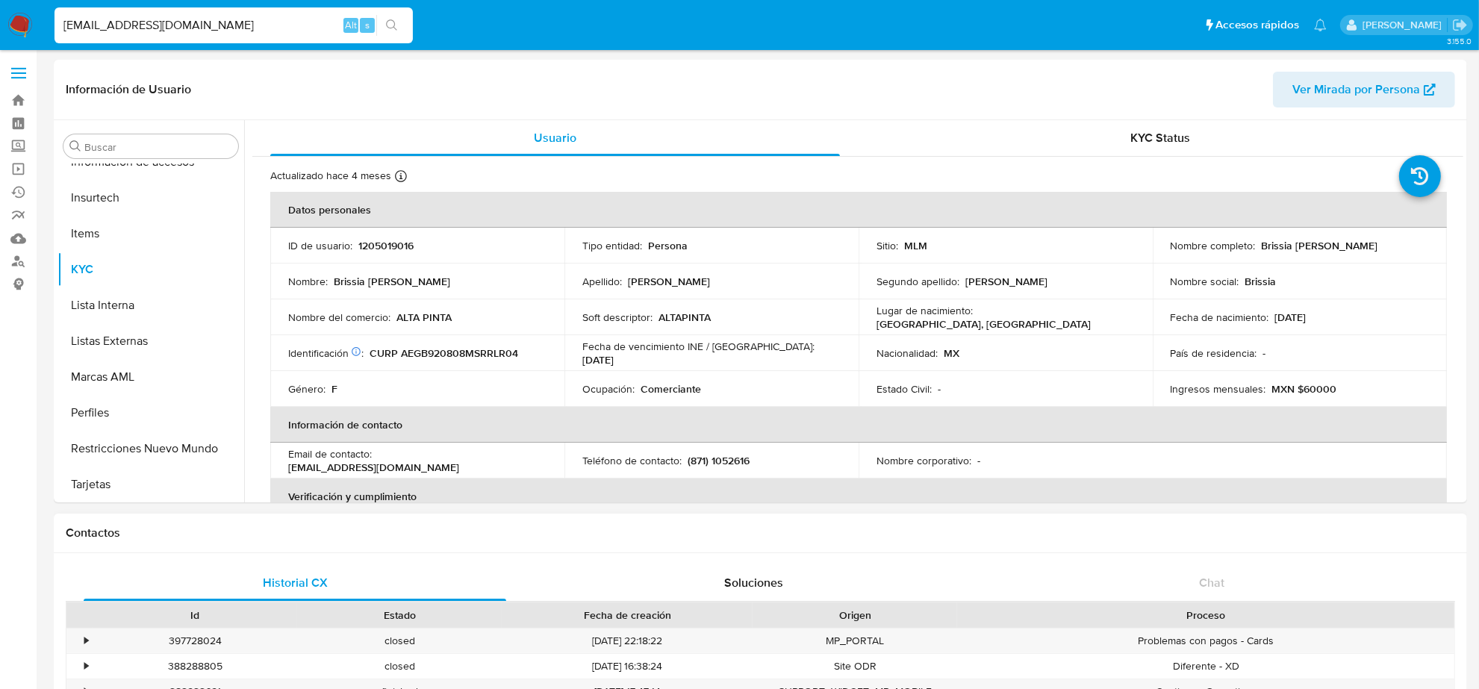
select select "10"
click at [733, 464] on p "(871) 1052616" at bounding box center [719, 460] width 62 height 13
copy p "1052616"
click at [202, 19] on input "[EMAIL_ADDRESS][DOMAIN_NAME]" at bounding box center [234, 25] width 358 height 19
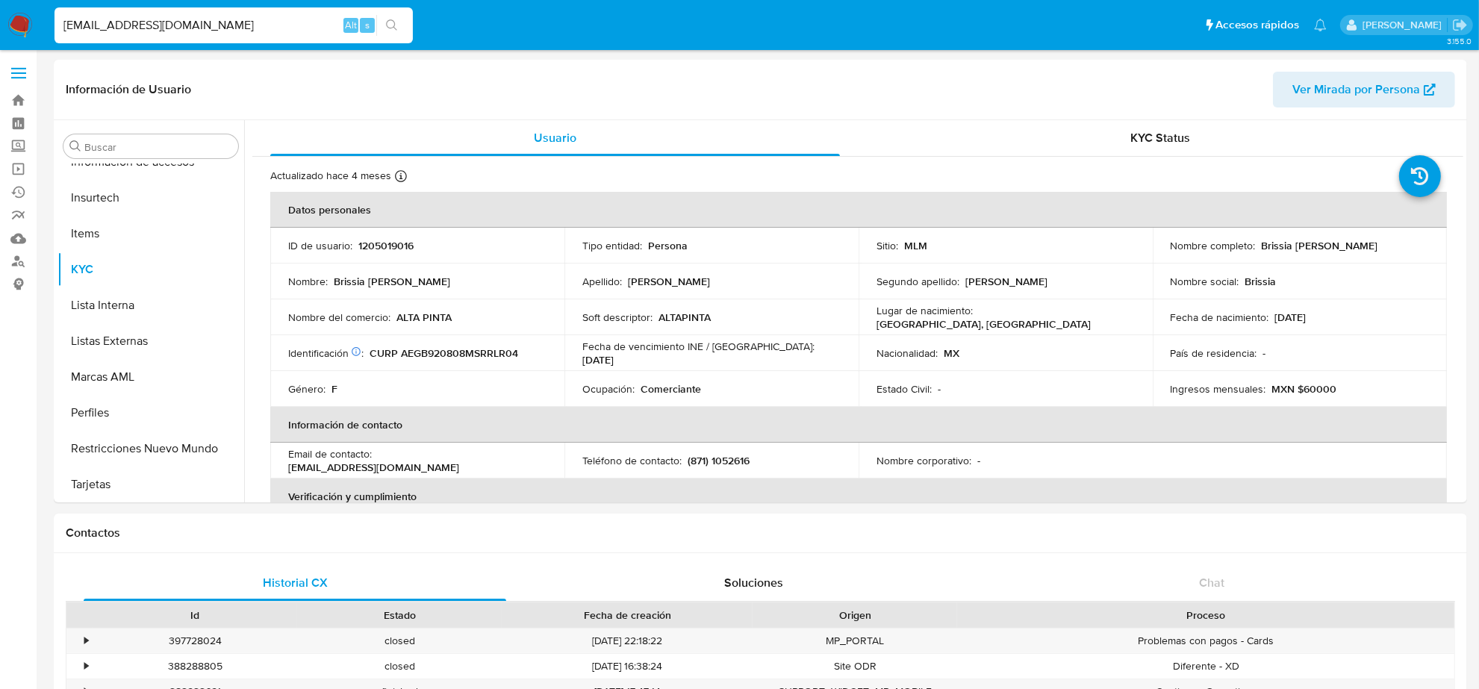
click at [204, 19] on input "[EMAIL_ADDRESS][DOMAIN_NAME]" at bounding box center [234, 25] width 358 height 19
paste input "[EMAIL_ADDRESS][DOMAIN_NAME]"
type input "[EMAIL_ADDRESS][DOMAIN_NAME]"
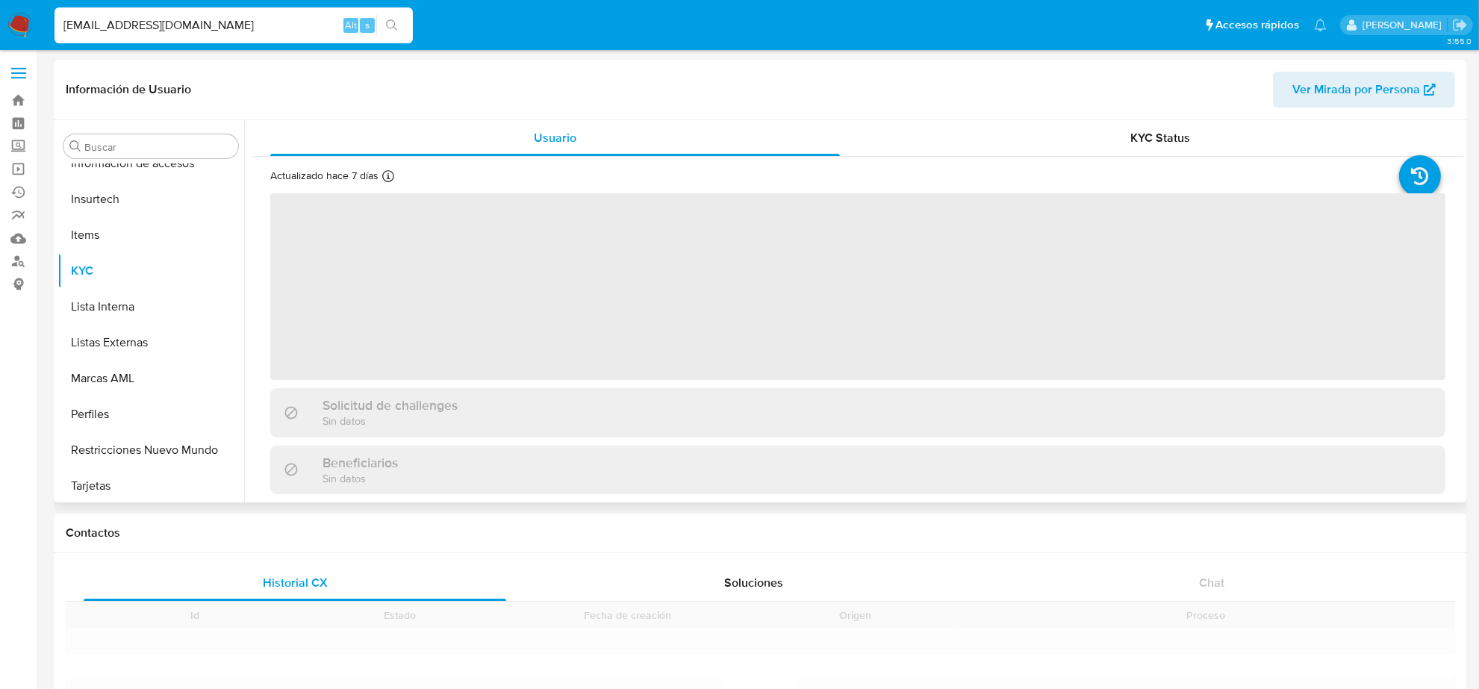
scroll to position [630, 0]
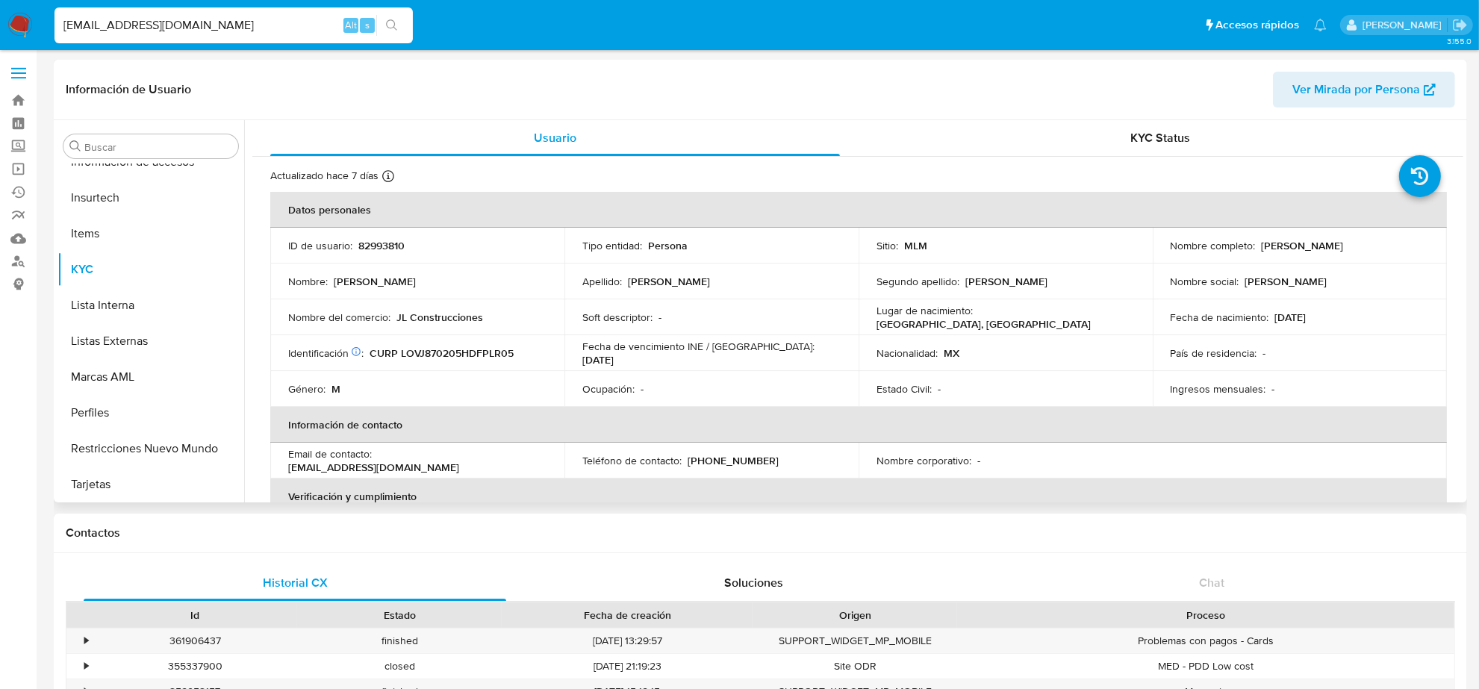
select select "10"
click at [740, 458] on p "[PHONE_NUMBER]" at bounding box center [733, 460] width 91 height 13
copy p "66775287"
click at [234, 17] on input "[EMAIL_ADDRESS][DOMAIN_NAME]" at bounding box center [234, 25] width 358 height 19
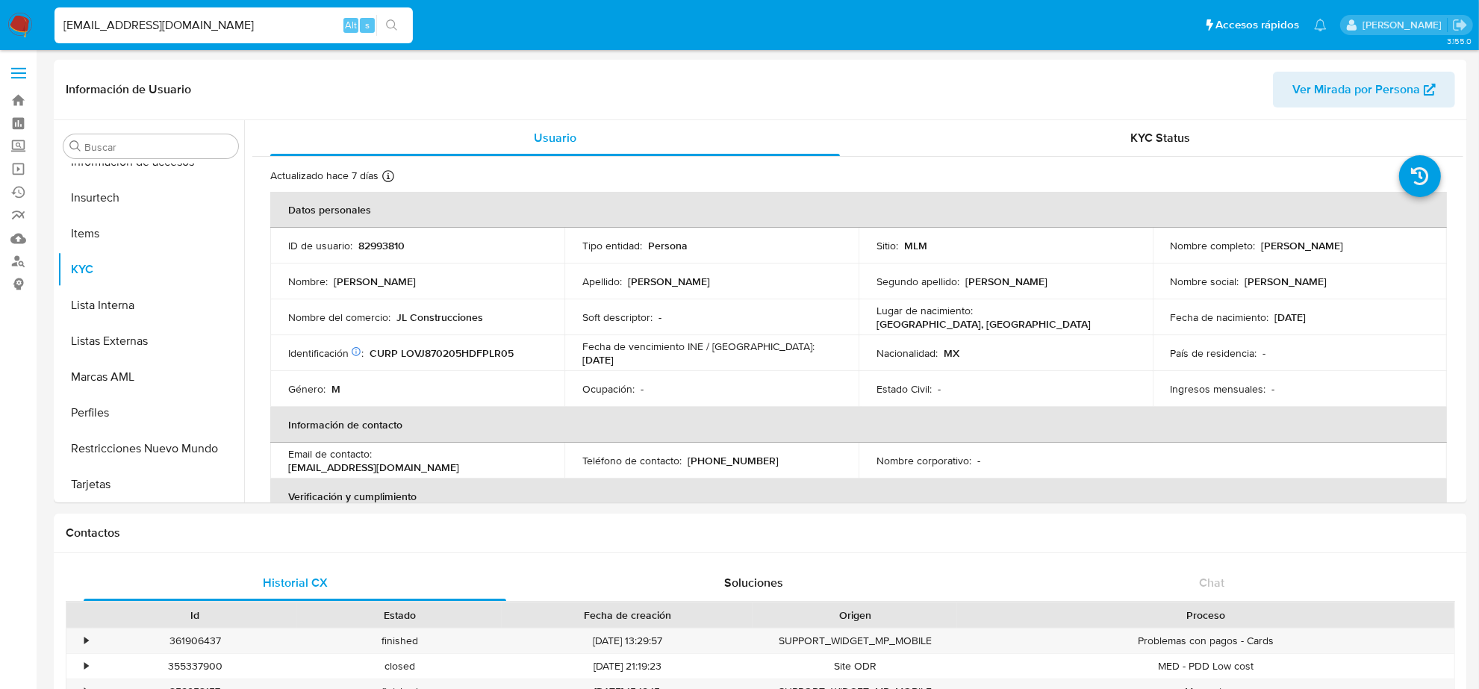
click at [234, 17] on input "[EMAIL_ADDRESS][DOMAIN_NAME]" at bounding box center [234, 25] width 358 height 19
paste input "[PERSON_NAME].[PERSON_NAME]@G"
type input "[PERSON_NAME][EMAIL_ADDRESS][PERSON_NAME][DOMAIN_NAME]"
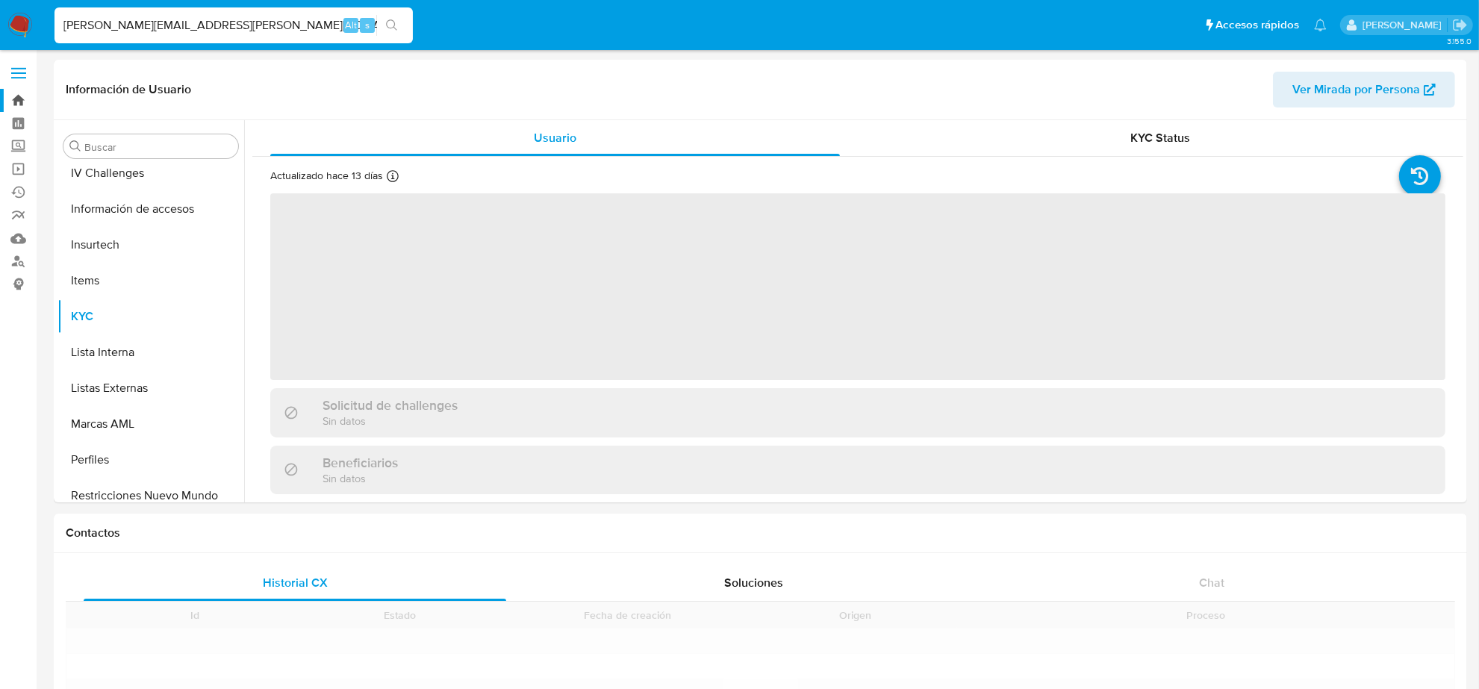
scroll to position [630, 0]
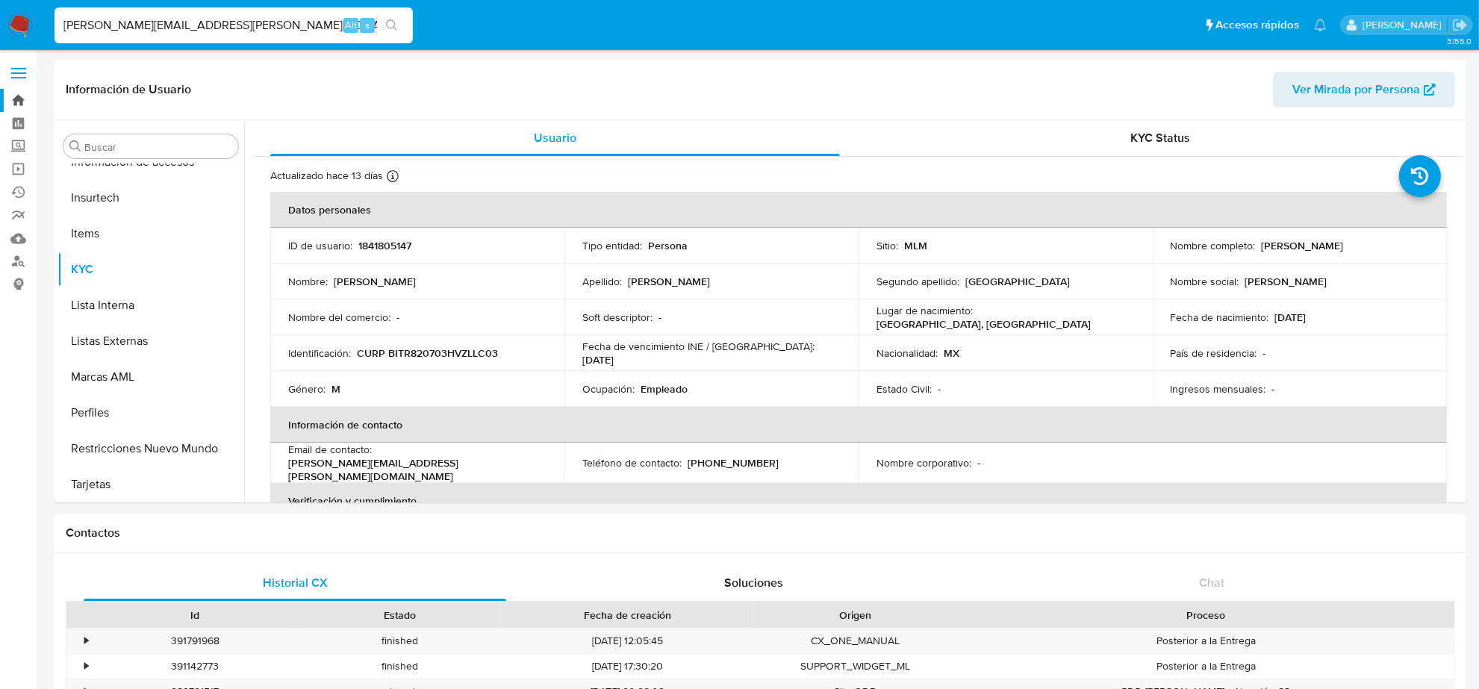
select select "10"
click at [739, 460] on p "[PHONE_NUMBER]" at bounding box center [733, 462] width 91 height 13
copy p "80491986"
click at [250, 34] on input "[PERSON_NAME][EMAIL_ADDRESS][PERSON_NAME][DOMAIN_NAME]" at bounding box center [234, 25] width 358 height 19
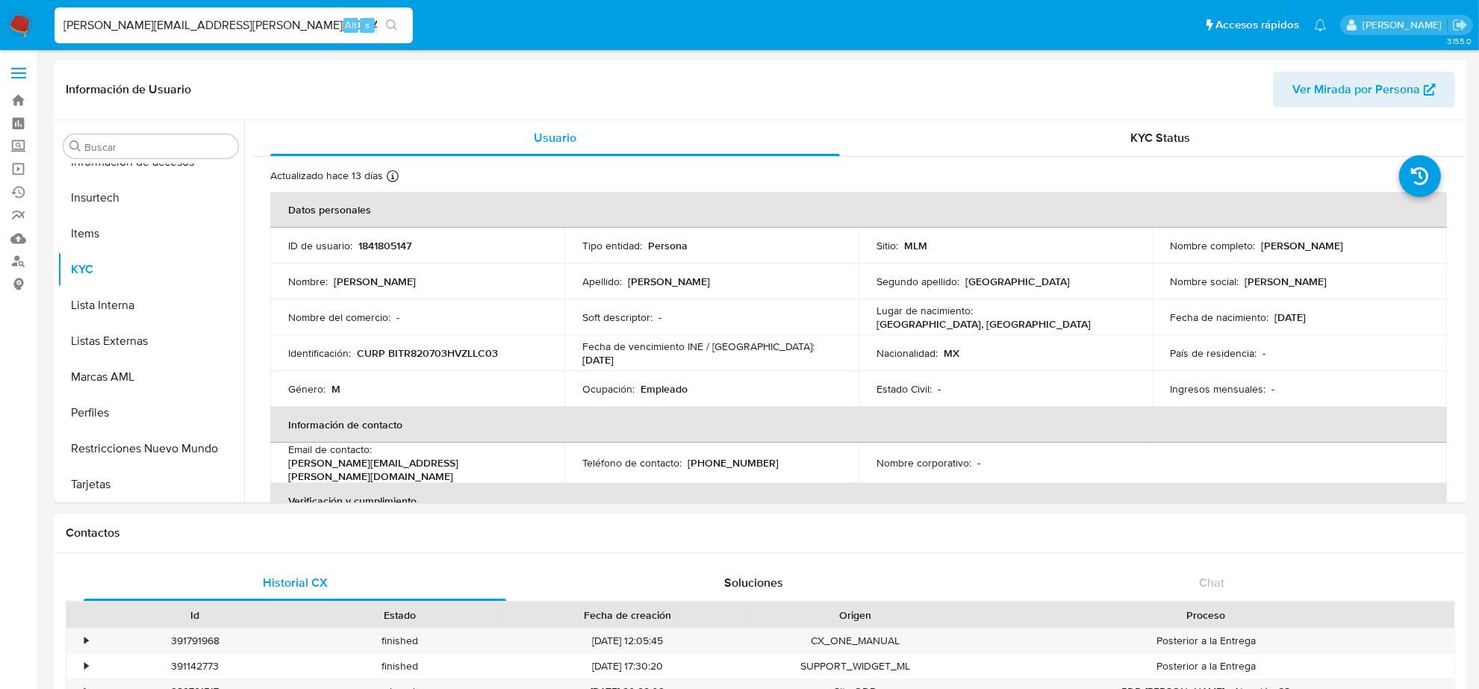
click at [250, 34] on input "[PERSON_NAME][EMAIL_ADDRESS][PERSON_NAME][DOMAIN_NAME]" at bounding box center [234, 25] width 358 height 19
paste input "STEVENGONZAGA@HOT"
type input "[EMAIL_ADDRESS][DOMAIN_NAME]"
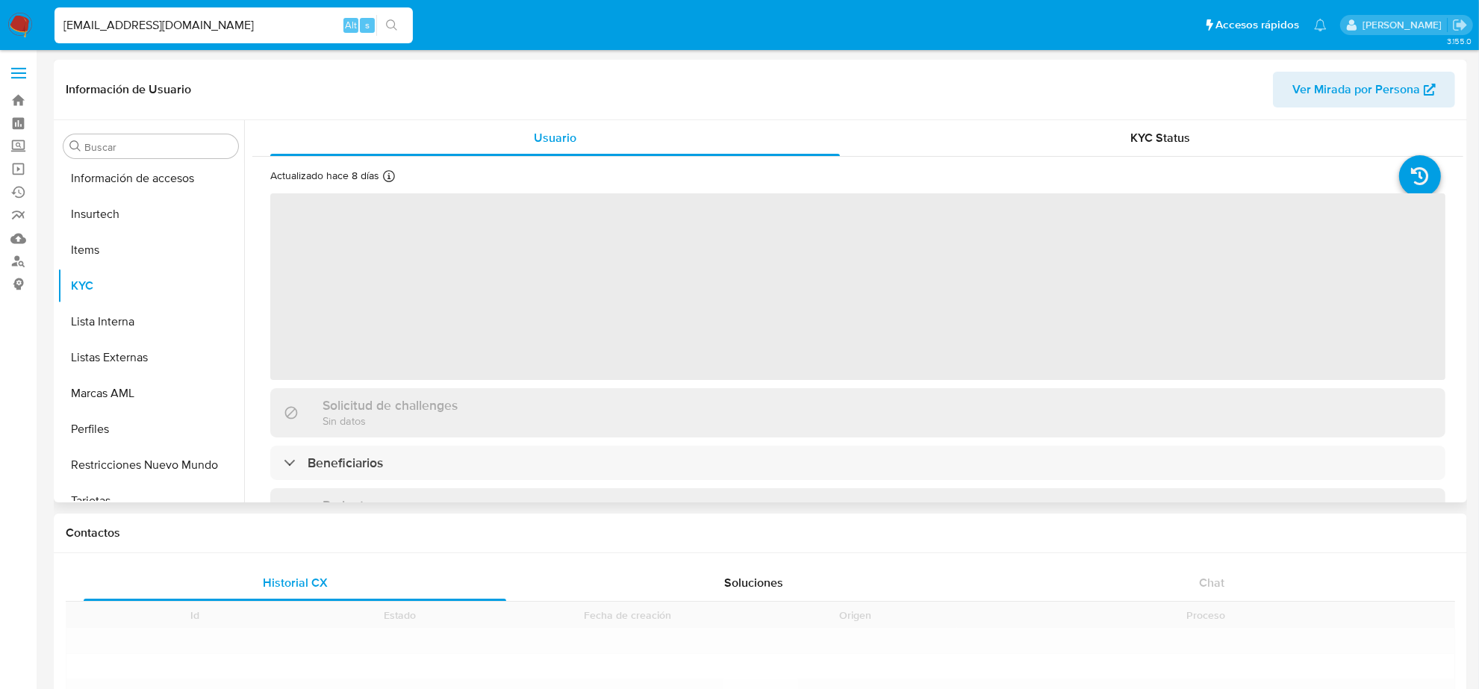
scroll to position [630, 0]
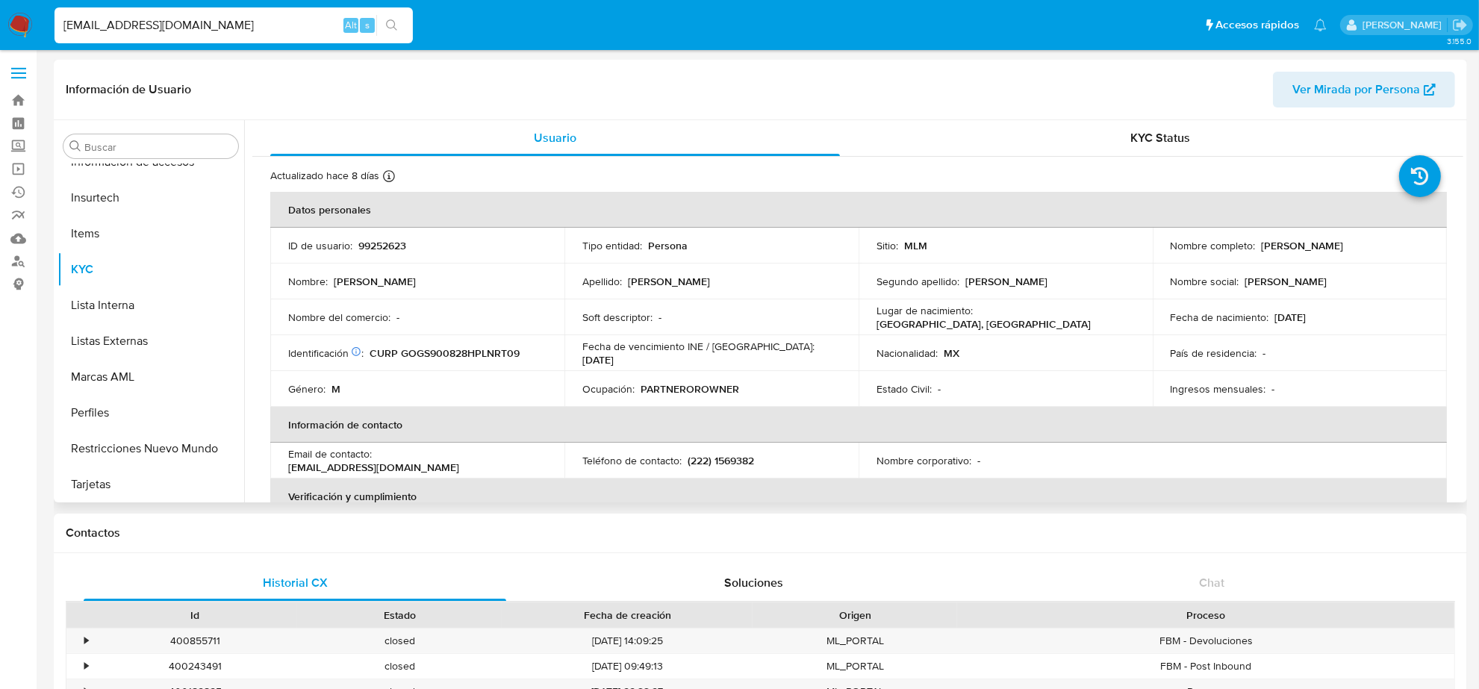
select select "10"
click at [301, 21] on input "[EMAIL_ADDRESS][DOMAIN_NAME]" at bounding box center [234, 25] width 358 height 19
paste input "FERNIZAJ"
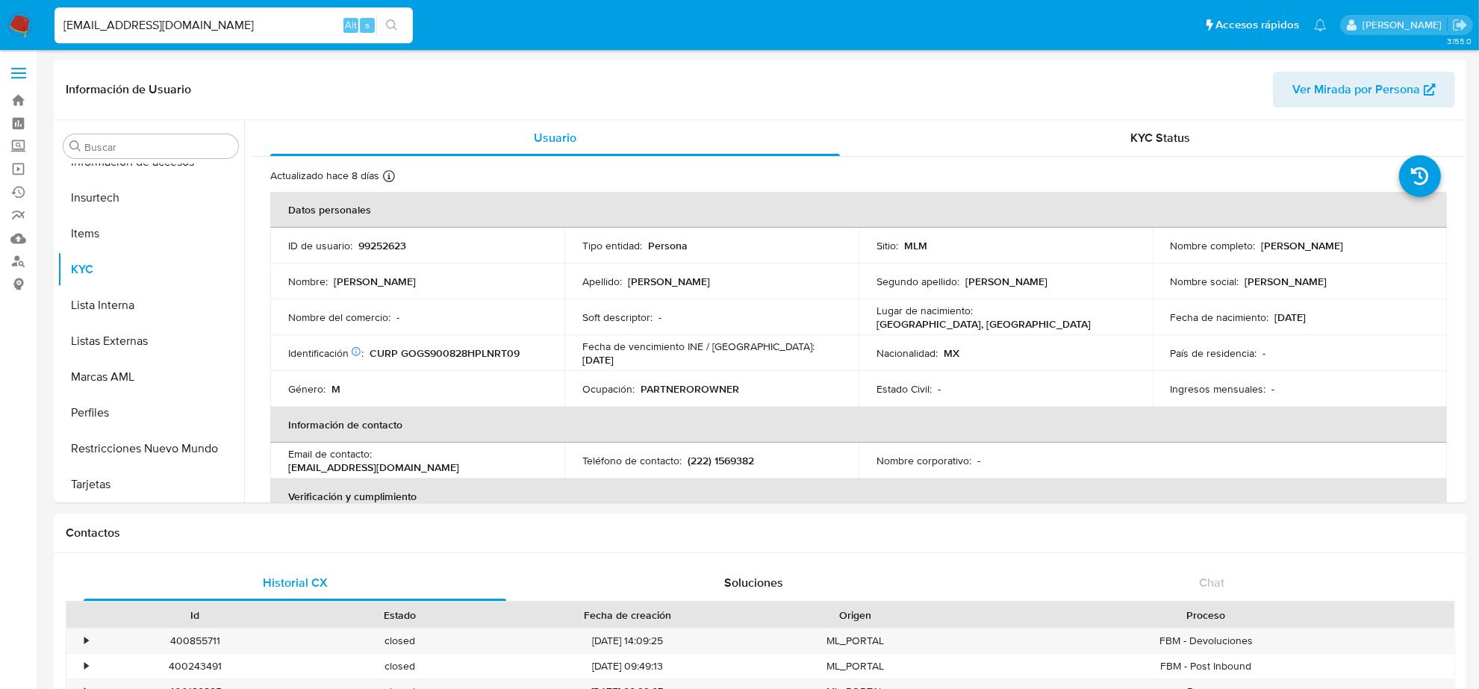
type input "[EMAIL_ADDRESS][DOMAIN_NAME]"
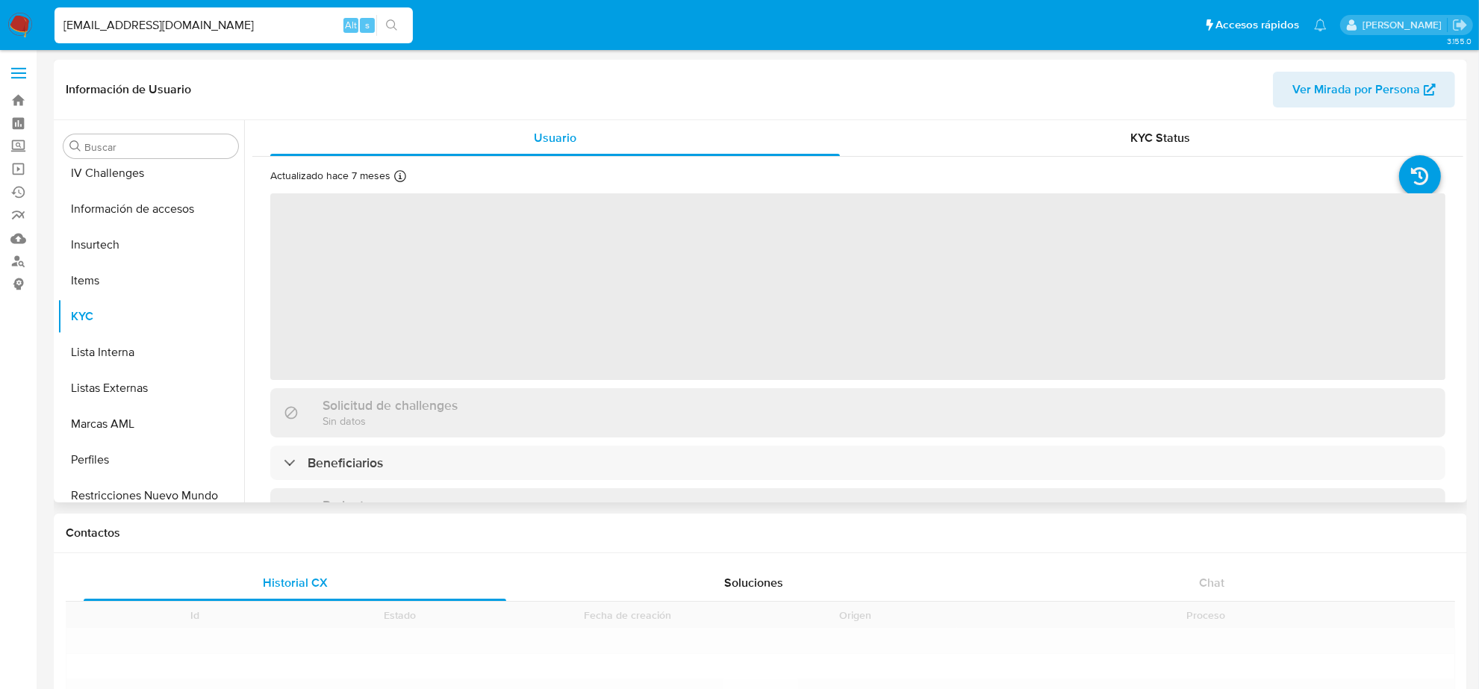
scroll to position [630, 0]
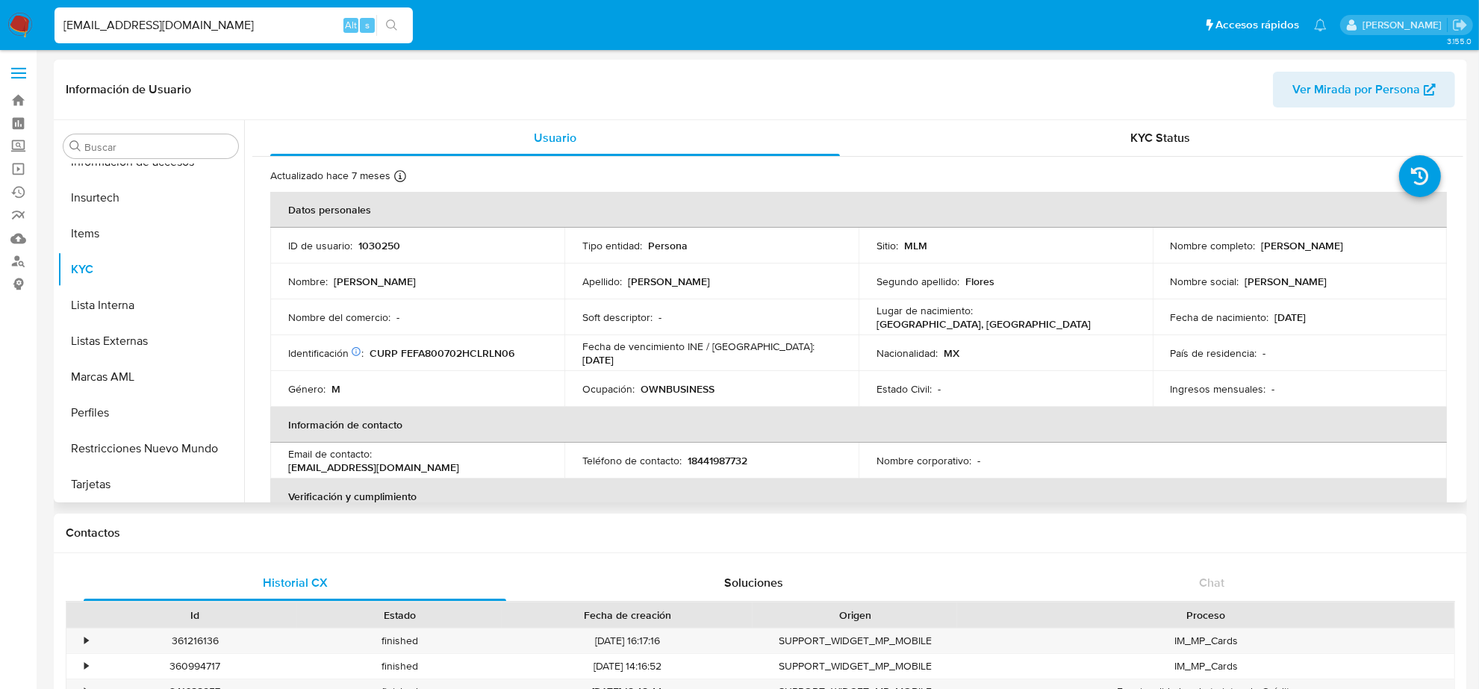
select select "10"
drag, startPoint x: 692, startPoint y: 458, endPoint x: 751, endPoint y: 465, distance: 59.4
click at [751, 465] on div "Teléfono de contacto : [PHONE_NUMBER]" at bounding box center [711, 460] width 258 height 13
click at [246, 28] on input "[EMAIL_ADDRESS][DOMAIN_NAME]" at bounding box center [234, 25] width 358 height 19
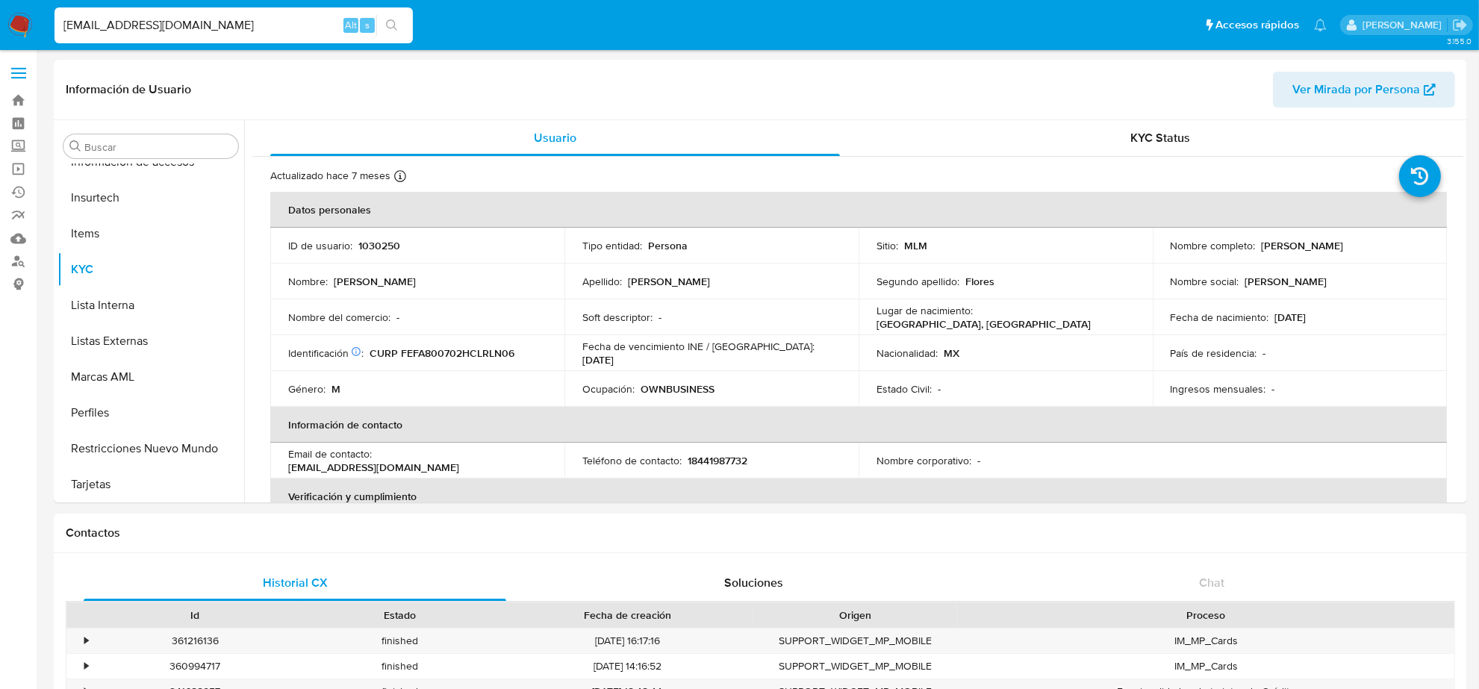
click at [246, 28] on input "[EMAIL_ADDRESS][DOMAIN_NAME]" at bounding box center [234, 25] width 358 height 19
paste input "LUISASOSA1972@G"
type input "[EMAIL_ADDRESS][DOMAIN_NAME]"
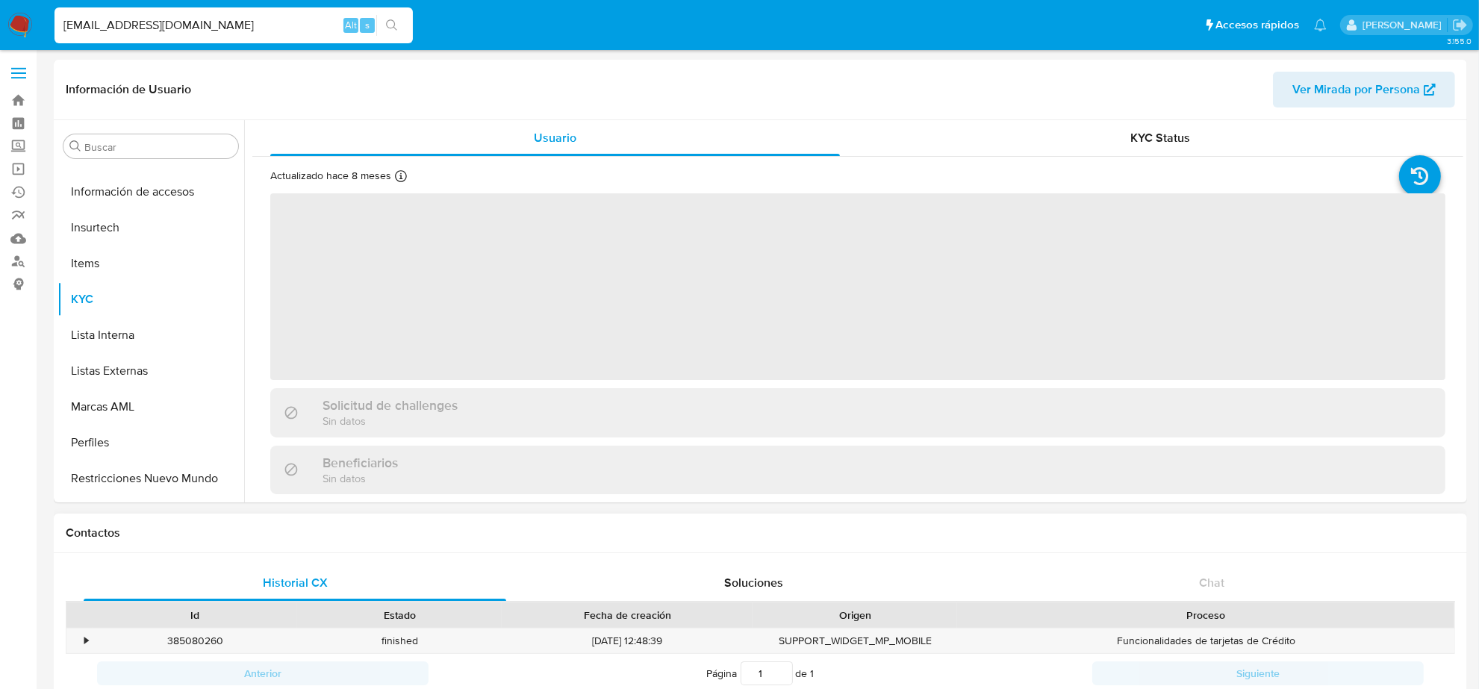
scroll to position [630, 0]
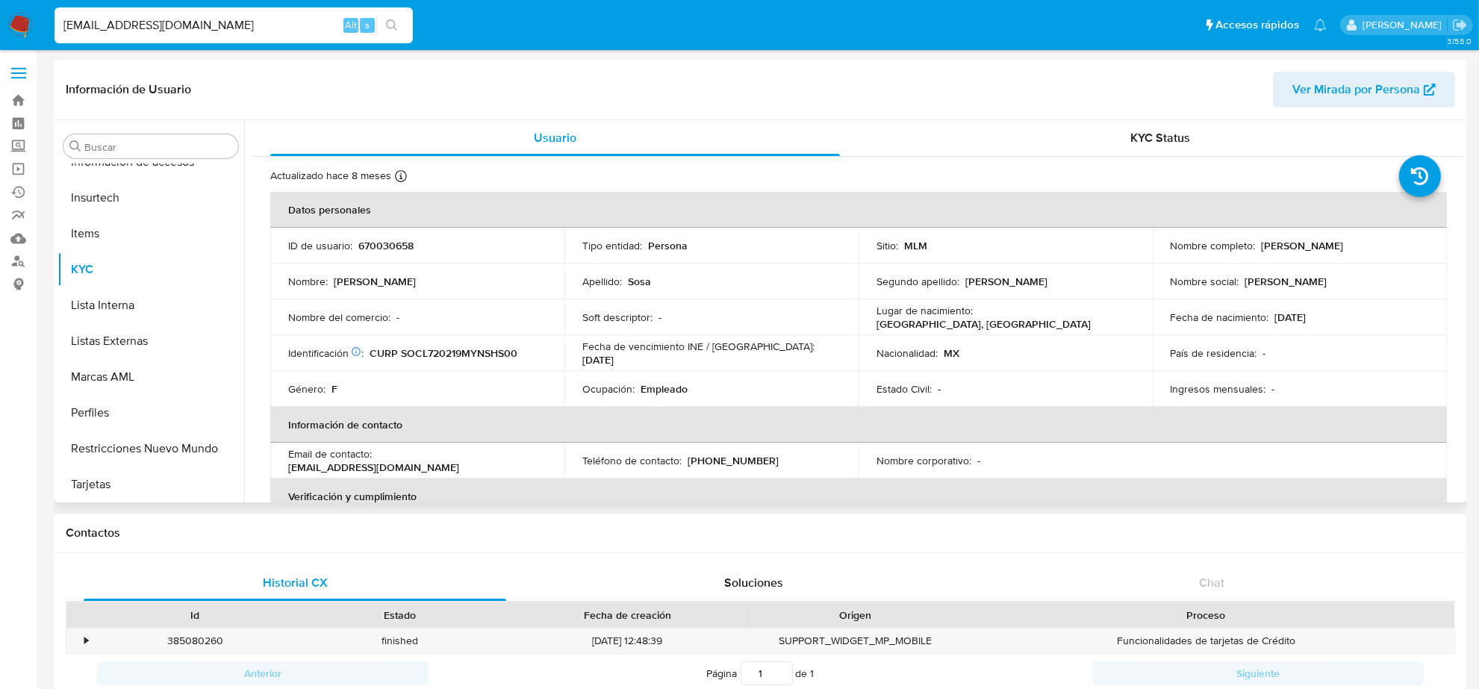
select select "10"
click at [737, 449] on td "Teléfono de contacto : [PHONE_NUMBER]" at bounding box center [712, 461] width 294 height 36
click at [743, 465] on p "[PHONE_NUMBER]" at bounding box center [733, 460] width 91 height 13
copy p "2717262"
